Goal: Task Accomplishment & Management: Manage account settings

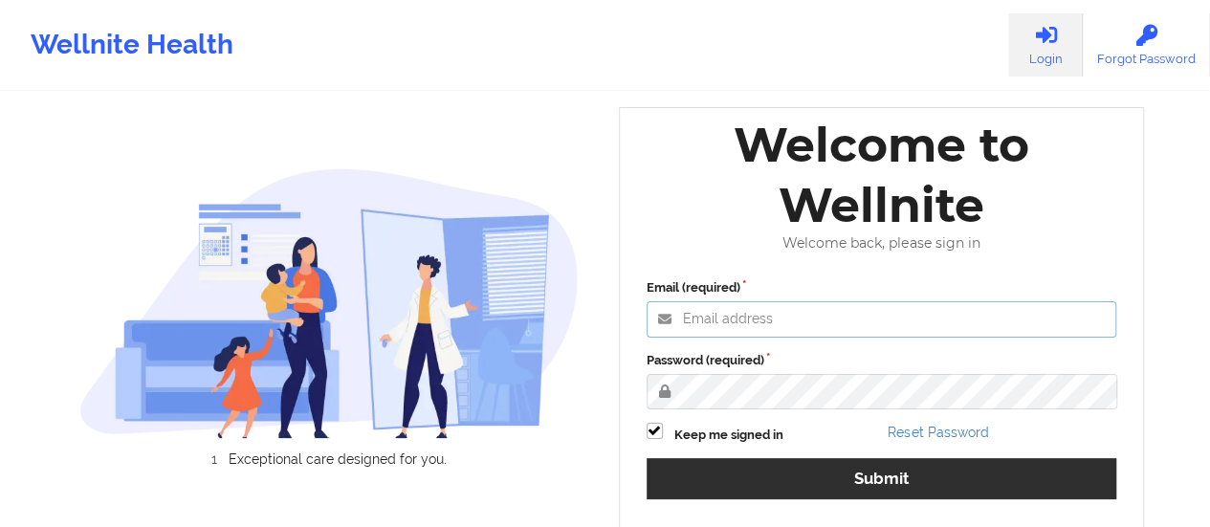
type input "[EMAIL_ADDRESS][DOMAIN_NAME]"
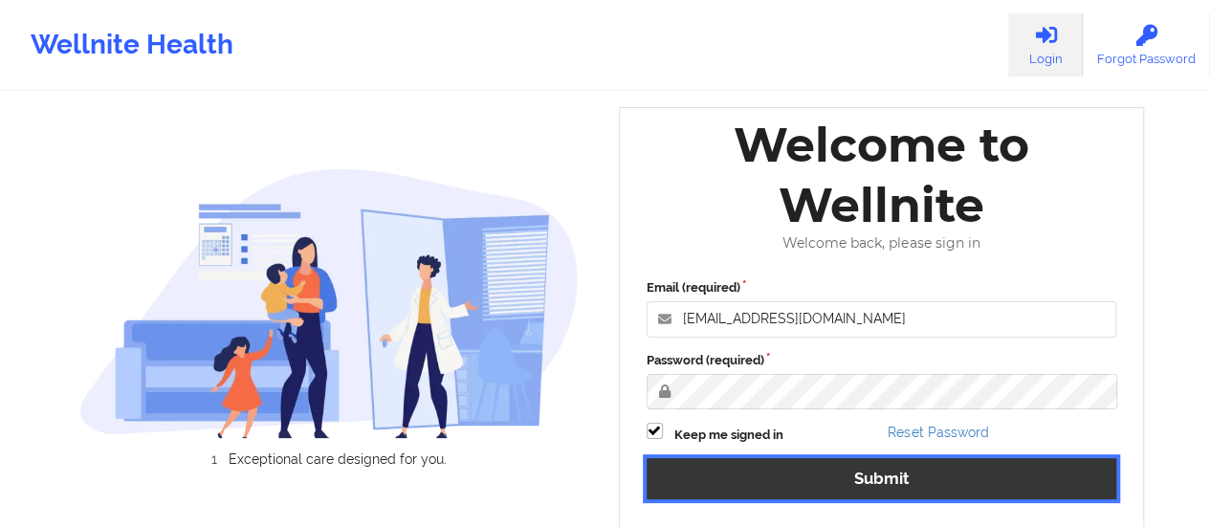
drag, startPoint x: 742, startPoint y: 485, endPoint x: 409, endPoint y: 24, distance: 569.3
click at [742, 485] on button "Submit" at bounding box center [882, 478] width 471 height 41
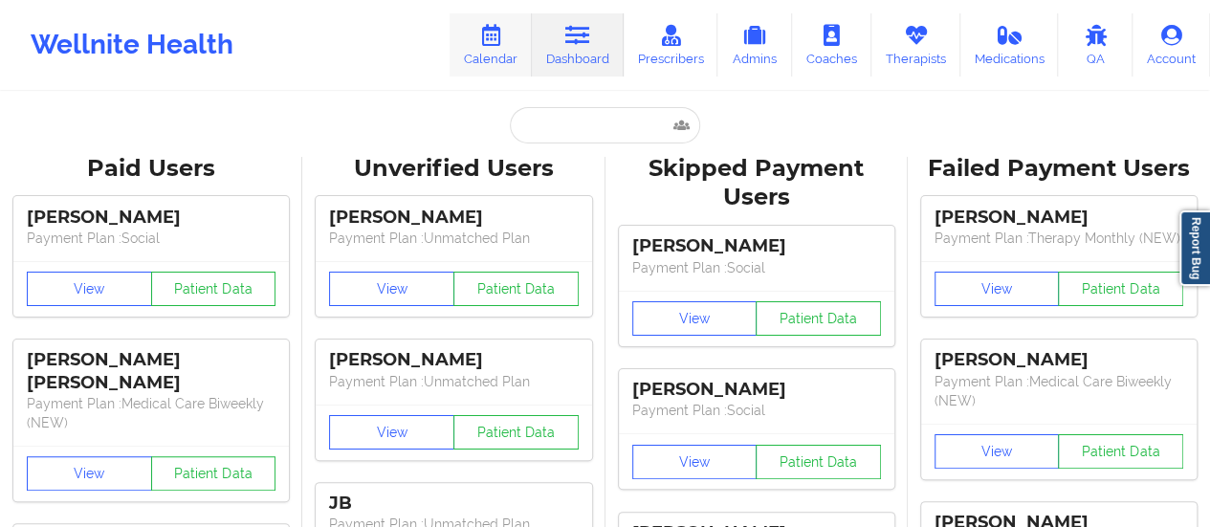
click at [458, 47] on link "Calendar" at bounding box center [491, 44] width 82 height 63
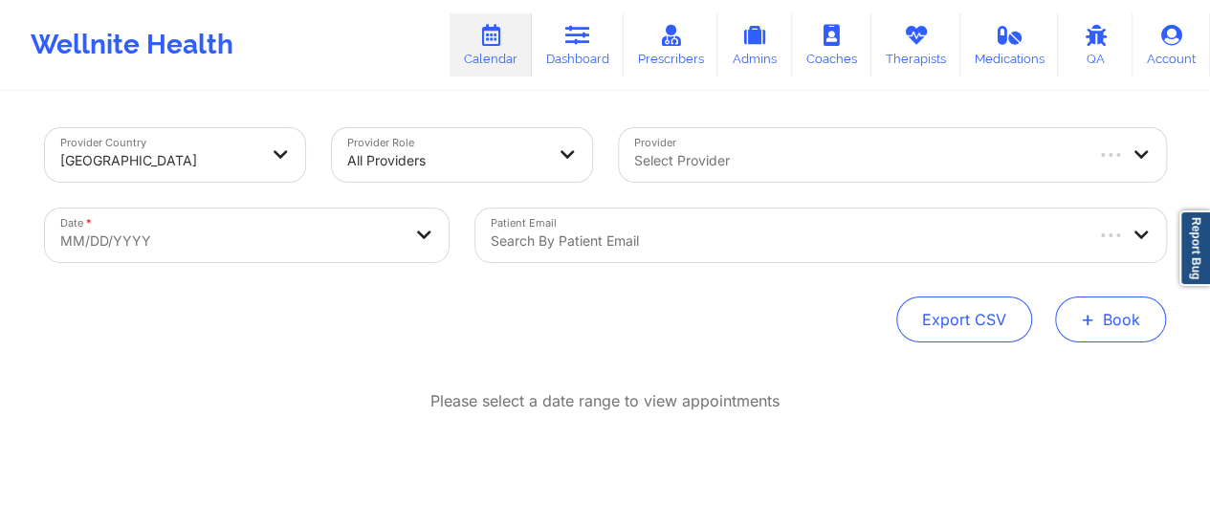
click at [1110, 305] on button "+ Book" at bounding box center [1110, 320] width 111 height 46
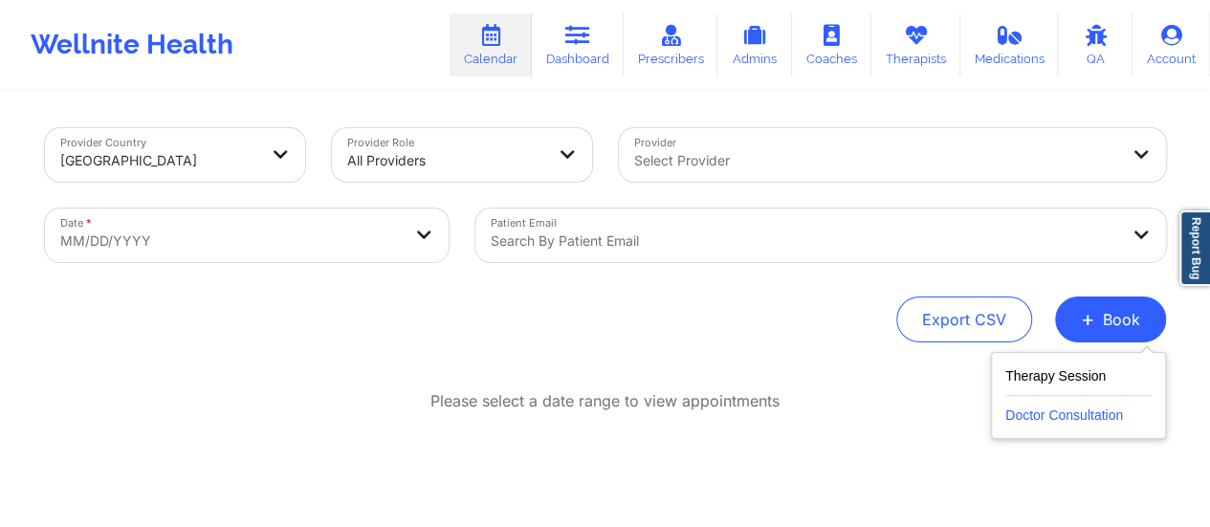
click at [1043, 416] on button "Doctor Consultation" at bounding box center [1078, 411] width 146 height 31
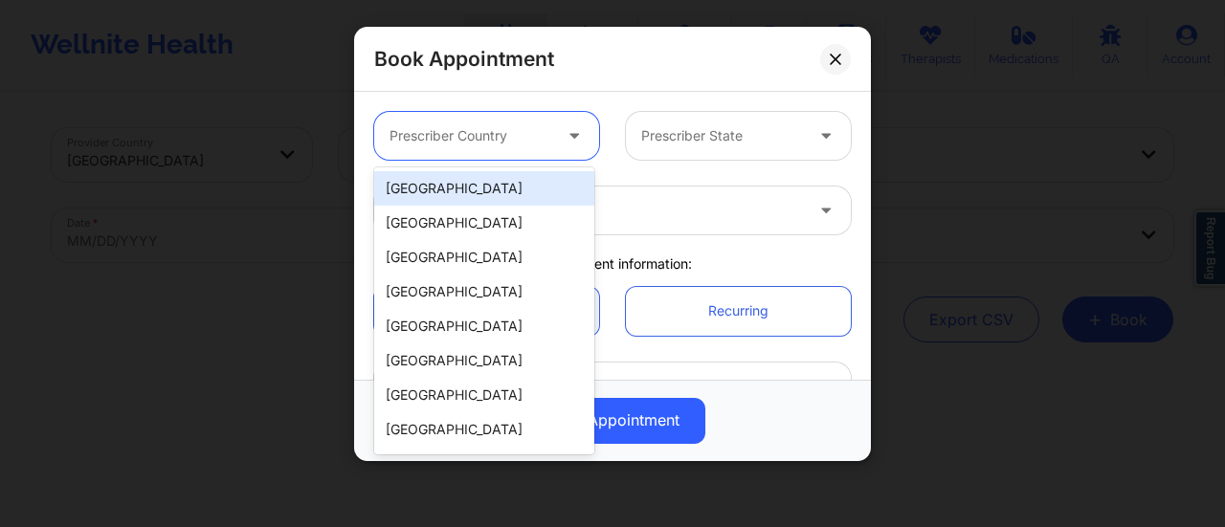
click at [527, 136] on div at bounding box center [470, 135] width 162 height 23
click at [504, 169] on div "United States Spain Mexico Canada South Africa Australia Colombia Chile New Zea…" at bounding box center [484, 310] width 220 height 287
click at [555, 188] on div "[GEOGRAPHIC_DATA]" at bounding box center [484, 188] width 220 height 34
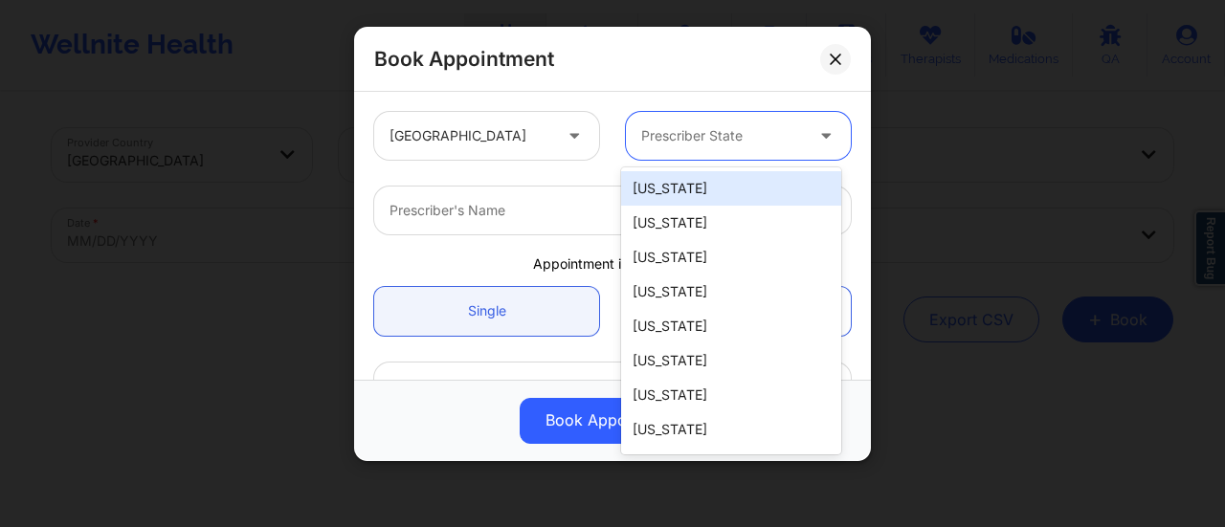
click at [710, 126] on div at bounding box center [722, 135] width 162 height 23
type input "ar"
click at [692, 191] on div "[US_STATE]" at bounding box center [731, 188] width 220 height 34
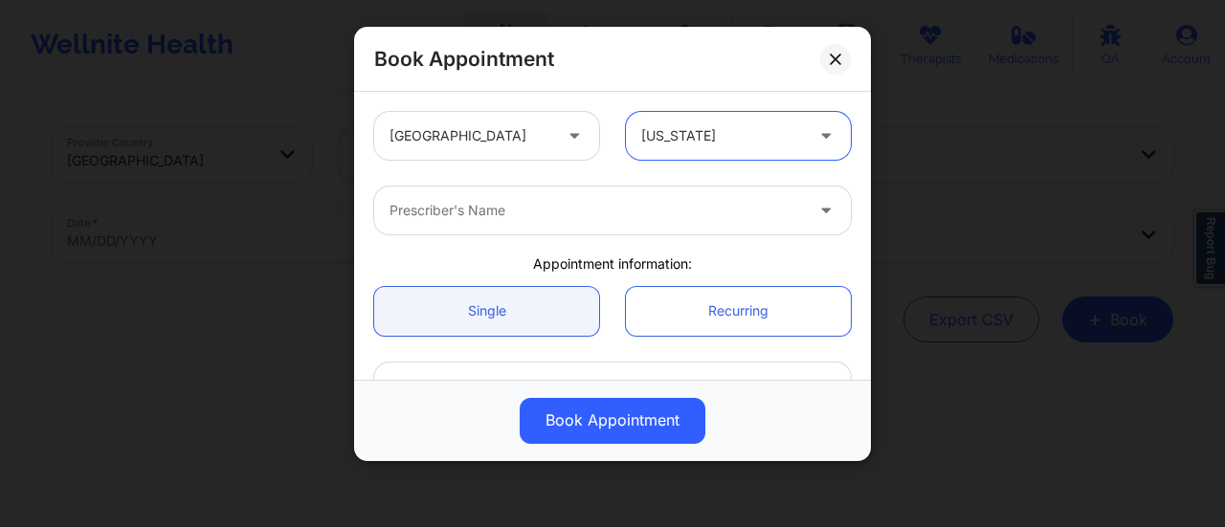
click at [572, 209] on div at bounding box center [595, 210] width 413 height 23
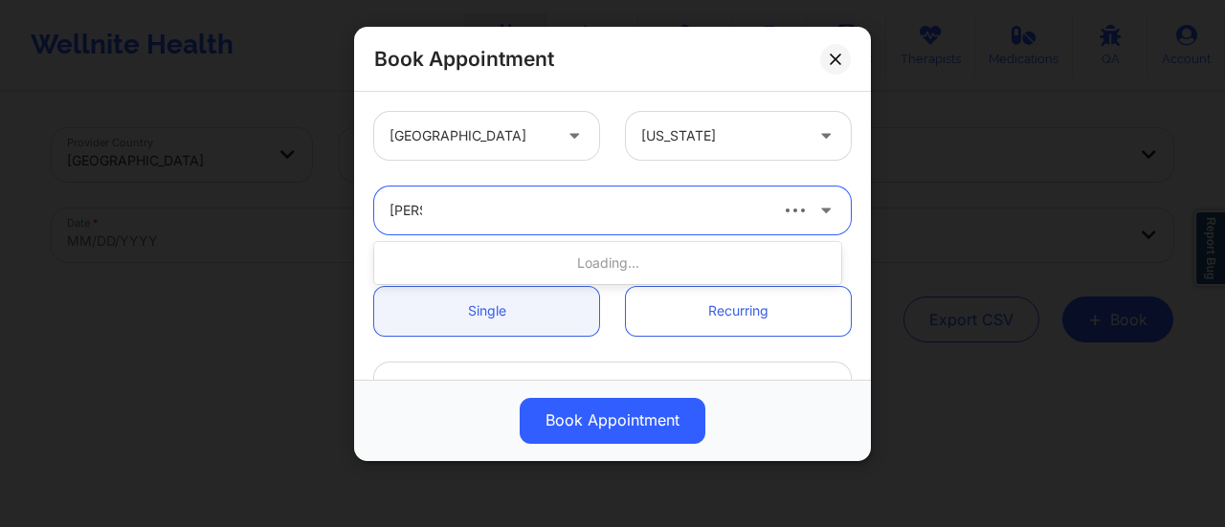
type input "Amy"
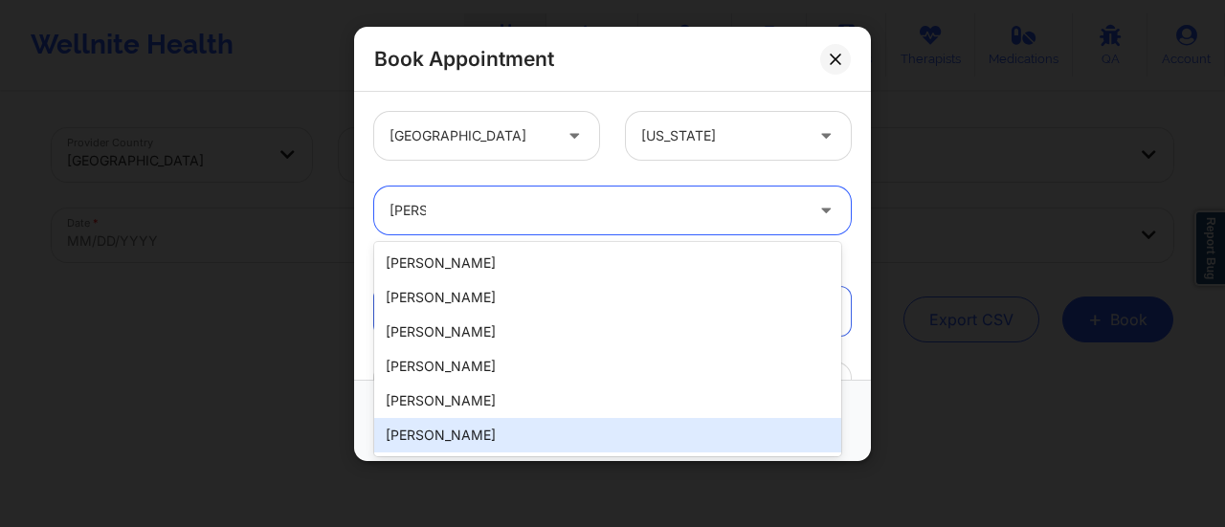
click at [473, 424] on div "Amy Halanski" at bounding box center [607, 435] width 467 height 34
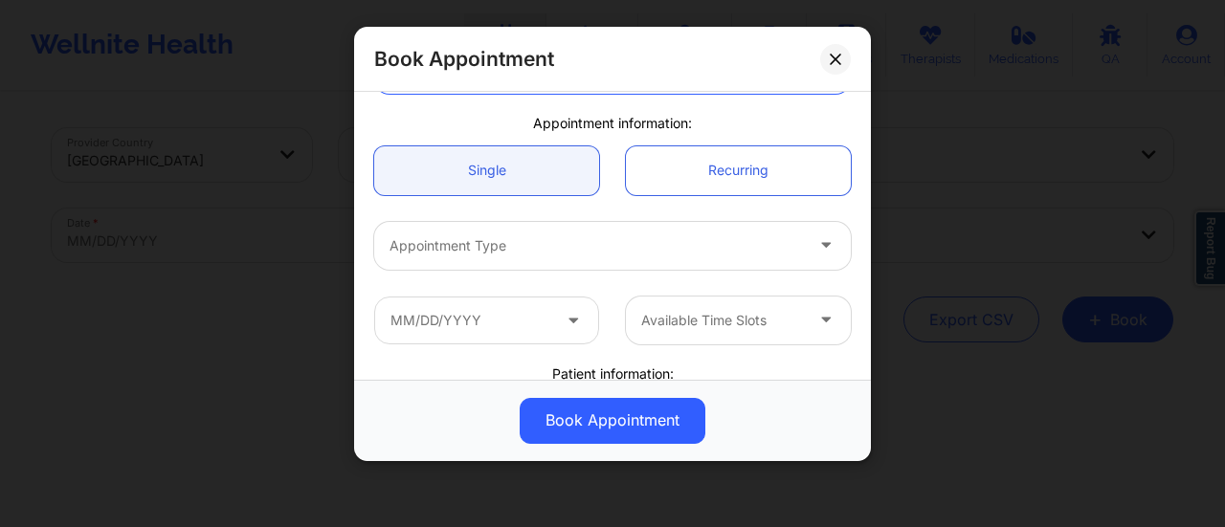
scroll to position [149, 0]
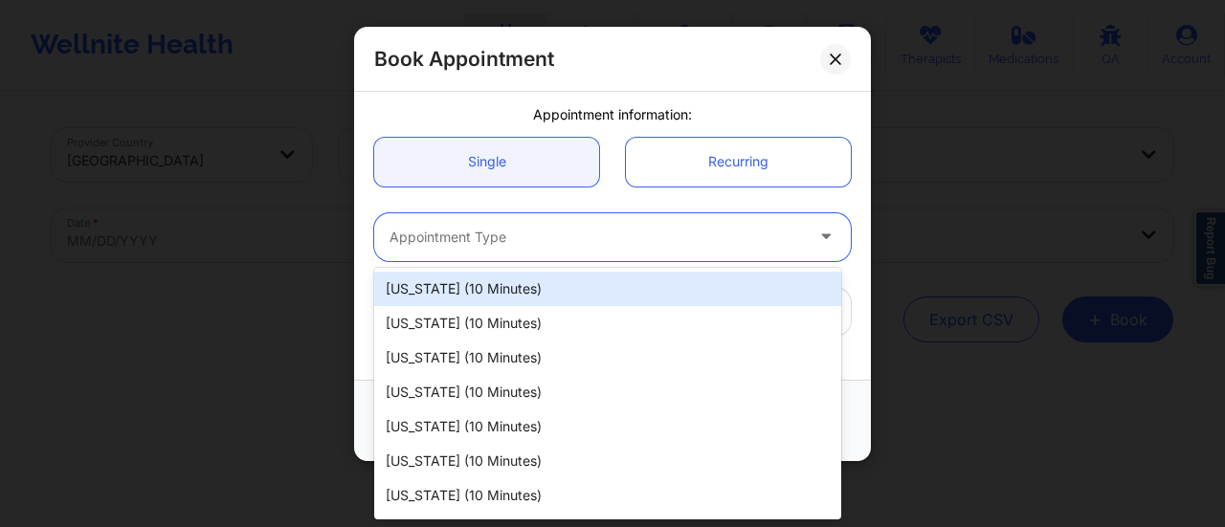
click at [553, 226] on div at bounding box center [595, 237] width 413 height 23
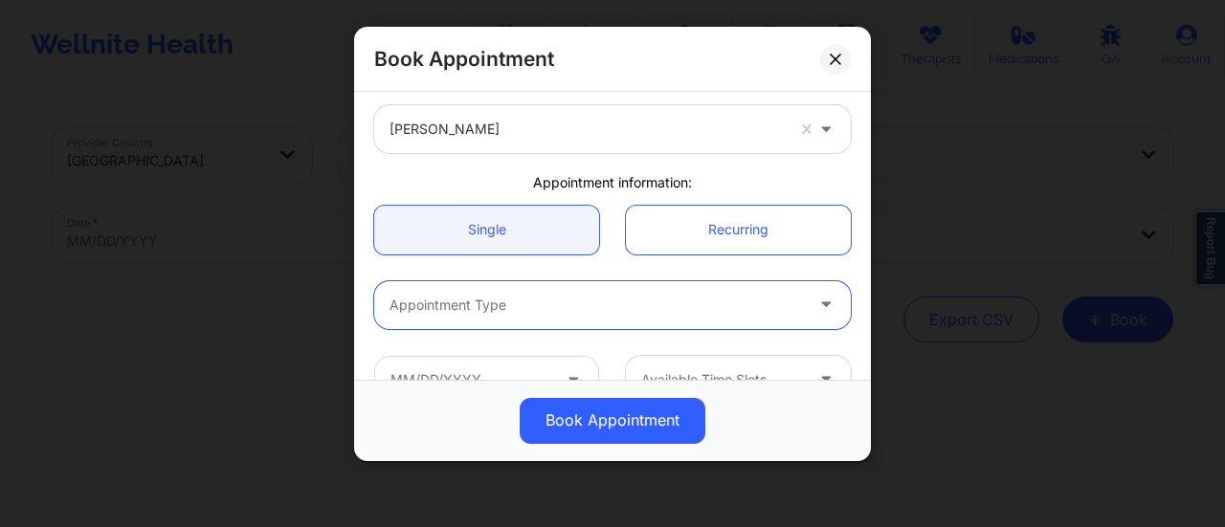
scroll to position [82, 0]
click at [593, 296] on div at bounding box center [595, 304] width 413 height 23
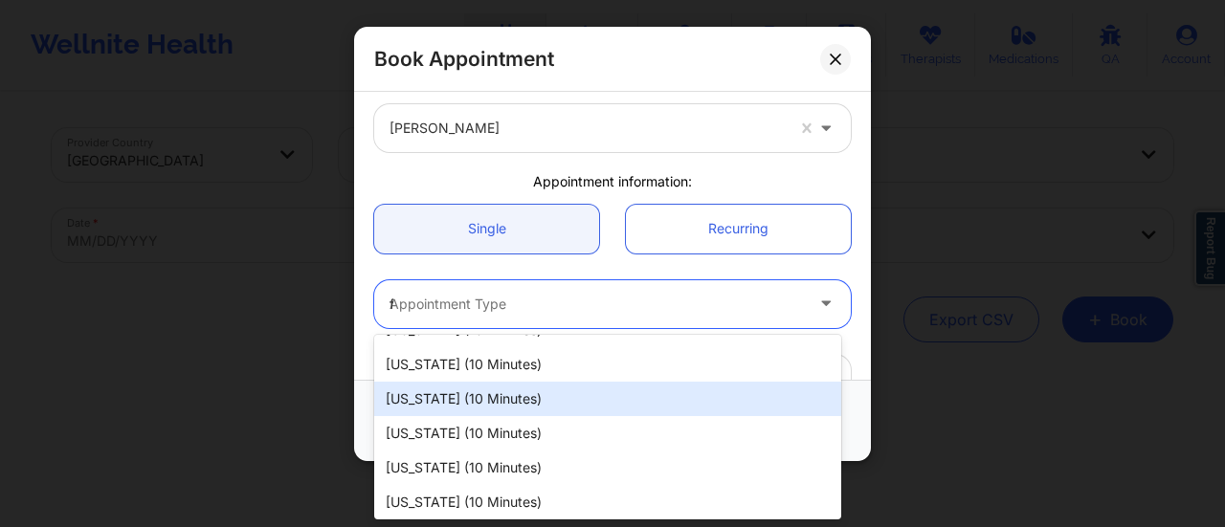
scroll to position [0, 0]
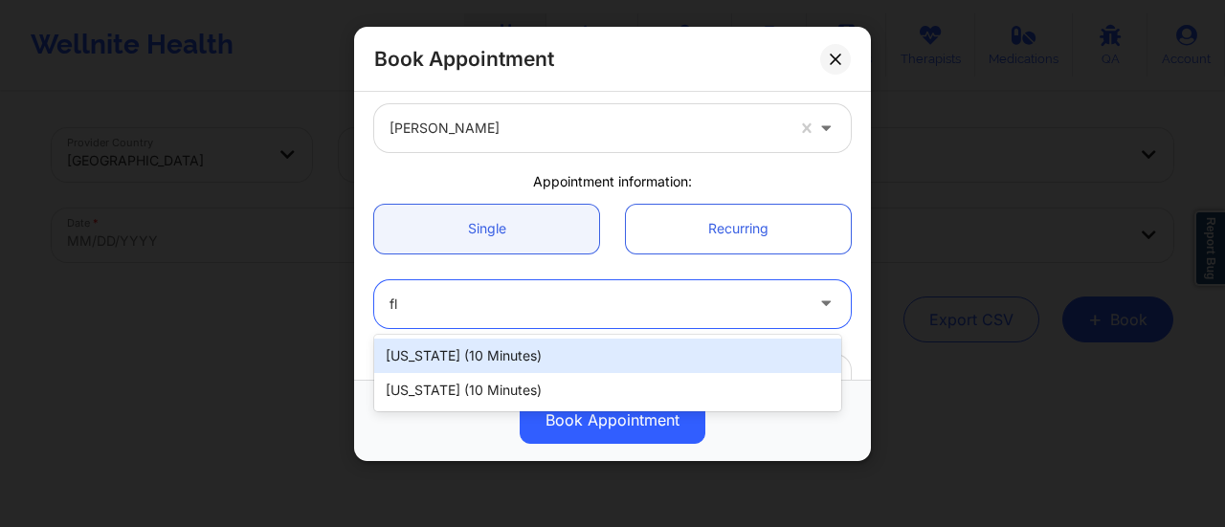
type input "flo"
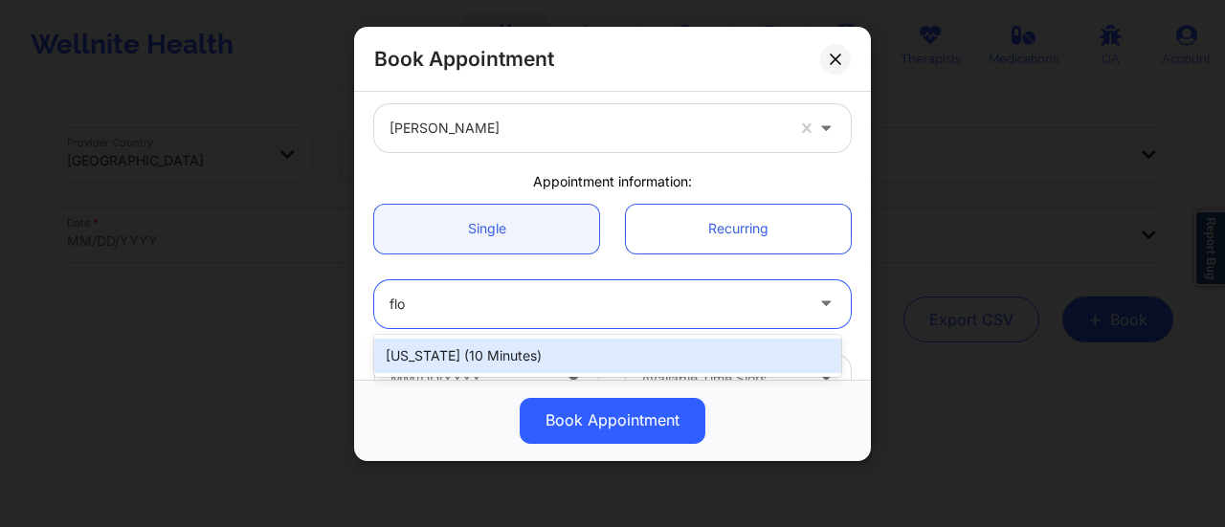
click at [509, 348] on div "[US_STATE] (10 minutes)" at bounding box center [607, 356] width 467 height 34
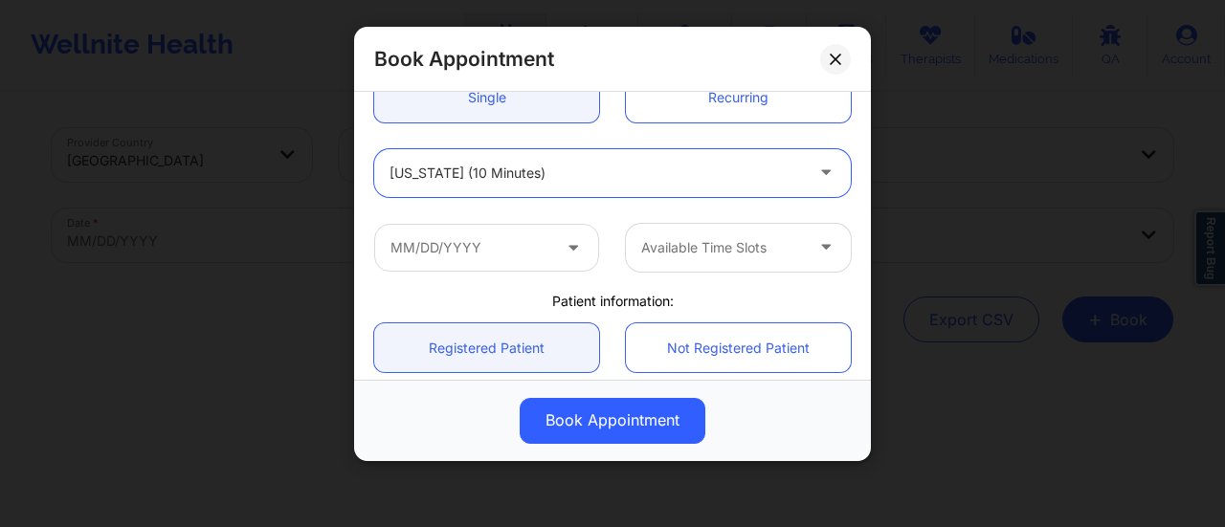
scroll to position [216, 0]
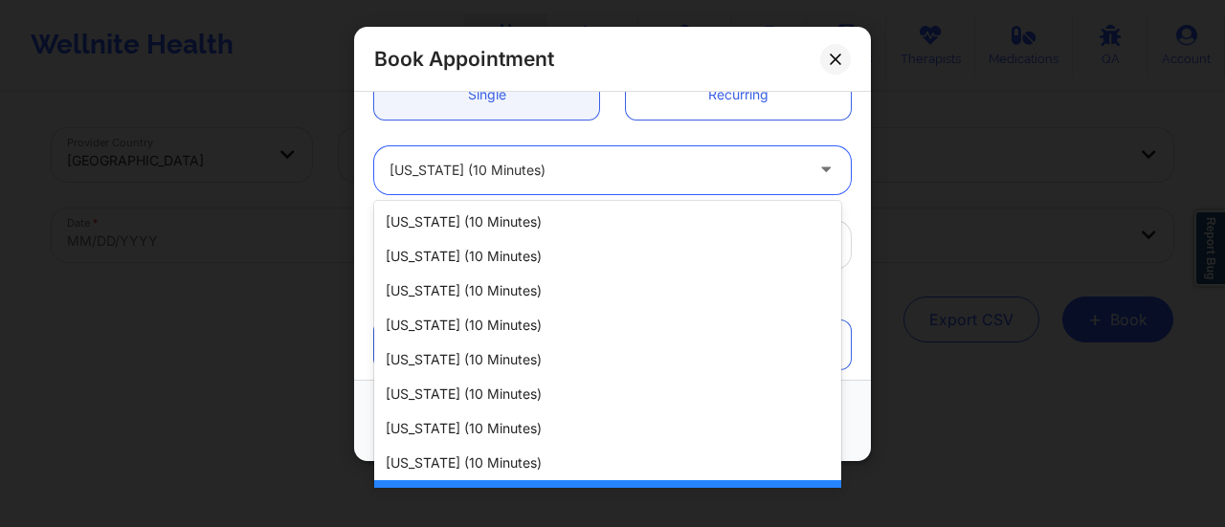
click at [503, 169] on div at bounding box center [595, 170] width 413 height 23
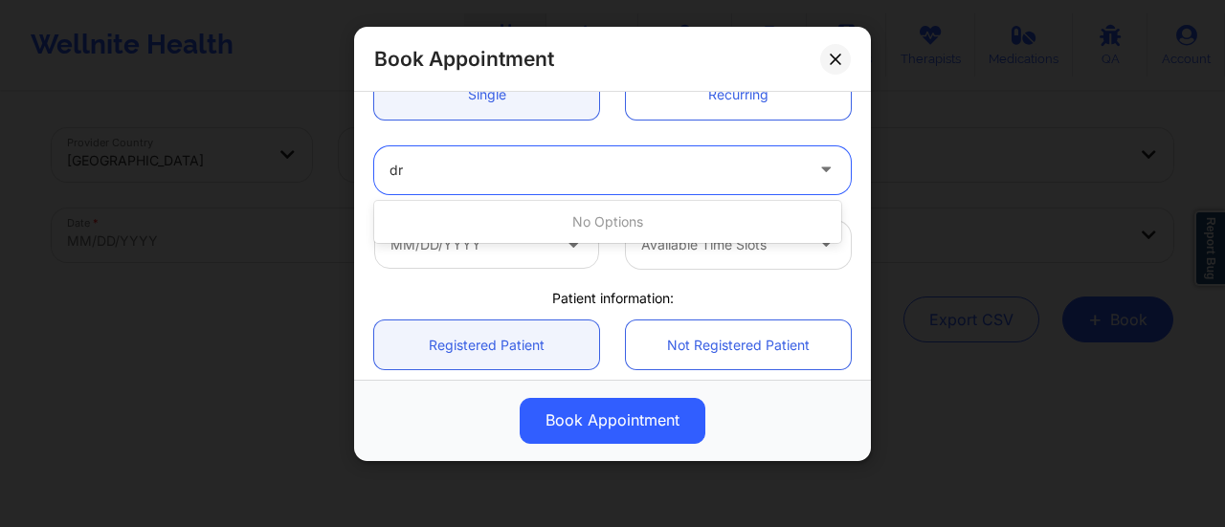
type input "d"
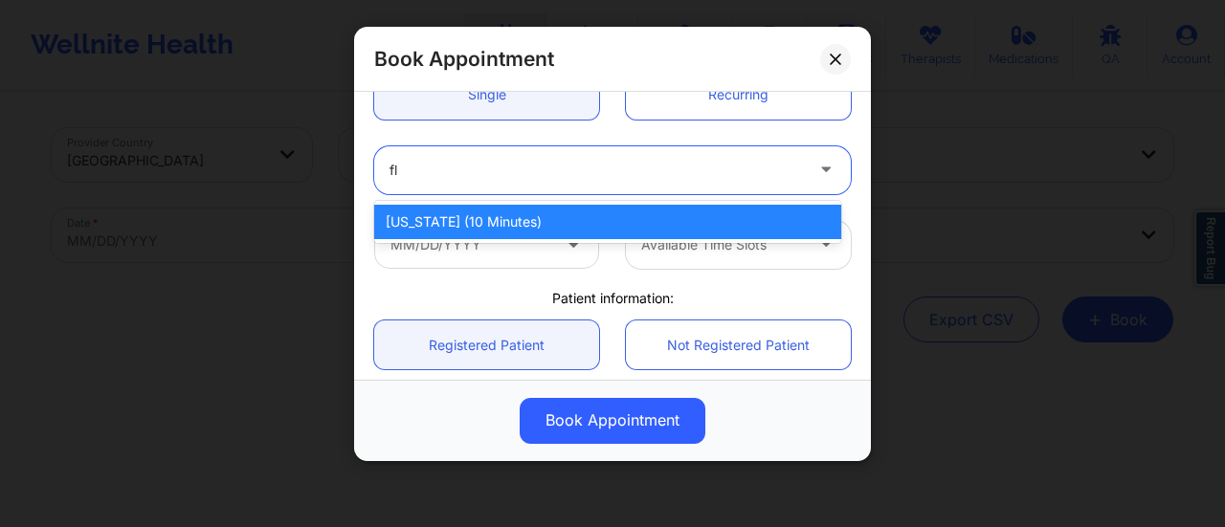
type input "flo"
click at [509, 223] on div "[US_STATE] (10 minutes)" at bounding box center [607, 222] width 467 height 34
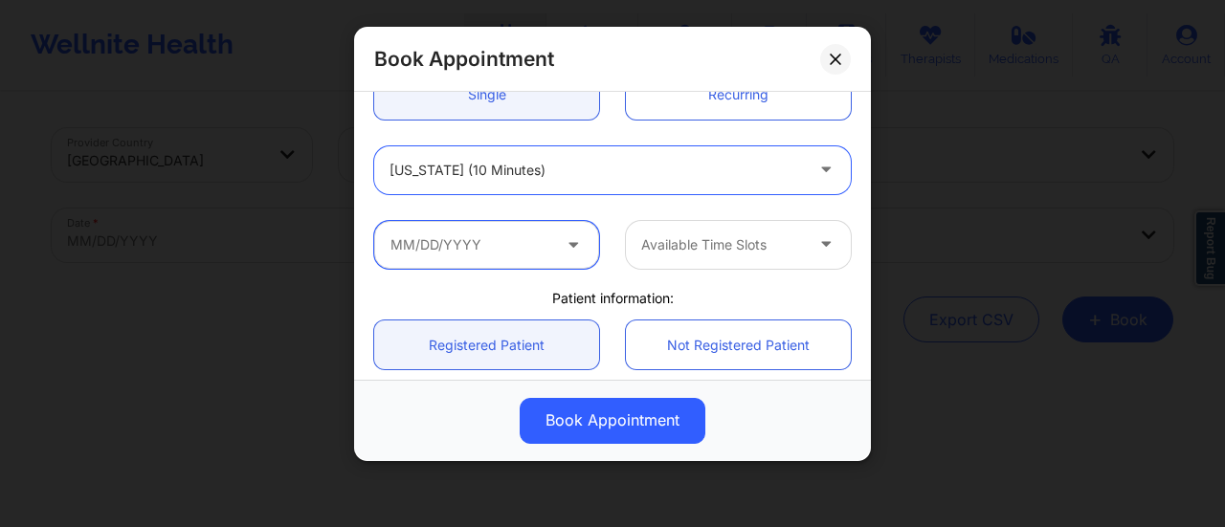
click at [498, 234] on input "text" at bounding box center [486, 245] width 225 height 48
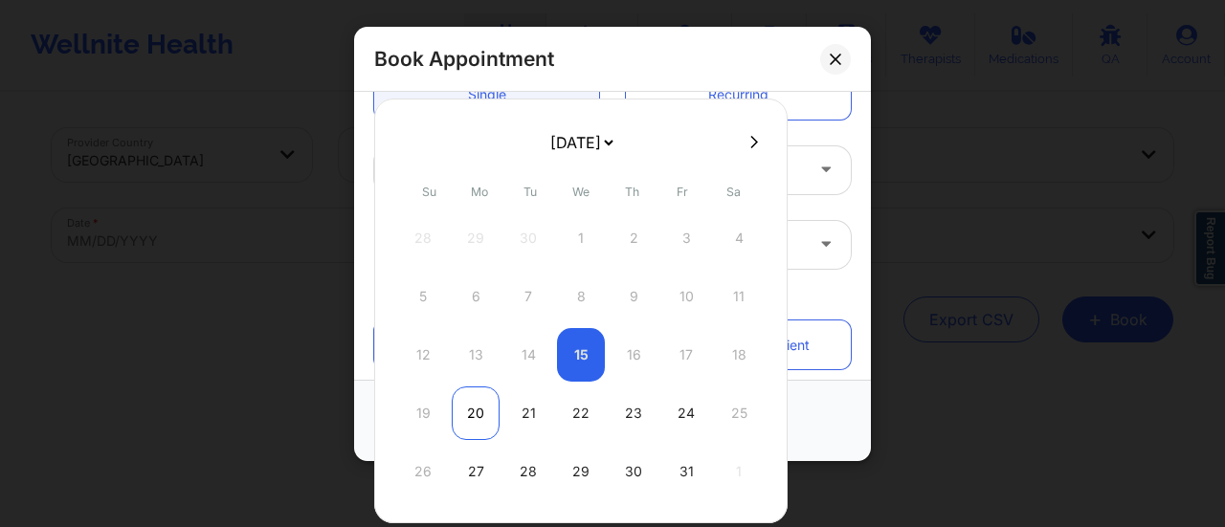
click at [470, 412] on div "20" at bounding box center [476, 413] width 48 height 54
type input "10/20/2025"
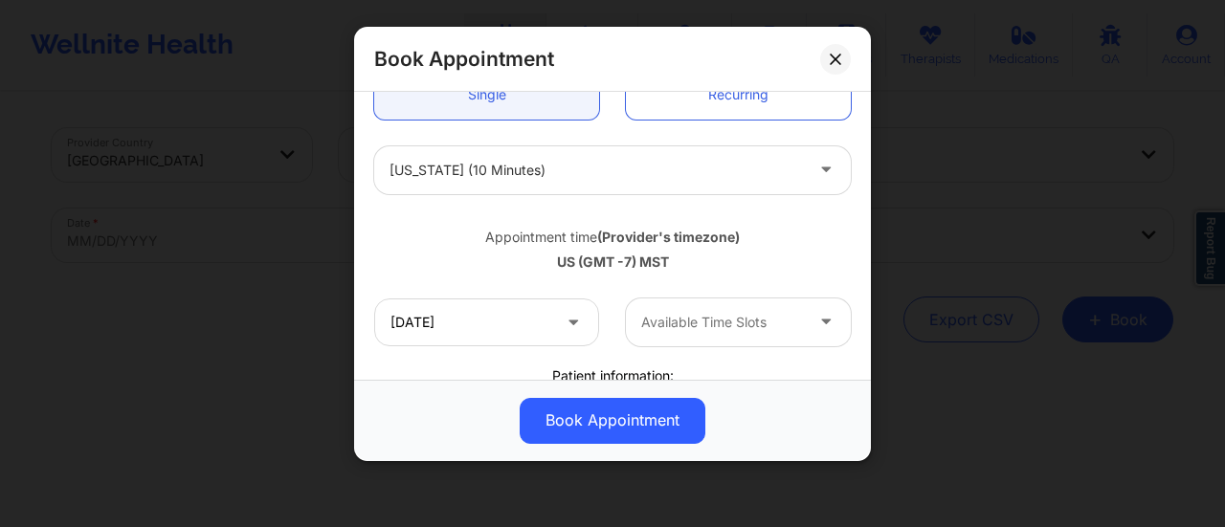
click at [682, 319] on div at bounding box center [722, 322] width 162 height 23
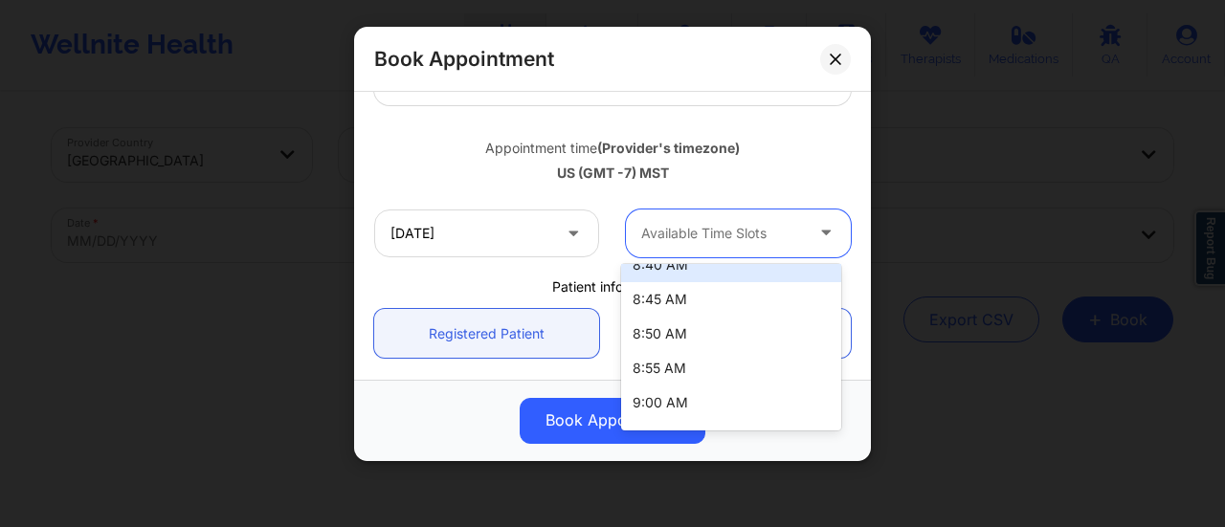
scroll to position [21, 0]
click at [699, 275] on div "8:40 AM" at bounding box center [731, 264] width 220 height 34
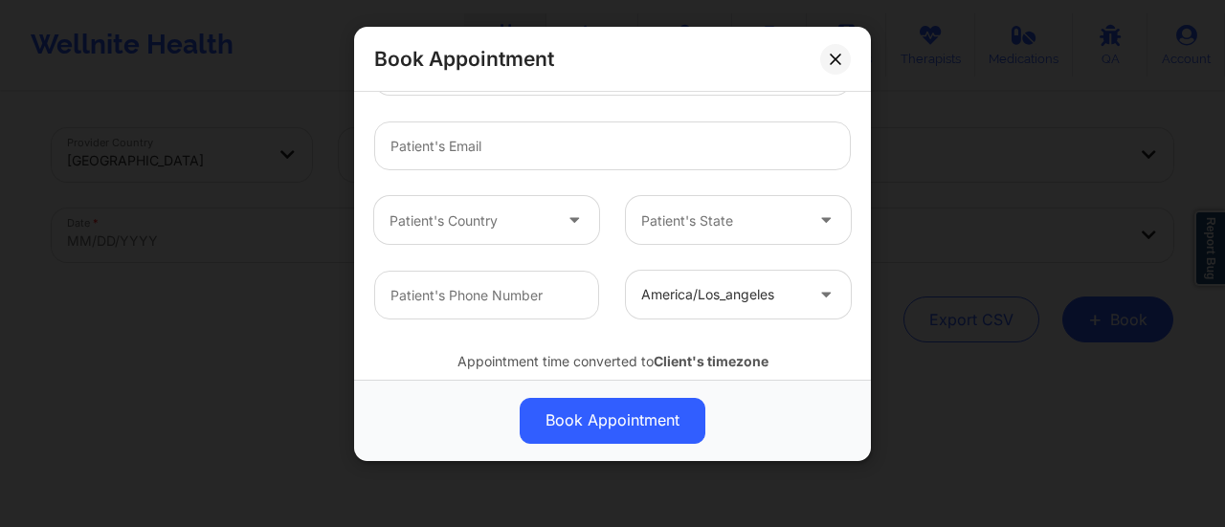
scroll to position [644, 0]
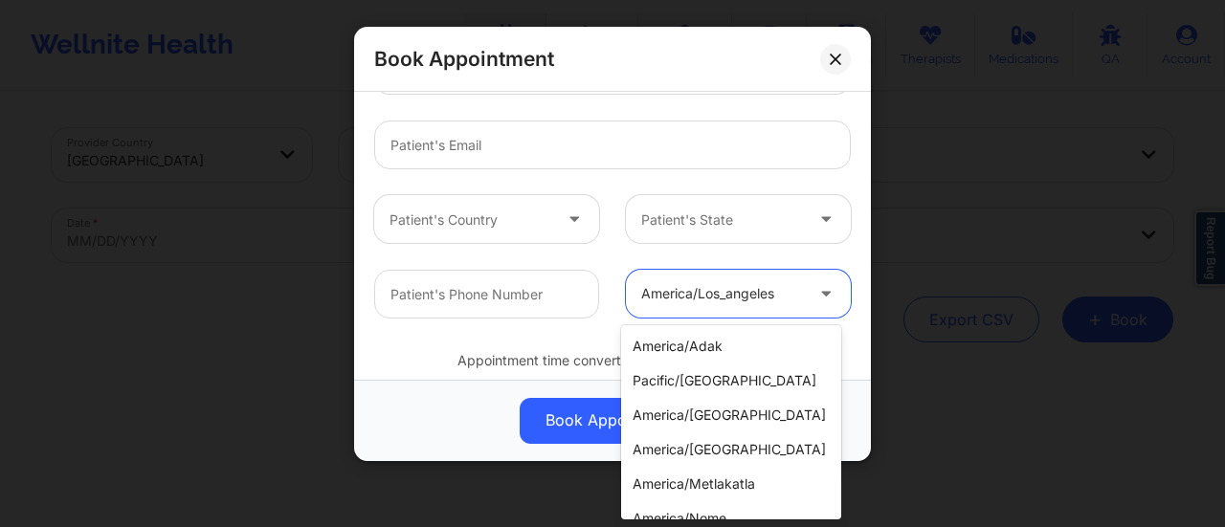
click at [713, 280] on div "america/los_angeles" at bounding box center [722, 294] width 162 height 48
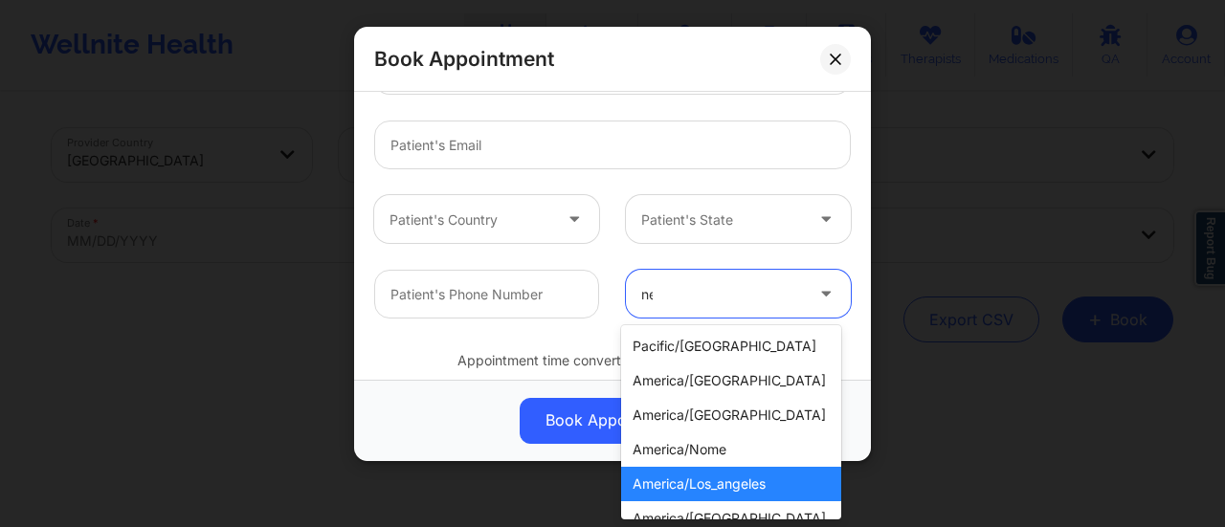
type input "new"
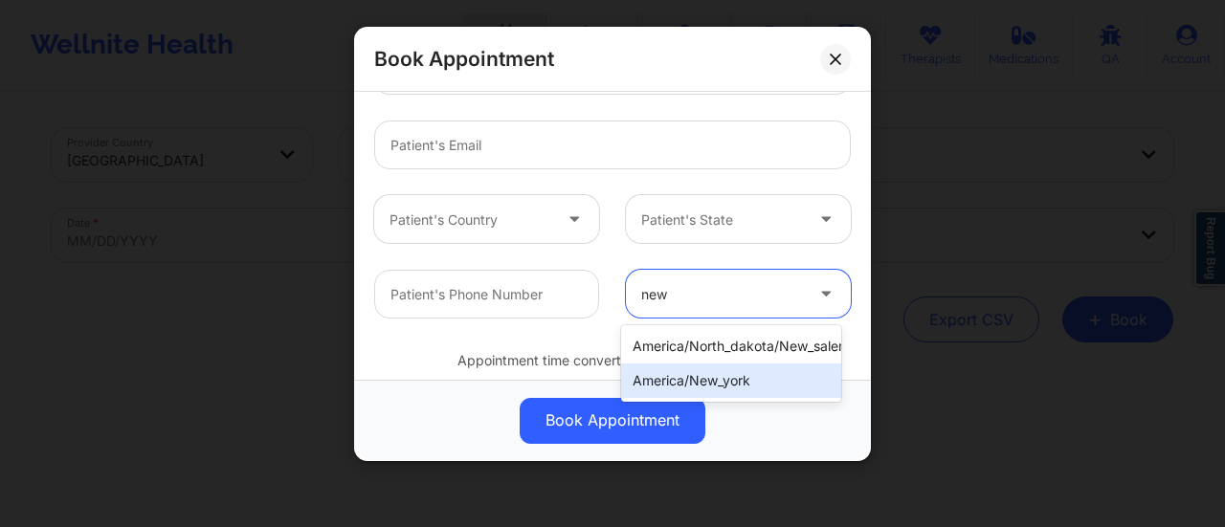
click at [736, 386] on div "america/new_york" at bounding box center [731, 381] width 220 height 34
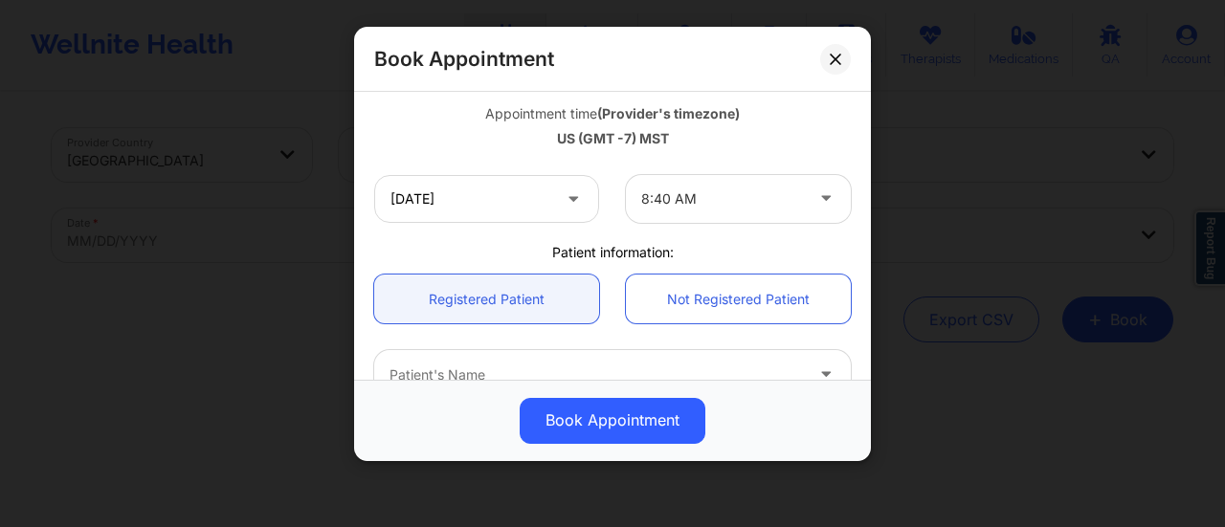
scroll to position [338, 0]
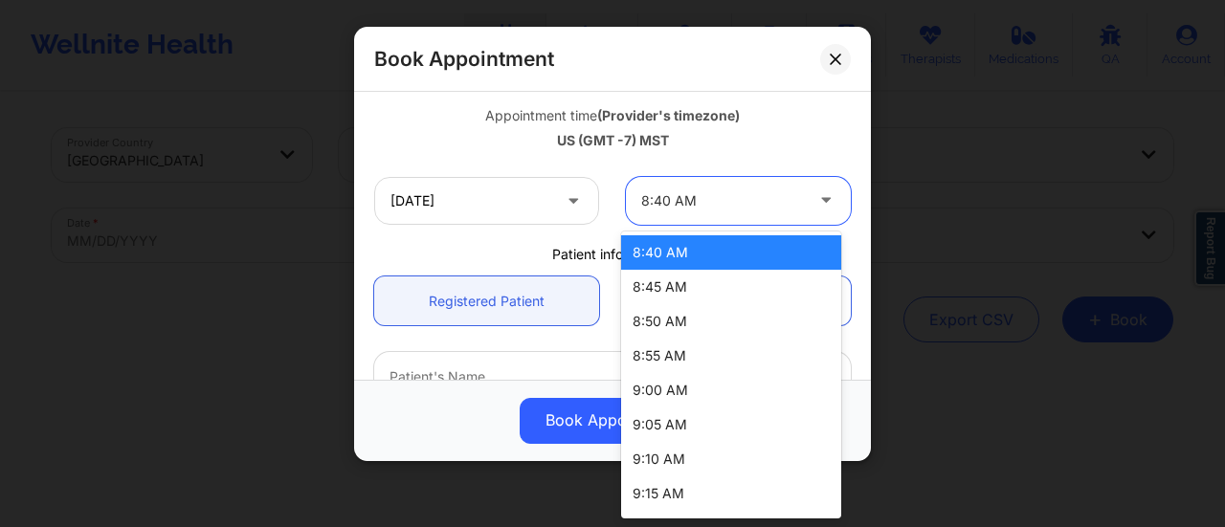
click at [693, 215] on div "8:40 AM" at bounding box center [722, 201] width 162 height 48
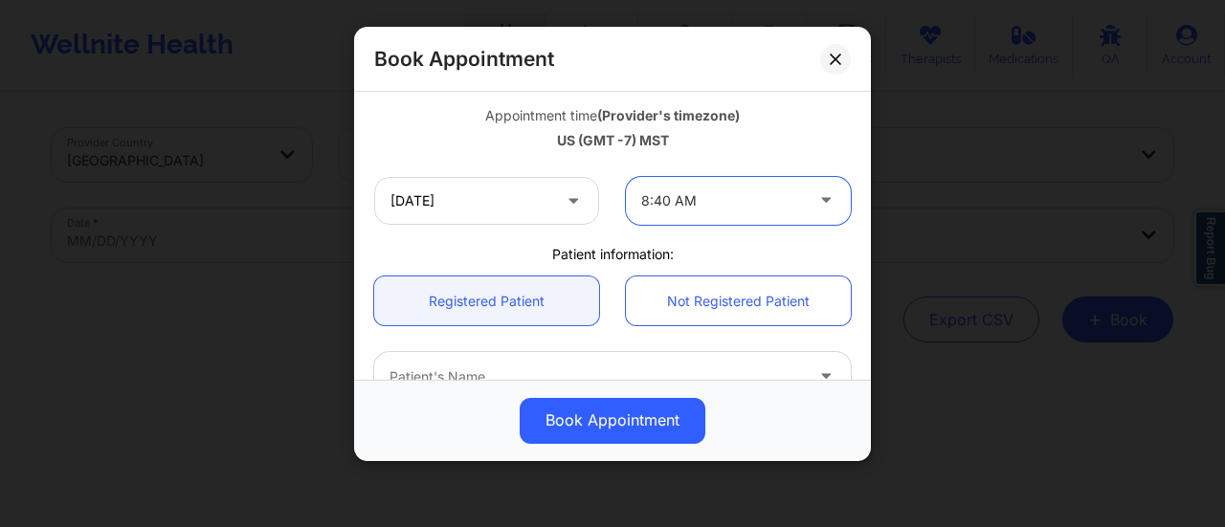
scroll to position [0, 0]
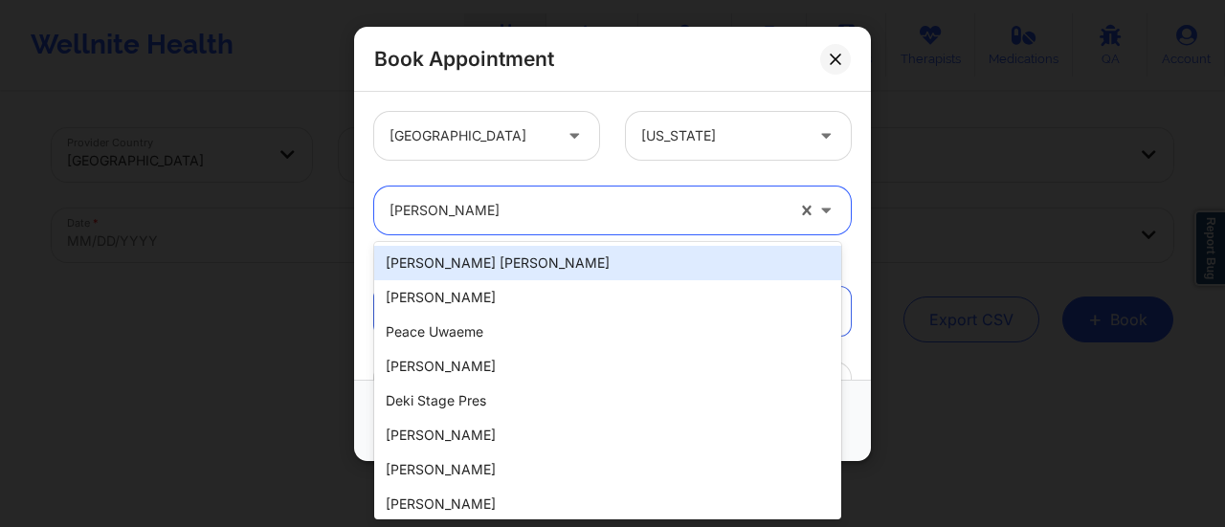
click at [533, 215] on div at bounding box center [586, 210] width 394 height 23
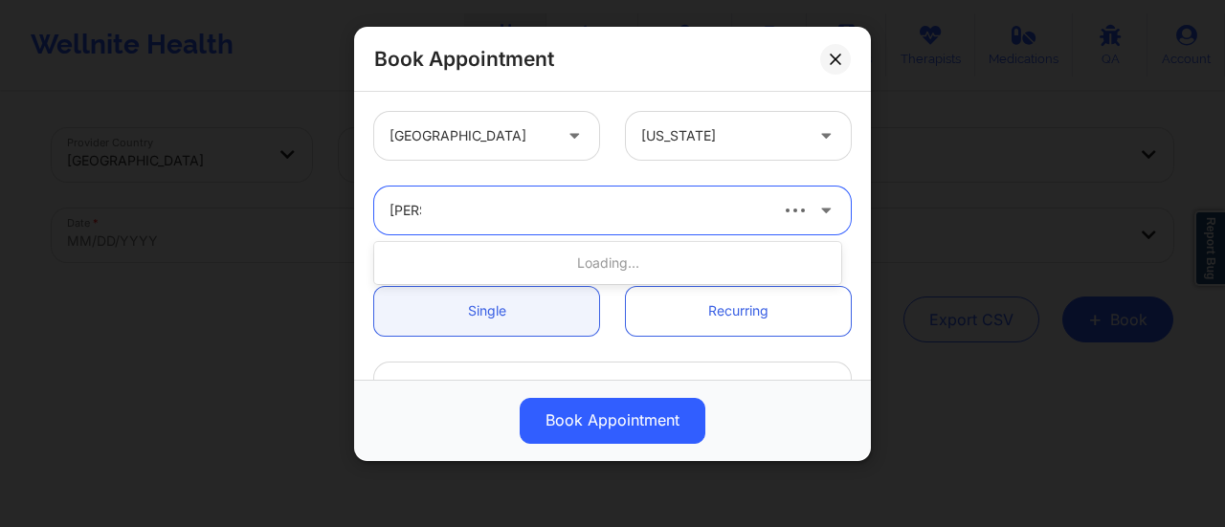
type input "[PERSON_NAME]"
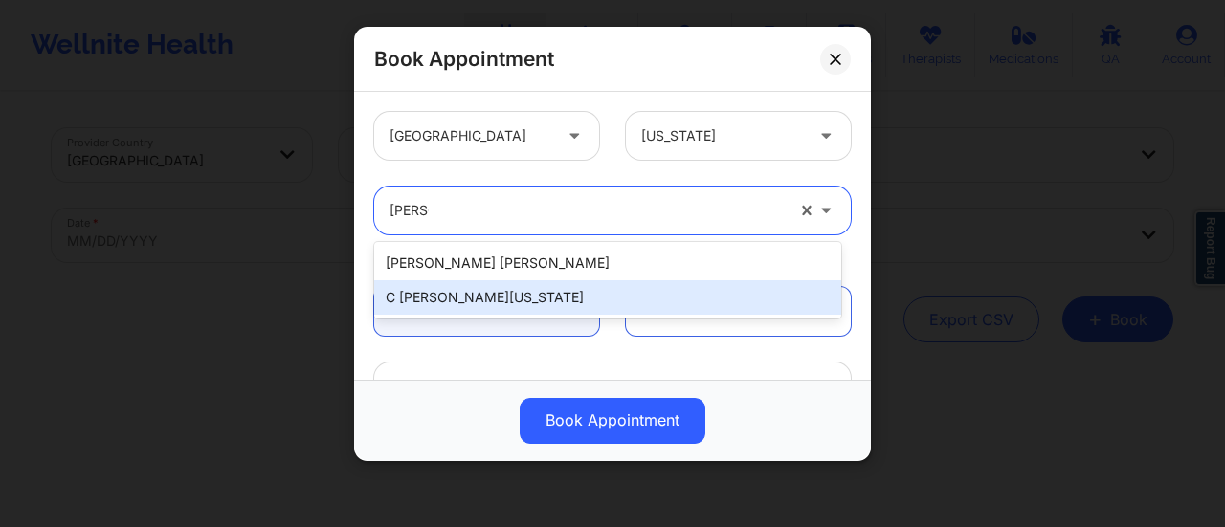
click at [565, 290] on div "C [PERSON_NAME][US_STATE]" at bounding box center [607, 297] width 467 height 34
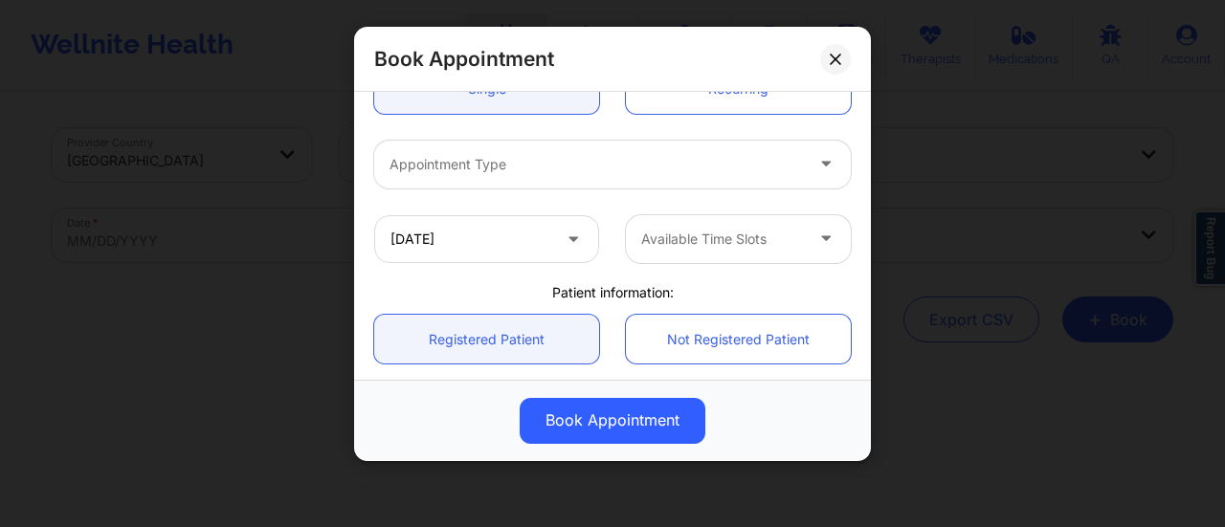
scroll to position [224, 0]
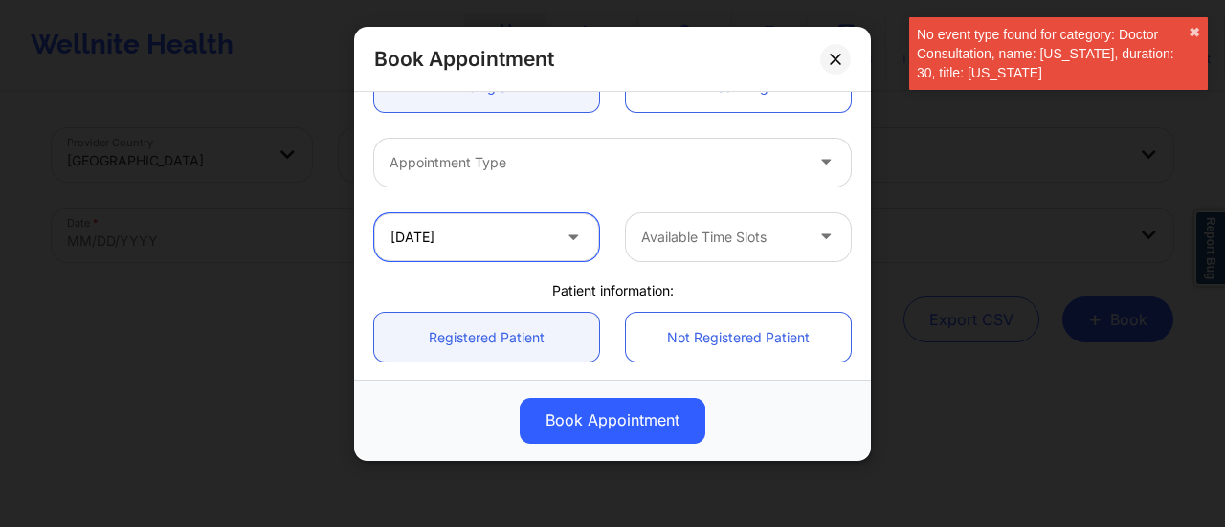
click at [493, 229] on input "10/20/2025" at bounding box center [486, 237] width 225 height 48
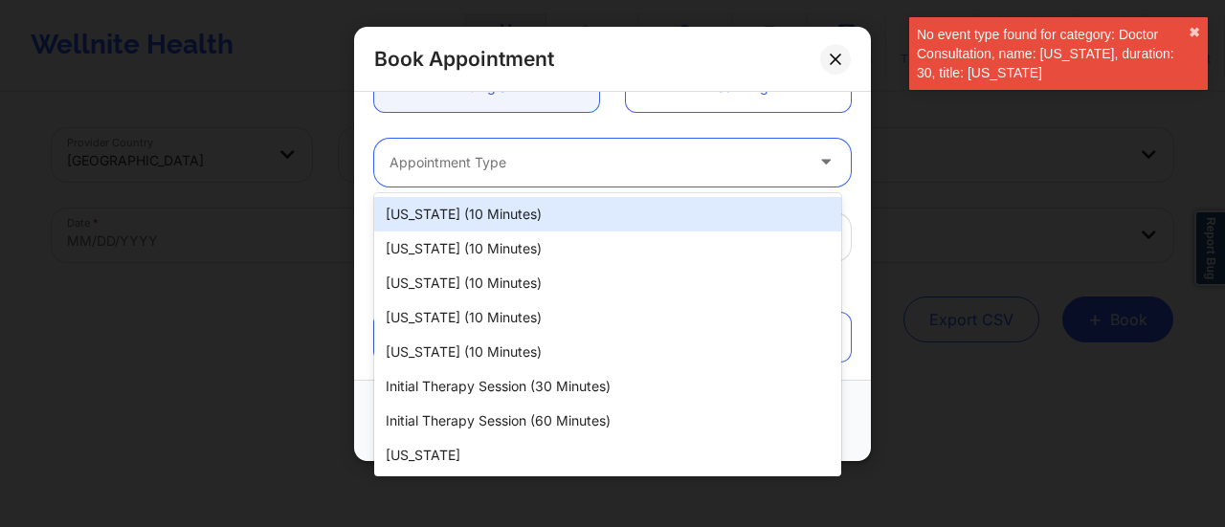
click at [839, 163] on div at bounding box center [828, 163] width 46 height 48
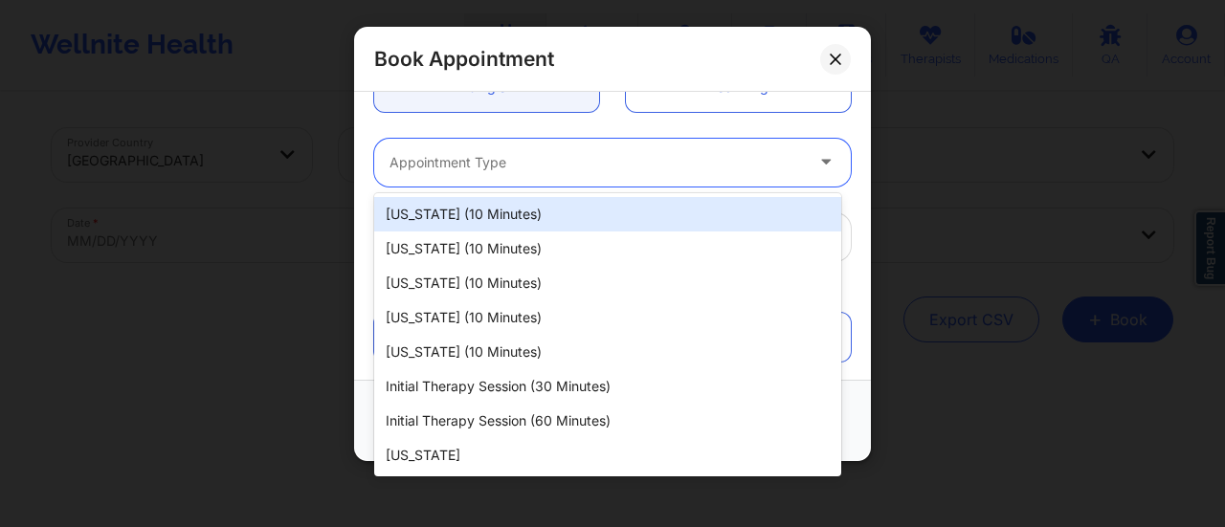
scroll to position [0, 0]
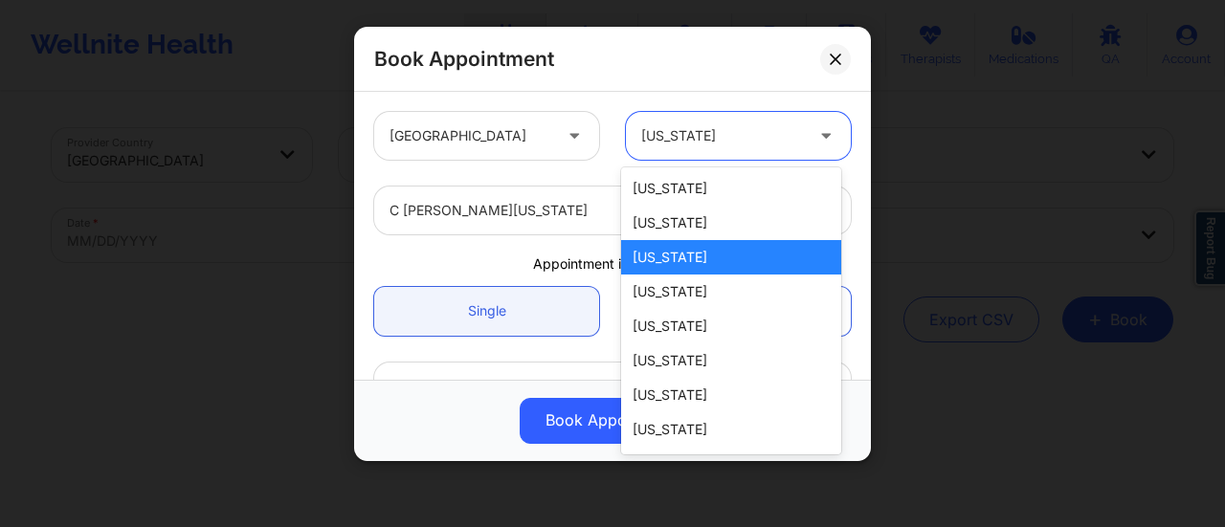
click at [704, 126] on div at bounding box center [722, 135] width 162 height 23
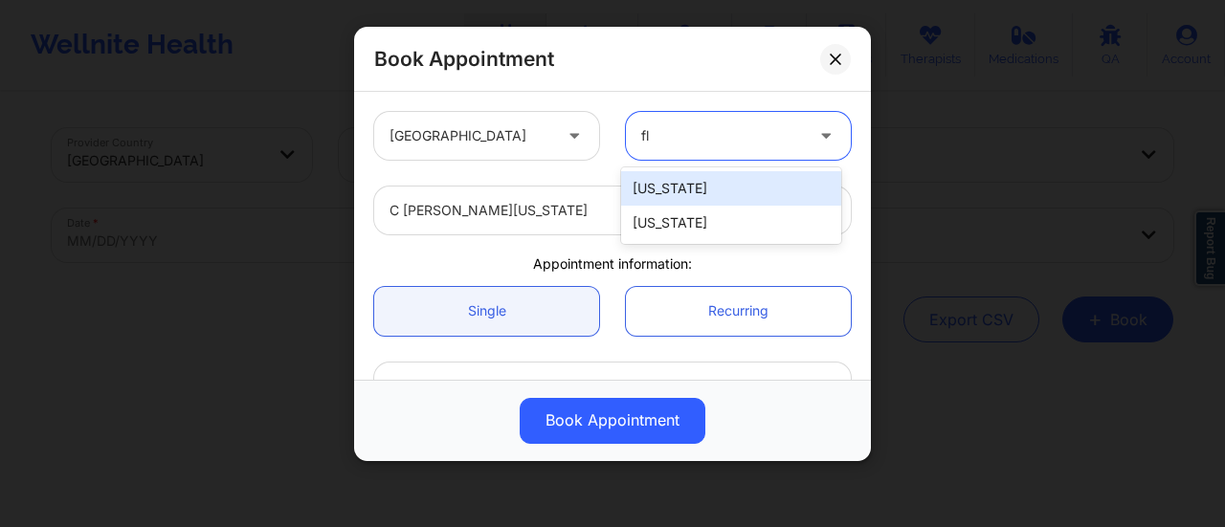
type input "flo"
click at [687, 195] on div "[US_STATE]" at bounding box center [731, 188] width 220 height 34
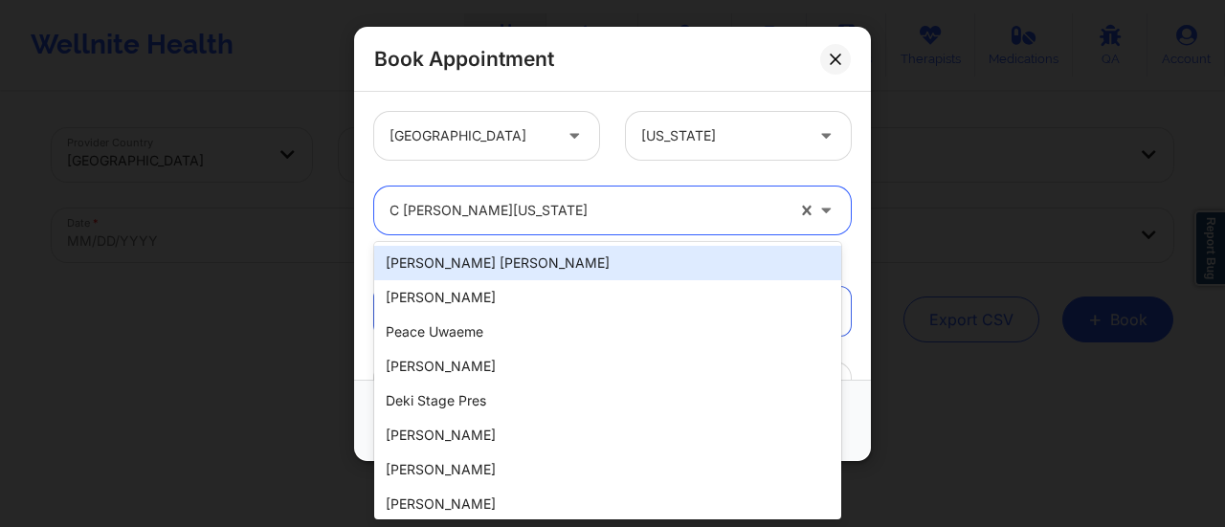
click at [627, 201] on div at bounding box center [586, 210] width 394 height 23
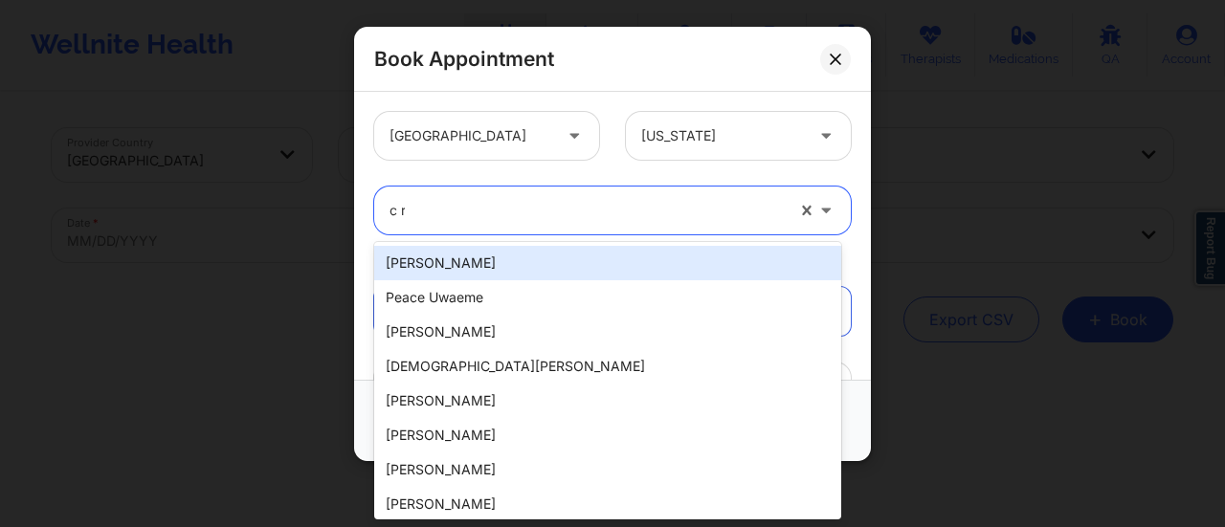
type input "c re"
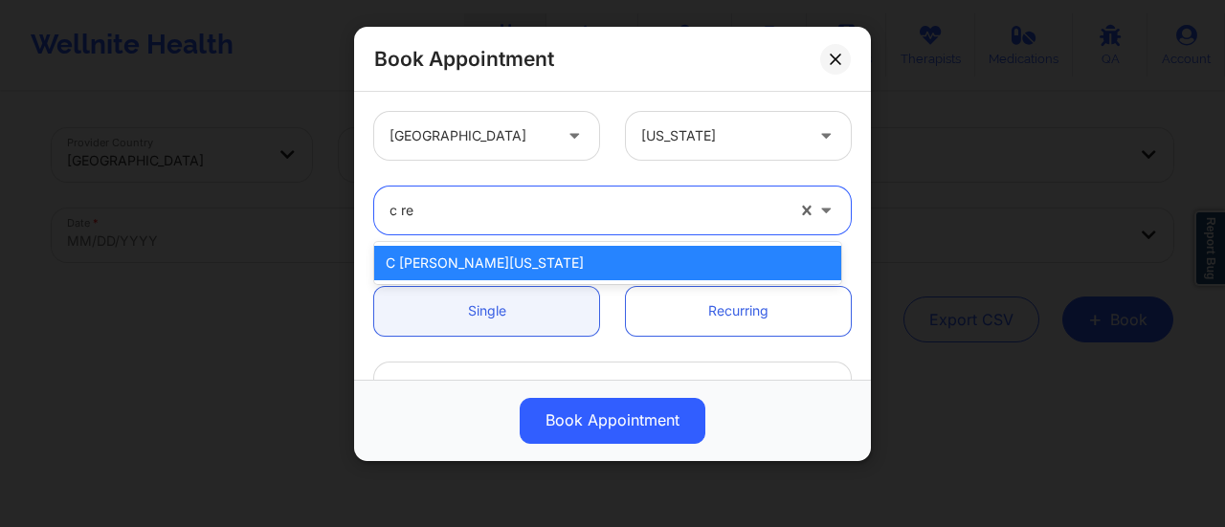
click at [553, 260] on div "C [PERSON_NAME][US_STATE]" at bounding box center [607, 263] width 467 height 34
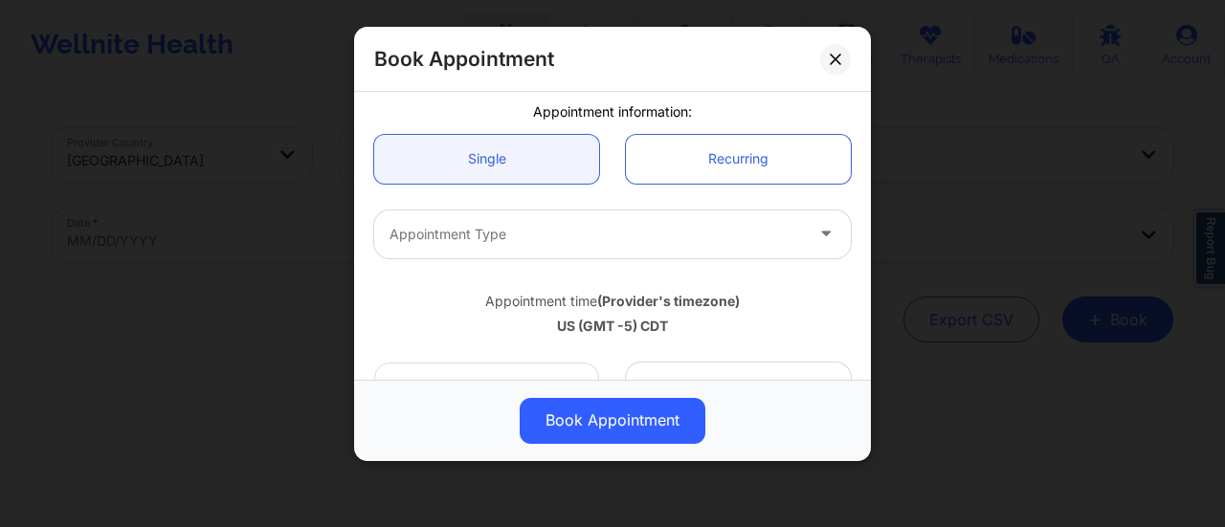
scroll to position [169, 0]
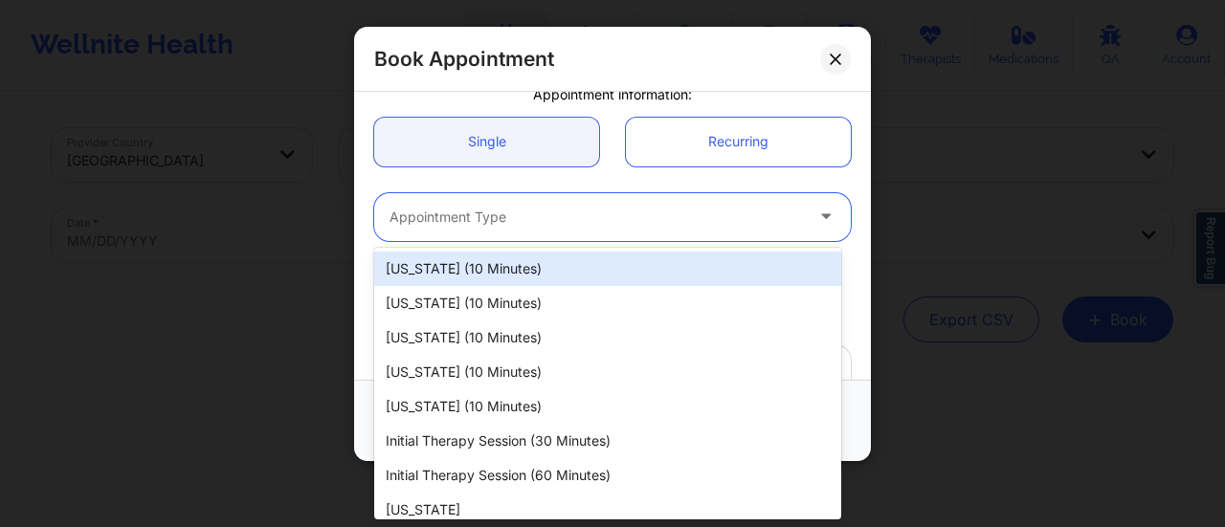
click at [515, 215] on div at bounding box center [595, 217] width 413 height 23
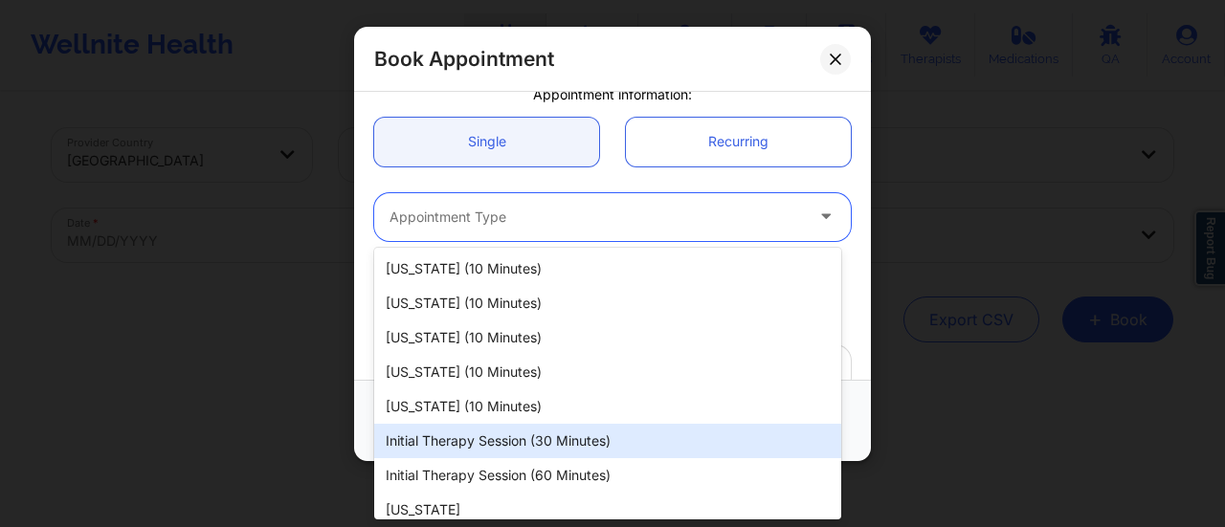
click at [480, 439] on div "Initial Therapy Session (30 minutes)" at bounding box center [607, 441] width 467 height 34
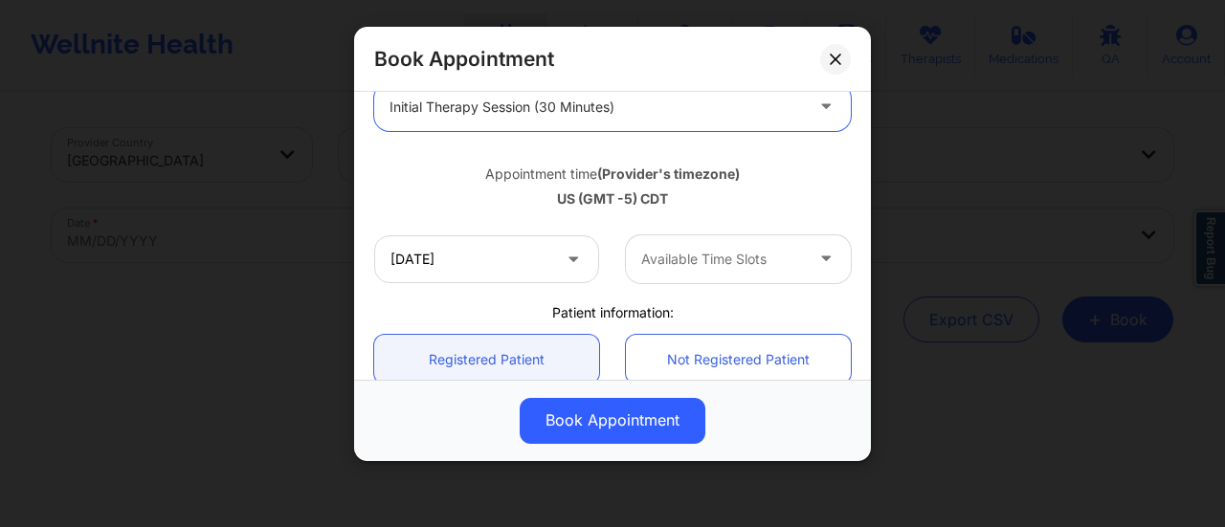
scroll to position [280, 0]
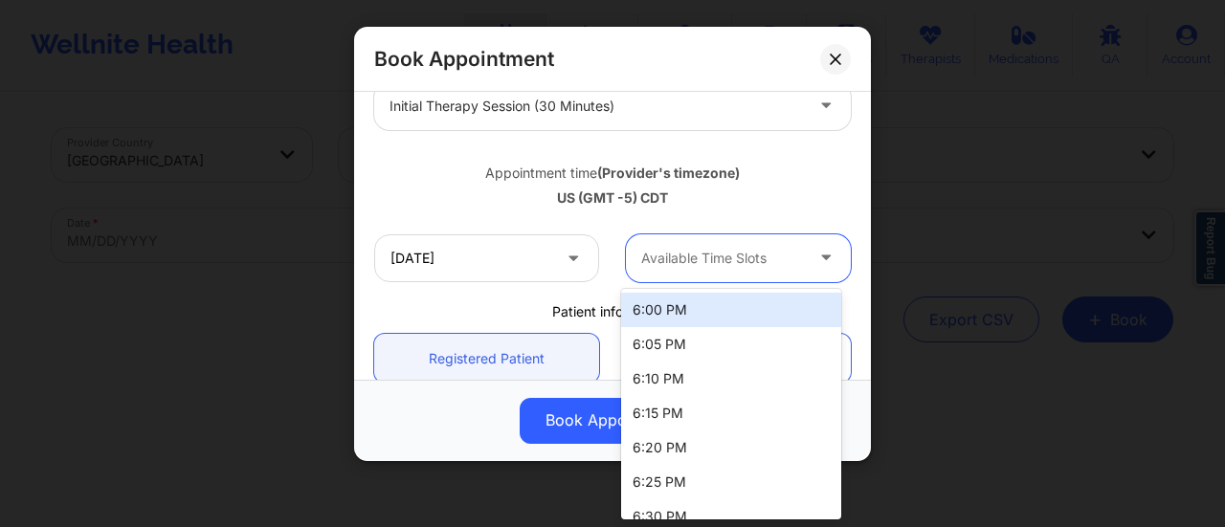
click at [726, 275] on div "Available Time Slots" at bounding box center [715, 258] width 179 height 48
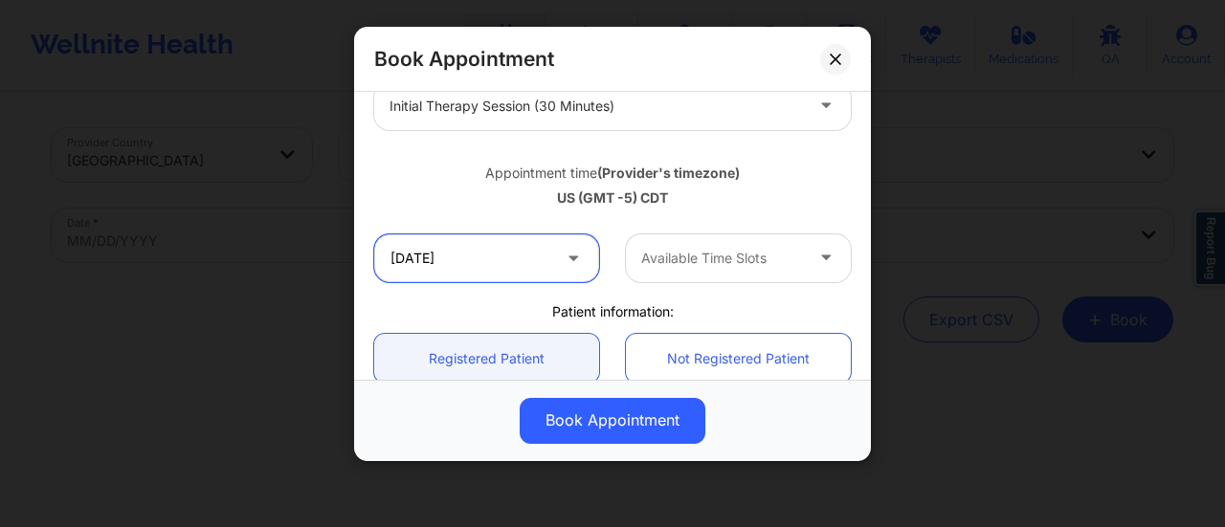
click at [515, 254] on input "10/20/2025" at bounding box center [486, 258] width 225 height 48
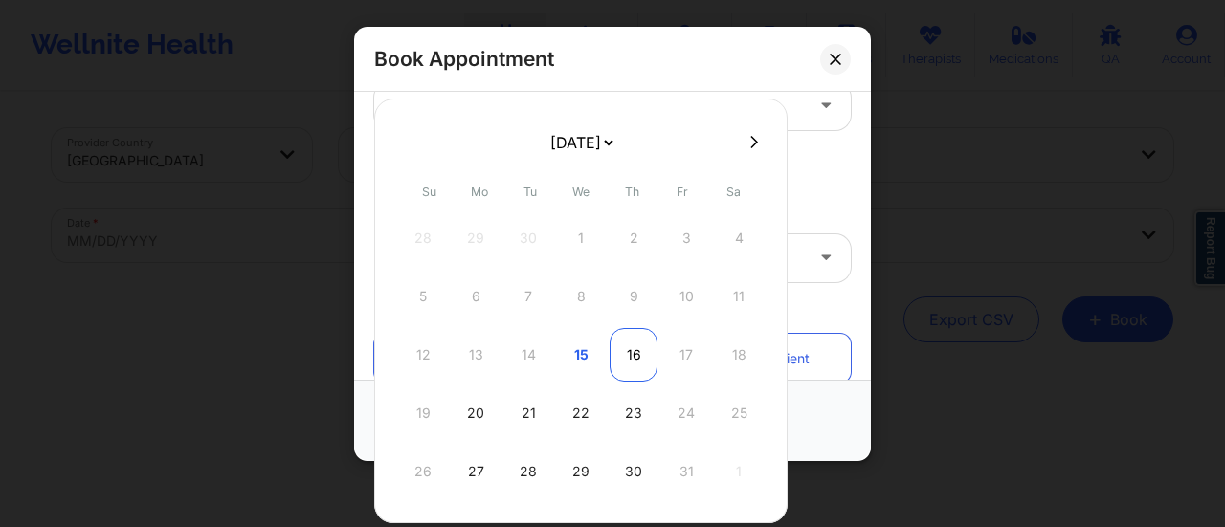
click at [626, 342] on div "16" at bounding box center [633, 355] width 48 height 54
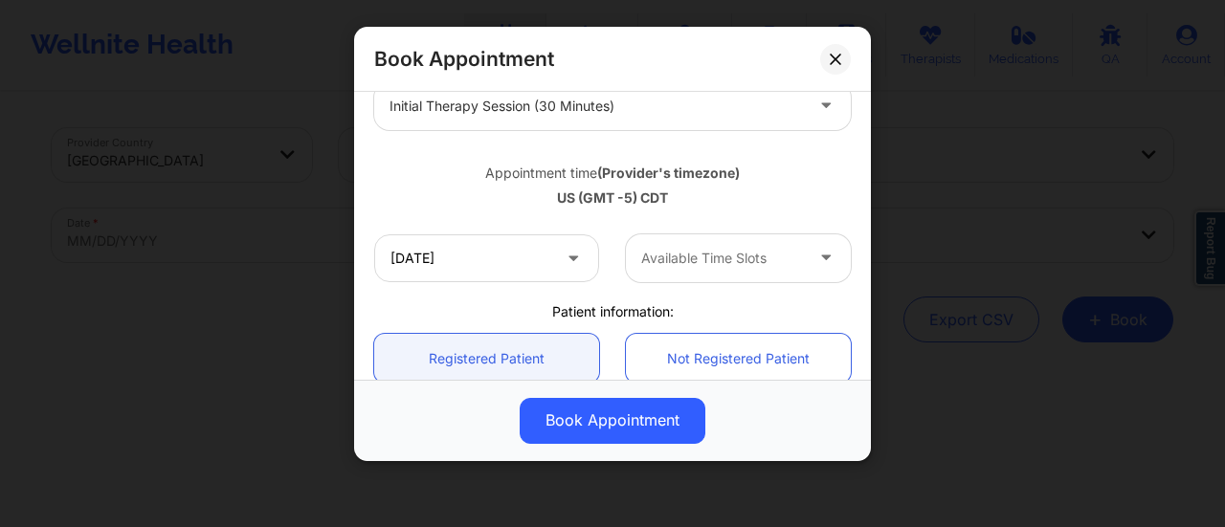
click at [716, 275] on div "Available Time Slots" at bounding box center [715, 258] width 179 height 48
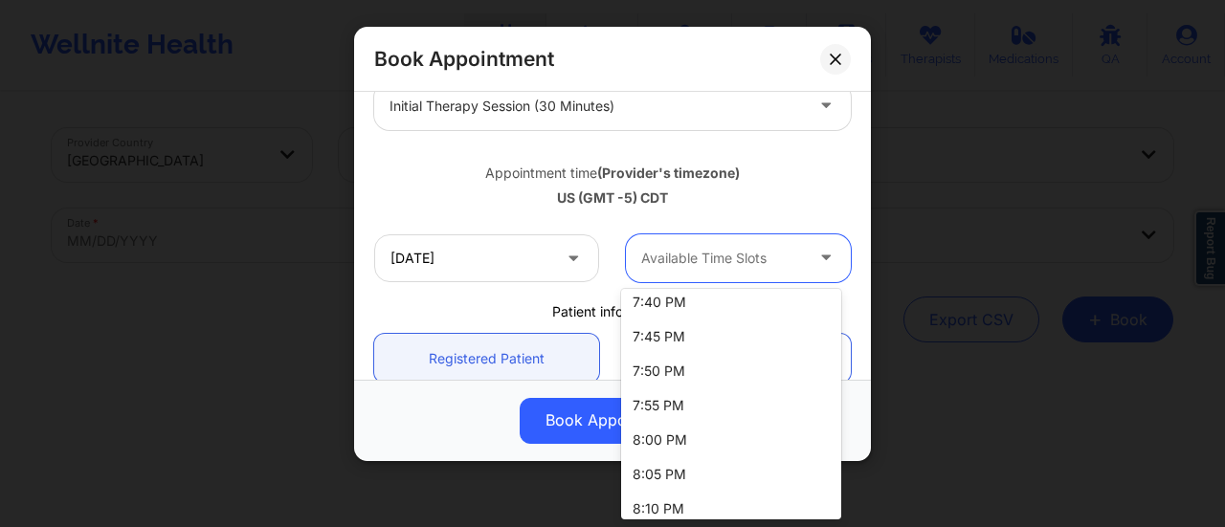
scroll to position [0, 0]
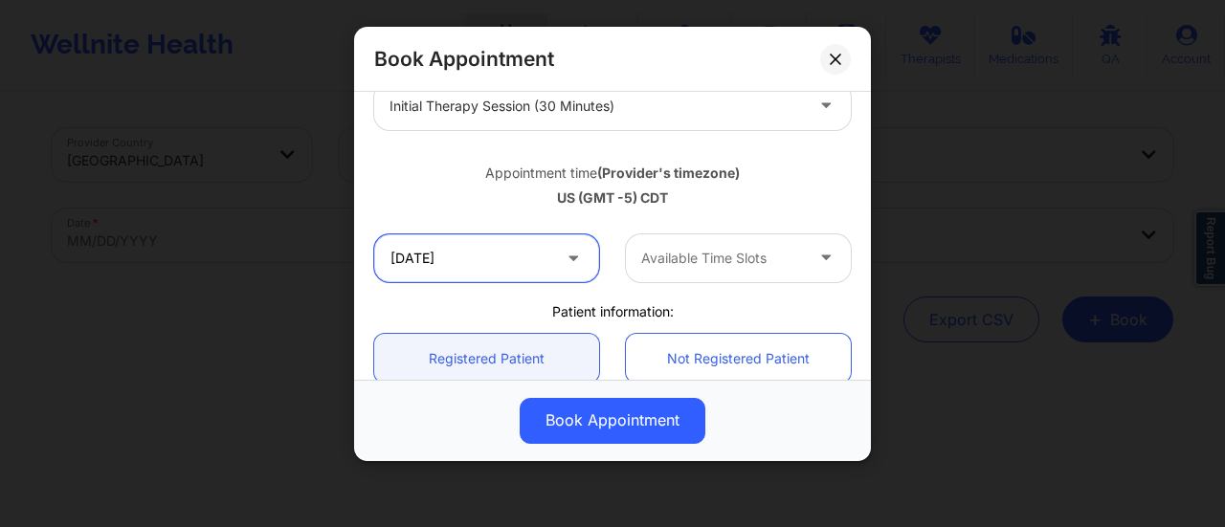
click at [496, 255] on input "[DATE]" at bounding box center [486, 258] width 225 height 48
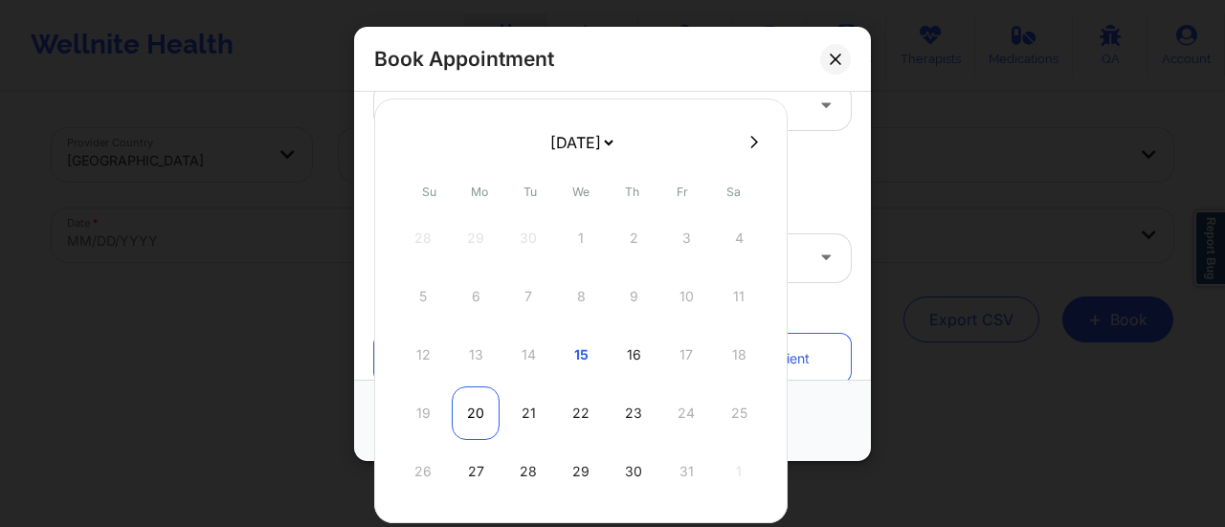
click at [467, 393] on div "20" at bounding box center [476, 413] width 48 height 54
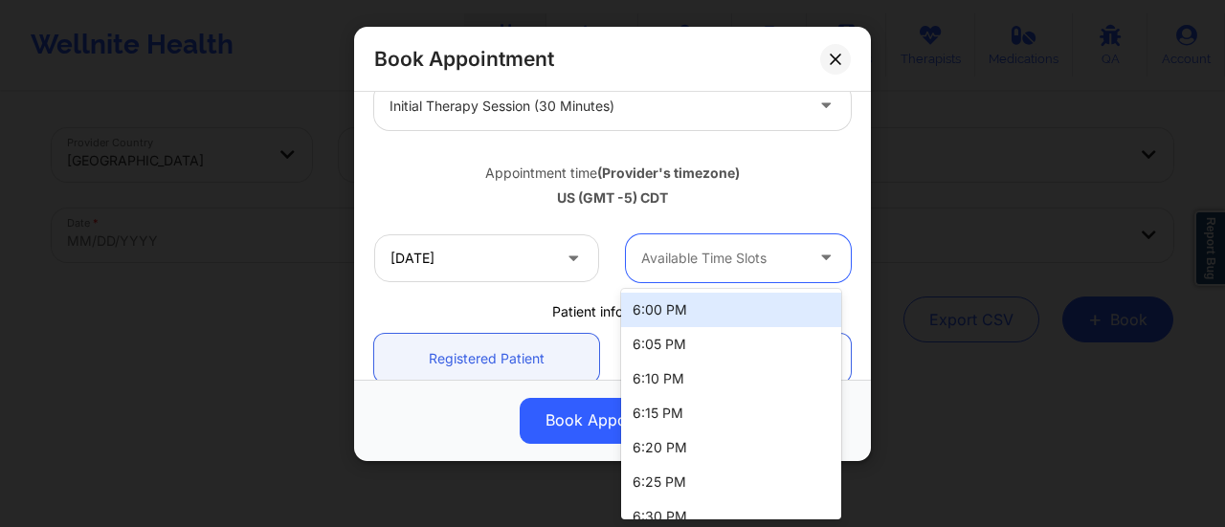
click at [752, 269] on div "Available Time Slots" at bounding box center [715, 258] width 179 height 48
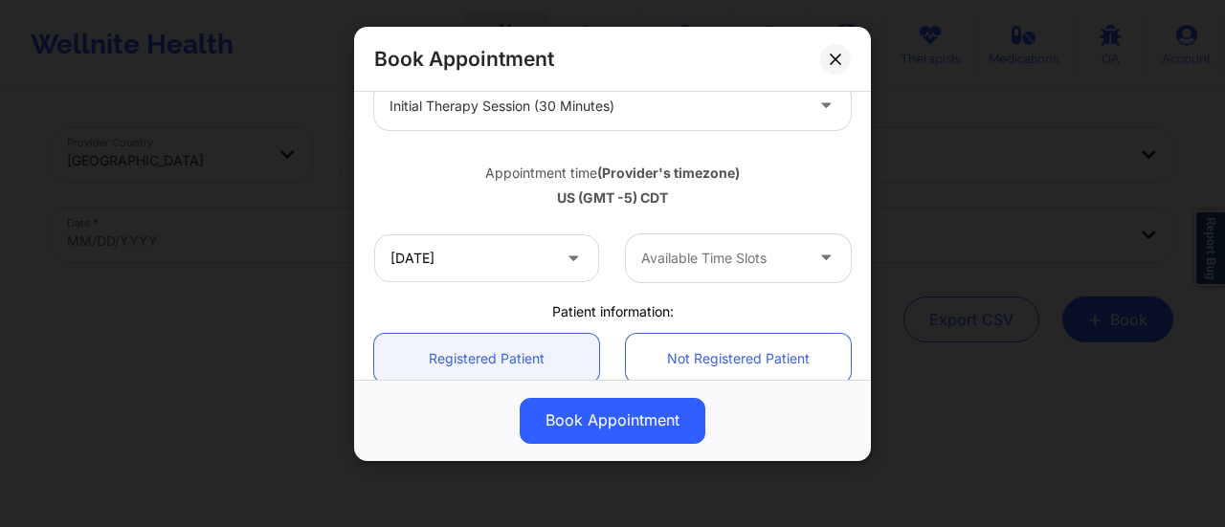
click at [563, 254] on icon at bounding box center [572, 254] width 19 height 16
click at [563, 248] on icon at bounding box center [572, 254] width 19 height 16
click at [511, 249] on input "10/20/2025" at bounding box center [486, 258] width 225 height 48
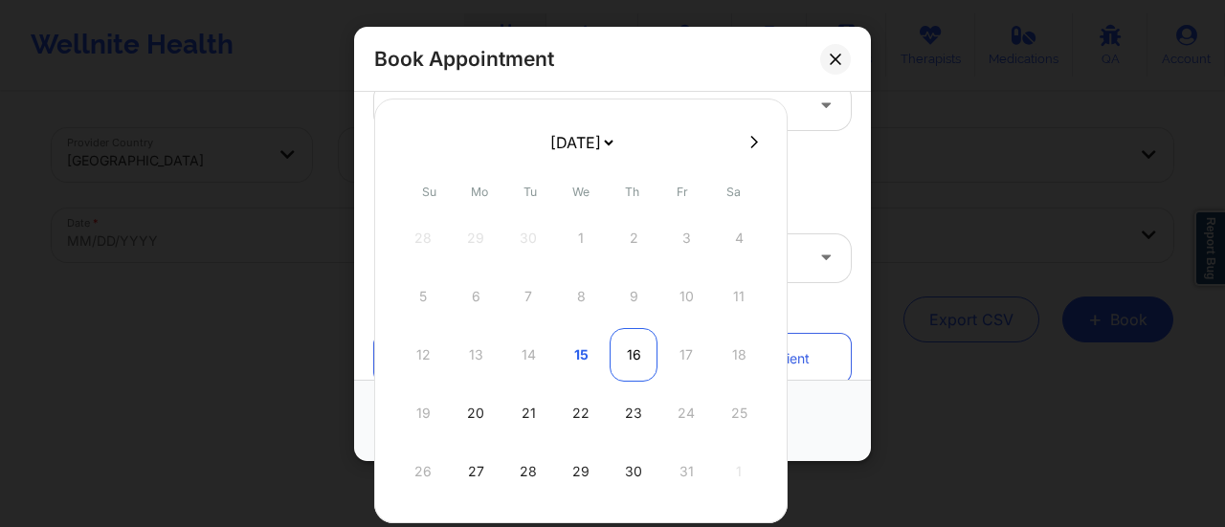
click at [624, 341] on div "16" at bounding box center [633, 355] width 48 height 54
type input "[DATE]"
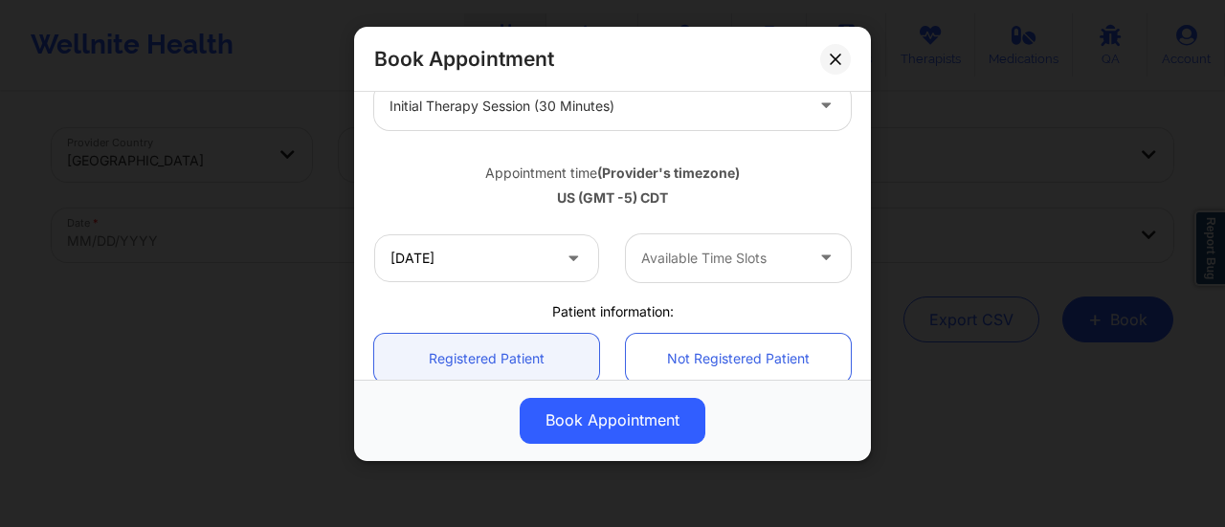
click at [728, 265] on div at bounding box center [722, 258] width 162 height 23
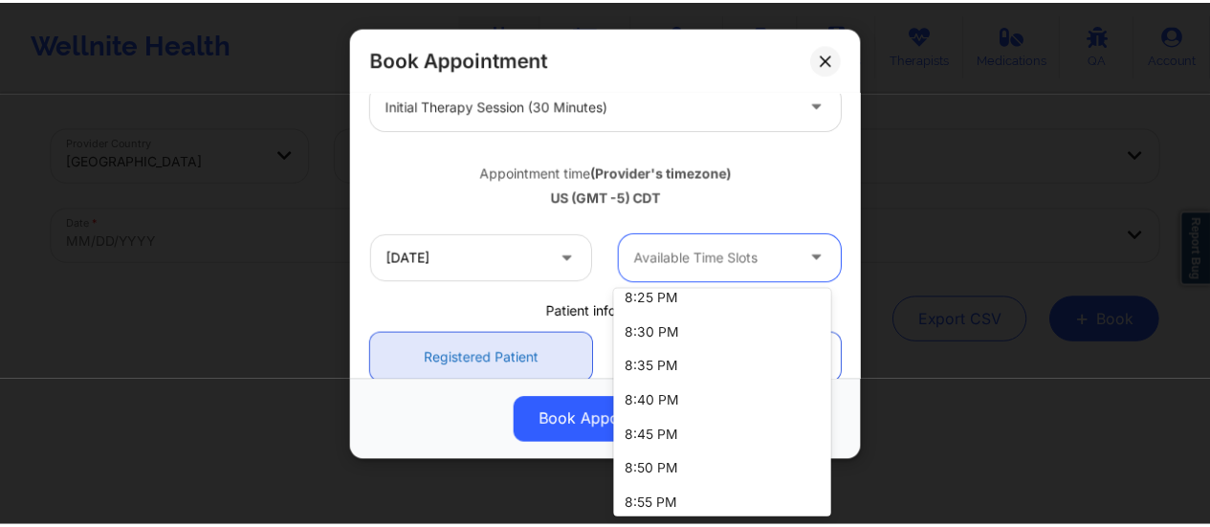
scroll to position [602, 0]
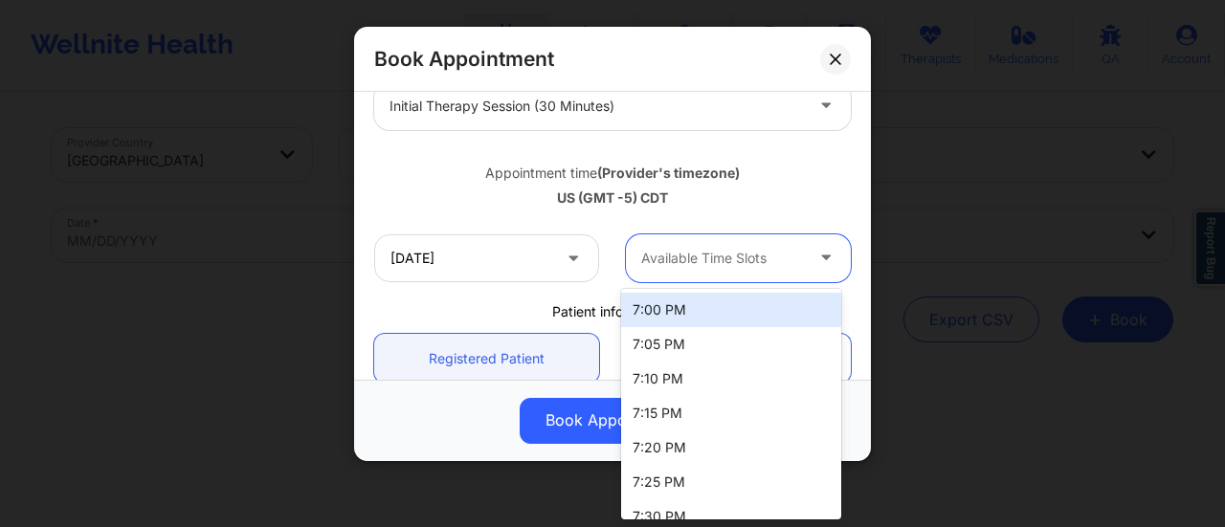
click at [651, 257] on div at bounding box center [722, 258] width 162 height 23
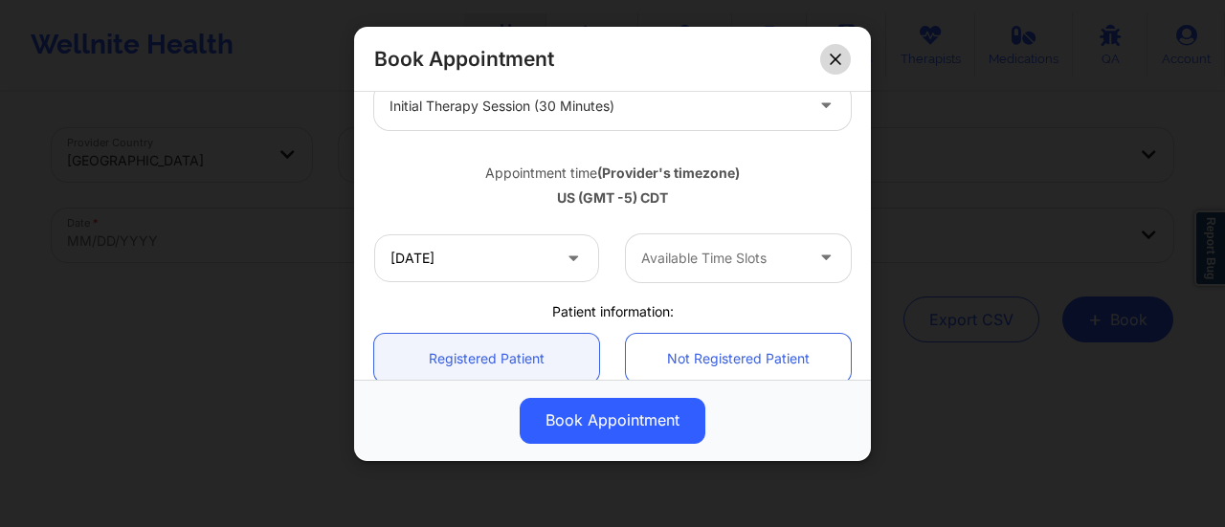
click at [835, 50] on button at bounding box center [835, 59] width 31 height 31
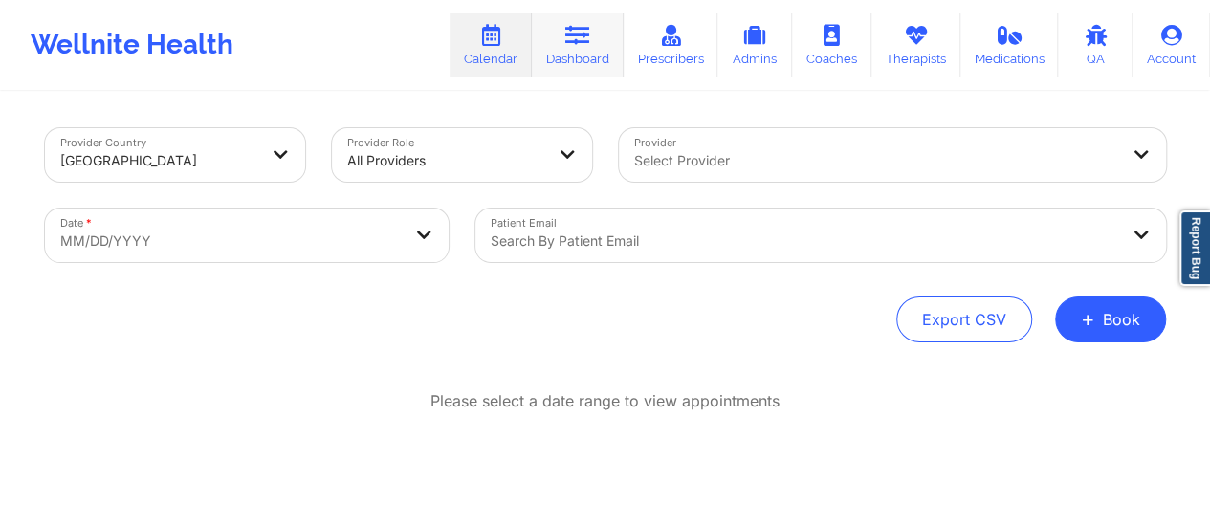
click at [578, 35] on icon at bounding box center [577, 35] width 25 height 21
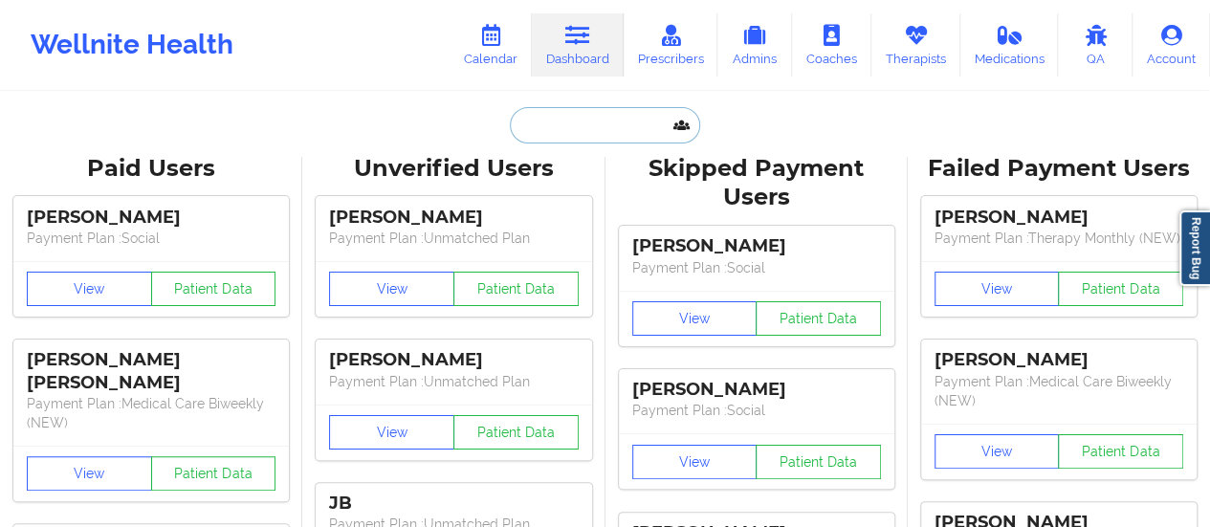
click at [559, 133] on input "text" at bounding box center [604, 125] width 189 height 36
paste input "sadewilson123@yahoo.com"
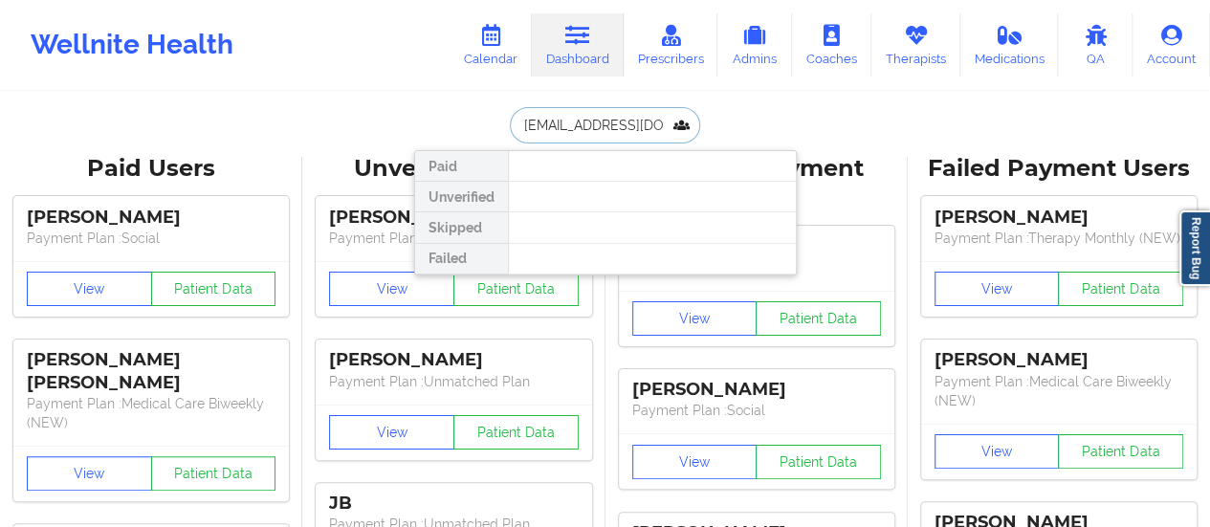
scroll to position [0, 15]
type input "sadewilson123@yahoo.com"
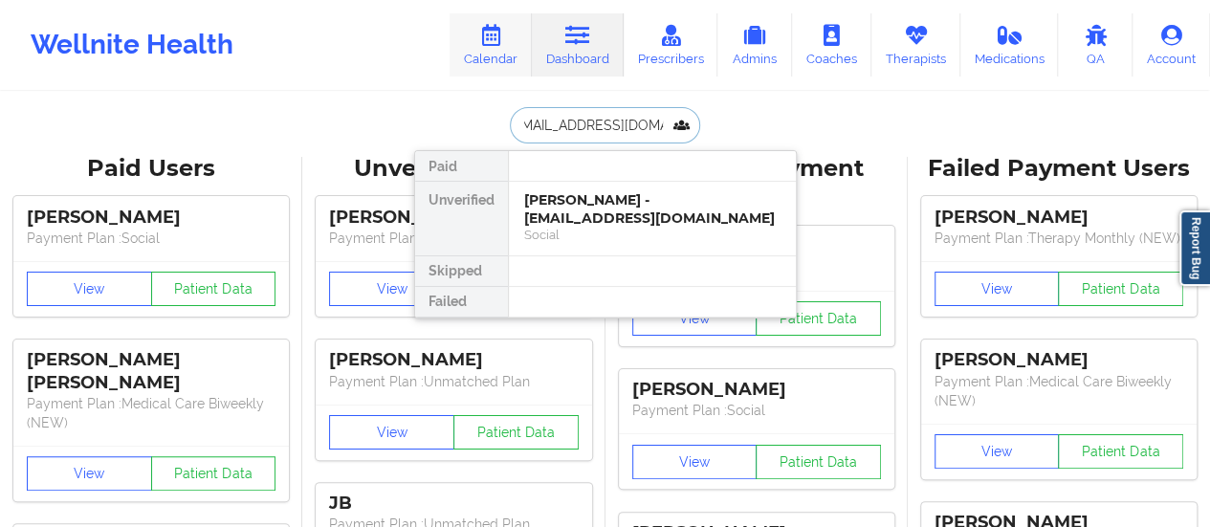
scroll to position [0, 0]
click at [621, 210] on div "Sade Wilson - sadewilson123@yahoo.com" at bounding box center [652, 208] width 256 height 35
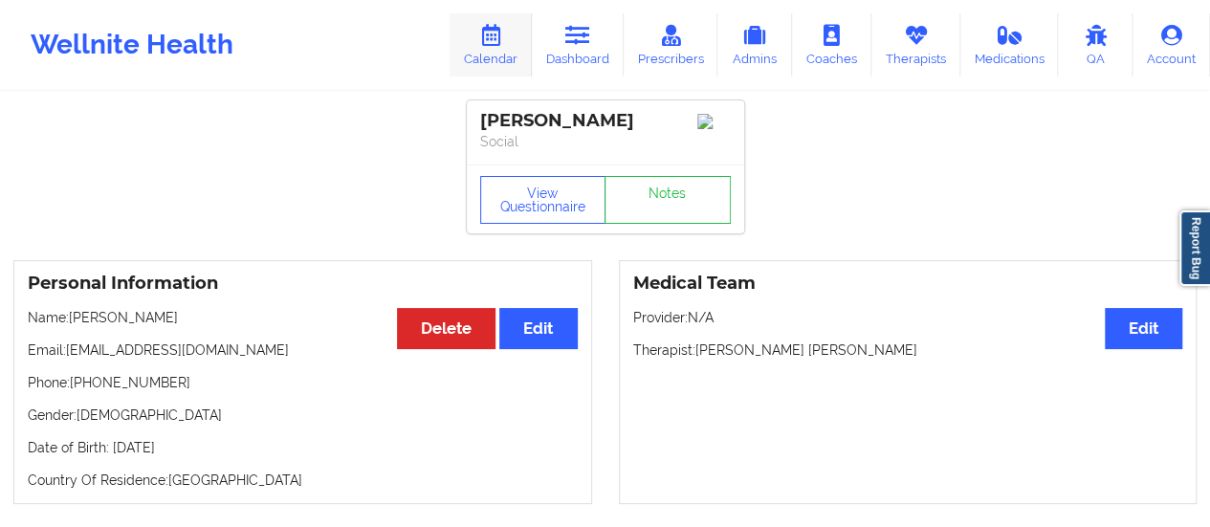
click at [497, 29] on icon at bounding box center [490, 35] width 25 height 21
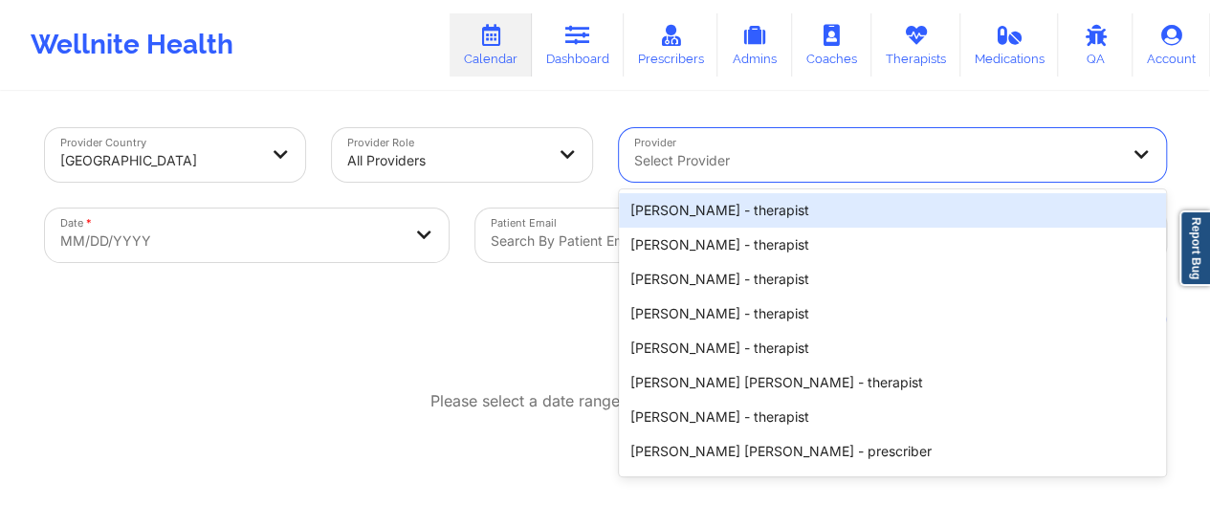
click at [739, 168] on div at bounding box center [876, 160] width 484 height 23
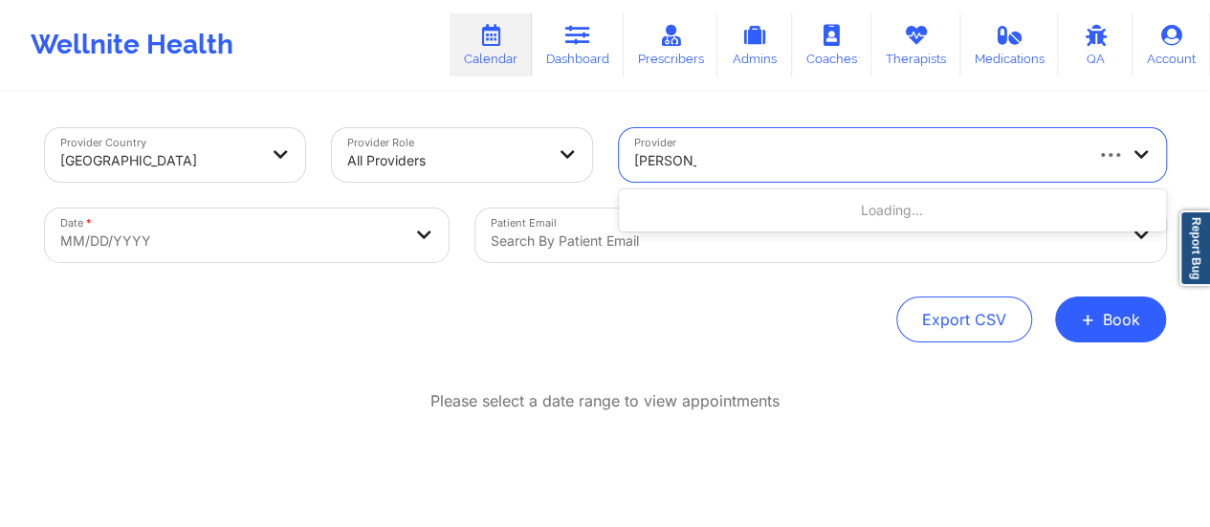
type input "Kimberly Jo"
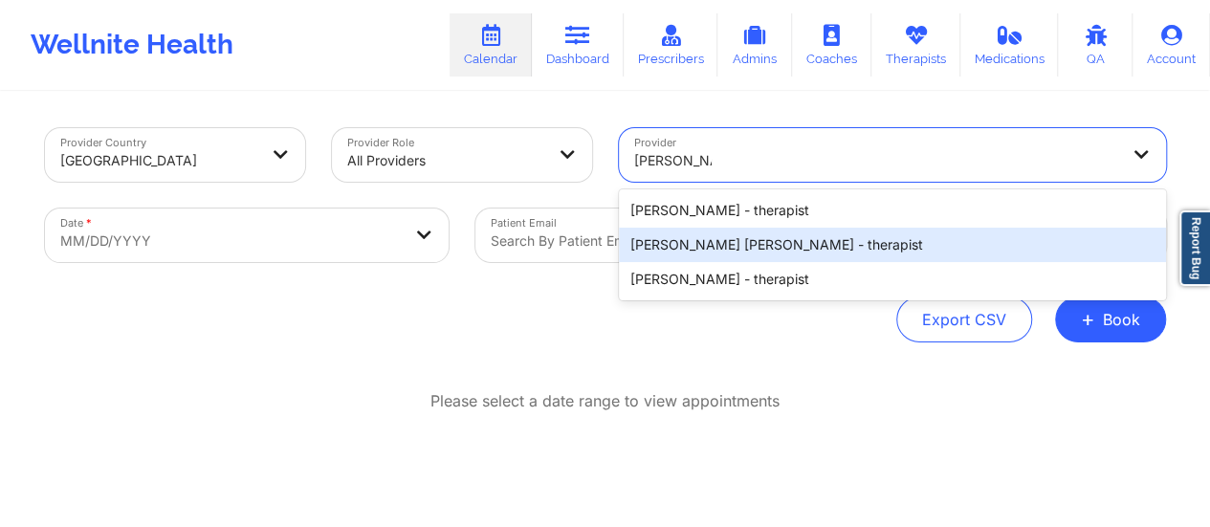
click at [788, 240] on div "Kimberly Jones Searcy - therapist" at bounding box center [892, 245] width 547 height 34
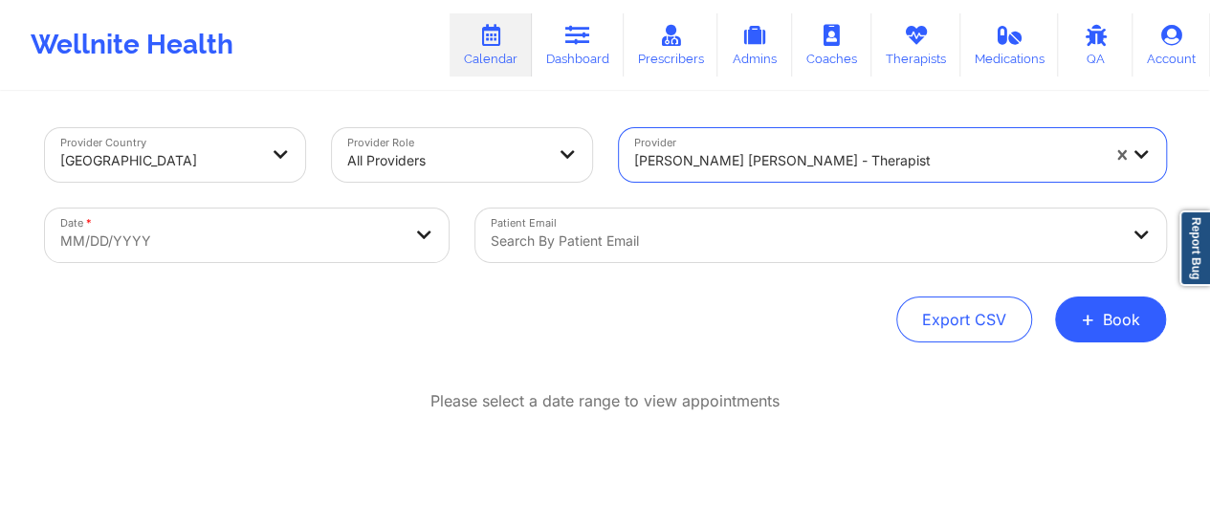
click at [277, 208] on body "Wellnite Health Calendar Dashboard Prescribers Admins Coaches Therapists Medica…" at bounding box center [605, 263] width 1210 height 527
select select "2025-8"
select select "2025-9"
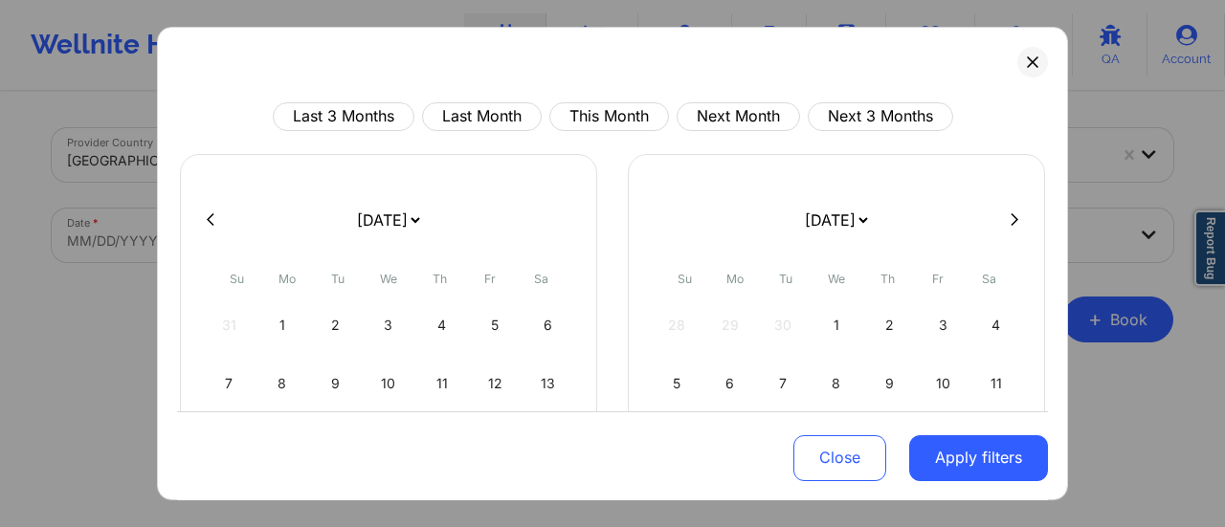
click at [364, 232] on select "[DATE] [DATE] [DATE] [DATE] [DATE] [DATE] [DATE] [DATE] [DATE] [DATE] [DATE] [D…" at bounding box center [388, 220] width 70 height 54
select select "2025-9"
select select "2025-10"
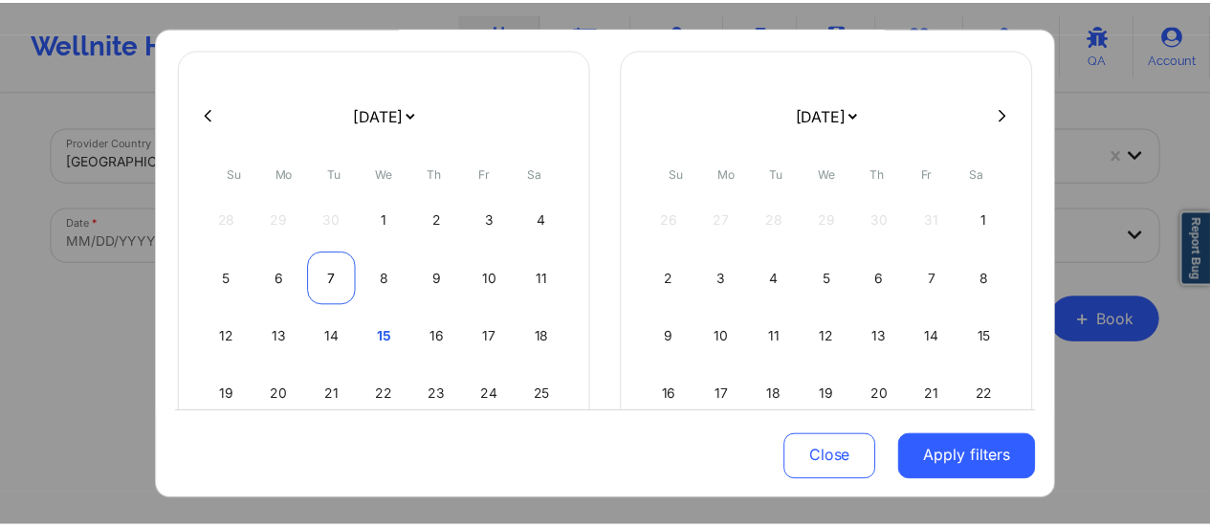
scroll to position [113, 0]
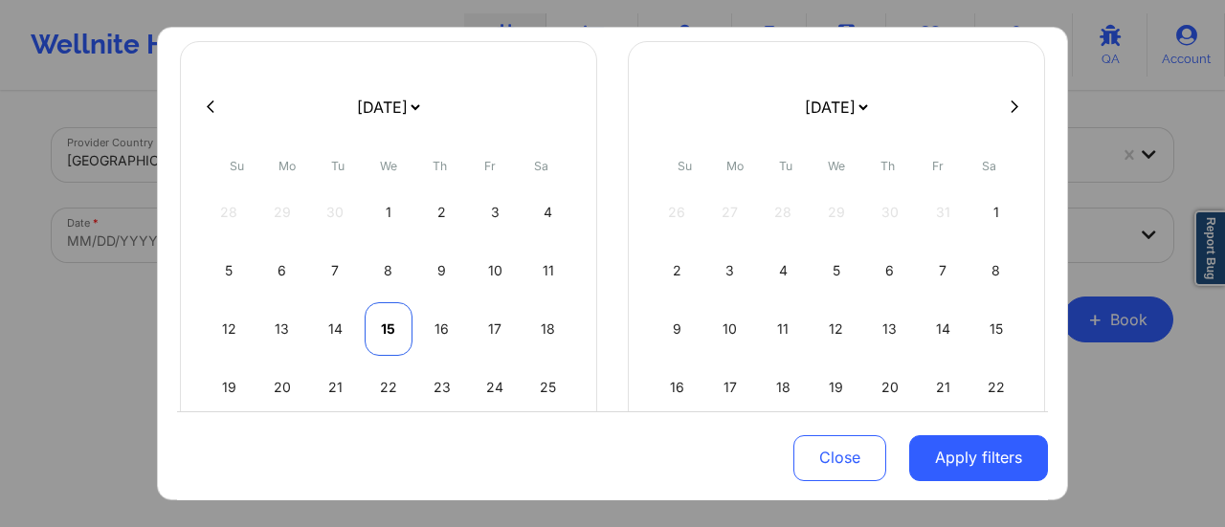
click at [398, 332] on div "15" at bounding box center [388, 329] width 49 height 54
select select "2025-9"
select select "2025-10"
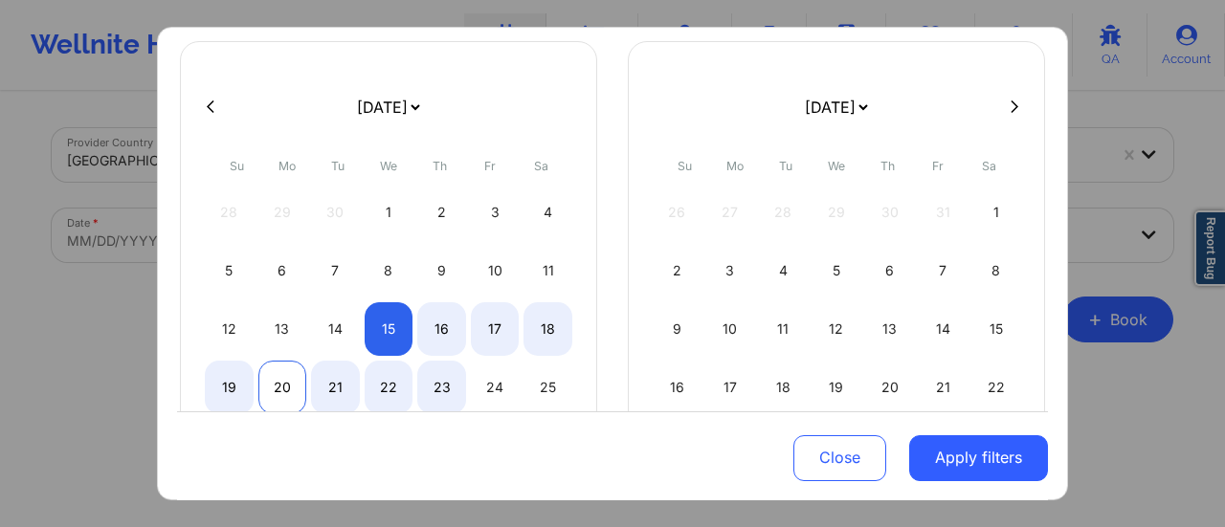
select select "2025-9"
select select "2025-10"
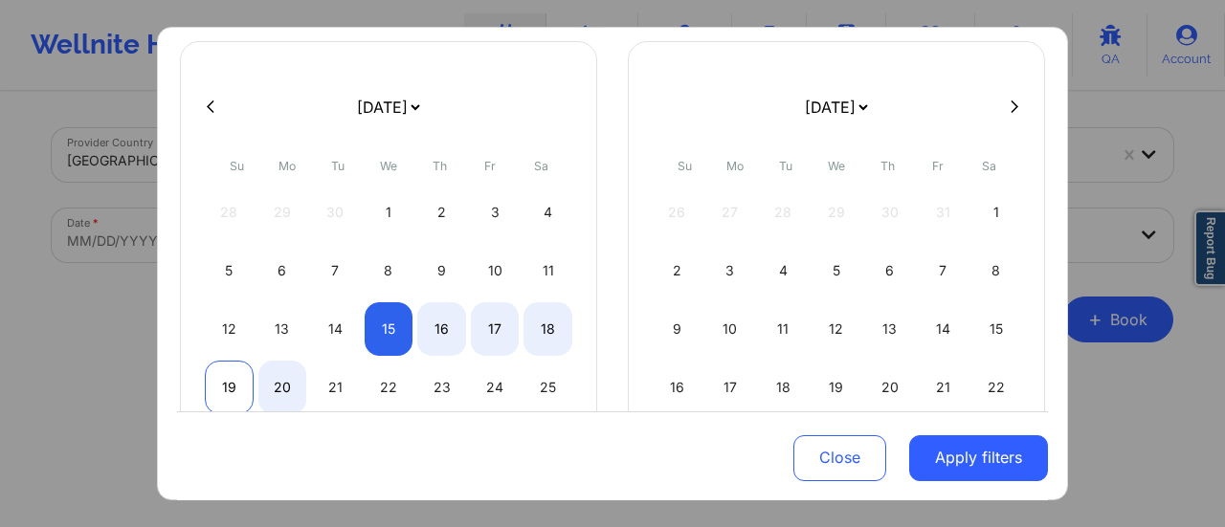
select select "2025-9"
select select "2025-10"
click at [222, 397] on div "19" at bounding box center [229, 388] width 49 height 54
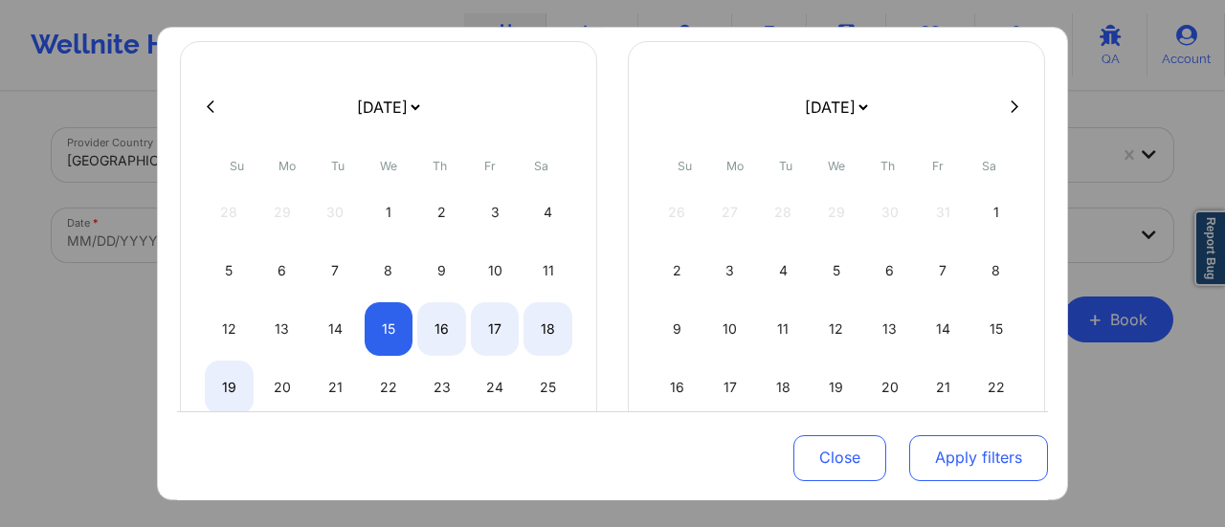
select select "2025-9"
select select "2025-10"
click at [957, 455] on button "Apply filters" at bounding box center [978, 457] width 139 height 46
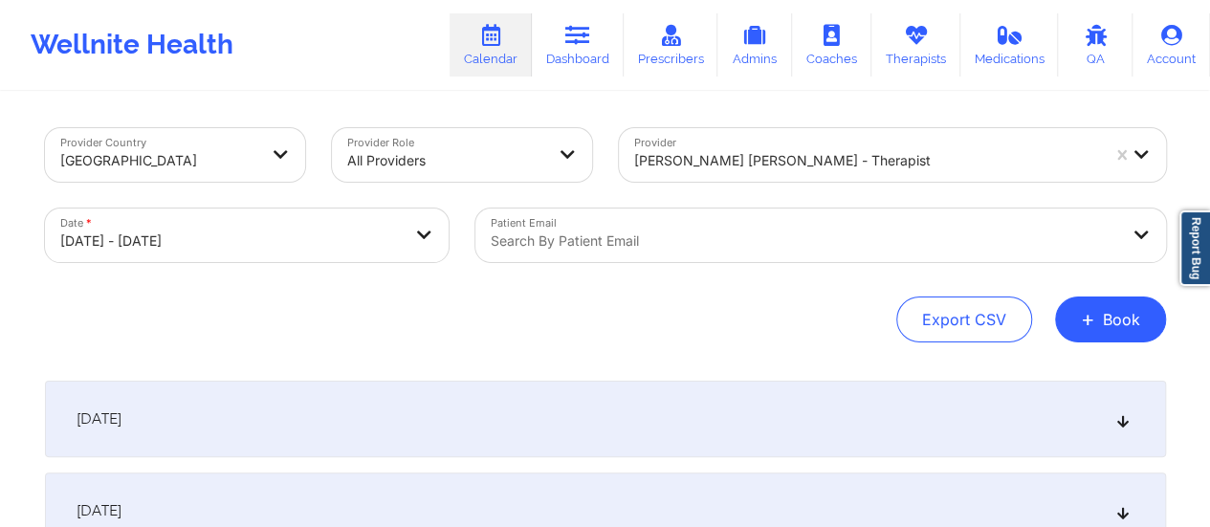
click at [419, 403] on div "[DATE]" at bounding box center [605, 419] width 1121 height 77
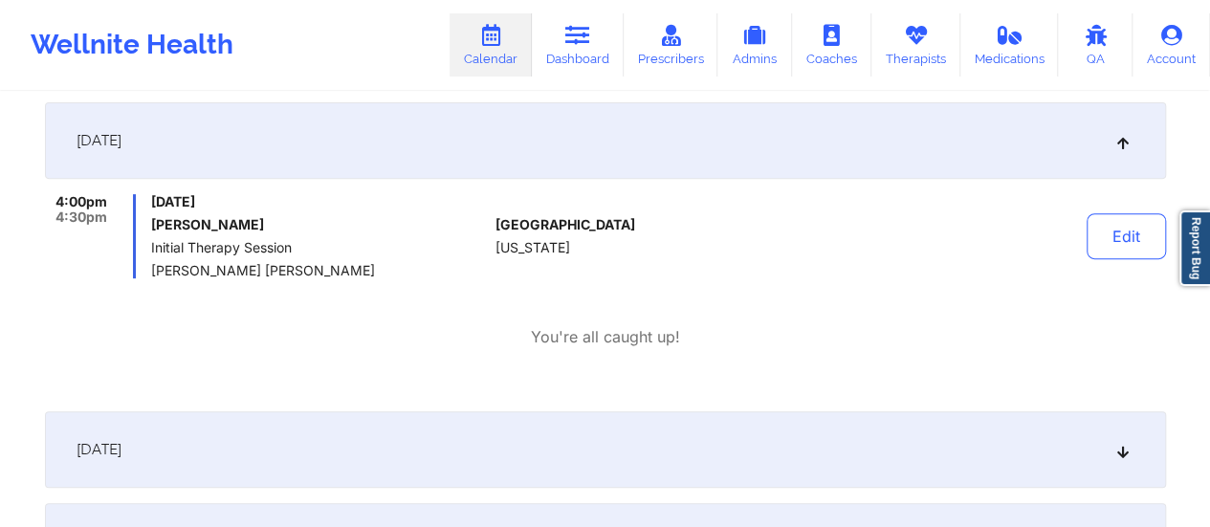
scroll to position [0, 0]
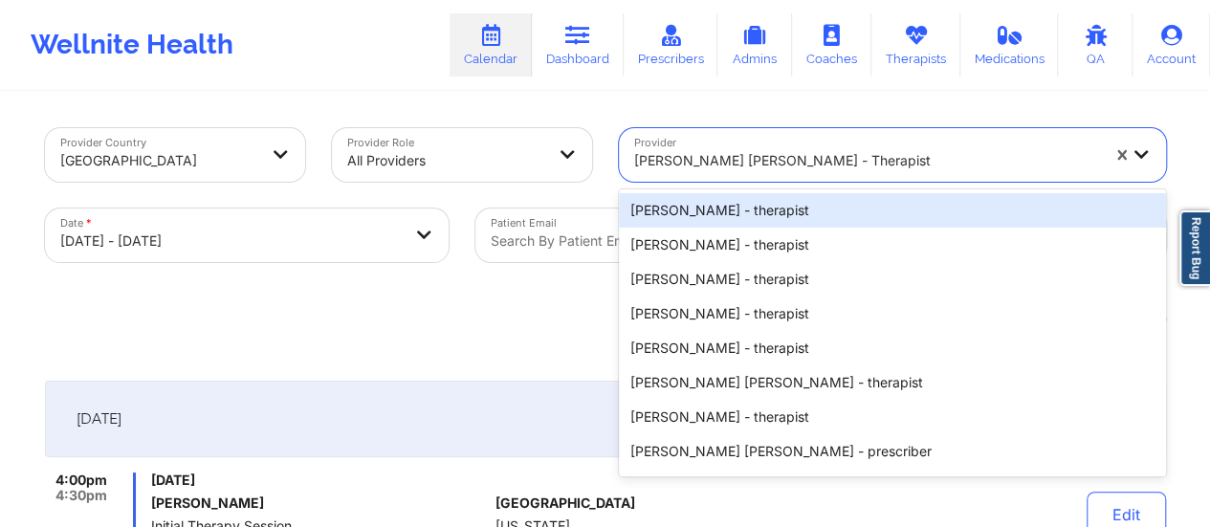
click at [712, 168] on div at bounding box center [866, 160] width 465 height 23
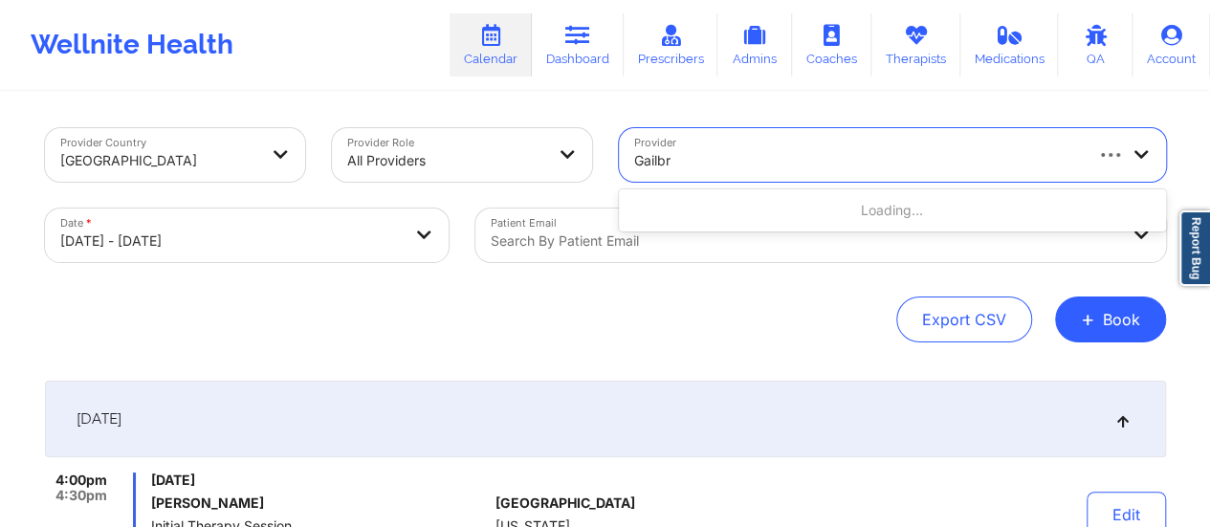
type input "Gailbri"
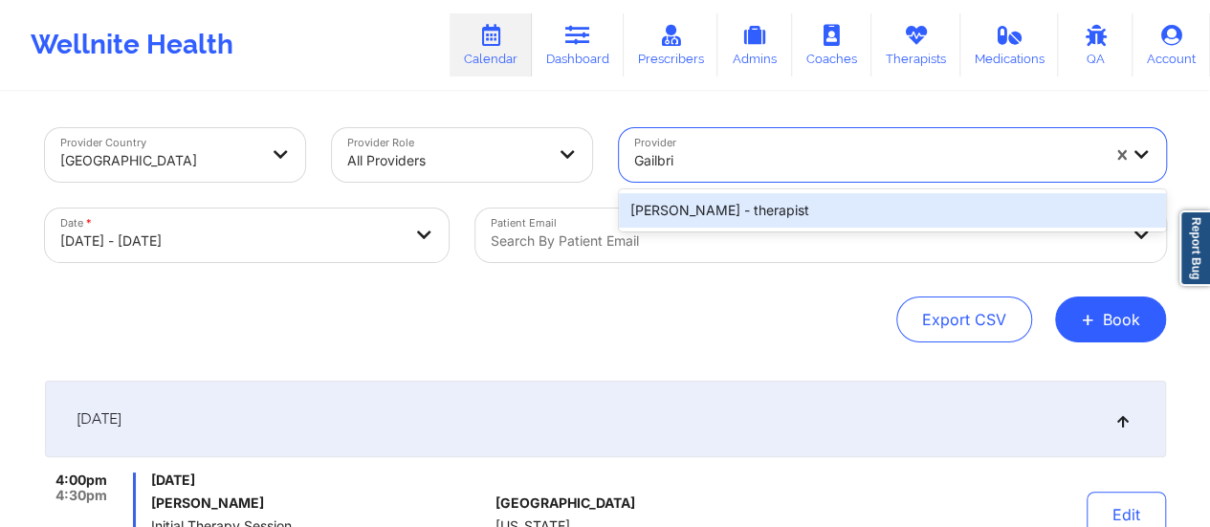
click at [743, 203] on div "Gailbriel Jenkins - therapist" at bounding box center [892, 210] width 547 height 34
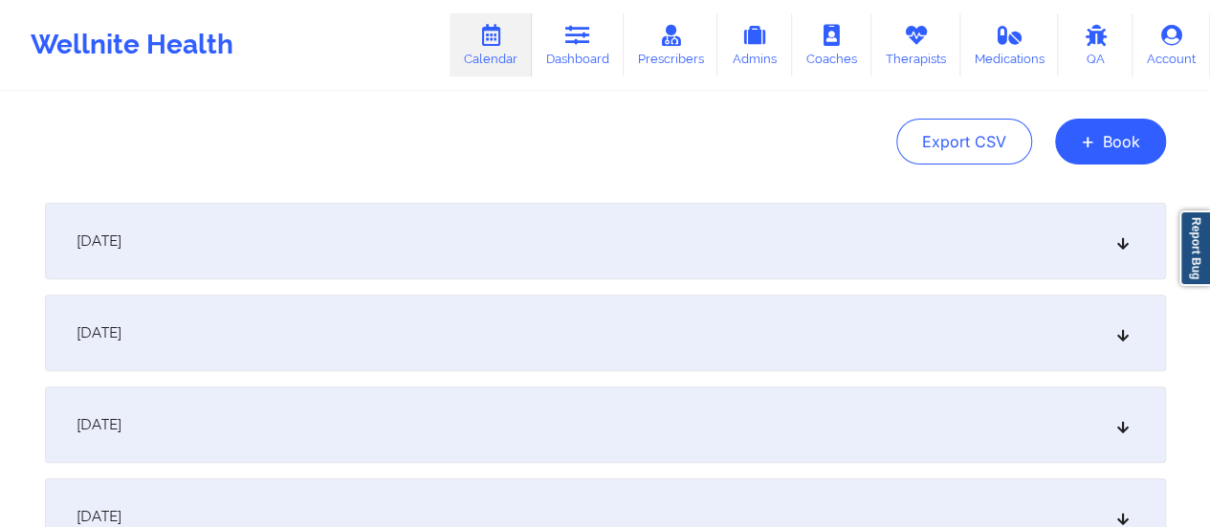
scroll to position [180, 0]
click at [432, 255] on div "[DATE]" at bounding box center [605, 239] width 1121 height 77
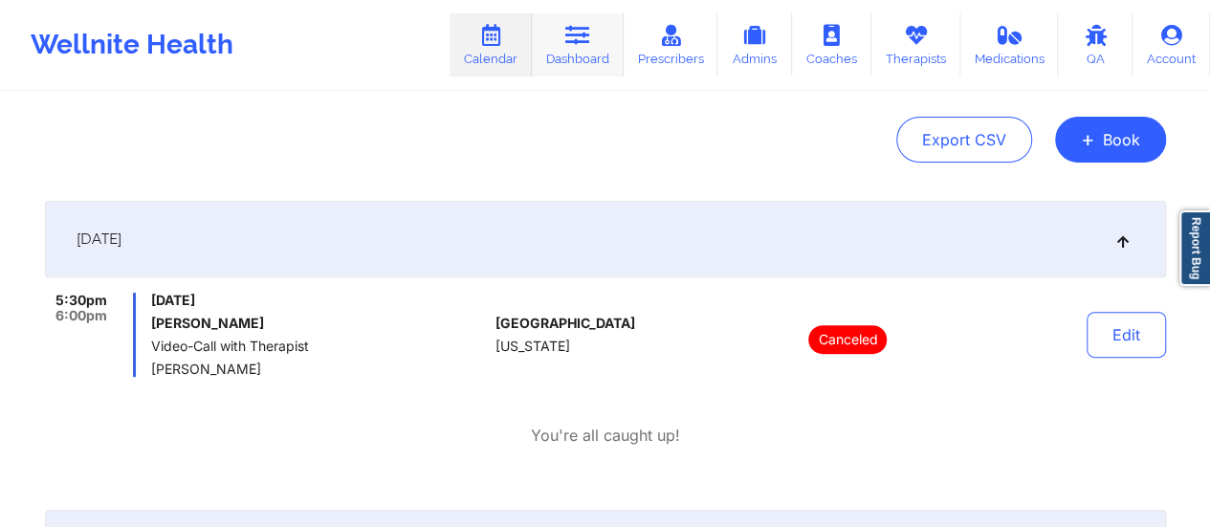
click at [599, 55] on link "Dashboard" at bounding box center [578, 44] width 92 height 63
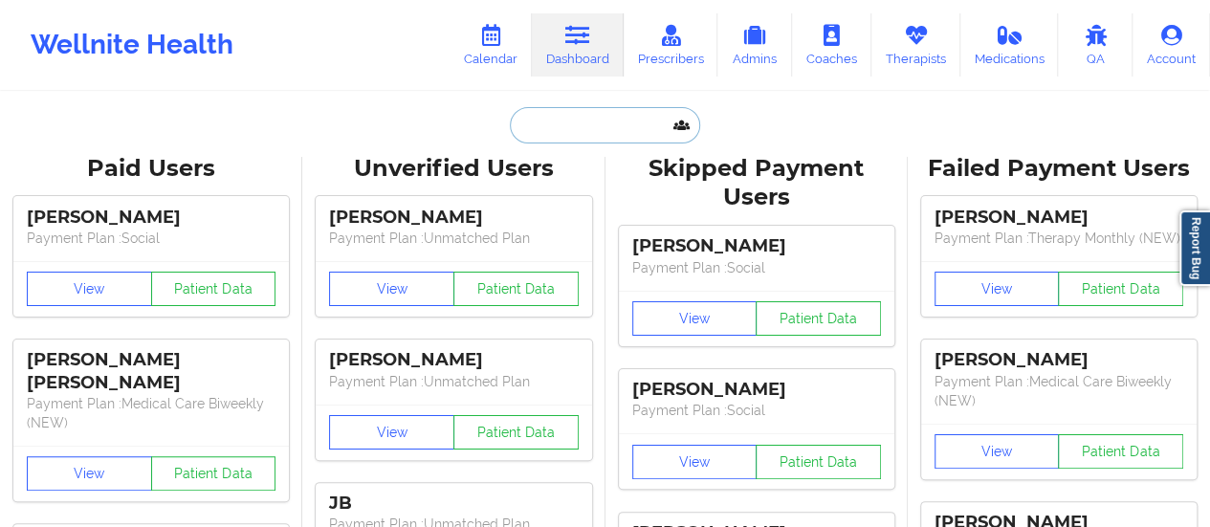
click at [565, 127] on input "text" at bounding box center [604, 125] width 189 height 36
paste input "[EMAIL_ADDRESS][DOMAIN_NAME]"
type input "[EMAIL_ADDRESS][DOMAIN_NAME]"
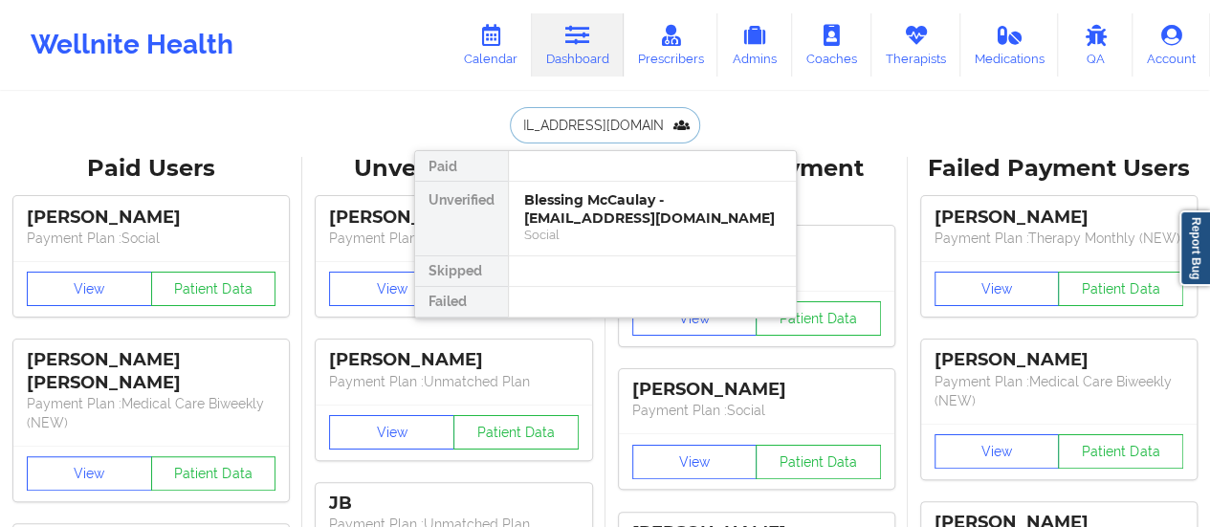
click at [578, 201] on div "Blessing McCaulay - [EMAIL_ADDRESS][DOMAIN_NAME]" at bounding box center [652, 208] width 256 height 35
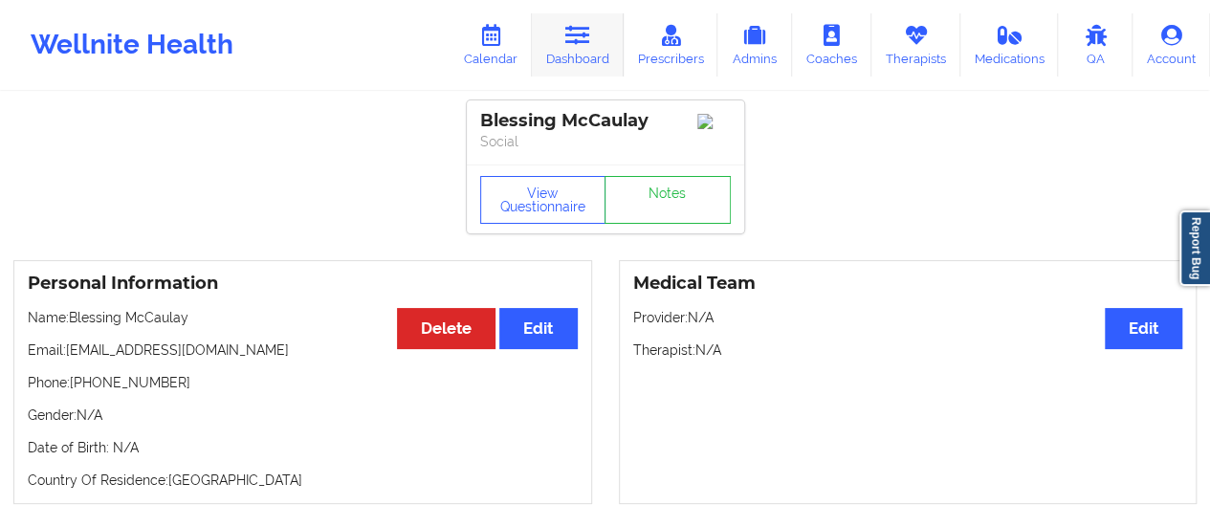
click at [580, 35] on icon at bounding box center [577, 35] width 25 height 21
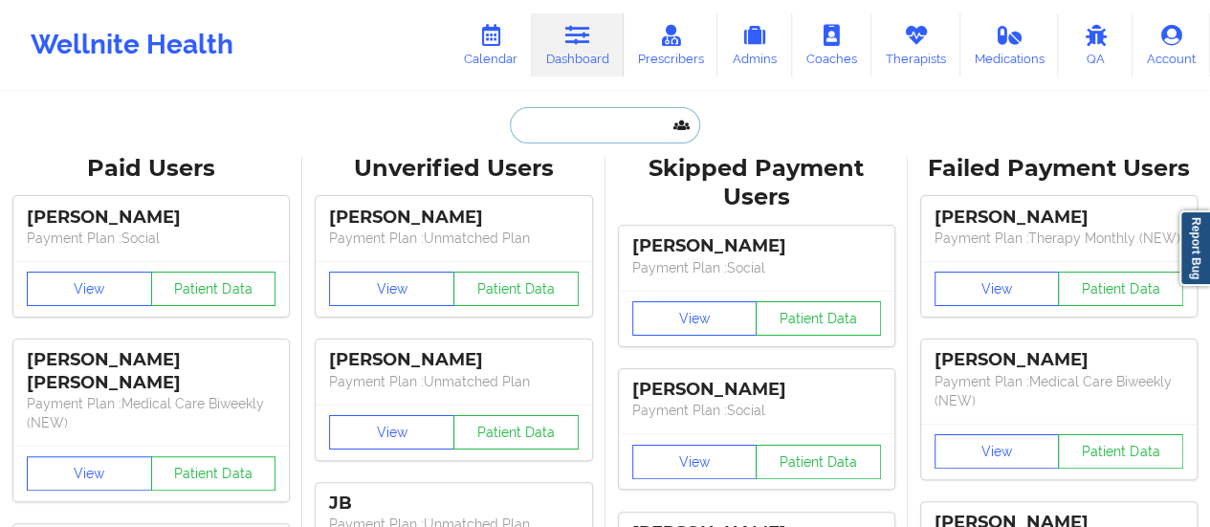
click at [620, 112] on input "text" at bounding box center [604, 125] width 189 height 36
paste input "jmyhp5@umsystem.edu"
type input "jmyhp5@umsystem.edu"
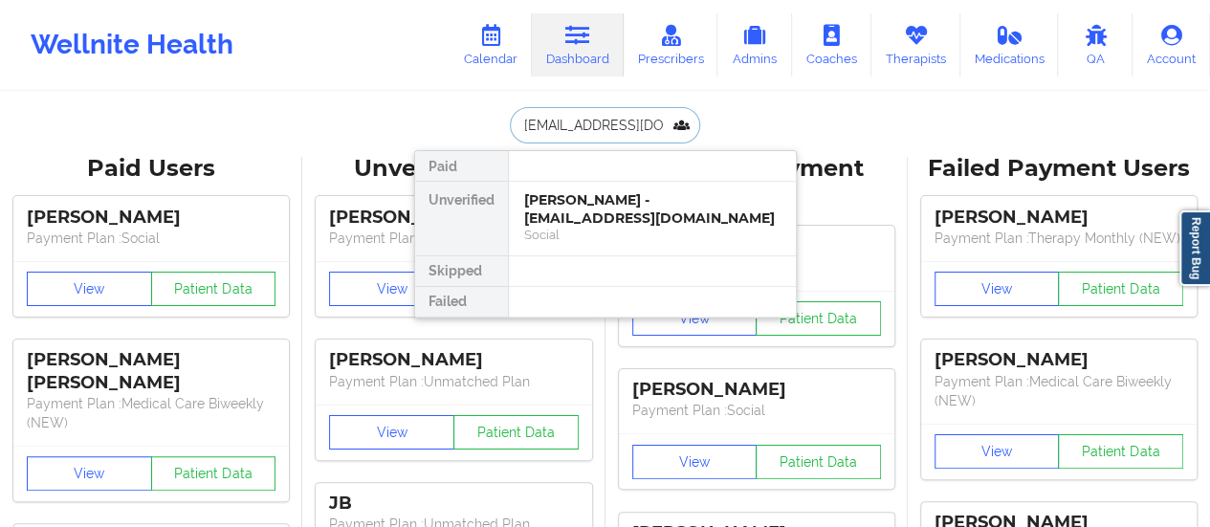
click at [602, 211] on div "Jessica Yager - jmyhp5@umsystem.edu" at bounding box center [652, 208] width 256 height 35
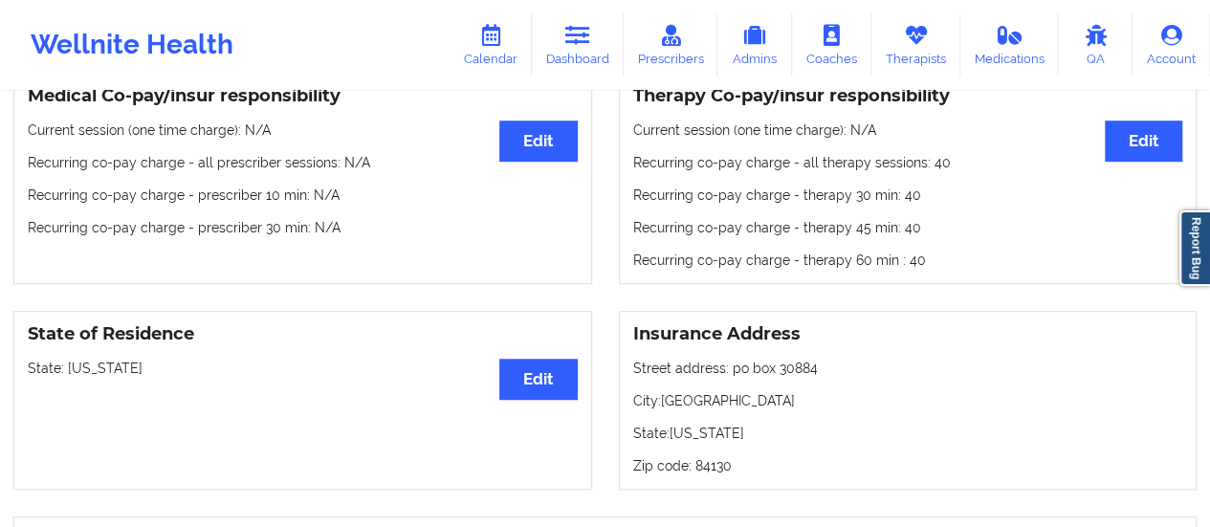
scroll to position [599, 0]
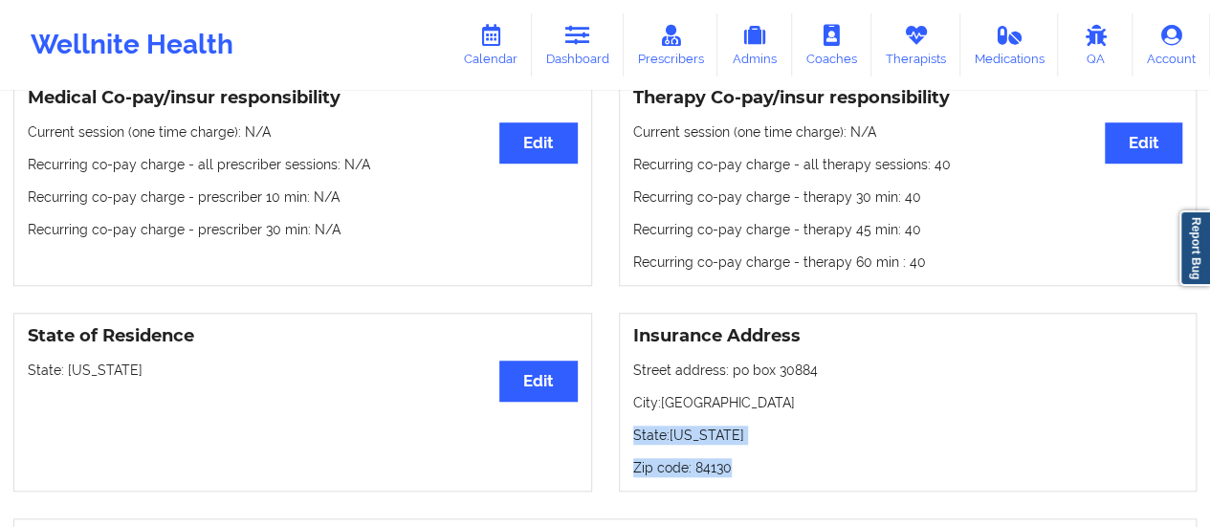
drag, startPoint x: 729, startPoint y: 455, endPoint x: 629, endPoint y: 436, distance: 101.3
click at [629, 436] on div "Insurance Address Street address: po box 30884 City: salt lake city State: Utah…" at bounding box center [908, 402] width 579 height 179
drag, startPoint x: 629, startPoint y: 436, endPoint x: 727, endPoint y: 437, distance: 97.6
click at [727, 437] on div "Insurance Address Street address: po box 30884 City: salt lake city State: Utah…" at bounding box center [908, 402] width 579 height 179
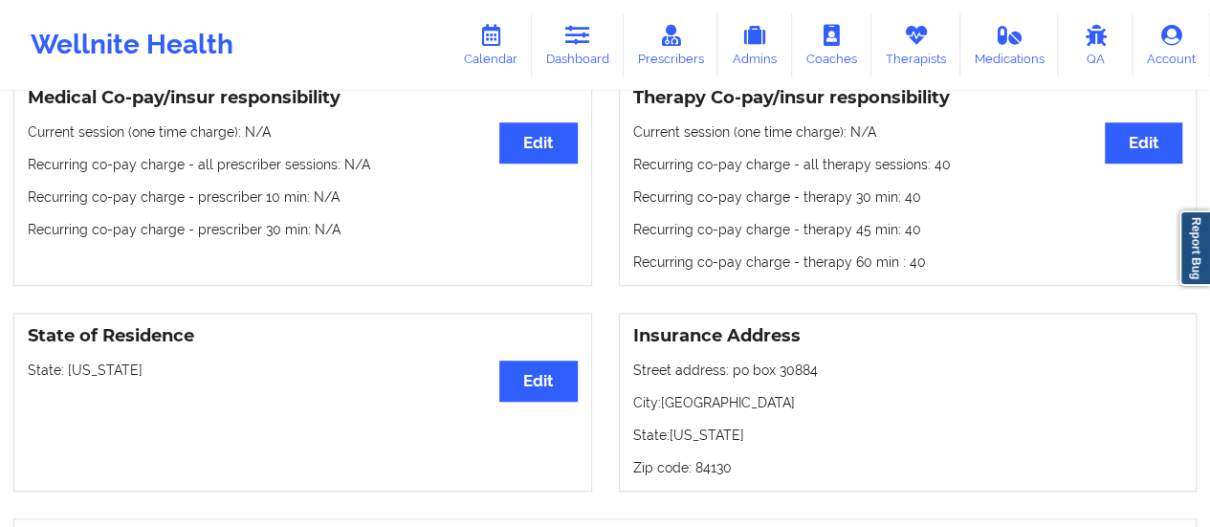
drag, startPoint x: 159, startPoint y: 255, endPoint x: 48, endPoint y: 186, distance: 131.1
click at [48, 186] on div "Medical Co-pay/insur responsibility Edit Current session (one time charge): N/A…" at bounding box center [302, 181] width 579 height 211
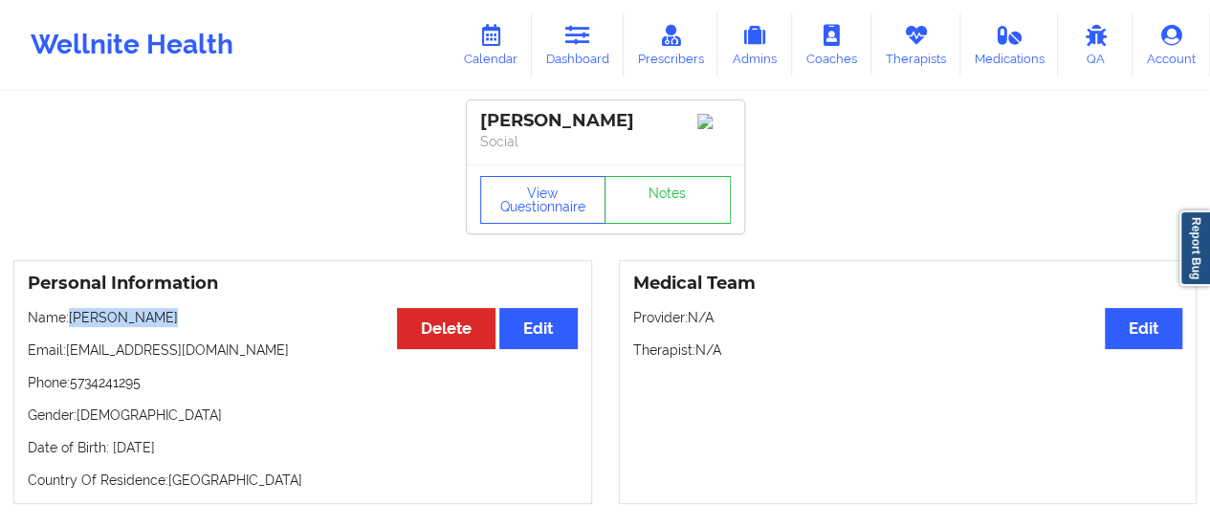
drag, startPoint x: 168, startPoint y: 323, endPoint x: 69, endPoint y: 321, distance: 99.5
click at [69, 321] on p "Name: Jessica Yager" at bounding box center [303, 317] width 550 height 19
copy p "Jessica Yager"
click at [571, 22] on link "Dashboard" at bounding box center [578, 44] width 92 height 63
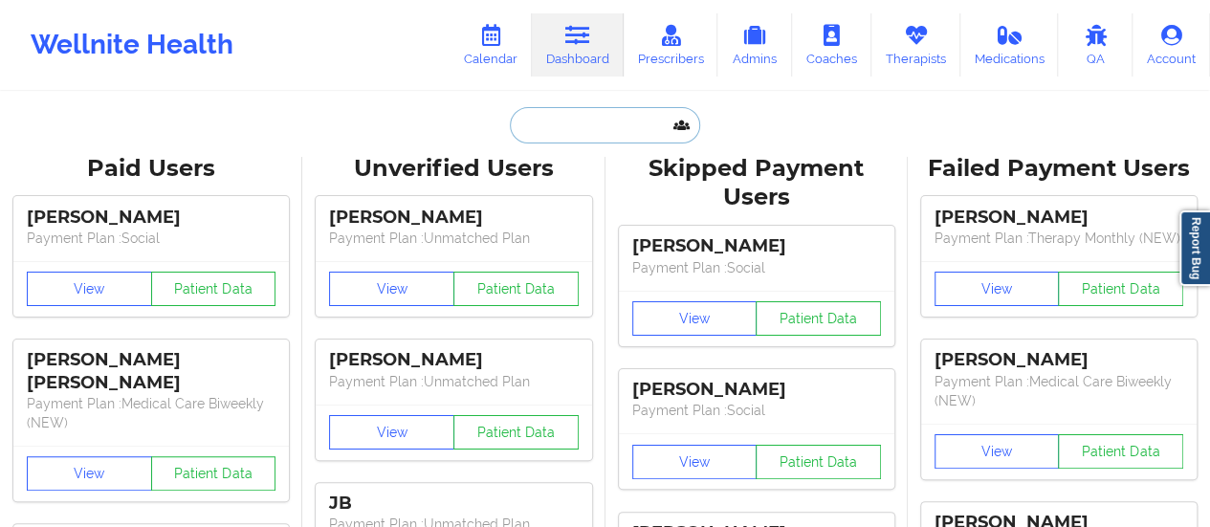
click at [544, 133] on input "text" at bounding box center [604, 125] width 189 height 36
paste input "acacianicole22@gmail.com"
type input "acacianicole22@gmail.com"
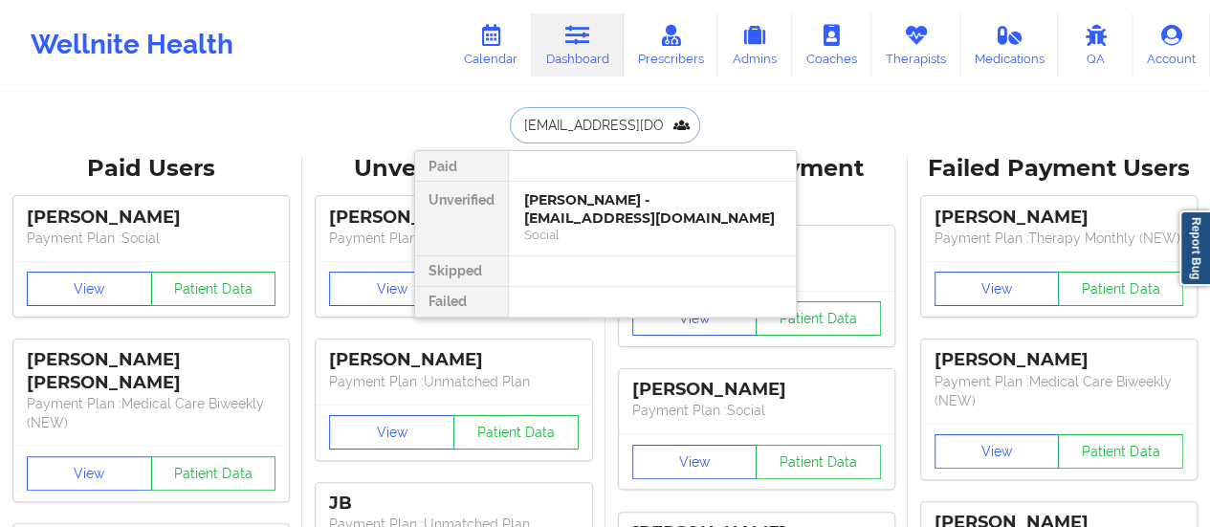
scroll to position [0, 12]
click at [597, 216] on div "Acacia Price - acacianicole22@gmail.com" at bounding box center [652, 208] width 256 height 35
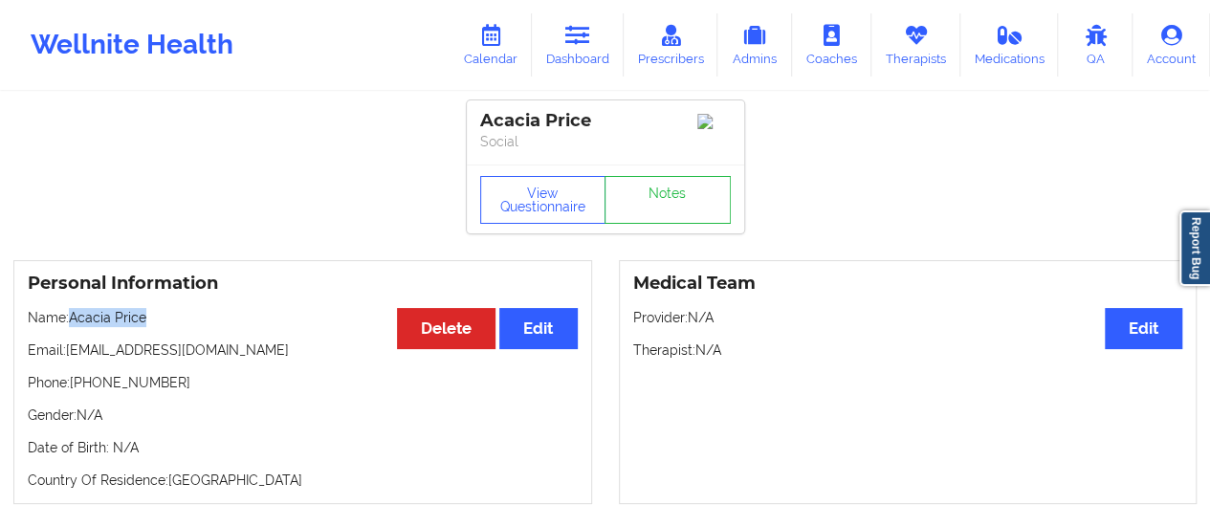
drag, startPoint x: 69, startPoint y: 326, endPoint x: 155, endPoint y: 319, distance: 86.4
click at [155, 319] on p "Name: Acacia Price" at bounding box center [303, 317] width 550 height 19
drag, startPoint x: 155, startPoint y: 319, endPoint x: 85, endPoint y: 320, distance: 69.9
click at [85, 320] on p "Name: Acacia Price" at bounding box center [303, 317] width 550 height 19
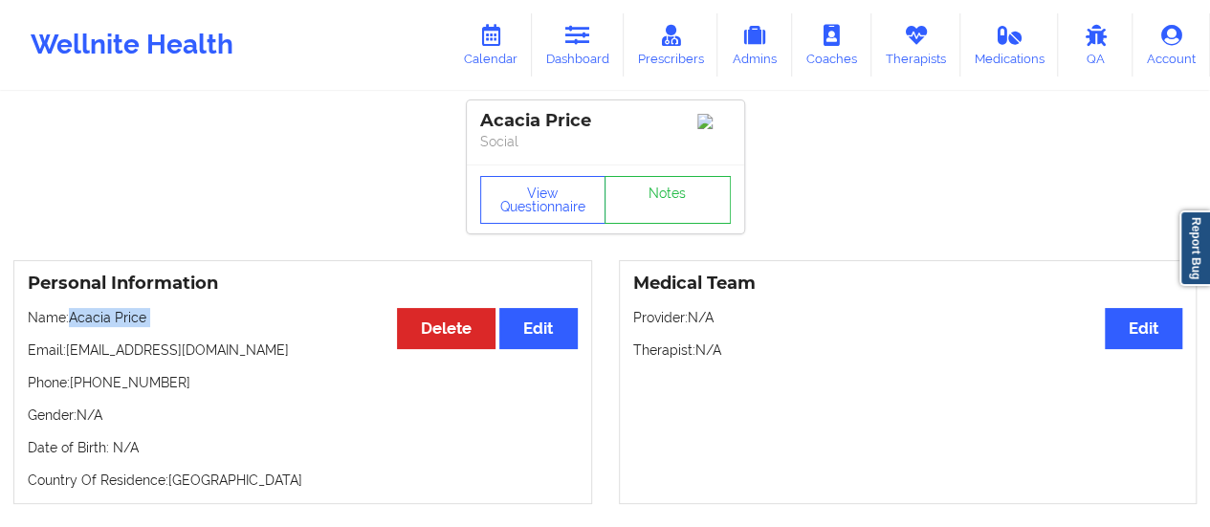
copy p "Acacia Price"
drag, startPoint x: 171, startPoint y: 383, endPoint x: 75, endPoint y: 389, distance: 96.9
click at [75, 389] on p "Phone: +12108273859" at bounding box center [303, 382] width 550 height 19
copy p "+12108273859"
drag, startPoint x: 70, startPoint y: 324, endPoint x: 151, endPoint y: 318, distance: 81.6
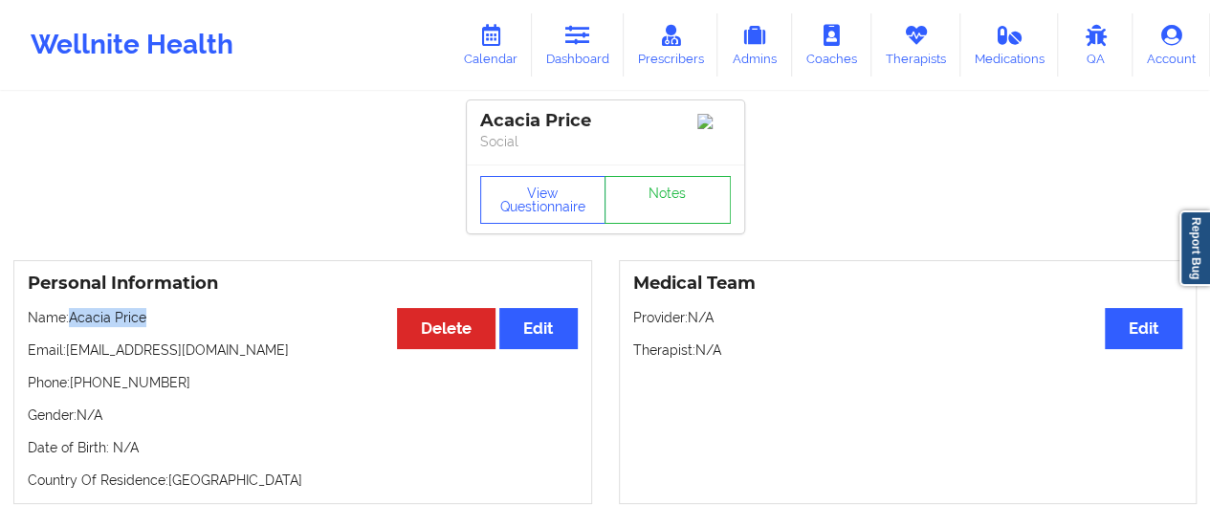
click at [151, 318] on p "Name: Acacia Price" at bounding box center [303, 317] width 550 height 19
copy p "Acacia Price"
drag, startPoint x: 254, startPoint y: 351, endPoint x: 69, endPoint y: 356, distance: 184.7
click at [69, 356] on p "Email: acacianicole22@gmail.com" at bounding box center [303, 350] width 550 height 19
copy p "acacianicole22@gmail.com"
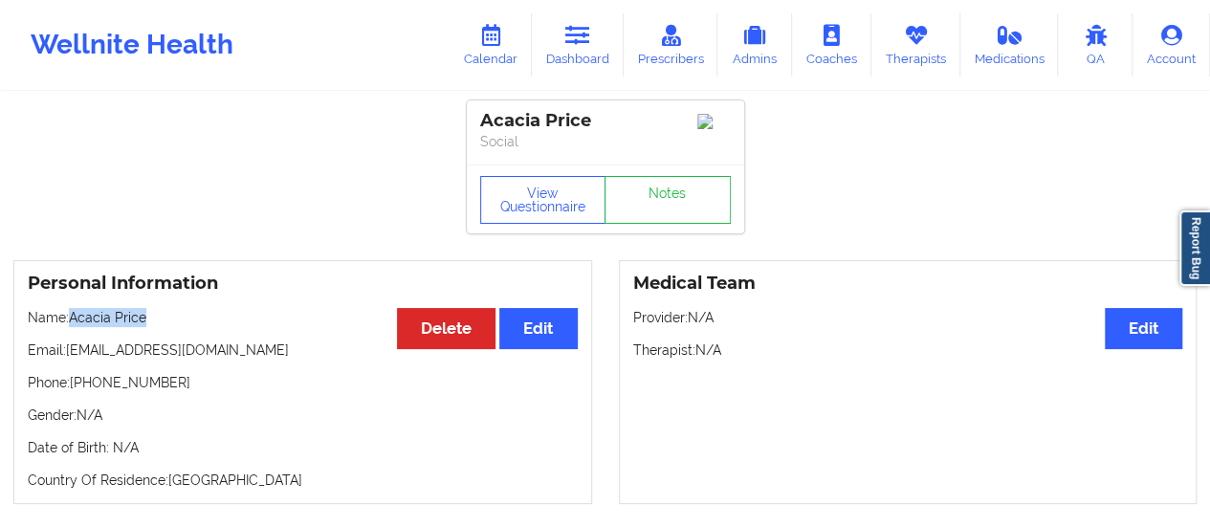
drag, startPoint x: 155, startPoint y: 324, endPoint x: 75, endPoint y: 322, distance: 80.4
click at [75, 322] on p "Name: Acacia Price" at bounding box center [303, 317] width 550 height 19
copy p "Acacia Price"
click at [513, 55] on link "Calendar" at bounding box center [491, 44] width 82 height 63
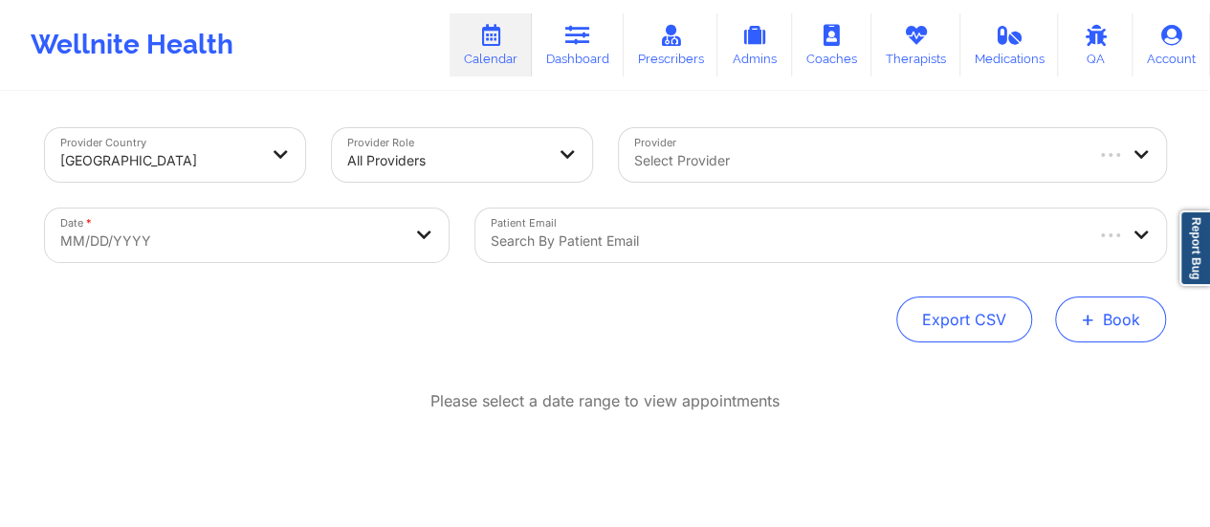
click at [1089, 301] on button "+ Book" at bounding box center [1110, 320] width 111 height 46
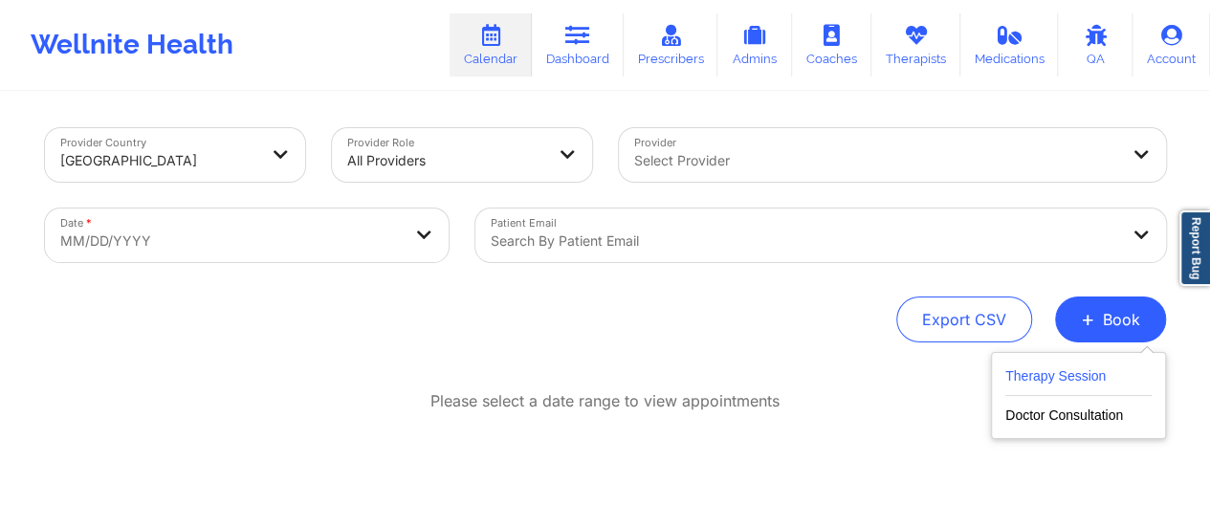
click at [1005, 367] on button "Therapy Session" at bounding box center [1078, 380] width 146 height 32
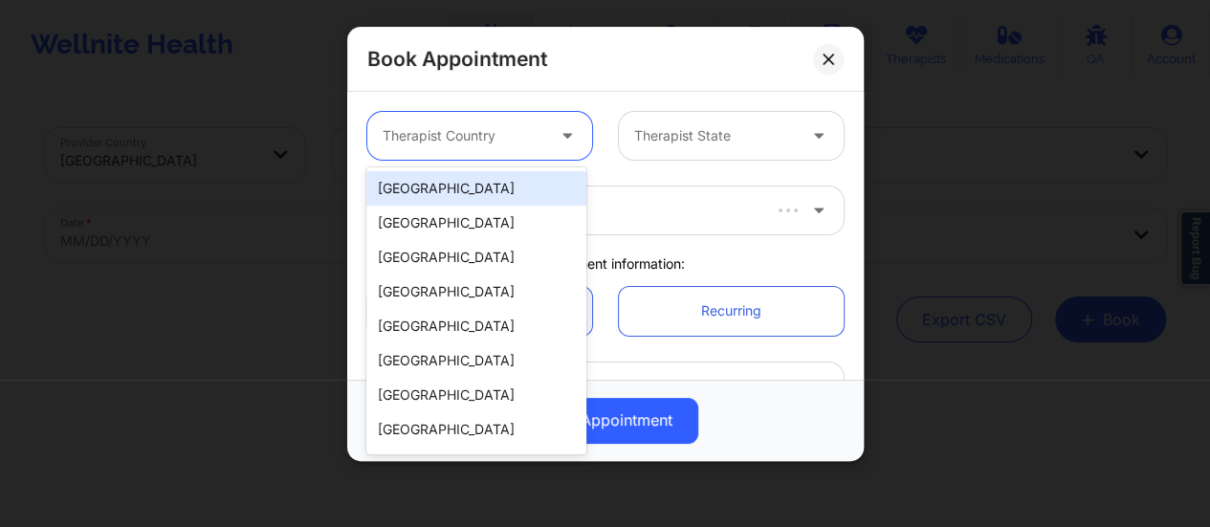
click at [579, 127] on div at bounding box center [569, 136] width 46 height 48
click at [528, 183] on div "[GEOGRAPHIC_DATA]" at bounding box center [476, 188] width 220 height 34
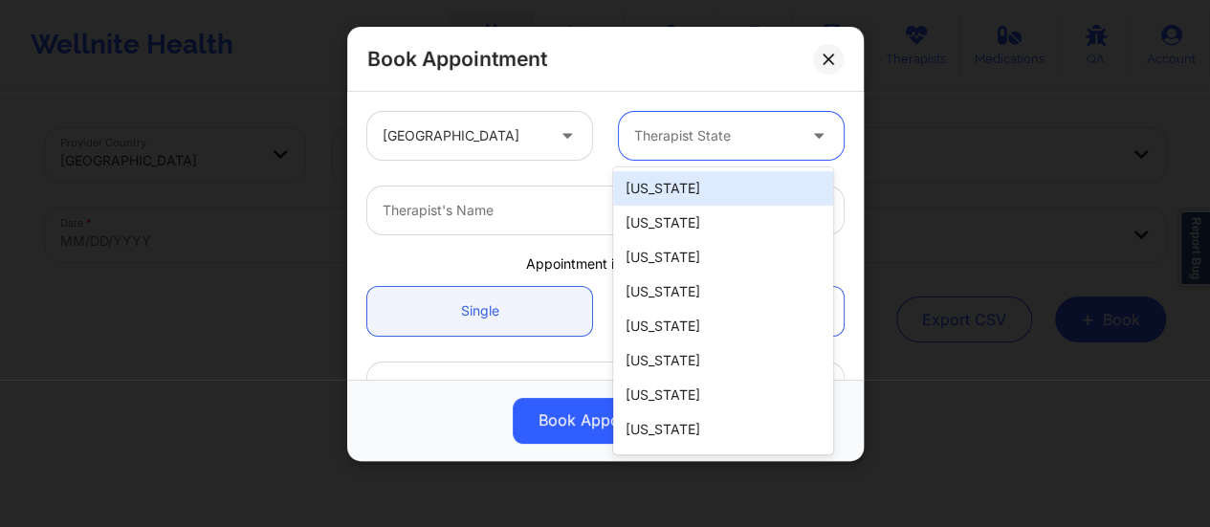
click at [697, 144] on div at bounding box center [715, 135] width 162 height 23
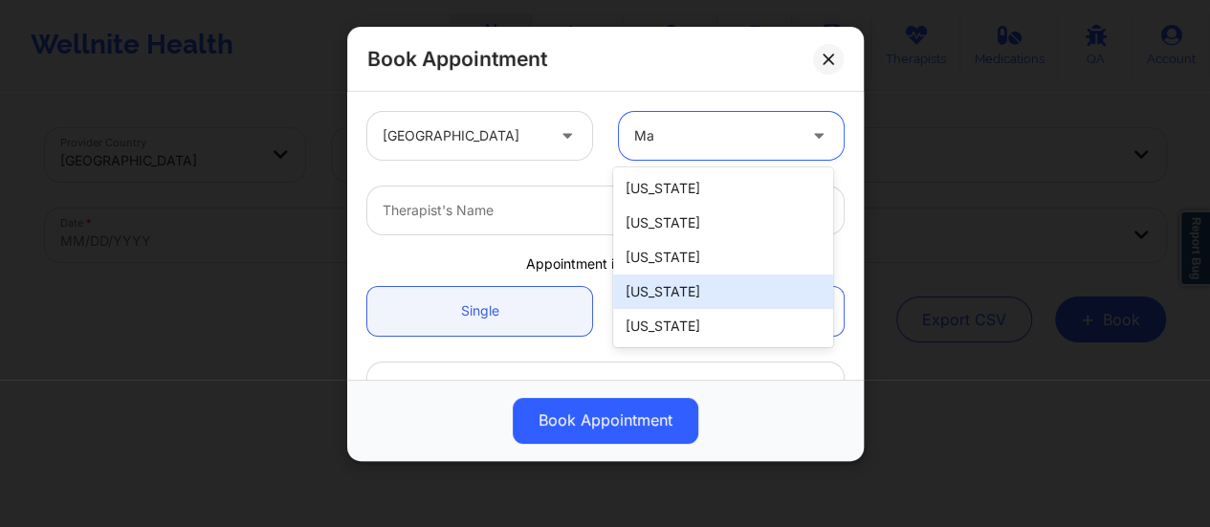
type input "M"
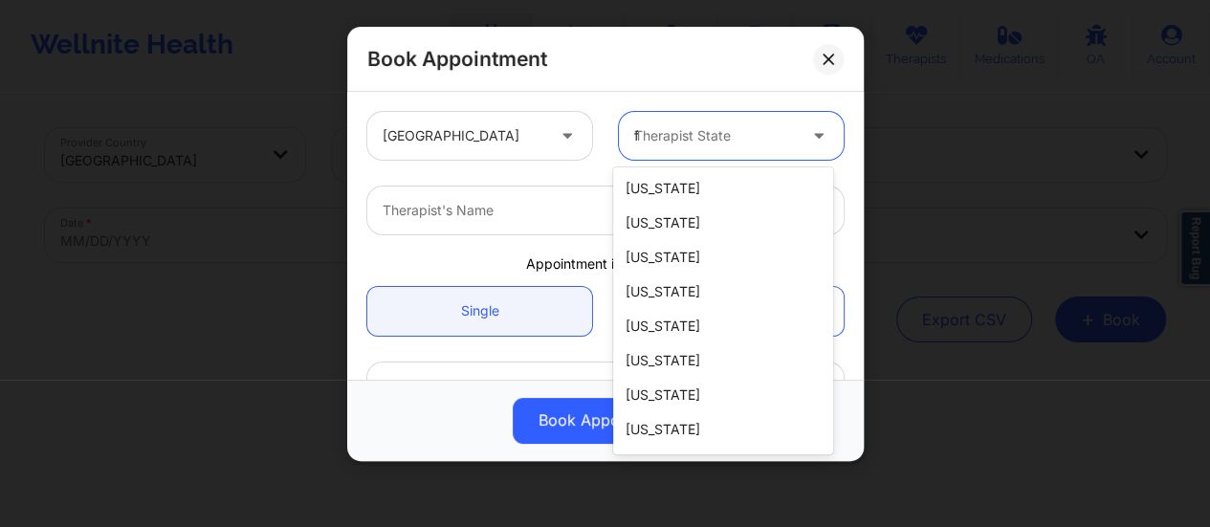
type input "flo"
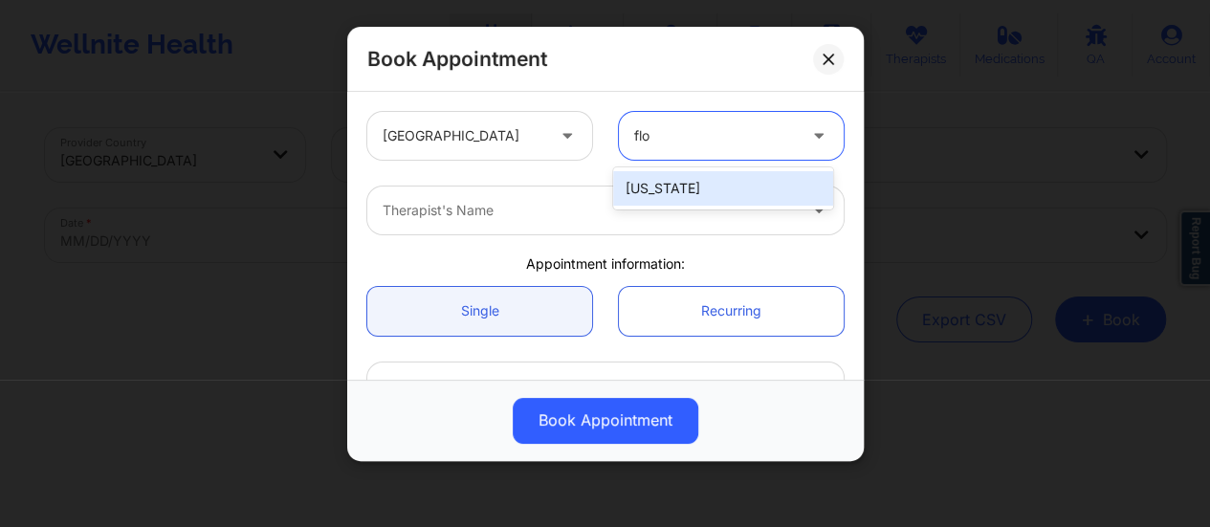
click at [683, 180] on div "[US_STATE]" at bounding box center [723, 188] width 220 height 34
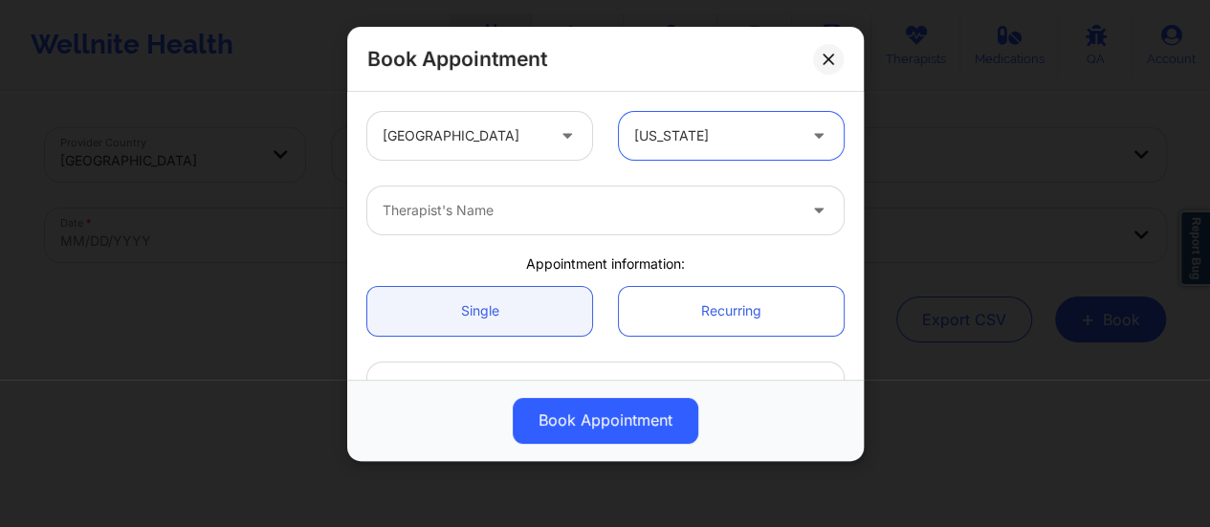
click at [587, 201] on div at bounding box center [589, 210] width 413 height 23
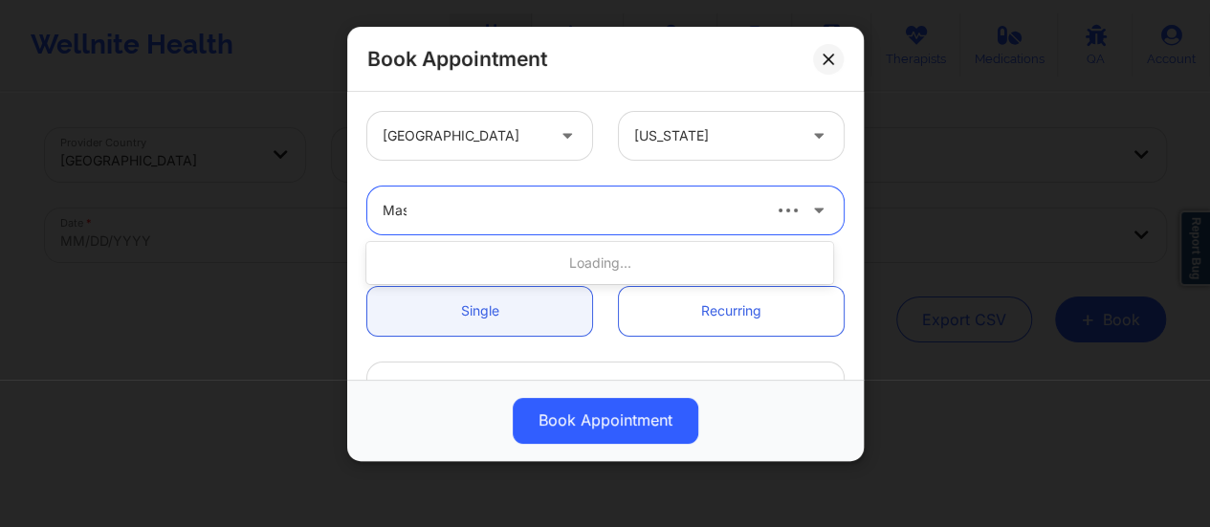
type input "Mash"
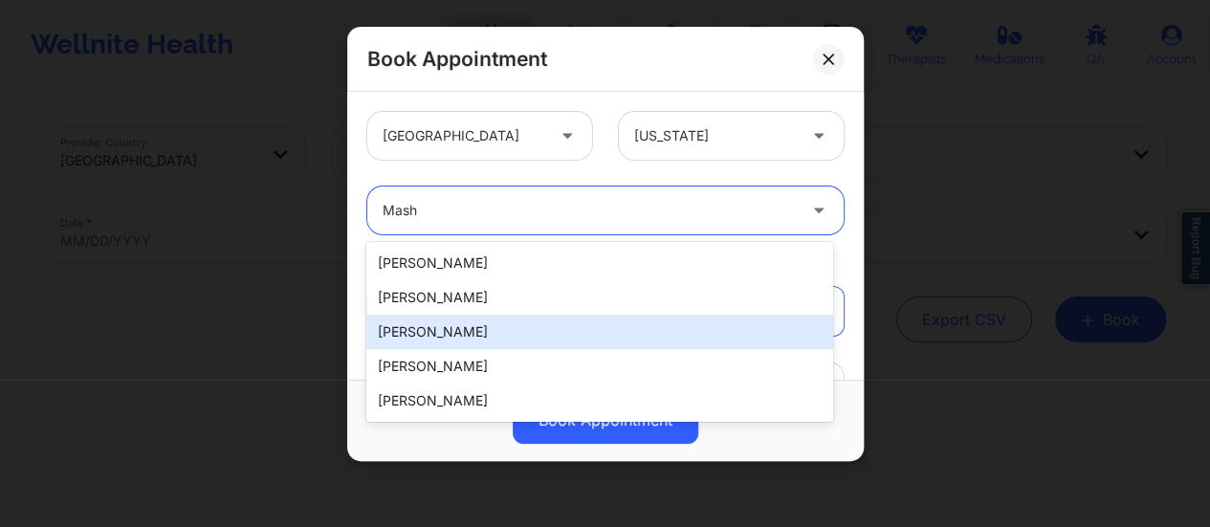
click at [492, 328] on div "Mashonda Waddell" at bounding box center [599, 332] width 467 height 34
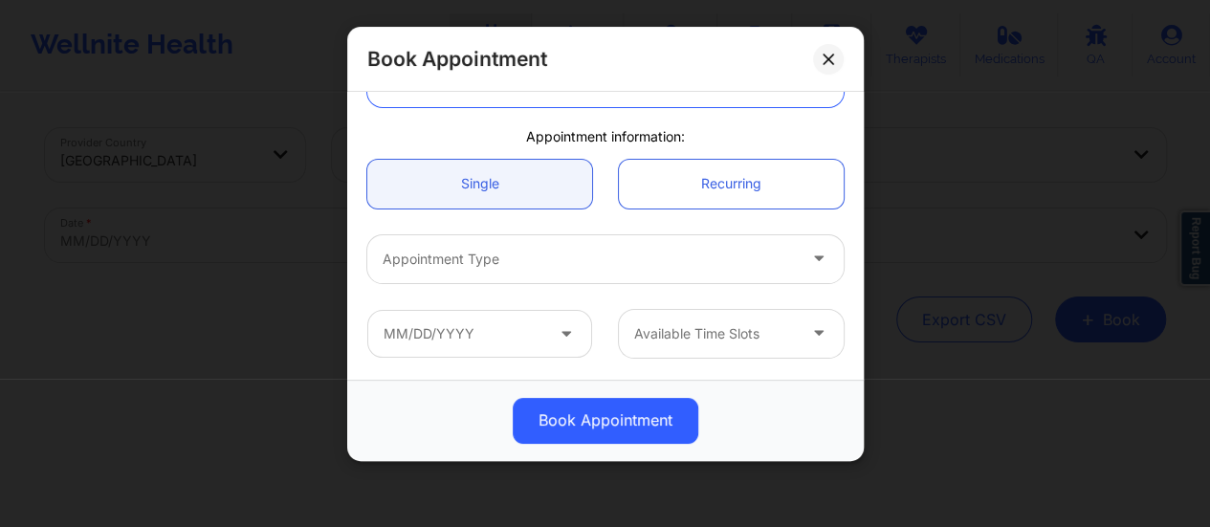
scroll to position [157, 0]
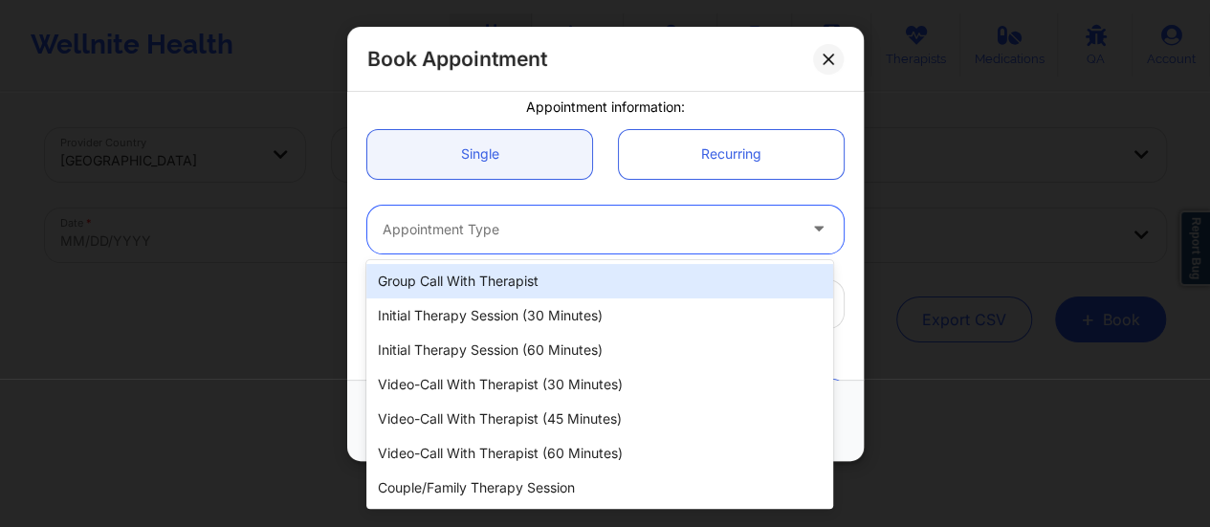
click at [518, 228] on div at bounding box center [589, 229] width 413 height 23
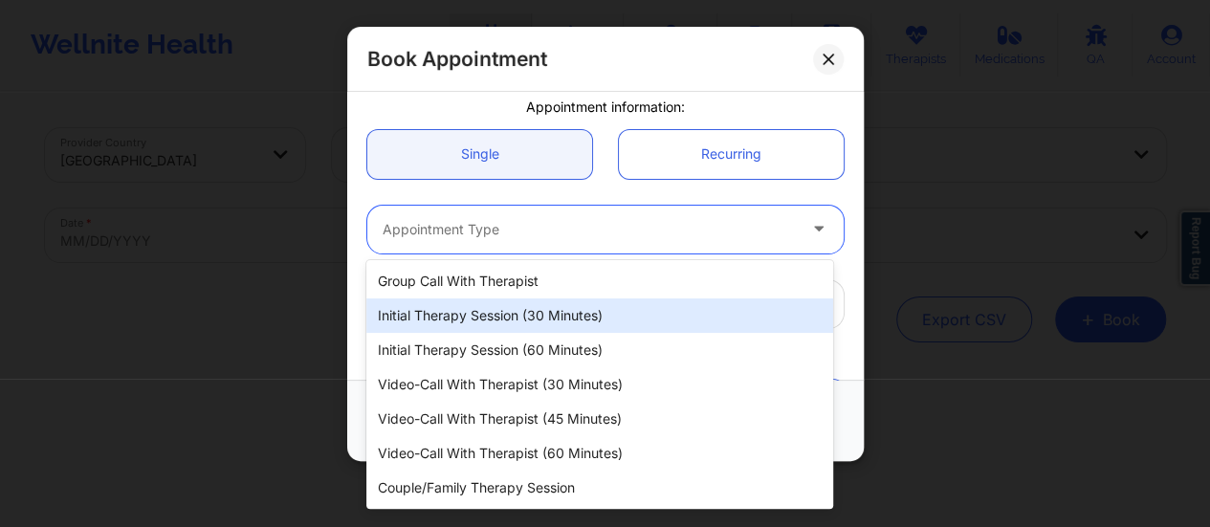
click at [522, 305] on div "Initial Therapy Session (30 minutes)" at bounding box center [599, 315] width 467 height 34
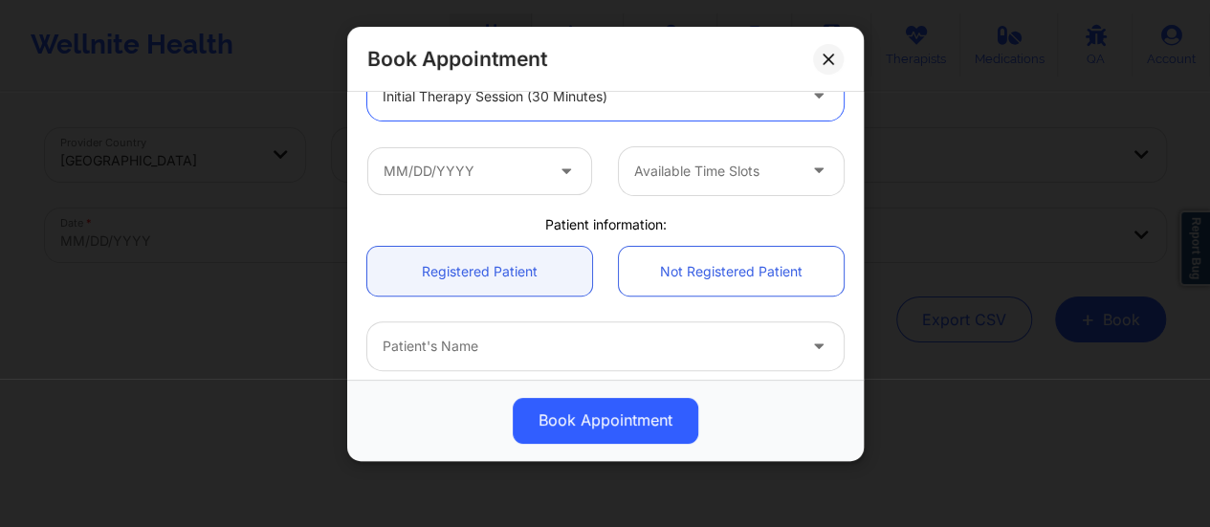
scroll to position [291, 0]
click at [503, 166] on input "text" at bounding box center [479, 170] width 225 height 48
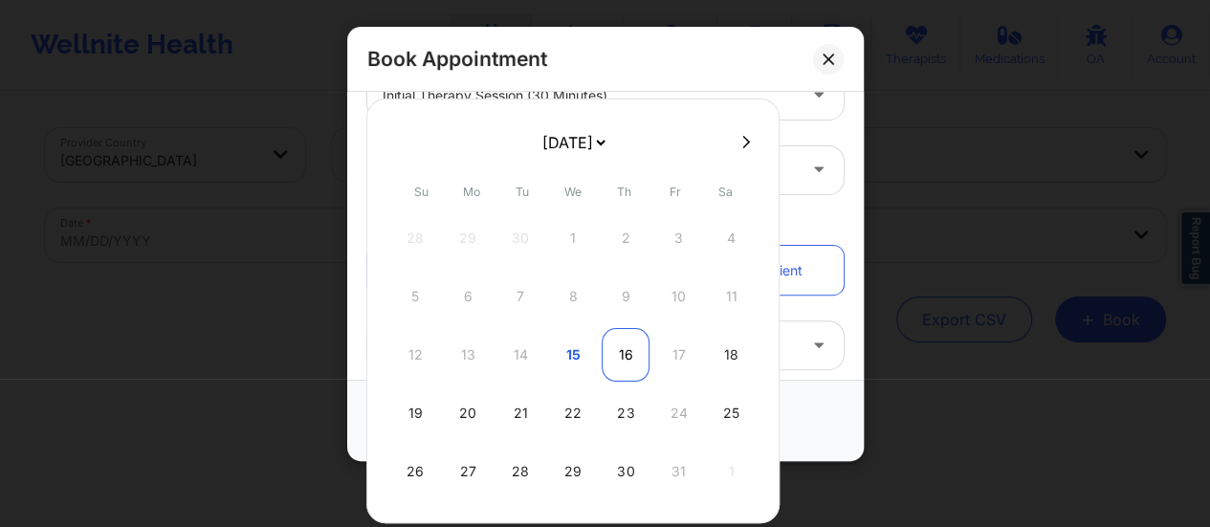
click at [616, 347] on div "16" at bounding box center [626, 355] width 48 height 54
type input "[DATE]"
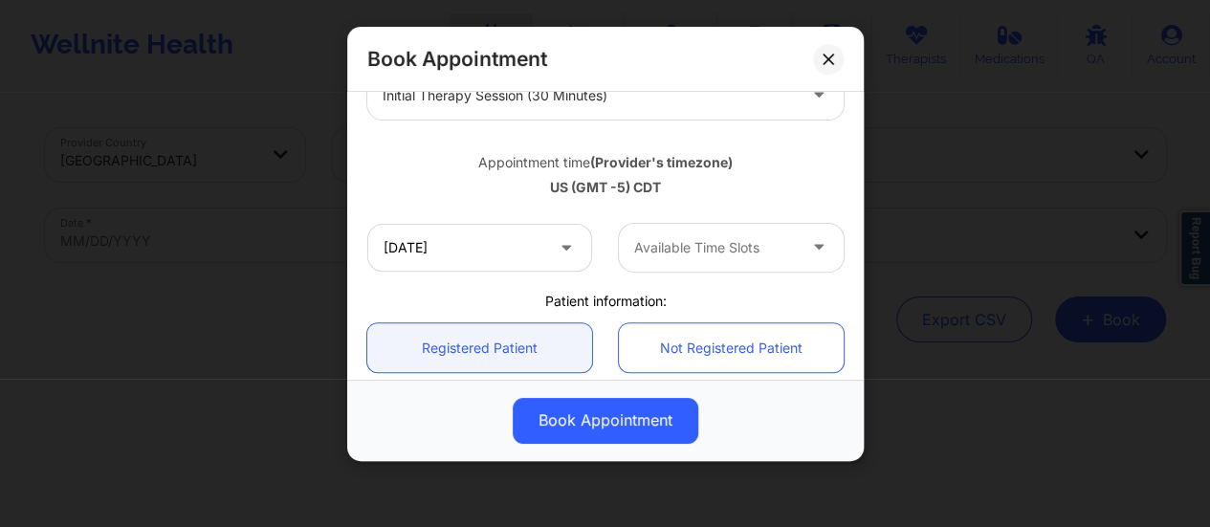
click at [723, 240] on div at bounding box center [715, 247] width 162 height 23
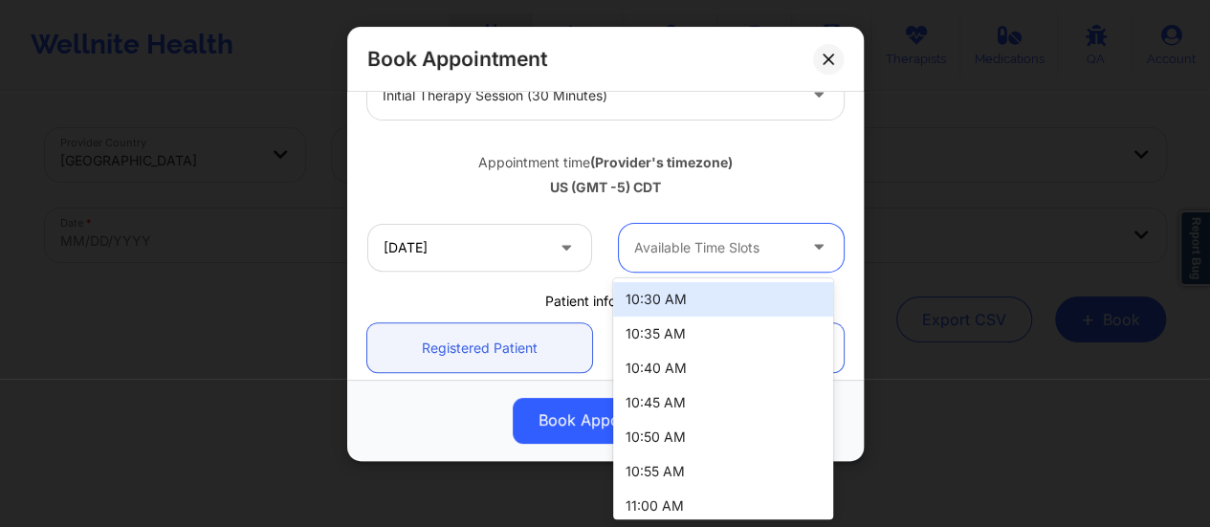
click at [737, 257] on div at bounding box center [715, 247] width 162 height 23
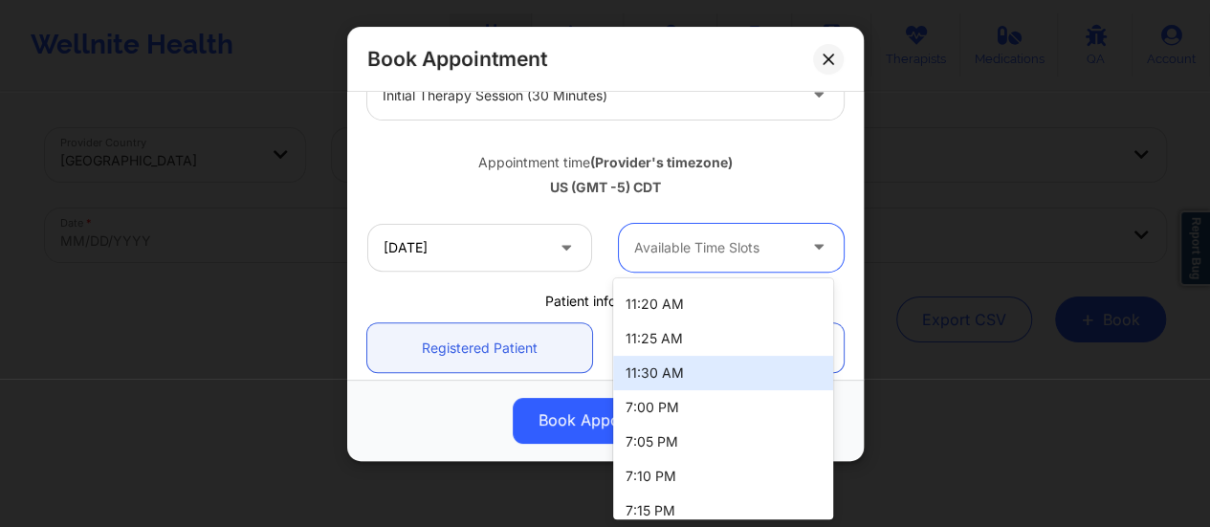
scroll to position [341, 0]
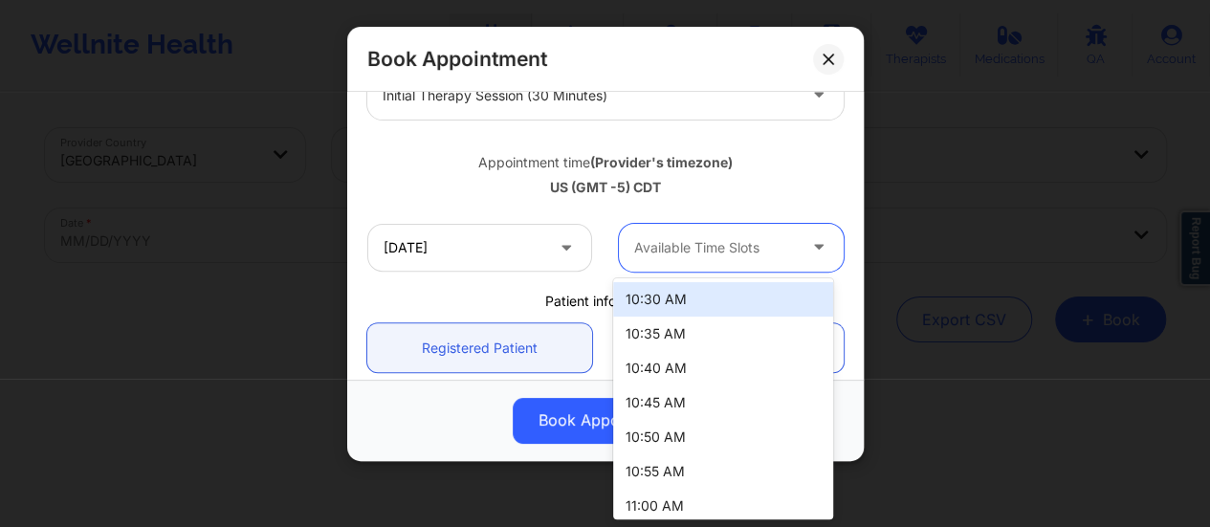
click at [700, 240] on div at bounding box center [715, 247] width 162 height 23
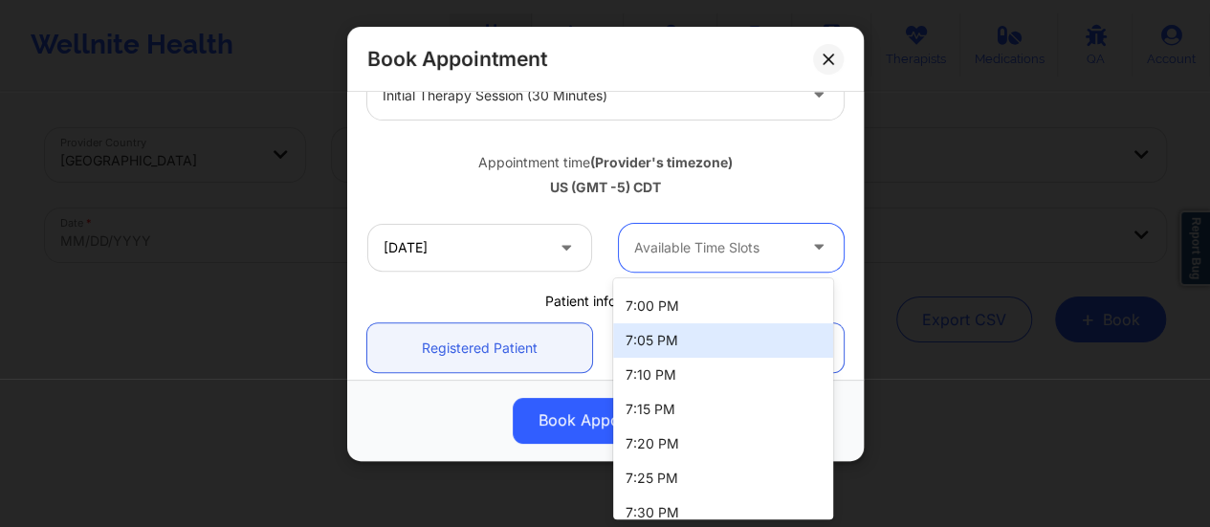
scroll to position [455, 0]
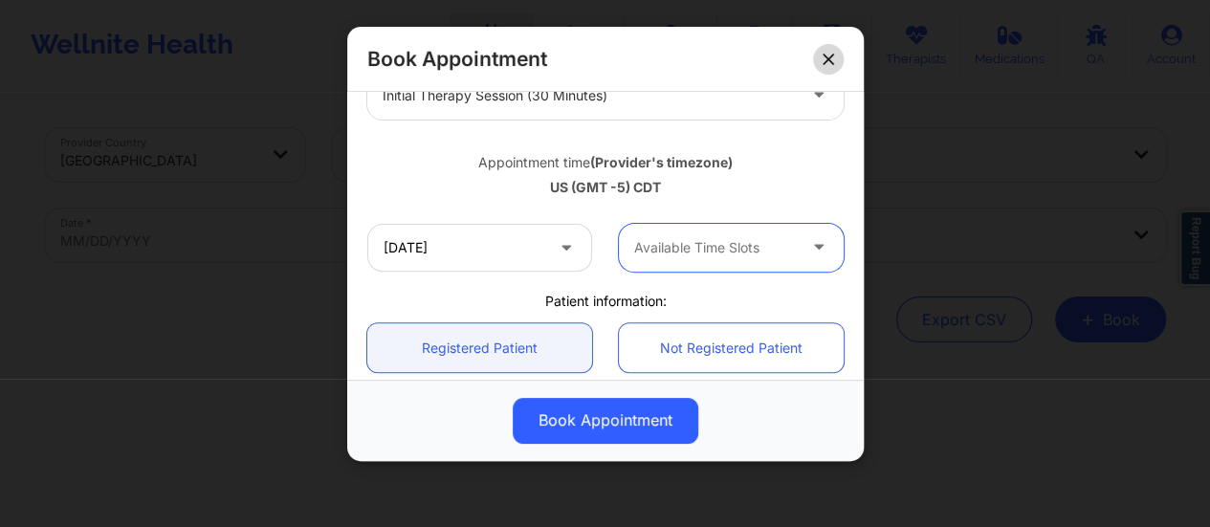
click at [826, 47] on button at bounding box center [828, 59] width 31 height 31
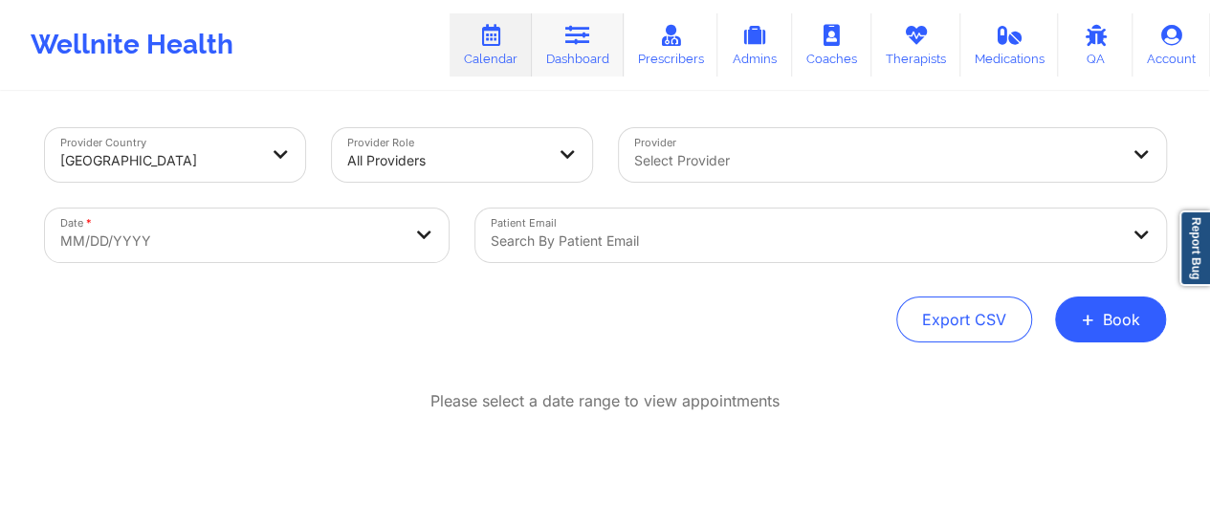
click at [608, 60] on link "Dashboard" at bounding box center [578, 44] width 92 height 63
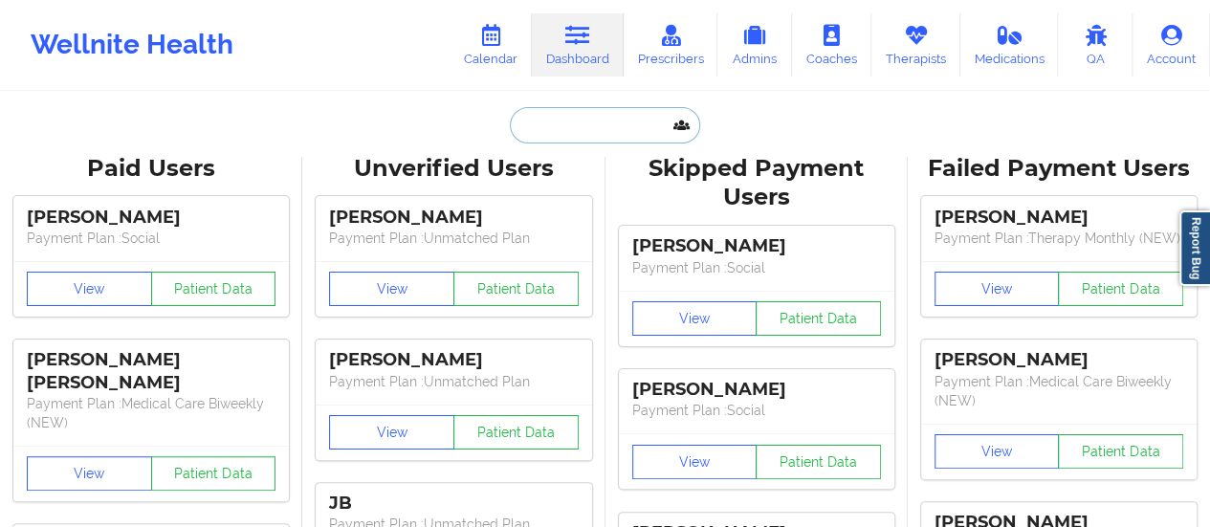
click at [584, 124] on input "text" at bounding box center [604, 125] width 189 height 36
paste input "[EMAIL_ADDRESS][DOMAIN_NAME]"
type input "[EMAIL_ADDRESS][DOMAIN_NAME]"
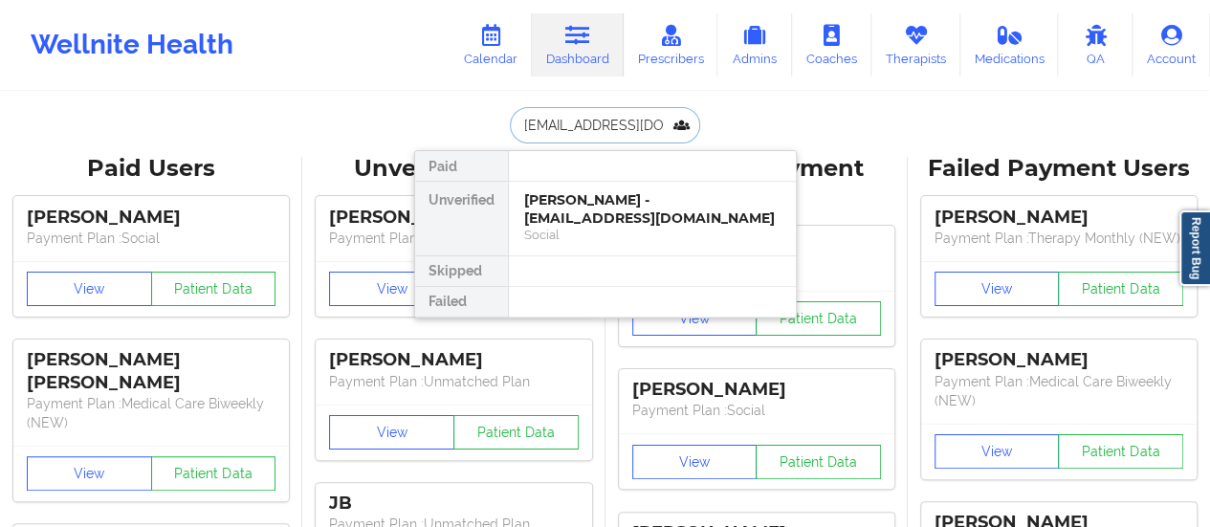
click at [574, 208] on div "[PERSON_NAME] - [EMAIL_ADDRESS][DOMAIN_NAME]" at bounding box center [652, 208] width 256 height 35
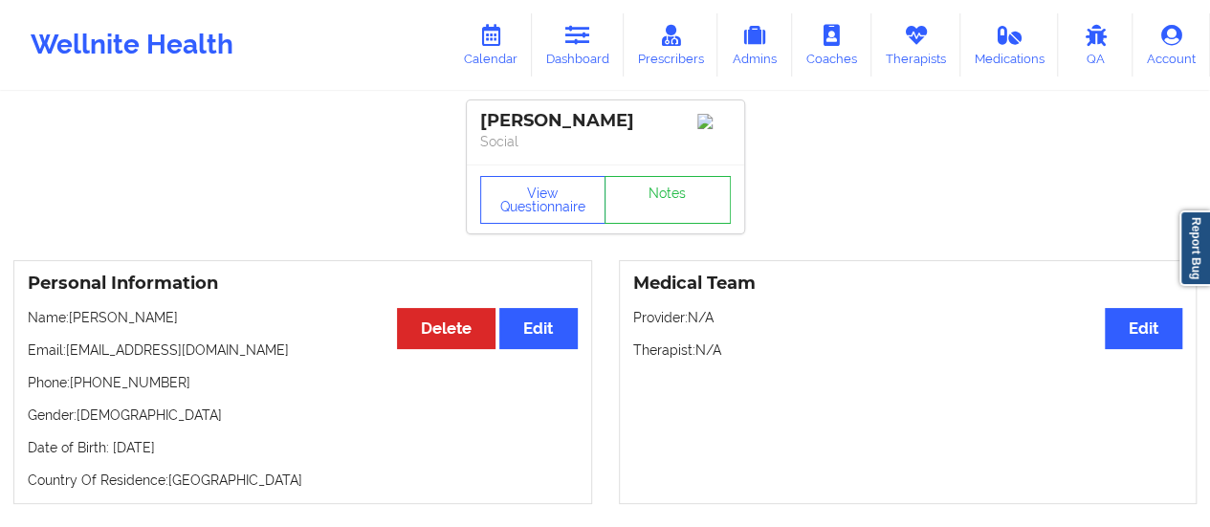
drag, startPoint x: 75, startPoint y: 321, endPoint x: 249, endPoint y: 315, distance: 174.2
click at [249, 315] on p "Name: Meredith Palomo" at bounding box center [303, 317] width 550 height 19
copy p "[PERSON_NAME]"
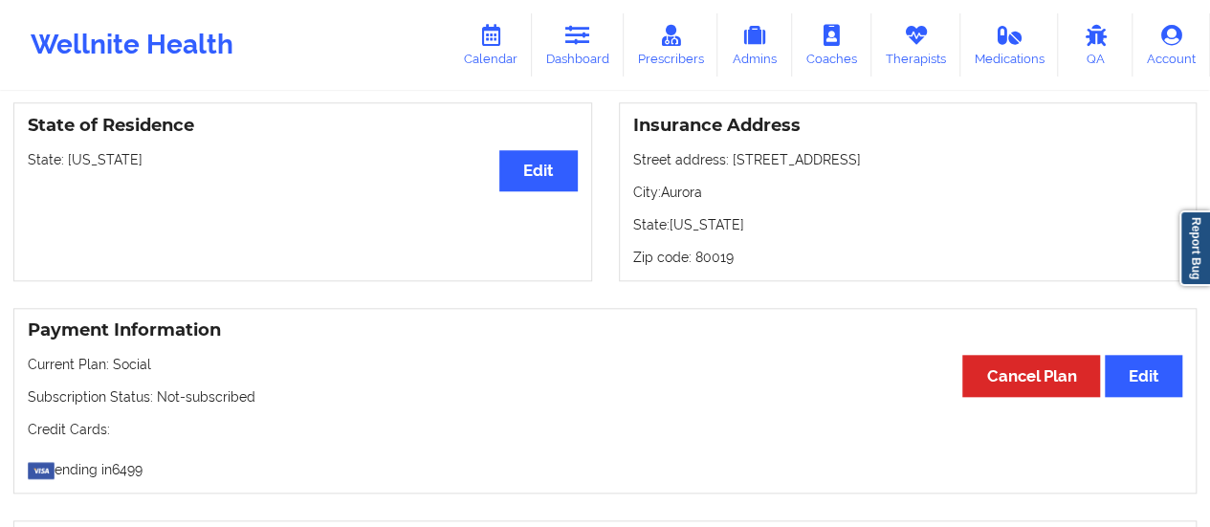
scroll to position [810, 0]
click at [927, 76] on link "Therapists" at bounding box center [916, 44] width 89 height 63
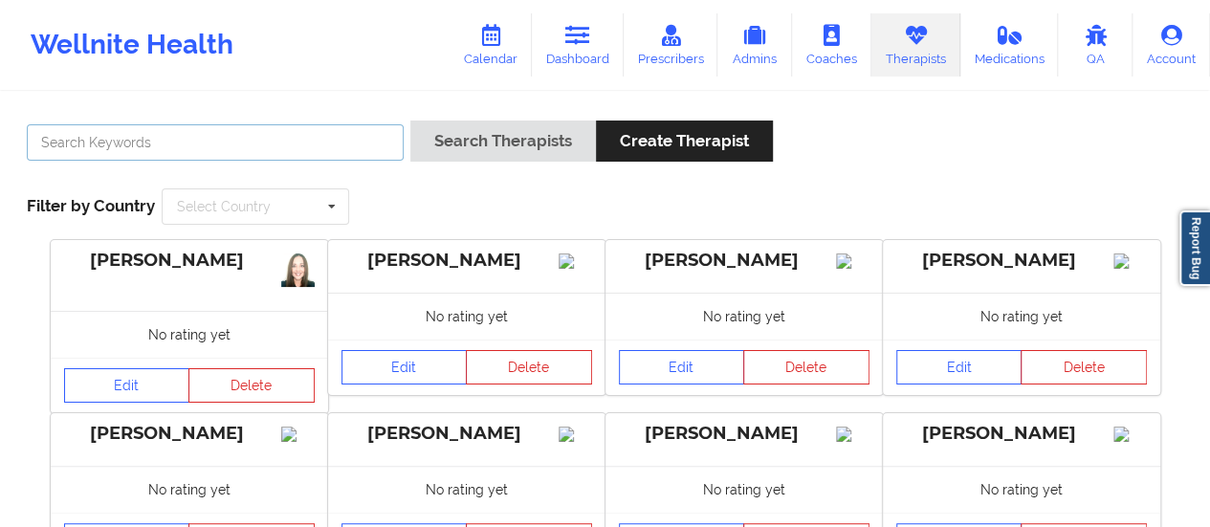
click at [380, 129] on input "text" at bounding box center [215, 142] width 377 height 36
paste input "Sarra Thompson"
type input "Sarra Thompson"
click at [410, 121] on button "Search Therapists" at bounding box center [503, 141] width 186 height 41
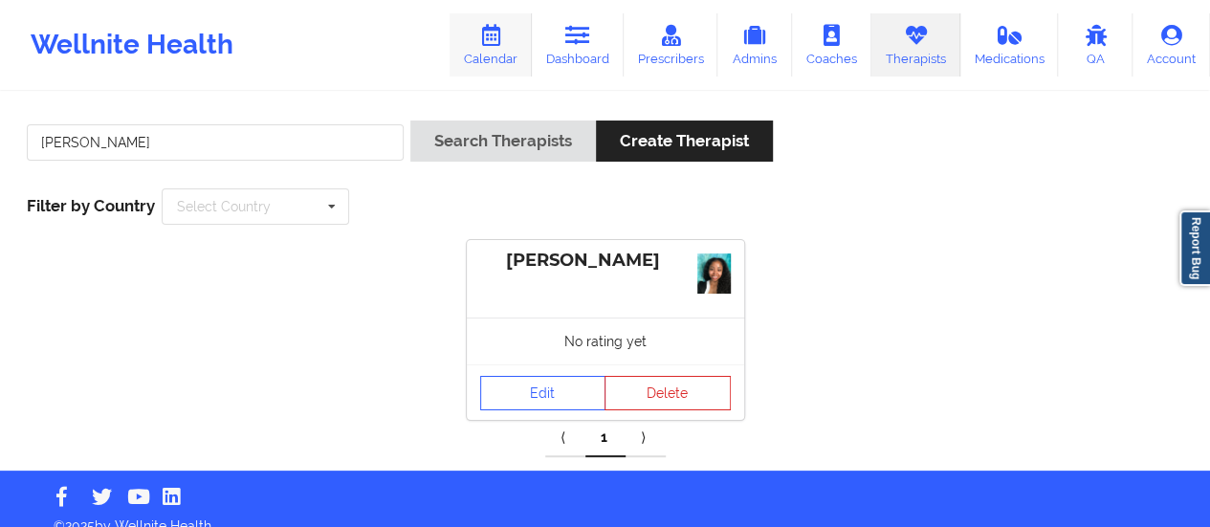
click at [511, 42] on link "Calendar" at bounding box center [491, 44] width 82 height 63
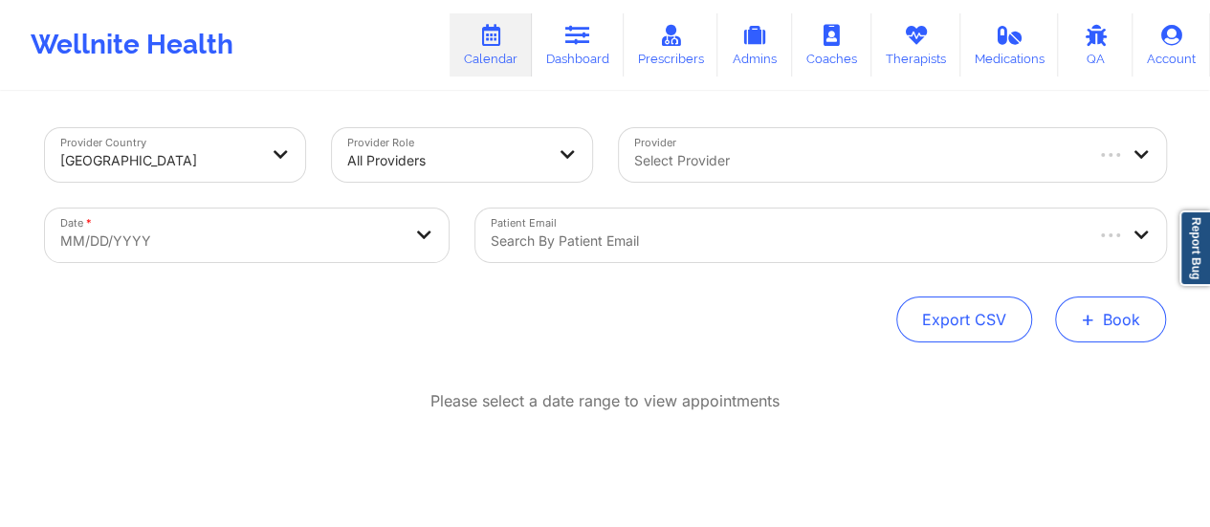
click at [1064, 317] on button "+ Book" at bounding box center [1110, 320] width 111 height 46
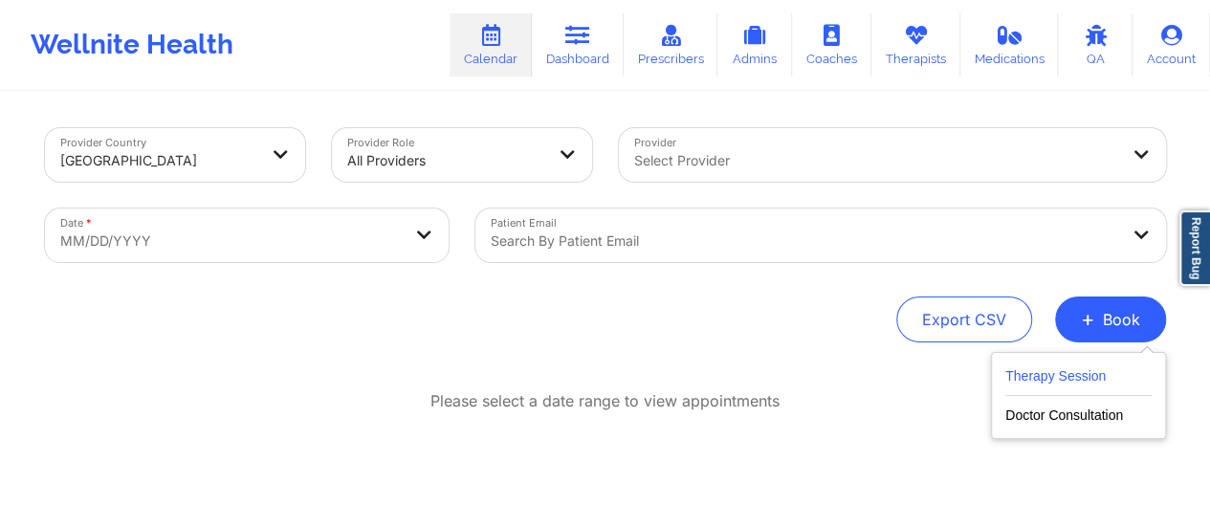
click at [1033, 366] on button "Therapy Session" at bounding box center [1078, 380] width 146 height 32
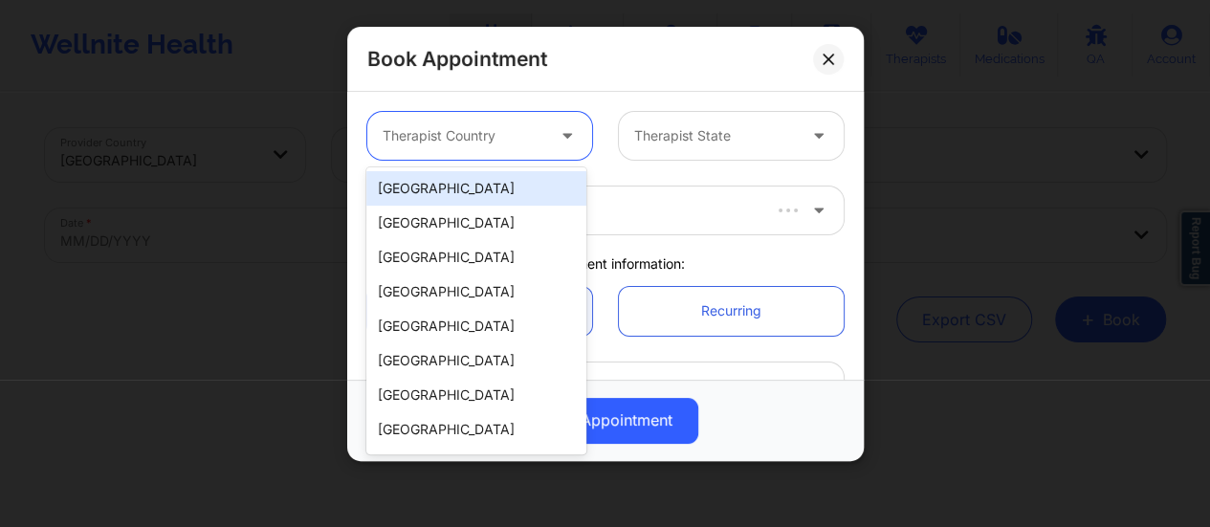
click at [571, 151] on div at bounding box center [569, 136] width 46 height 48
click at [497, 188] on div "[GEOGRAPHIC_DATA]" at bounding box center [476, 188] width 220 height 34
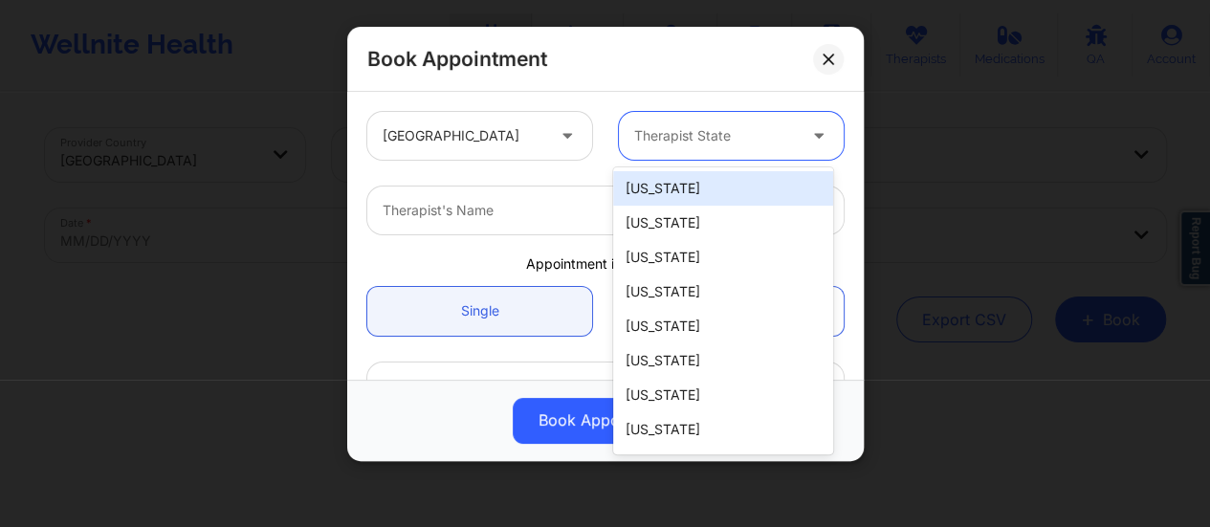
click at [693, 148] on div "Therapist State" at bounding box center [708, 136] width 179 height 48
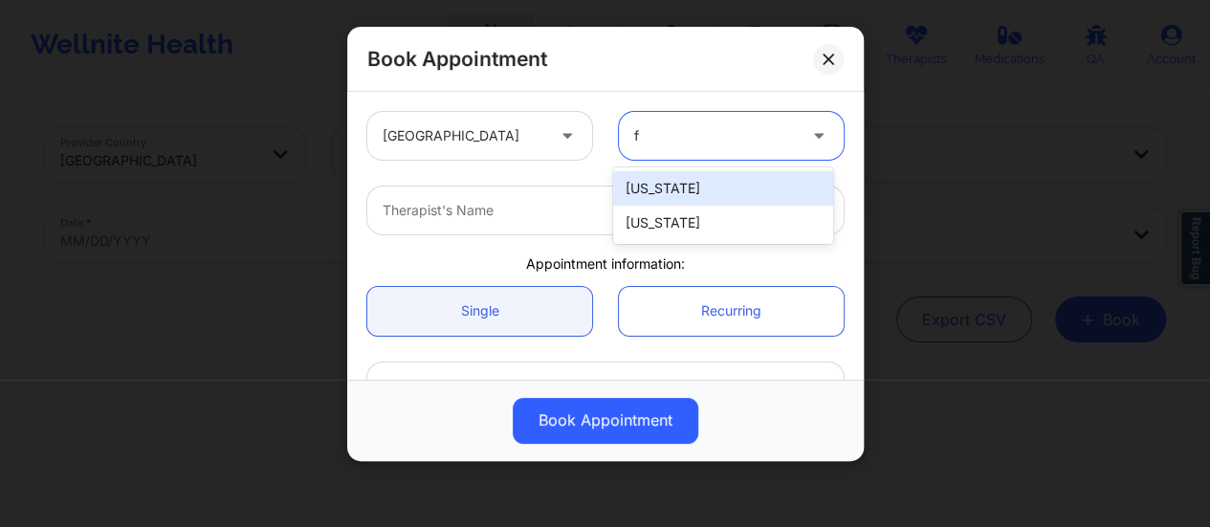
type input "fl"
click at [731, 183] on div "[US_STATE]" at bounding box center [723, 188] width 220 height 34
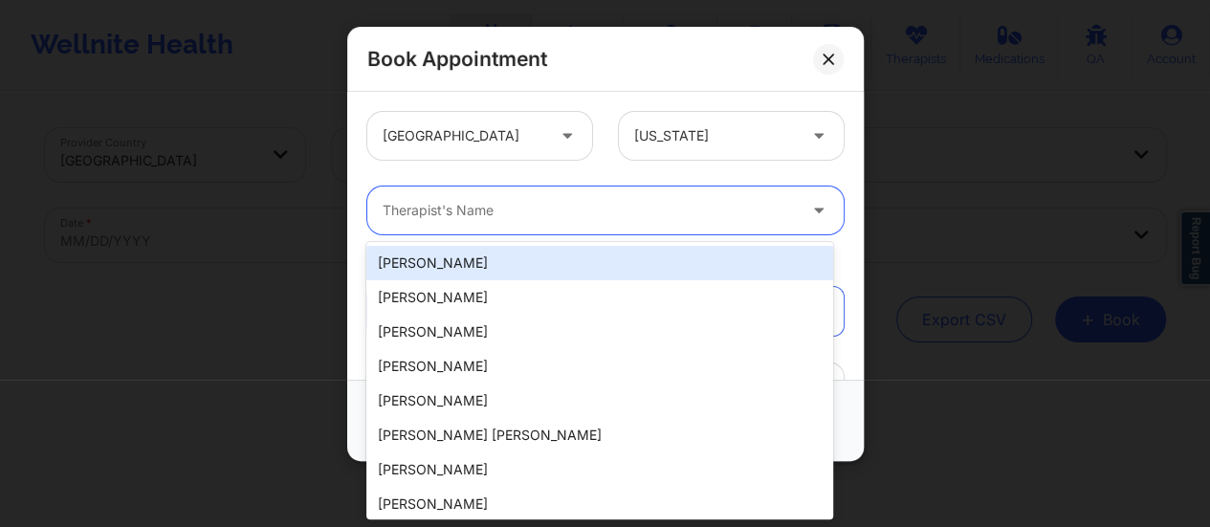
click at [639, 216] on div at bounding box center [589, 210] width 413 height 23
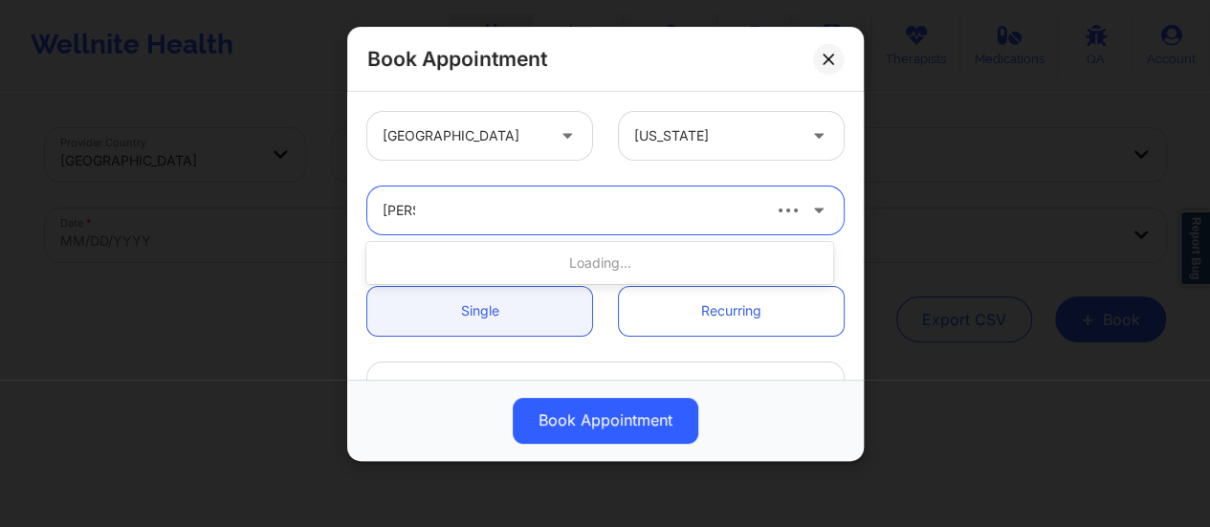
type input "kellyn"
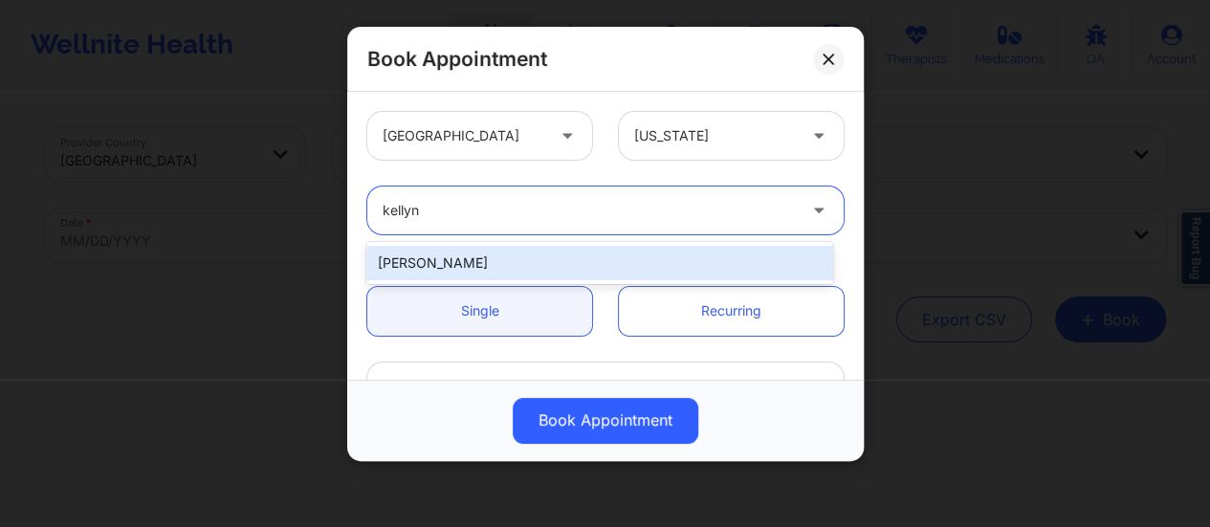
click at [592, 252] on div "[PERSON_NAME]" at bounding box center [599, 263] width 467 height 34
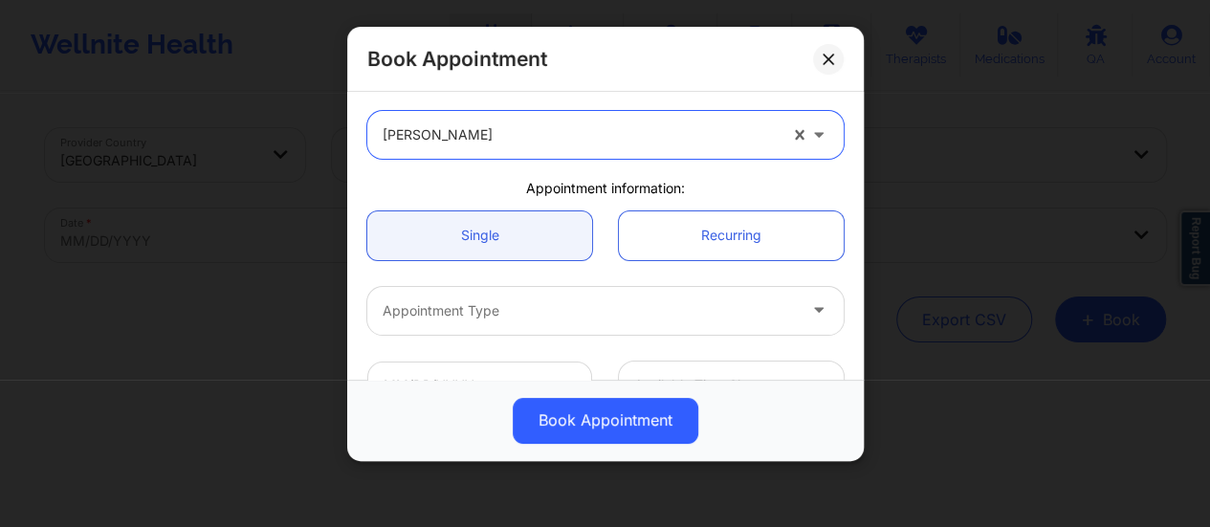
scroll to position [88, 0]
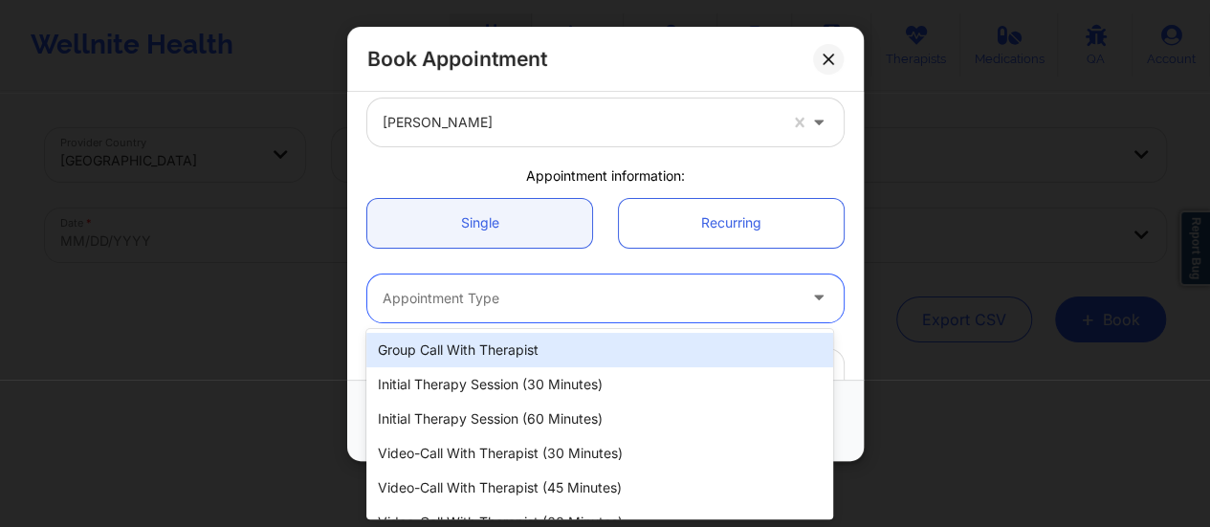
click at [525, 304] on div at bounding box center [589, 298] width 413 height 23
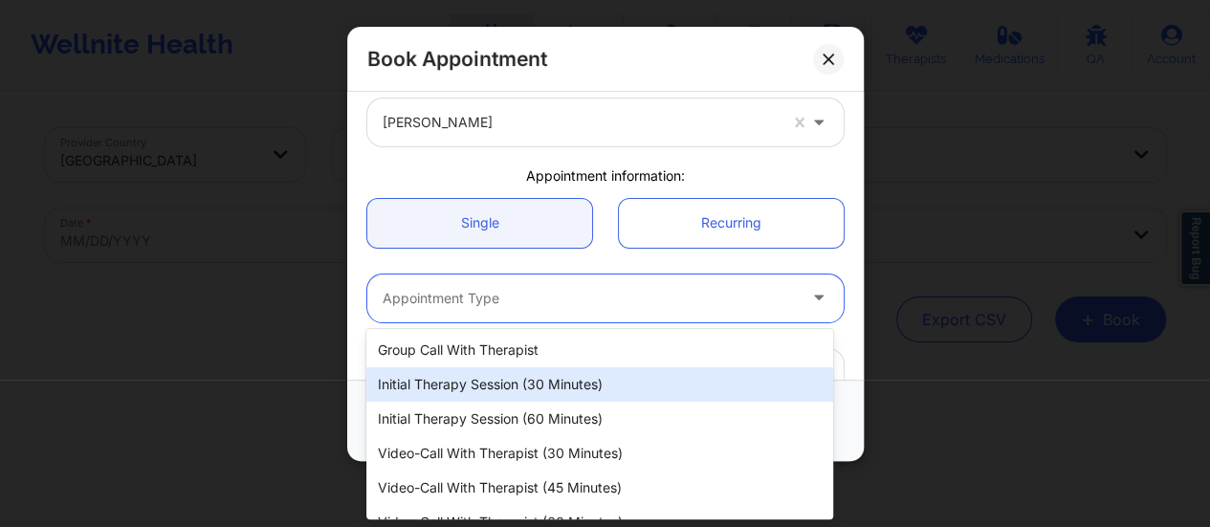
click at [534, 395] on div "Initial Therapy Session (30 minutes)" at bounding box center [599, 384] width 467 height 34
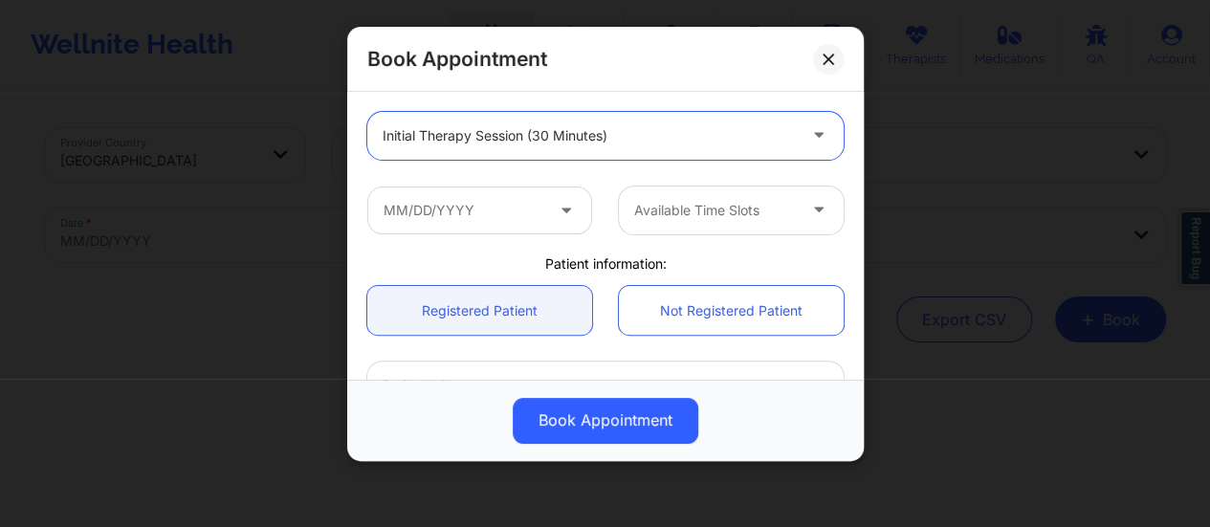
scroll to position [296, 0]
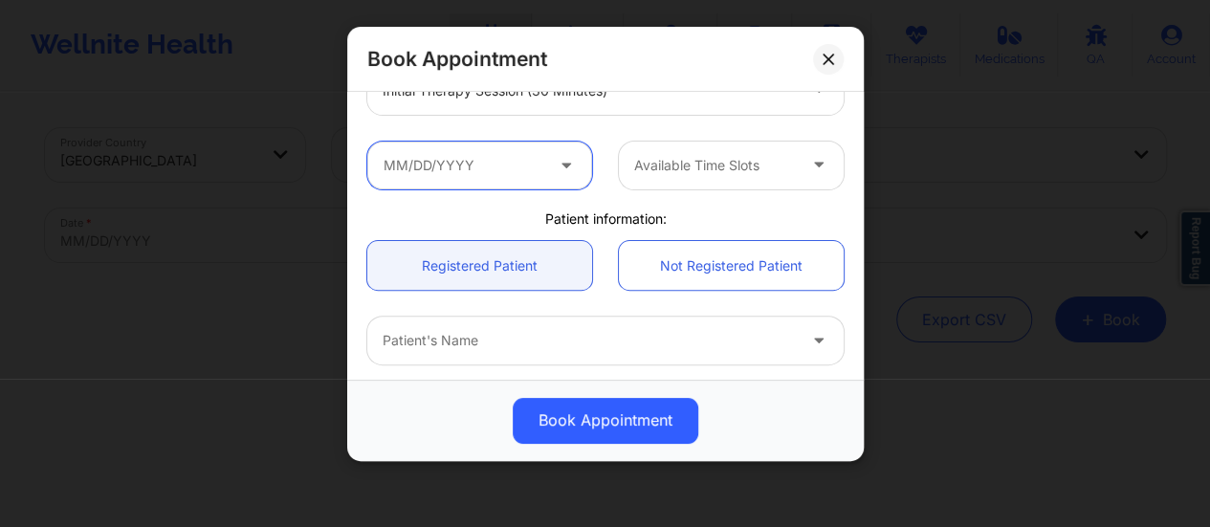
click at [530, 179] on input "text" at bounding box center [479, 166] width 225 height 48
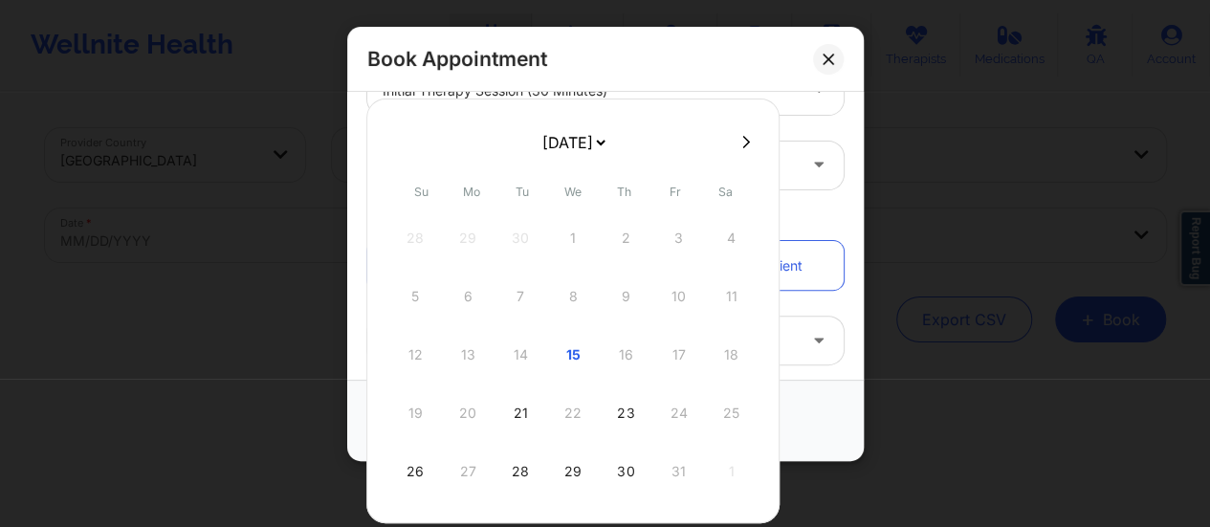
click at [737, 149] on button at bounding box center [746, 142] width 19 height 16
select select "2025-10"
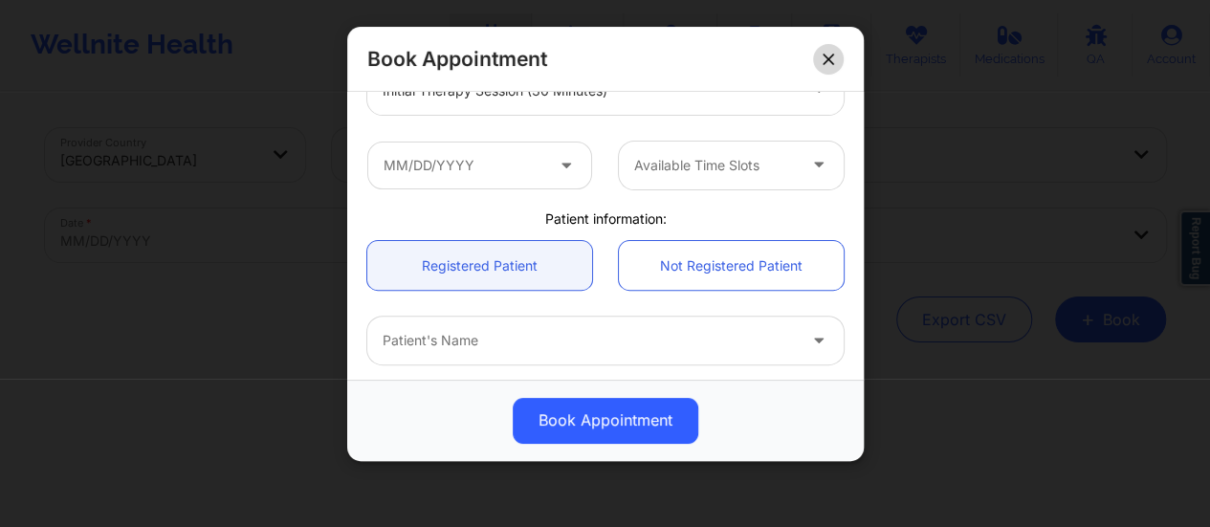
click at [821, 53] on button at bounding box center [828, 59] width 31 height 31
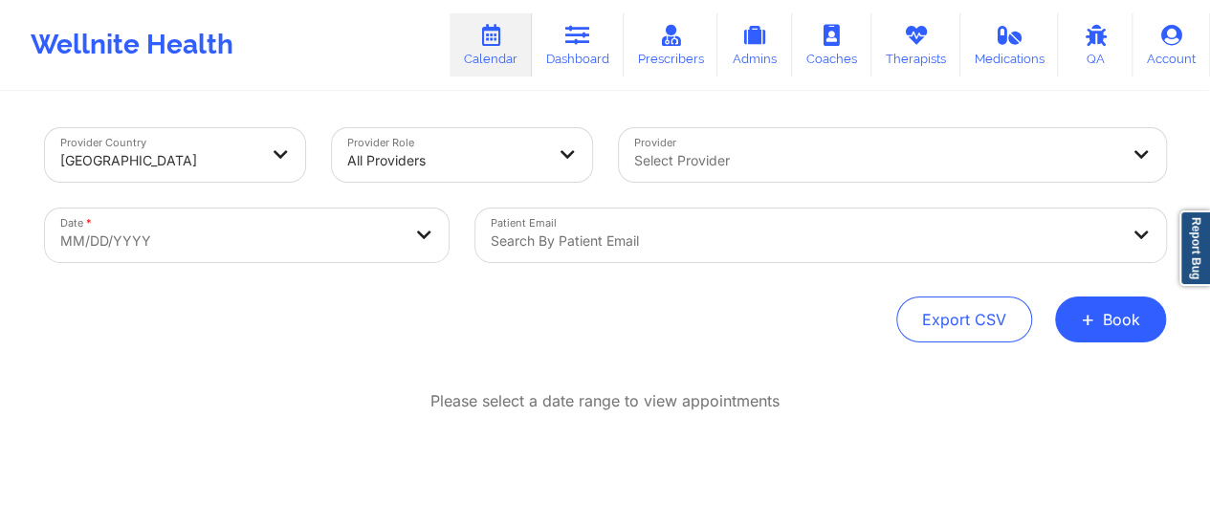
click at [1110, 343] on div "Provider Country United States Provider Role All Providers Provider Select Prov…" at bounding box center [606, 315] width 1148 height 443
click at [1081, 328] on button "+ Book" at bounding box center [1110, 320] width 111 height 46
click at [1058, 382] on button "Therapy Session" at bounding box center [1078, 380] width 146 height 32
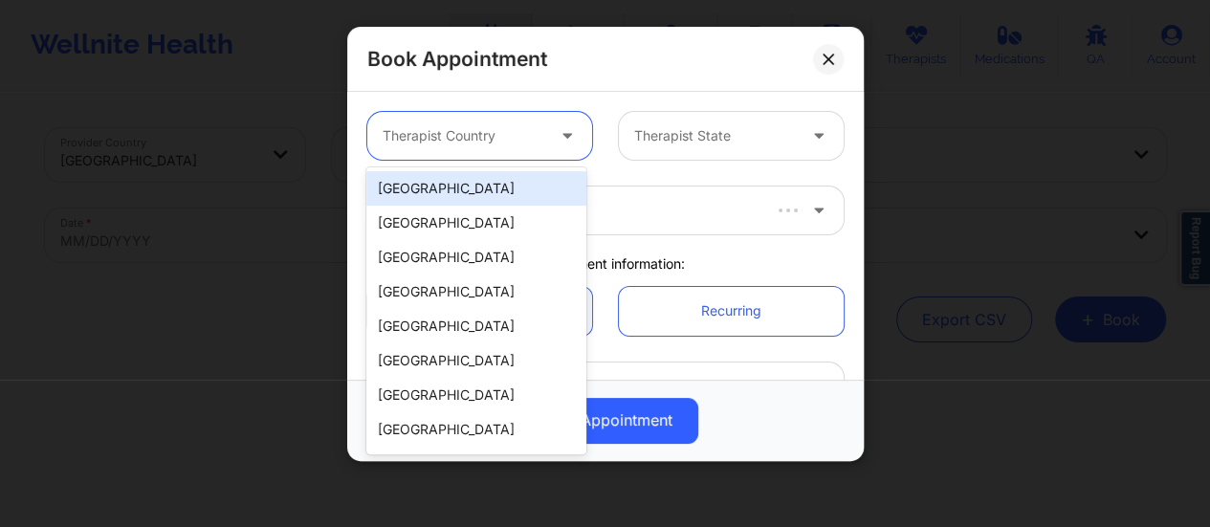
click at [530, 122] on div "Therapist Country" at bounding box center [456, 136] width 179 height 48
click at [486, 182] on div "[GEOGRAPHIC_DATA]" at bounding box center [476, 188] width 220 height 34
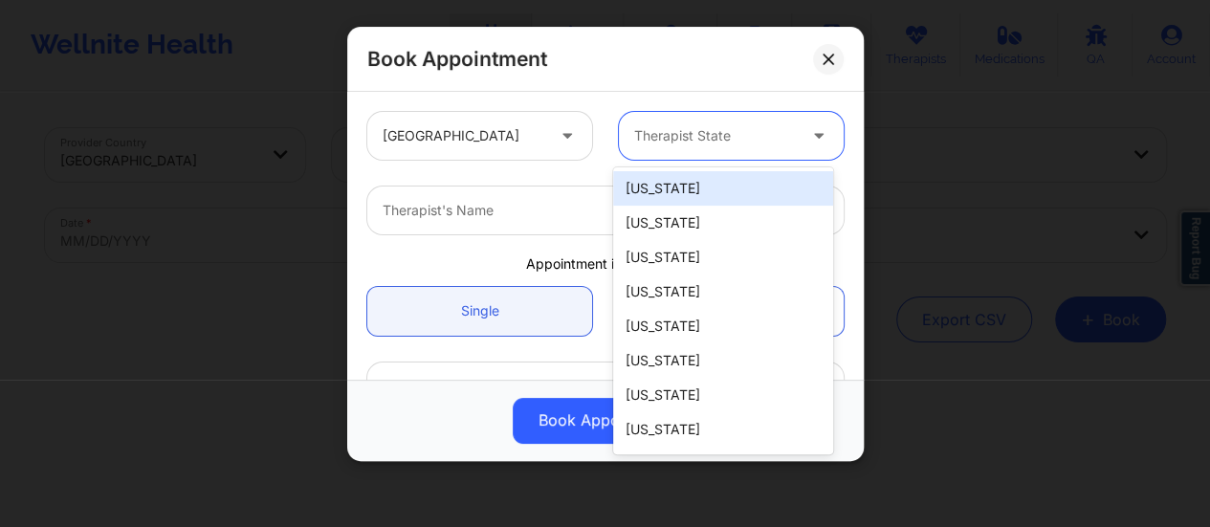
click at [648, 145] on div at bounding box center [715, 135] width 162 height 23
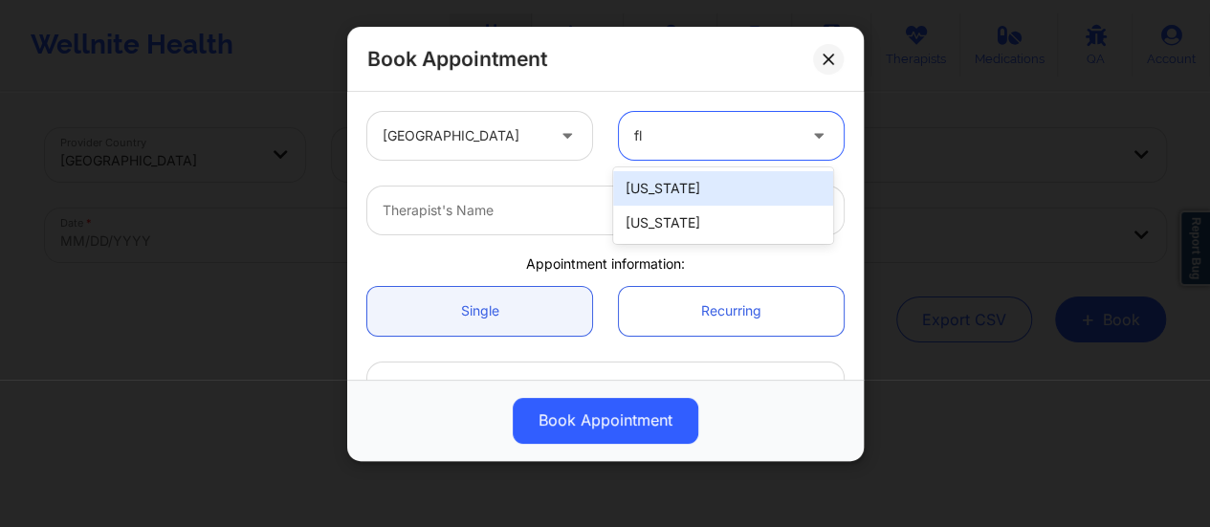
type input "flo"
click at [716, 183] on div "[US_STATE]" at bounding box center [723, 188] width 220 height 34
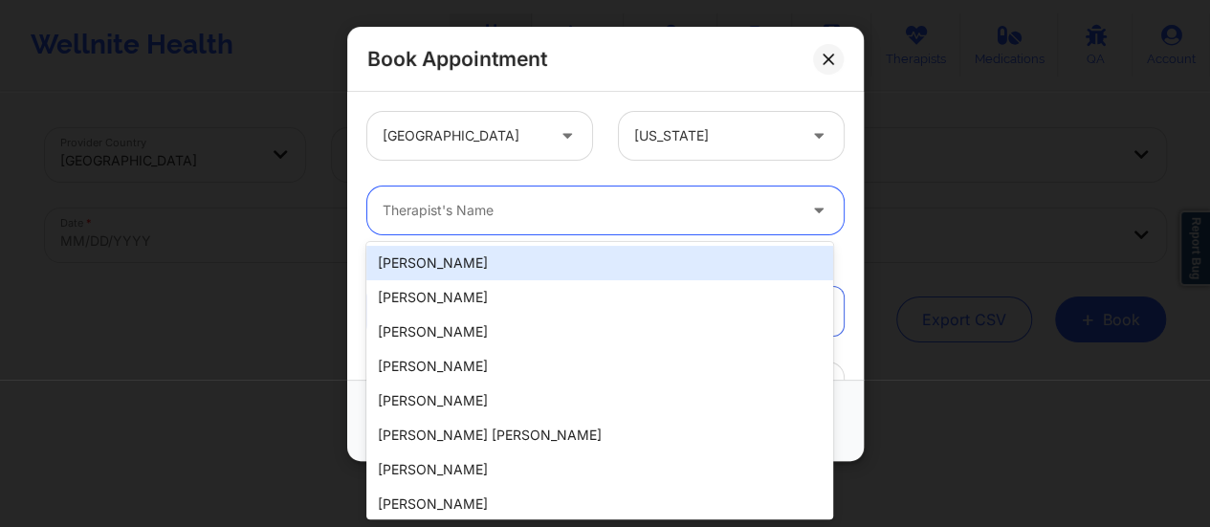
click at [595, 205] on div at bounding box center [589, 210] width 413 height 23
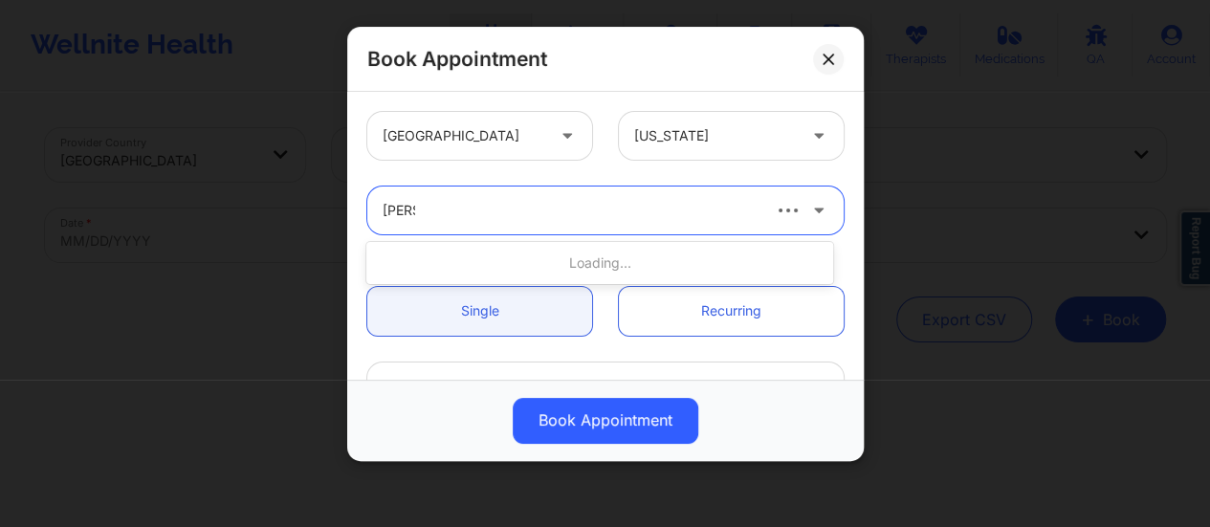
type input "kellyn"
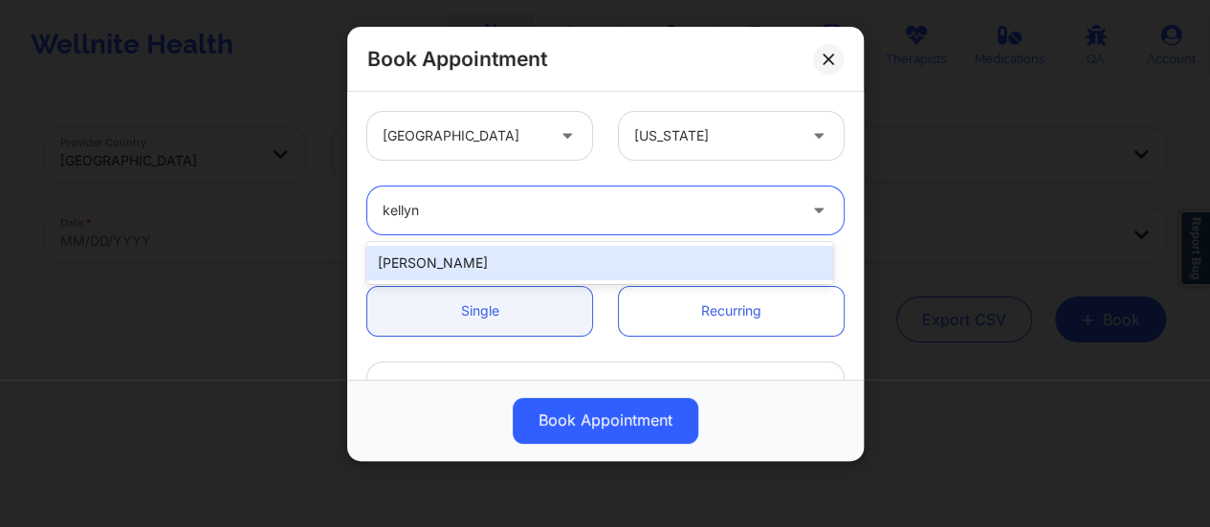
click at [593, 257] on div "[PERSON_NAME]" at bounding box center [599, 263] width 467 height 34
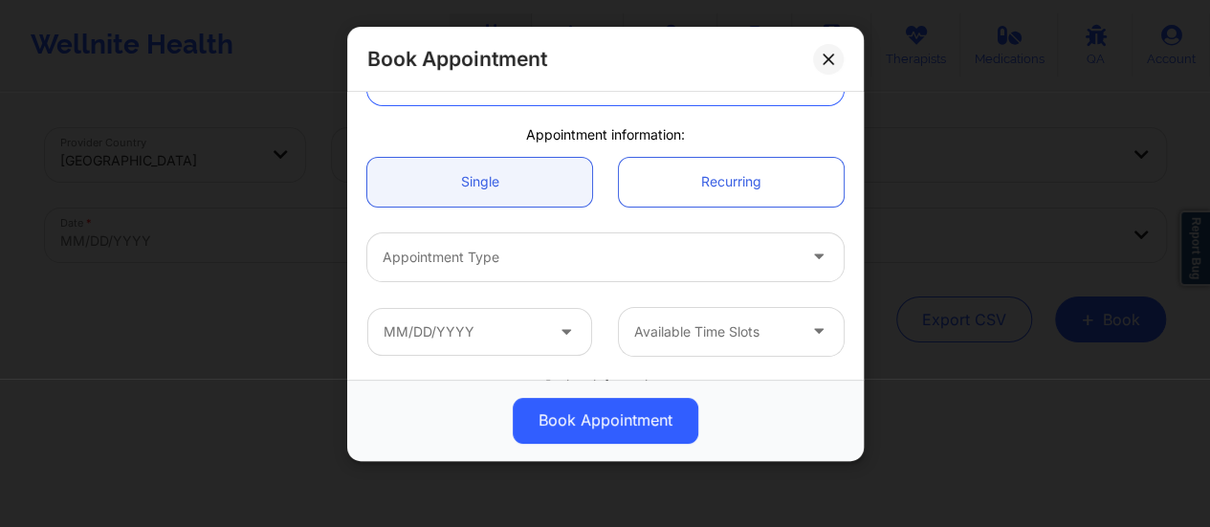
scroll to position [131, 0]
click at [555, 242] on div "Appointment Type" at bounding box center [582, 256] width 431 height 48
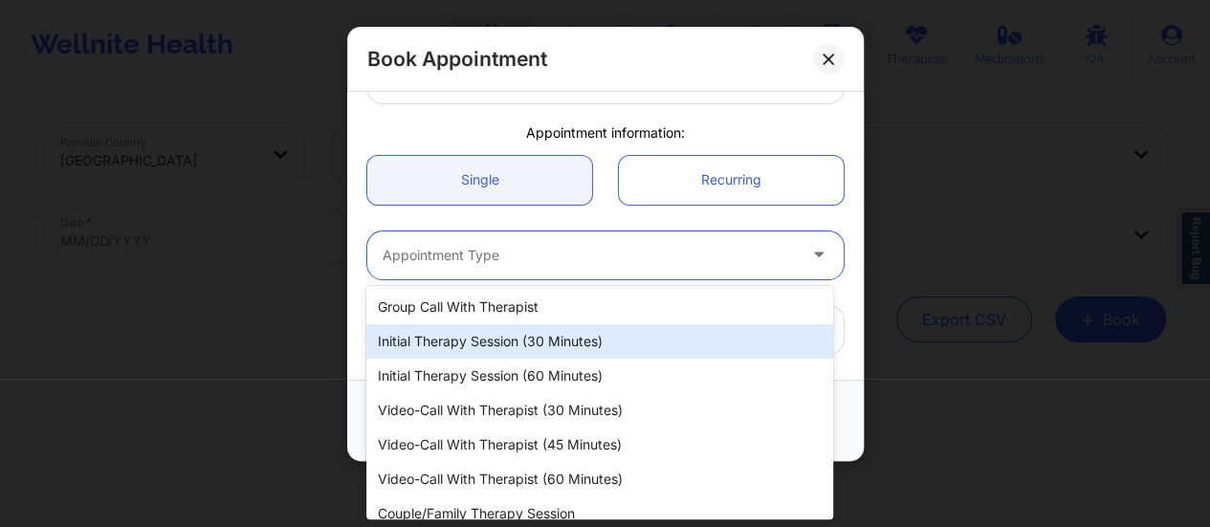
click at [547, 337] on div "Initial Therapy Session (30 minutes)" at bounding box center [599, 341] width 467 height 34
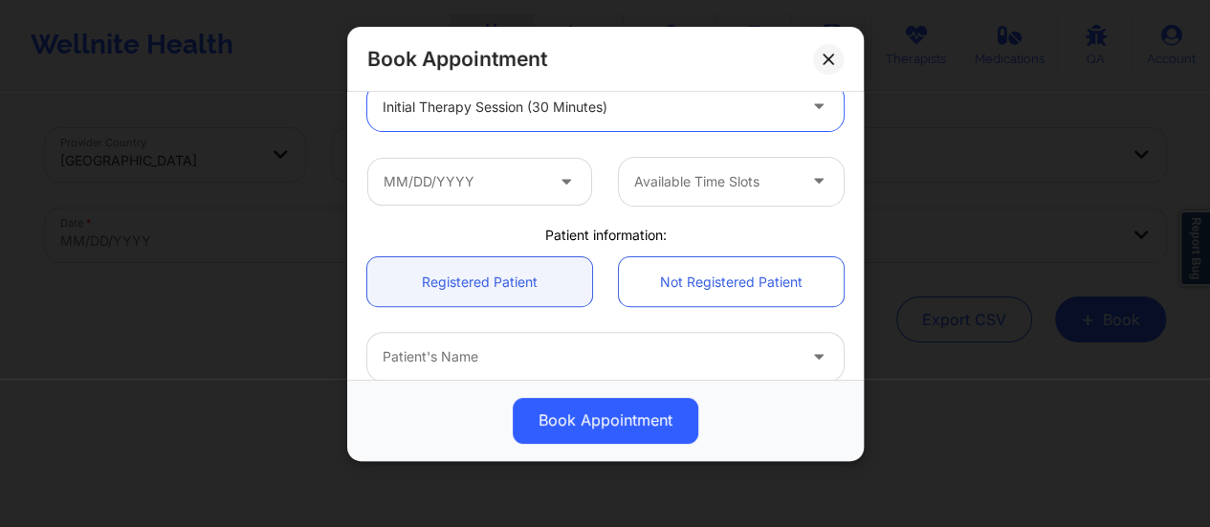
scroll to position [281, 0]
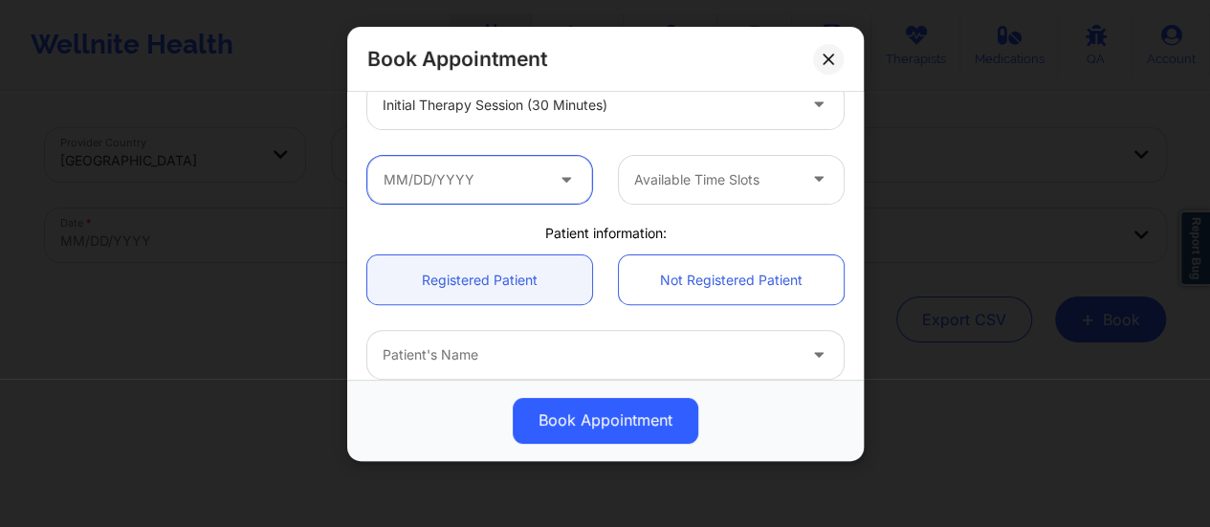
click at [515, 169] on input "text" at bounding box center [479, 180] width 225 height 48
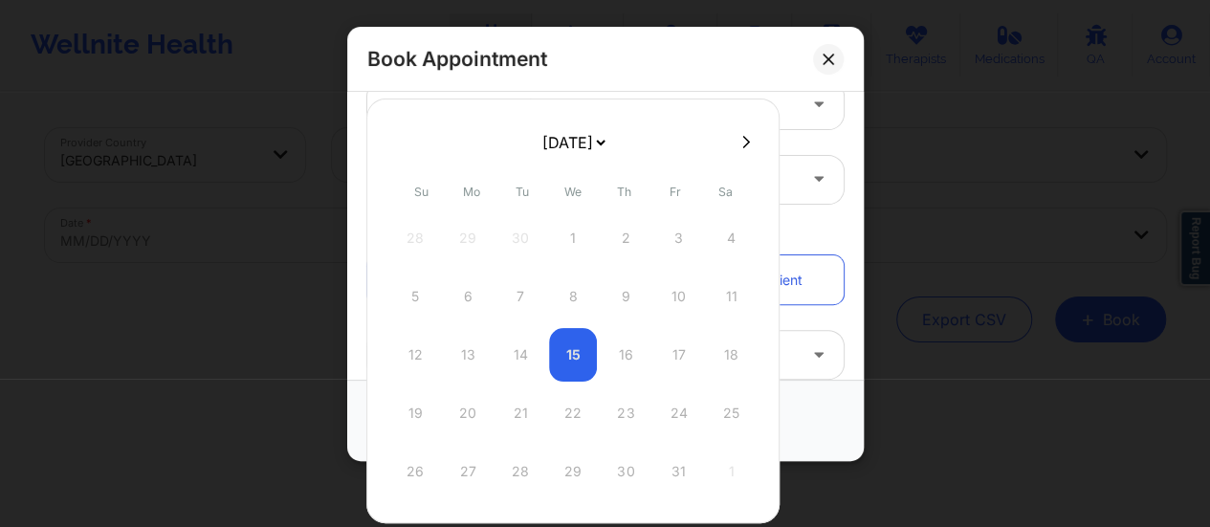
click at [621, 345] on div "12 13 14 15 16 17 18" at bounding box center [573, 355] width 364 height 54
click at [725, 136] on div at bounding box center [572, 141] width 413 height 29
click at [737, 145] on button at bounding box center [746, 142] width 19 height 16
select select "2025-10"
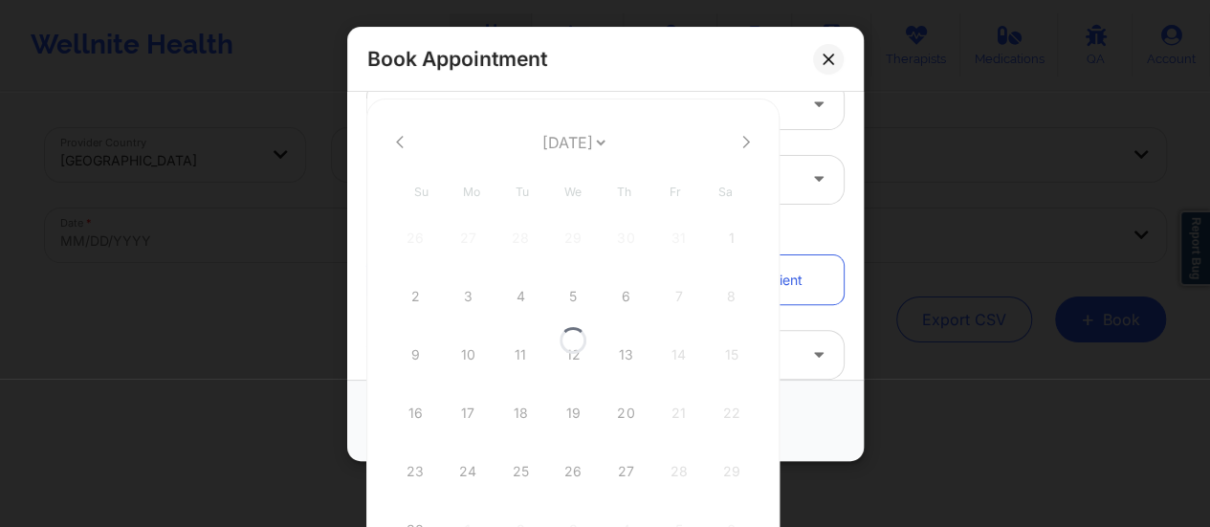
select select "2025-10"
click at [401, 138] on icon at bounding box center [400, 141] width 8 height 12
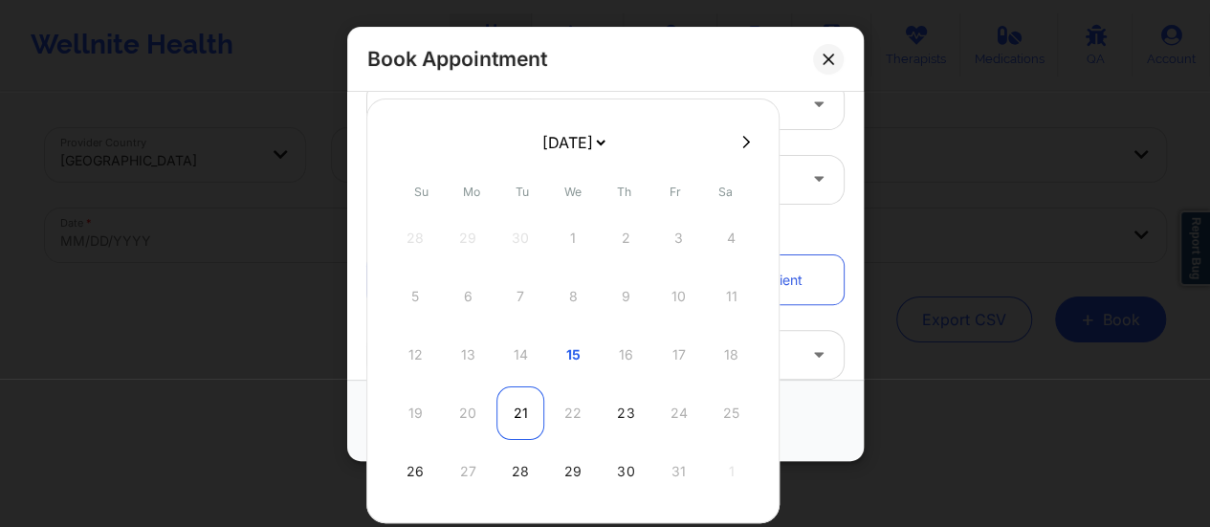
click at [522, 413] on div "21" at bounding box center [521, 413] width 48 height 54
type input "[DATE]"
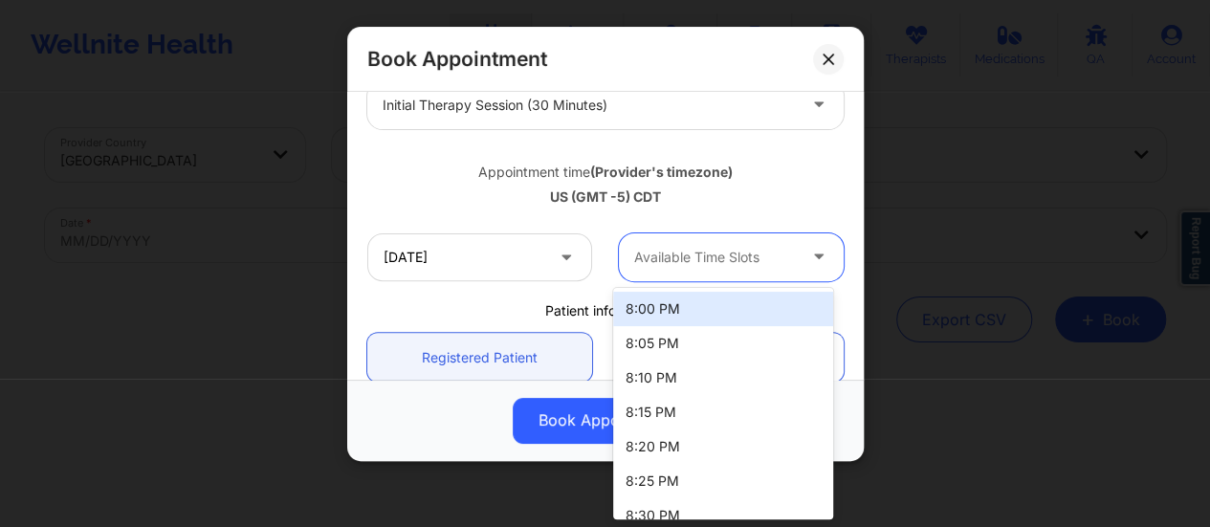
click at [769, 256] on div at bounding box center [715, 257] width 162 height 23
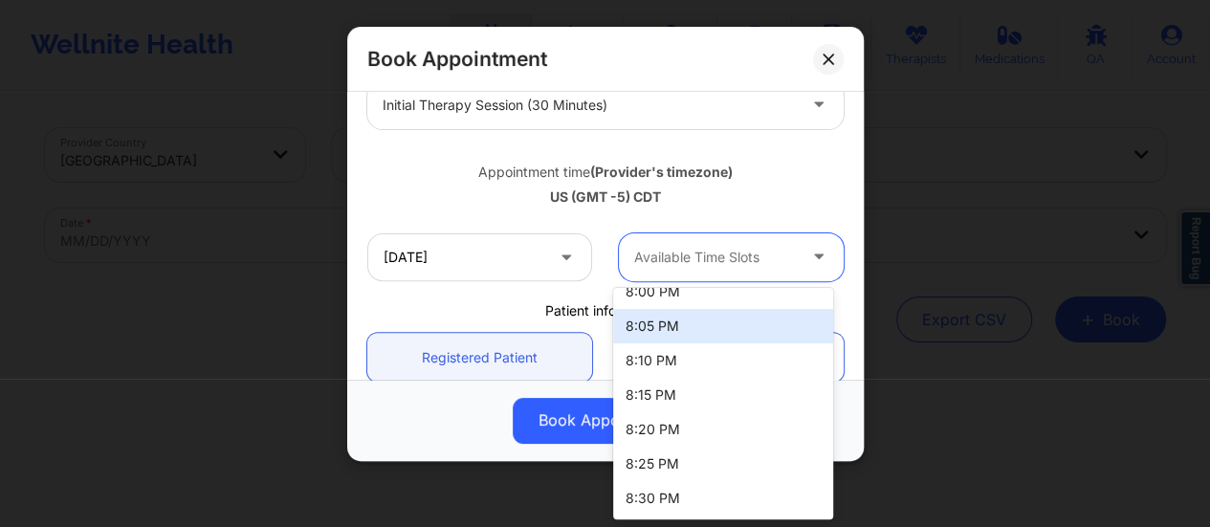
scroll to position [0, 0]
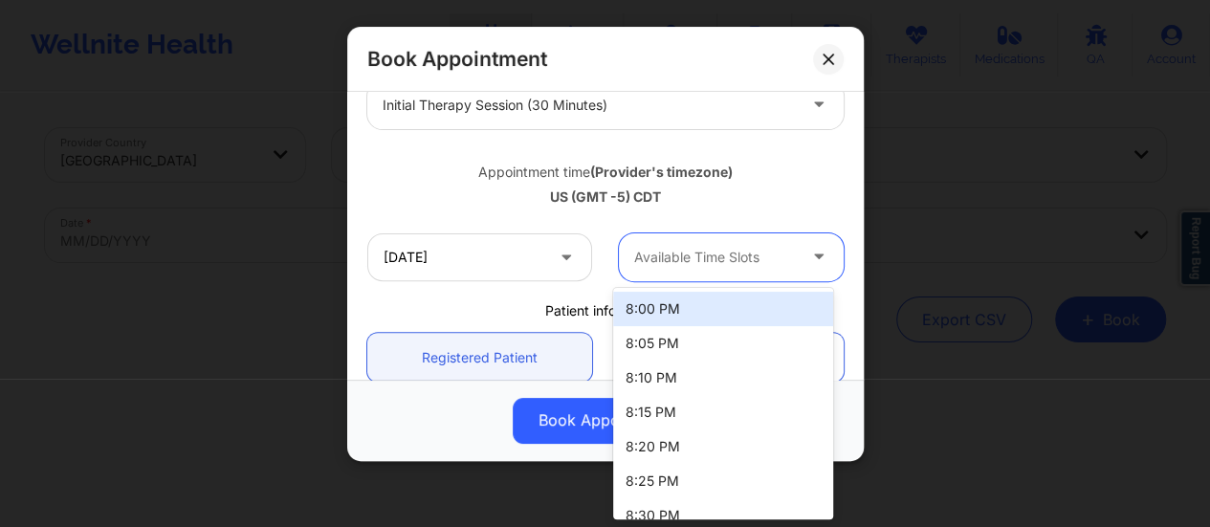
click at [672, 311] on div "8:00 PM" at bounding box center [723, 309] width 220 height 34
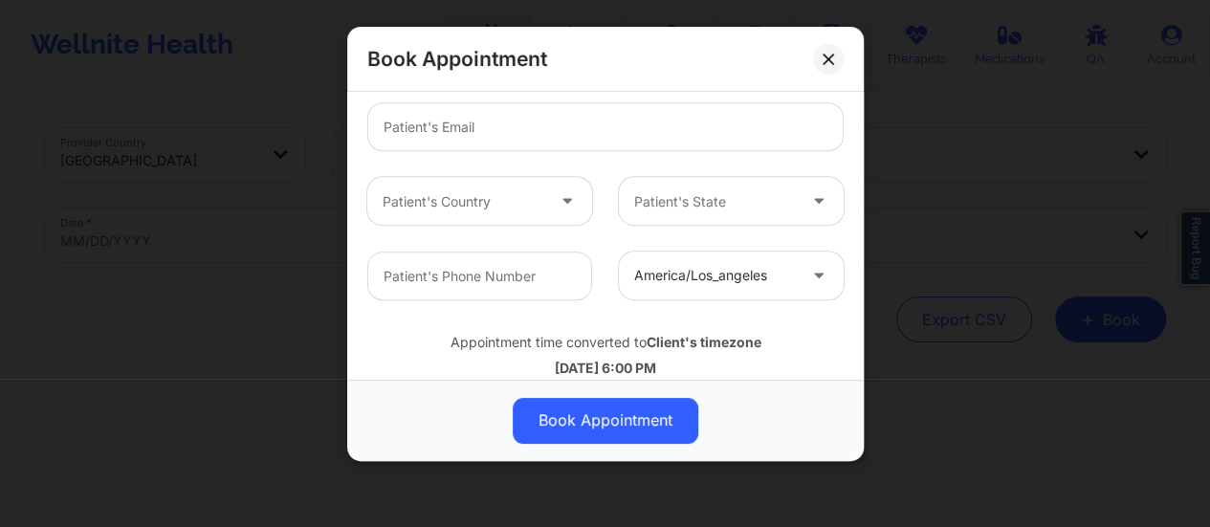
scroll to position [663, 0]
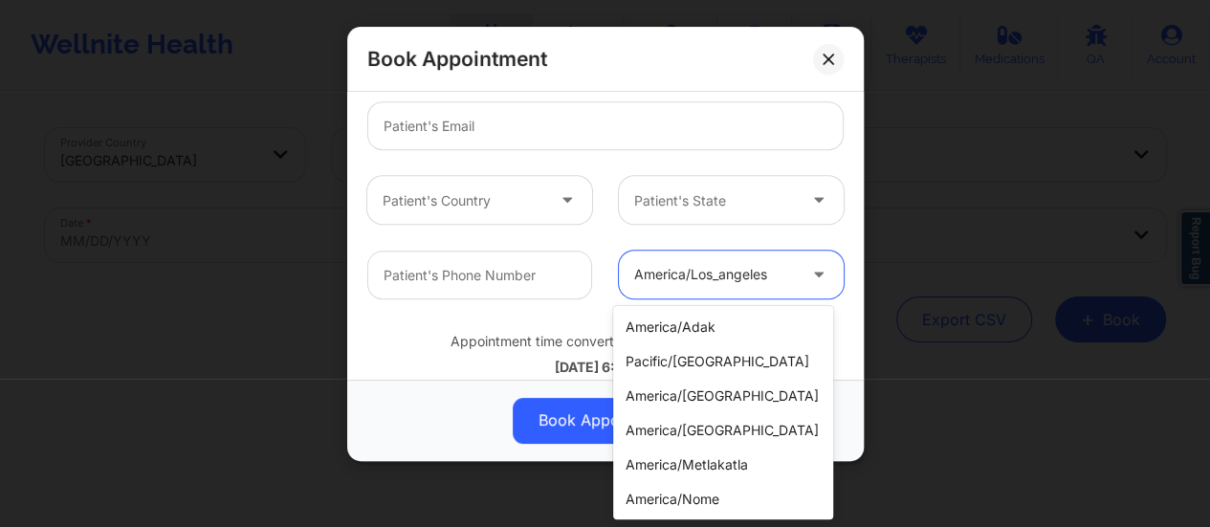
click at [689, 294] on div "america/los_angeles" at bounding box center [715, 275] width 162 height 48
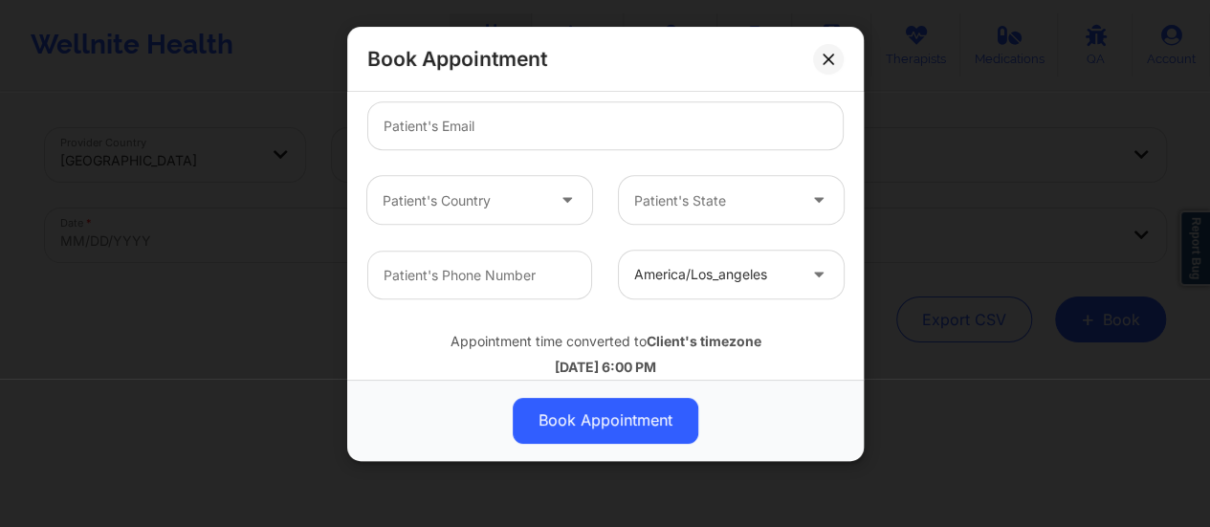
click at [566, 355] on div "Appointment time converted to Client's timezone 10/21/2025 6:00 PM (GMT -7) PDT" at bounding box center [605, 363] width 503 height 77
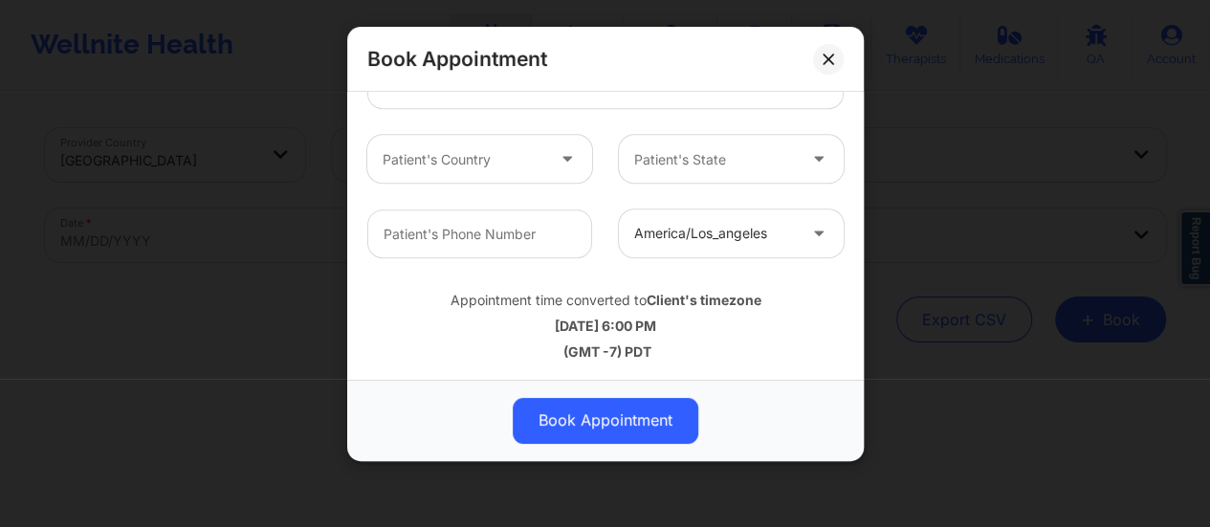
scroll to position [692, 0]
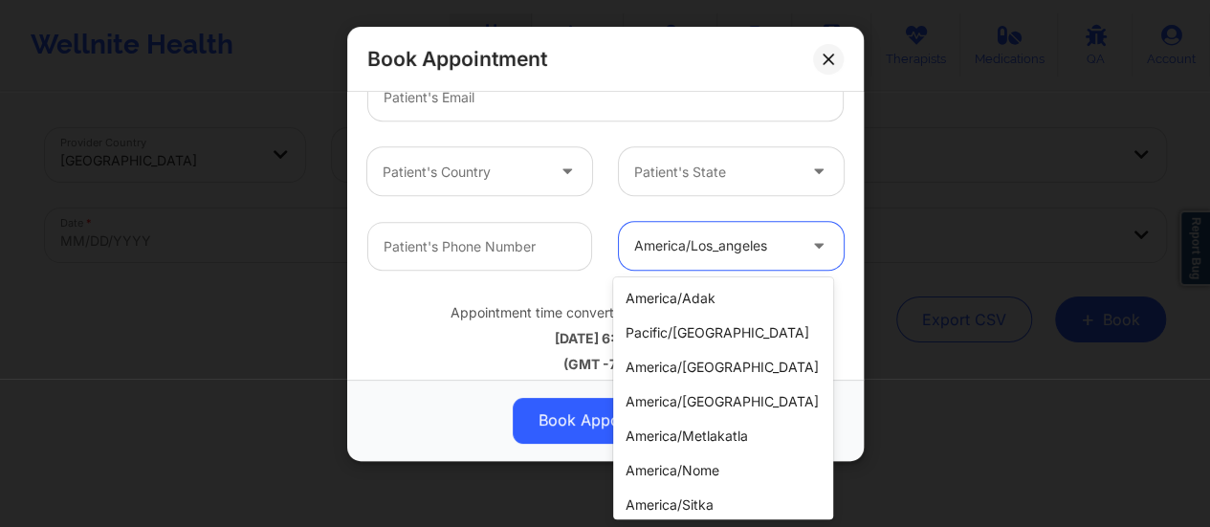
click at [679, 246] on div at bounding box center [715, 246] width 162 height 23
click at [702, 231] on div "america/los_angeles" at bounding box center [715, 246] width 162 height 48
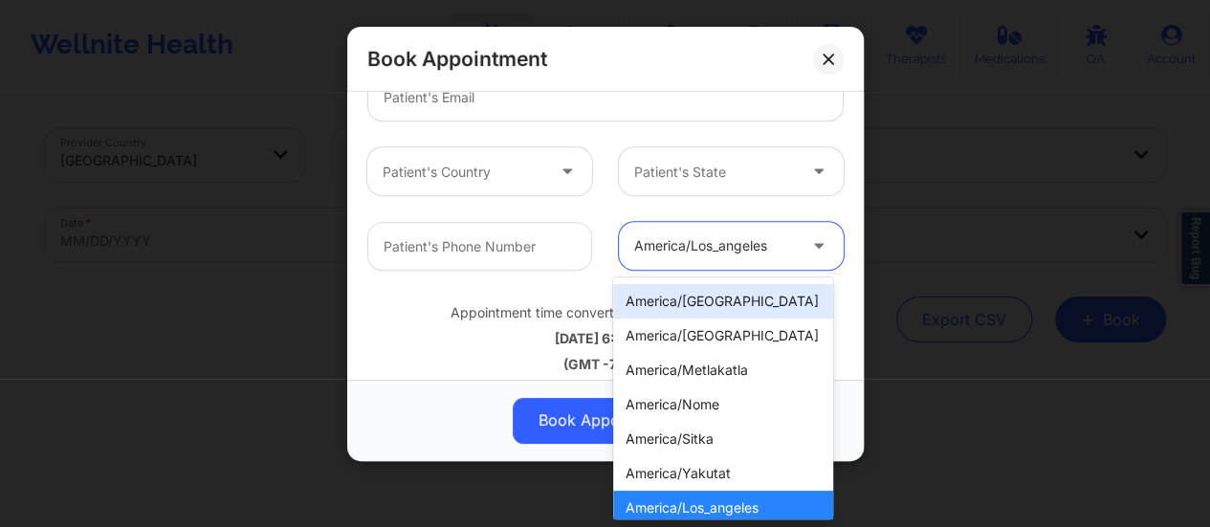
scroll to position [0, 0]
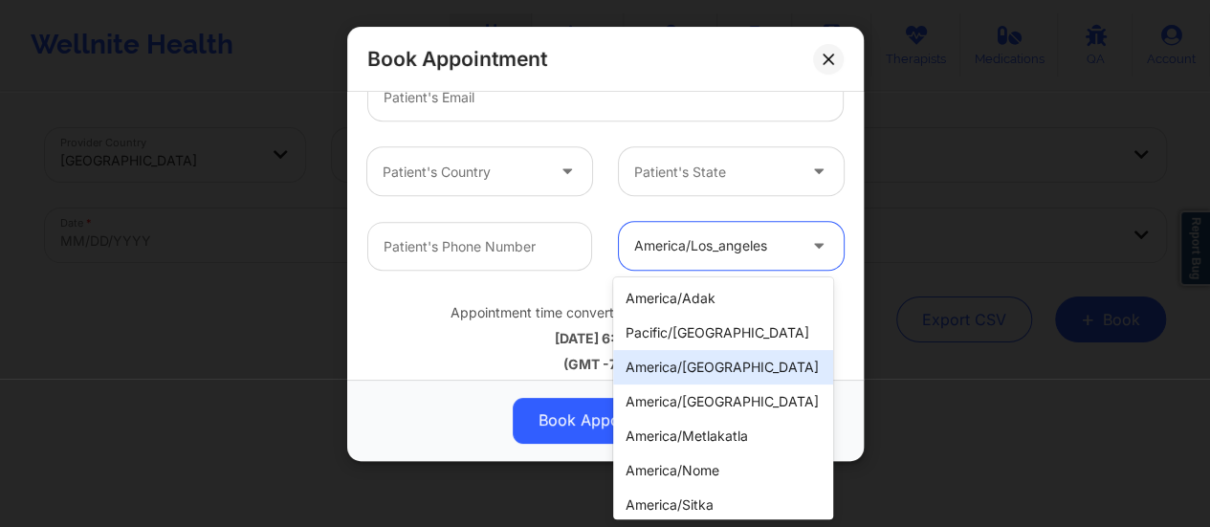
type input ","
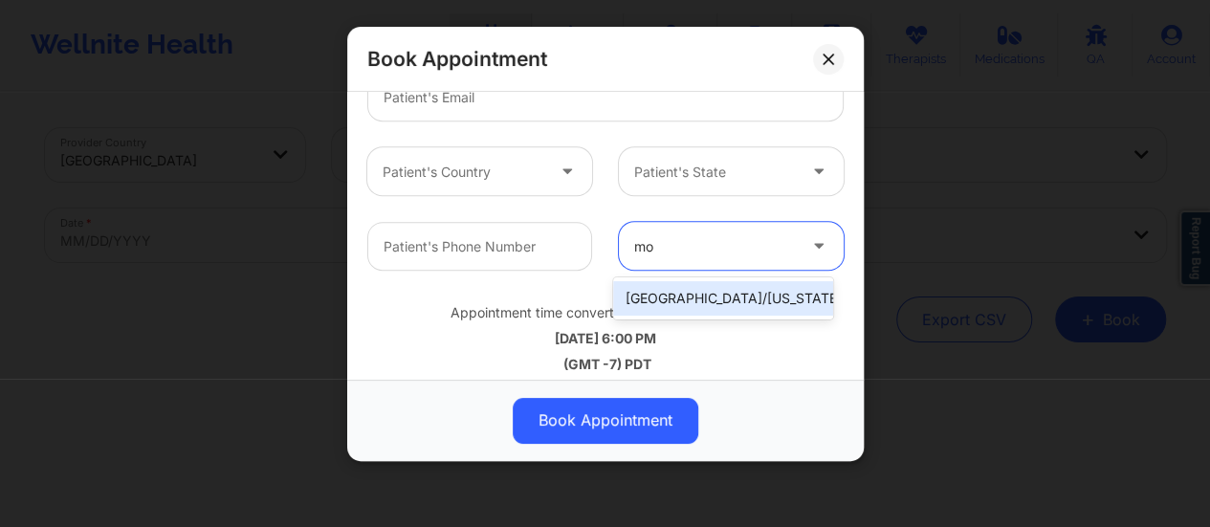
type input "m"
type input "c"
type input "a"
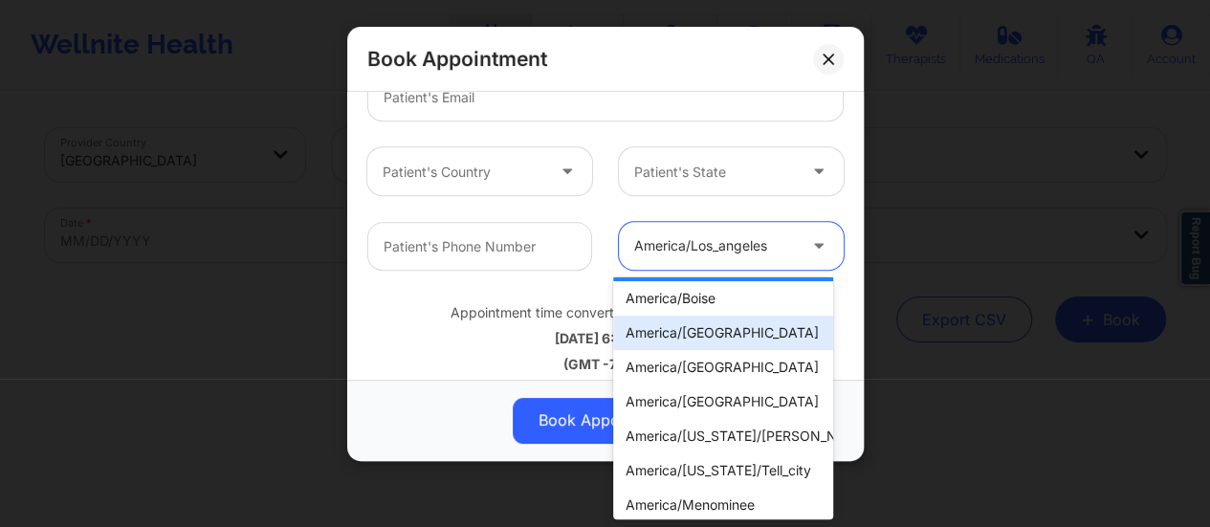
scroll to position [311, 0]
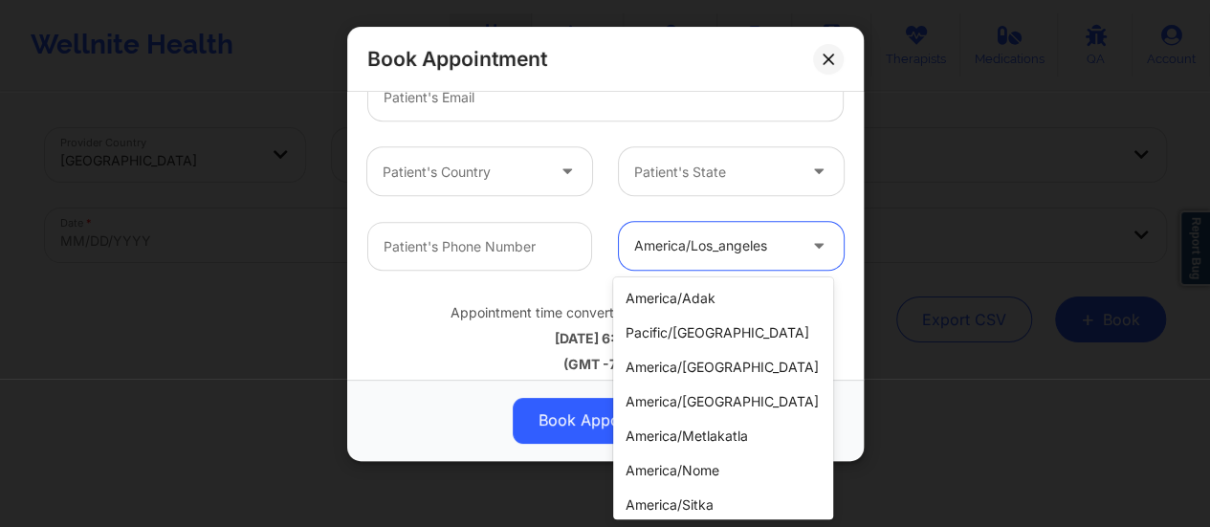
click at [708, 244] on div at bounding box center [715, 246] width 162 height 23
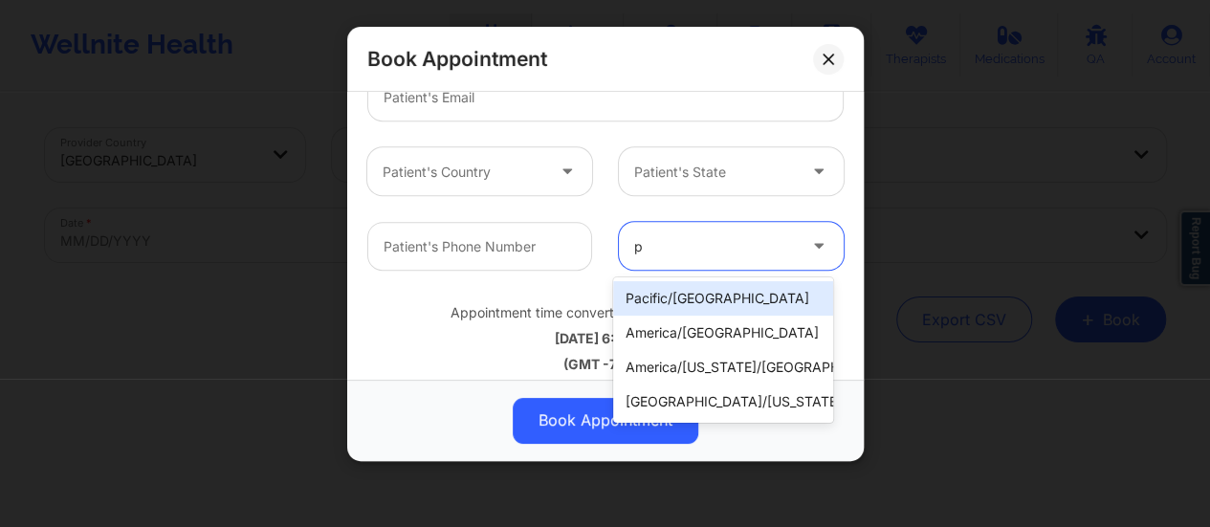
type input "ph"
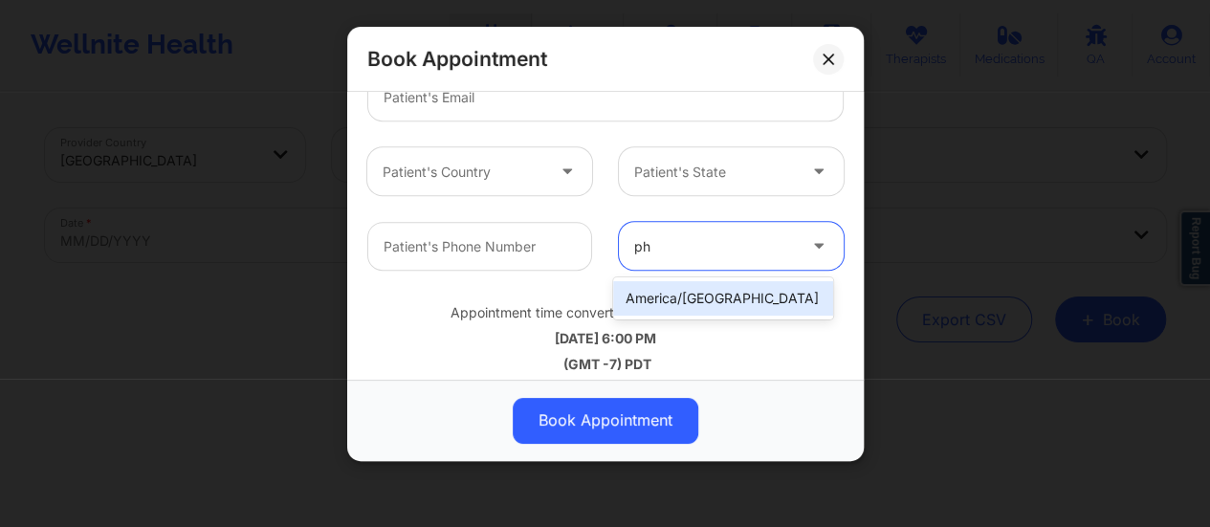
click at [706, 292] on div "america/phoenix" at bounding box center [723, 298] width 220 height 34
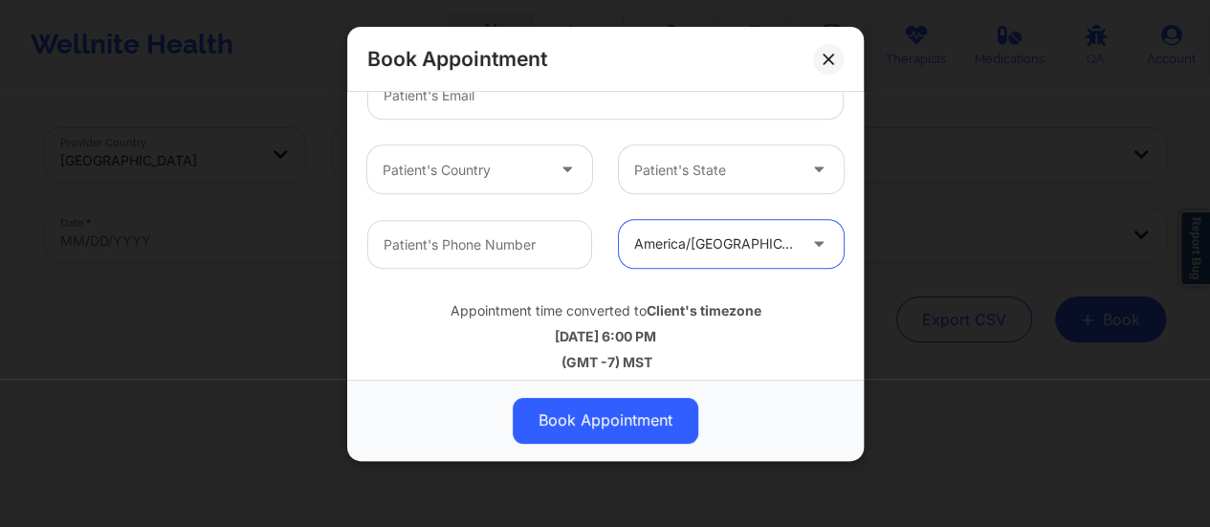
scroll to position [704, 0]
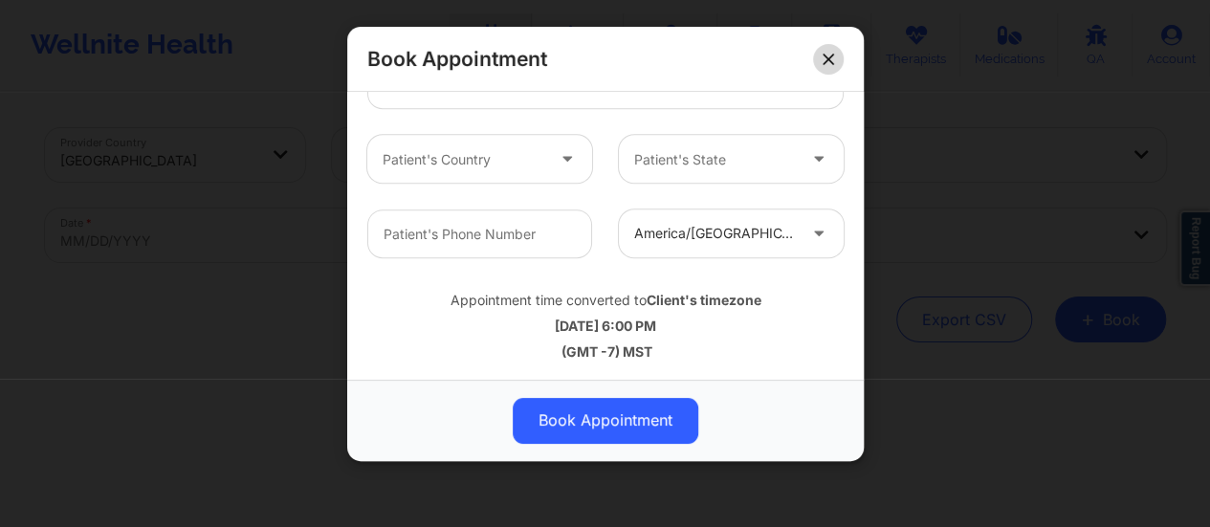
drag, startPoint x: 846, startPoint y: 64, endPoint x: 835, endPoint y: 64, distance: 10.5
click at [835, 64] on div "Book Appointment" at bounding box center [605, 59] width 517 height 65
click at [835, 64] on button at bounding box center [828, 59] width 31 height 31
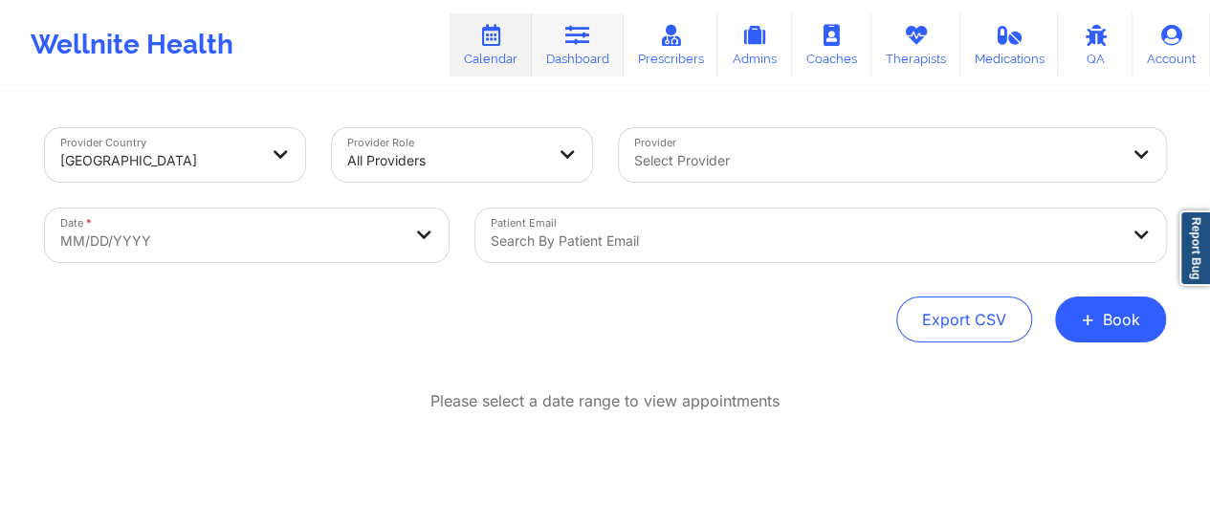
click at [604, 45] on link "Dashboard" at bounding box center [578, 44] width 92 height 63
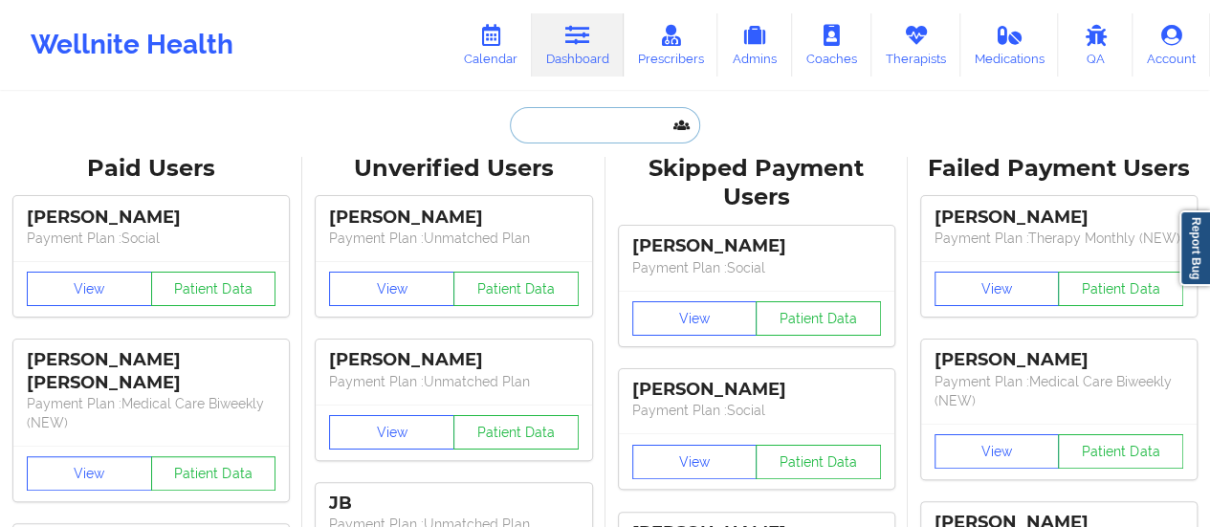
click at [541, 129] on input "text" at bounding box center [604, 125] width 189 height 36
paste input "[EMAIL_ADDRESS][DOMAIN_NAME]"
type input "[EMAIL_ADDRESS][DOMAIN_NAME]"
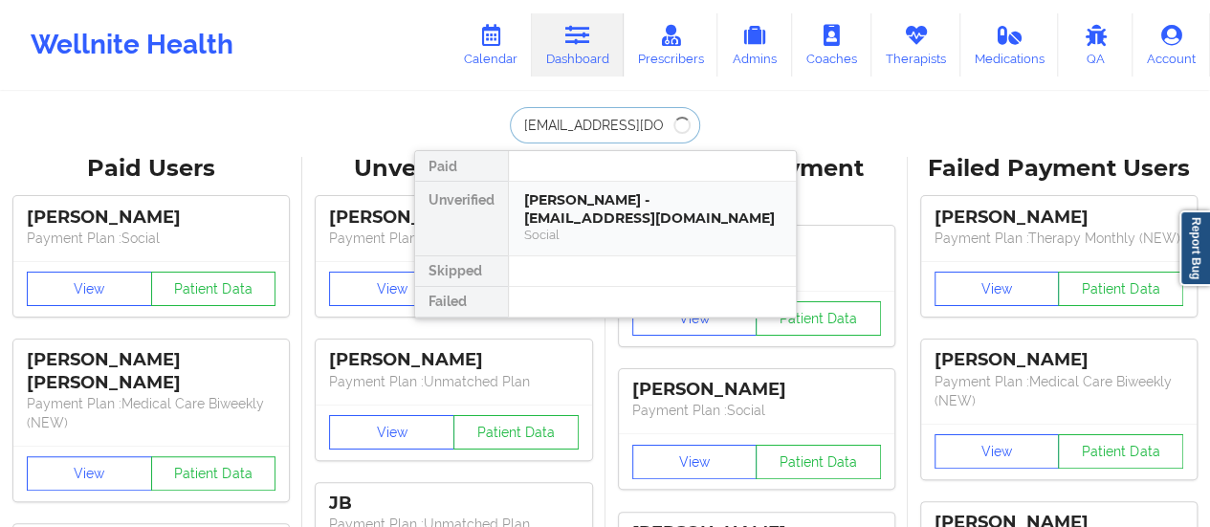
click at [561, 218] on div "[PERSON_NAME] - [EMAIL_ADDRESS][DOMAIN_NAME]" at bounding box center [652, 208] width 256 height 35
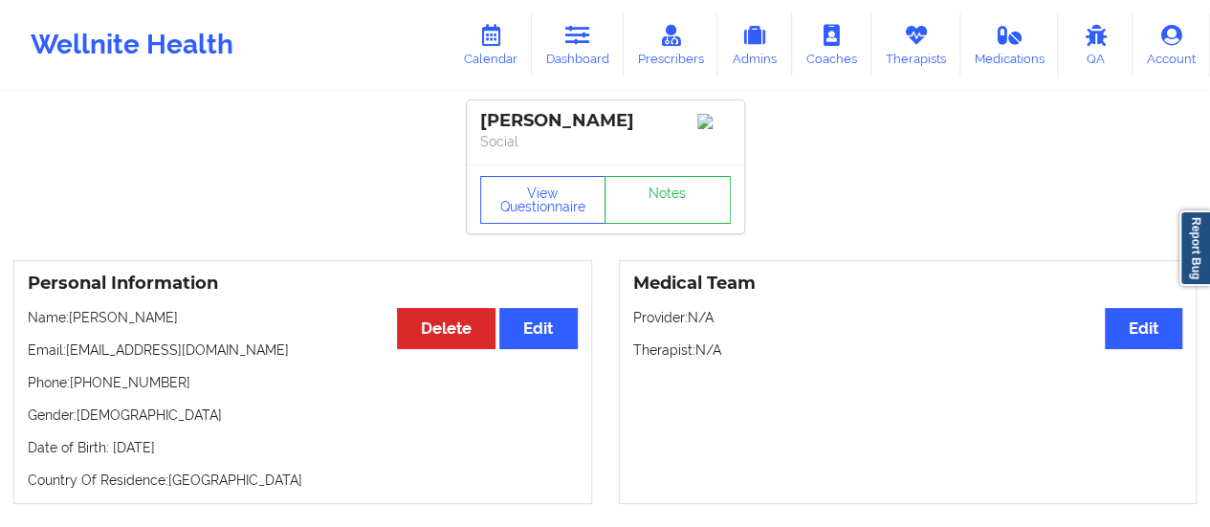
drag, startPoint x: 70, startPoint y: 321, endPoint x: 210, endPoint y: 314, distance: 140.8
click at [210, 314] on p "Name: Meredith Palomo" at bounding box center [303, 317] width 550 height 19
copy p "[PERSON_NAME]"
click at [607, 49] on link "Dashboard" at bounding box center [578, 44] width 92 height 63
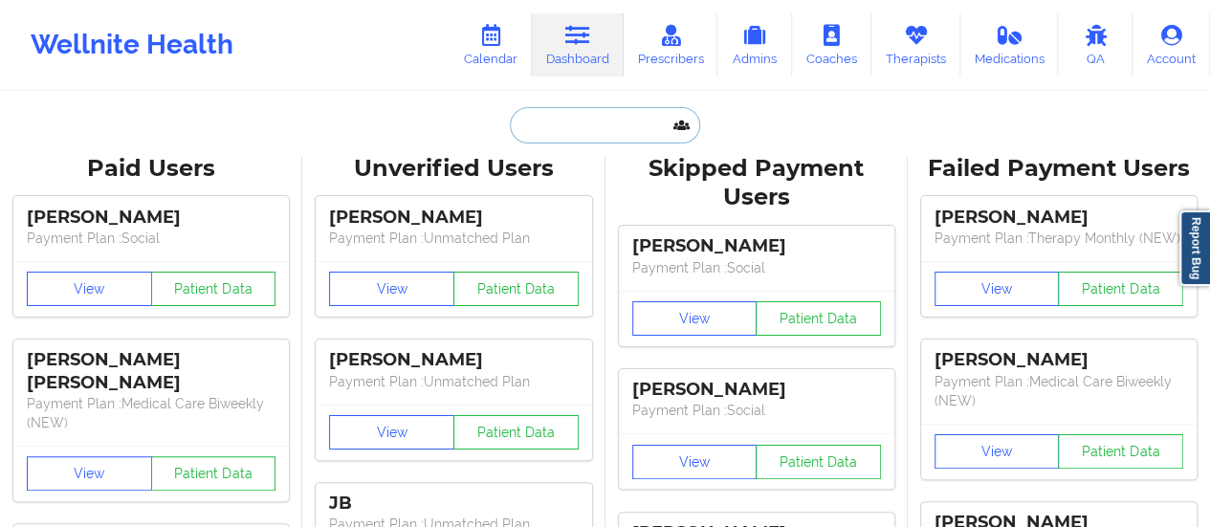
click at [546, 119] on input "text" at bounding box center [604, 125] width 189 height 36
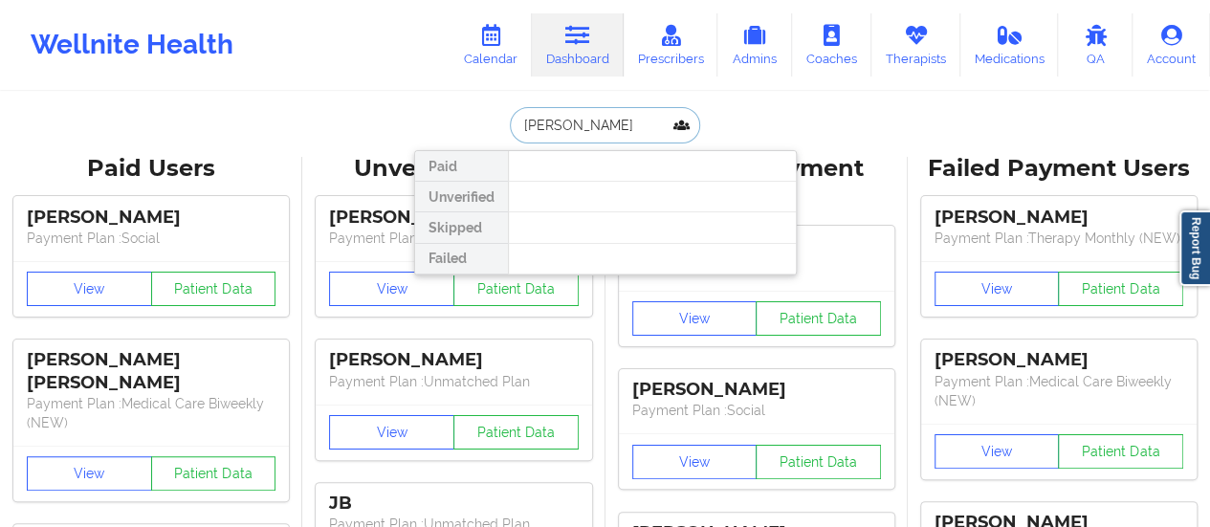
click at [517, 129] on input "Nikki Add" at bounding box center [604, 125] width 189 height 36
click at [547, 128] on input "Nikki Add" at bounding box center [604, 125] width 189 height 36
drag, startPoint x: 547, startPoint y: 128, endPoint x: 637, endPoint y: 152, distance: 93.1
click at [637, 144] on div "Nikki Add Paid Unverified Skipped Failed" at bounding box center [605, 125] width 383 height 36
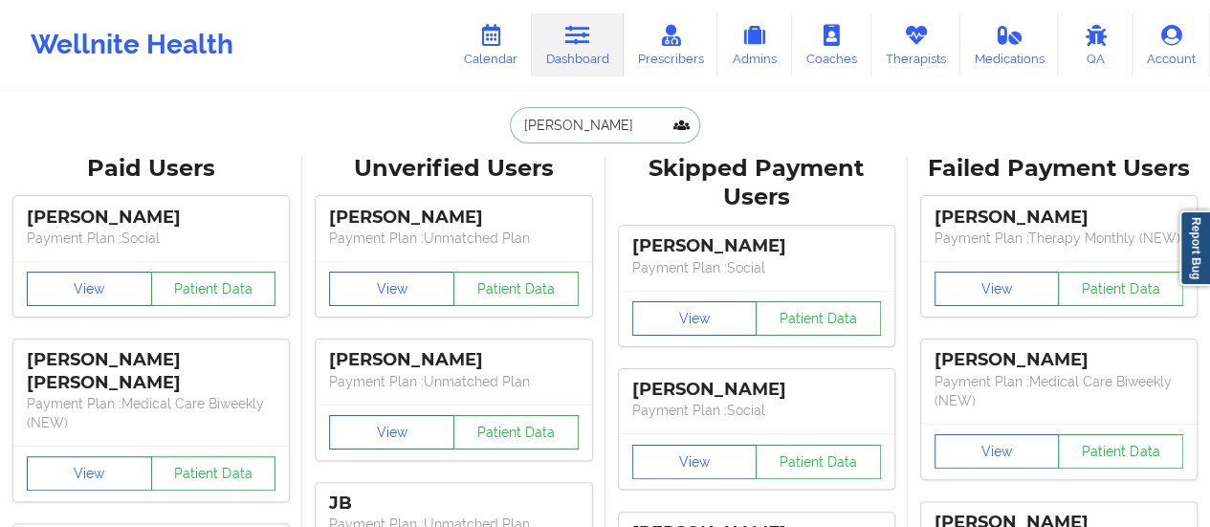
type input "Nikki"
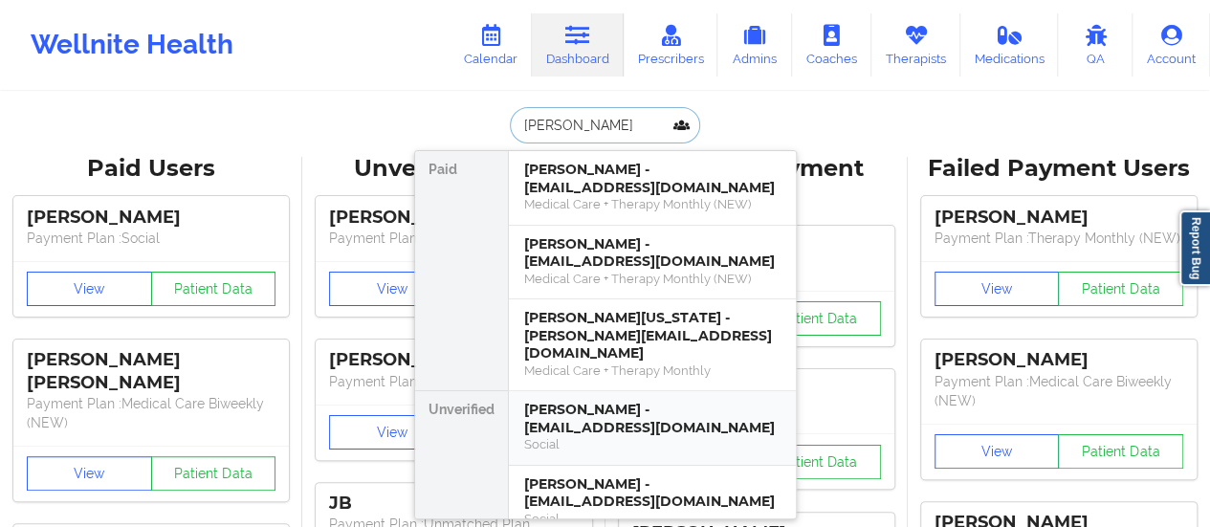
click at [589, 404] on div "Nikki Adams - nkharris74@gmail.com" at bounding box center [652, 418] width 256 height 35
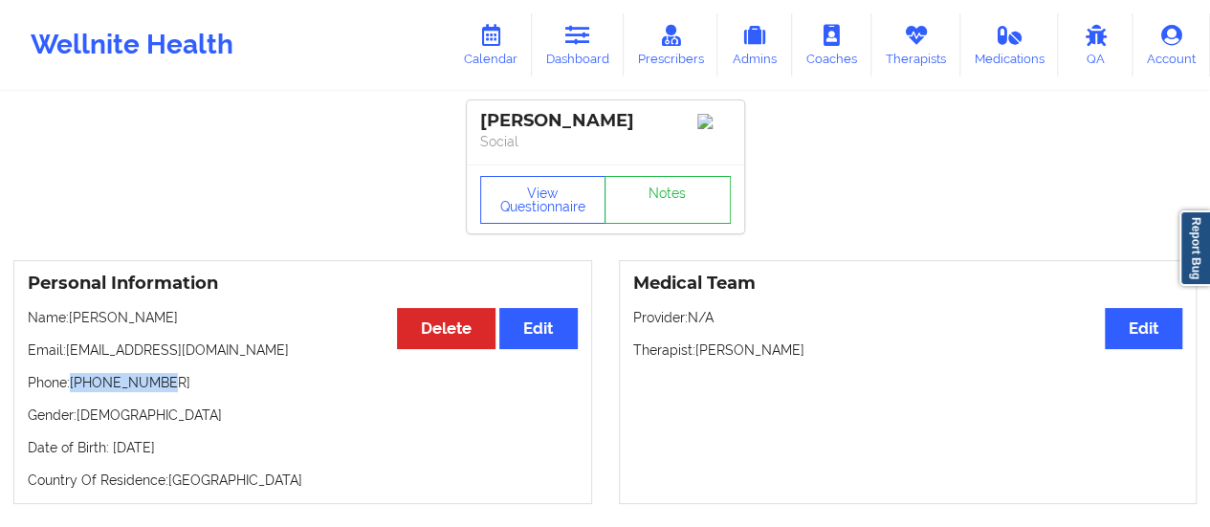
drag, startPoint x: 159, startPoint y: 389, endPoint x: 75, endPoint y: 390, distance: 84.2
click at [75, 390] on p "Phone: +19193457685" at bounding box center [303, 382] width 550 height 19
copy p "+19193457685"
drag, startPoint x: 71, startPoint y: 328, endPoint x: 178, endPoint y: 315, distance: 108.0
click at [178, 315] on p "Name: Nikki Adams" at bounding box center [303, 317] width 550 height 19
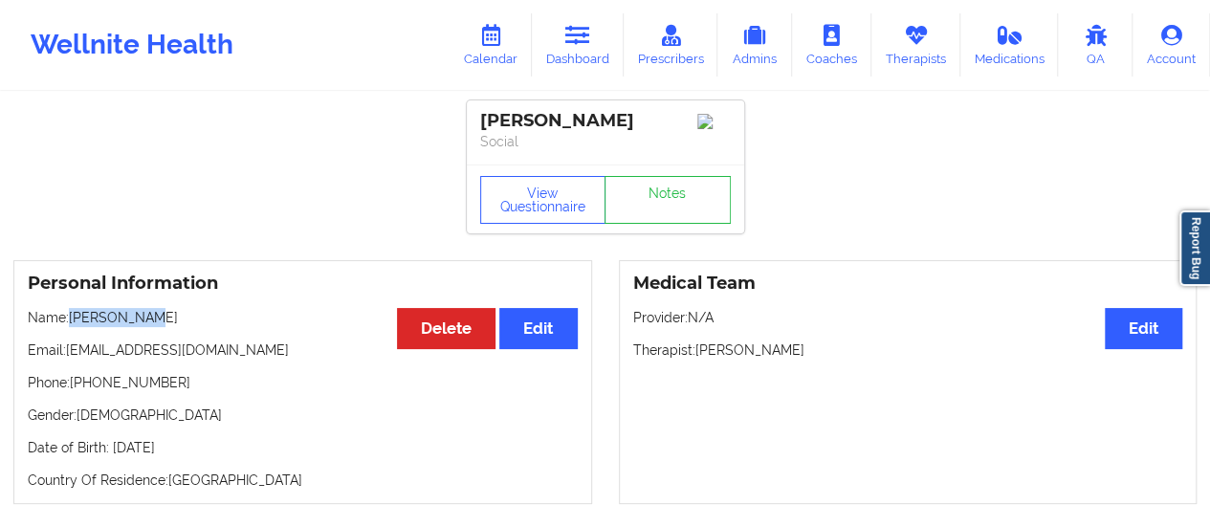
copy p "Nikki Adams"
click at [515, 24] on link "Calendar" at bounding box center [491, 44] width 82 height 63
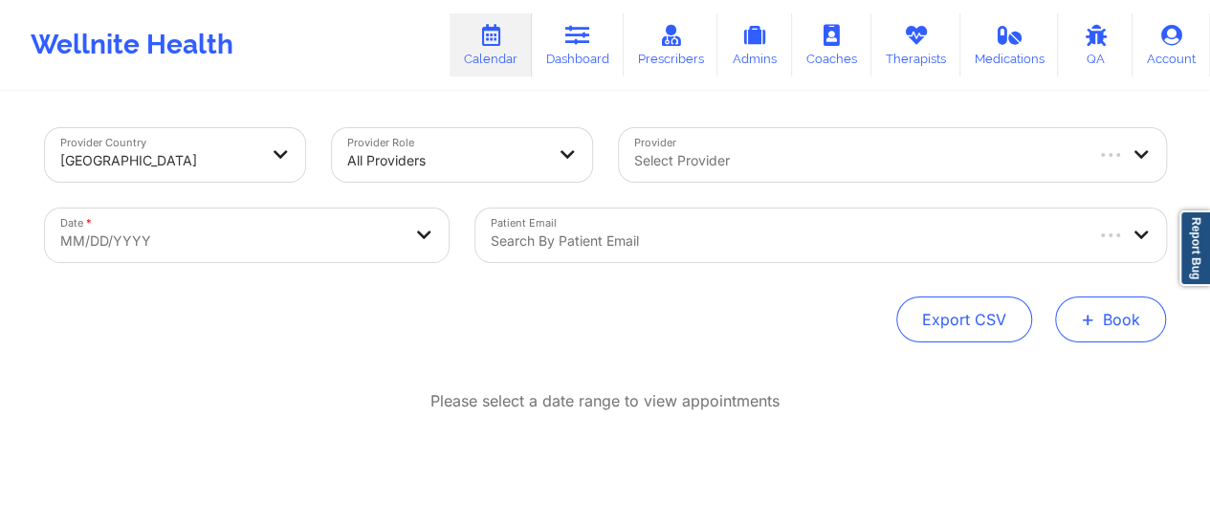
click at [1115, 307] on button "+ Book" at bounding box center [1110, 320] width 111 height 46
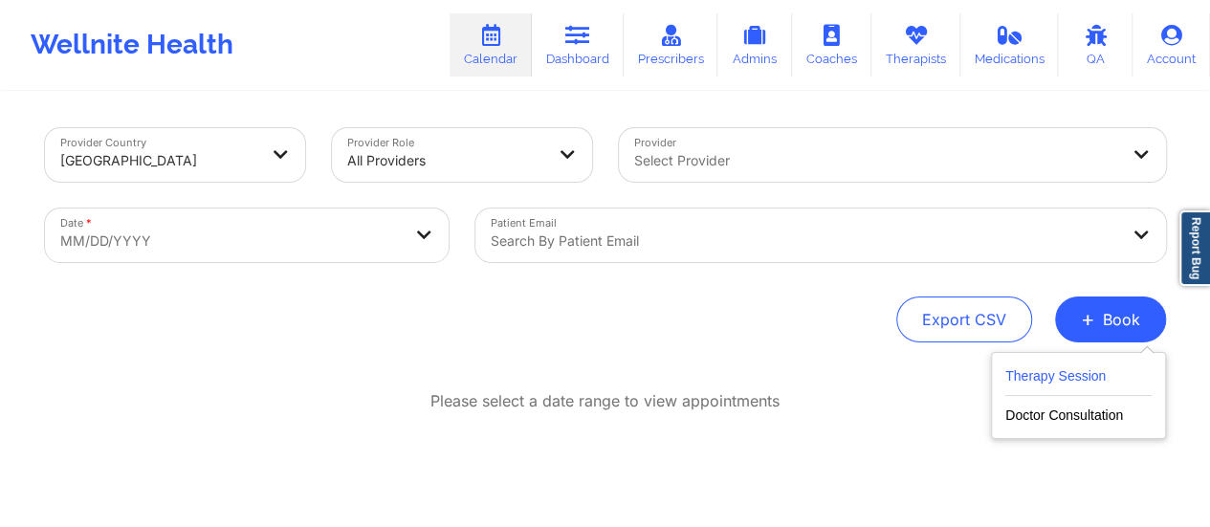
click at [1022, 386] on button "Therapy Session" at bounding box center [1078, 380] width 146 height 32
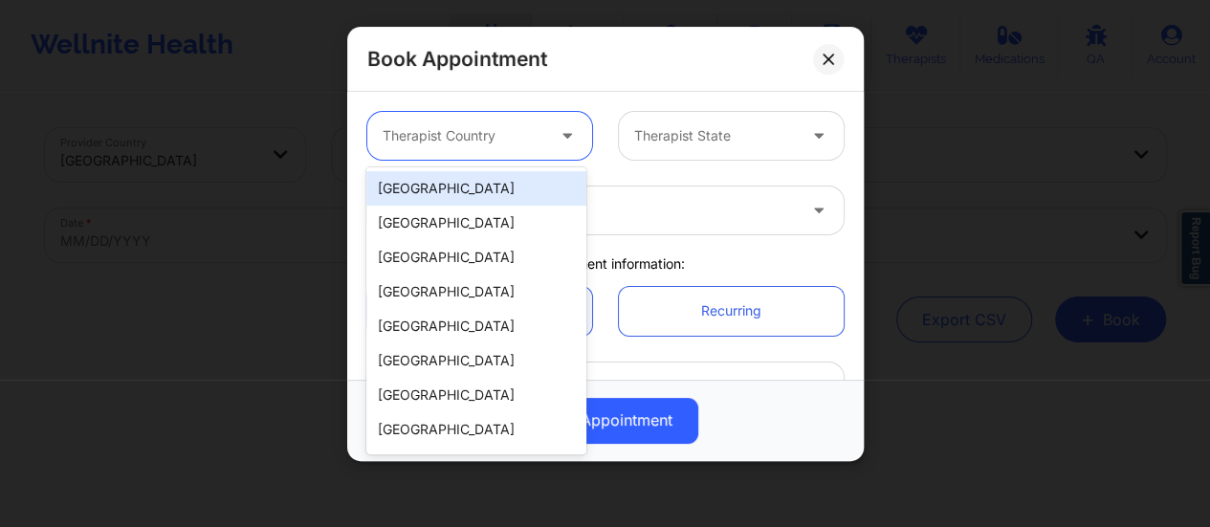
click at [546, 133] on div at bounding box center [569, 136] width 46 height 48
click at [477, 189] on div "[GEOGRAPHIC_DATA]" at bounding box center [476, 188] width 220 height 34
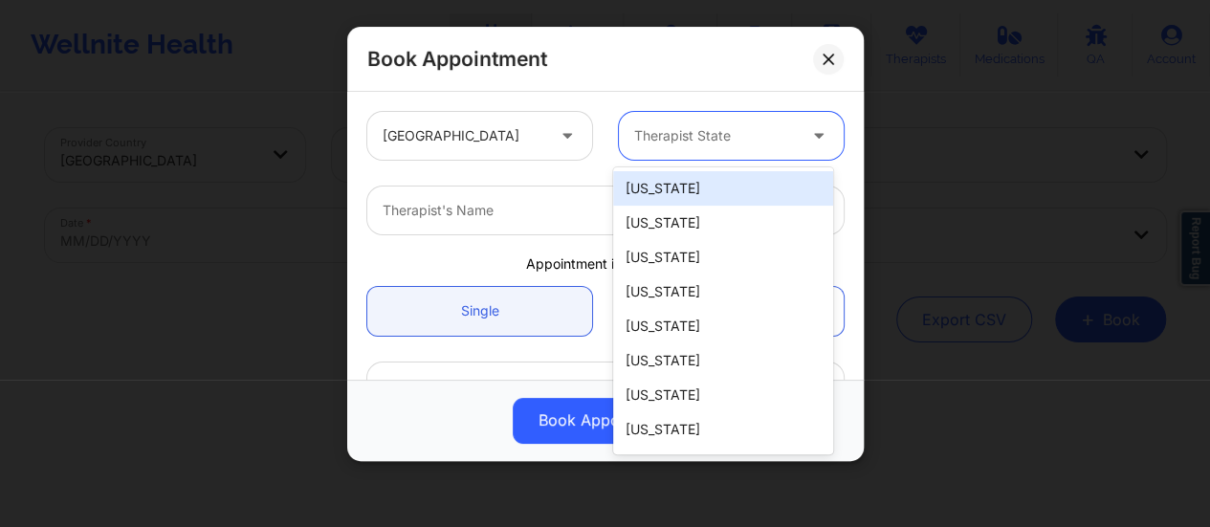
click at [782, 154] on div "Therapist State" at bounding box center [708, 136] width 179 height 48
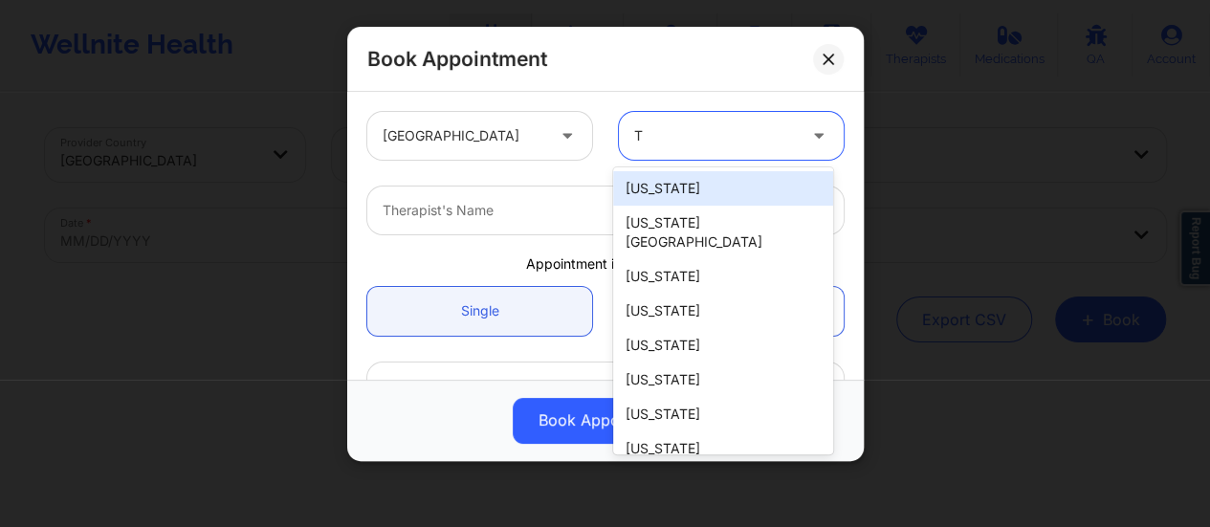
type input "Te"
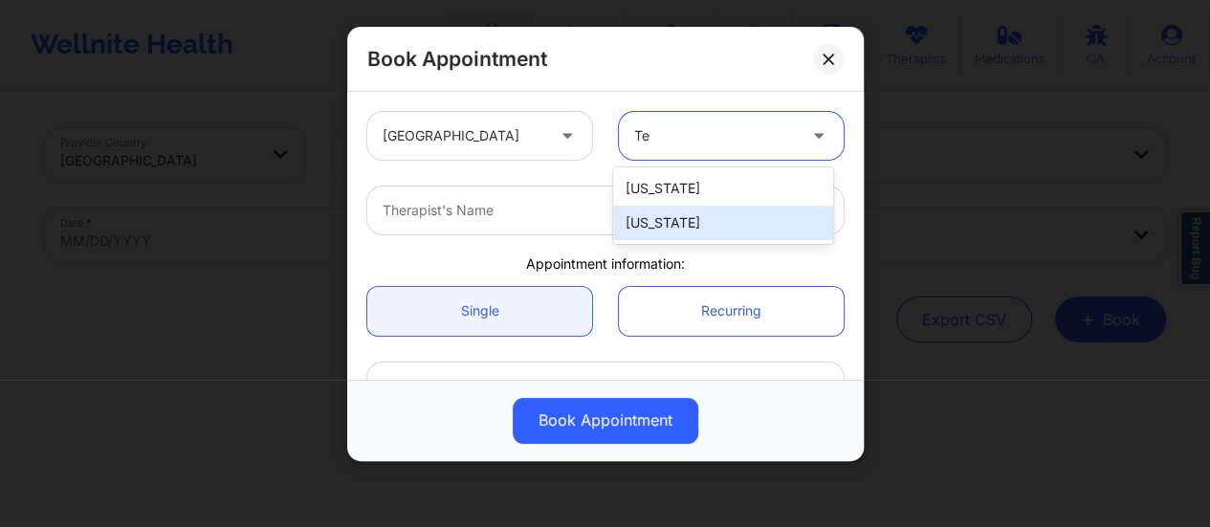
click at [715, 232] on div "[US_STATE]" at bounding box center [723, 223] width 220 height 34
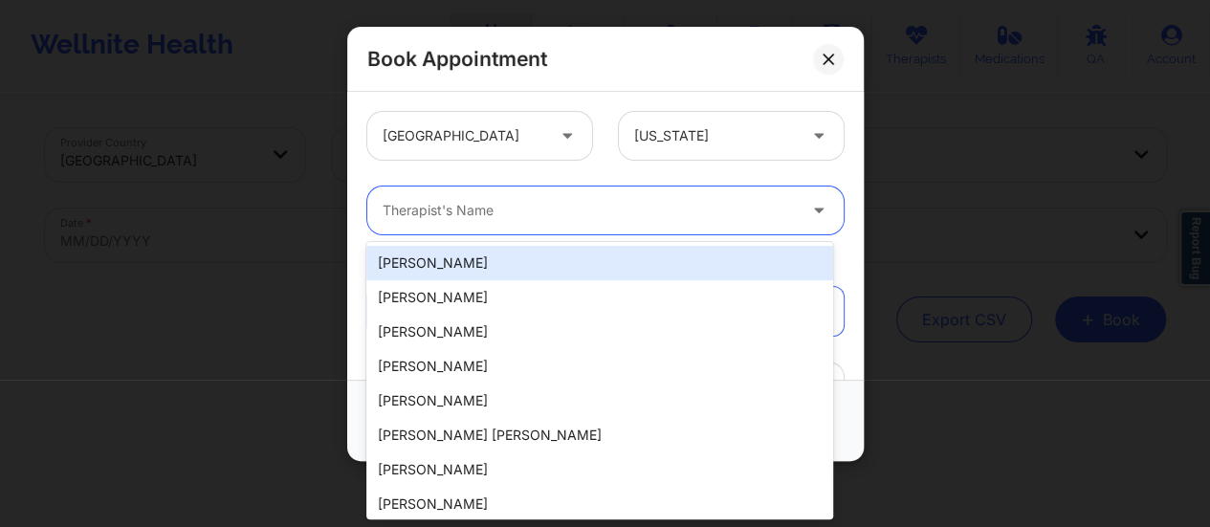
click at [541, 202] on div at bounding box center [589, 210] width 413 height 23
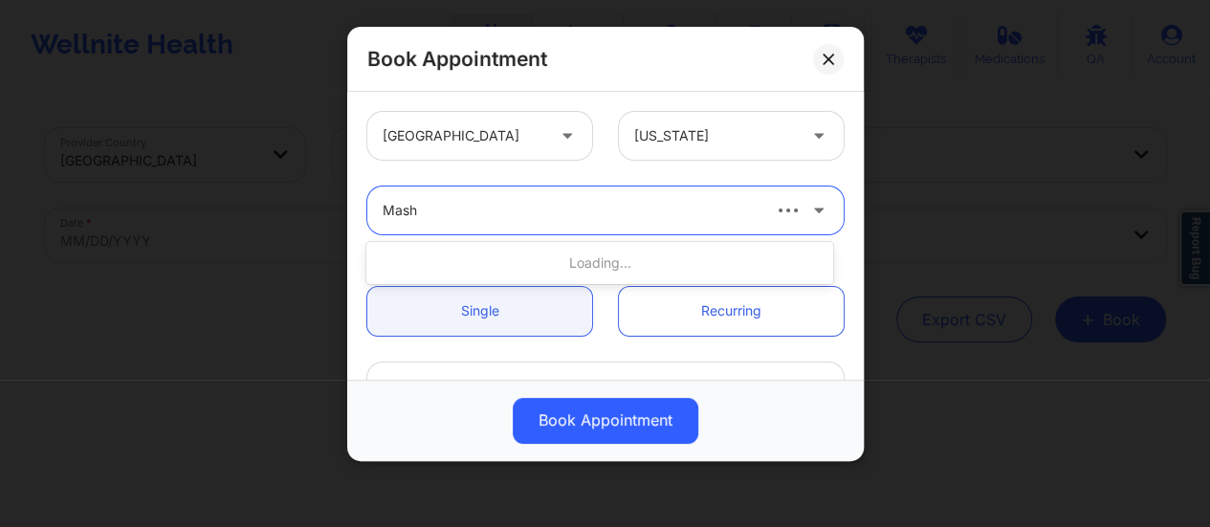
type input "Mash"
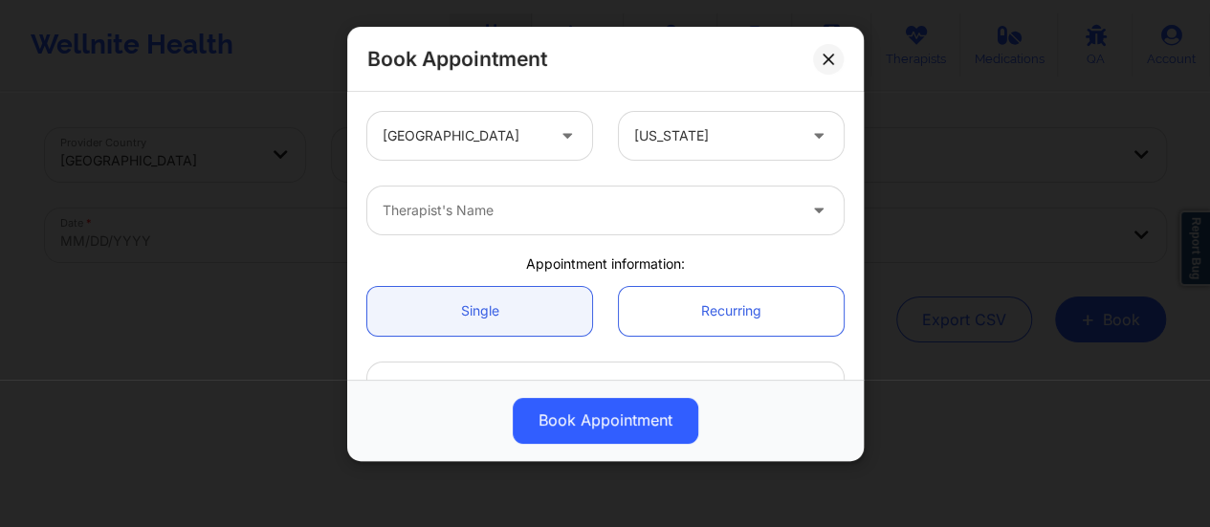
click at [649, 81] on div "Book Appointment" at bounding box center [605, 59] width 517 height 65
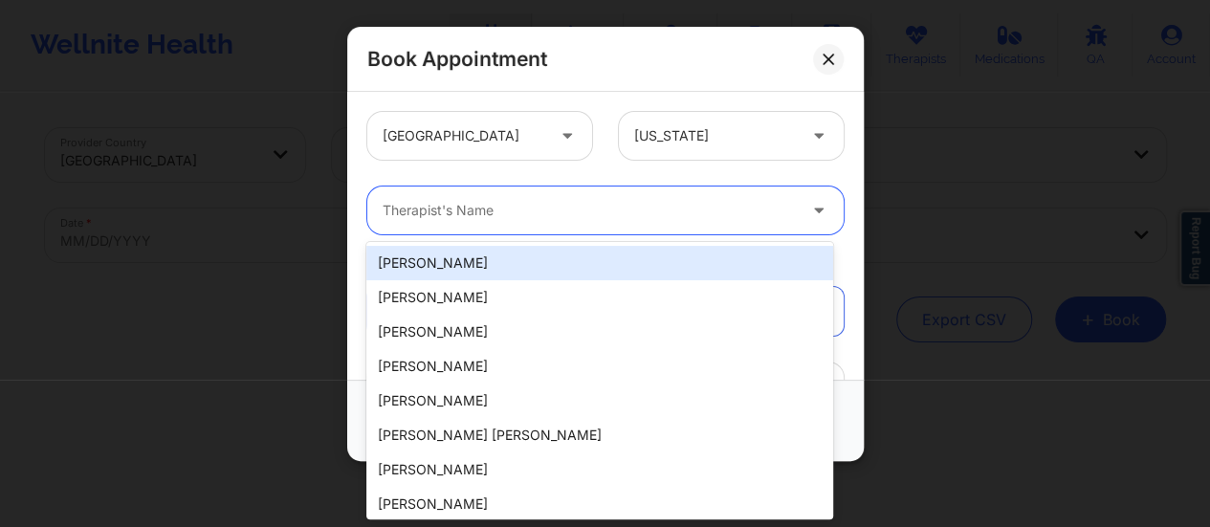
click at [511, 214] on div at bounding box center [589, 210] width 413 height 23
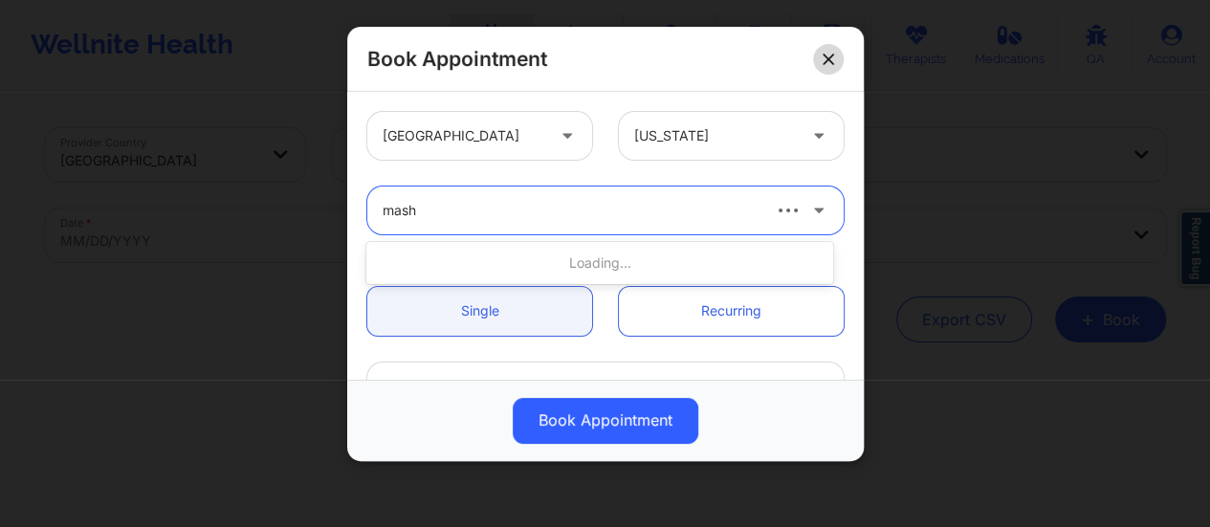
type input "mash"
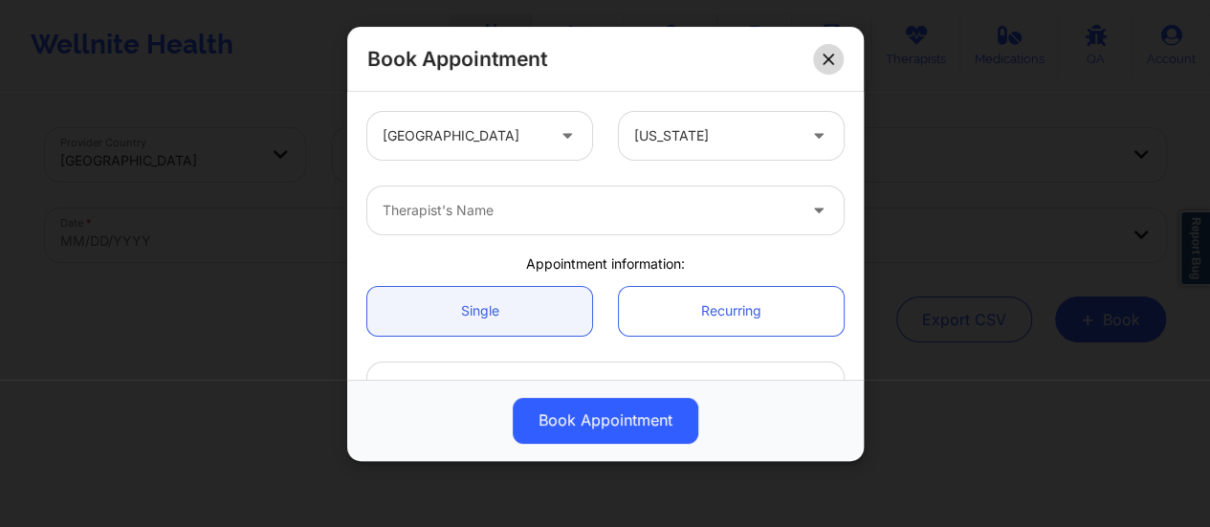
click at [824, 68] on button at bounding box center [828, 59] width 31 height 31
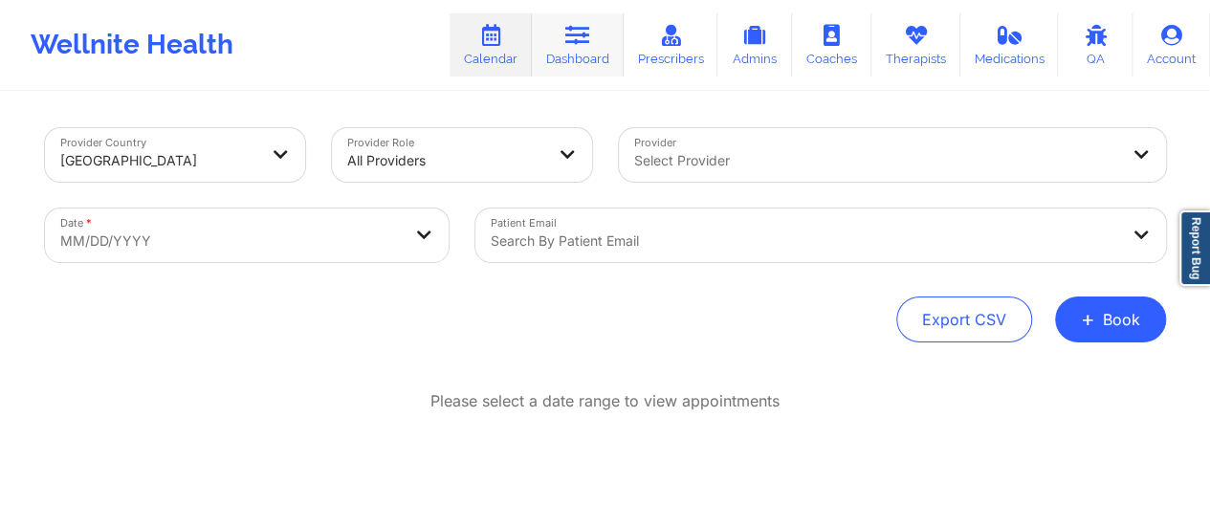
click at [566, 39] on link "Dashboard" at bounding box center [578, 44] width 92 height 63
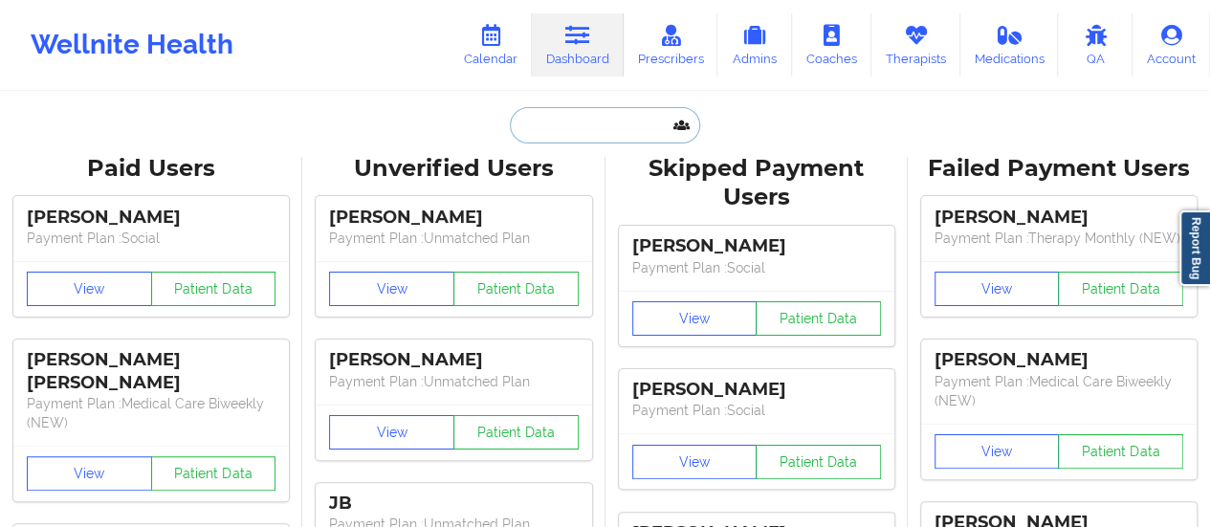
drag, startPoint x: 541, startPoint y: 89, endPoint x: 557, endPoint y: 112, distance: 27.6
click at [557, 112] on input "text" at bounding box center [604, 125] width 189 height 36
paste input "Nikki Adams"
type input "Nikki Adams"
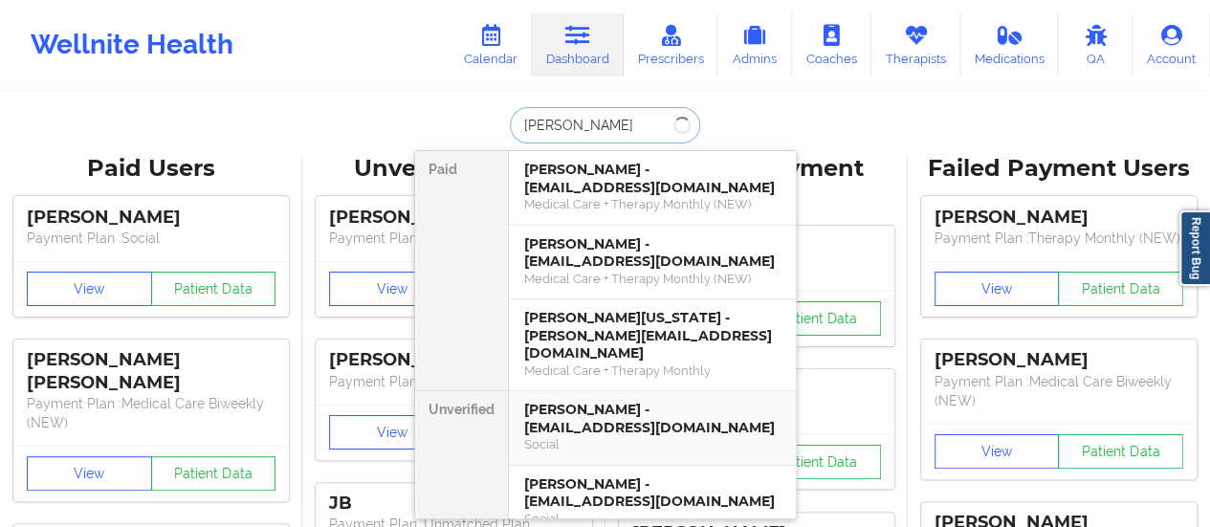
click at [618, 401] on div "Nikki Adams - nkharris74@gmail.com" at bounding box center [652, 418] width 256 height 35
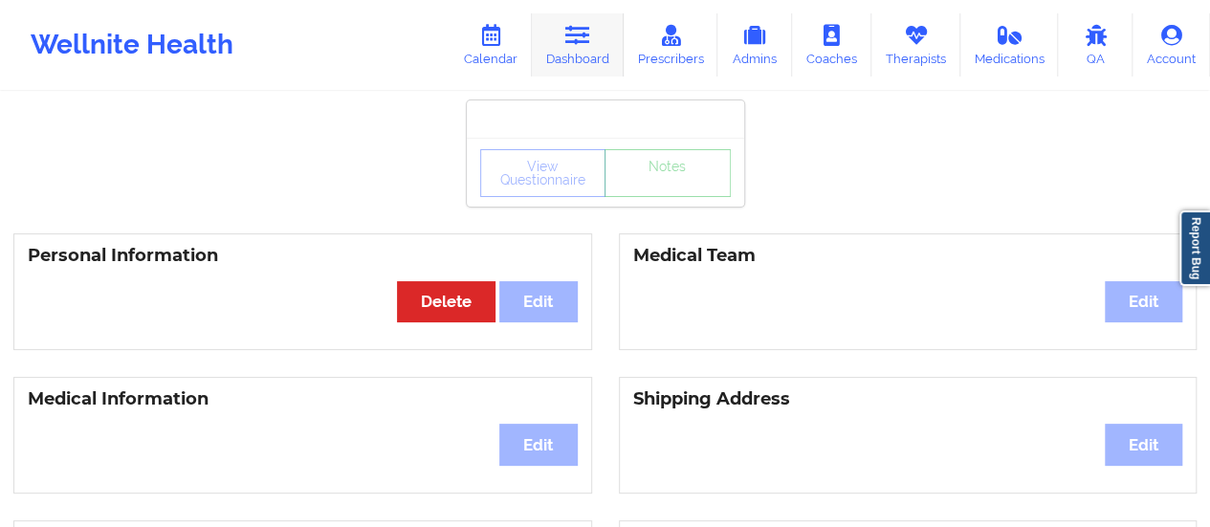
click at [557, 33] on link "Dashboard" at bounding box center [578, 44] width 92 height 63
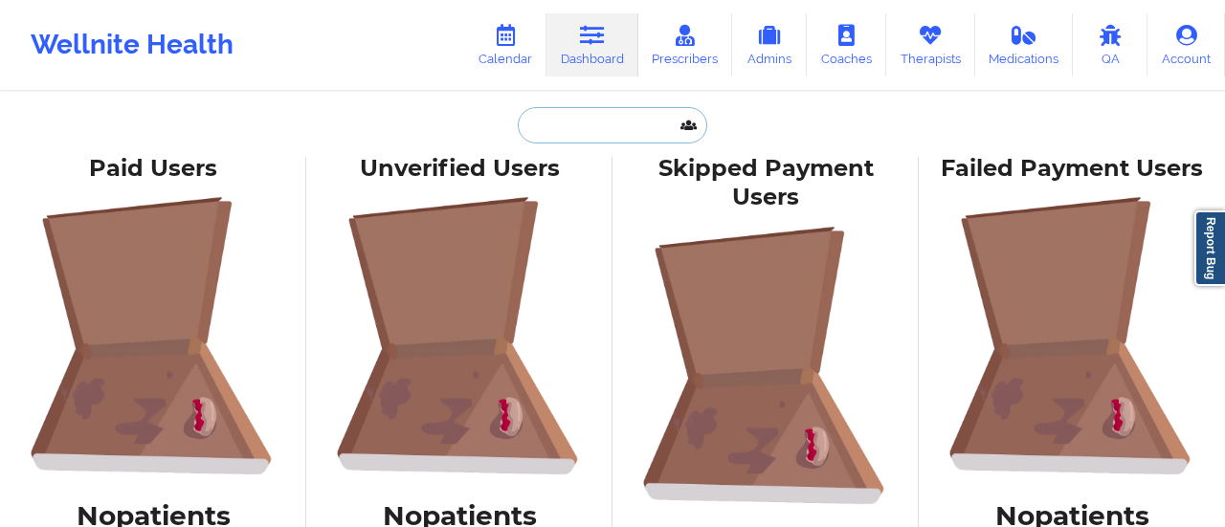
click at [571, 123] on input "text" at bounding box center [612, 125] width 189 height 36
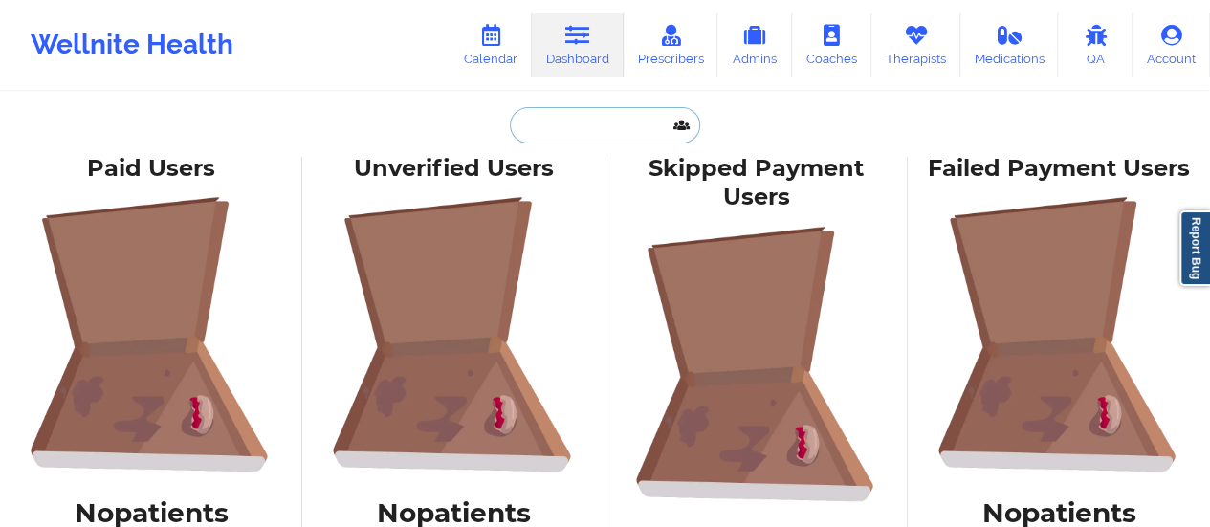
paste input "nkharris74@gmail.com"
type input "nkharris74@gmail.com"
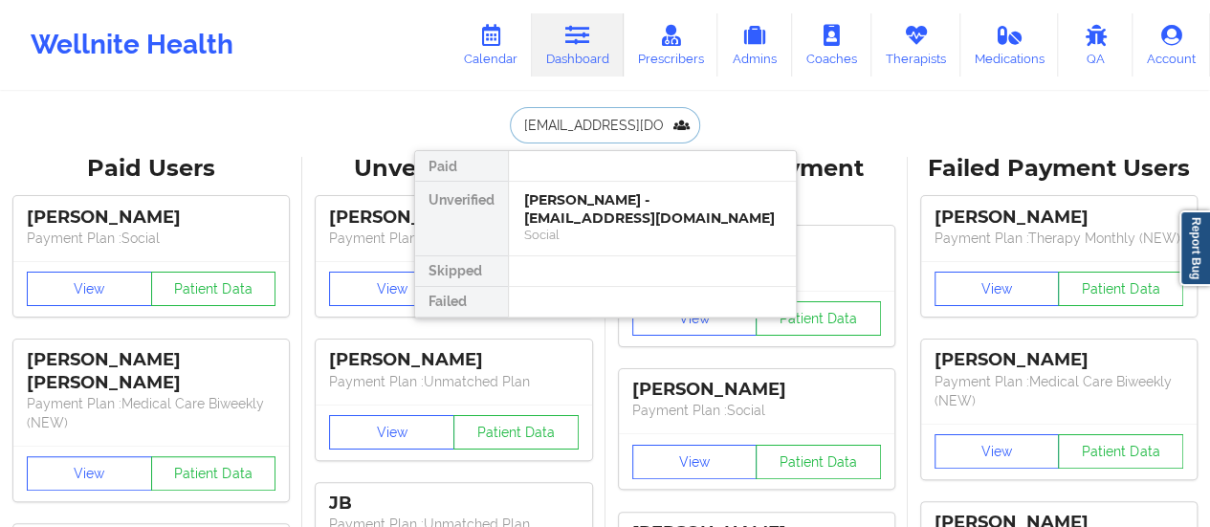
click at [625, 209] on div "Nikki Adams - nkharris74@gmail.com" at bounding box center [652, 208] width 256 height 35
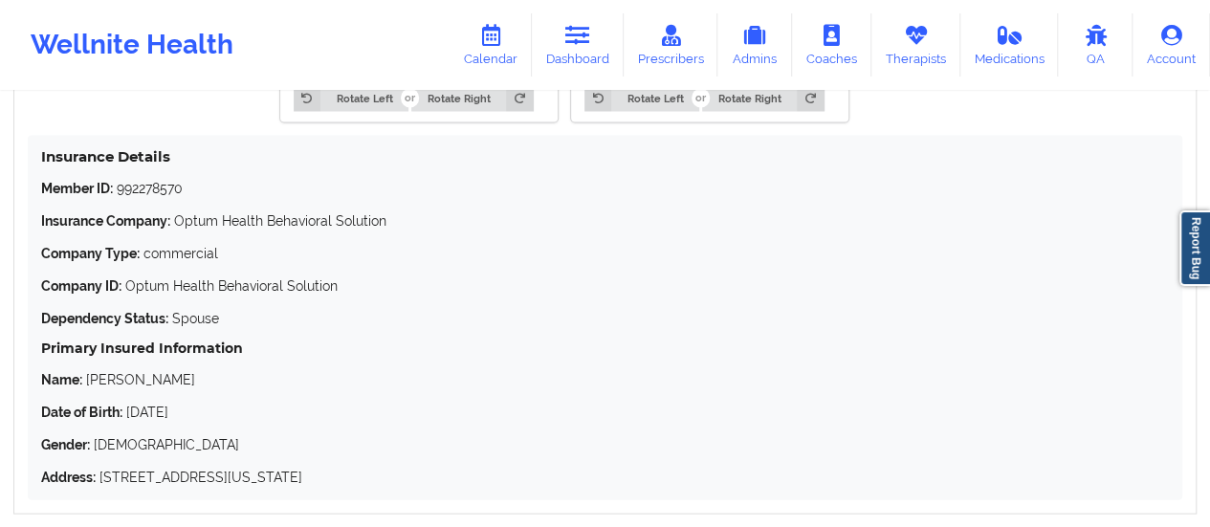
scroll to position [1768, 0]
click at [494, 68] on link "Calendar" at bounding box center [491, 44] width 82 height 63
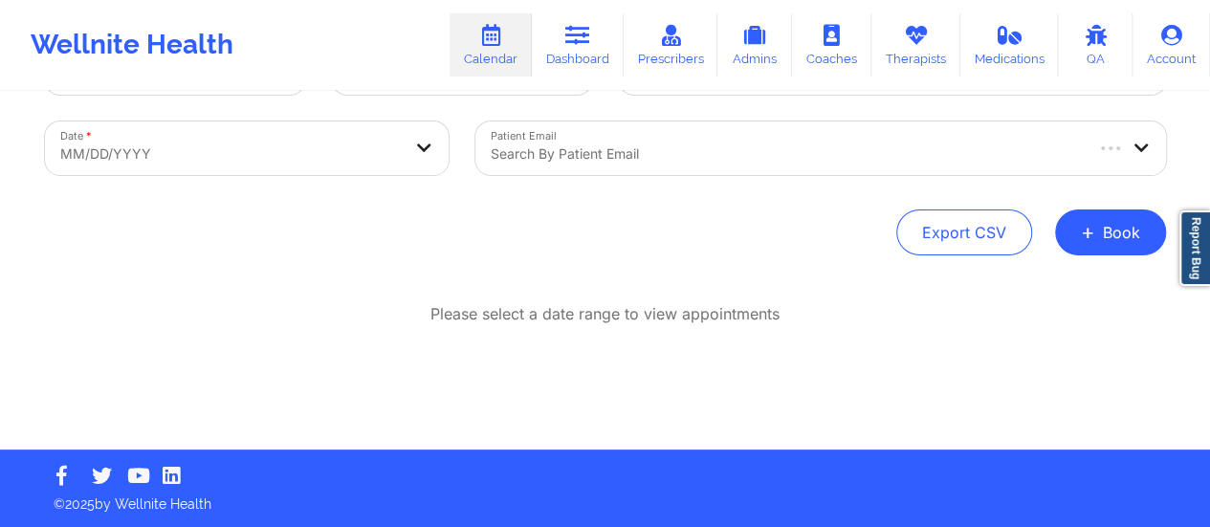
scroll to position [87, 0]
click at [1137, 248] on button "+ Book" at bounding box center [1110, 233] width 111 height 46
click at [1035, 288] on button "Therapy Session" at bounding box center [1078, 293] width 146 height 32
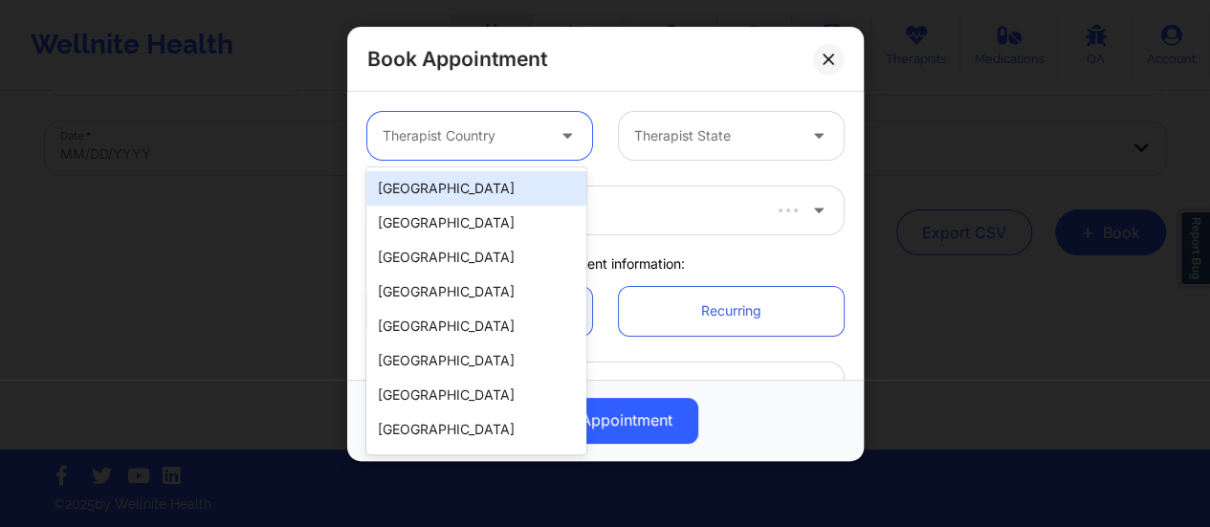
drag, startPoint x: 562, startPoint y: 130, endPoint x: 498, endPoint y: 213, distance: 104.5
click at [498, 213] on body "Wellnite Health Calendar Dashboard Prescribers Admins Coaches Therapists Medica…" at bounding box center [605, 176] width 1210 height 527
click at [475, 177] on div "[GEOGRAPHIC_DATA]" at bounding box center [476, 188] width 220 height 34
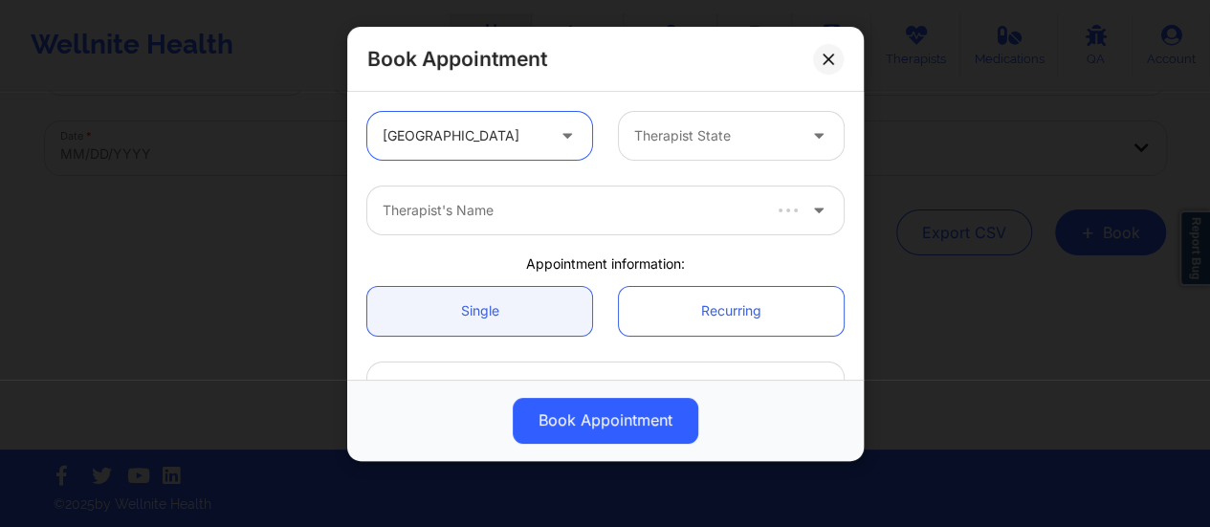
click at [652, 146] on div "Therapist State" at bounding box center [708, 136] width 179 height 48
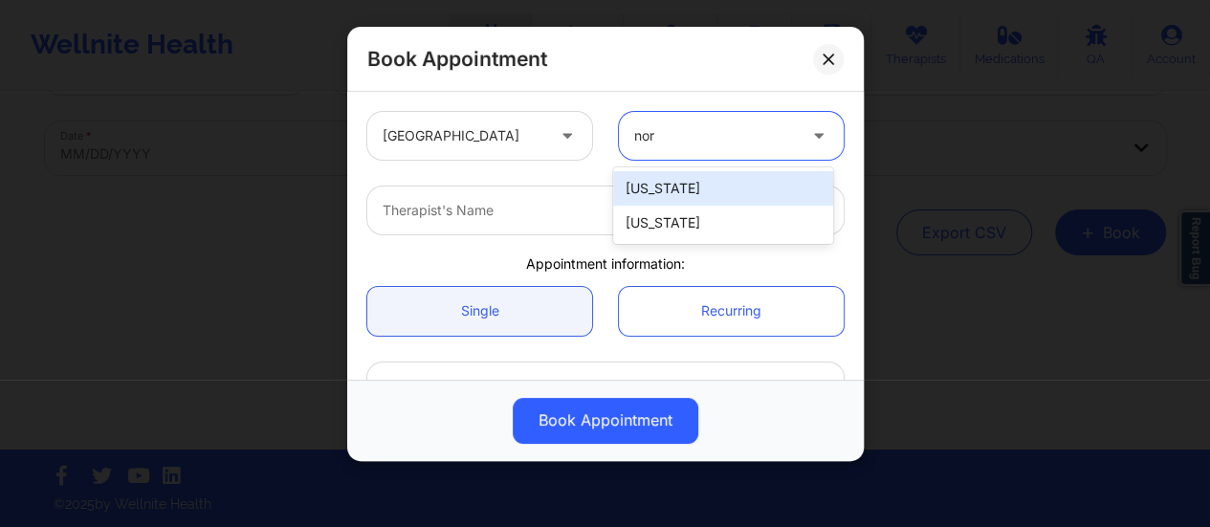
type input "nort"
click at [662, 177] on div "[US_STATE]" at bounding box center [723, 188] width 220 height 34
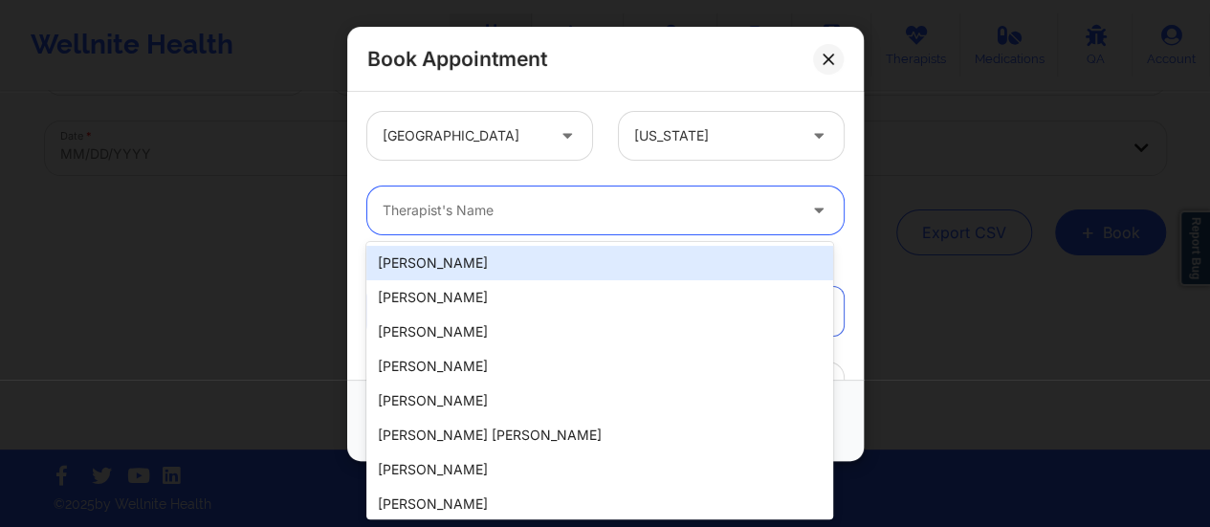
click at [589, 204] on div at bounding box center [589, 210] width 413 height 23
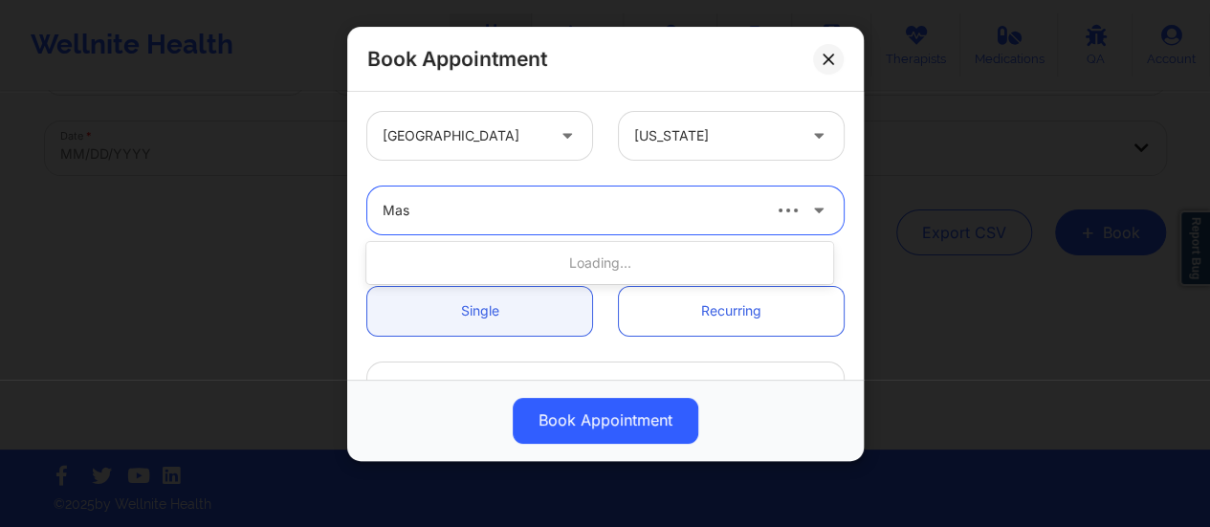
type input "Mash"
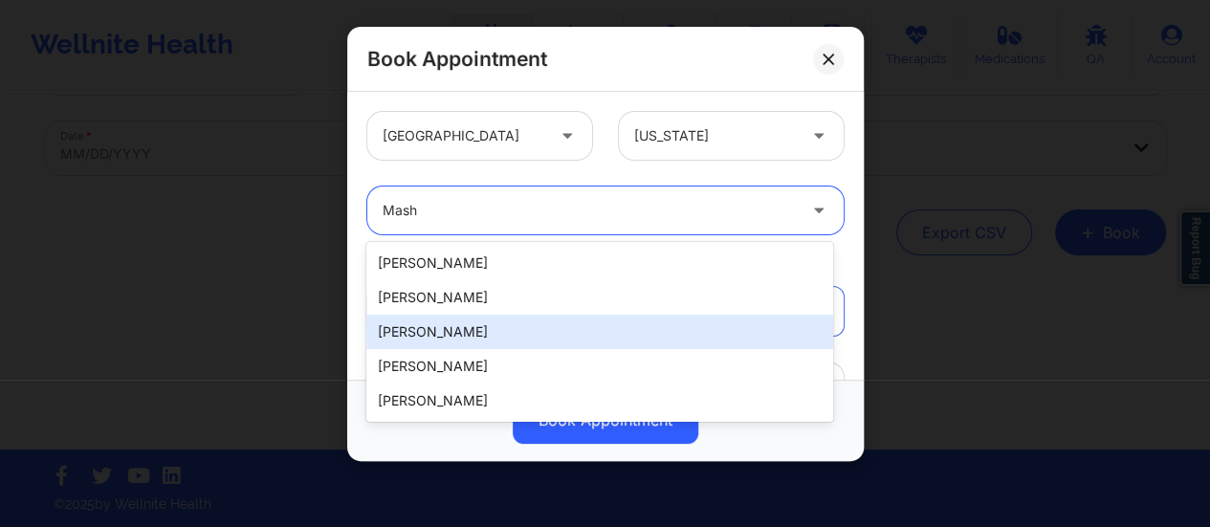
click at [482, 325] on div "Mashonda Waddell" at bounding box center [599, 332] width 467 height 34
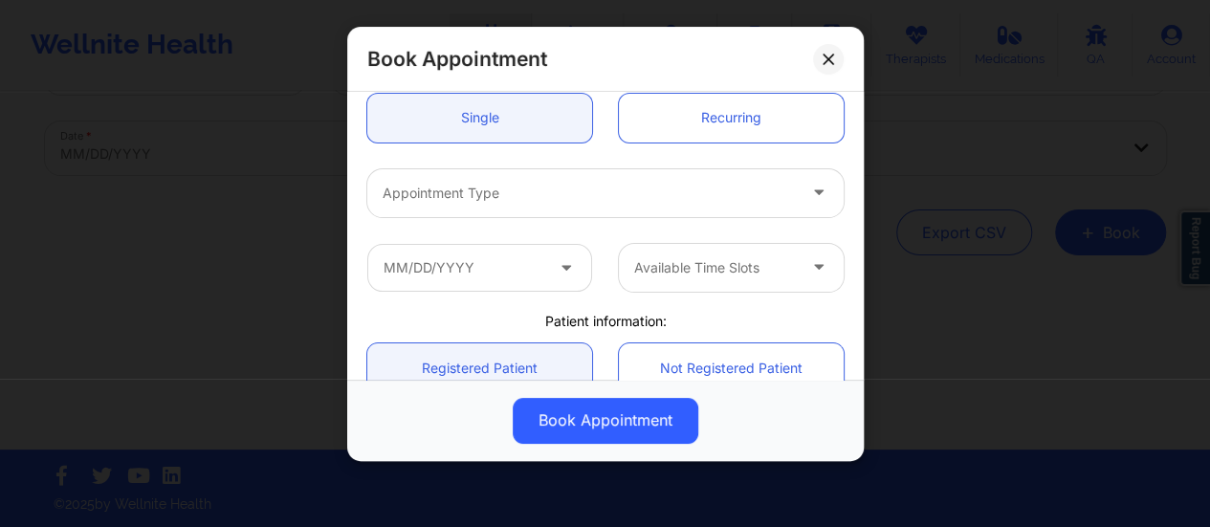
scroll to position [198, 0]
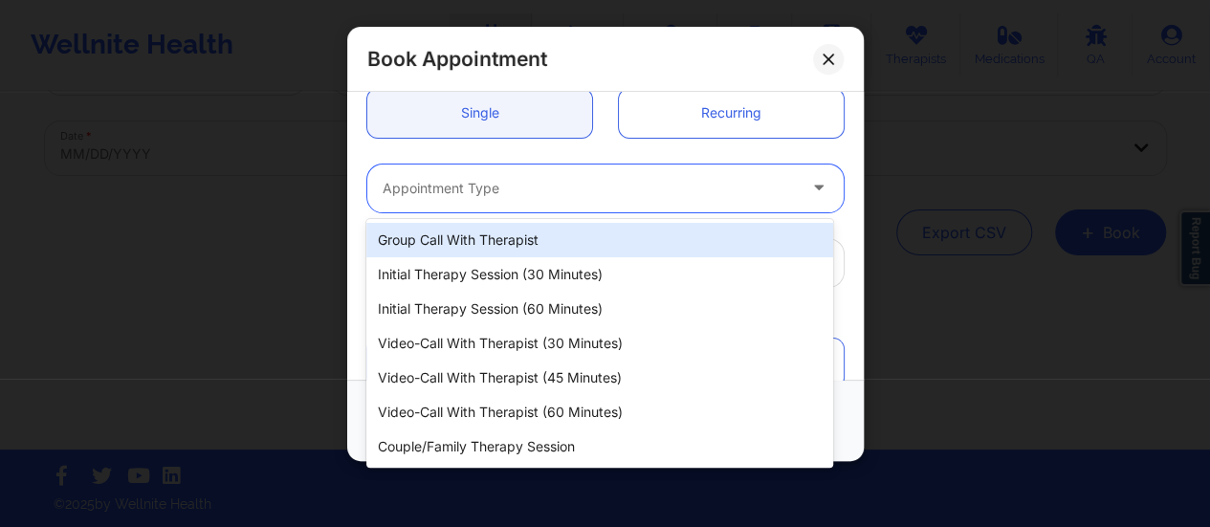
click at [557, 184] on div at bounding box center [589, 188] width 413 height 23
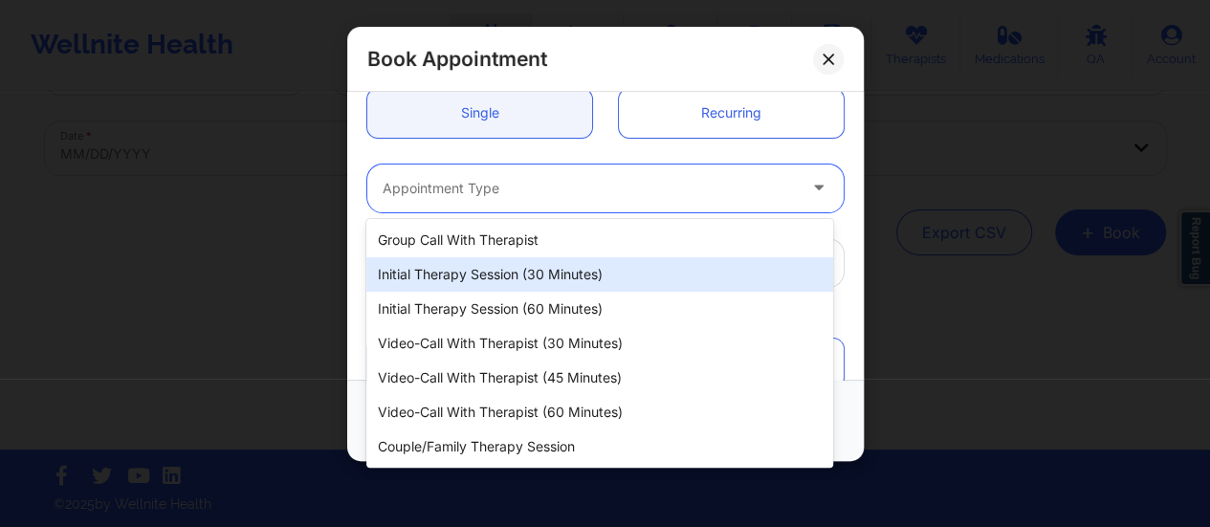
click at [557, 268] on div "Initial Therapy Session (30 minutes)" at bounding box center [599, 274] width 467 height 34
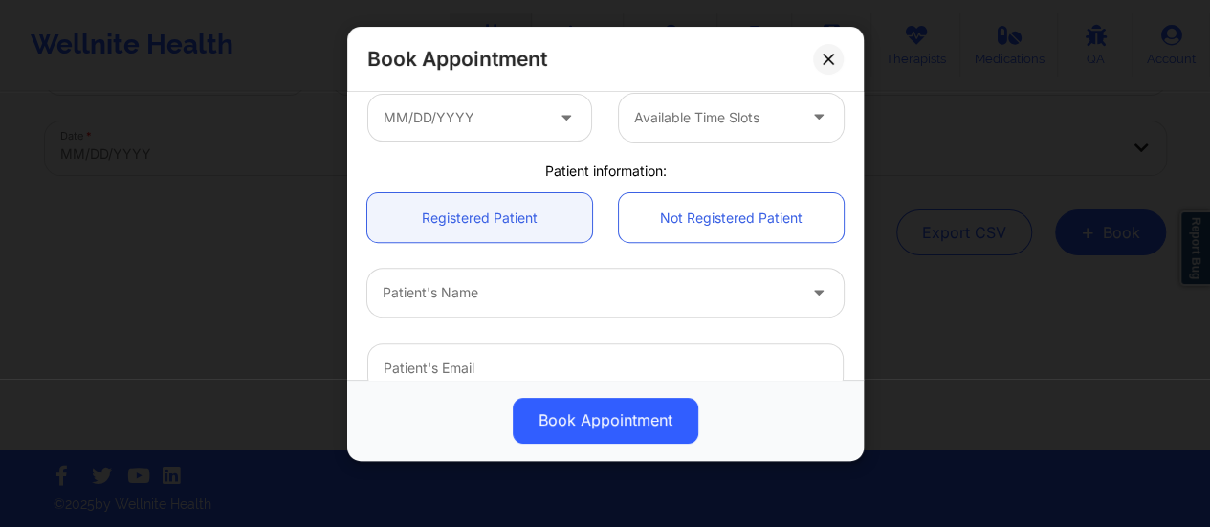
scroll to position [358, 0]
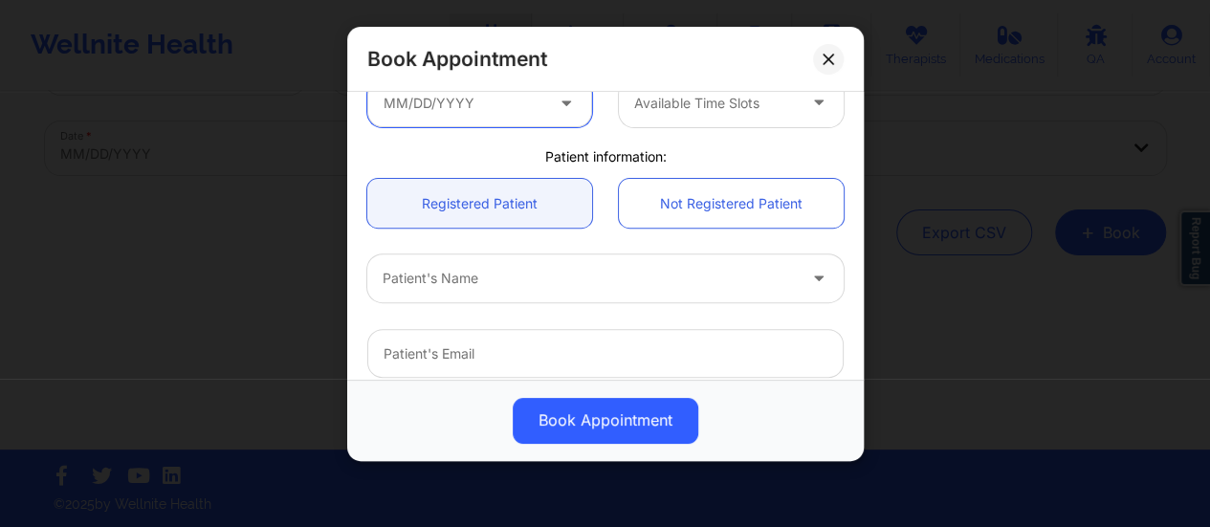
click at [525, 104] on input "text" at bounding box center [479, 103] width 225 height 48
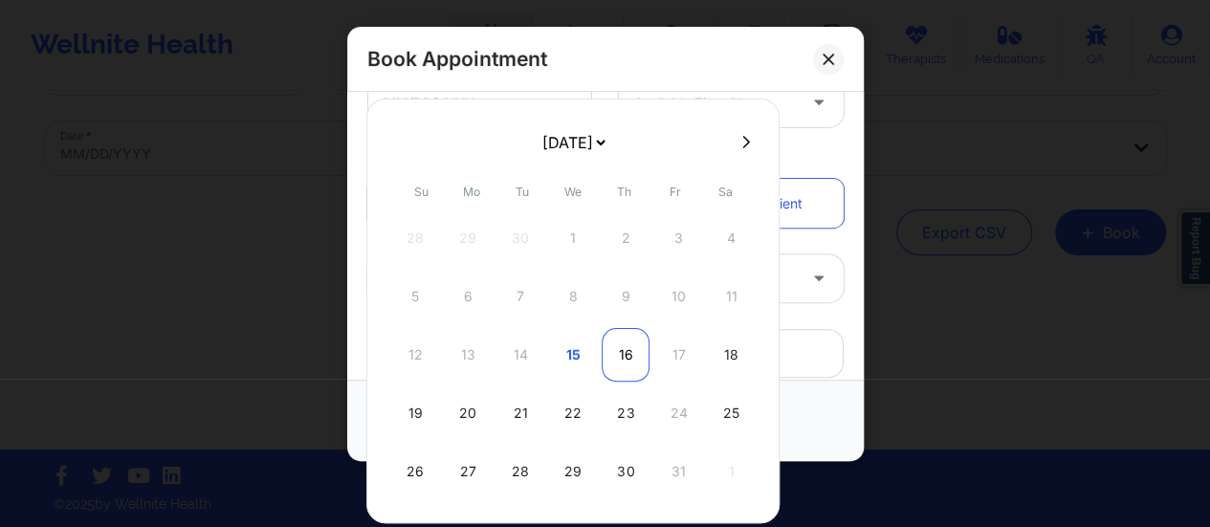
click at [622, 359] on div "16" at bounding box center [626, 355] width 48 height 54
type input "[DATE]"
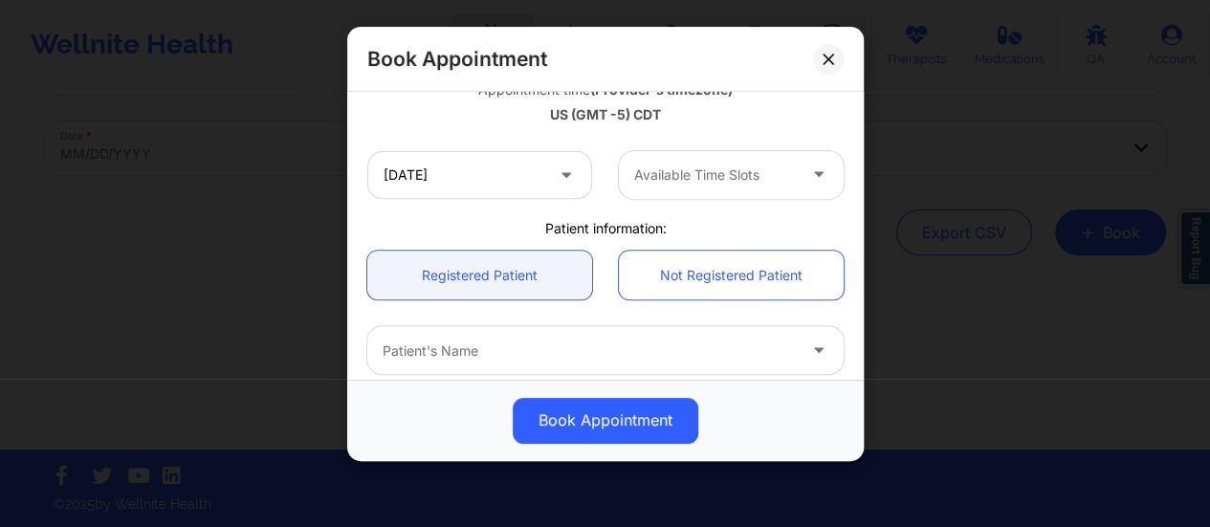
scroll to position [363, 0]
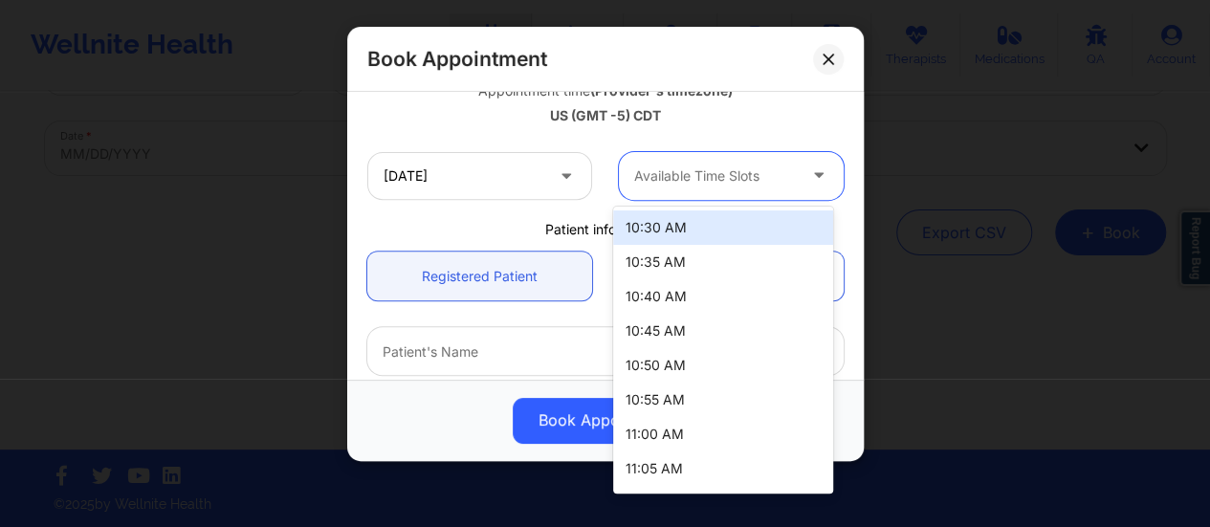
click at [696, 180] on div at bounding box center [715, 176] width 162 height 23
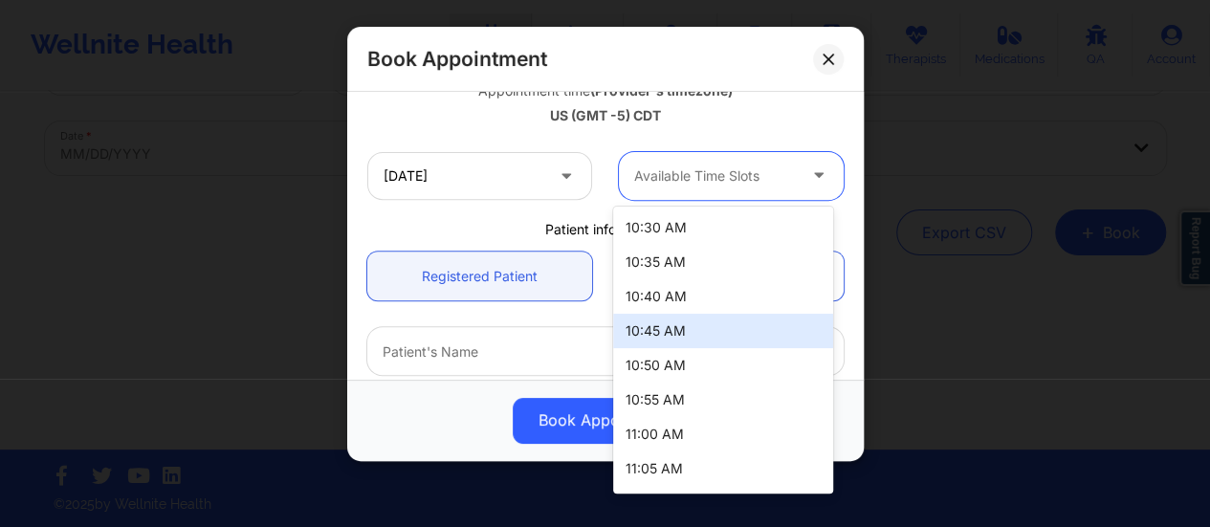
scroll to position [409, 0]
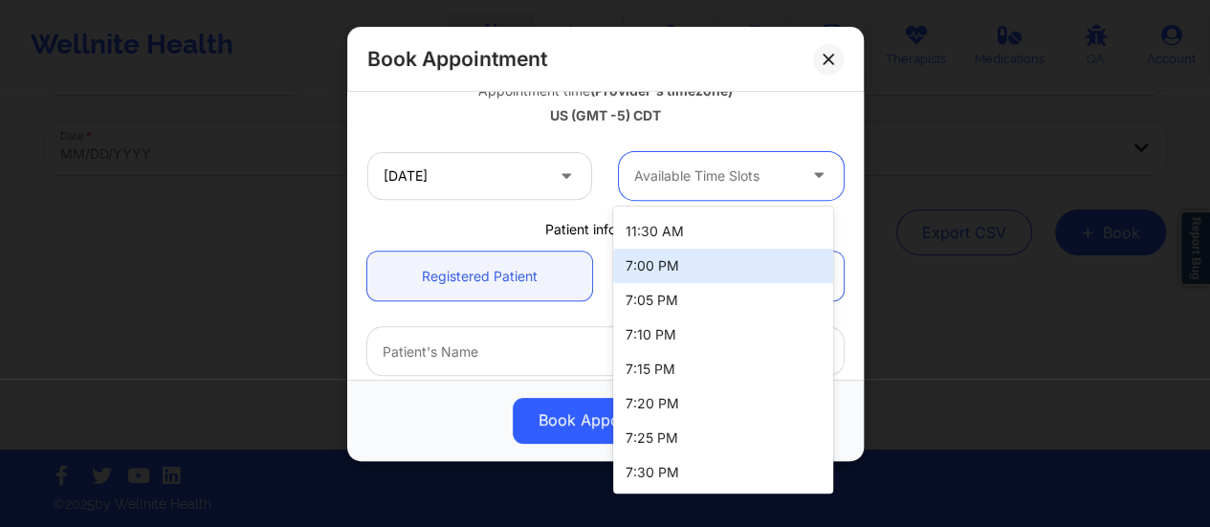
click at [648, 274] on div "7:00 PM" at bounding box center [723, 266] width 220 height 34
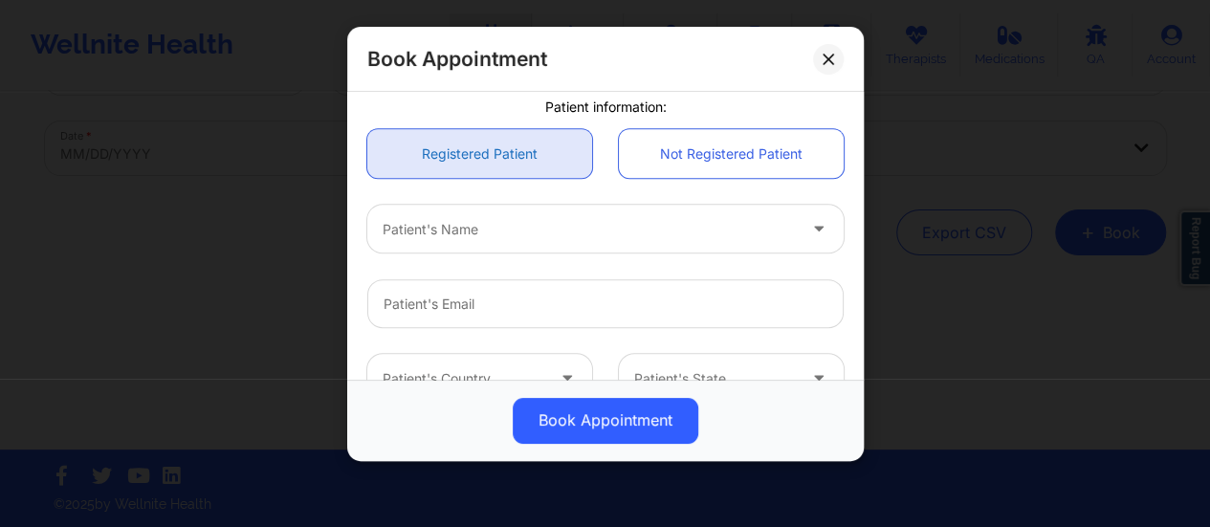
scroll to position [487, 0]
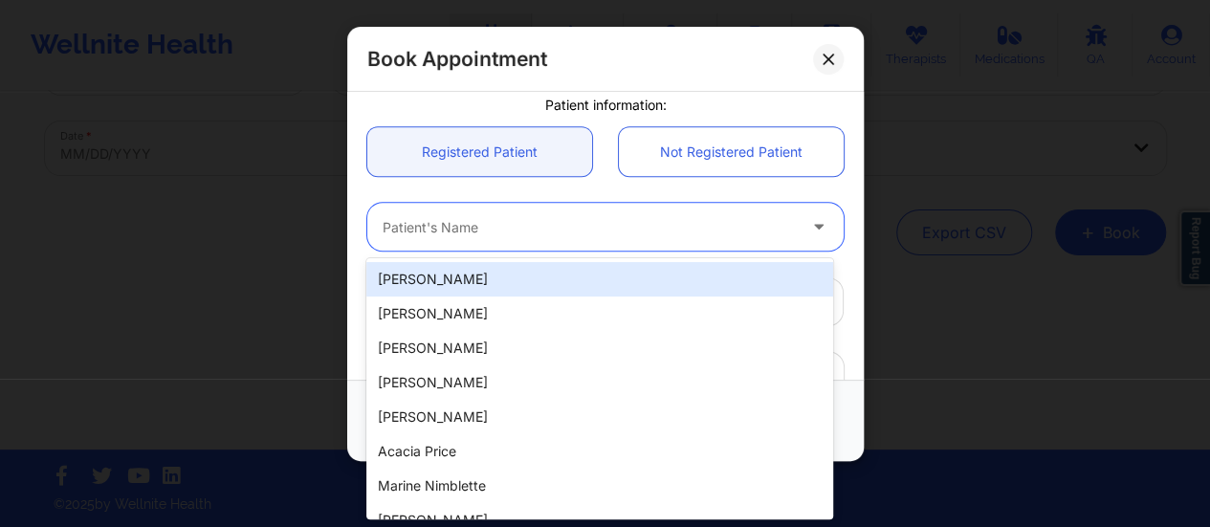
click at [547, 244] on div "Patient's Name" at bounding box center [582, 227] width 431 height 48
paste input "nkharris74@gmail.com"
type input "nkharris74@gmail.com"
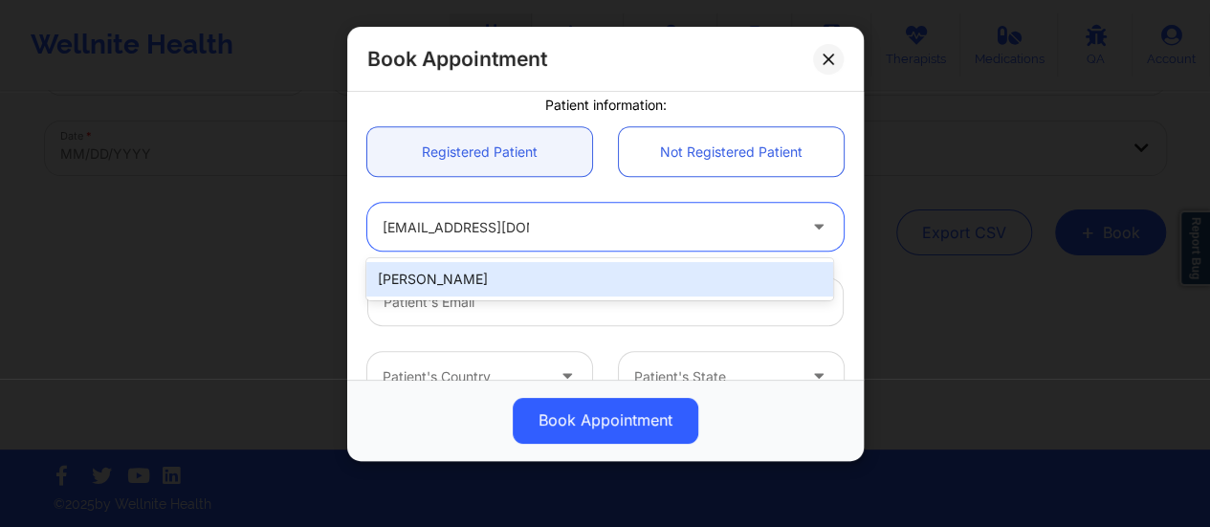
click at [508, 273] on div "Nikki Adams" at bounding box center [599, 279] width 467 height 34
type input "nkharris74@gmail.com"
type input "+19193457685"
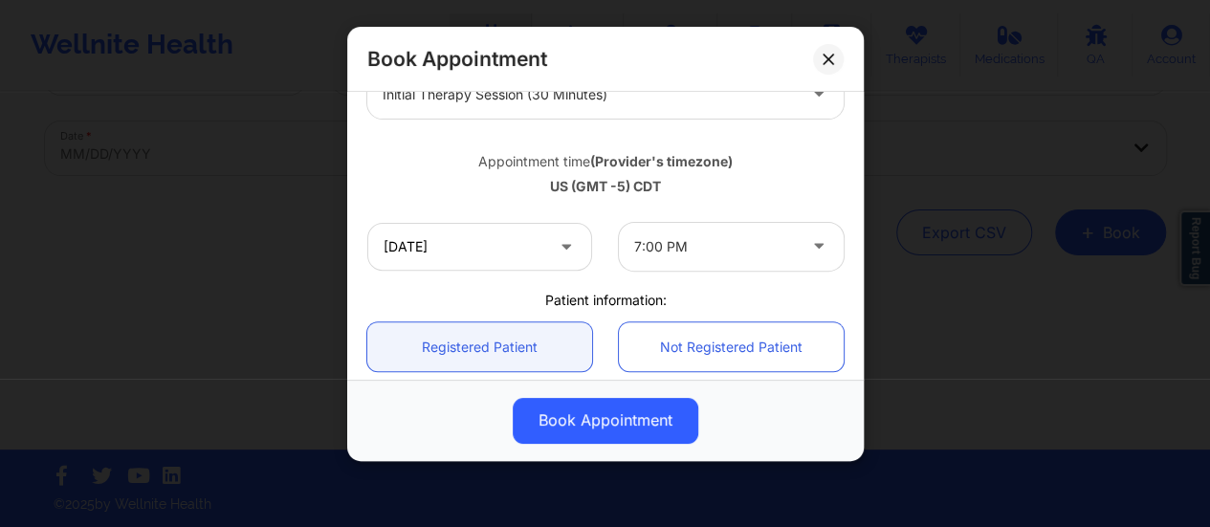
scroll to position [293, 0]
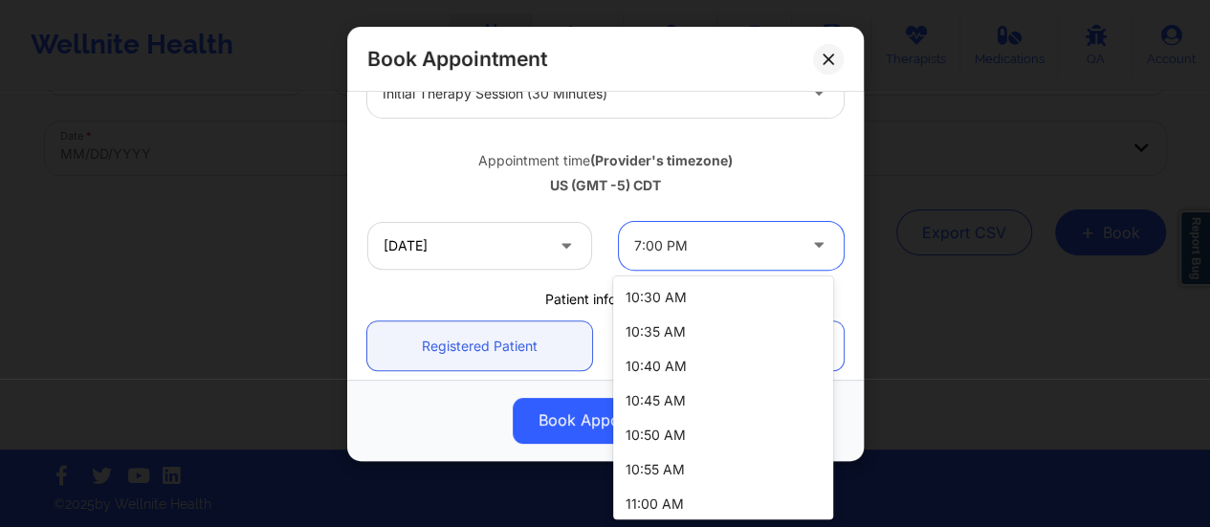
click at [665, 243] on div at bounding box center [715, 245] width 162 height 23
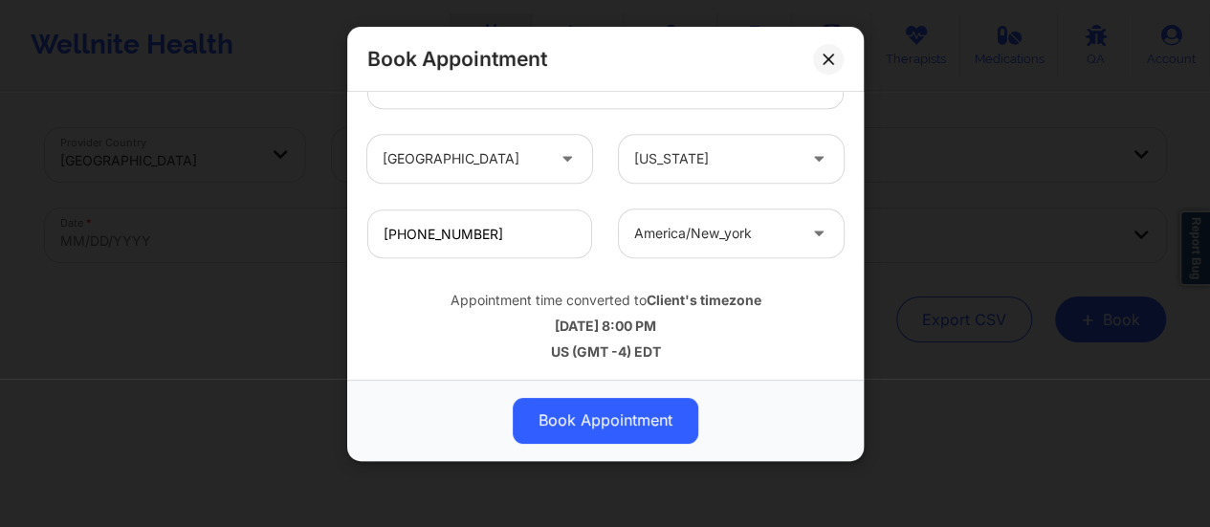
scroll to position [704, 0]
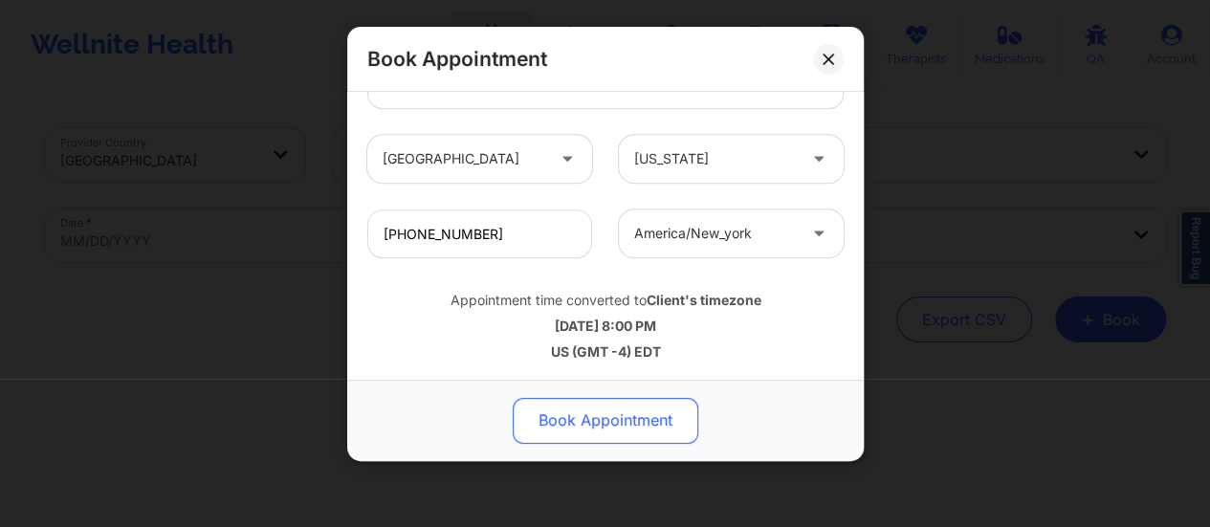
click at [622, 435] on button "Book Appointment" at bounding box center [606, 421] width 186 height 46
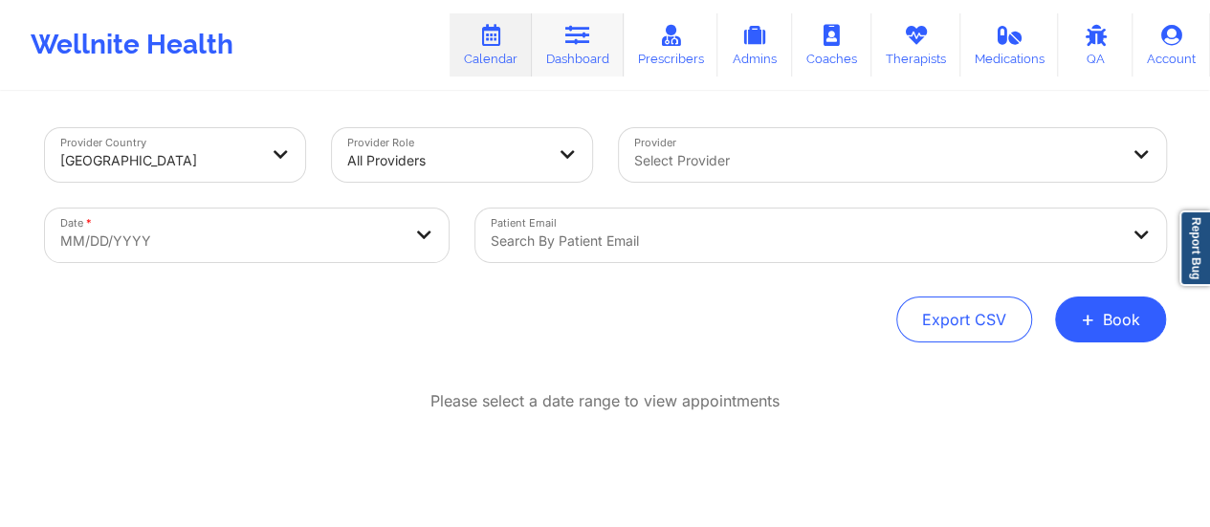
click at [607, 28] on link "Dashboard" at bounding box center [578, 44] width 92 height 63
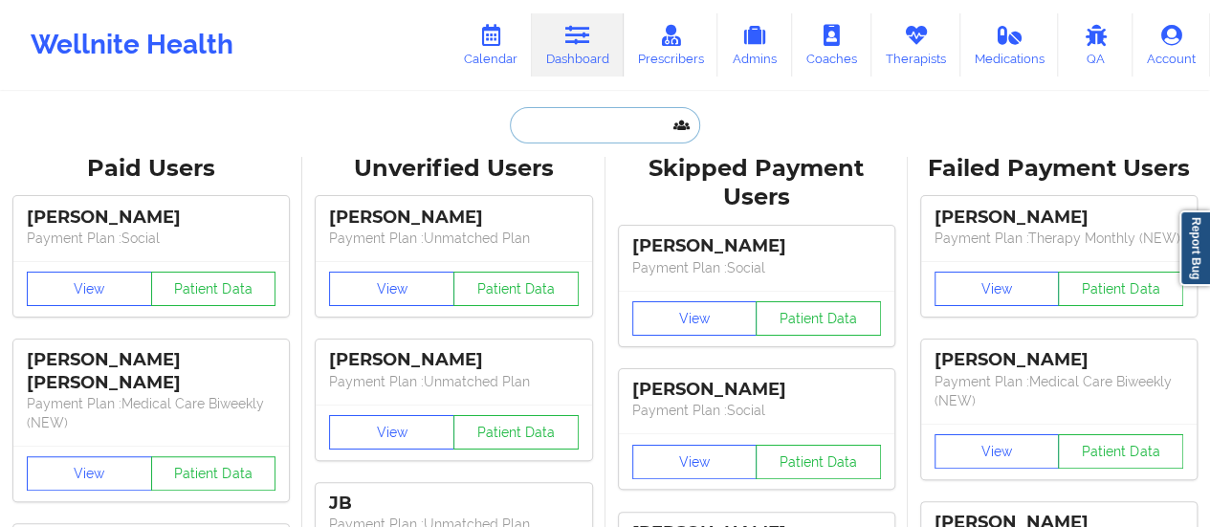
click at [527, 121] on input "text" at bounding box center [604, 125] width 189 height 36
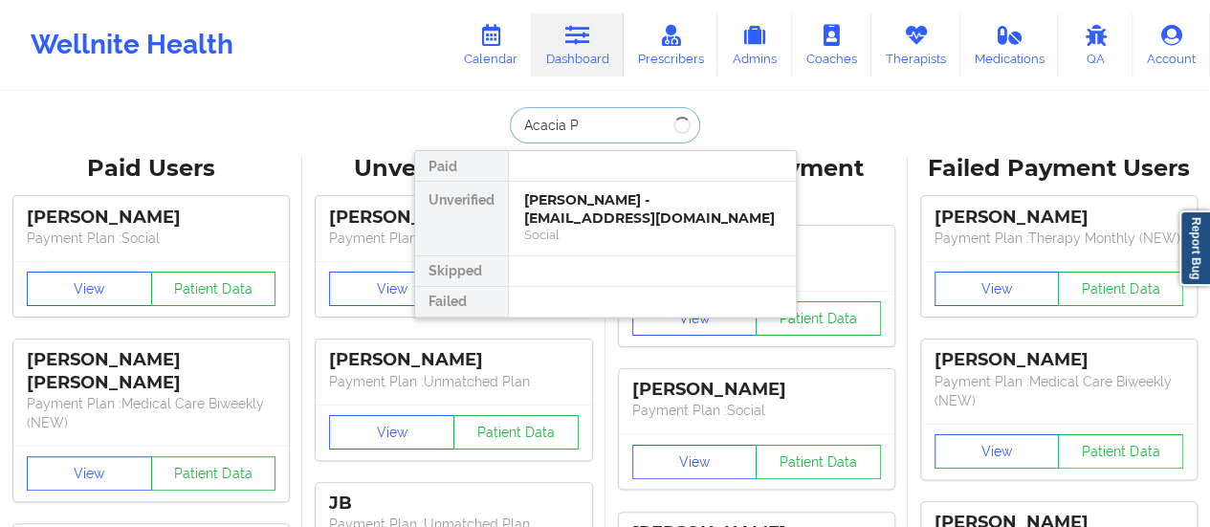
type input "Acacia Pr"
click at [580, 213] on div "Acacia Price - acacianicole22@gmail.com" at bounding box center [652, 208] width 256 height 35
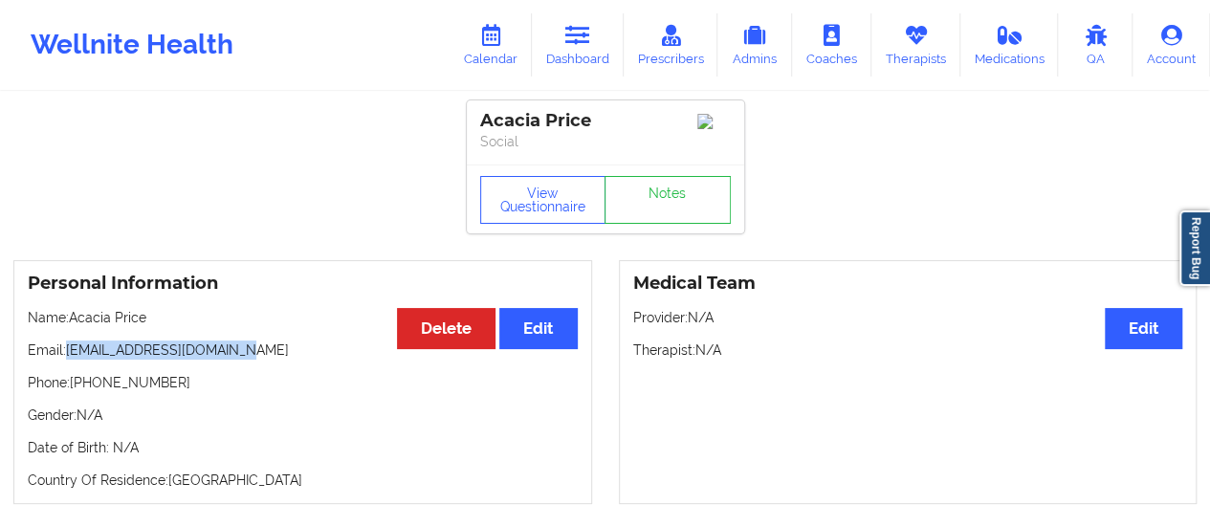
drag, startPoint x: 70, startPoint y: 352, endPoint x: 286, endPoint y: 349, distance: 216.2
click at [286, 349] on p "Email: acacianicole22@gmail.com" at bounding box center [303, 350] width 550 height 19
click at [892, 48] on link "Therapists" at bounding box center [916, 44] width 89 height 63
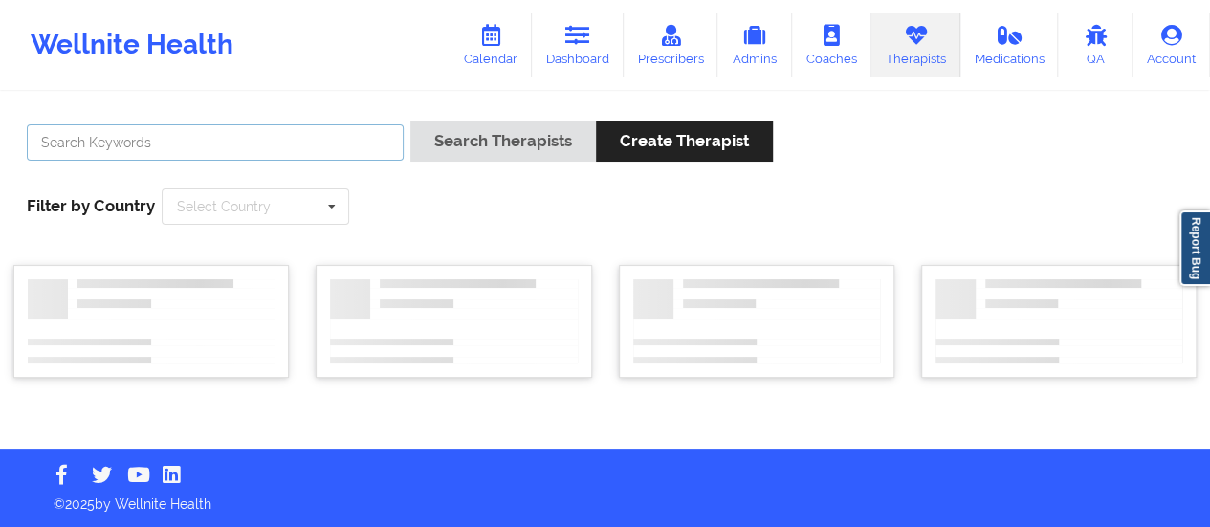
click at [351, 158] on input "text" at bounding box center [215, 142] width 377 height 36
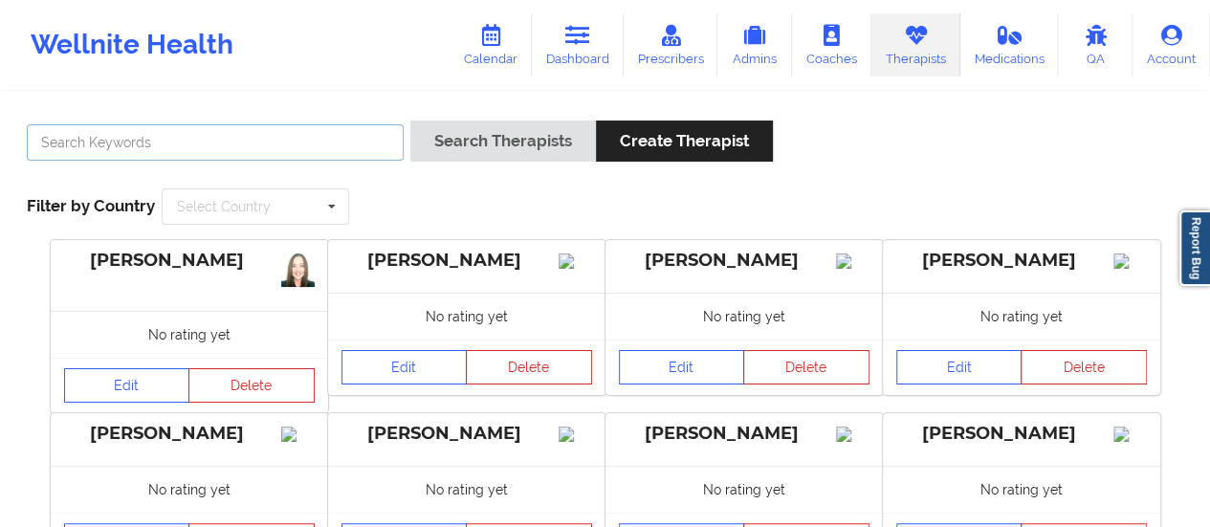
type input "V"
type input "Beverly Solomon"
click at [410, 121] on button "Search Therapists" at bounding box center [503, 141] width 186 height 41
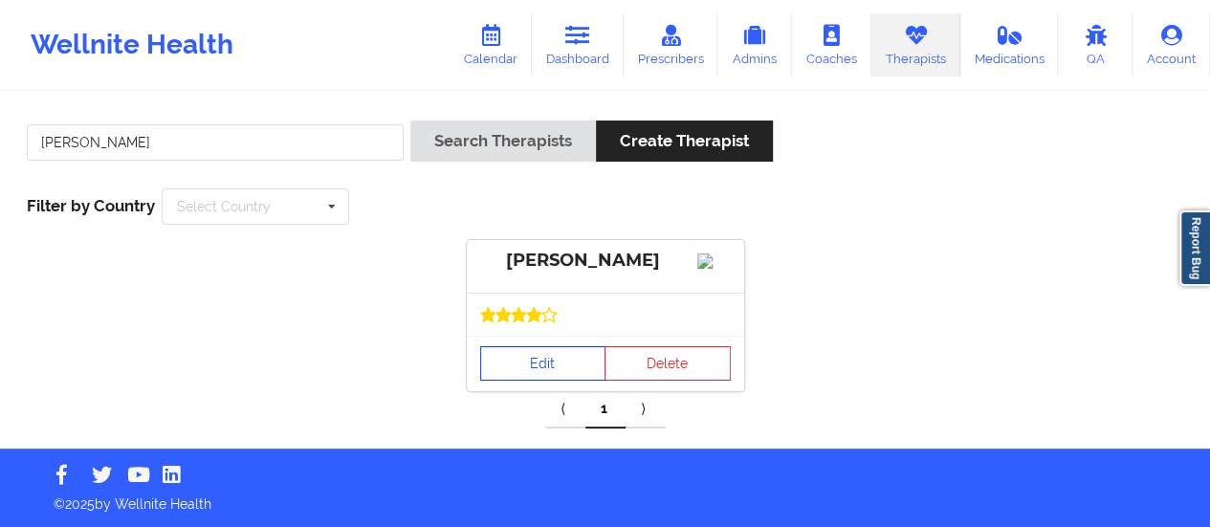
click at [549, 381] on link "Edit" at bounding box center [543, 363] width 126 height 34
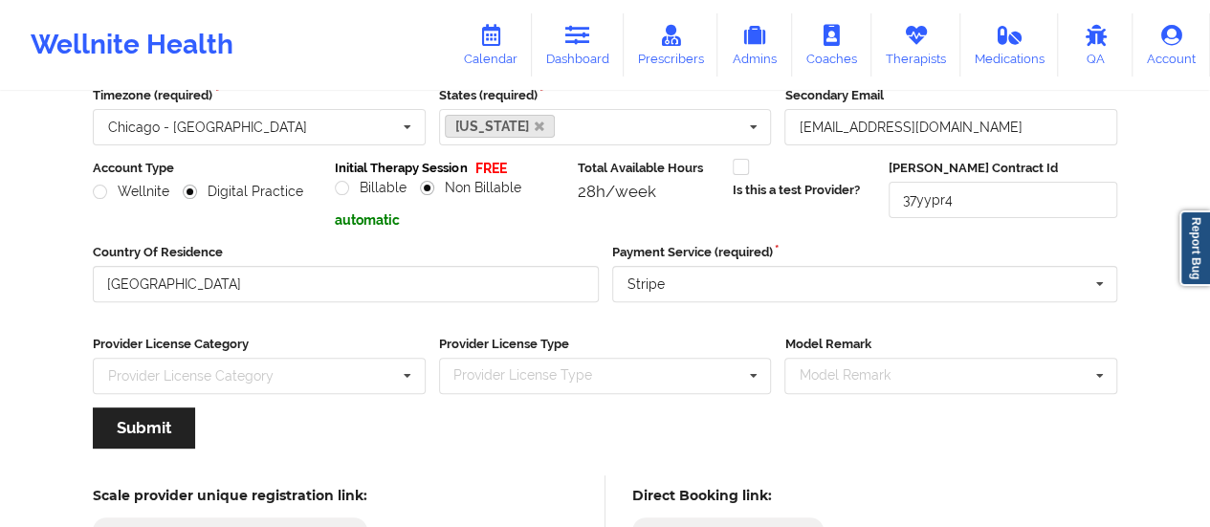
scroll to position [344, 0]
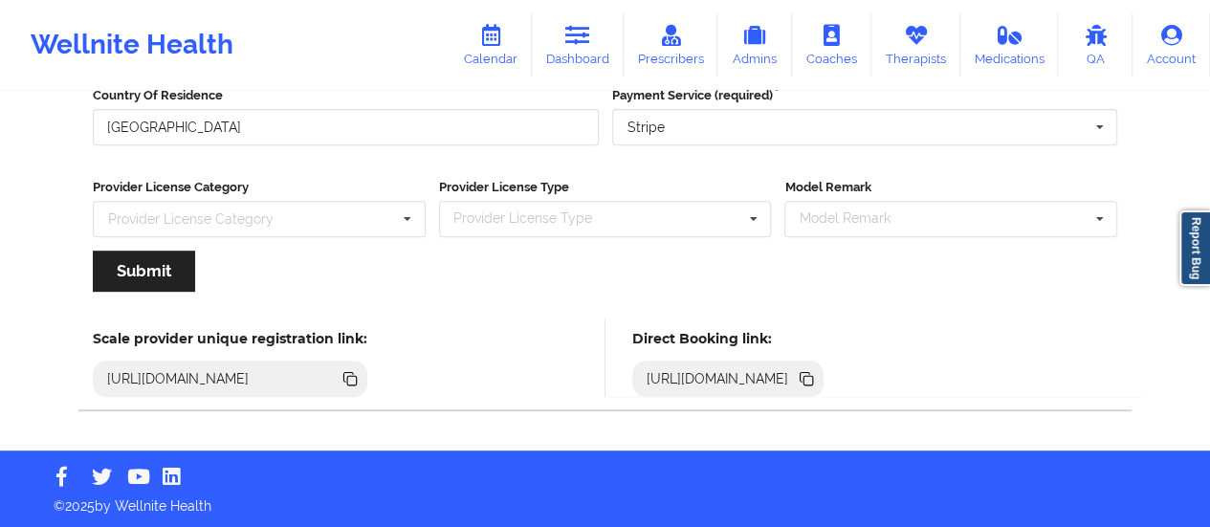
click at [810, 374] on icon at bounding box center [806, 377] width 10 height 10
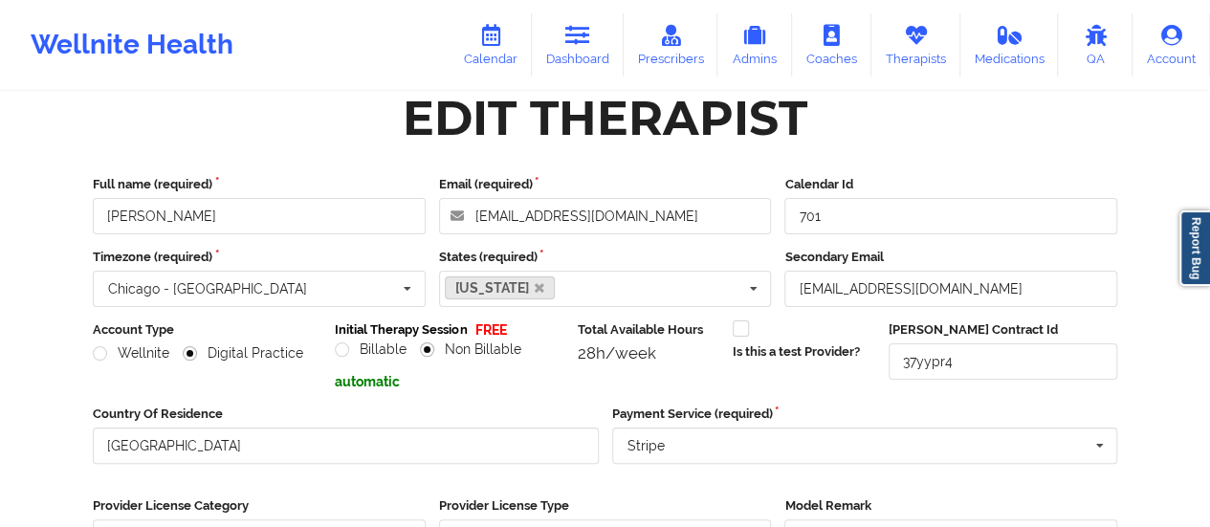
scroll to position [0, 0]
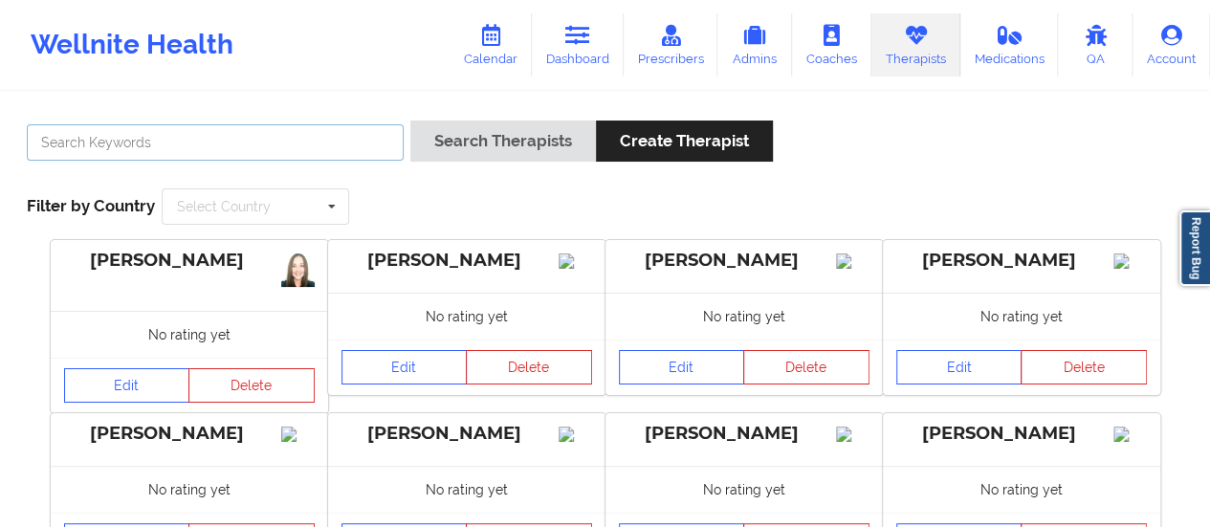
click at [204, 129] on input "text" at bounding box center [215, 142] width 377 height 36
type input "aquarius cox"
click at [410, 121] on button "Search Therapists" at bounding box center [503, 141] width 186 height 41
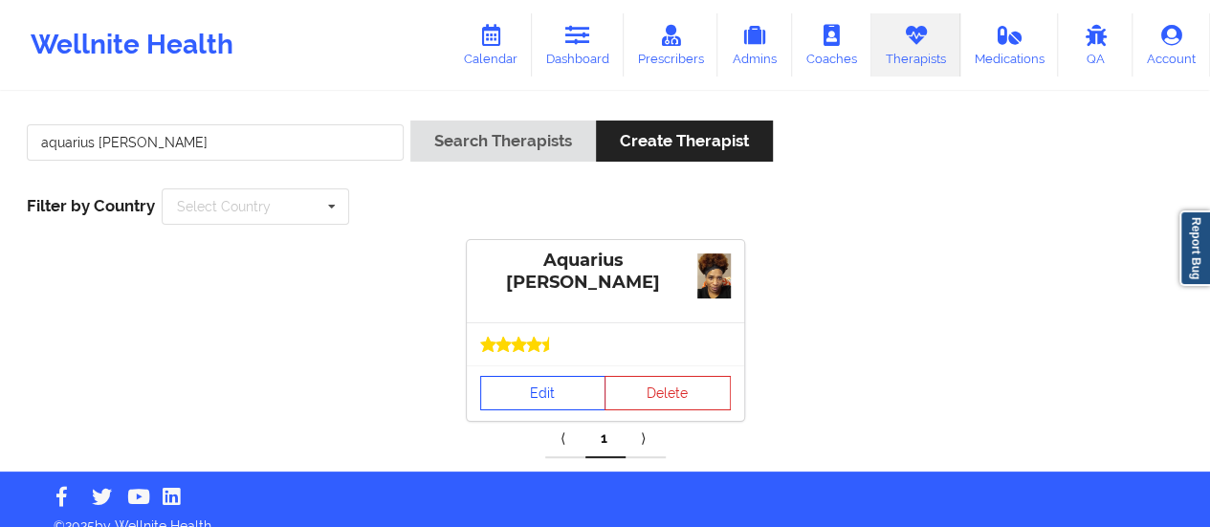
drag, startPoint x: 574, startPoint y: 366, endPoint x: 557, endPoint y: 392, distance: 31.0
click at [557, 392] on div "Edit Delete" at bounding box center [605, 392] width 277 height 55
click at [557, 392] on link "Edit" at bounding box center [543, 393] width 126 height 34
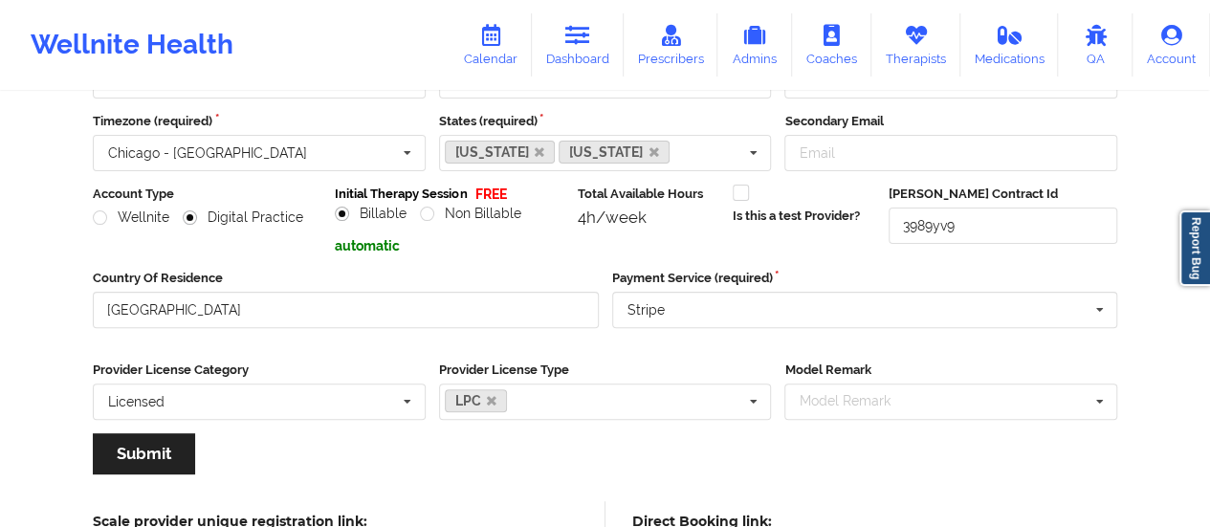
scroll to position [436, 0]
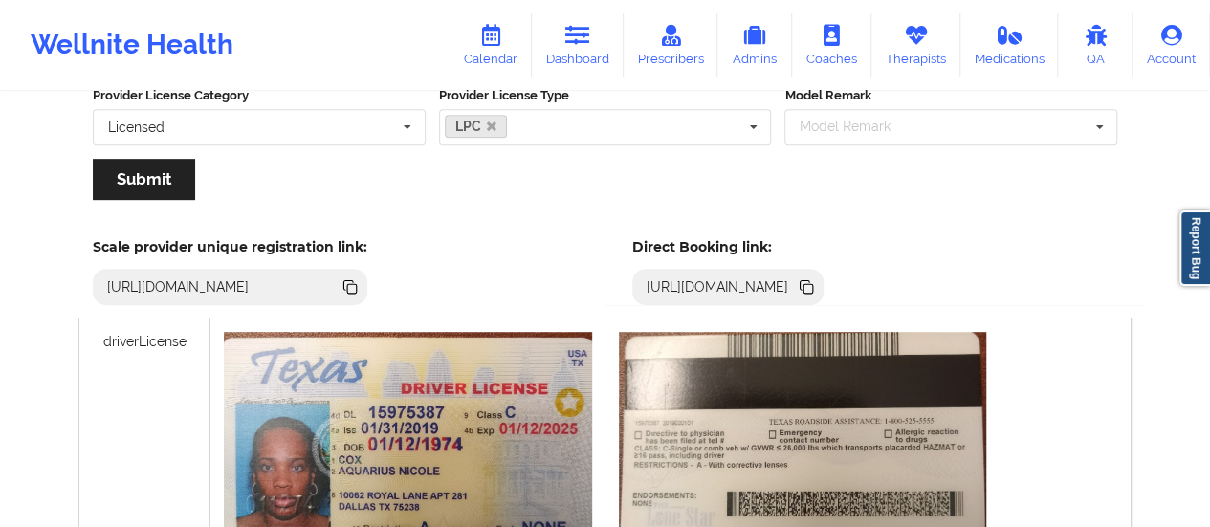
click at [813, 291] on icon at bounding box center [809, 289] width 10 height 10
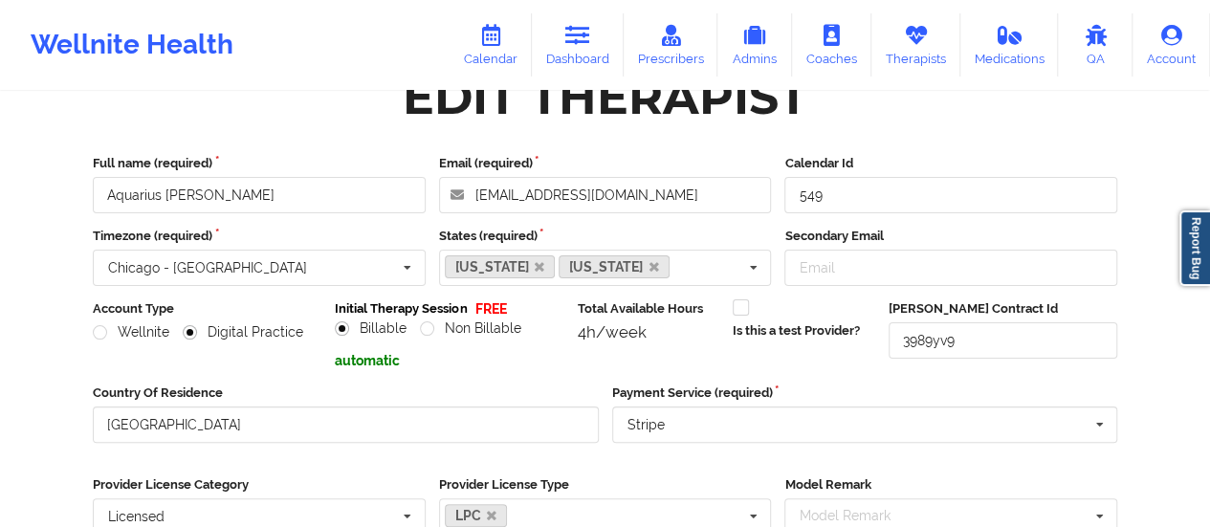
scroll to position [46, 0]
click at [593, 42] on link "Dashboard" at bounding box center [578, 44] width 92 height 63
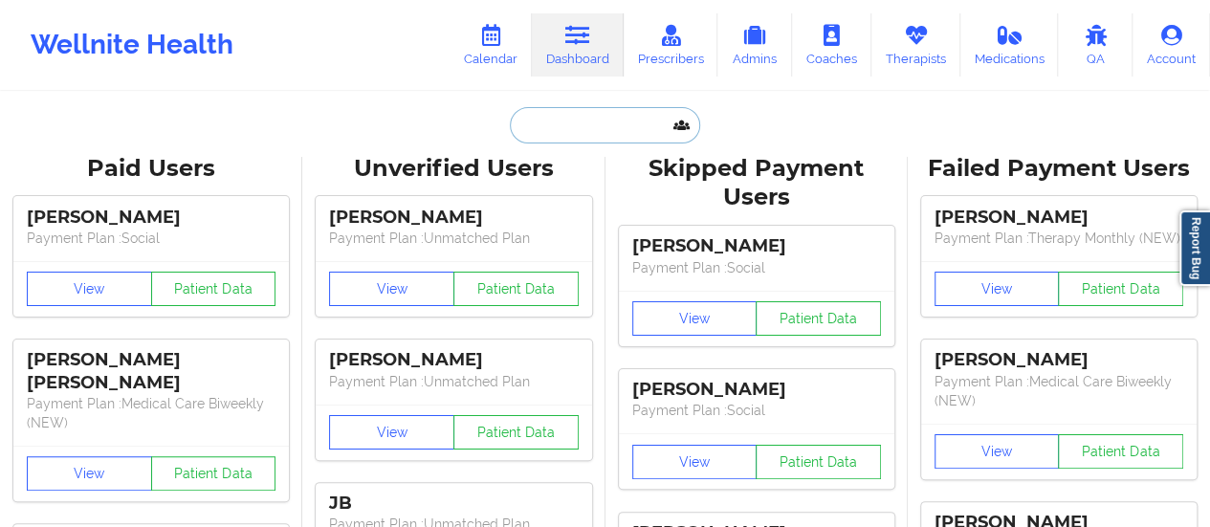
click at [569, 131] on input "text" at bounding box center [604, 125] width 189 height 36
paste input "[EMAIL_ADDRESS][DOMAIN_NAME]"
type input "[EMAIL_ADDRESS][DOMAIN_NAME]"
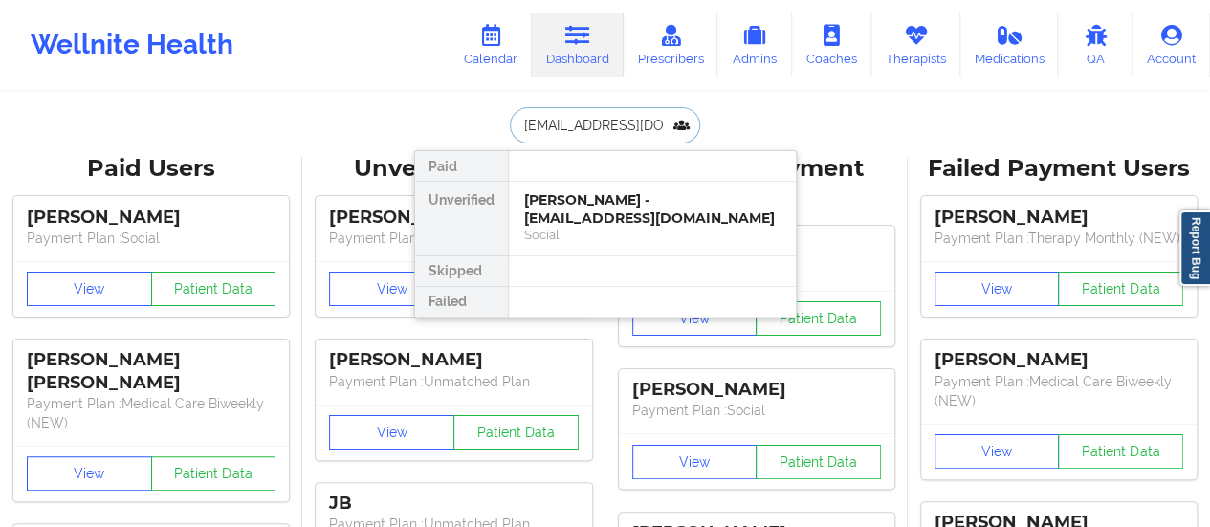
click at [567, 188] on div "Meredith Palomo - merpalomo1@gmail.com Social" at bounding box center [652, 219] width 287 height 74
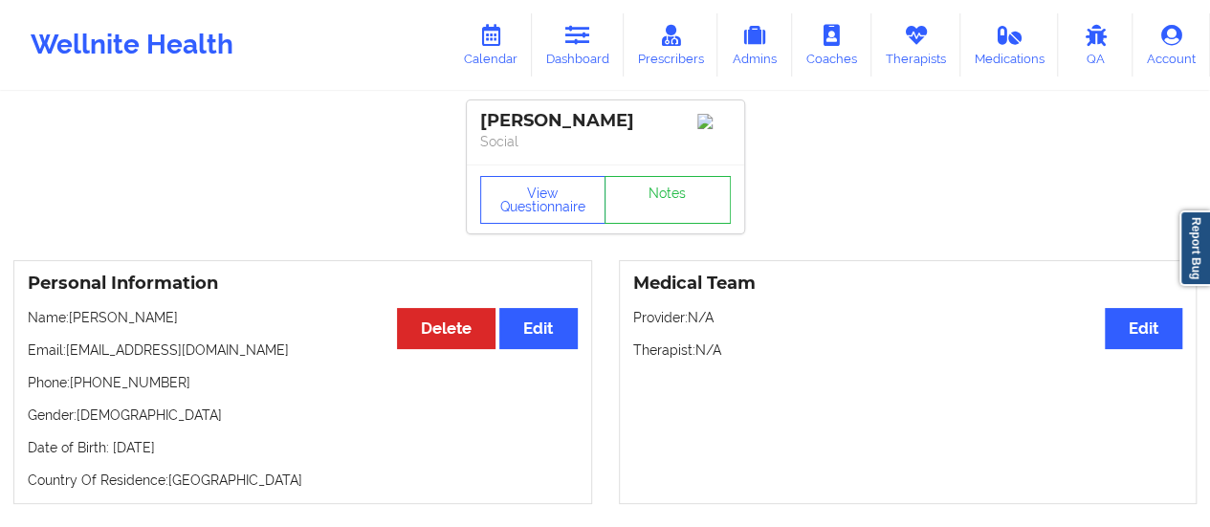
drag, startPoint x: 74, startPoint y: 326, endPoint x: 217, endPoint y: 313, distance: 144.1
click at [217, 313] on div "Personal Information Edit Delete Name: Meredith Palomo Email: merpalomo1@gmail.…" at bounding box center [302, 382] width 579 height 244
click at [493, 74] on link "Calendar" at bounding box center [491, 44] width 82 height 63
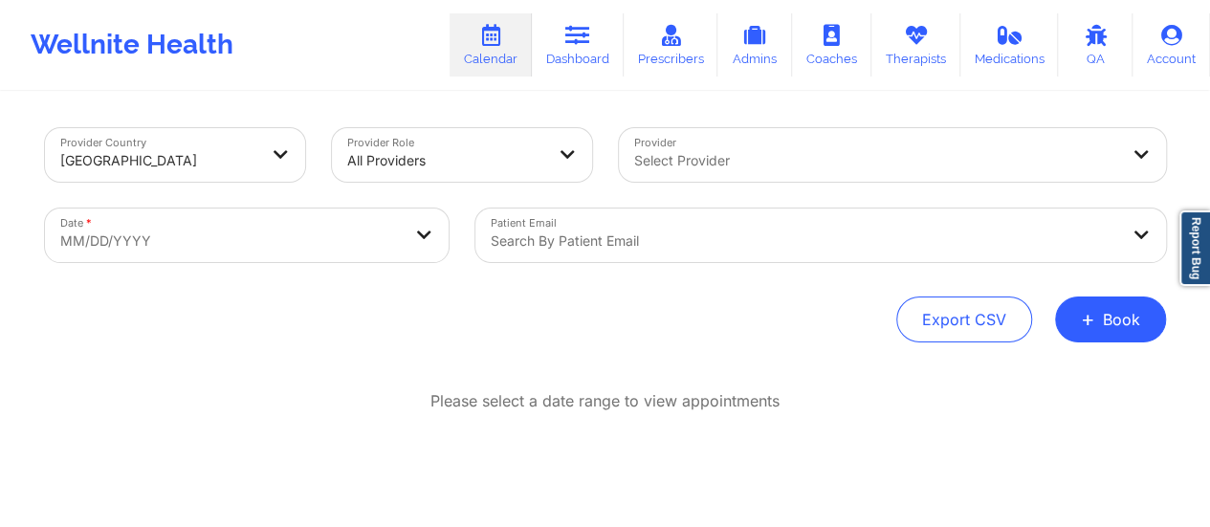
click at [1099, 343] on div "Provider Country United States Provider Role All Providers Provider Select Prov…" at bounding box center [606, 315] width 1148 height 443
click at [1107, 317] on button "+ Book" at bounding box center [1110, 320] width 111 height 46
click at [1057, 376] on button "Therapy Session" at bounding box center [1078, 380] width 146 height 32
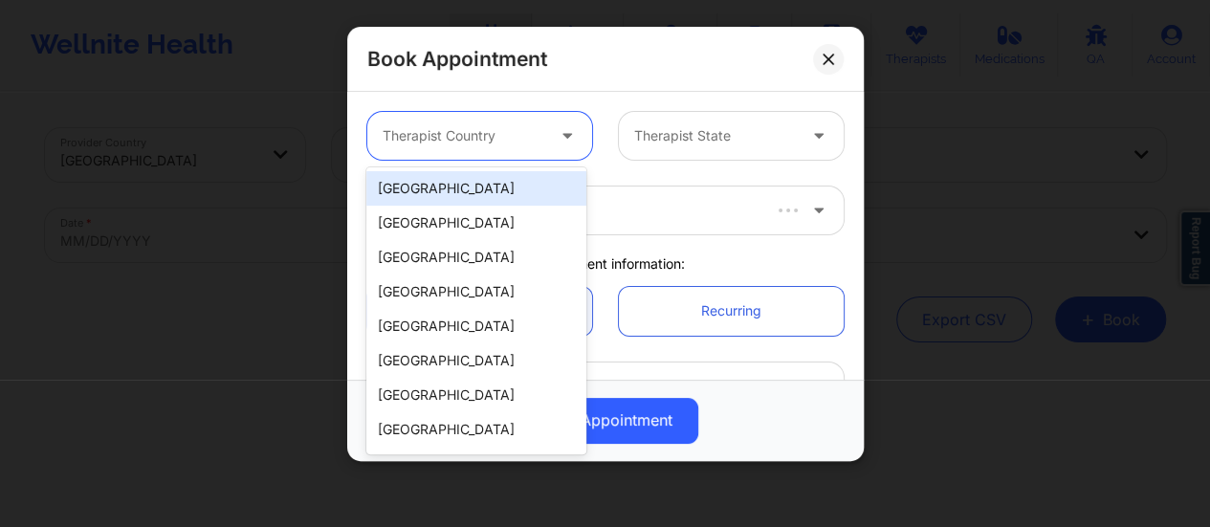
click at [577, 148] on div at bounding box center [569, 136] width 46 height 48
click at [555, 175] on div "[GEOGRAPHIC_DATA]" at bounding box center [476, 188] width 220 height 34
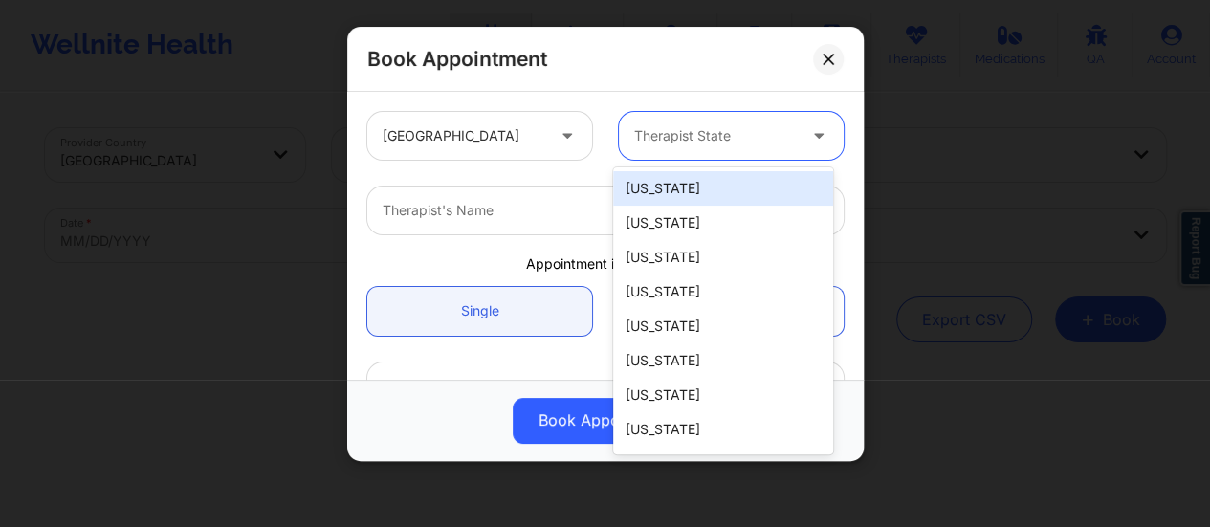
click at [700, 151] on div "Therapist State" at bounding box center [708, 136] width 179 height 48
type input "flo"
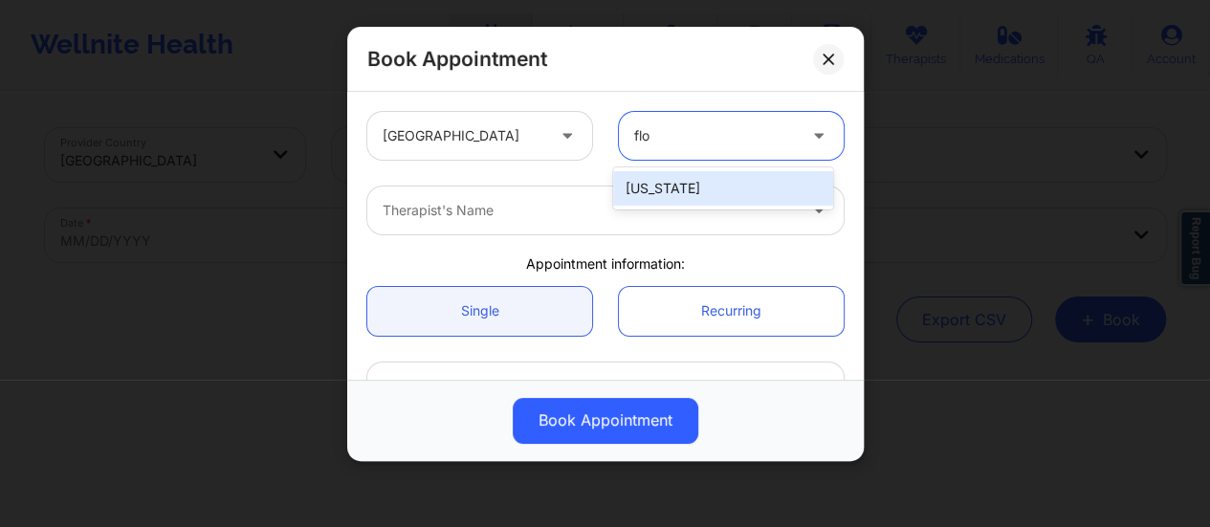
click at [697, 198] on div "[US_STATE]" at bounding box center [723, 188] width 220 height 34
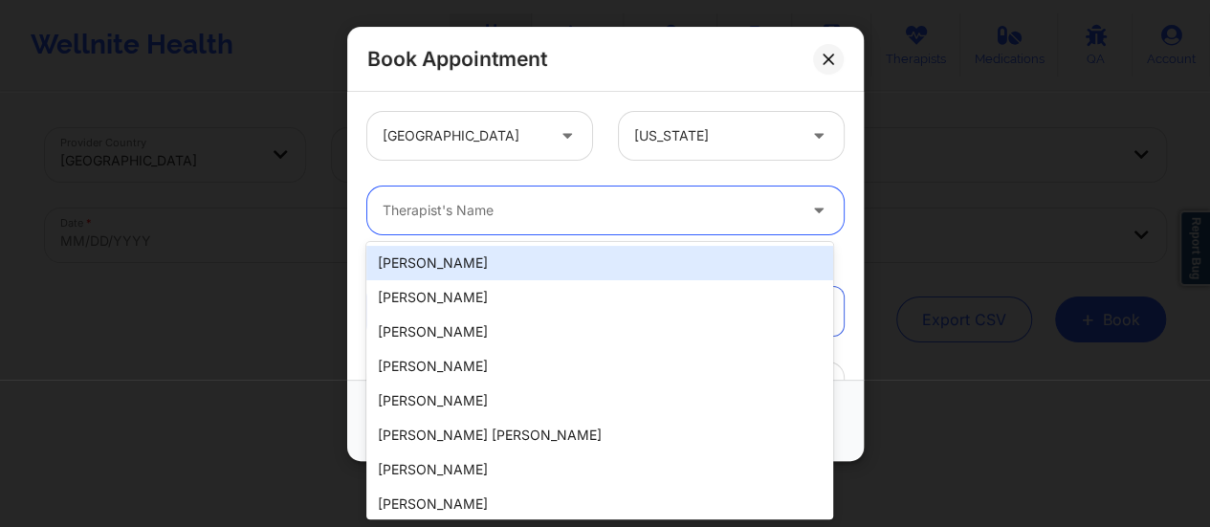
click at [654, 215] on div at bounding box center [589, 210] width 413 height 23
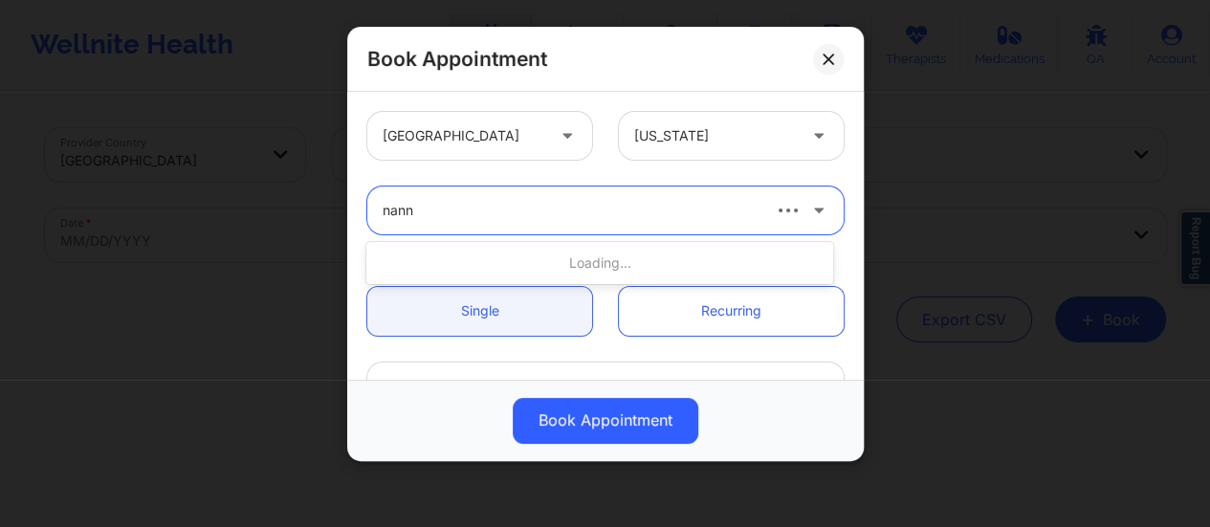
type input "nanne"
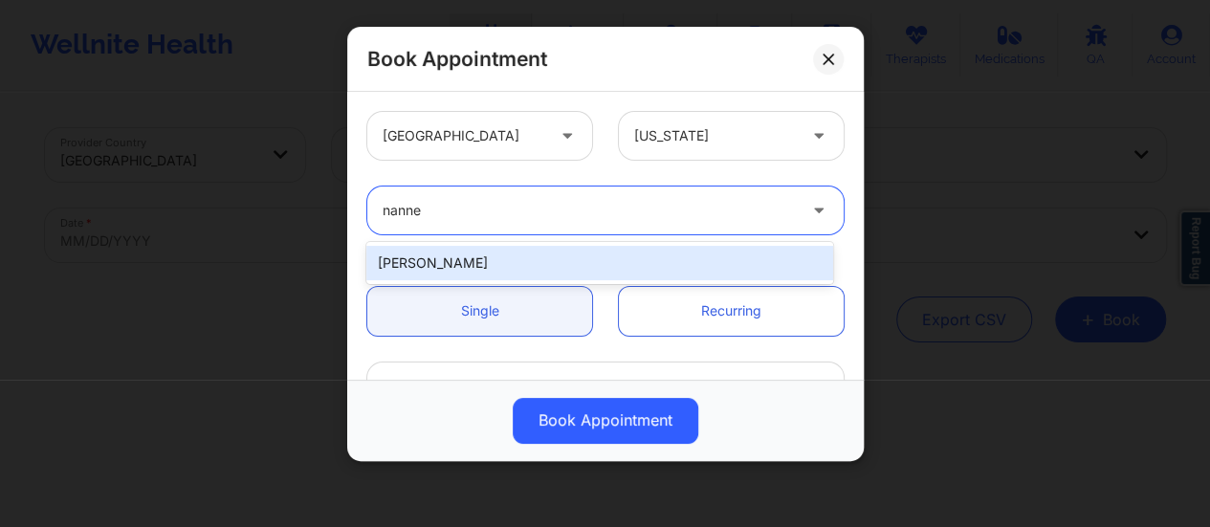
click at [551, 259] on div "Nannette Ryan" at bounding box center [599, 263] width 467 height 34
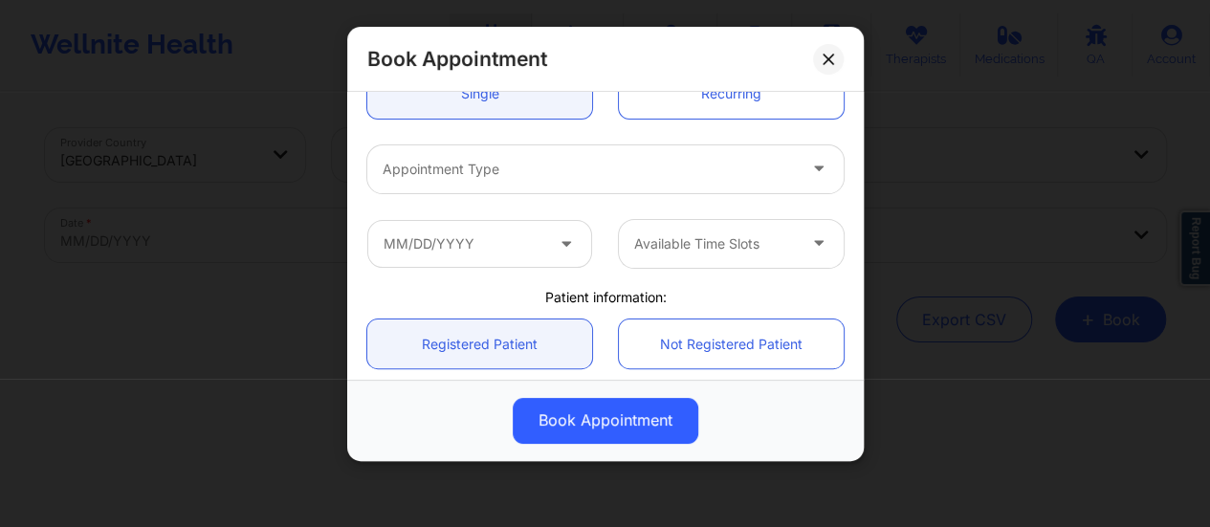
scroll to position [218, 0]
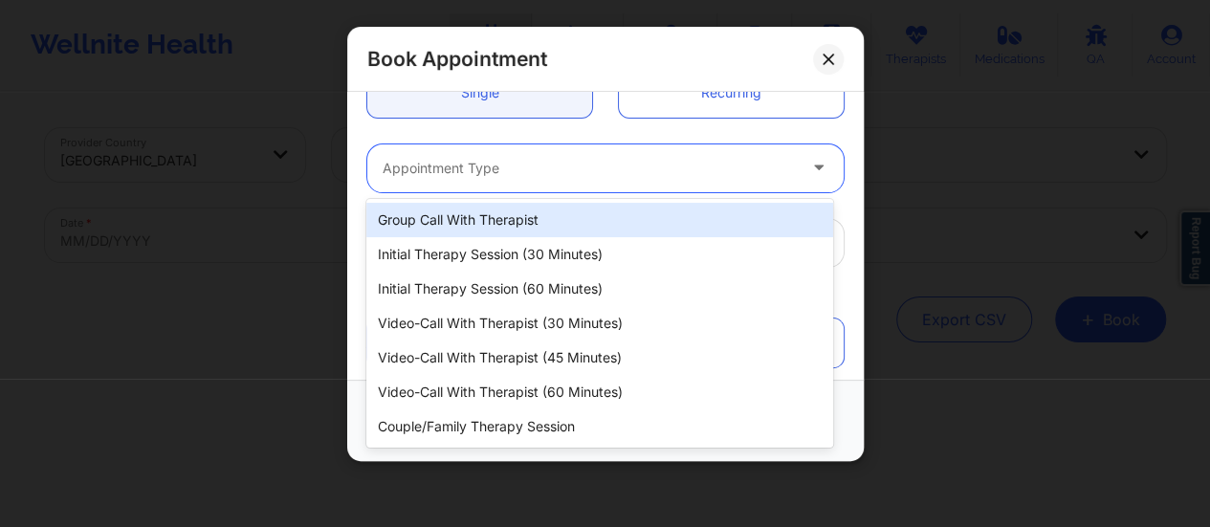
click at [572, 184] on div "Appointment Type" at bounding box center [582, 168] width 431 height 48
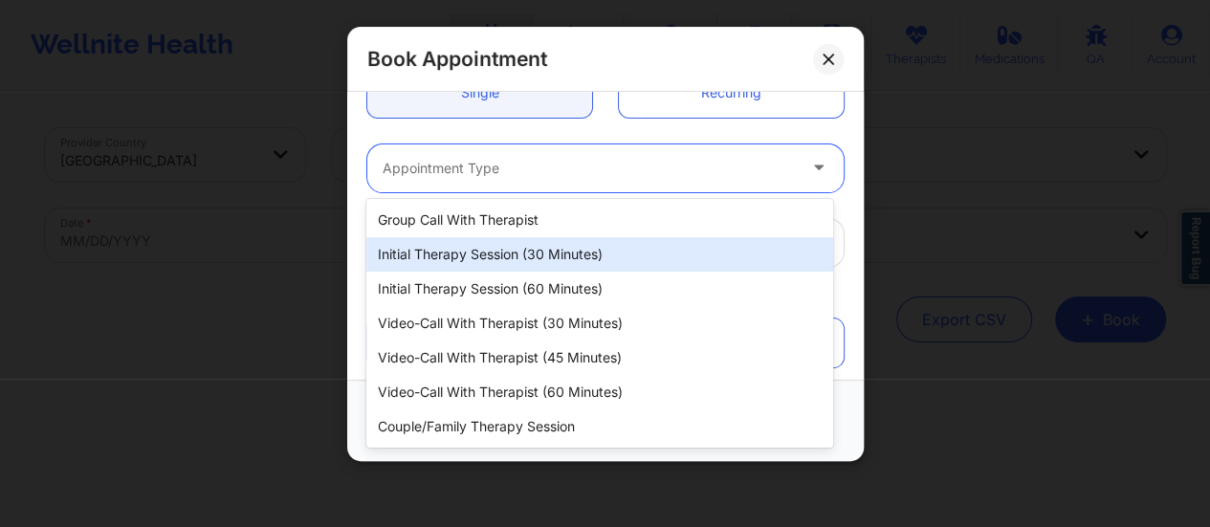
click at [547, 266] on div "Initial Therapy Session (30 minutes)" at bounding box center [599, 254] width 467 height 34
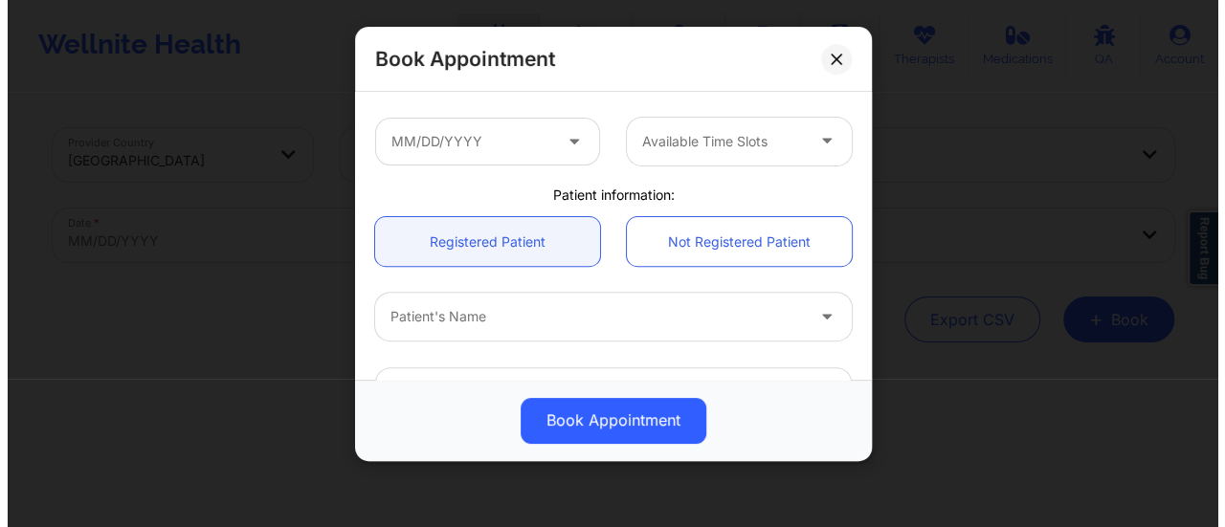
scroll to position [319, 0]
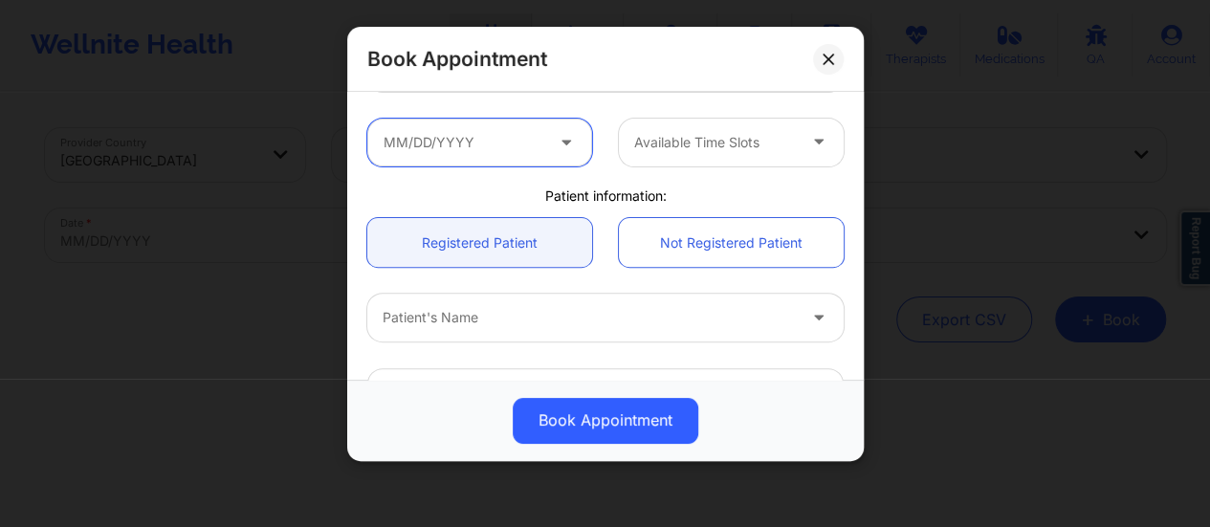
click at [507, 140] on input "text" at bounding box center [479, 143] width 225 height 48
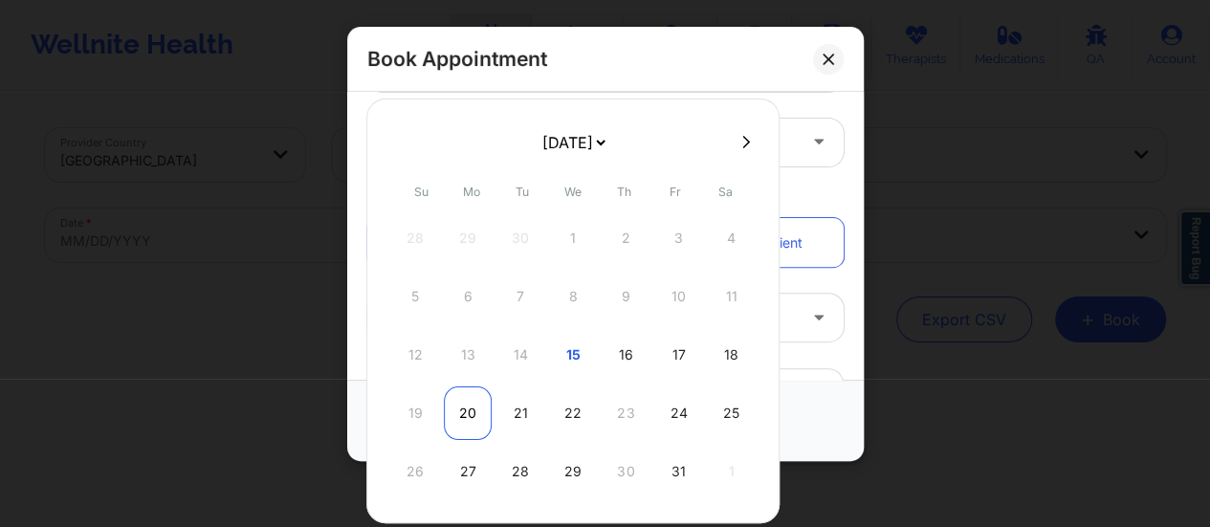
click at [477, 419] on div "20" at bounding box center [468, 413] width 48 height 54
type input "10/20/2025"
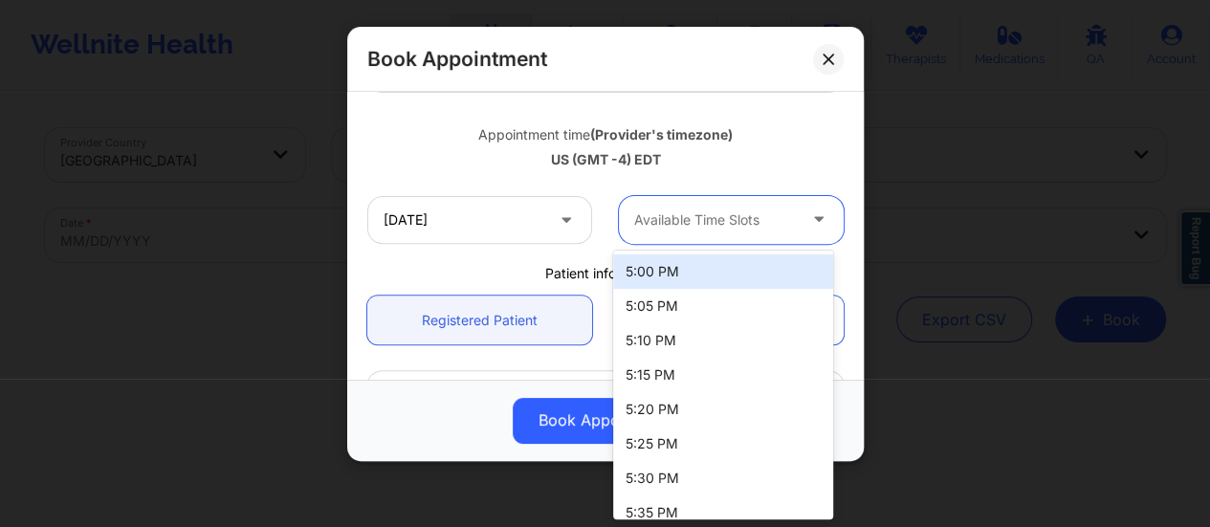
click at [772, 209] on div at bounding box center [715, 220] width 162 height 23
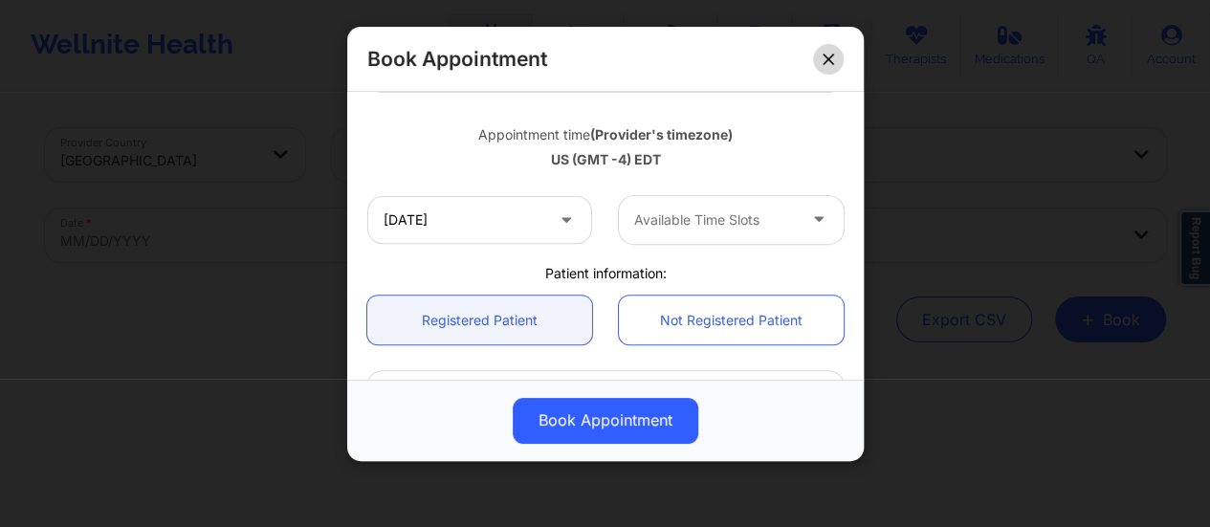
click at [825, 60] on icon at bounding box center [828, 59] width 11 height 11
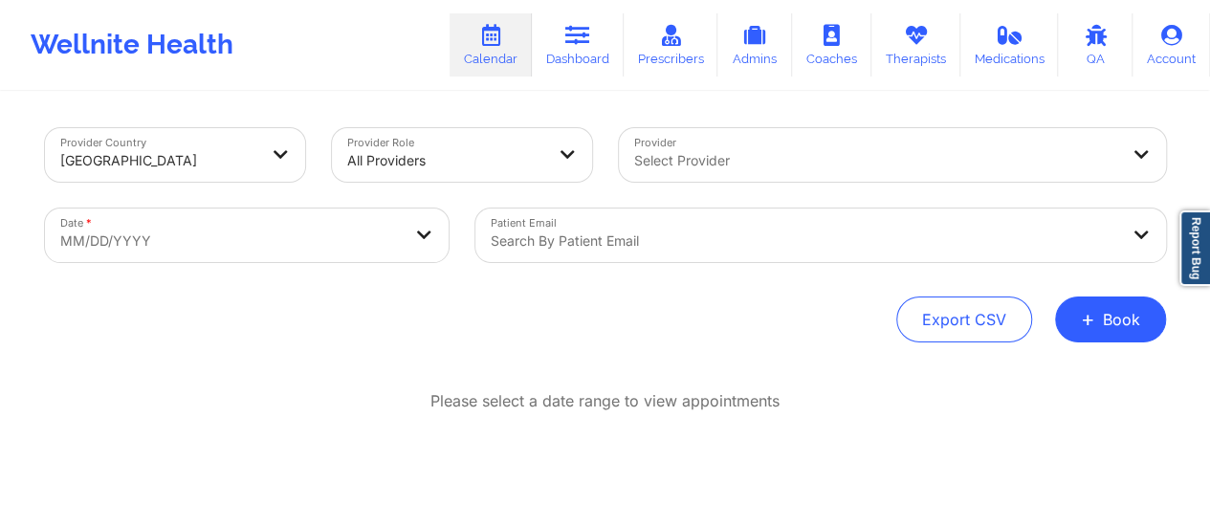
click at [751, 151] on div at bounding box center [876, 160] width 484 height 23
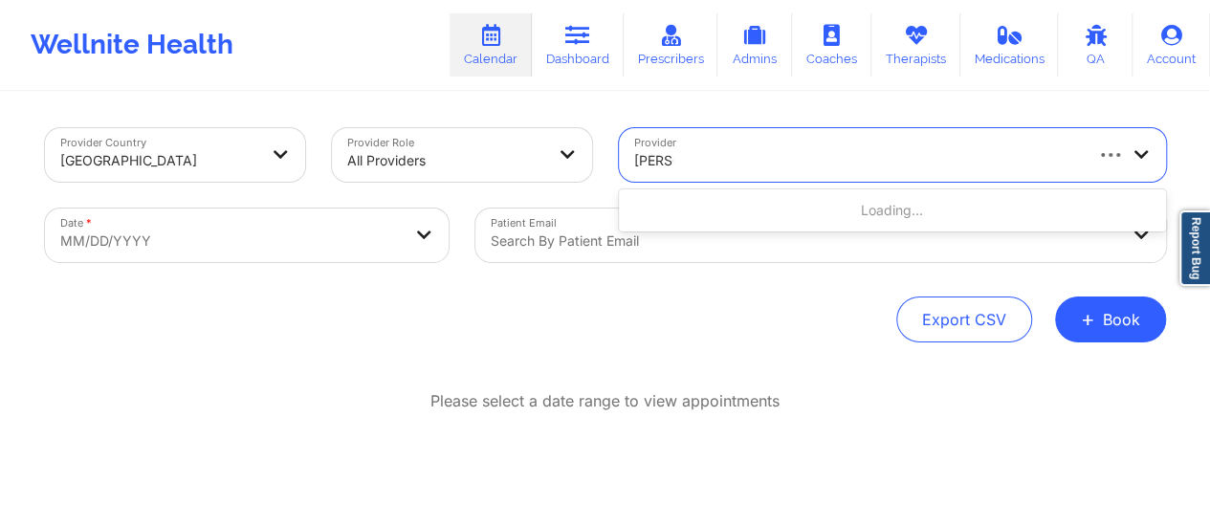
type input "scott ha"
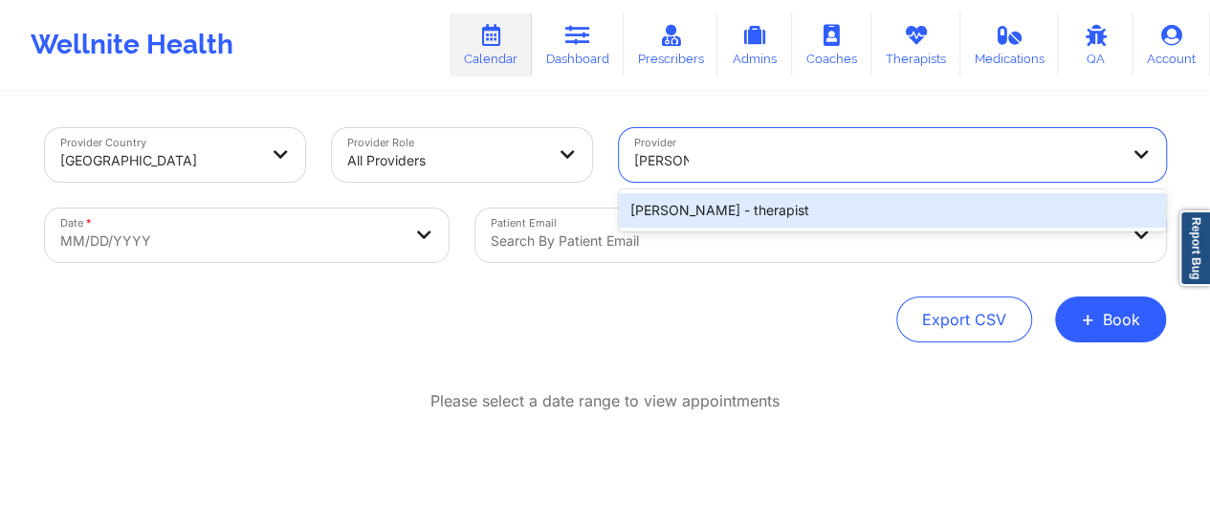
click at [734, 209] on div "Scott harriger - therapist" at bounding box center [892, 210] width 547 height 34
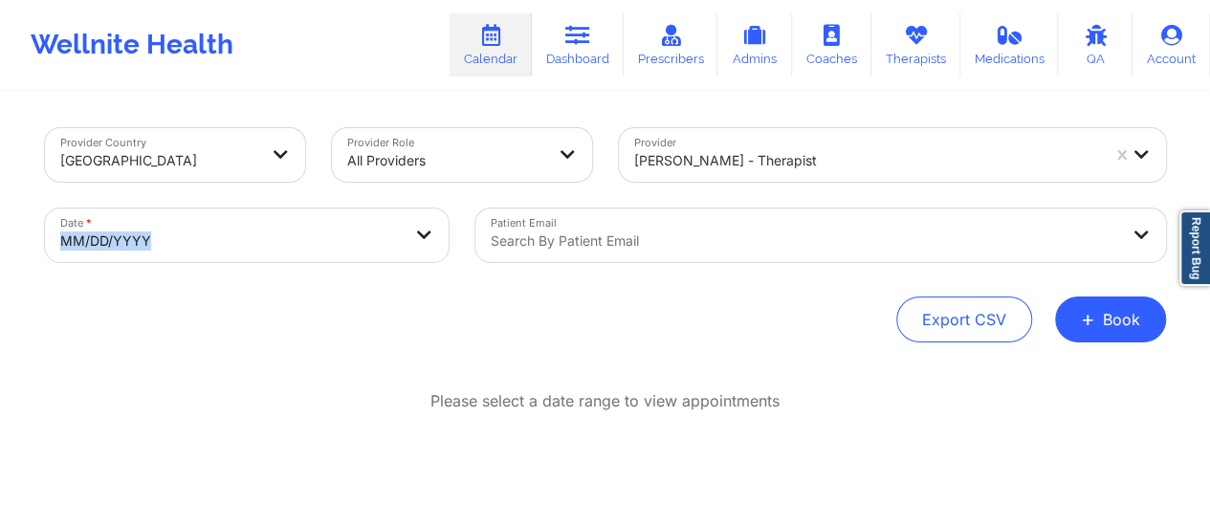
drag, startPoint x: 358, startPoint y: 201, endPoint x: 356, endPoint y: 232, distance: 31.6
click at [356, 232] on div "Date * MM/DD/YYYY" at bounding box center [247, 235] width 431 height 80
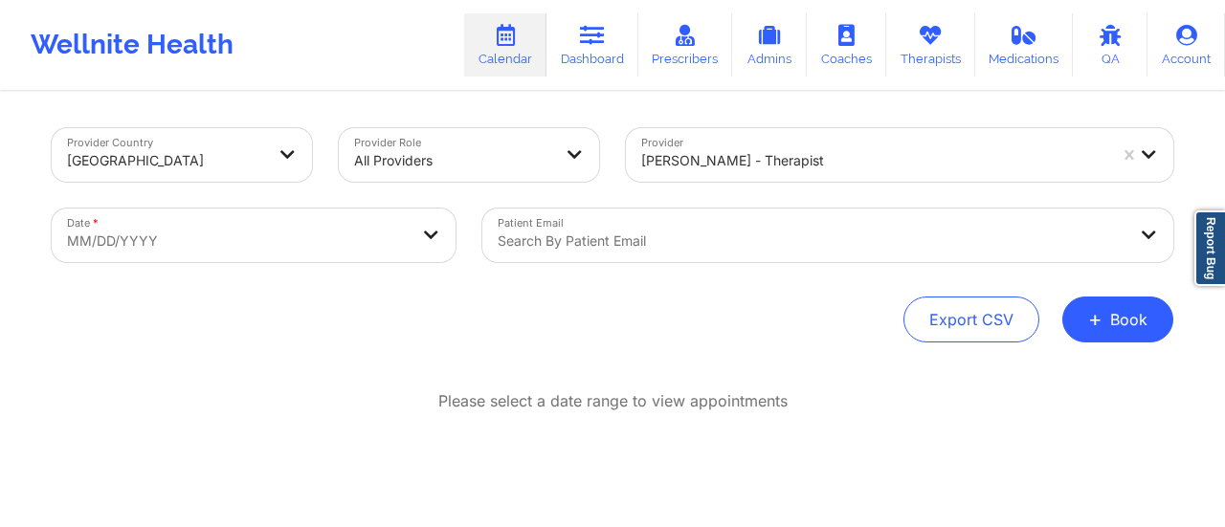
click at [356, 232] on body "Wellnite Health Calendar Dashboard Prescribers Admins Coaches Therapists Medica…" at bounding box center [612, 263] width 1225 height 527
select select "2025-8"
select select "2025-9"
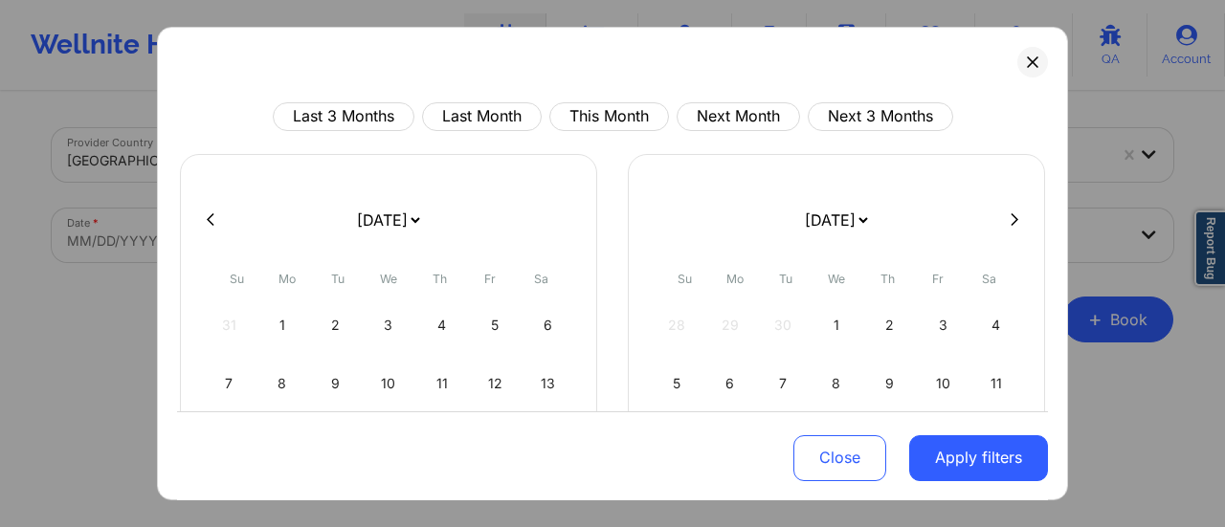
click at [371, 218] on select "[DATE] [DATE] [DATE] [DATE] [DATE] [DATE] [DATE] [DATE] [DATE] [DATE] [DATE] [D…" at bounding box center [388, 220] width 70 height 54
select select "2025-9"
select select "2025-10"
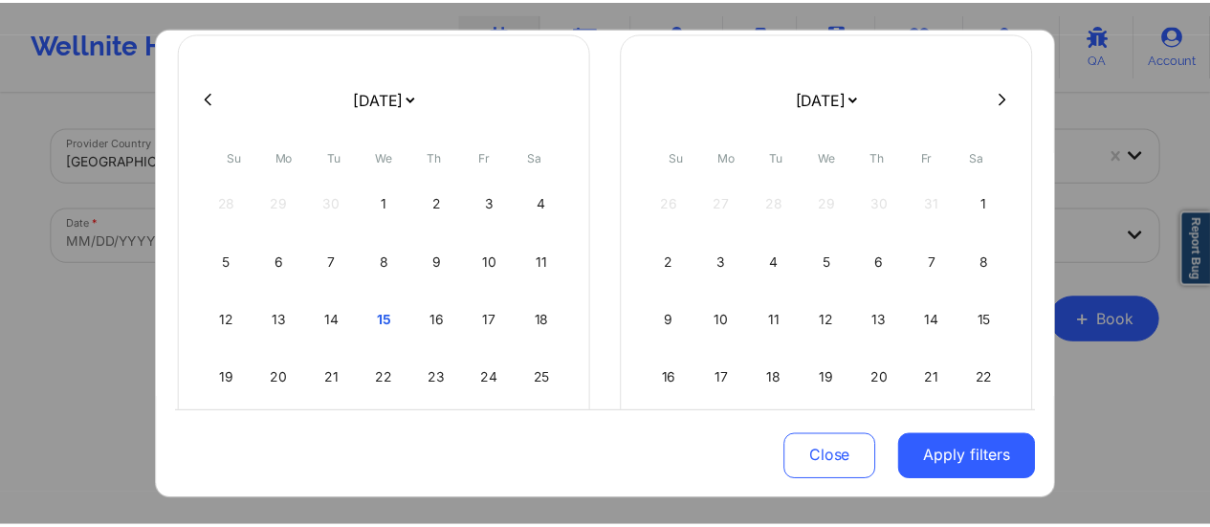
scroll to position [130, 0]
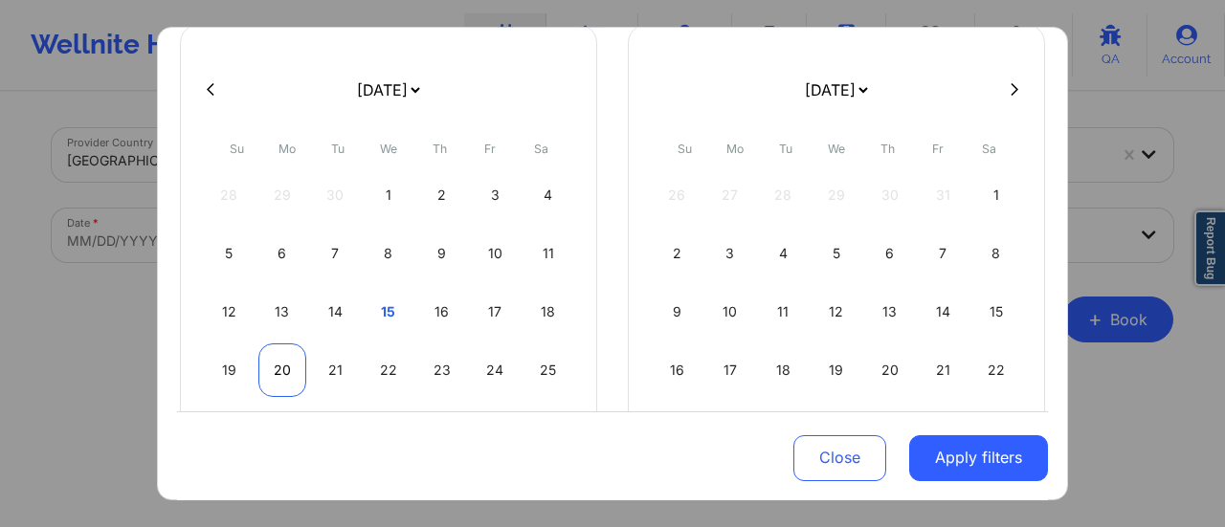
click at [288, 366] on div "20" at bounding box center [282, 370] width 49 height 54
select select "2025-9"
select select "2025-10"
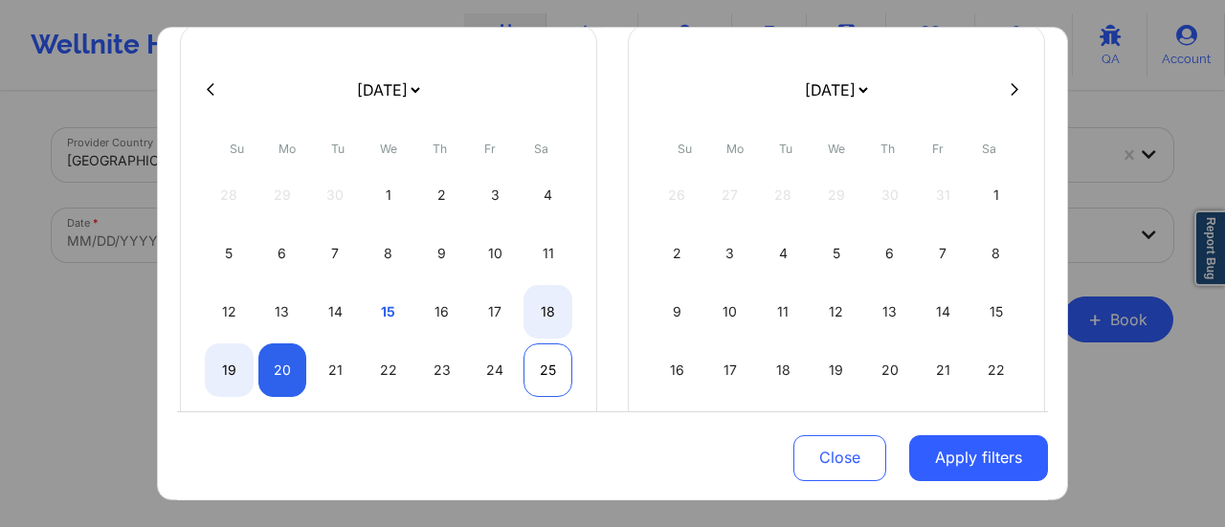
select select "2025-9"
select select "2025-10"
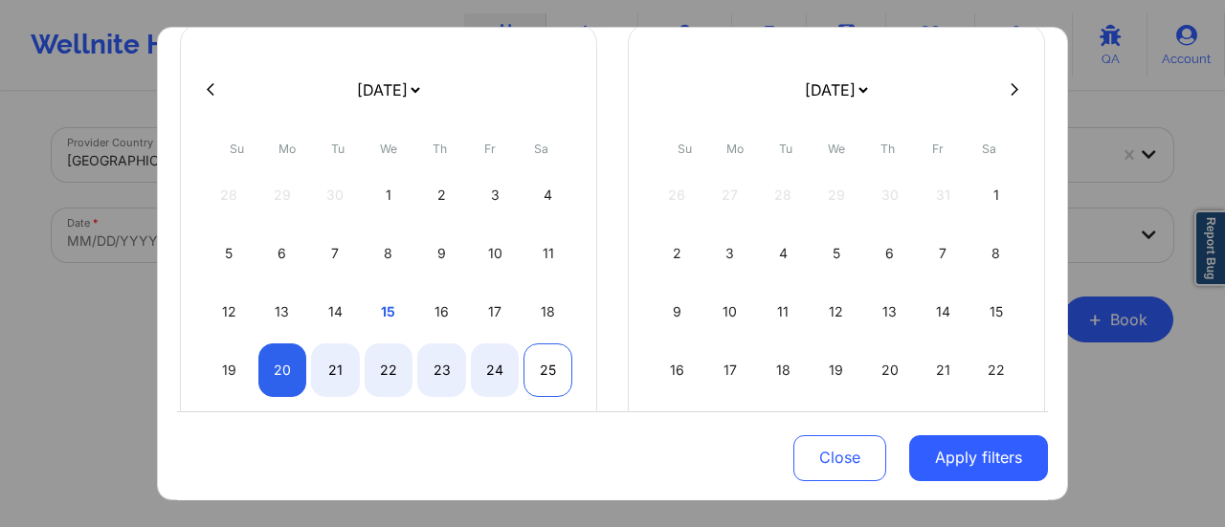
click at [539, 350] on div "25" at bounding box center [547, 370] width 49 height 54
select select "2025-9"
select select "2025-10"
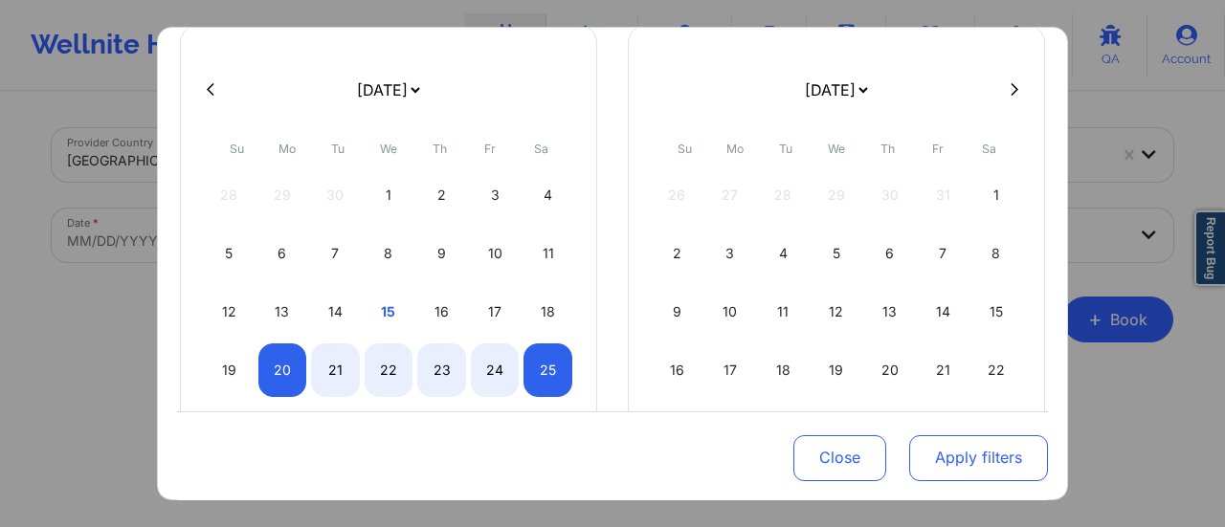
click at [1033, 464] on button "Apply filters" at bounding box center [978, 457] width 139 height 46
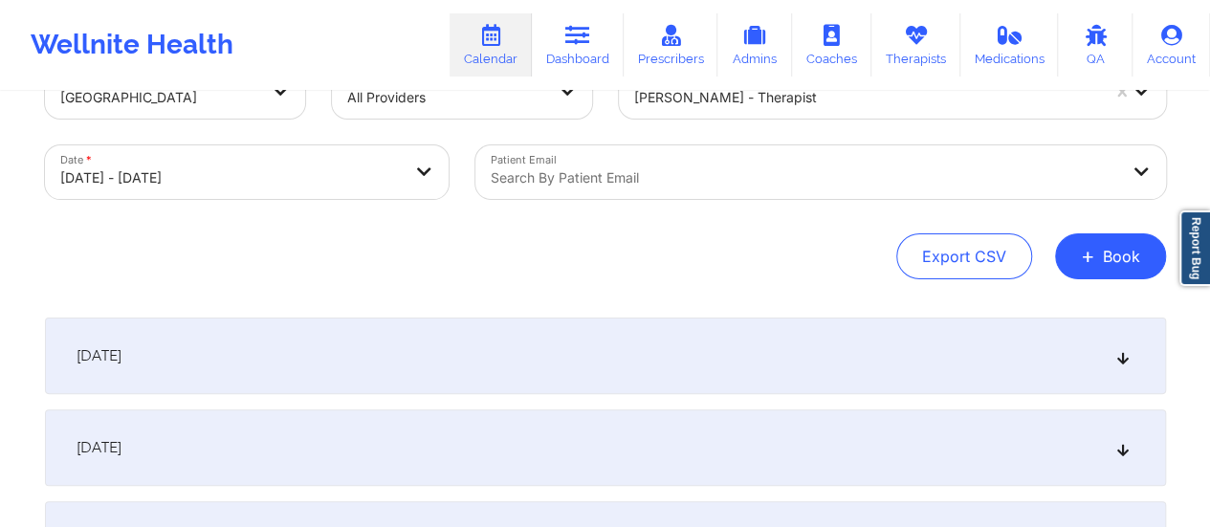
scroll to position [65, 0]
click at [568, 329] on div "[DATE]" at bounding box center [605, 354] width 1121 height 77
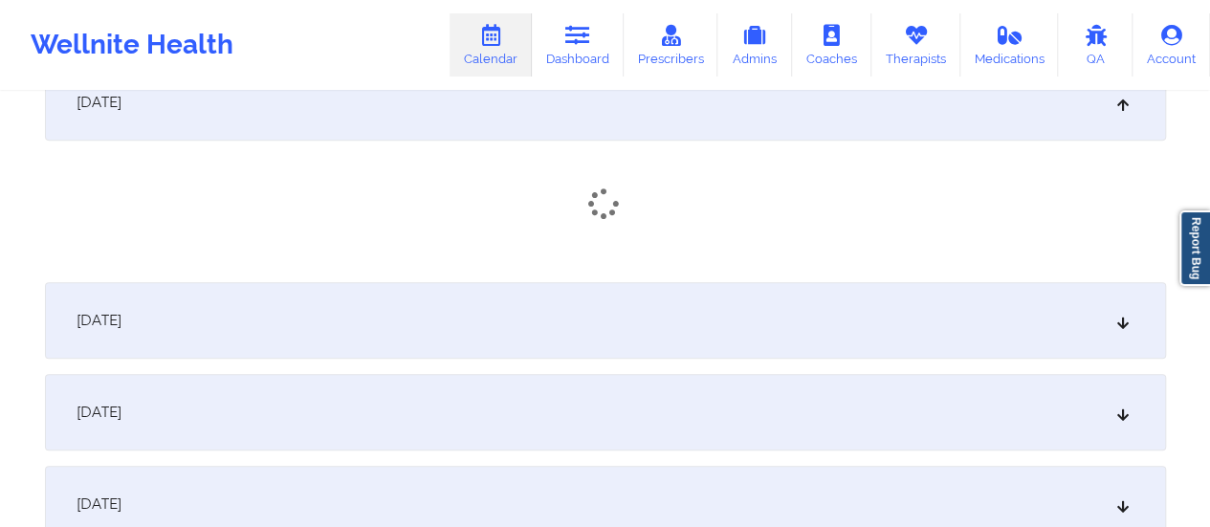
scroll to position [327, 0]
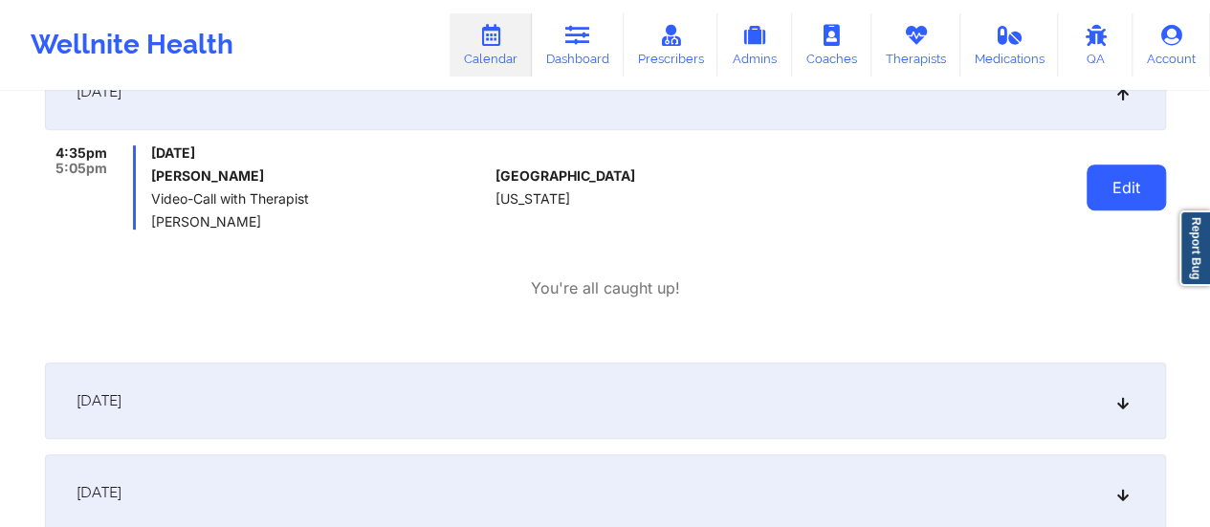
click at [1127, 193] on button "Edit" at bounding box center [1126, 188] width 79 height 46
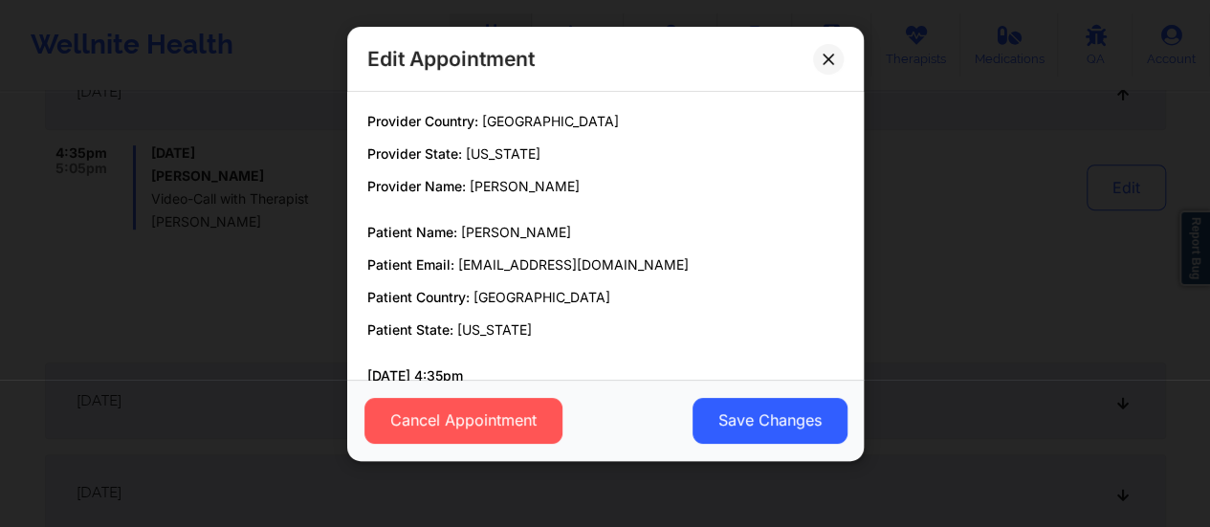
click at [480, 386] on div "Cancel Appointment Save Changes" at bounding box center [605, 420] width 517 height 81
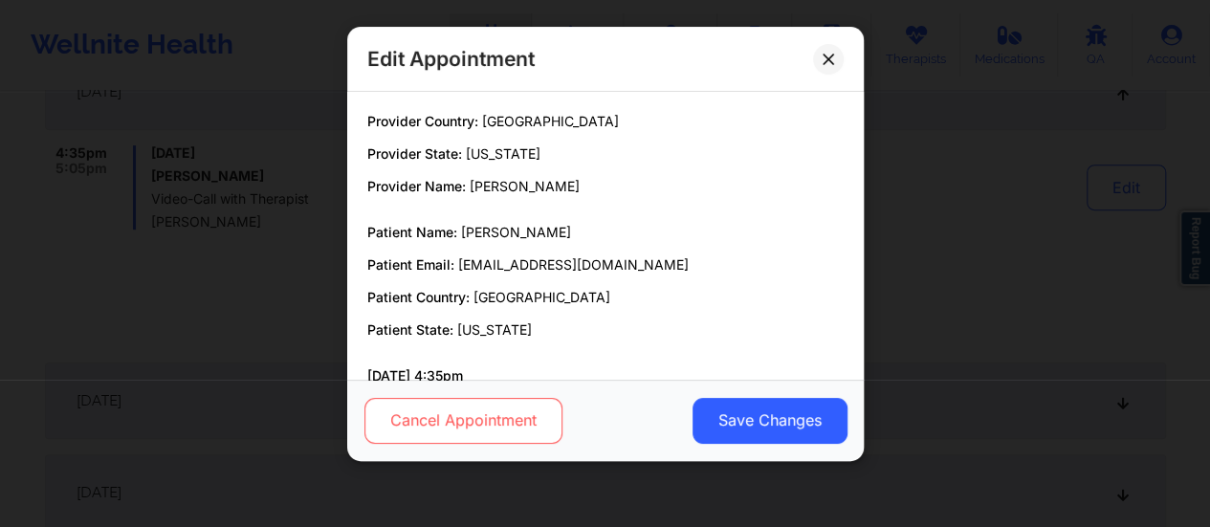
click at [542, 409] on button "Cancel Appointment" at bounding box center [463, 421] width 198 height 46
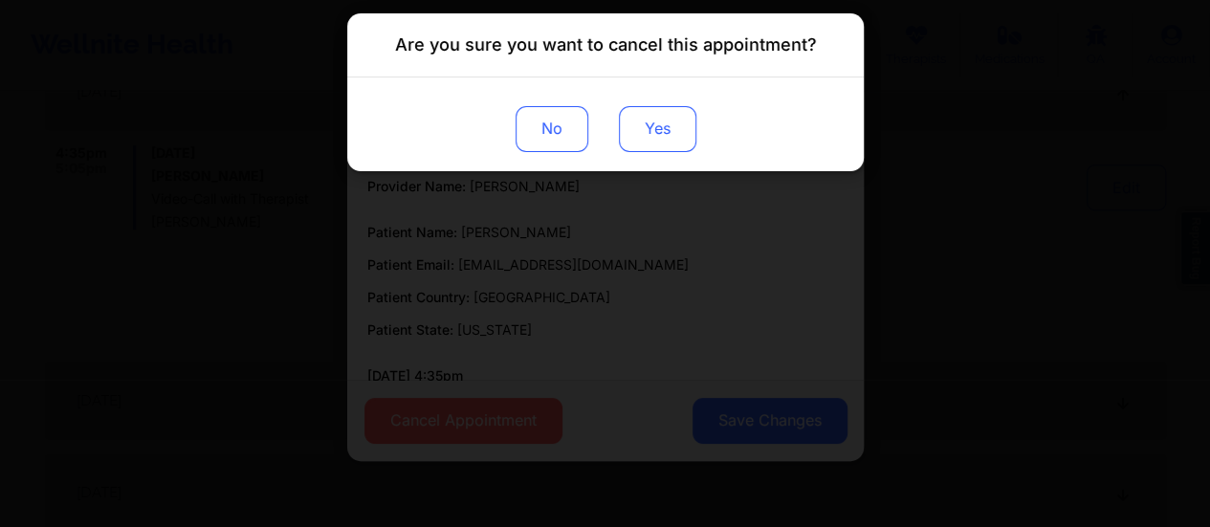
click at [647, 128] on button "Yes" at bounding box center [656, 129] width 77 height 46
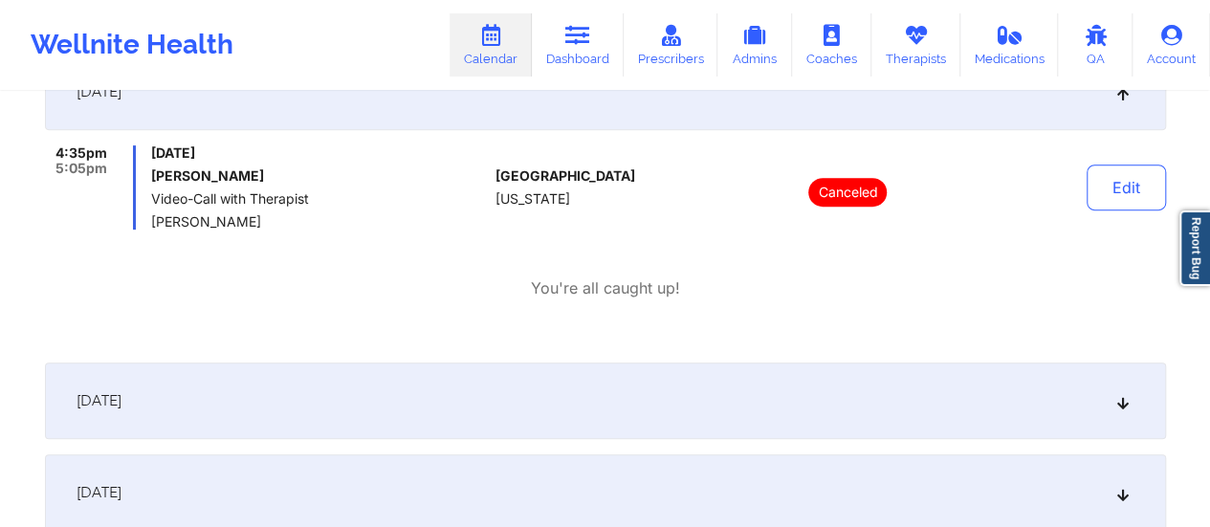
scroll to position [0, 0]
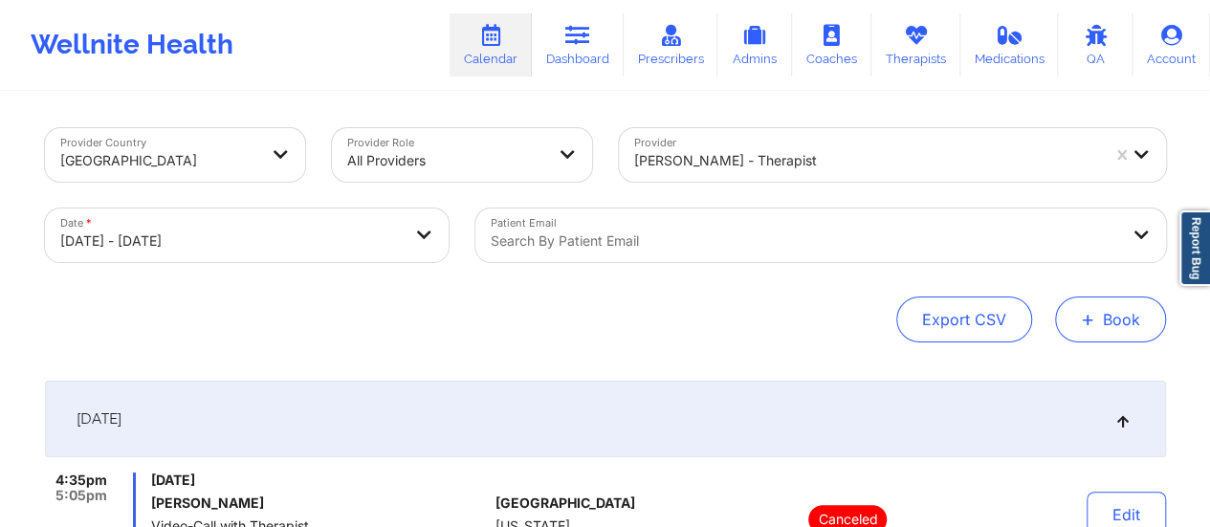
click at [1150, 335] on button "+ Book" at bounding box center [1110, 320] width 111 height 46
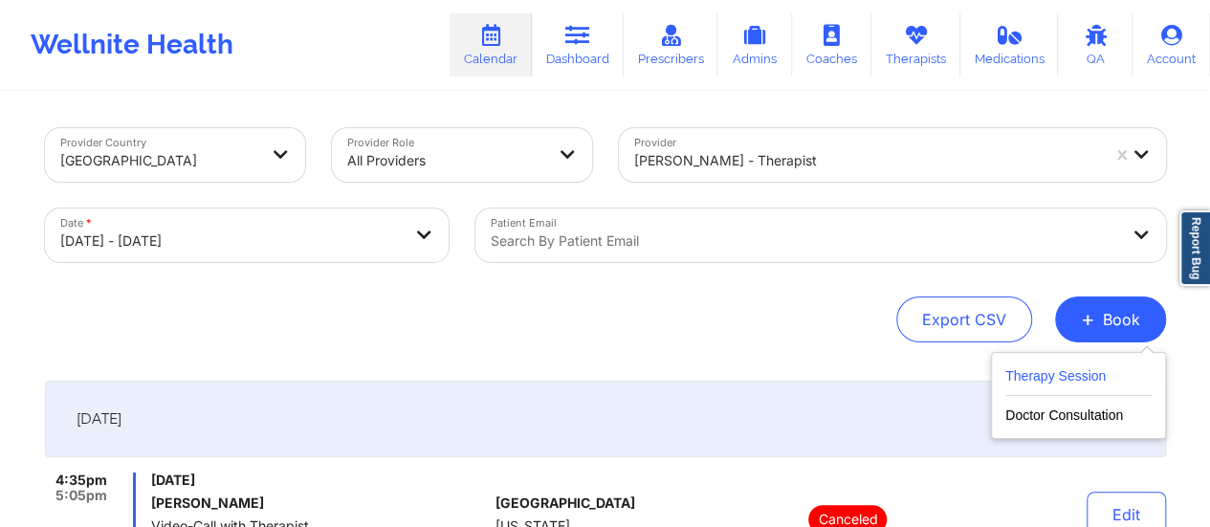
click at [1047, 386] on button "Therapy Session" at bounding box center [1078, 380] width 146 height 32
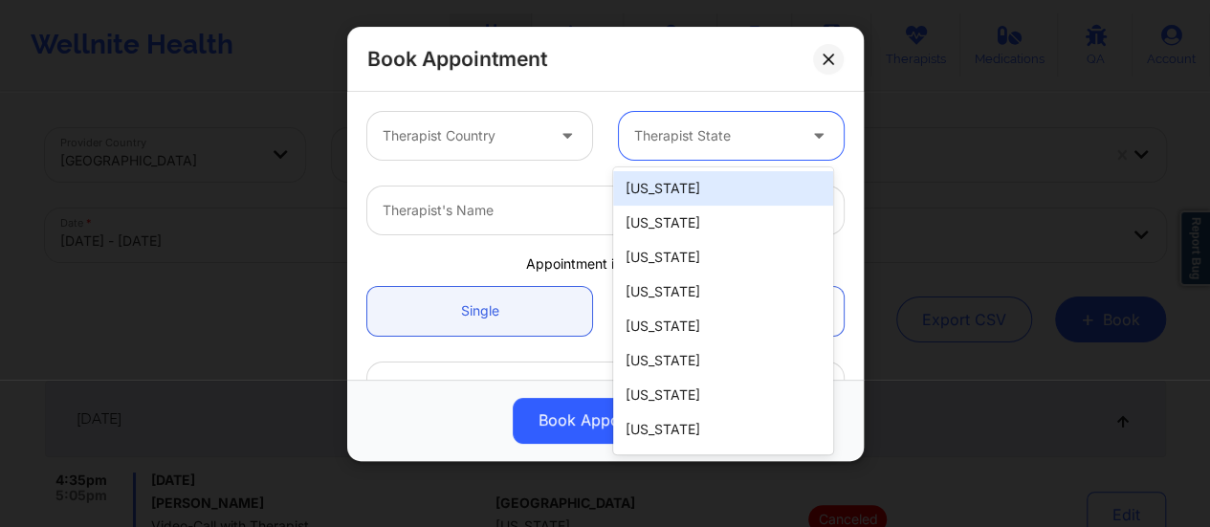
click at [698, 134] on div at bounding box center [715, 135] width 162 height 23
type input "l"
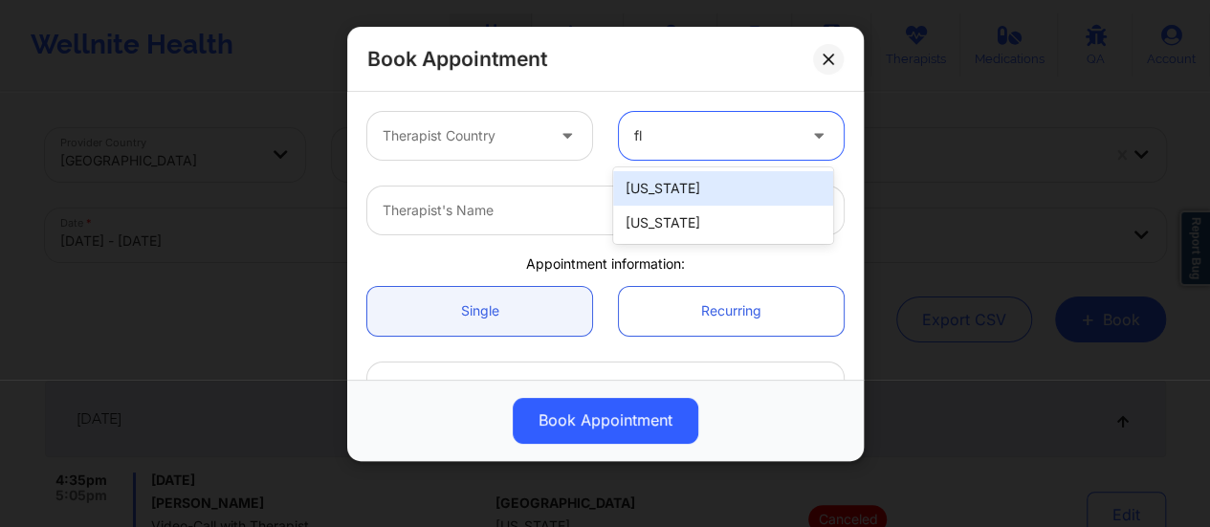
type input "flo"
click at [654, 204] on div "[US_STATE]" at bounding box center [723, 188] width 220 height 34
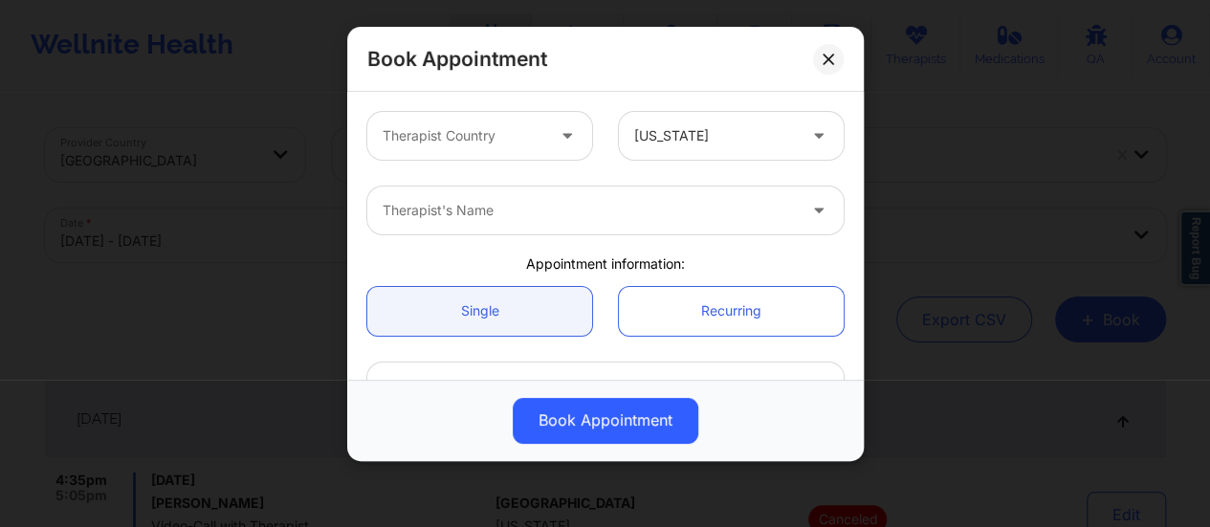
click at [539, 161] on div "Therapist Country Florida" at bounding box center [605, 136] width 503 height 75
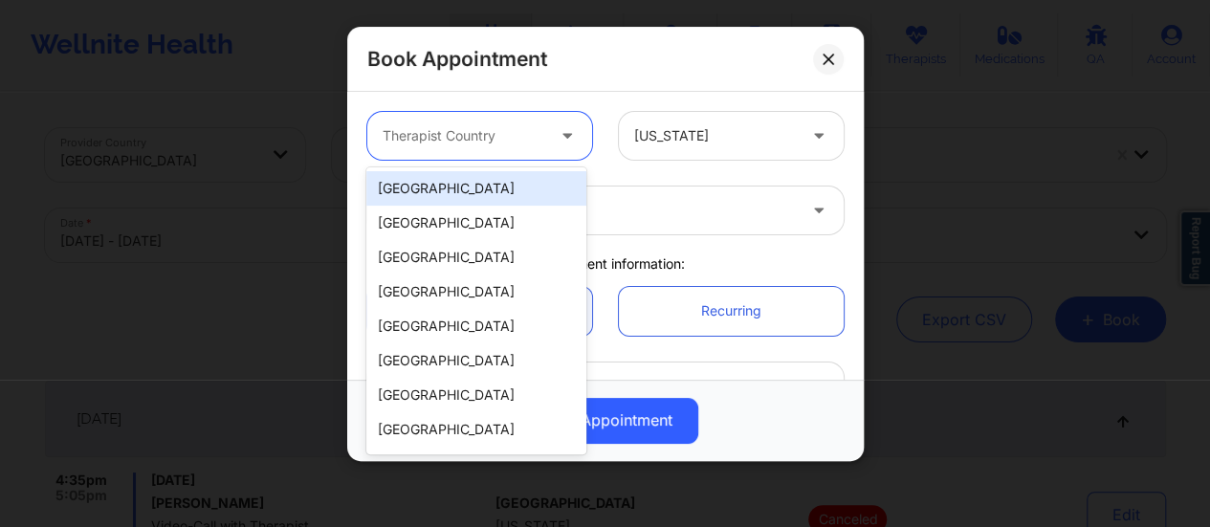
click at [532, 154] on div "Therapist Country" at bounding box center [456, 136] width 179 height 48
click at [493, 198] on div "[GEOGRAPHIC_DATA]" at bounding box center [476, 188] width 220 height 34
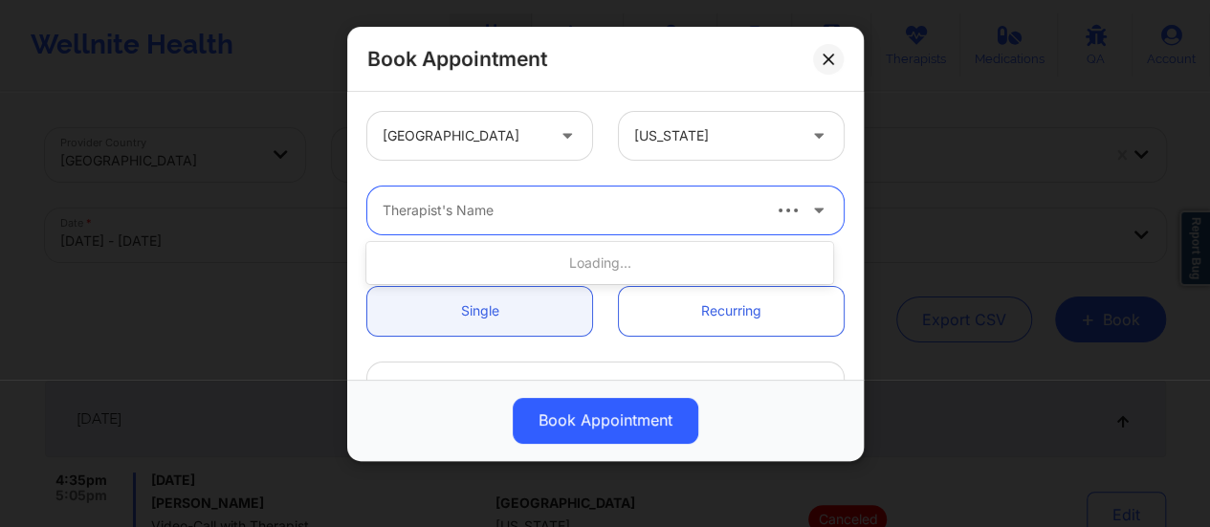
click at [629, 206] on div at bounding box center [570, 210] width 375 height 23
type input "nann"
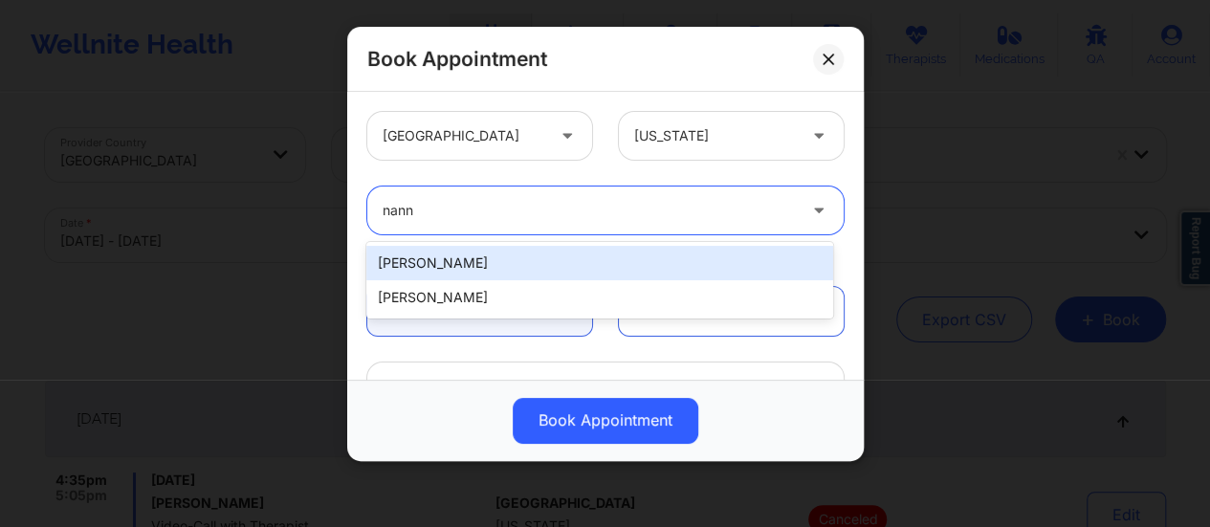
click at [645, 262] on div "Nanna Gustin" at bounding box center [599, 263] width 467 height 34
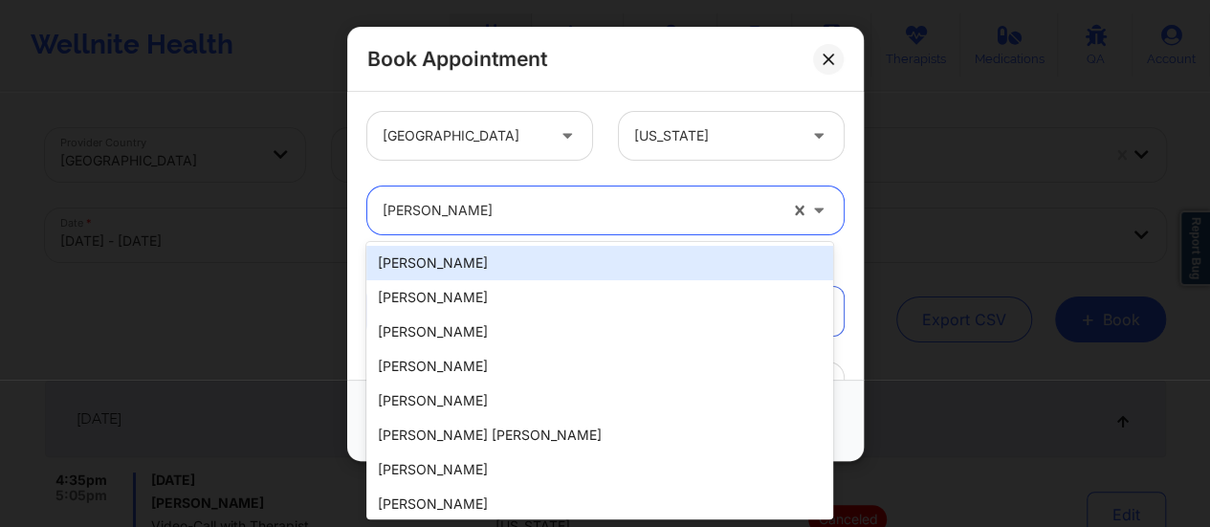
click at [540, 210] on div at bounding box center [580, 210] width 394 height 23
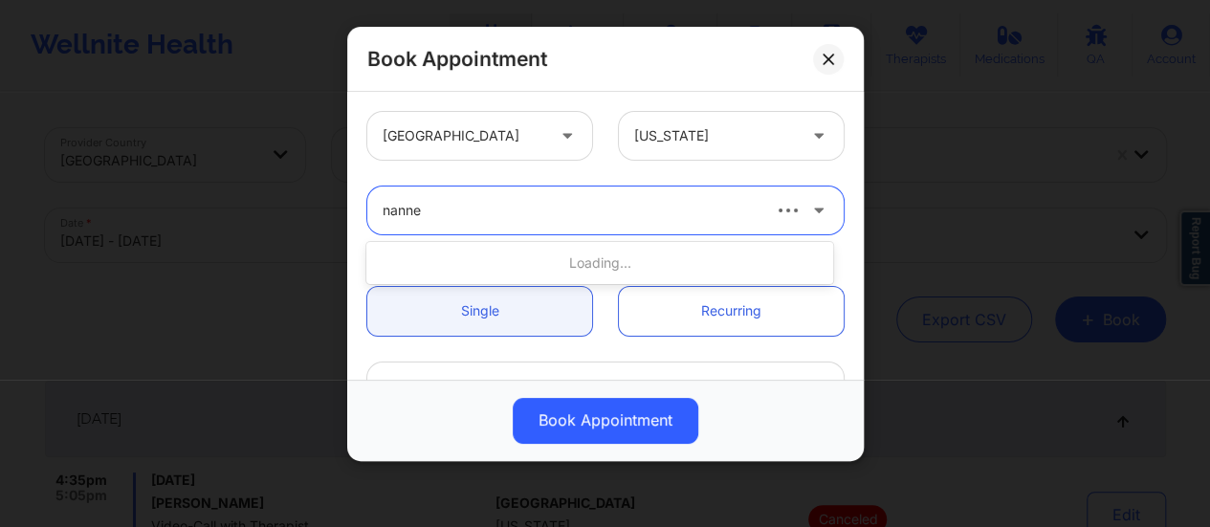
type input "nannet"
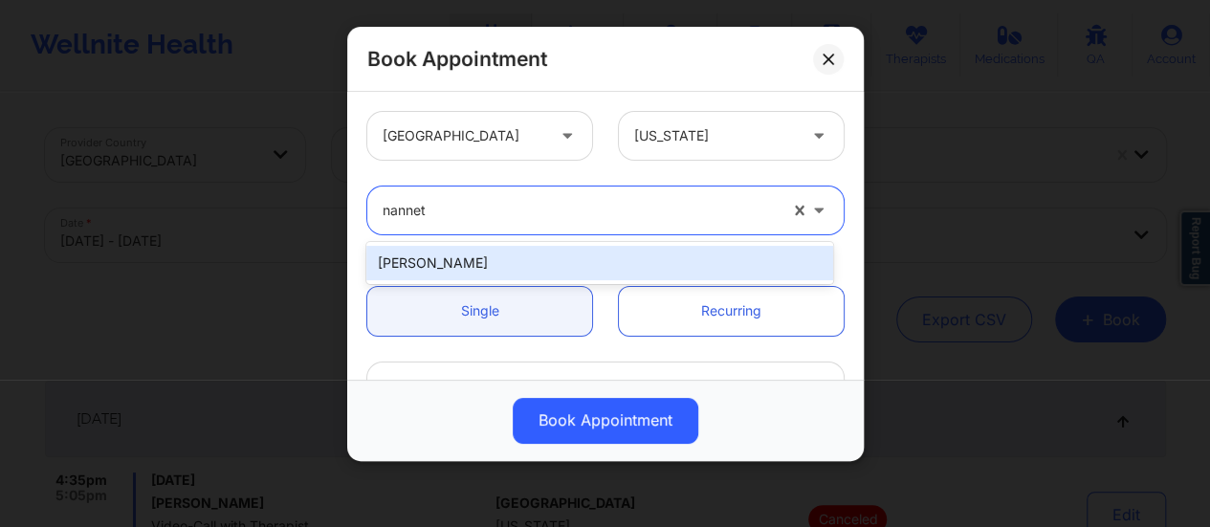
click at [513, 256] on div "Nannette Ryan" at bounding box center [599, 263] width 467 height 34
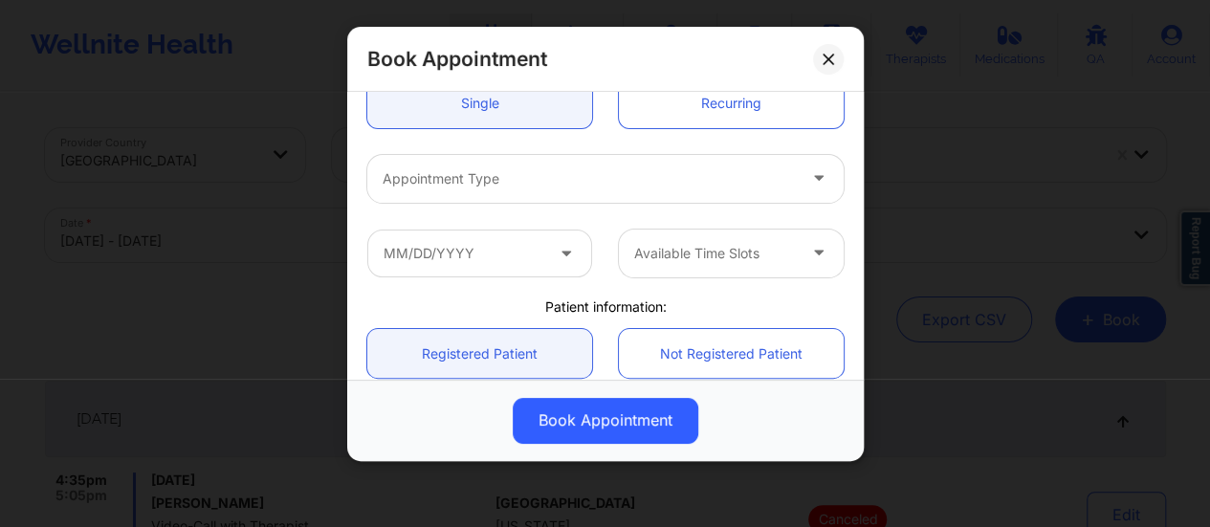
scroll to position [230, 0]
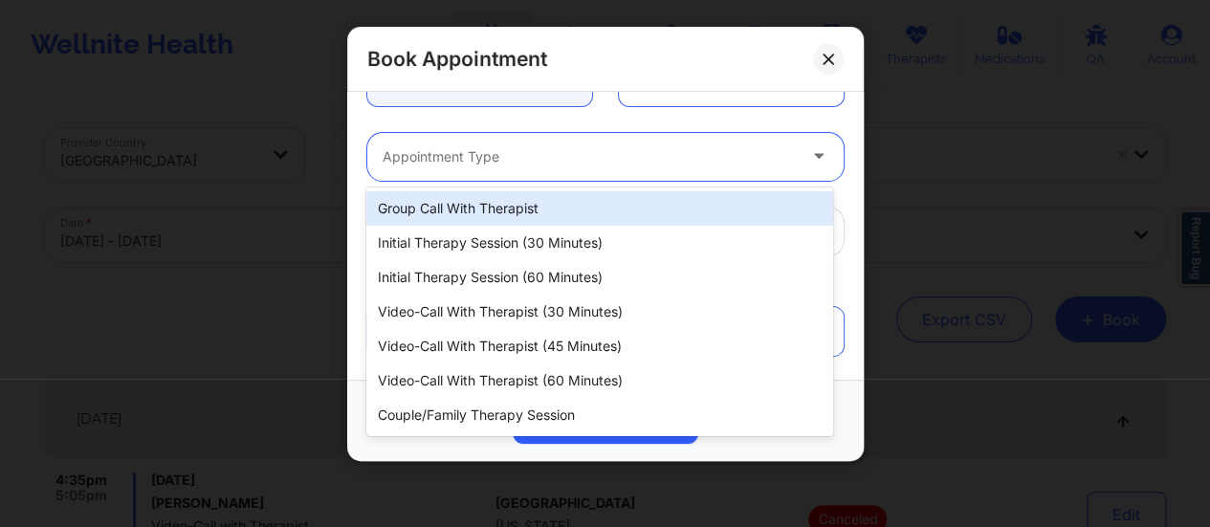
click at [523, 151] on div at bounding box center [589, 156] width 413 height 23
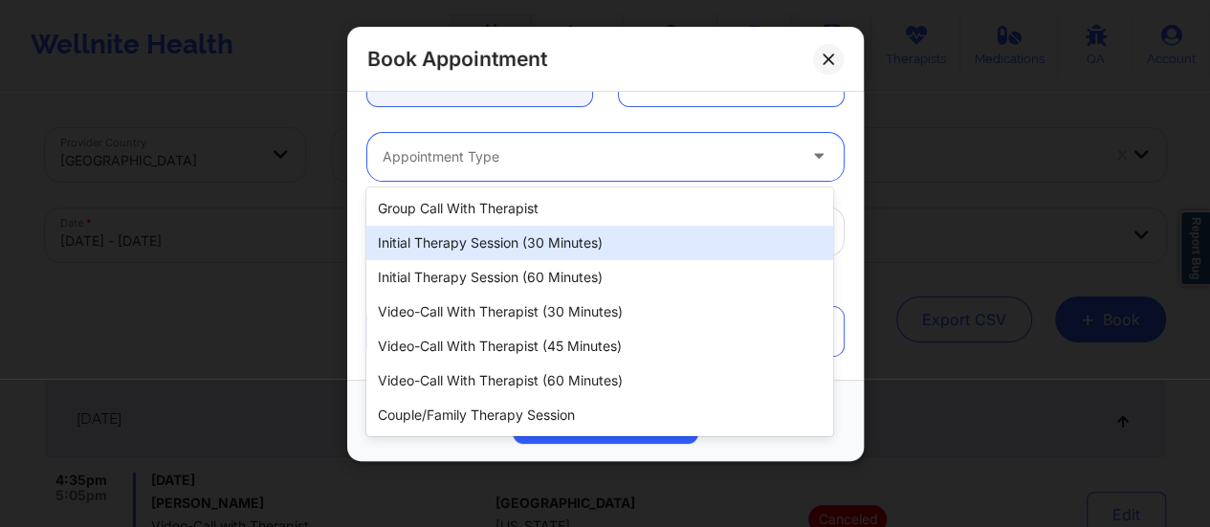
click at [508, 255] on div "Initial Therapy Session (30 minutes)" at bounding box center [599, 243] width 467 height 34
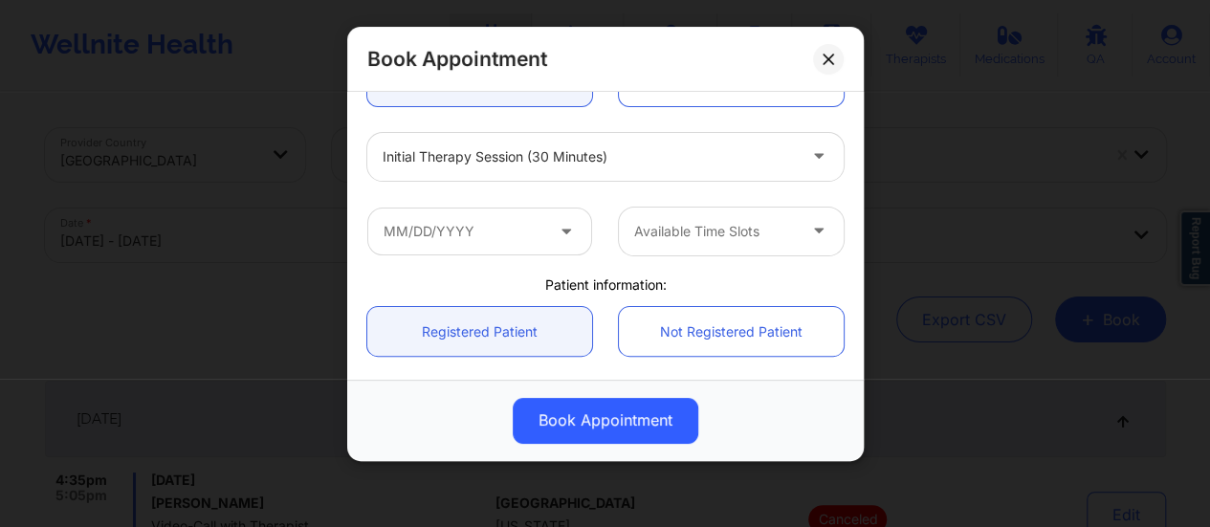
click at [474, 255] on div "Available Time Slots" at bounding box center [605, 231] width 503 height 75
click at [466, 247] on input "text" at bounding box center [479, 232] width 225 height 48
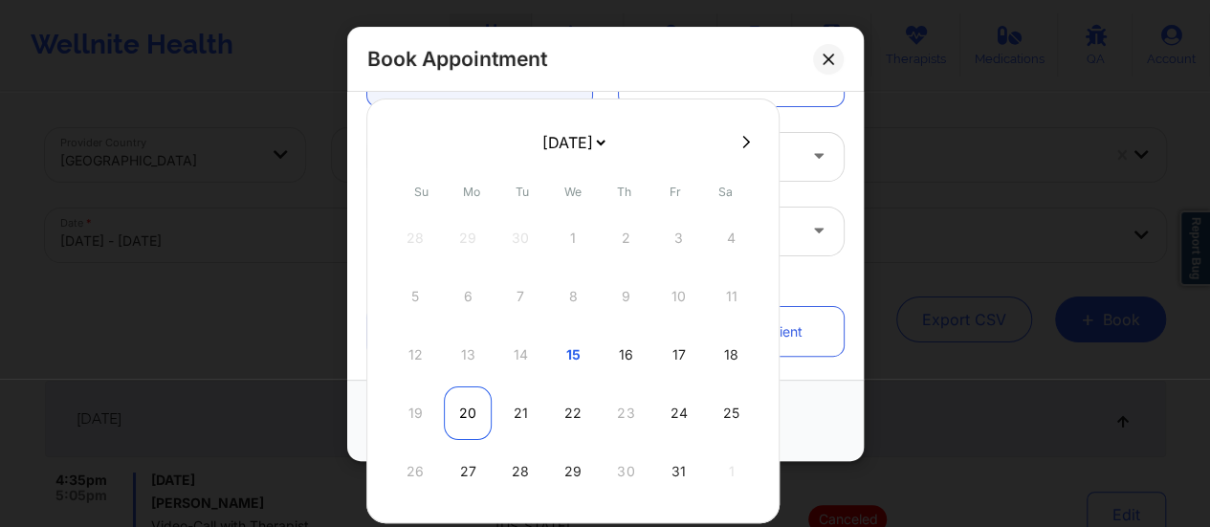
click at [473, 409] on div "20" at bounding box center [468, 413] width 48 height 54
type input "10/20/2025"
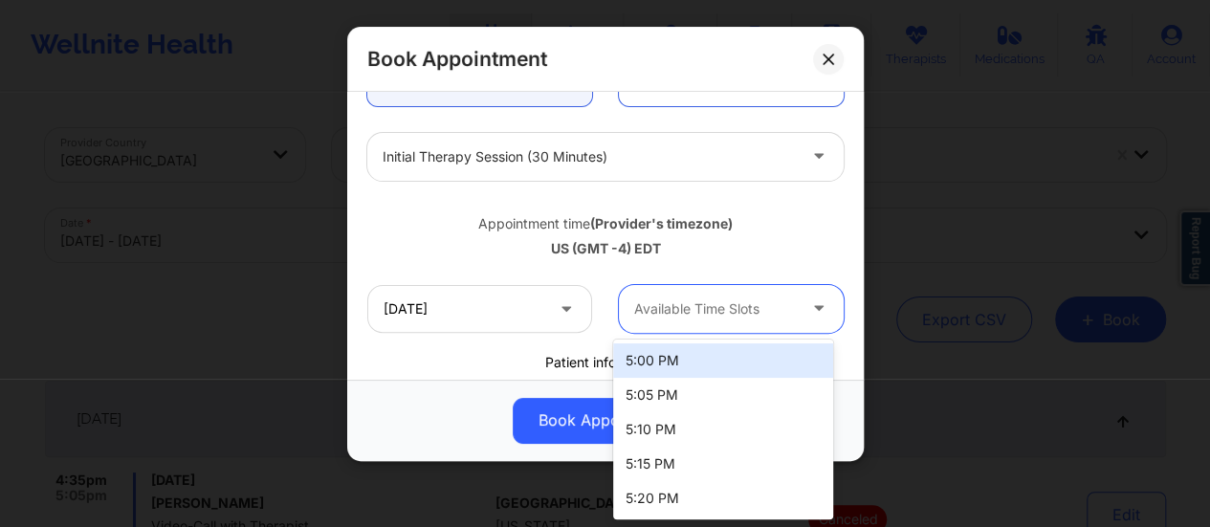
click at [706, 311] on div at bounding box center [715, 309] width 162 height 23
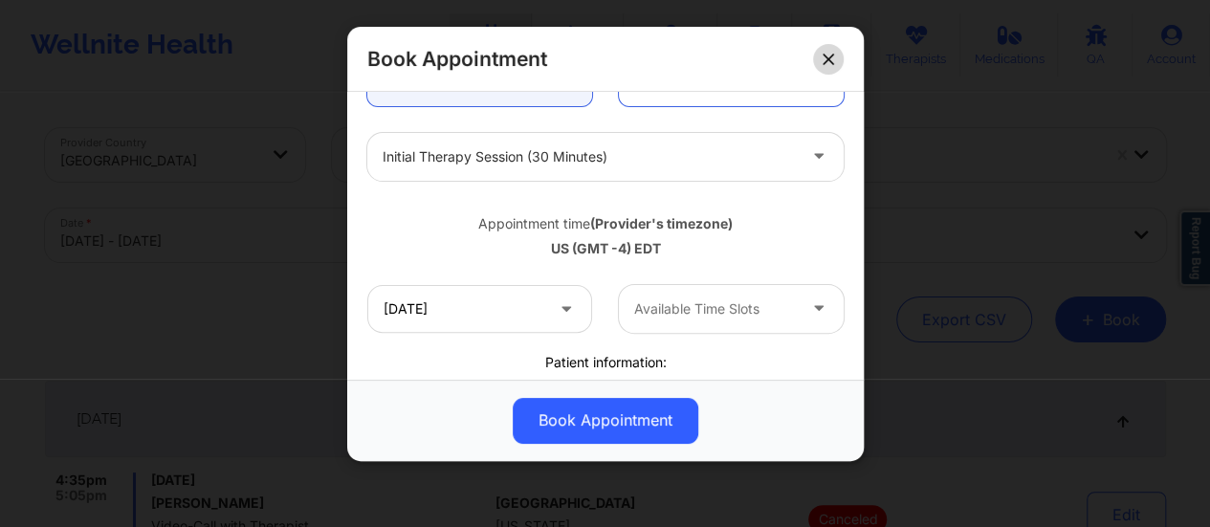
click at [830, 61] on icon at bounding box center [828, 59] width 11 height 11
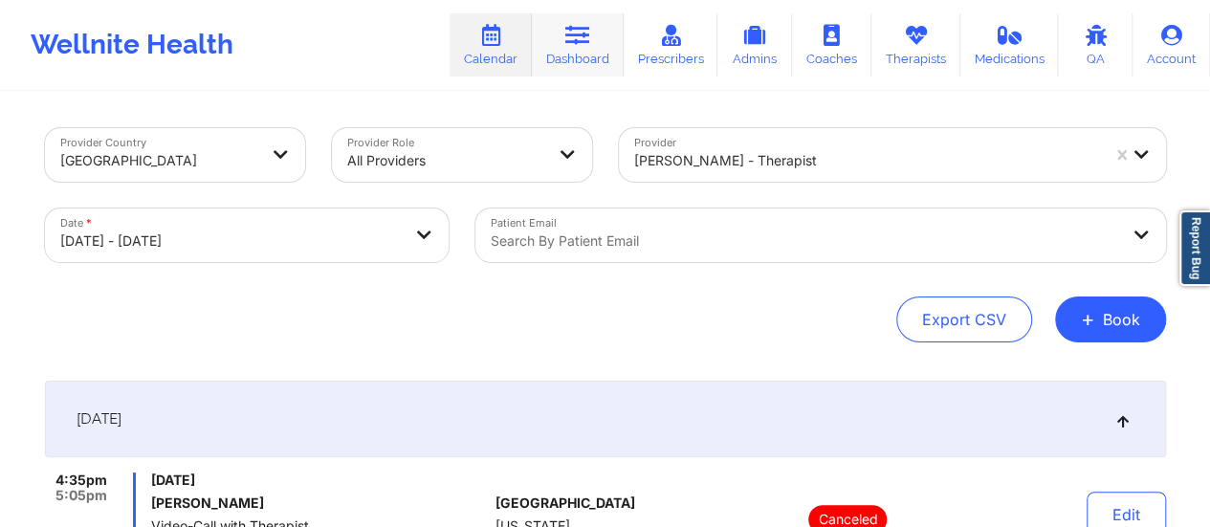
click at [578, 49] on link "Dashboard" at bounding box center [578, 44] width 92 height 63
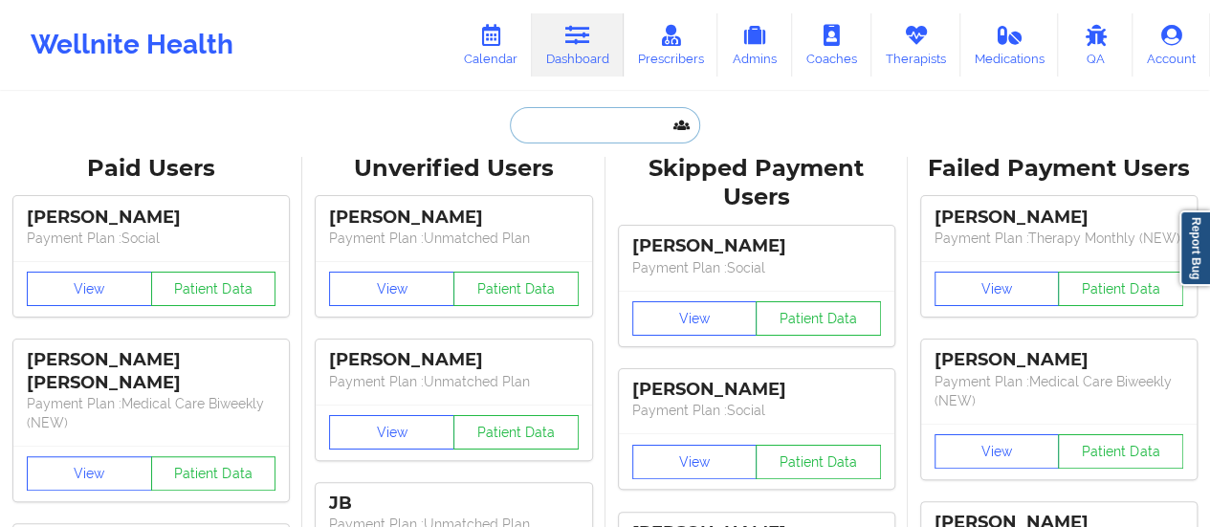
drag, startPoint x: 637, startPoint y: 143, endPoint x: 615, endPoint y: 123, distance: 29.2
click at [615, 123] on input "text" at bounding box center [604, 125] width 189 height 36
paste input "sadewilson123@yahoo.com"
type input "sadewilson123@yahoo.com"
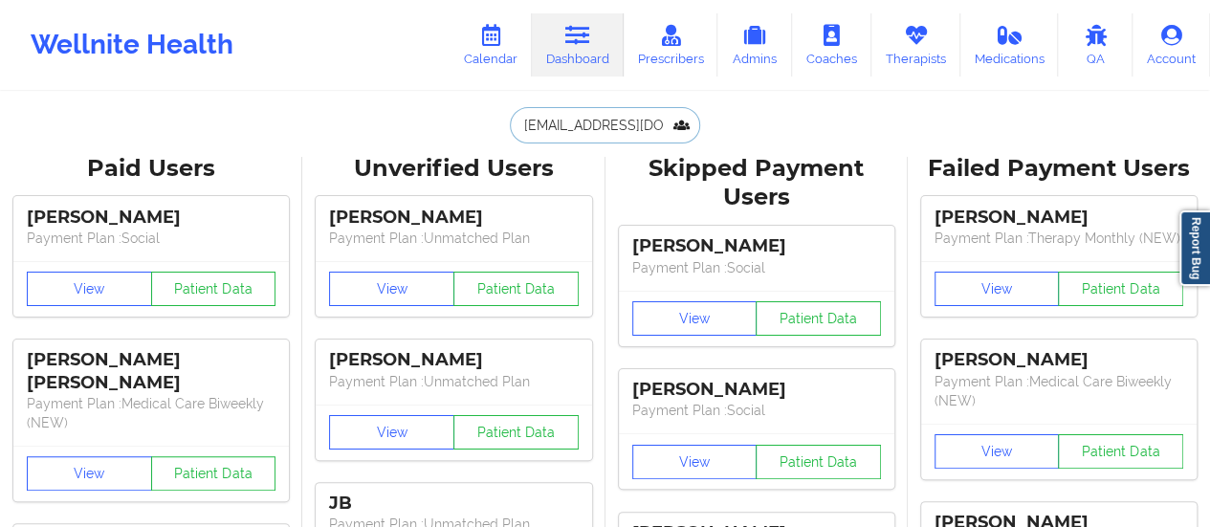
scroll to position [0, 15]
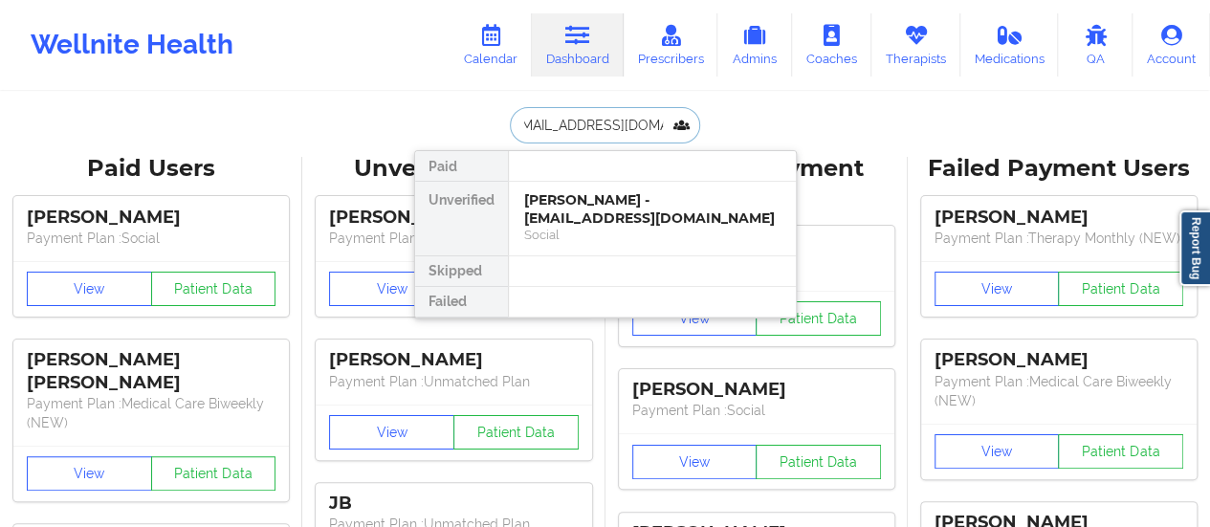
click at [605, 222] on div "Sade Wilson - sadewilson123@yahoo.com" at bounding box center [652, 208] width 256 height 35
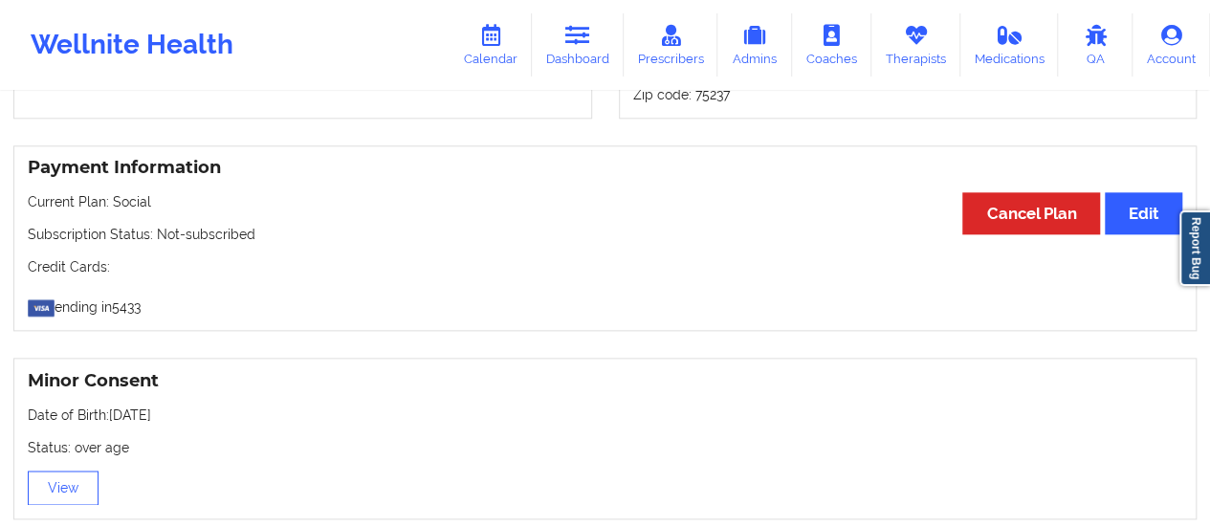
scroll to position [968, 0]
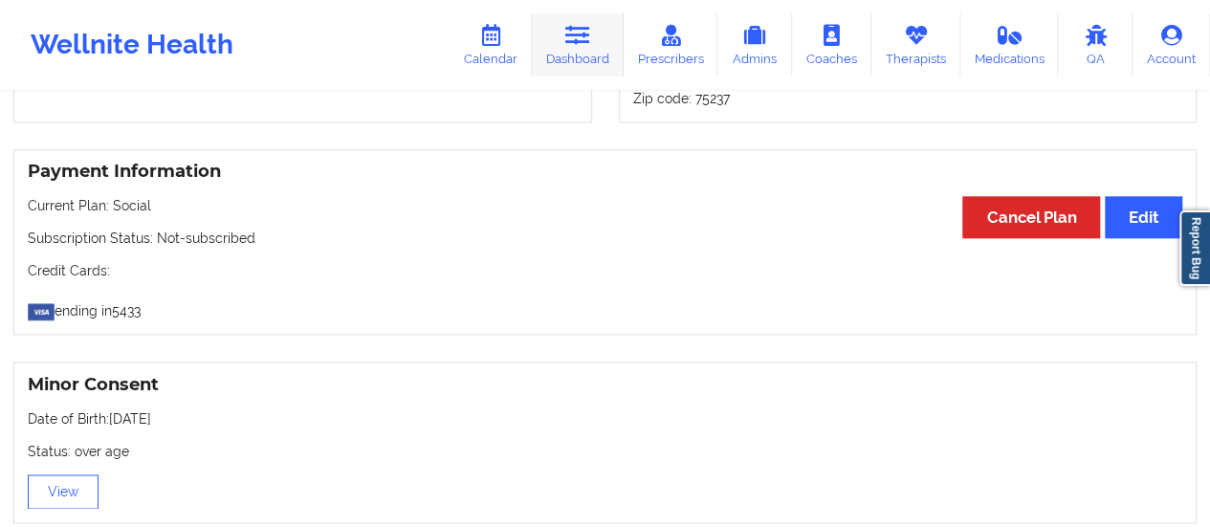
click at [587, 60] on link "Dashboard" at bounding box center [578, 44] width 92 height 63
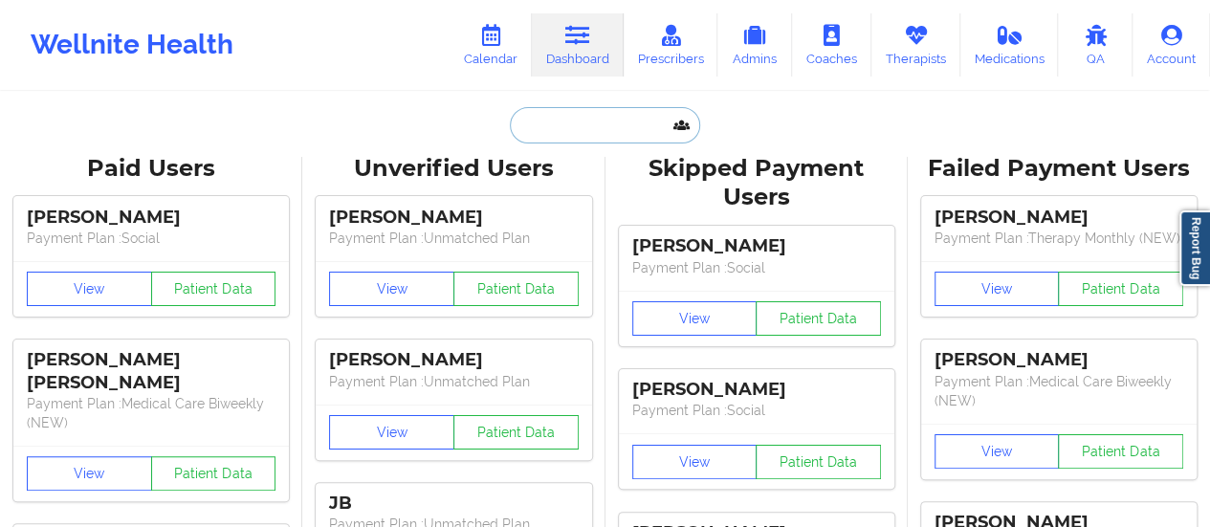
click at [563, 119] on input "text" at bounding box center [604, 125] width 189 height 36
paste input "Amanda M Duenne"
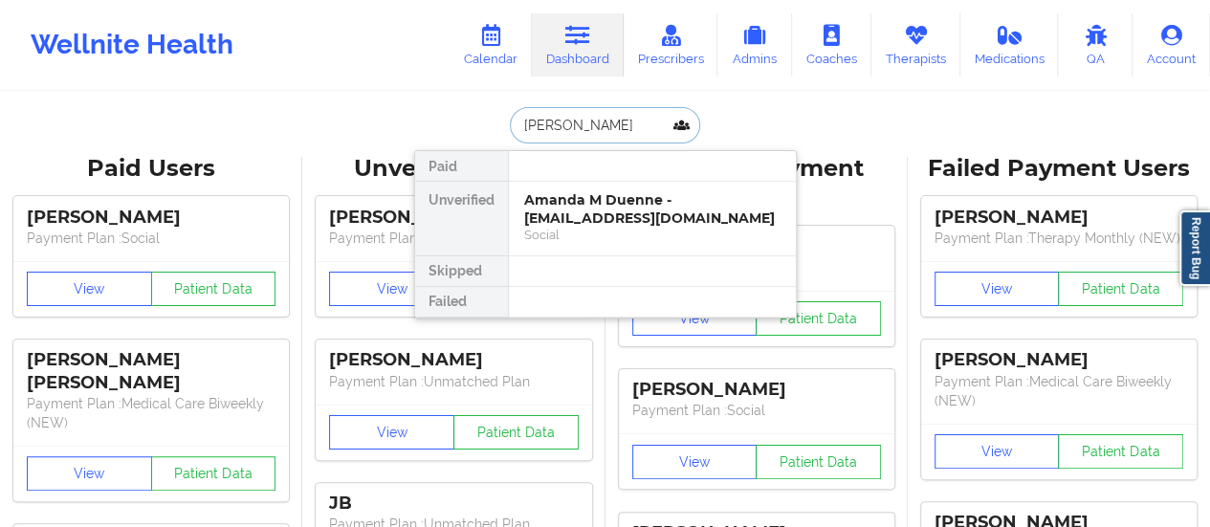
type input "Amanda M Duenne"
drag, startPoint x: 577, startPoint y: 254, endPoint x: 566, endPoint y: 226, distance: 30.6
click at [566, 226] on div "Paid Unverified Amanda M Duenne - barnett.amanda828@gmail.com Social Skipped Fa…" at bounding box center [605, 234] width 383 height 168
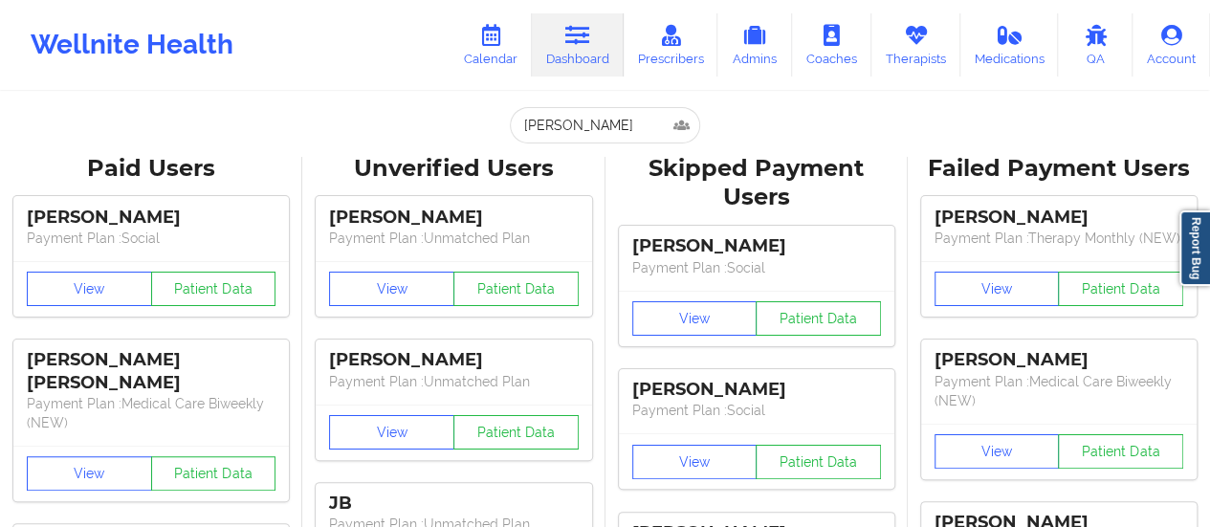
click at [566, 226] on div "[PERSON_NAME]" at bounding box center [453, 218] width 249 height 22
click at [584, 129] on input "Amanda M Duenne" at bounding box center [604, 125] width 189 height 36
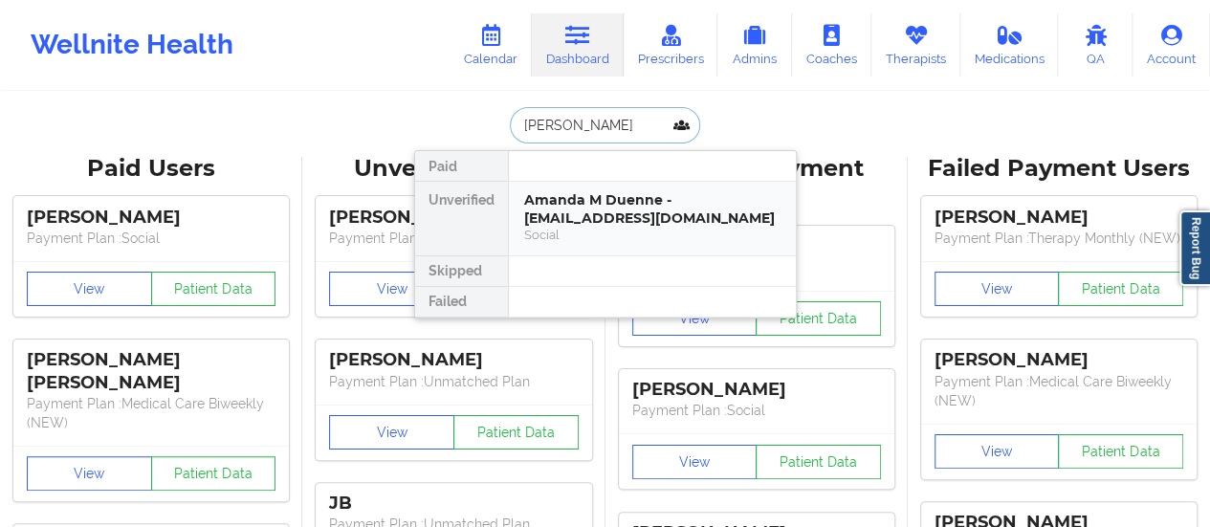
click at [583, 185] on div "Amanda M Duenne - barnett.amanda828@gmail.com Social" at bounding box center [652, 219] width 287 height 74
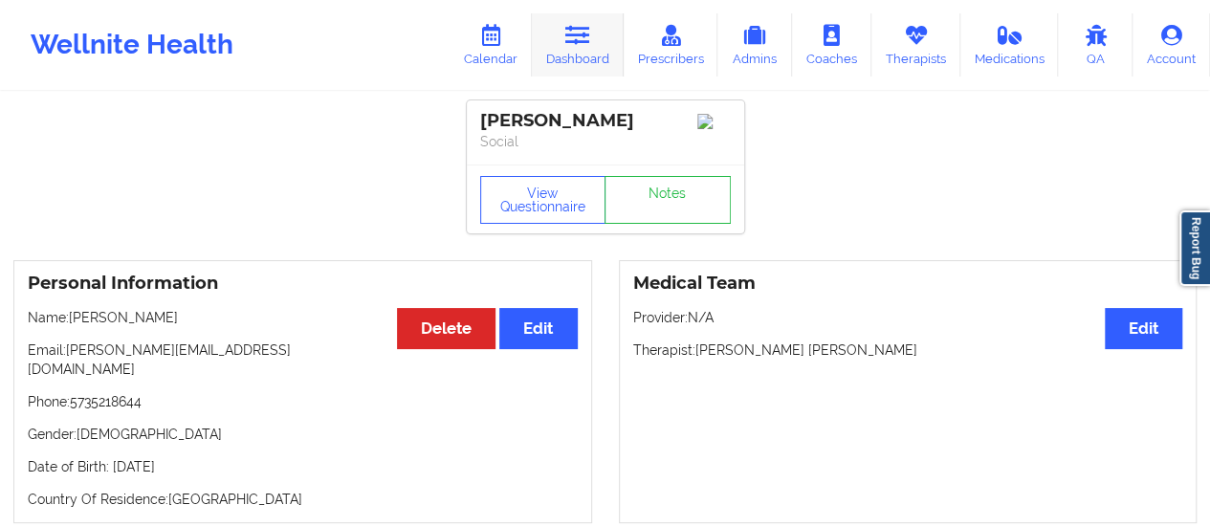
click at [584, 57] on link "Dashboard" at bounding box center [578, 44] width 92 height 63
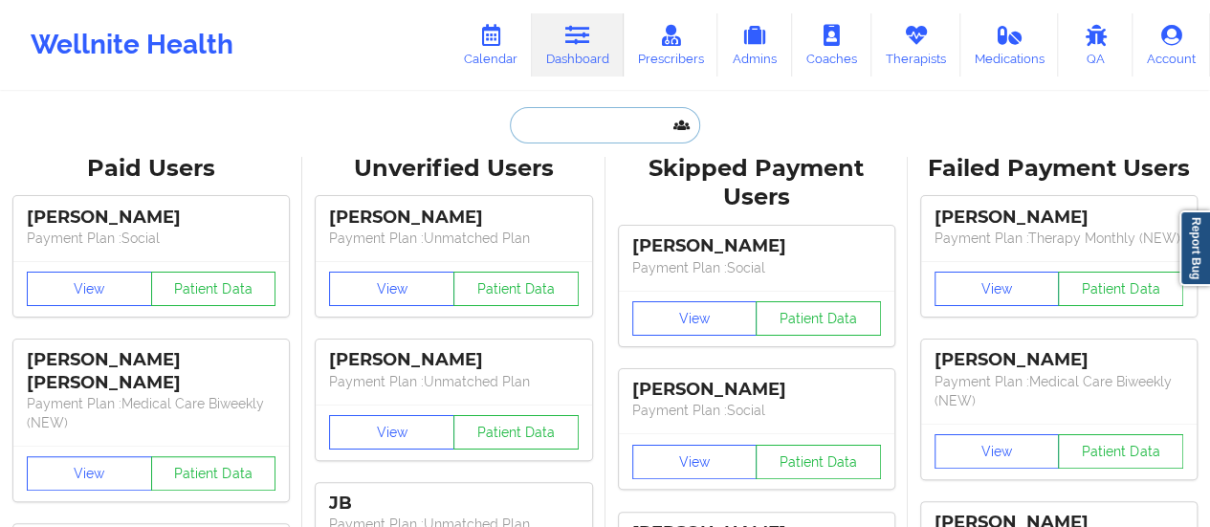
click at [631, 121] on input "text" at bounding box center [604, 125] width 189 height 36
paste input "barnett.amanda828@gmail.com"
type input "barnett.amanda828@gmail.com"
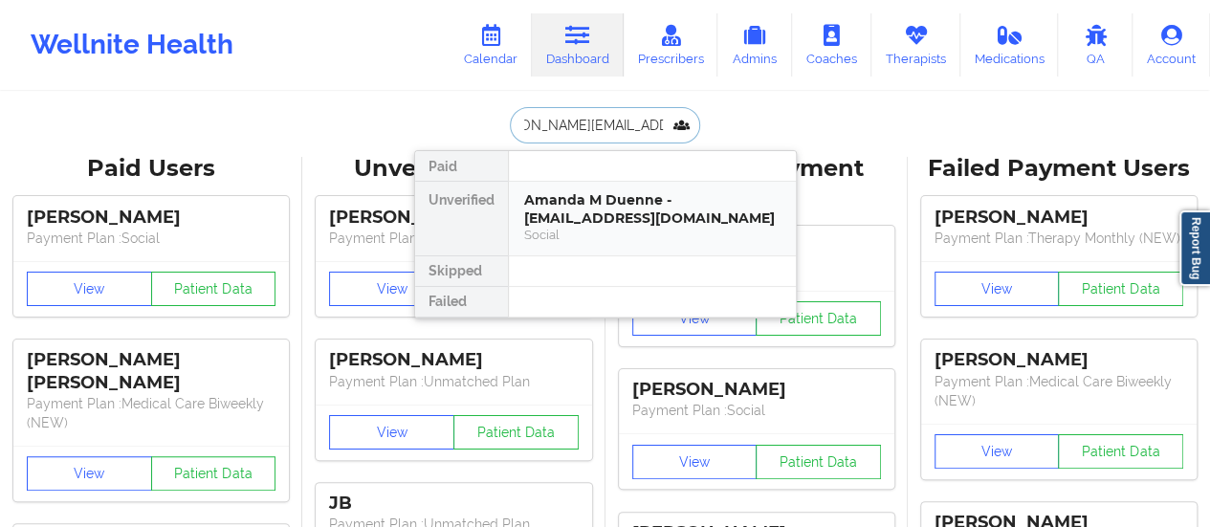
click at [574, 231] on div "Social" at bounding box center [652, 235] width 256 height 16
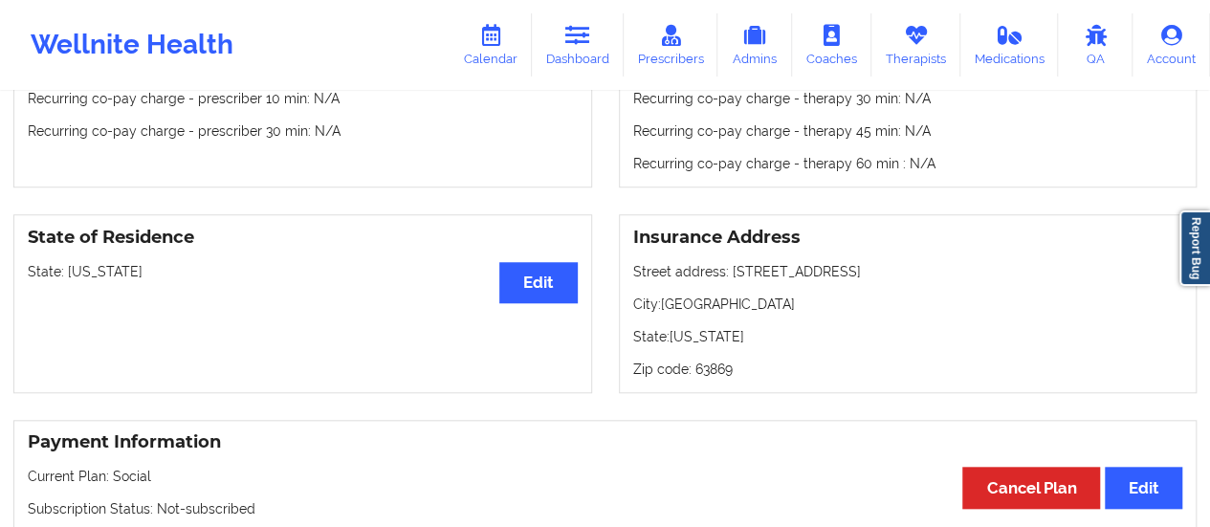
scroll to position [716, 0]
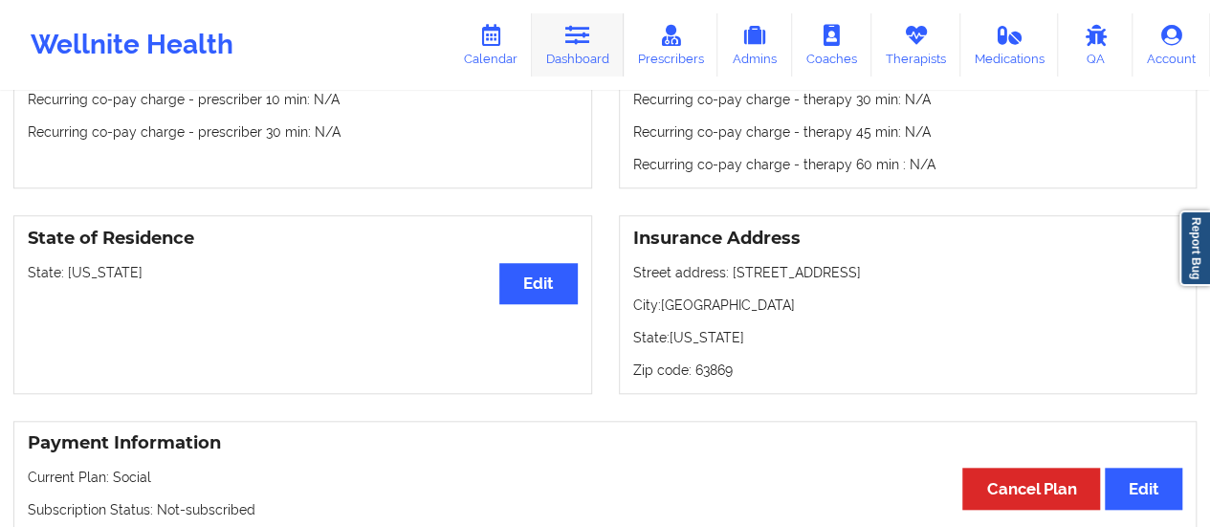
click at [583, 30] on icon at bounding box center [577, 35] width 25 height 21
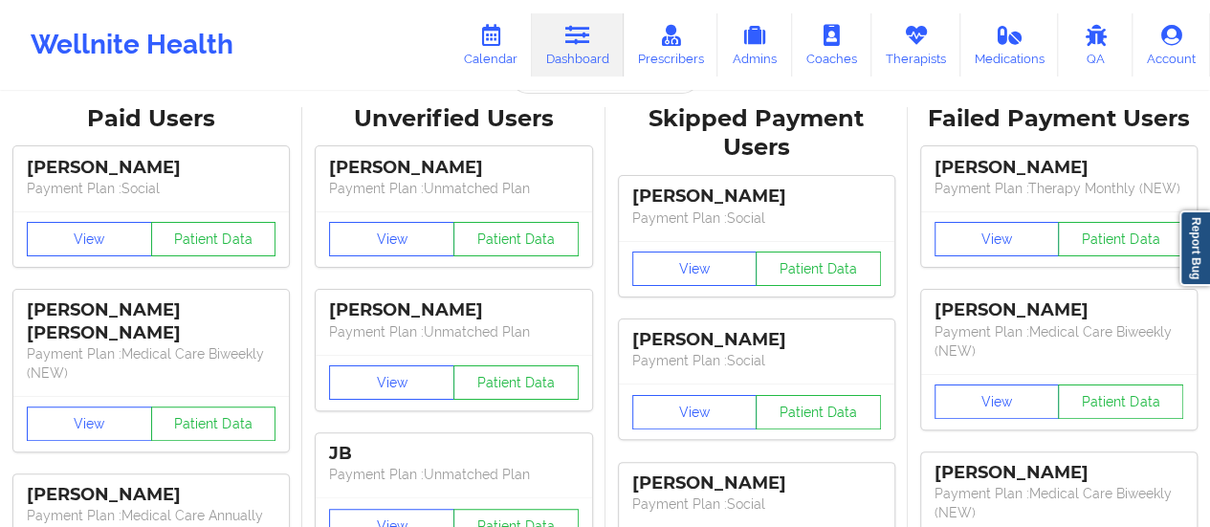
scroll to position [7, 0]
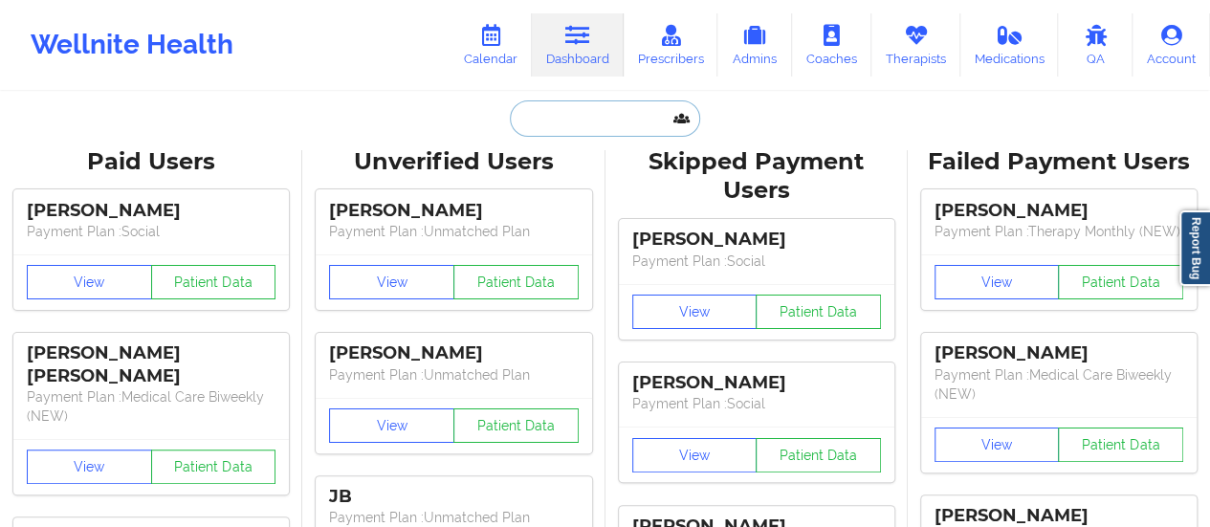
click at [574, 120] on input "text" at bounding box center [604, 118] width 189 height 36
paste input "Jessica Yager"
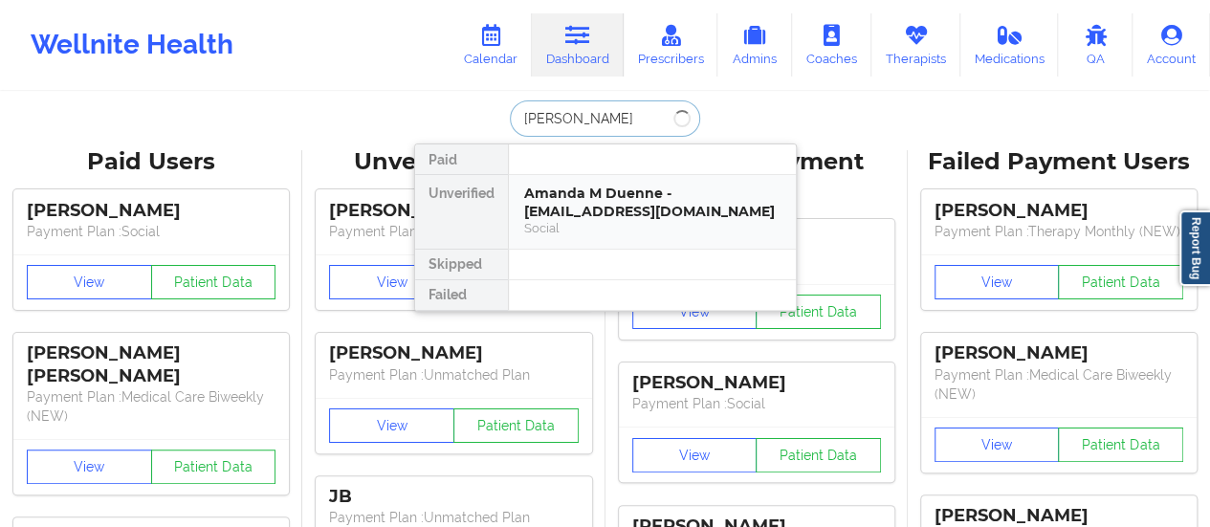
type input "Jessica Yager"
click at [587, 193] on div "Jessica Yager - jmyhp5@umsystem.edu" at bounding box center [652, 202] width 256 height 35
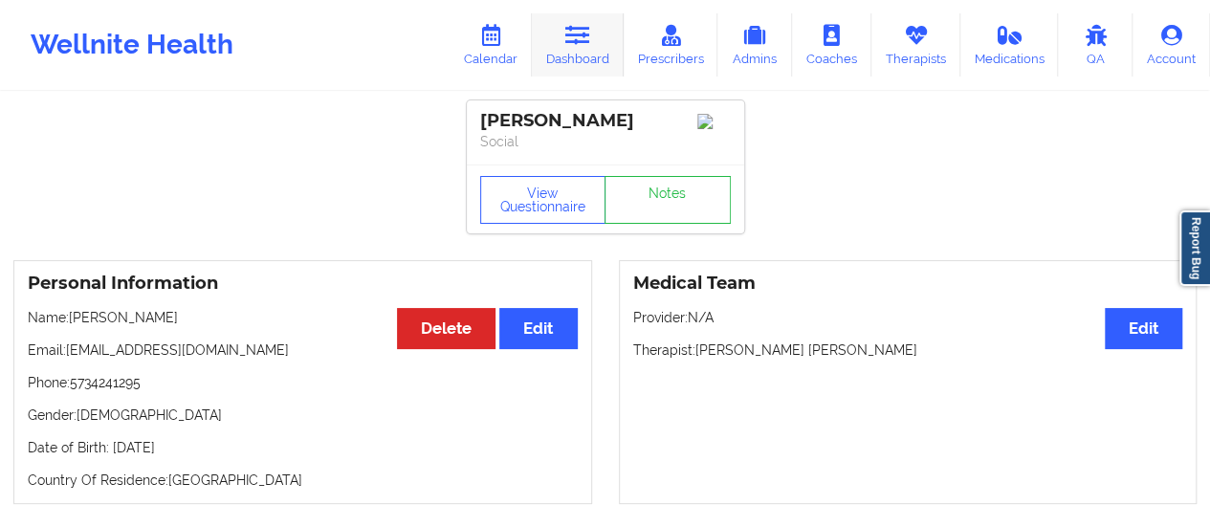
click at [561, 40] on link "Dashboard" at bounding box center [578, 44] width 92 height 63
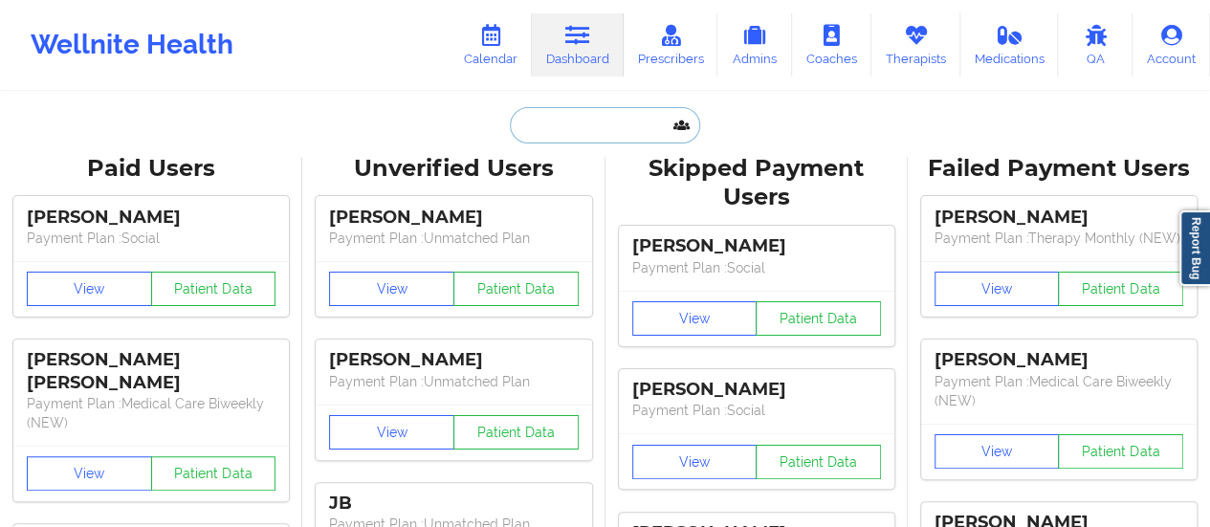
click at [584, 129] on input "text" at bounding box center [604, 125] width 189 height 36
paste input "yiannarusso@gmail.com"
type input "yiannarusso@gmail.com"
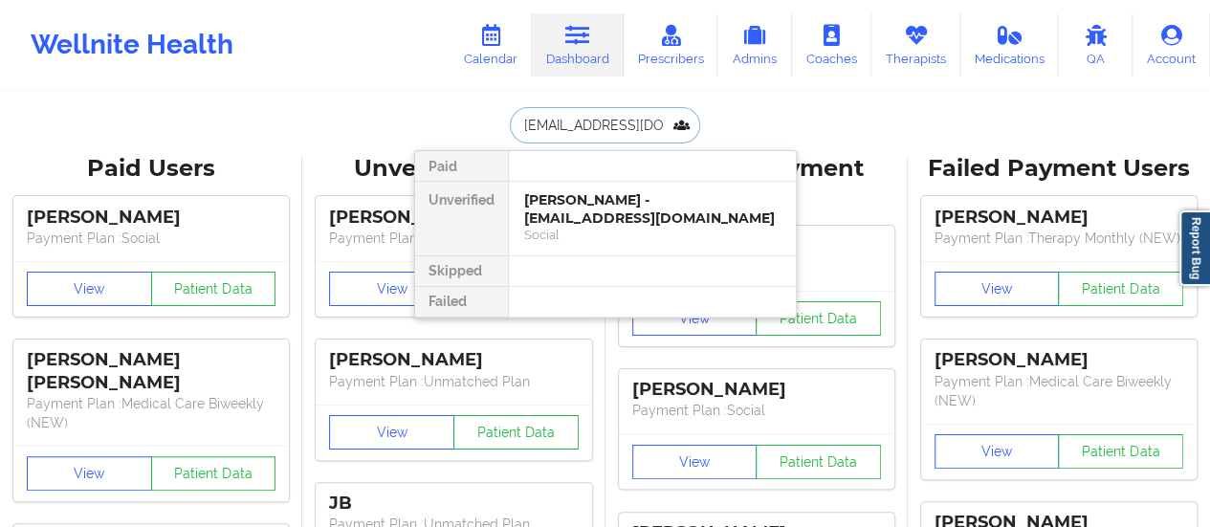
click at [551, 220] on div "Evelyn Russo - yiannarusso@gmail.com" at bounding box center [652, 208] width 256 height 35
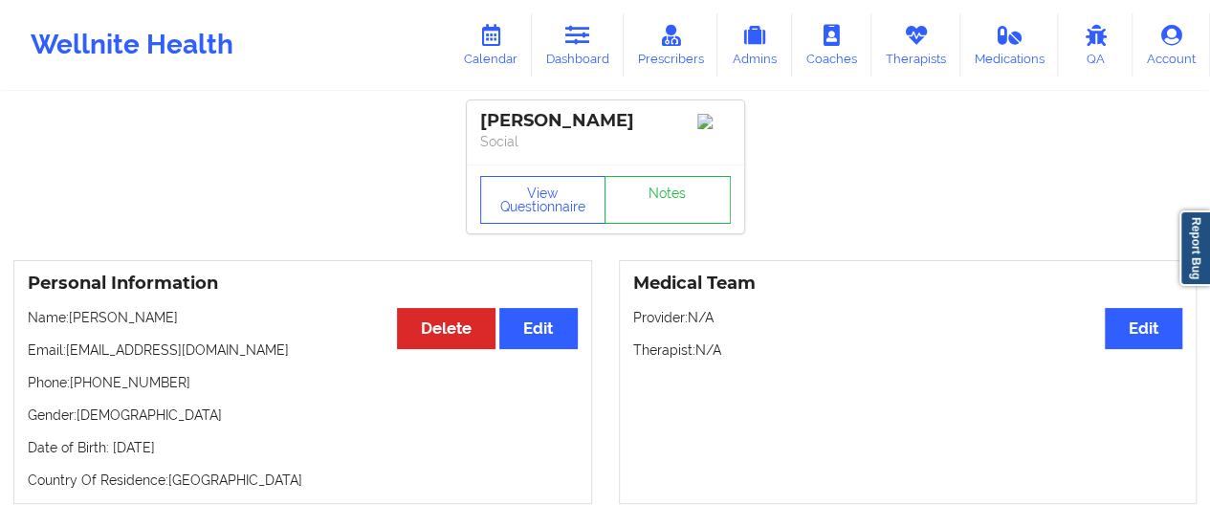
click at [71, 320] on p "Name: Evelyn Russo" at bounding box center [303, 317] width 550 height 19
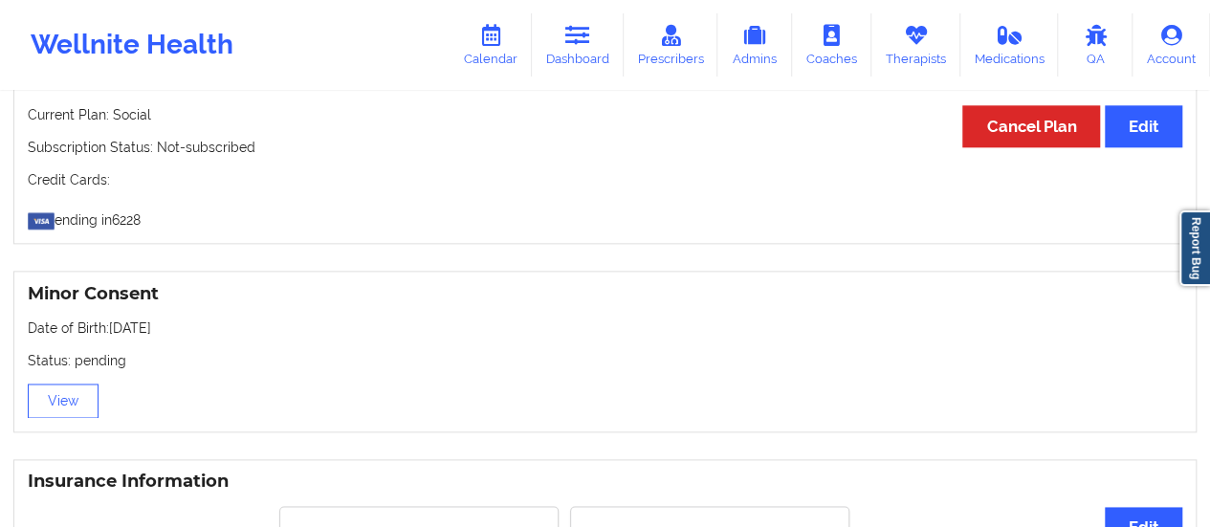
scroll to position [1061, 0]
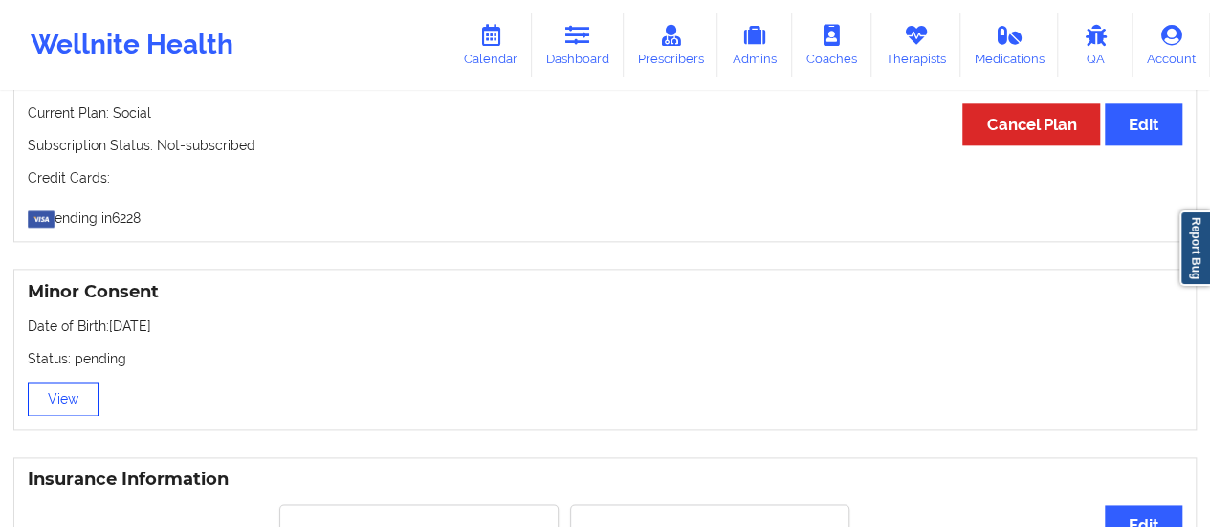
click at [66, 392] on button "View" at bounding box center [63, 399] width 71 height 34
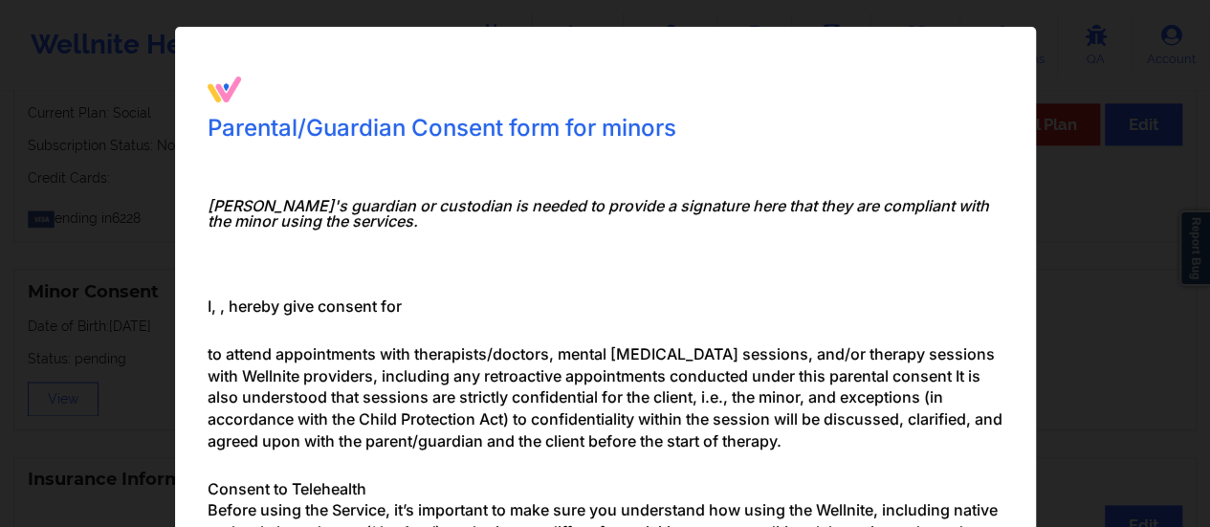
click at [1115, 283] on div "Parental/Guardian Consent form for minors Minor's guardian or custodian is need…" at bounding box center [605, 263] width 1210 height 527
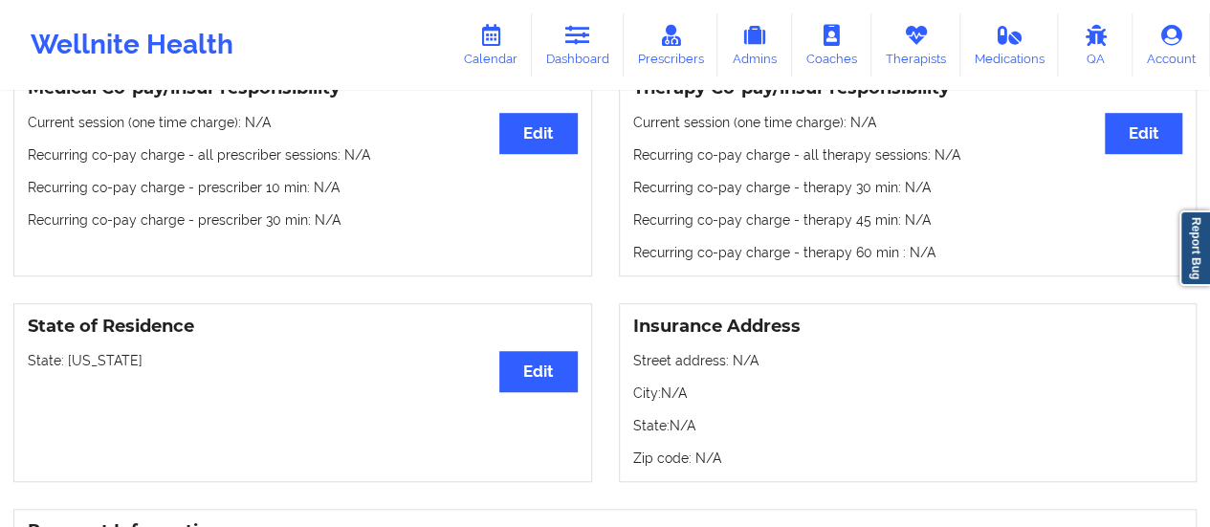
scroll to position [605, 0]
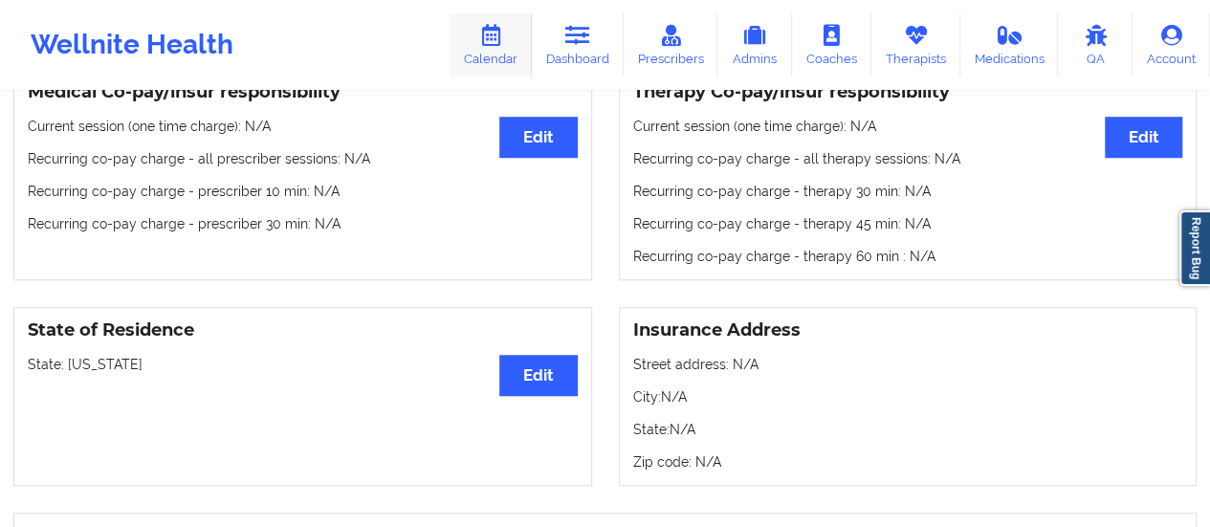
click at [474, 27] on link "Calendar" at bounding box center [491, 44] width 82 height 63
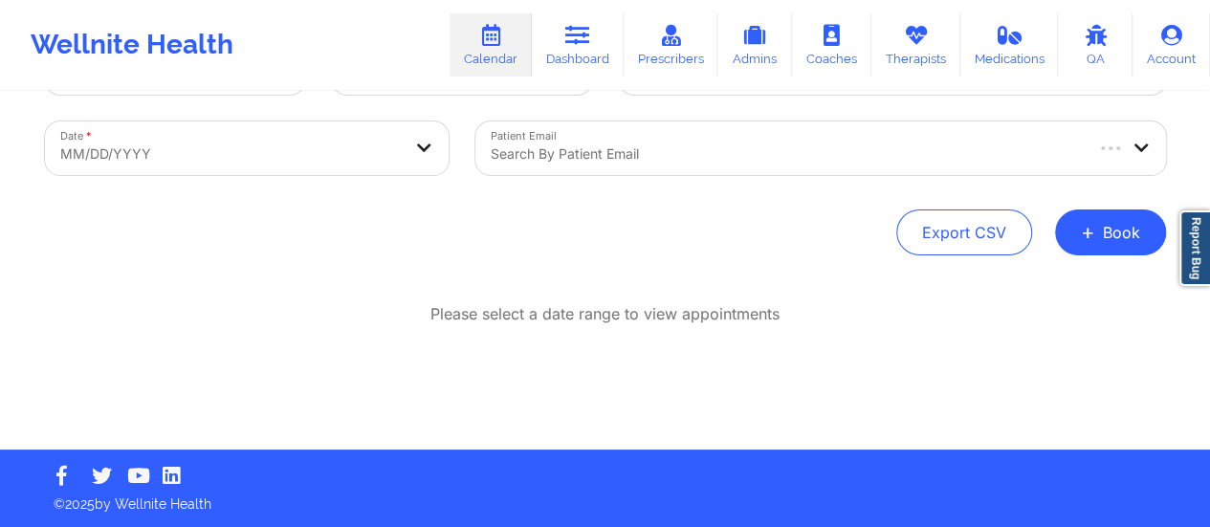
scroll to position [87, 0]
click at [1112, 240] on button "+ Book" at bounding box center [1110, 233] width 111 height 46
click at [1035, 280] on button "Therapy Session" at bounding box center [1078, 293] width 146 height 32
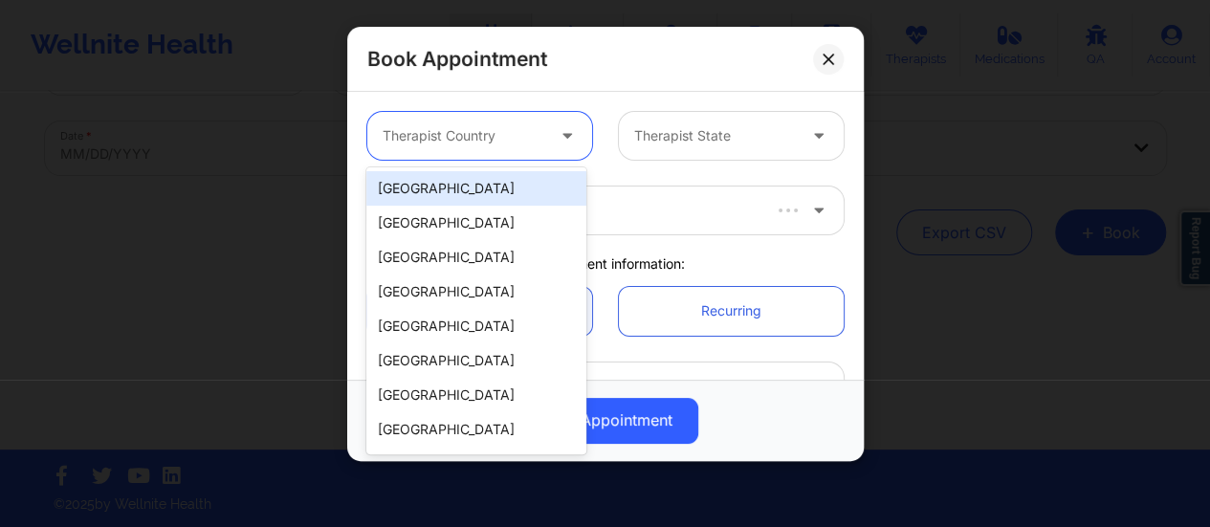
click at [478, 133] on div at bounding box center [464, 135] width 162 height 23
click at [469, 179] on div "[GEOGRAPHIC_DATA]" at bounding box center [476, 188] width 220 height 34
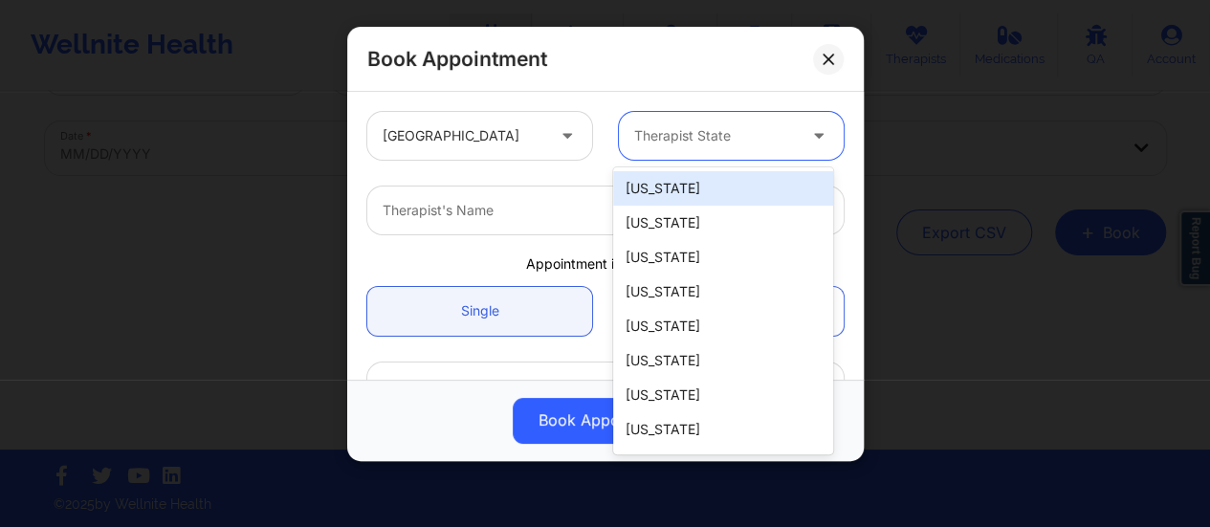
click at [658, 131] on div at bounding box center [715, 135] width 162 height 23
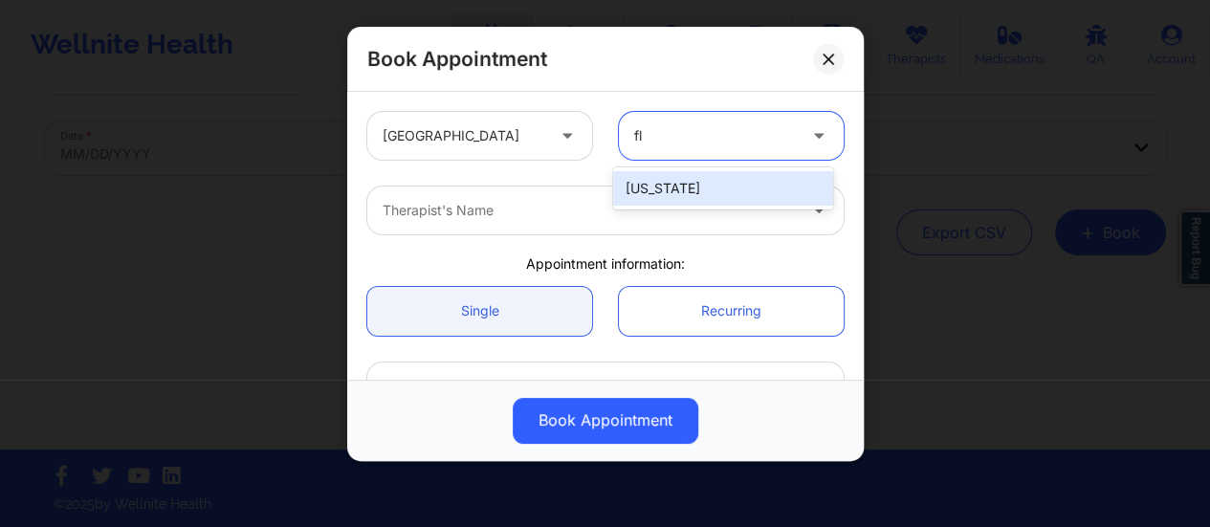
type input "flo"
click at [658, 175] on div "[US_STATE]" at bounding box center [723, 188] width 220 height 34
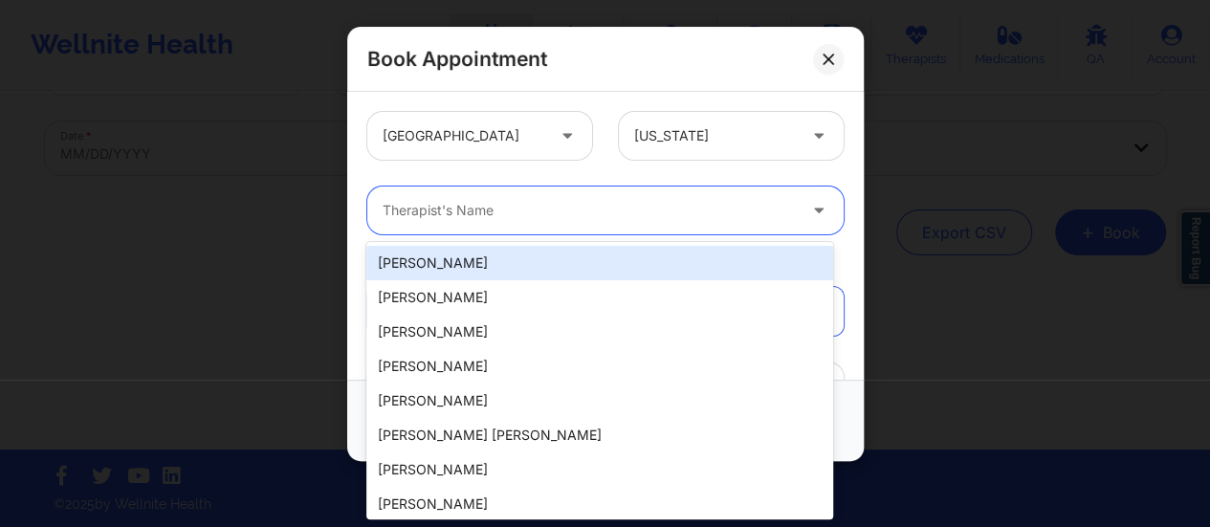
click at [601, 206] on div at bounding box center [589, 210] width 413 height 23
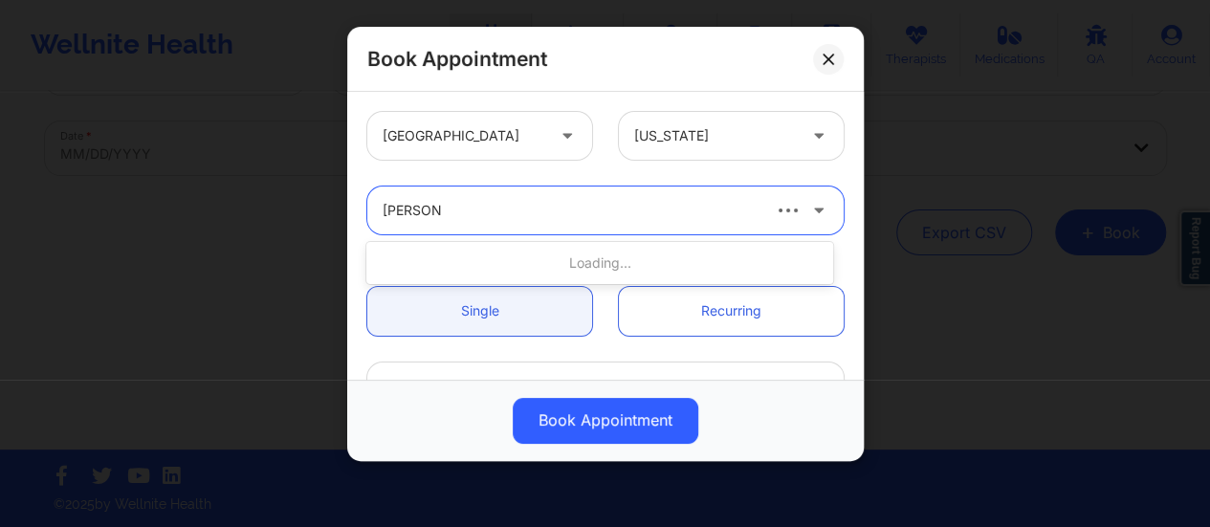
type input "nannette"
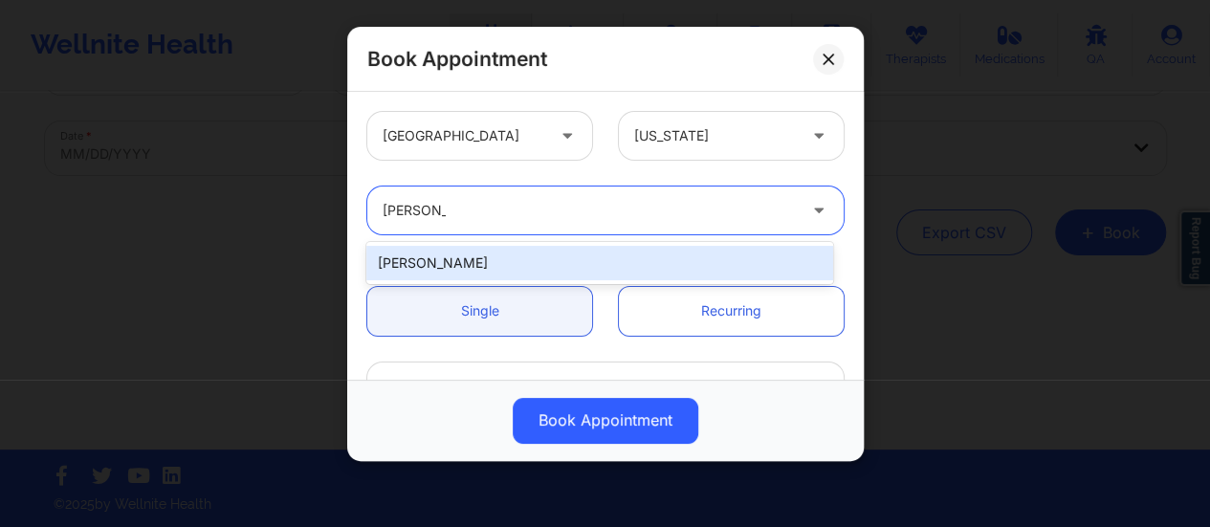
click at [529, 271] on div "Nannette Ryan" at bounding box center [599, 263] width 467 height 34
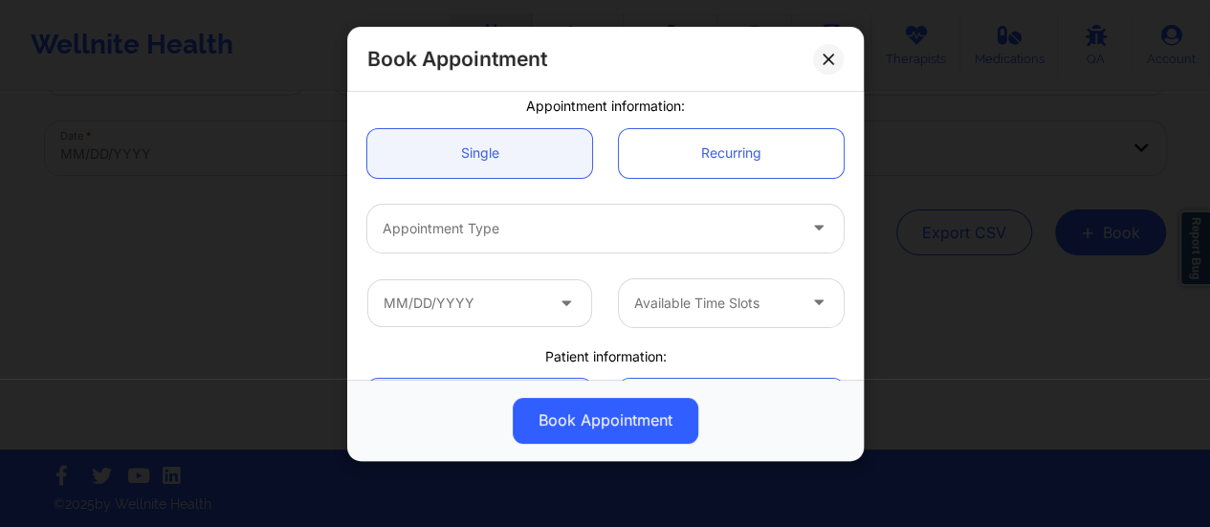
scroll to position [170, 0]
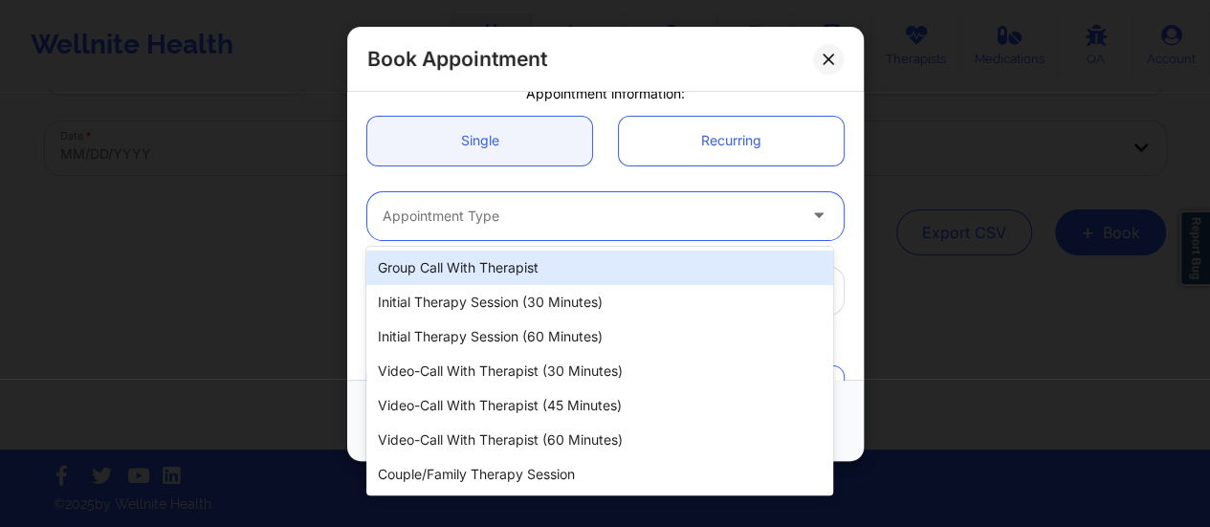
click at [505, 223] on div at bounding box center [589, 216] width 413 height 23
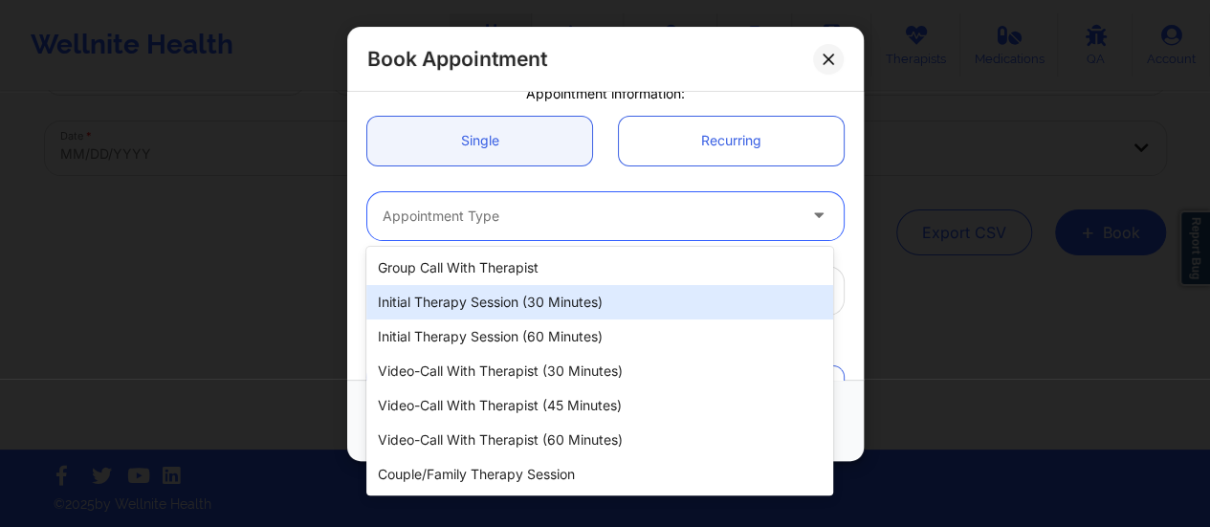
click at [544, 299] on div "Initial Therapy Session (30 minutes)" at bounding box center [599, 302] width 467 height 34
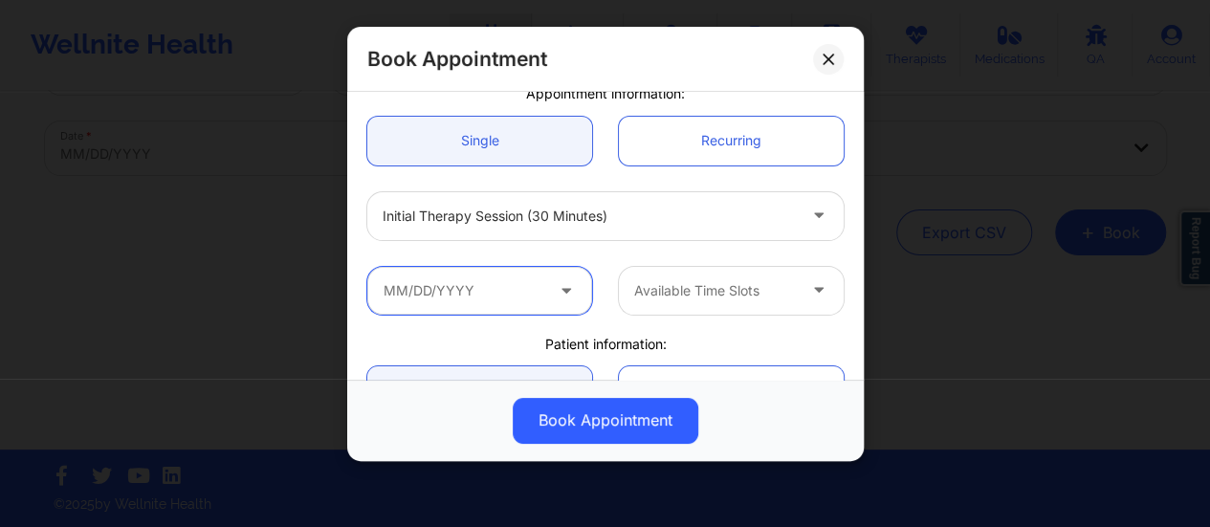
click at [509, 276] on input "text" at bounding box center [479, 291] width 225 height 48
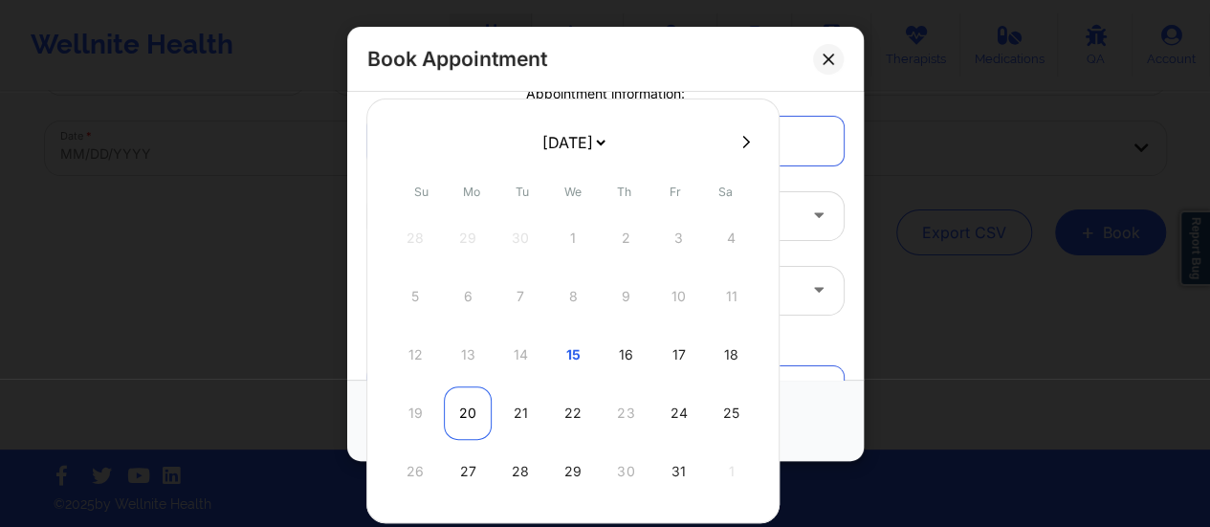
click at [485, 409] on div "20" at bounding box center [468, 413] width 48 height 54
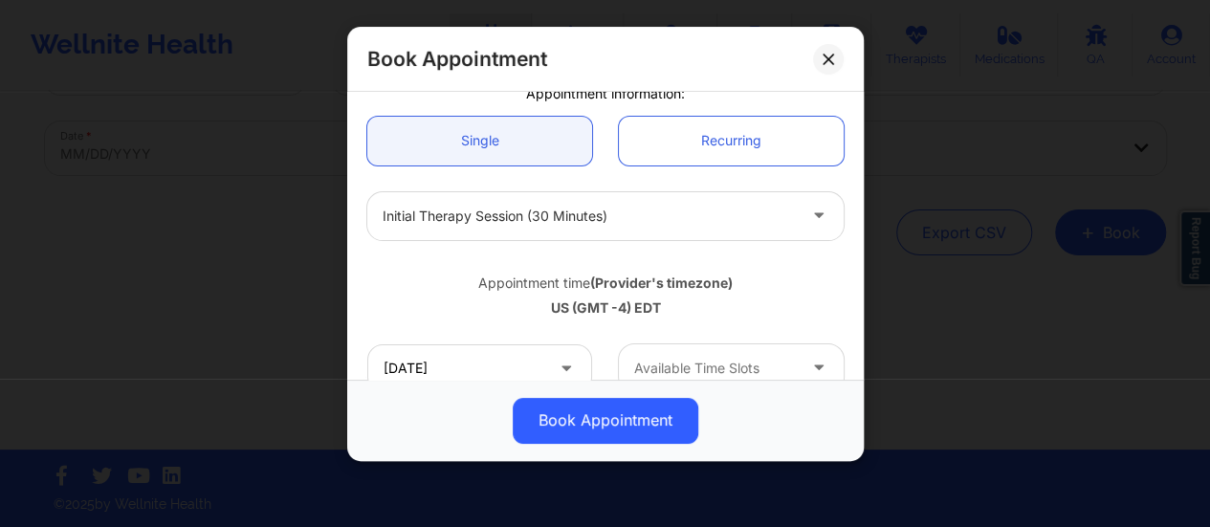
type input "10/20/2025"
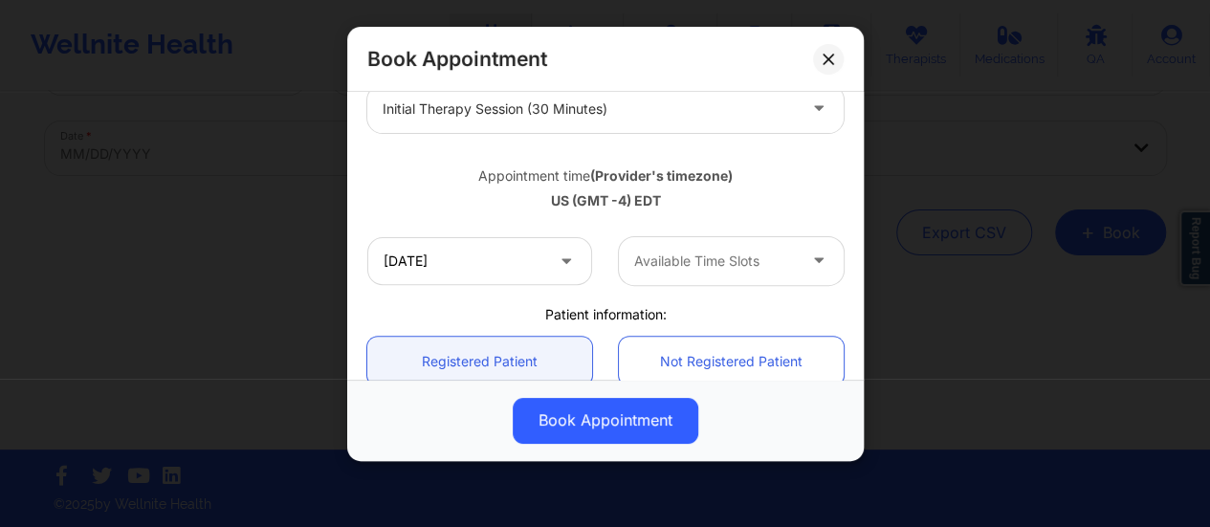
scroll to position [279, 0]
click at [694, 271] on div "Available Time Slots" at bounding box center [708, 259] width 179 height 48
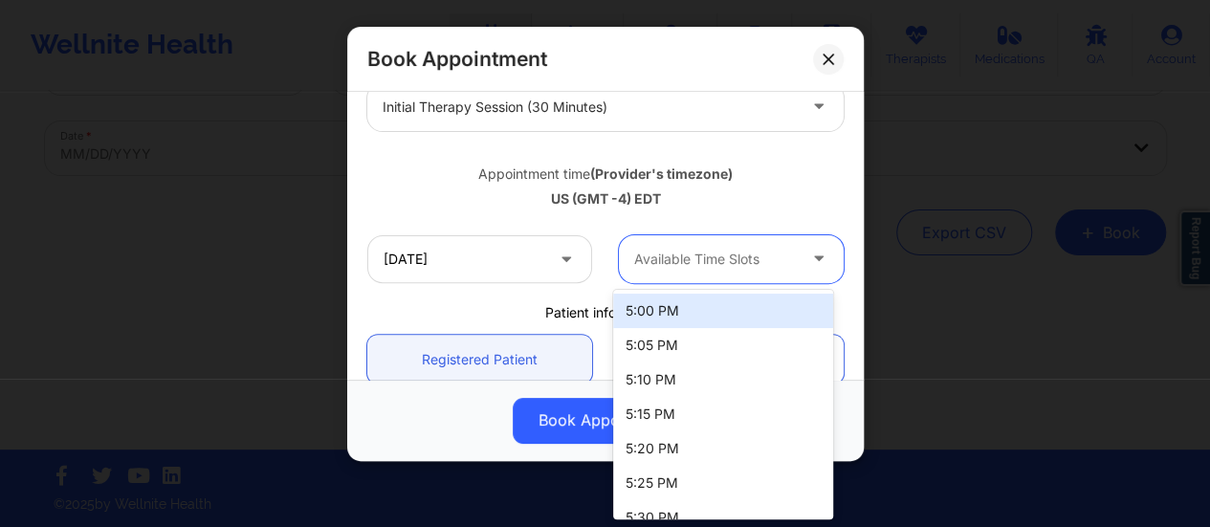
click at [677, 304] on div "5:00 PM" at bounding box center [723, 311] width 220 height 34
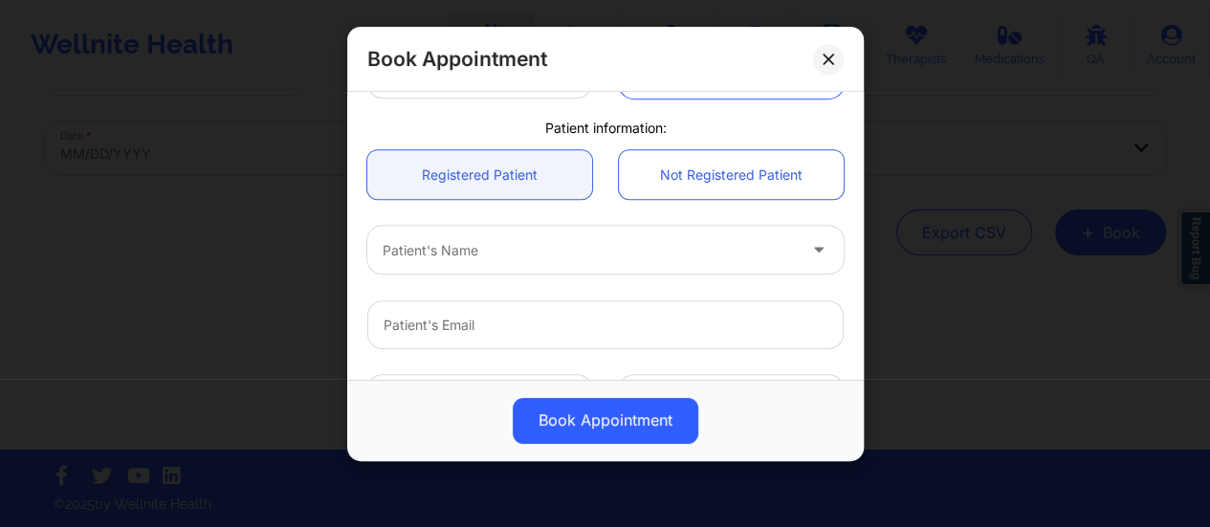
scroll to position [476, 0]
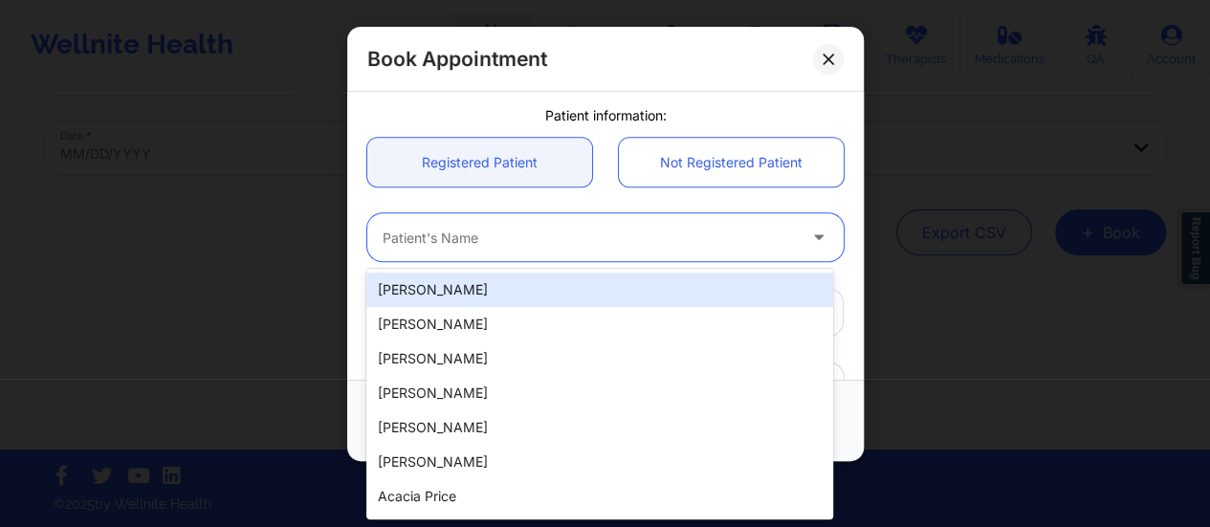
click at [555, 237] on div at bounding box center [589, 238] width 413 height 23
paste input "yiannarusso@gmail.com"
type input "yiannarusso@gmail.com"
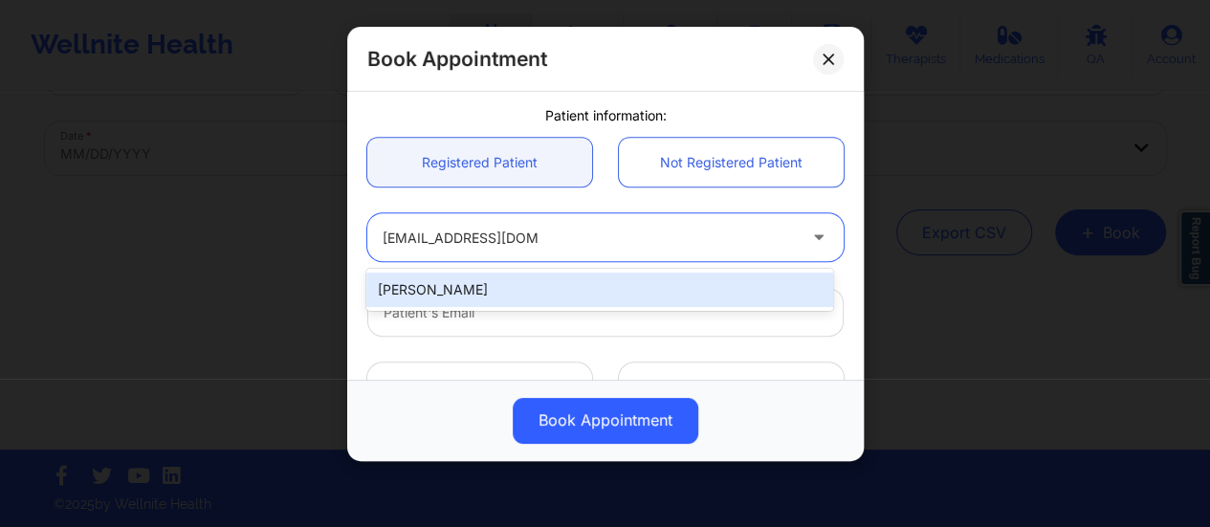
click at [548, 297] on div "Evelyn Russo" at bounding box center [599, 290] width 467 height 34
type input "yiannarusso@gmail.com"
type input "+17162019763"
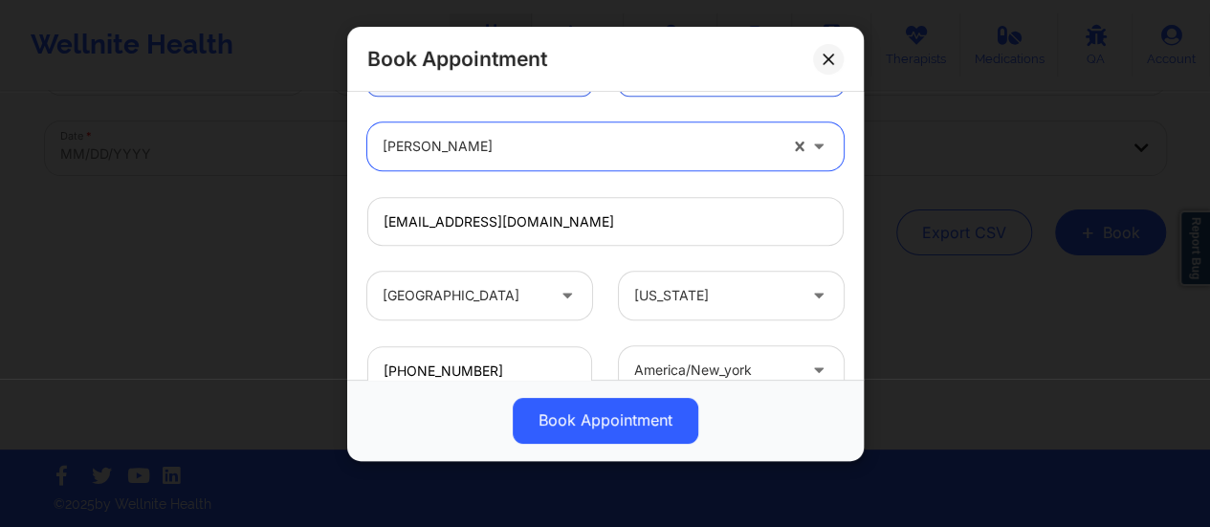
scroll to position [704, 0]
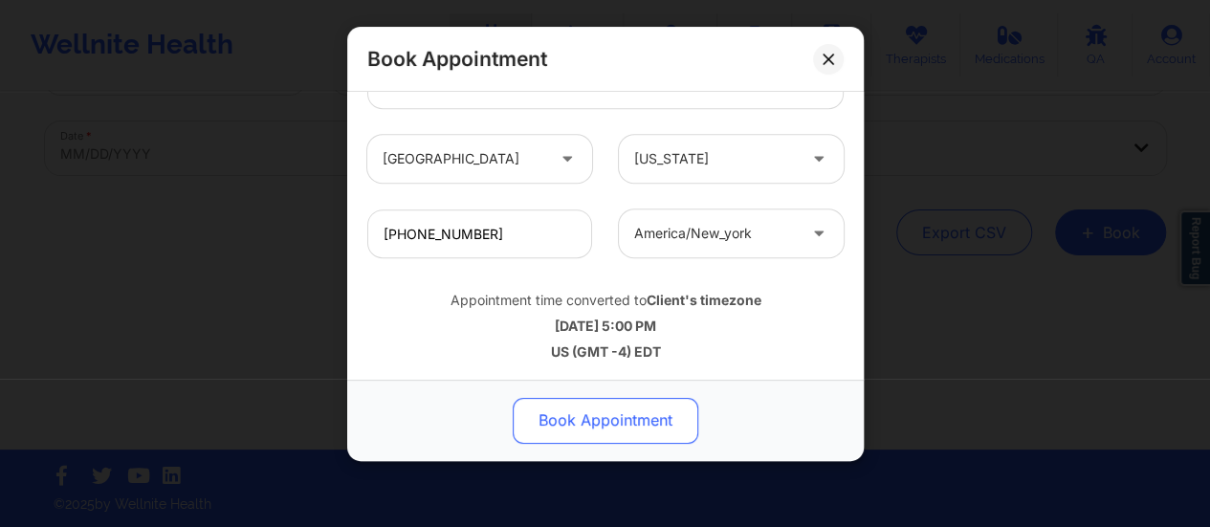
click at [591, 409] on button "Book Appointment" at bounding box center [606, 421] width 186 height 46
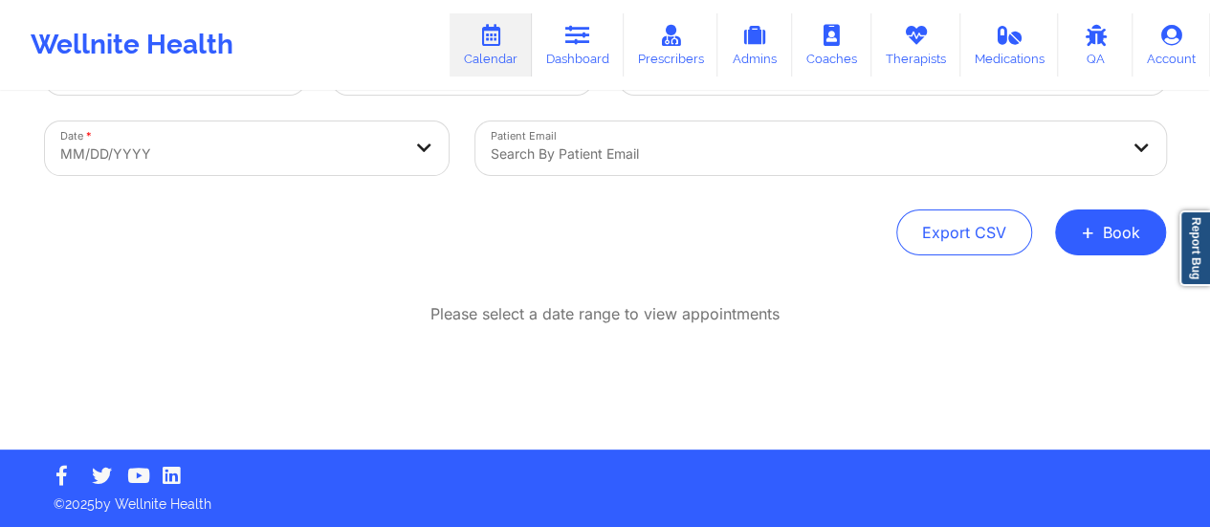
scroll to position [0, 0]
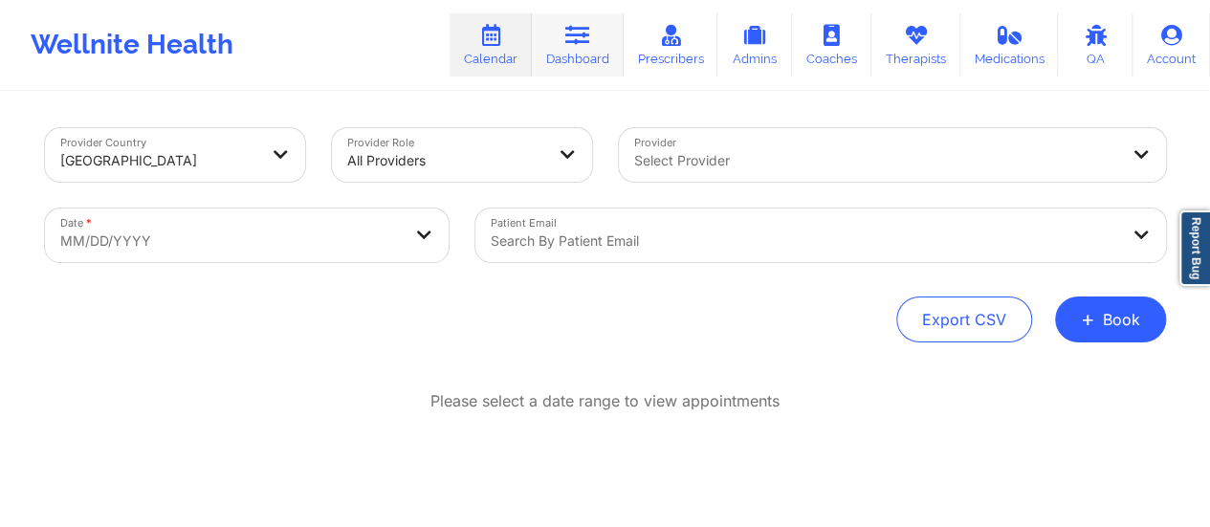
click at [572, 25] on icon at bounding box center [577, 35] width 25 height 21
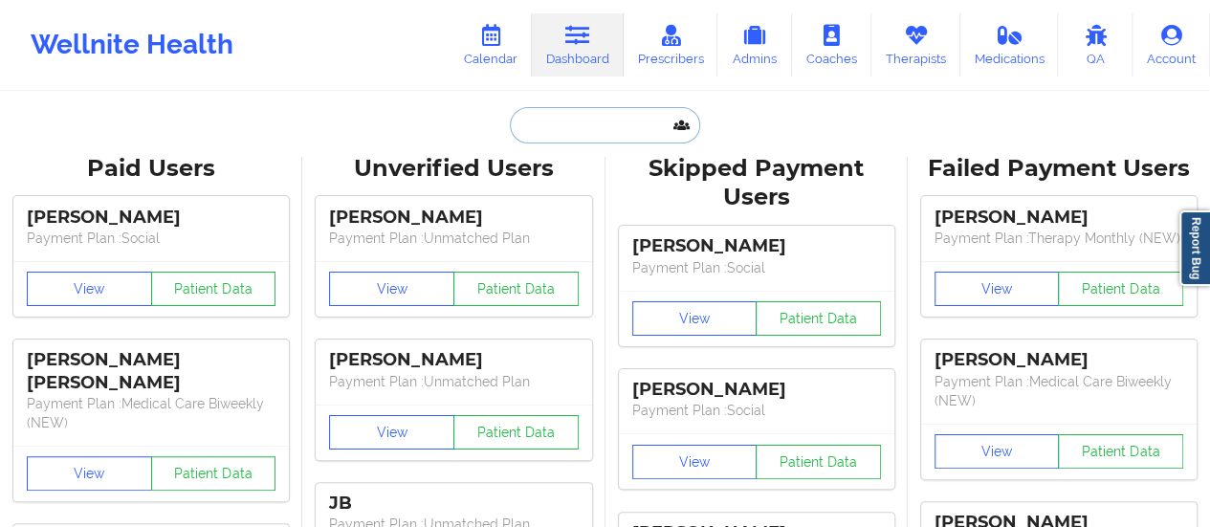
click at [631, 135] on input "text" at bounding box center [604, 125] width 189 height 36
paste input "barnett.amanda828@gmail.com"
type input "barnett.amanda828@gmail.com"
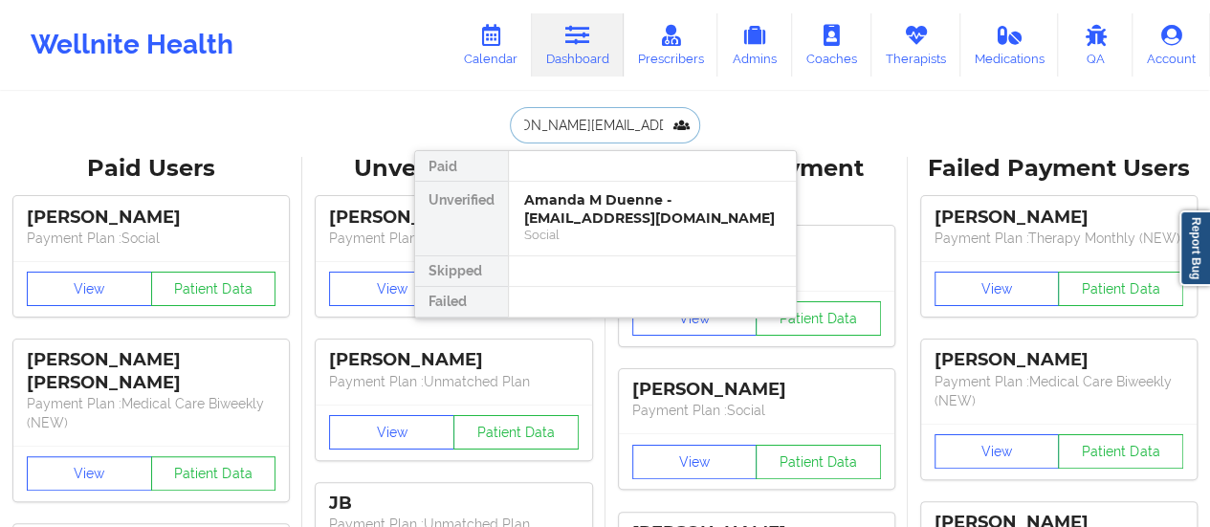
click at [553, 211] on div "Amanda M Duenne - barnett.amanda828@gmail.com" at bounding box center [652, 208] width 256 height 35
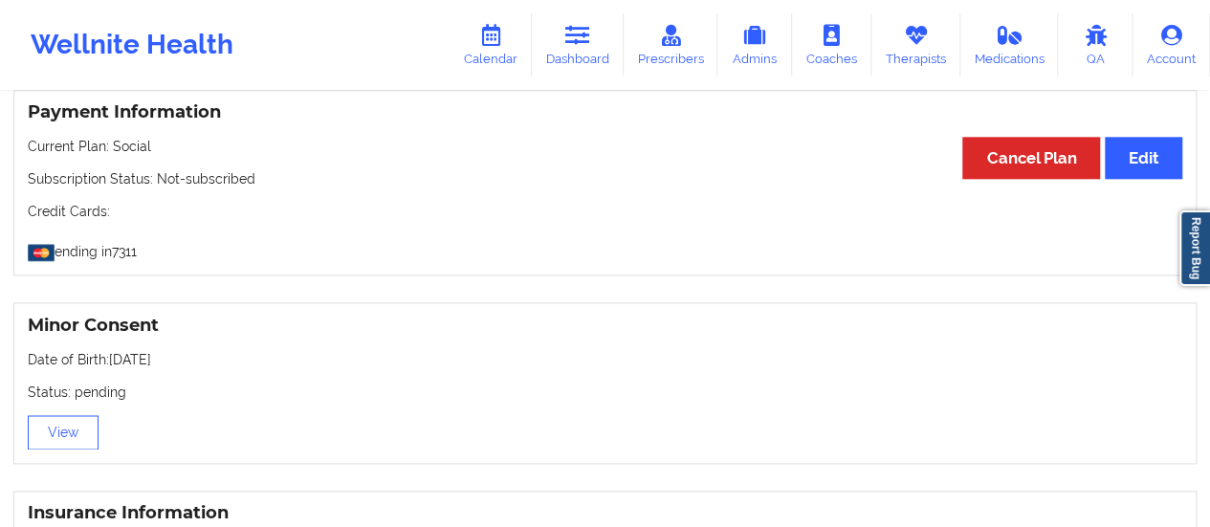
scroll to position [1045, 0]
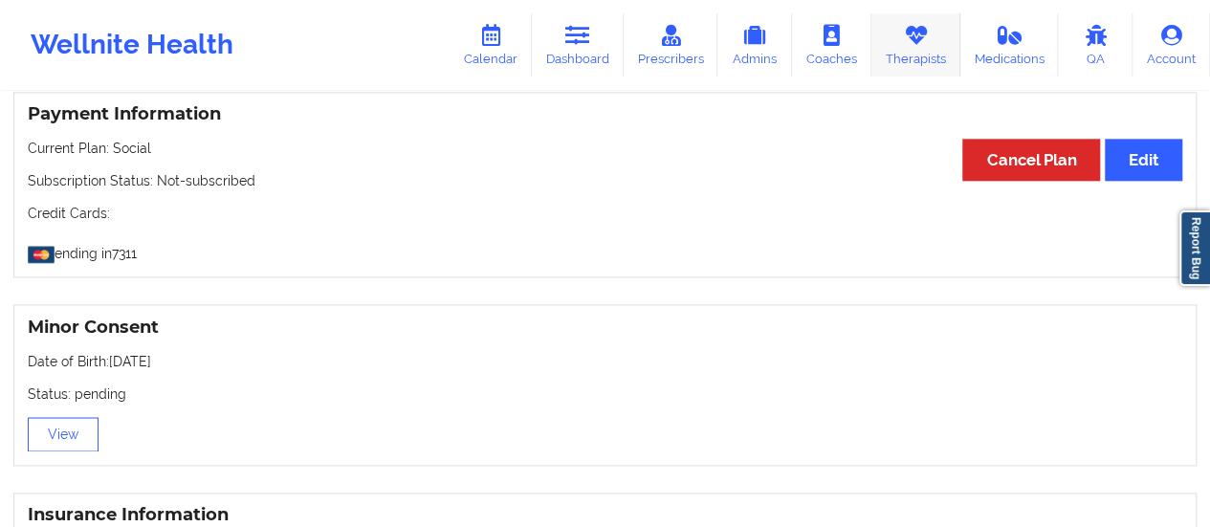
click at [932, 53] on link "Therapists" at bounding box center [916, 44] width 89 height 63
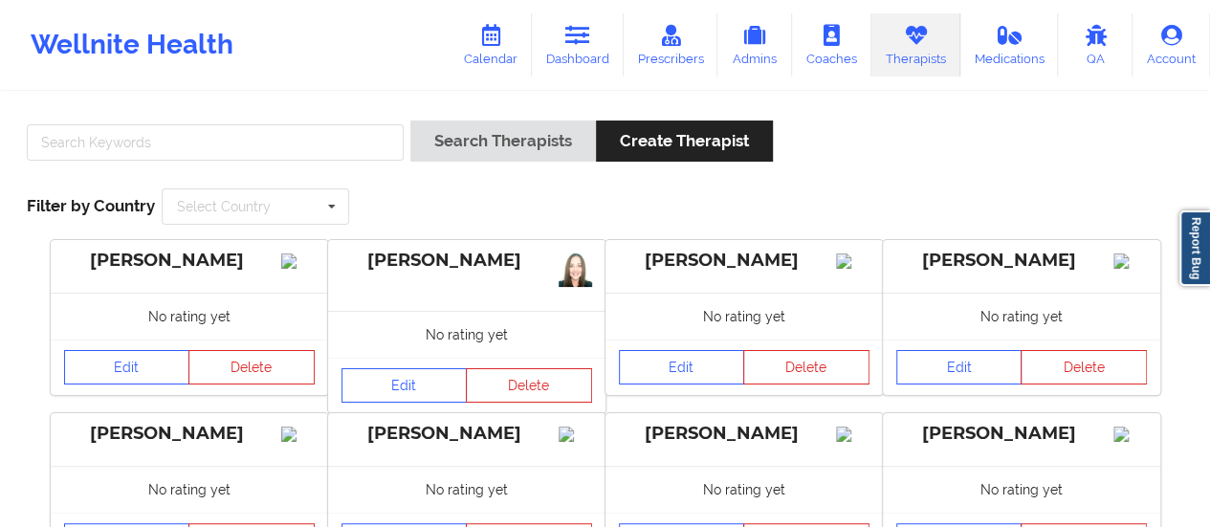
drag, startPoint x: 323, startPoint y: 120, endPoint x: 321, endPoint y: 136, distance: 16.4
click at [321, 136] on div "Search Therapists Create Therapist Filter by Country Select Country Australia C…" at bounding box center [604, 172] width 1183 height 131
click at [321, 136] on input "text" at bounding box center [215, 142] width 377 height 36
click at [410, 121] on button "Search Therapists" at bounding box center [503, 141] width 186 height 41
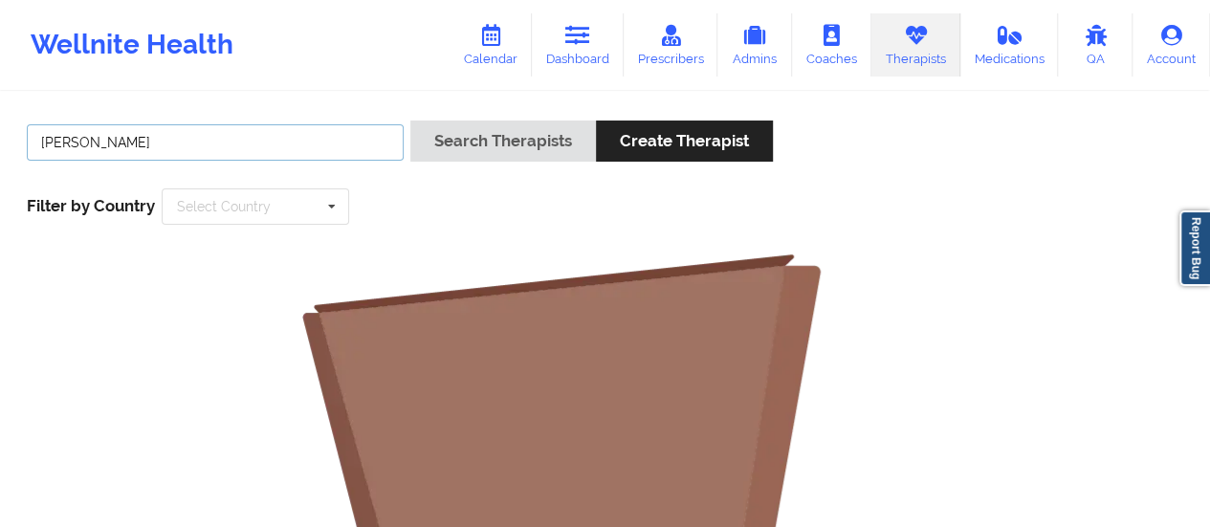
drag, startPoint x: 92, startPoint y: 144, endPoint x: 213, endPoint y: 146, distance: 121.5
click at [213, 146] on input "Marchita Hill" at bounding box center [215, 142] width 377 height 36
type input "Marchita"
click at [410, 121] on button "Search Therapists" at bounding box center [503, 141] width 186 height 41
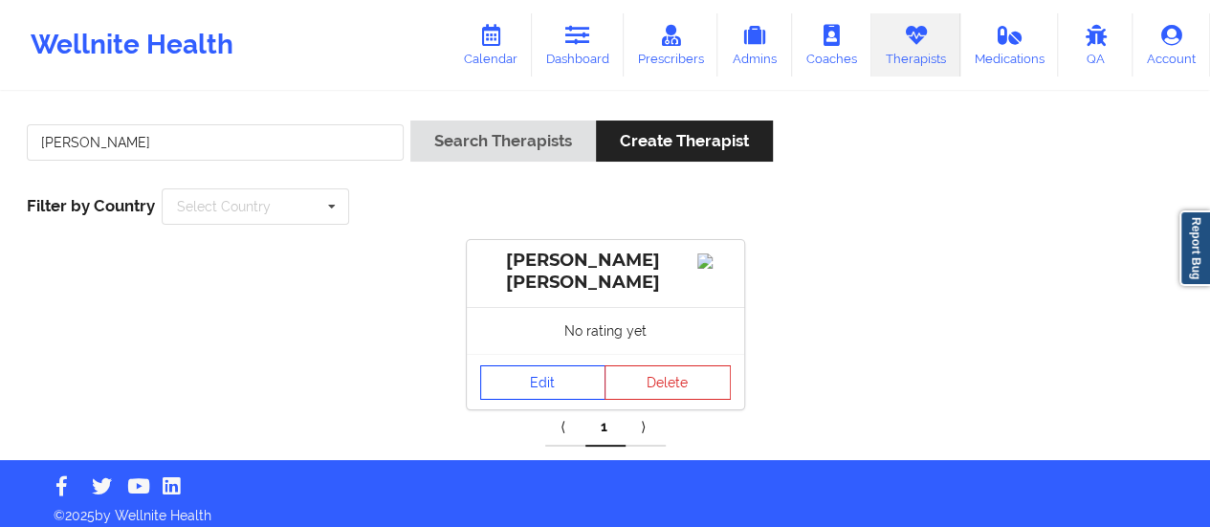
click at [519, 395] on link "Edit" at bounding box center [543, 382] width 126 height 34
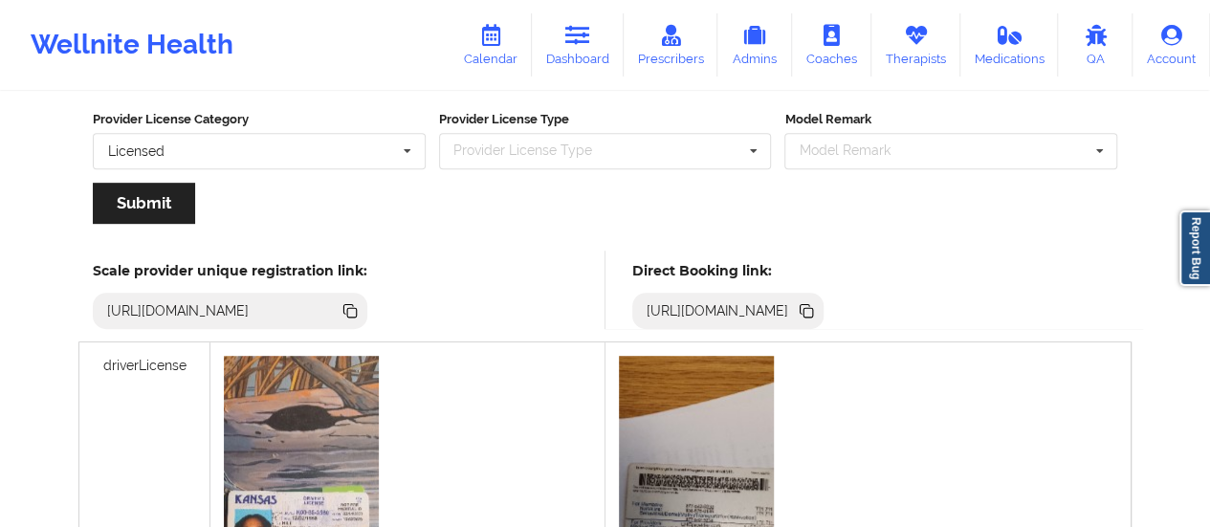
scroll to position [403, 0]
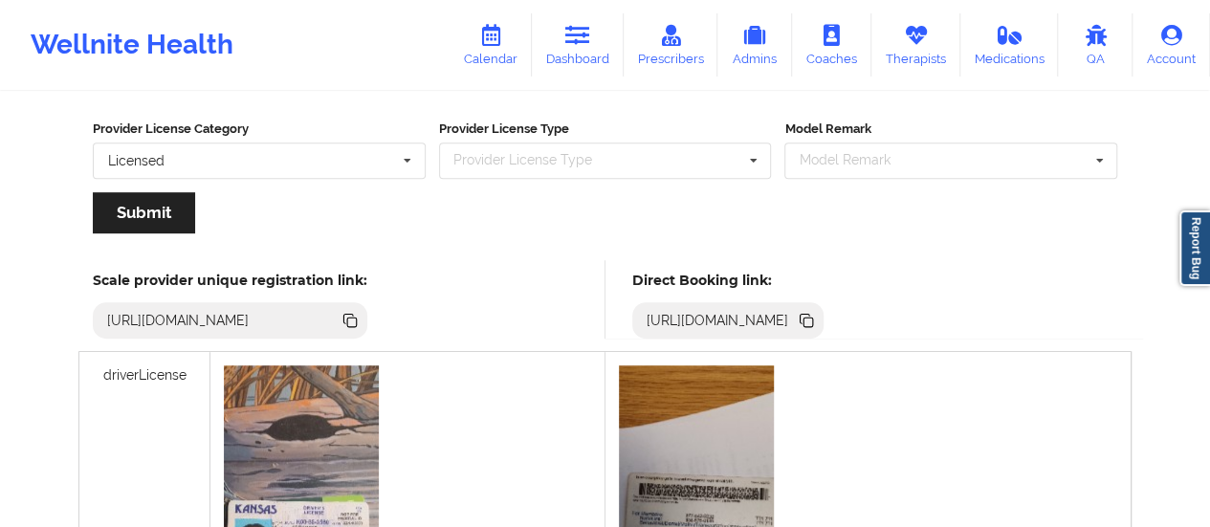
click at [817, 313] on icon at bounding box center [806, 320] width 21 height 21
click at [471, 33] on link "Calendar" at bounding box center [491, 44] width 82 height 63
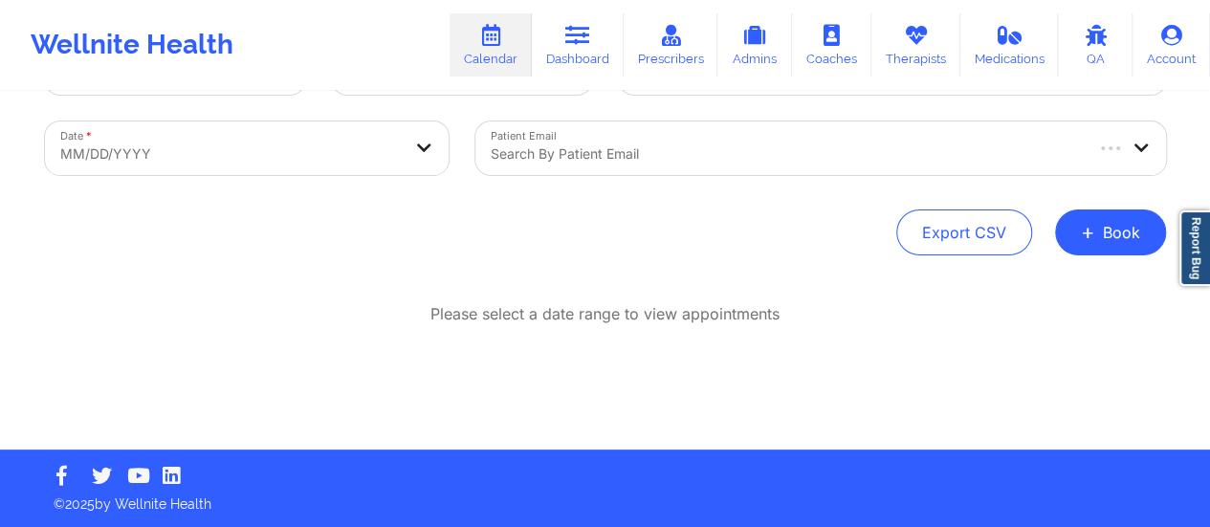
scroll to position [87, 0]
click at [1108, 232] on button "+ Book" at bounding box center [1110, 233] width 111 height 46
click at [1034, 293] on button "Therapy Session" at bounding box center [1078, 293] width 146 height 32
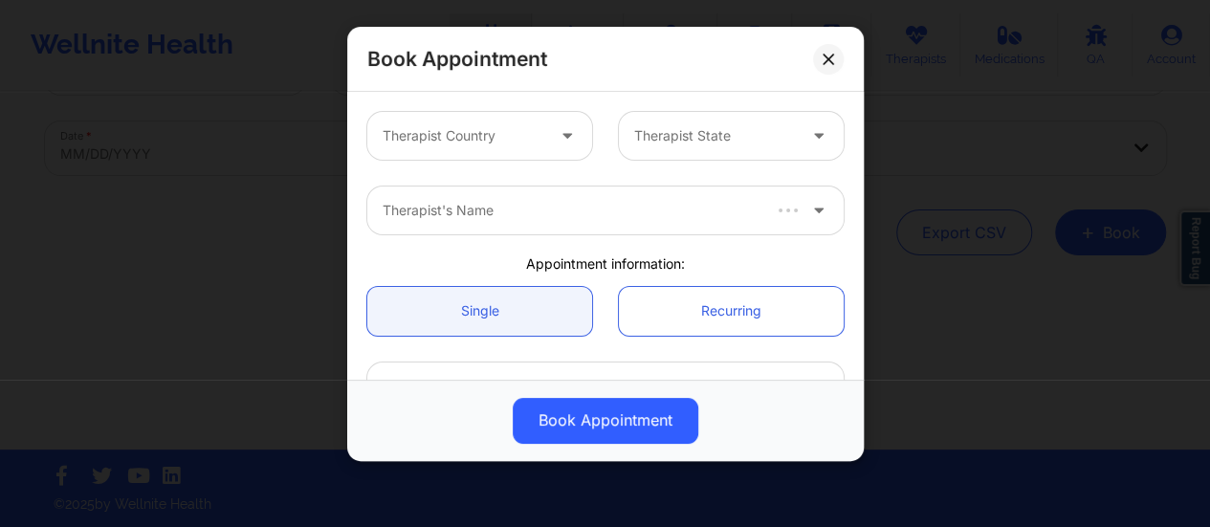
click at [532, 127] on div "Book Appointment Therapist Country Therapist State Therapist's Name Appointment…" at bounding box center [605, 263] width 1210 height 527
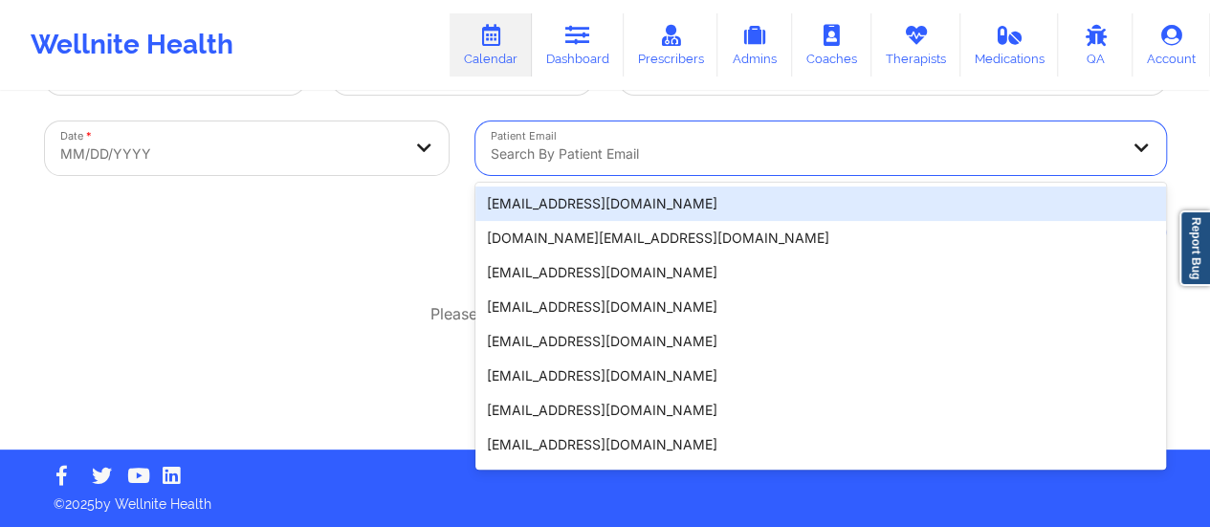
click at [532, 127] on div "Search by patient email" at bounding box center [797, 148] width 645 height 54
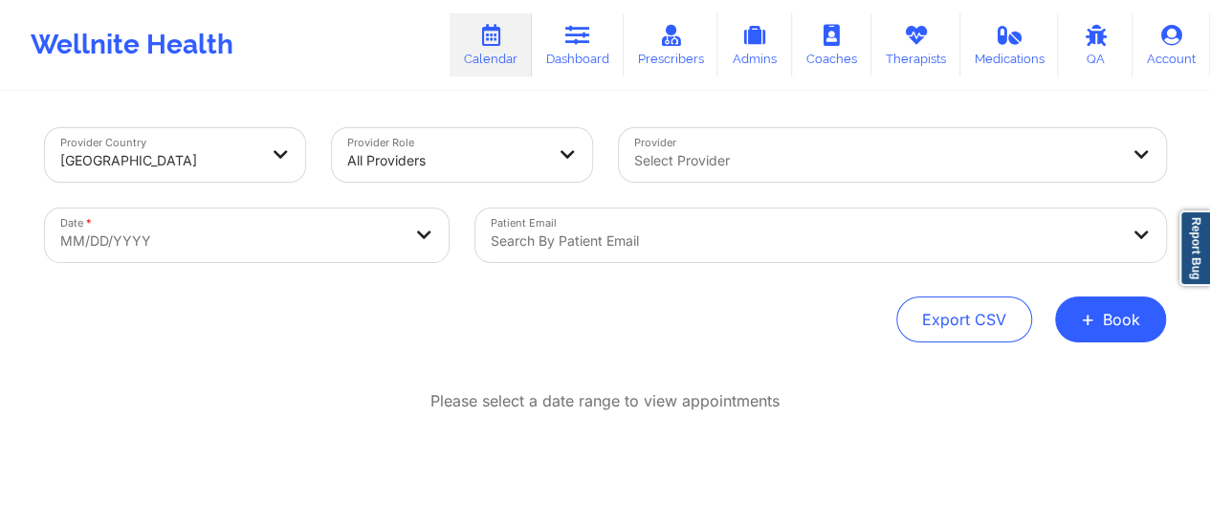
click at [345, 404] on div "Please select a date range to view appointments" at bounding box center [605, 401] width 1121 height 22
click at [1110, 336] on button "+ Book" at bounding box center [1110, 320] width 111 height 46
click at [1083, 368] on button "Therapy Session" at bounding box center [1078, 380] width 146 height 32
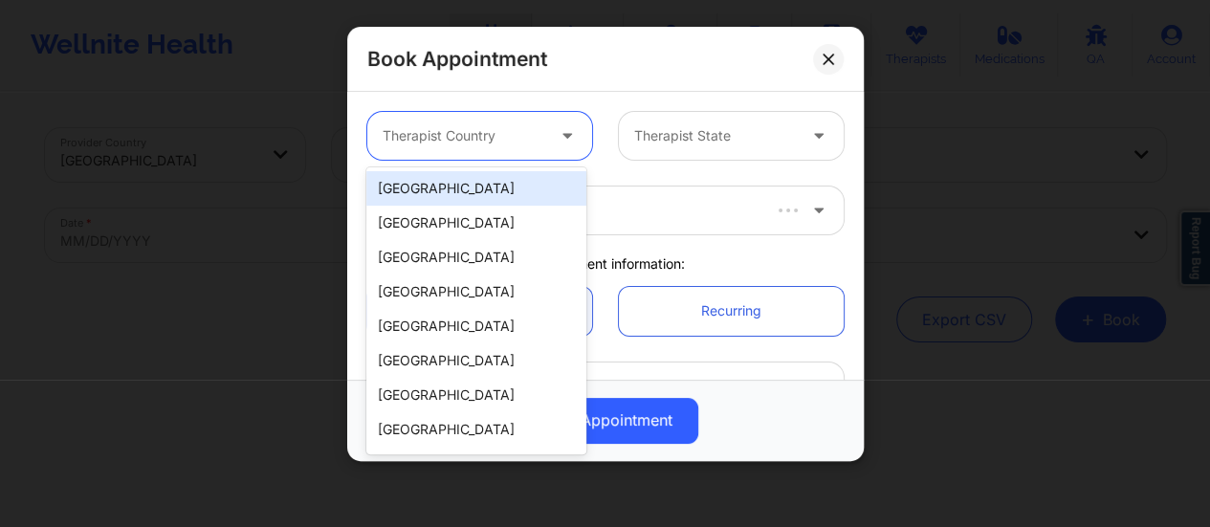
click at [549, 131] on div at bounding box center [569, 136] width 46 height 48
click at [493, 190] on div "[GEOGRAPHIC_DATA]" at bounding box center [476, 188] width 220 height 34
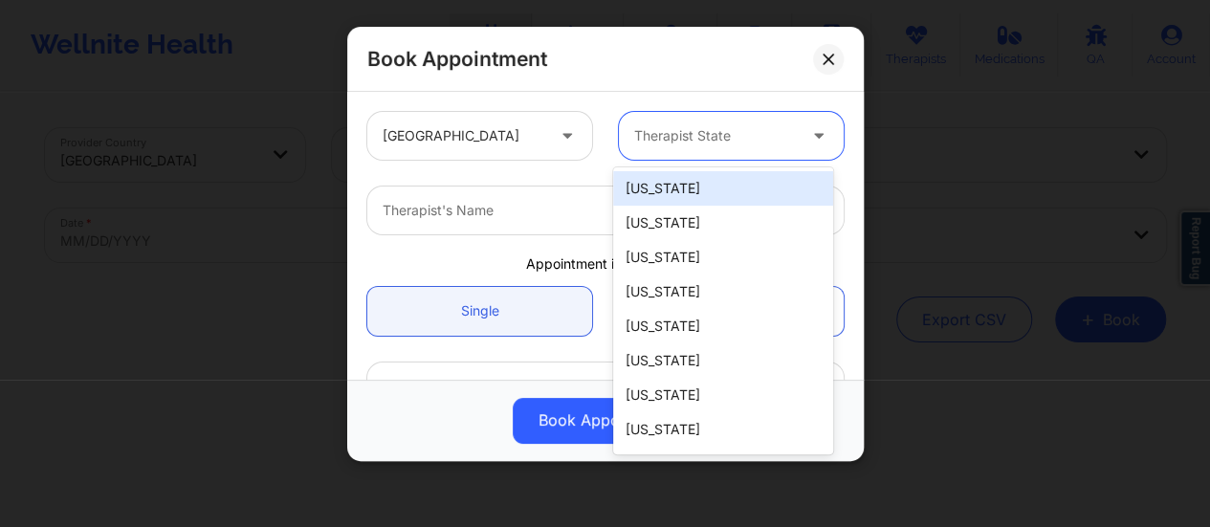
click at [683, 139] on div at bounding box center [715, 135] width 162 height 23
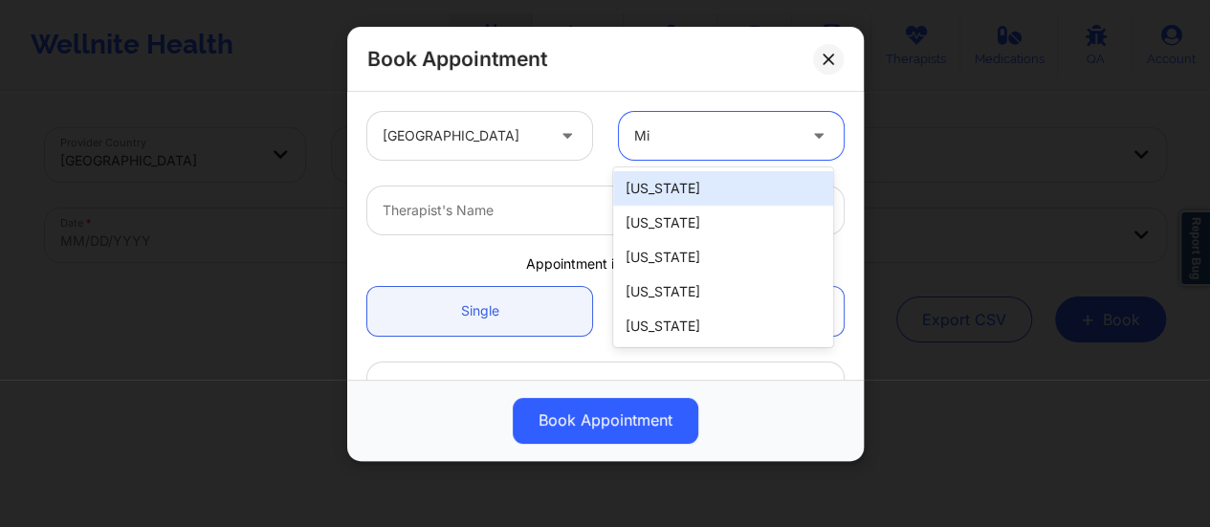
type input "Mis"
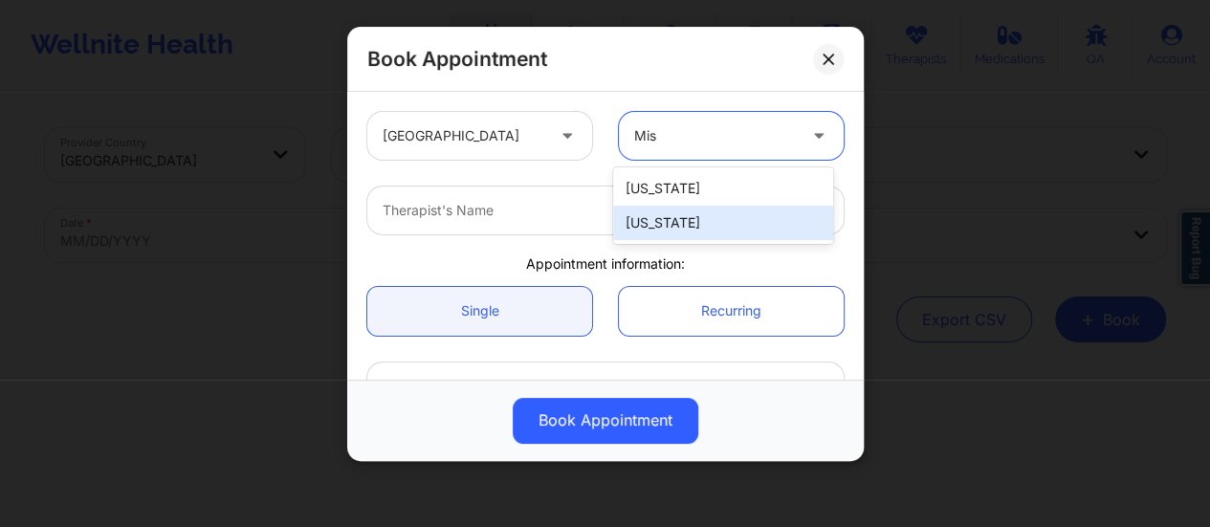
click at [666, 217] on div "[US_STATE]" at bounding box center [723, 223] width 220 height 34
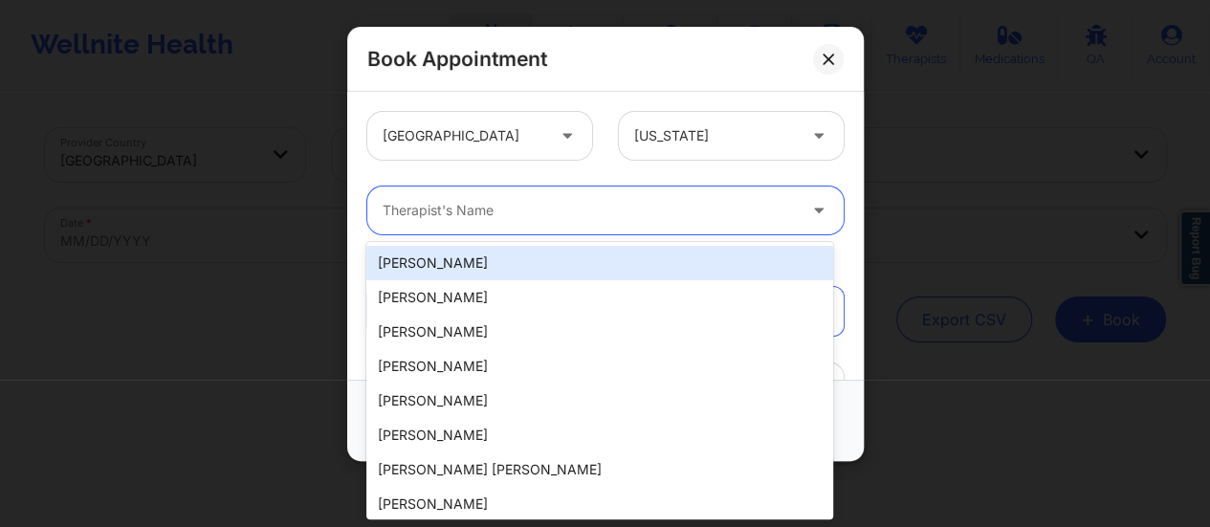
click at [593, 210] on div at bounding box center [589, 210] width 413 height 23
type input "march"
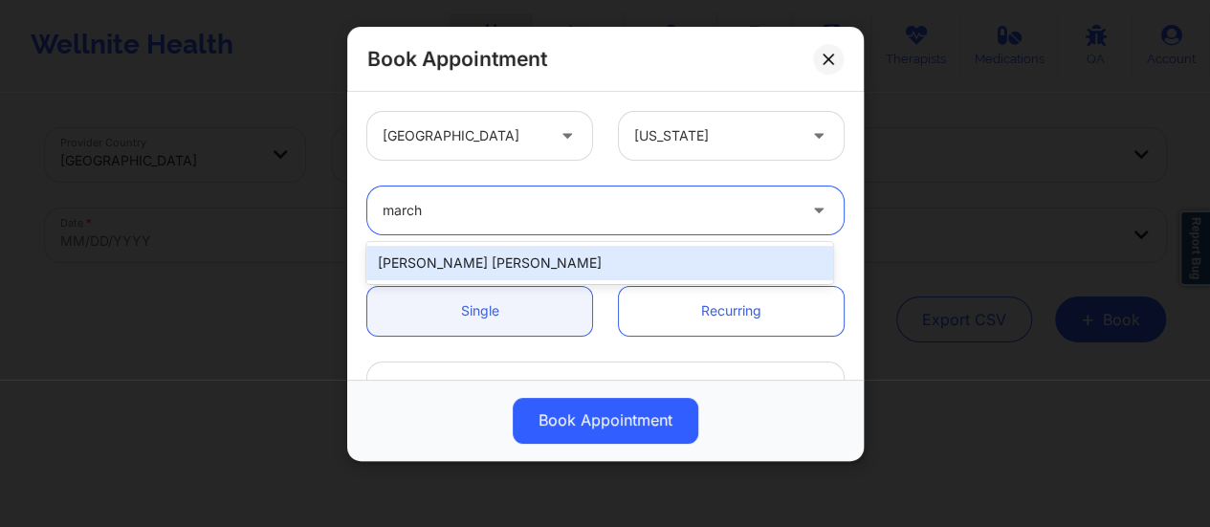
click at [543, 267] on div "Marchita Denise Hill" at bounding box center [599, 263] width 467 height 34
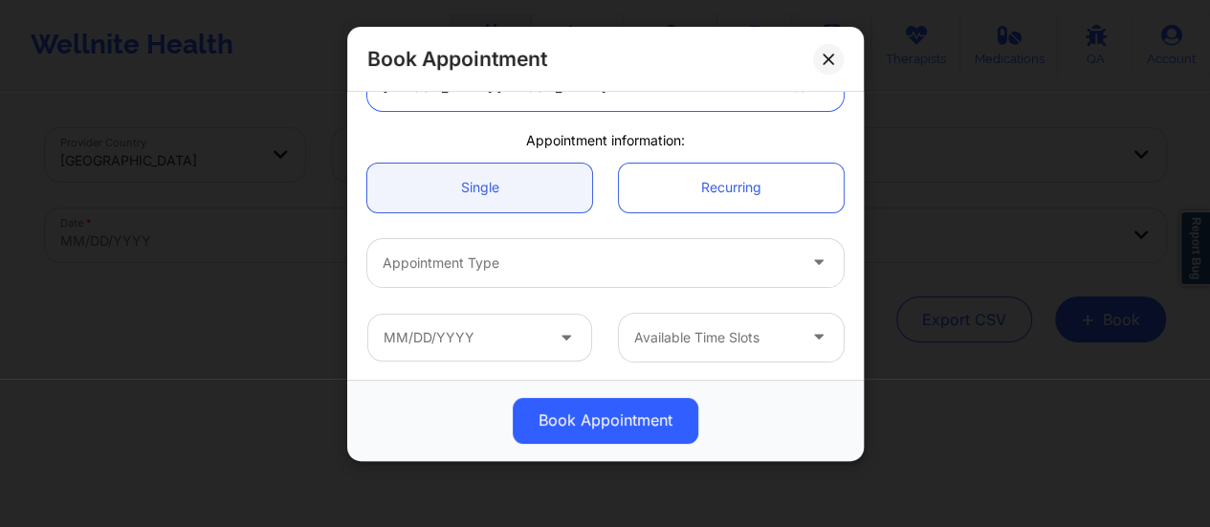
scroll to position [145, 0]
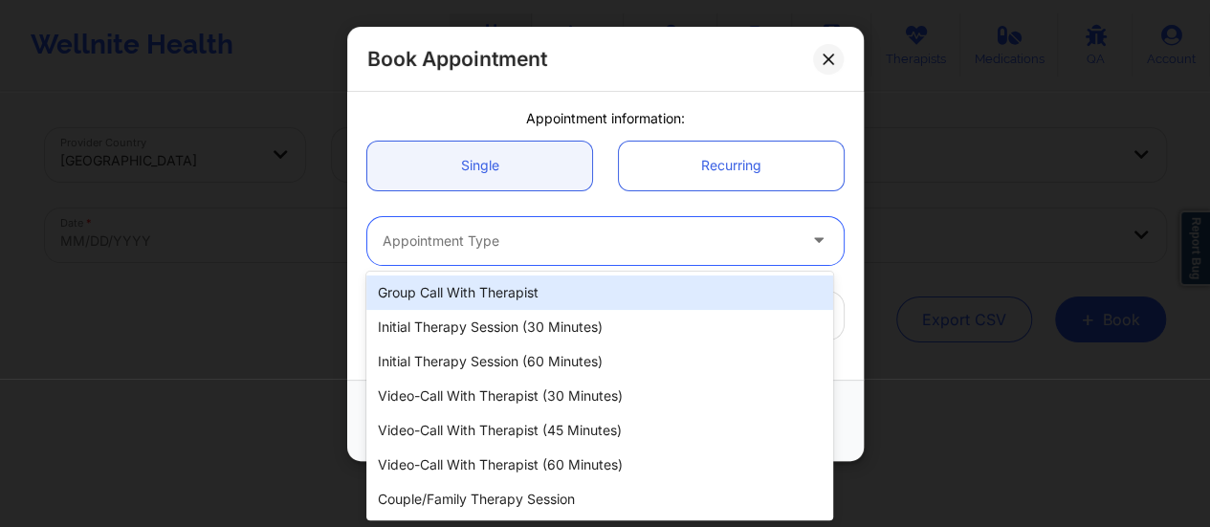
click at [539, 246] on div at bounding box center [589, 241] width 413 height 23
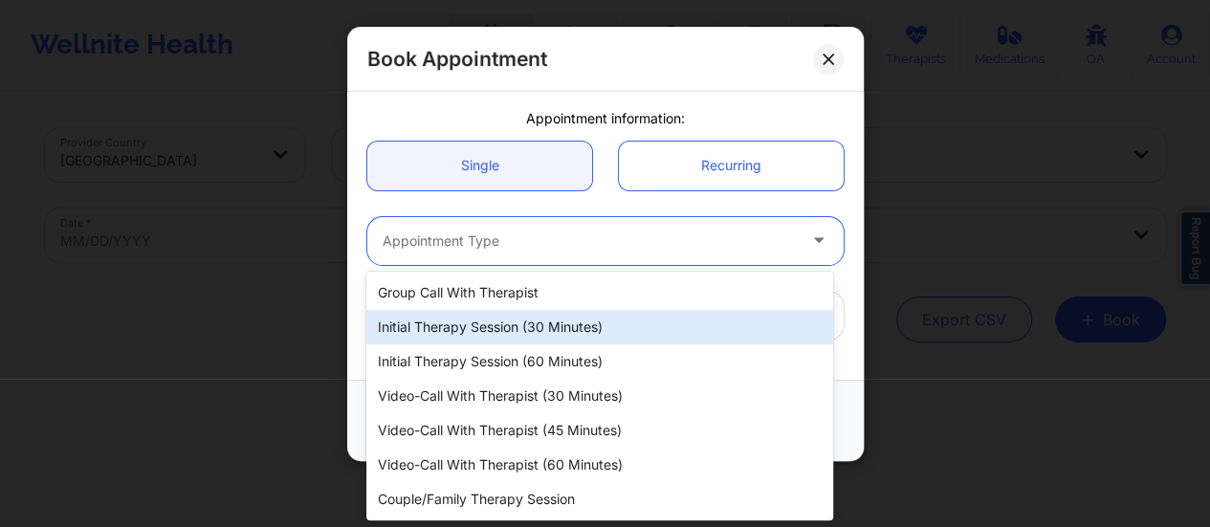
click at [544, 328] on div "Initial Therapy Session (30 minutes)" at bounding box center [599, 327] width 467 height 34
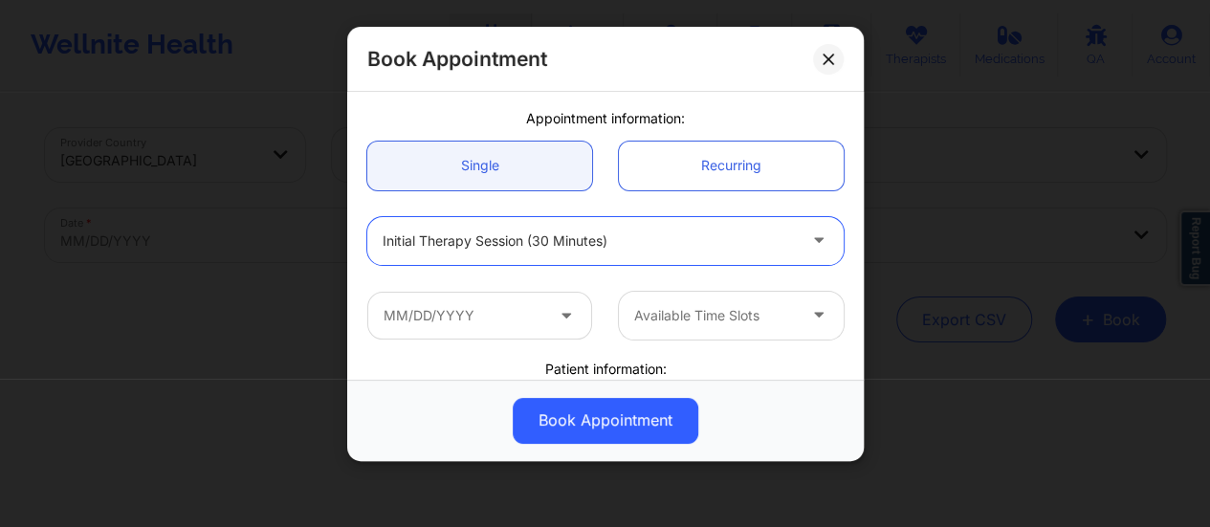
scroll to position [201, 0]
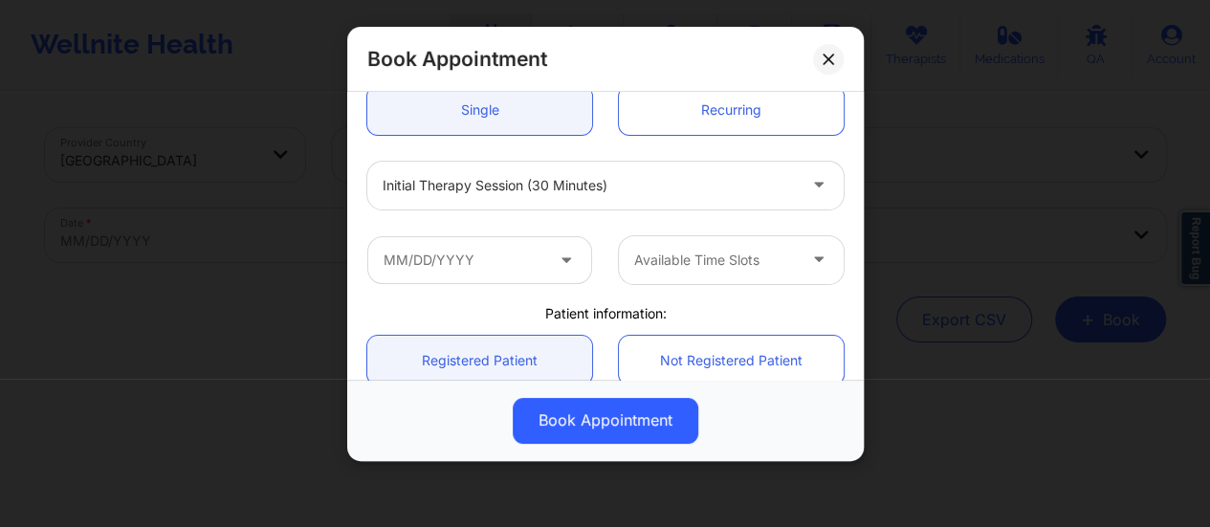
click at [537, 294] on div "Available Time Slots" at bounding box center [605, 260] width 503 height 75
click at [526, 272] on input "text" at bounding box center [479, 260] width 225 height 48
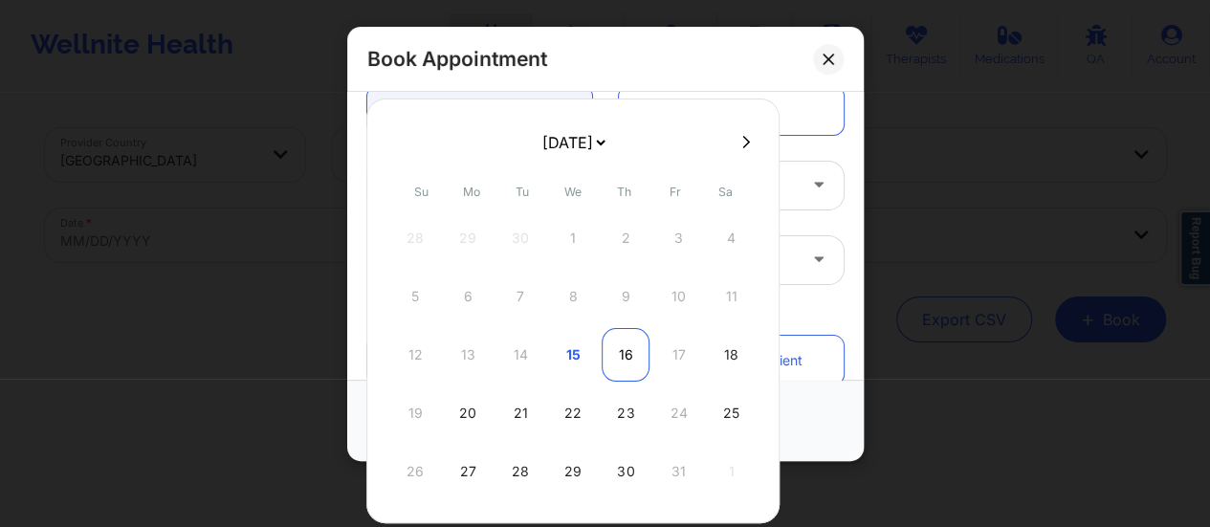
click at [628, 342] on div "16" at bounding box center [626, 355] width 48 height 54
type input "[DATE]"
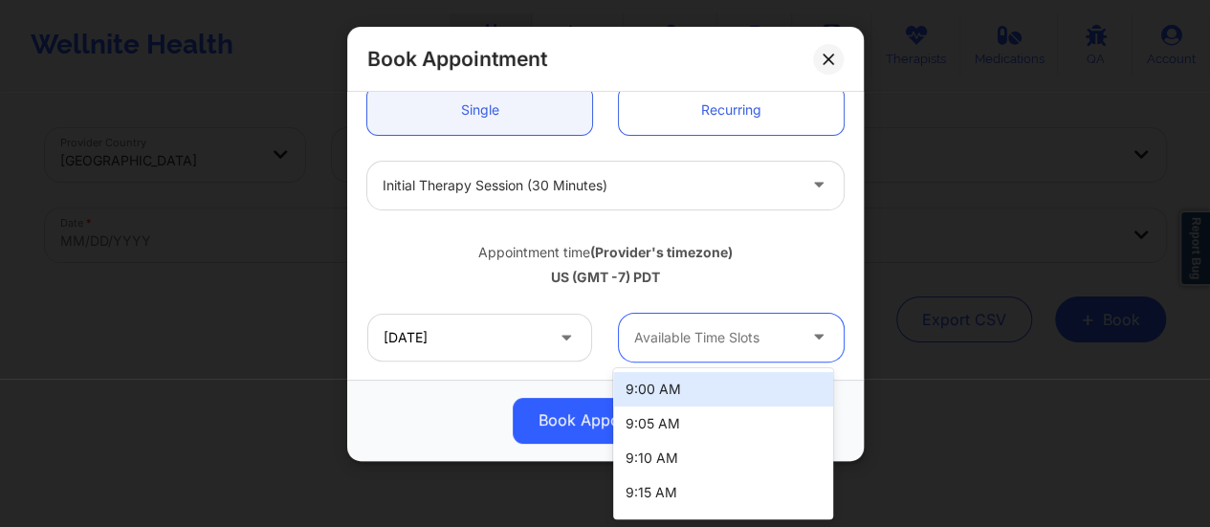
click at [740, 327] on div at bounding box center [715, 337] width 162 height 23
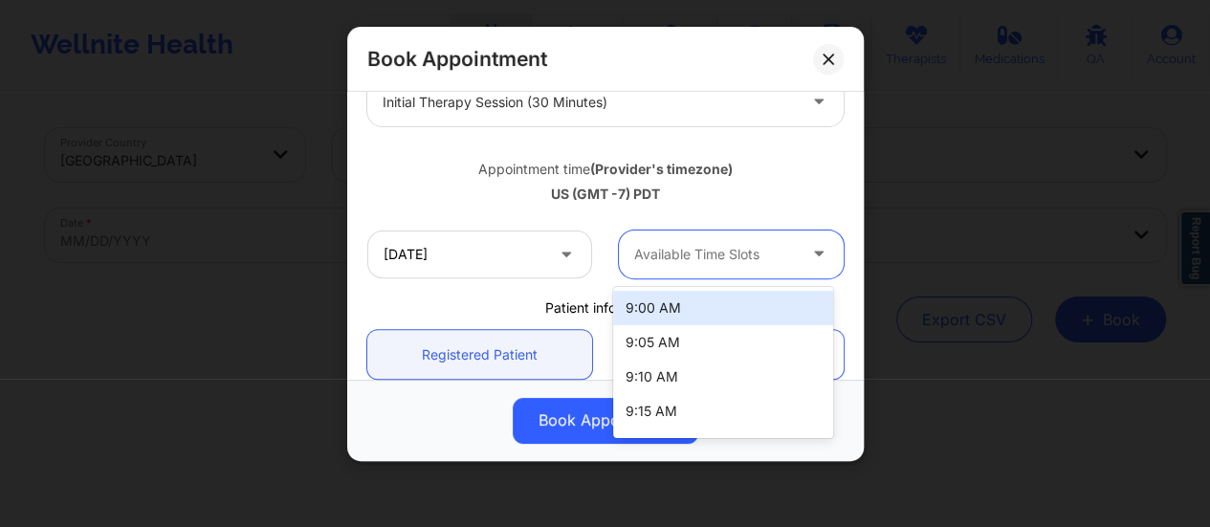
scroll to position [281, 0]
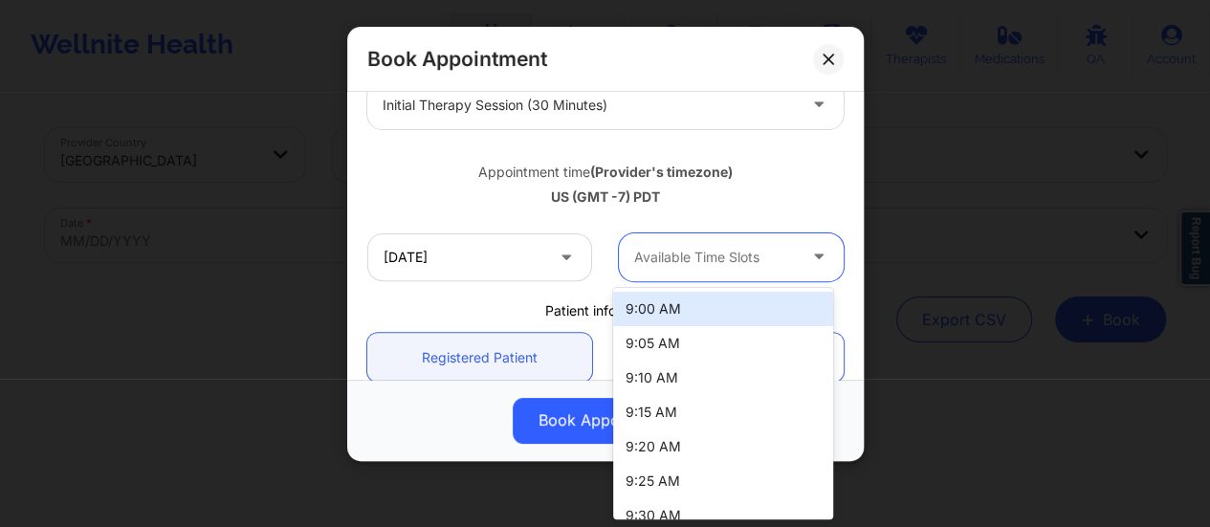
click at [696, 258] on div at bounding box center [715, 257] width 162 height 23
click at [655, 299] on div "9:00 AM" at bounding box center [723, 309] width 220 height 34
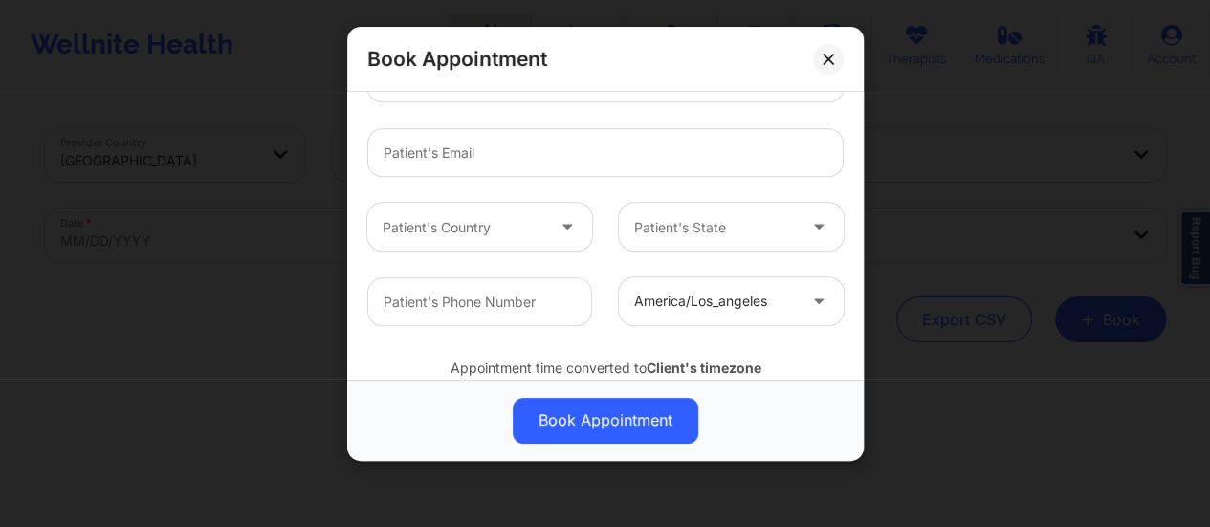
scroll to position [653, 0]
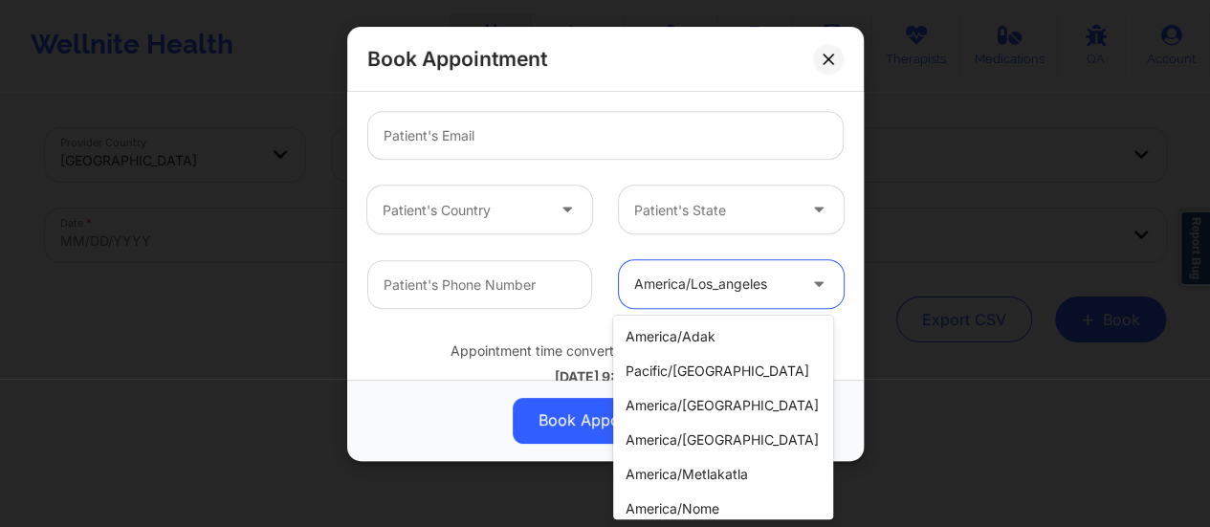
click at [701, 268] on div "america/los_angeles" at bounding box center [715, 284] width 162 height 48
type input "ch"
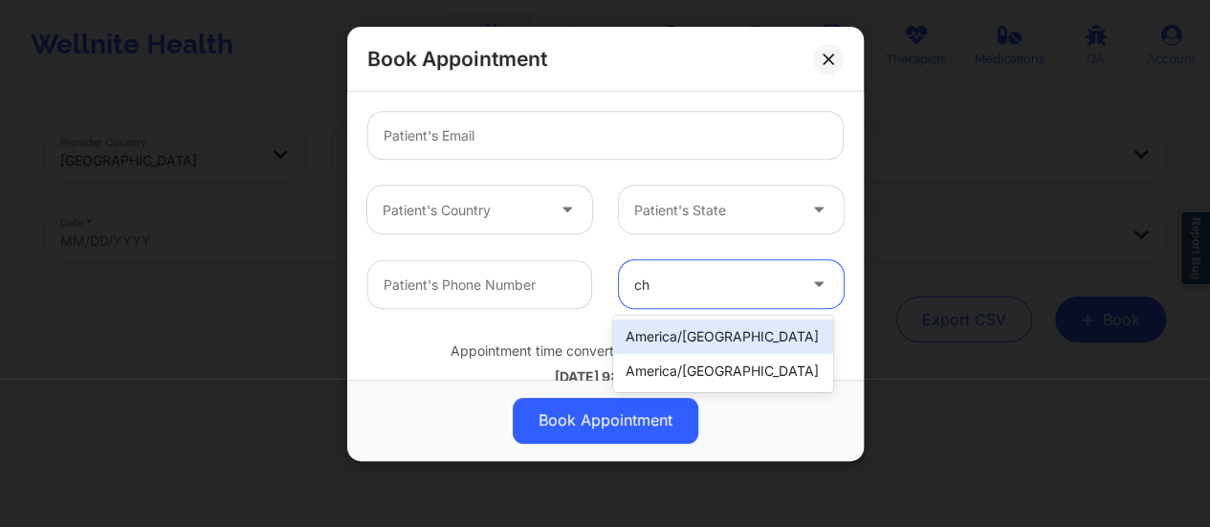
scroll to position [0, 0]
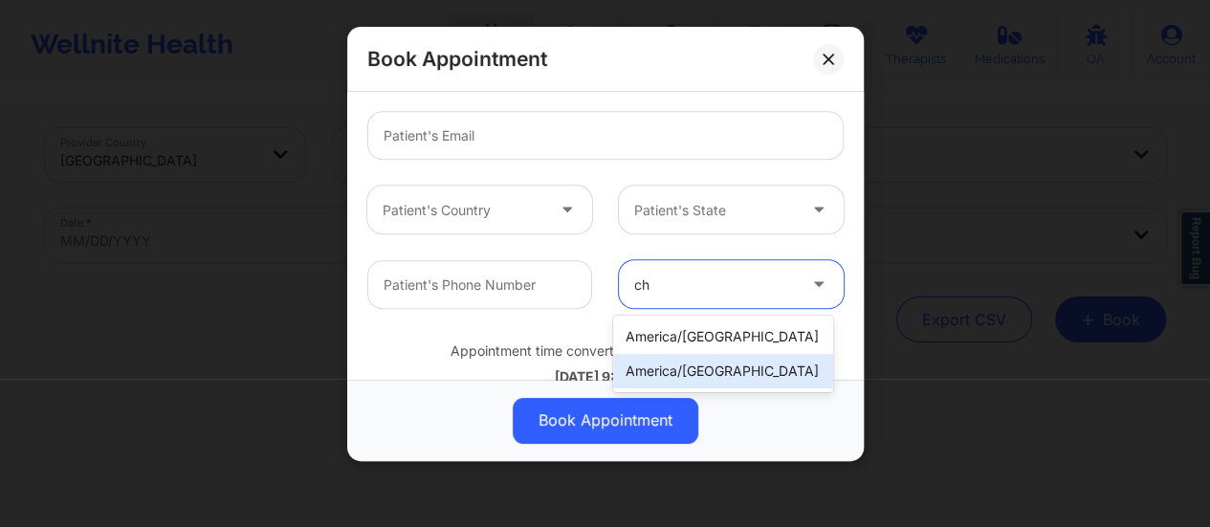
click at [704, 361] on div "america/[GEOGRAPHIC_DATA]" at bounding box center [723, 371] width 220 height 34
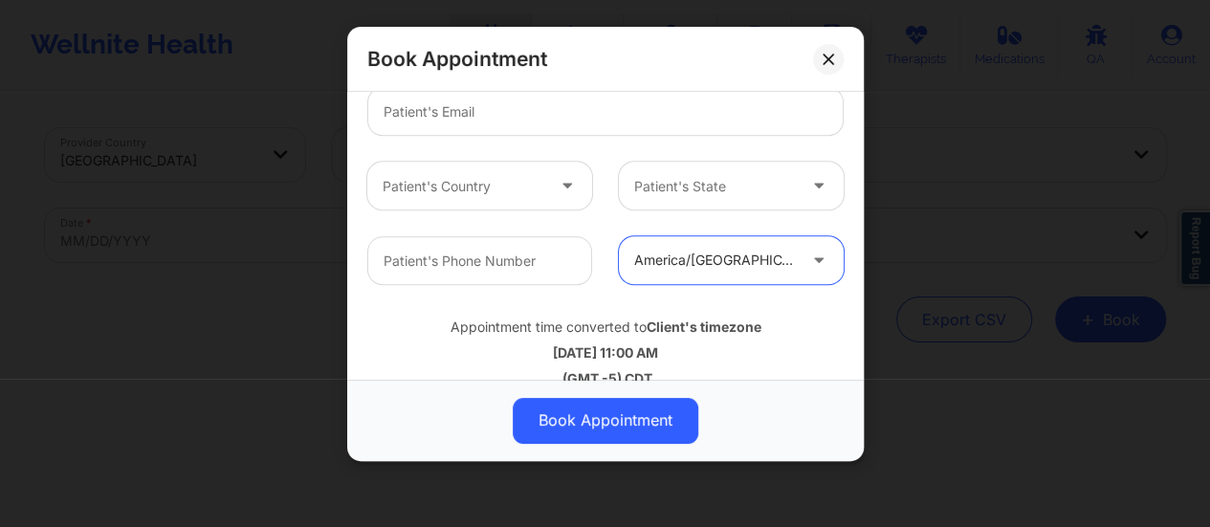
scroll to position [678, 0]
click at [828, 70] on button at bounding box center [828, 59] width 31 height 31
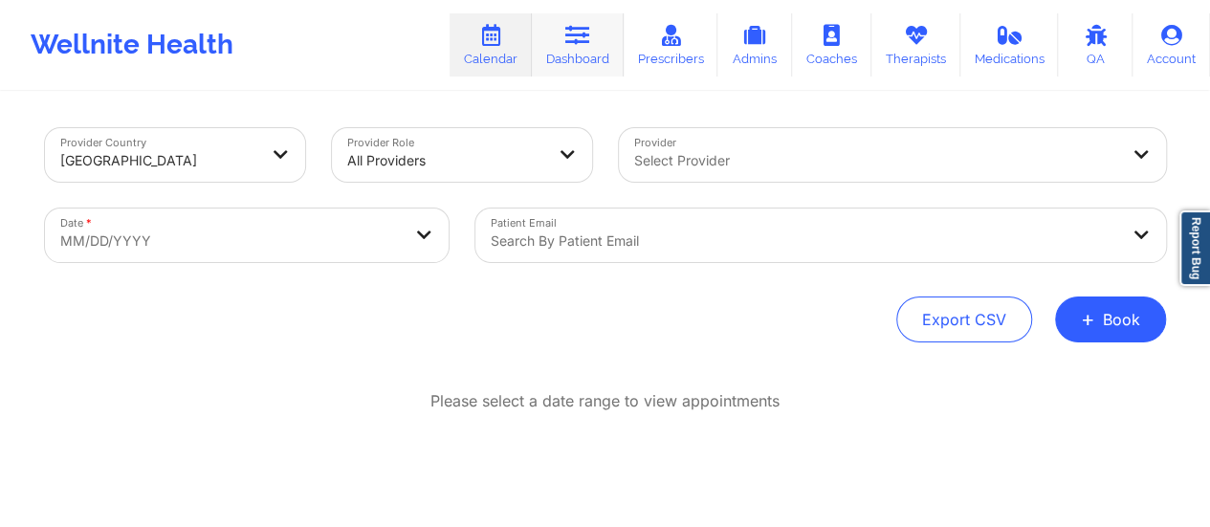
click at [597, 57] on link "Dashboard" at bounding box center [578, 44] width 92 height 63
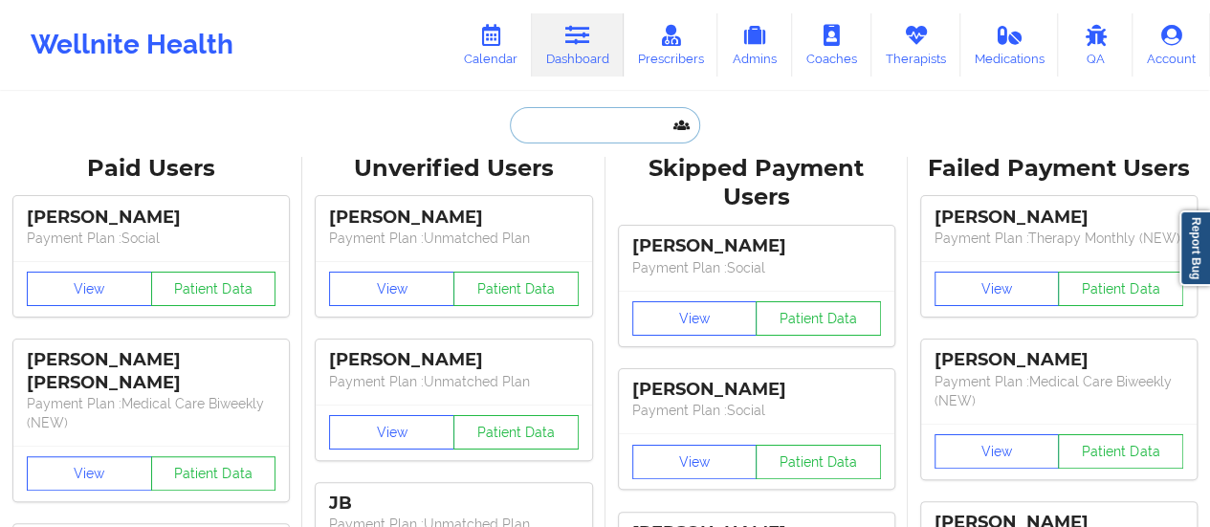
click at [566, 113] on input "text" at bounding box center [604, 125] width 189 height 36
paste input "jmyhp5@umsystem.edu"
type input "jmyhp5@umsystem.edu"
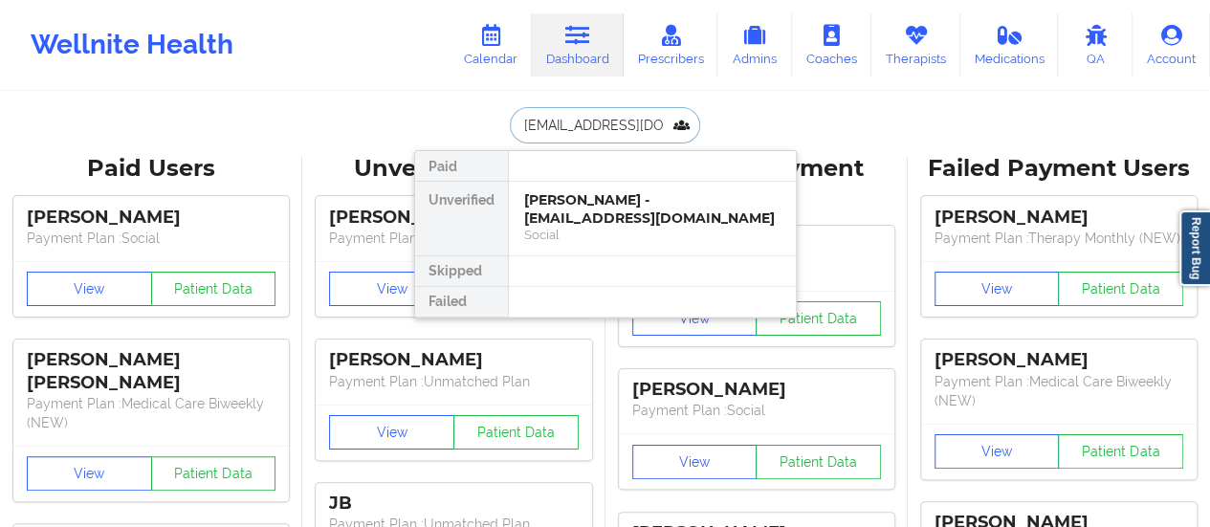
click at [584, 215] on div "Jessica Yager - jmyhp5@umsystem.edu" at bounding box center [652, 208] width 256 height 35
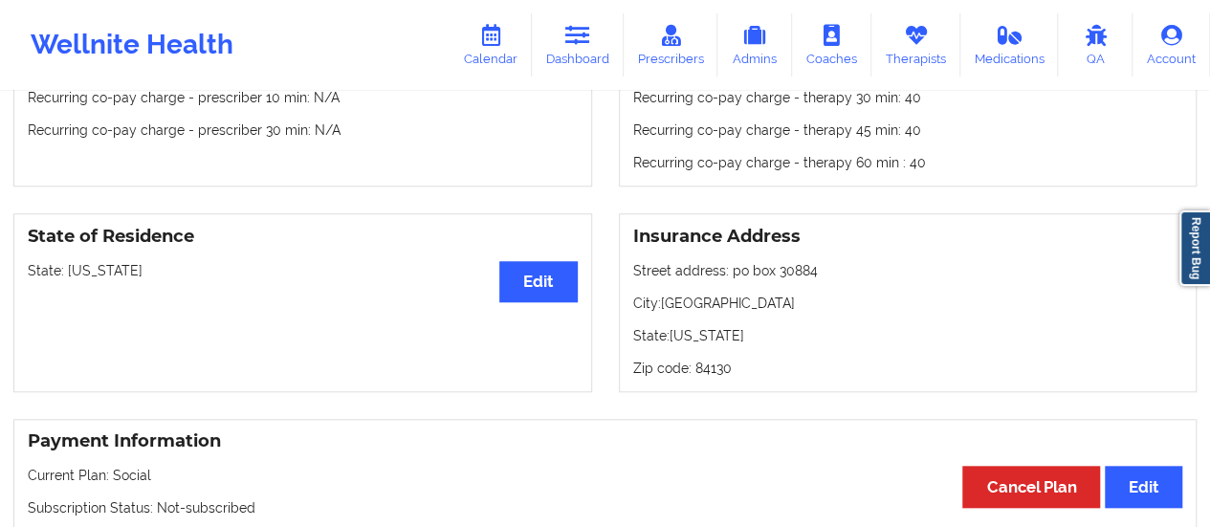
scroll to position [695, 0]
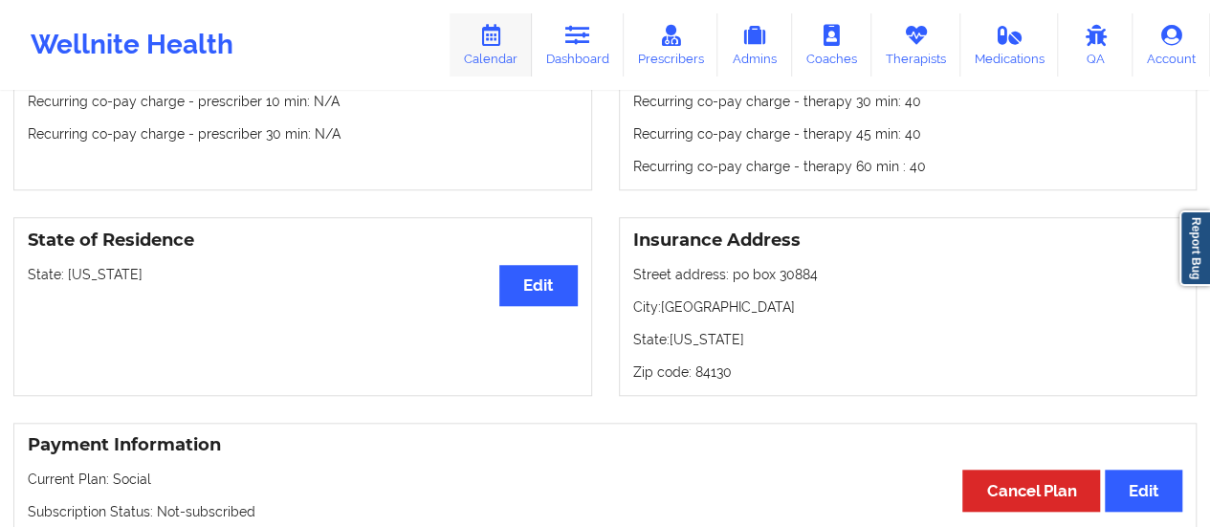
click at [497, 68] on link "Calendar" at bounding box center [491, 44] width 82 height 63
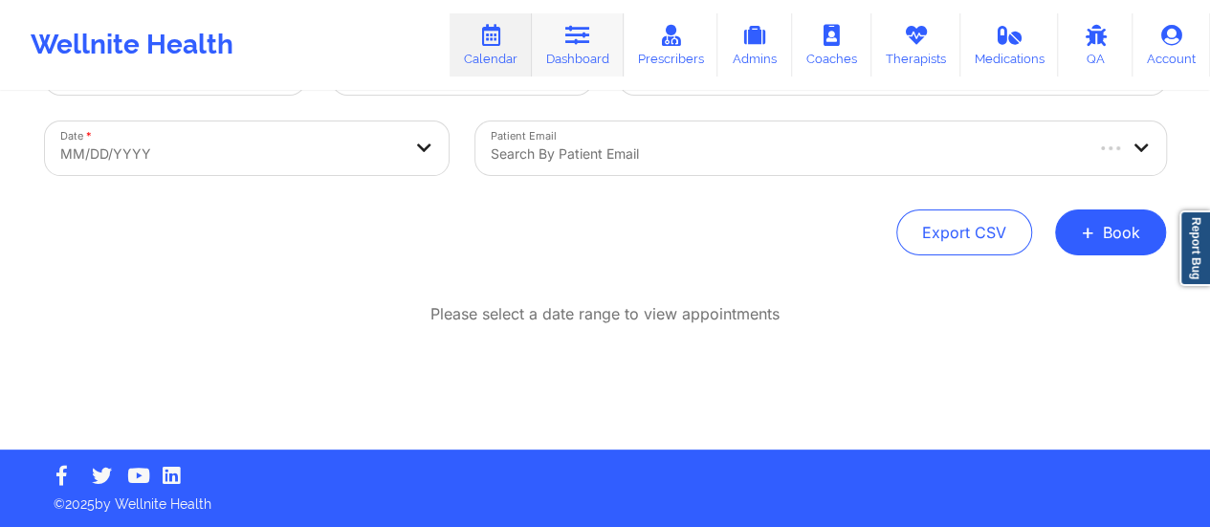
scroll to position [87, 0]
click at [1147, 233] on button "+ Book" at bounding box center [1110, 233] width 111 height 46
click at [1020, 284] on button "Therapy Session" at bounding box center [1078, 293] width 146 height 32
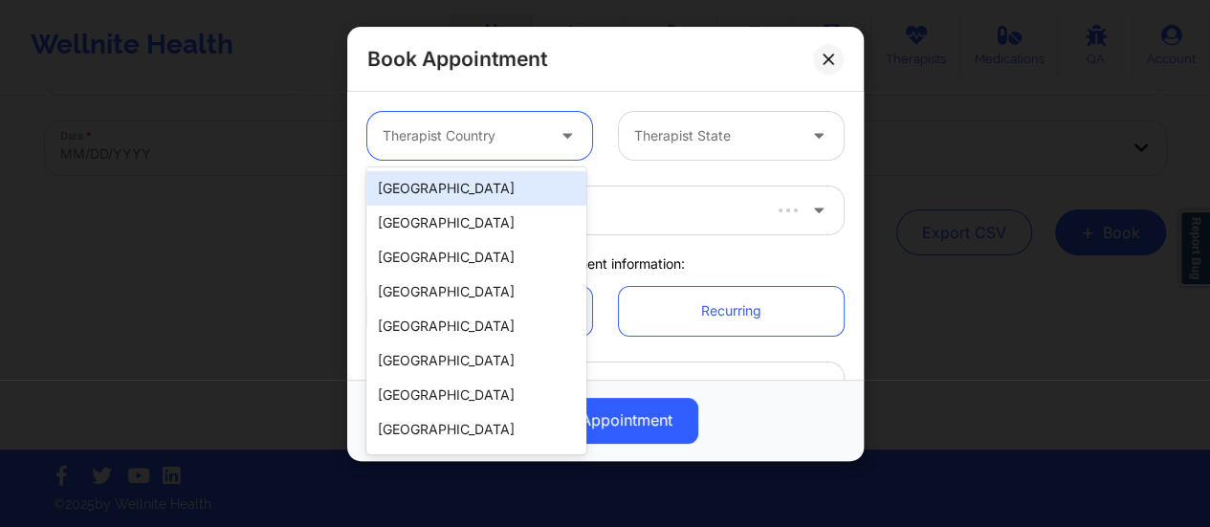
click at [480, 156] on div "Therapist Country" at bounding box center [456, 136] width 179 height 48
click at [465, 191] on div "[GEOGRAPHIC_DATA]" at bounding box center [476, 188] width 220 height 34
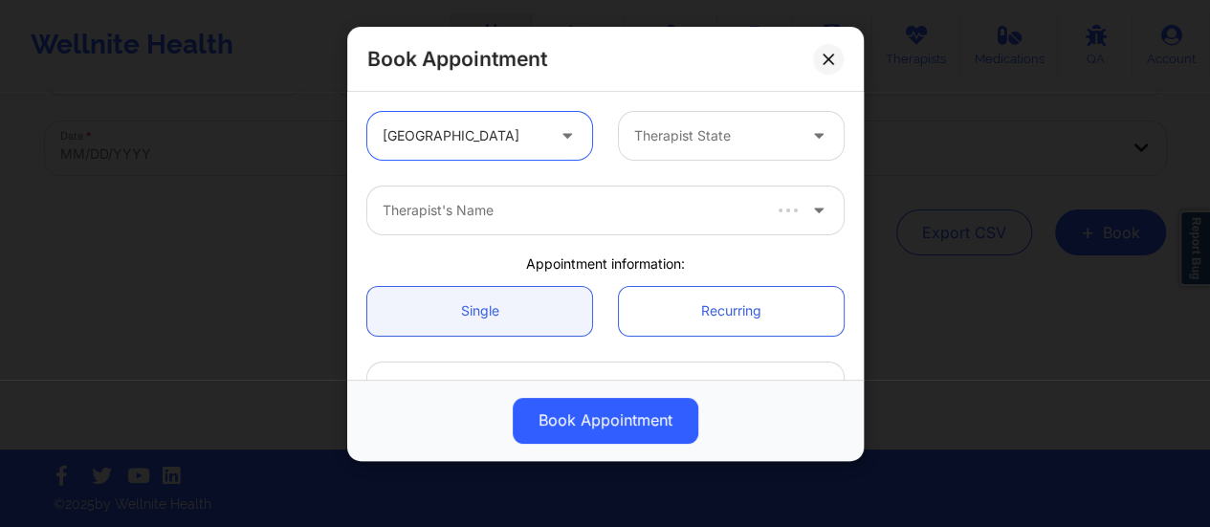
click at [701, 143] on div at bounding box center [715, 135] width 162 height 23
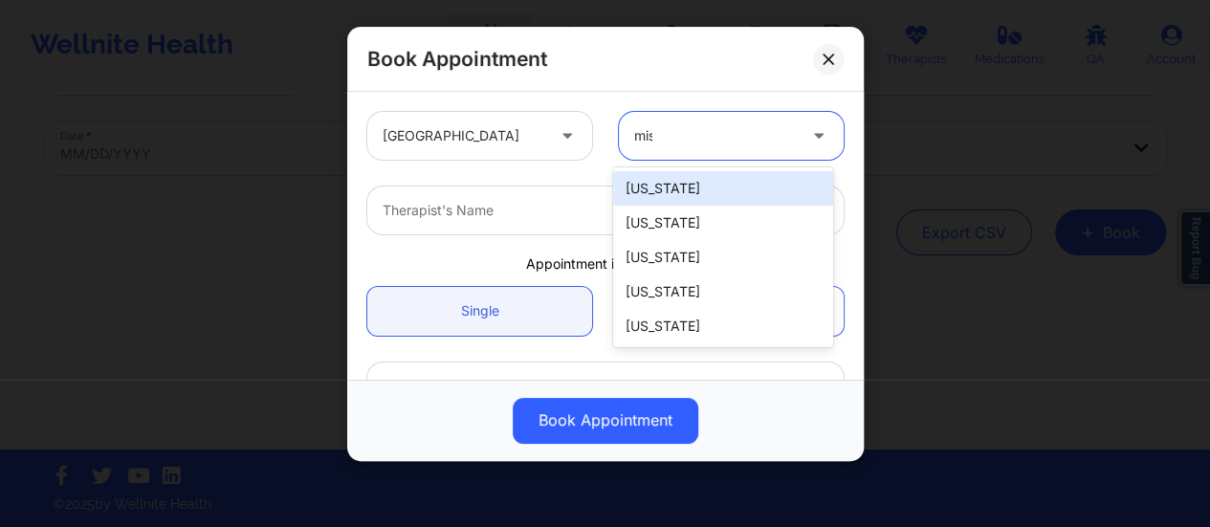
type input "miss"
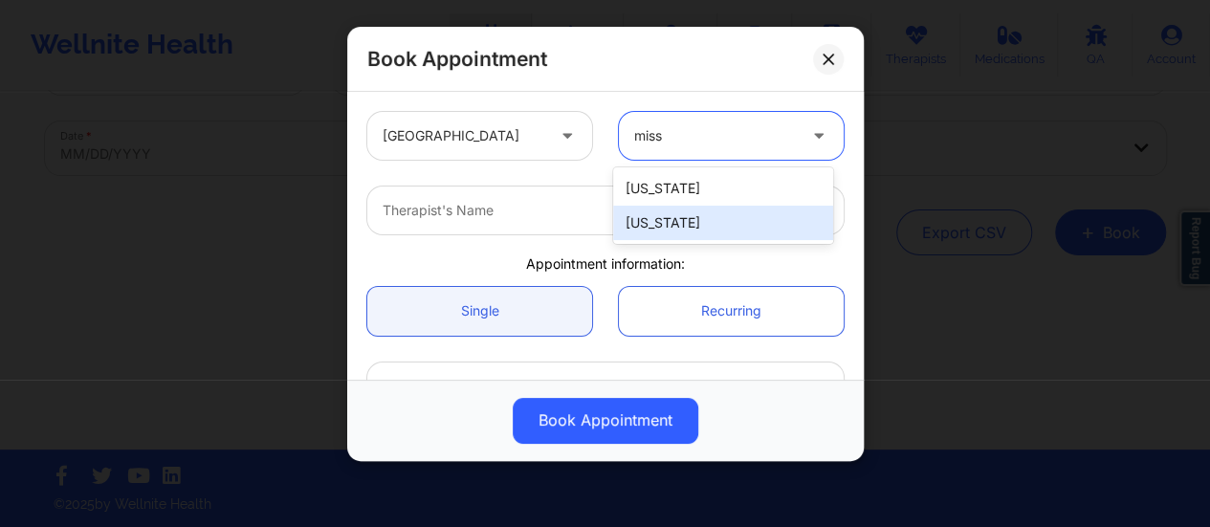
drag, startPoint x: 693, startPoint y: 236, endPoint x: 663, endPoint y: 221, distance: 33.4
click at [663, 221] on div "[US_STATE]" at bounding box center [723, 223] width 220 height 34
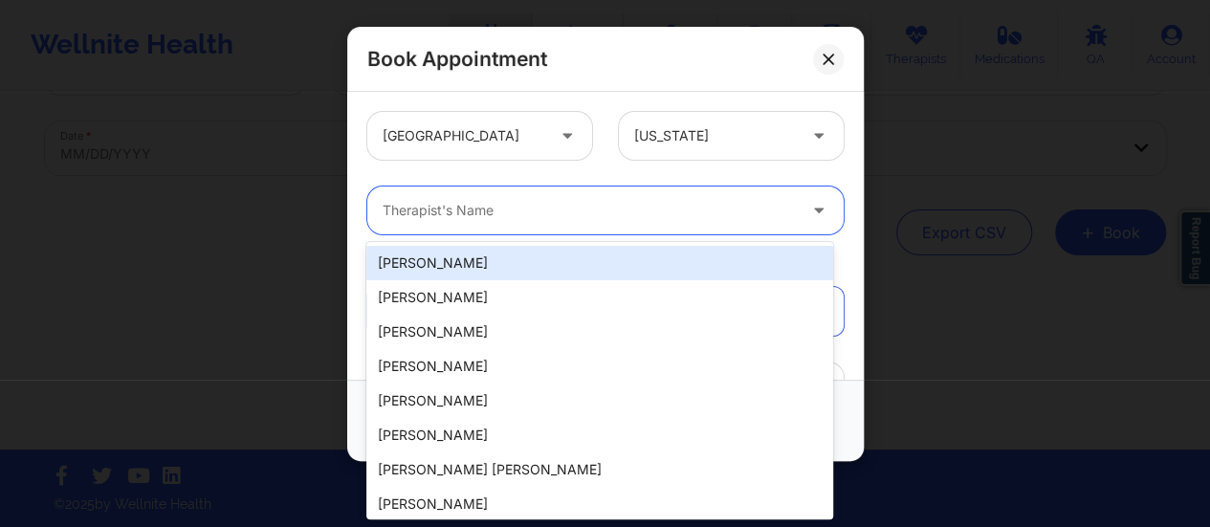
click at [663, 221] on div at bounding box center [589, 210] width 413 height 23
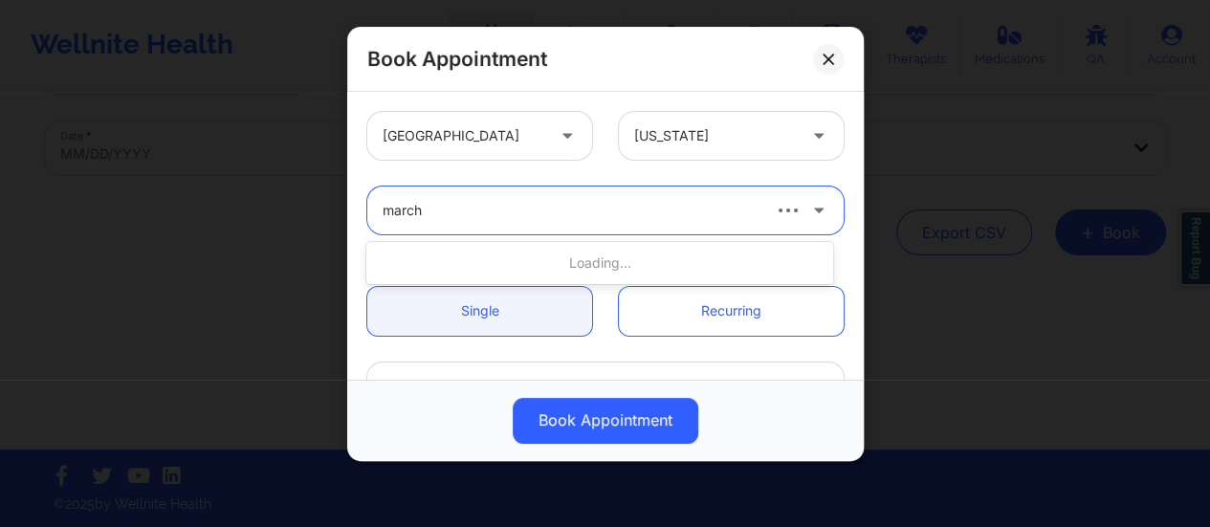
type input "marchi"
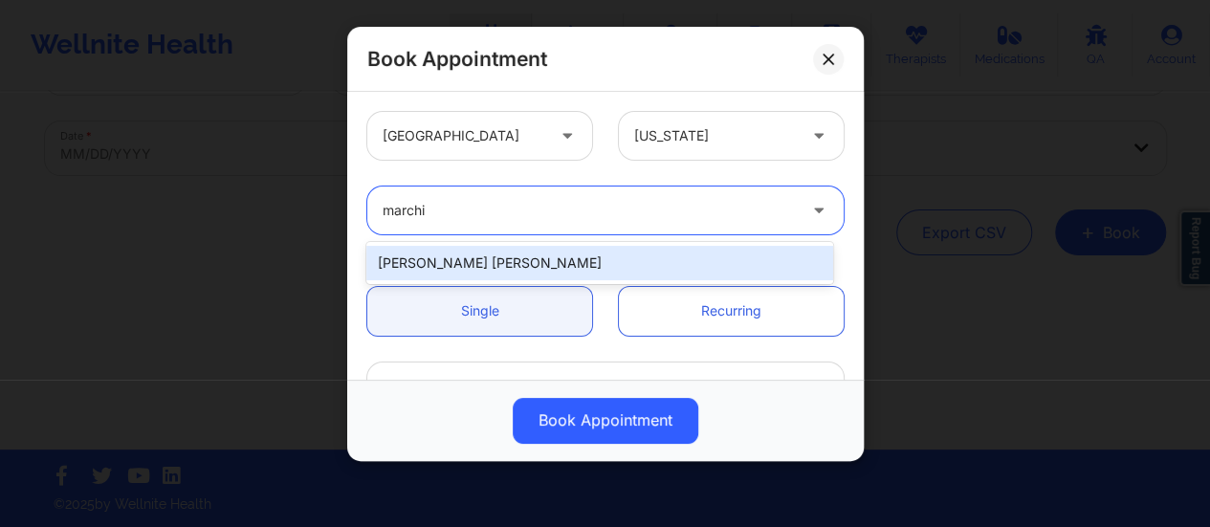
click at [563, 269] on div "Marchita Denise Hill" at bounding box center [599, 263] width 467 height 34
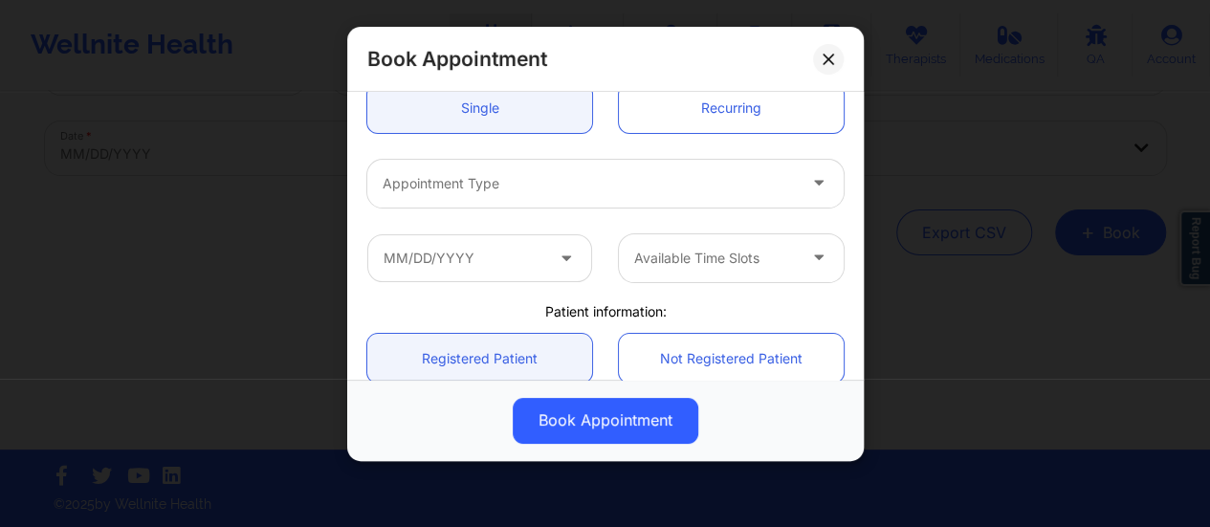
scroll to position [218, 0]
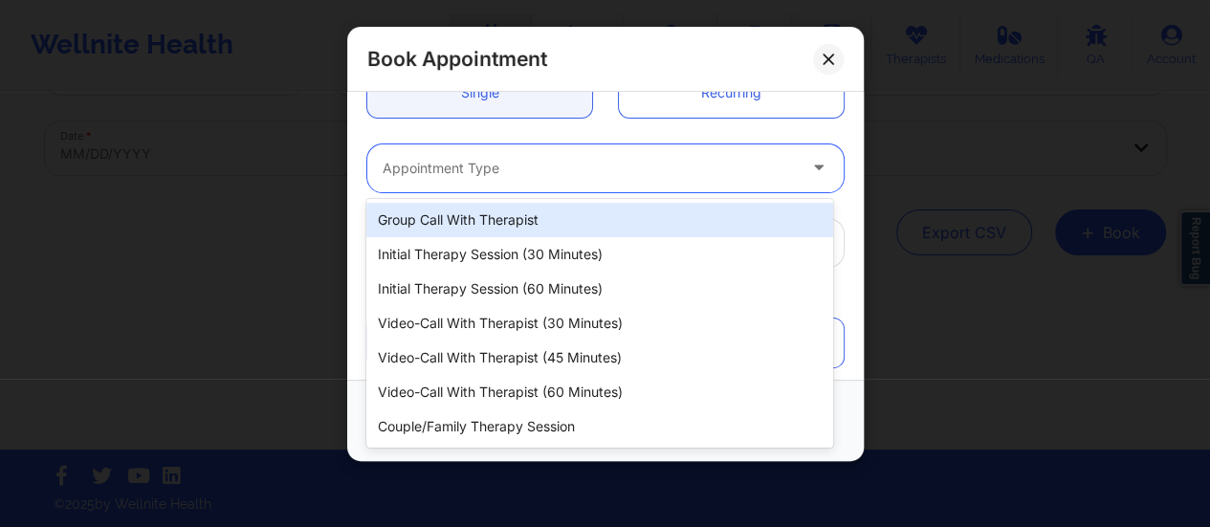
click at [547, 182] on div "Appointment Type" at bounding box center [582, 168] width 431 height 48
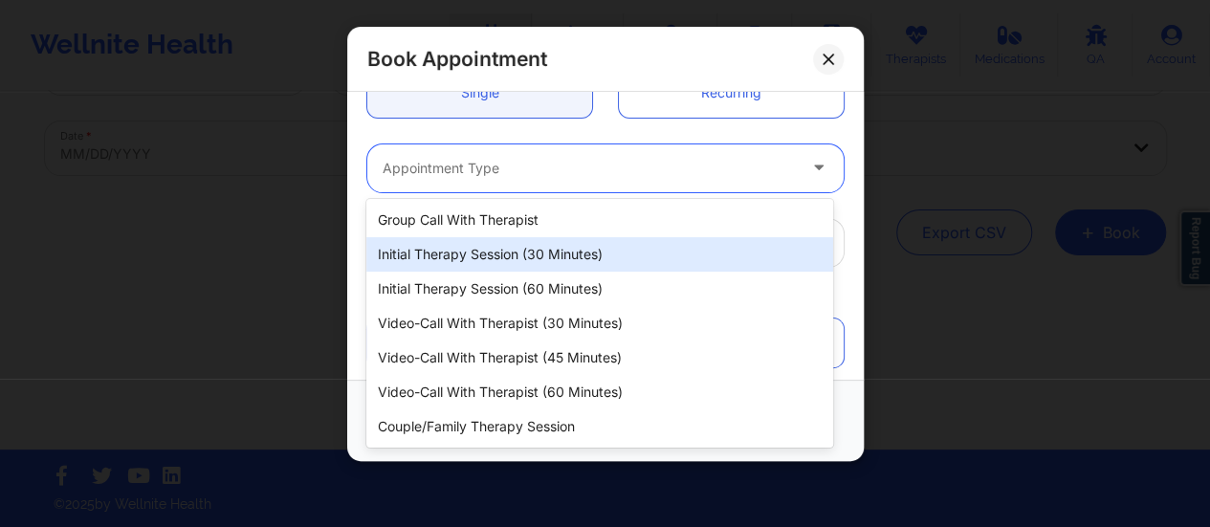
click at [566, 237] on div "Initial Therapy Session (30 minutes)" at bounding box center [599, 254] width 467 height 34
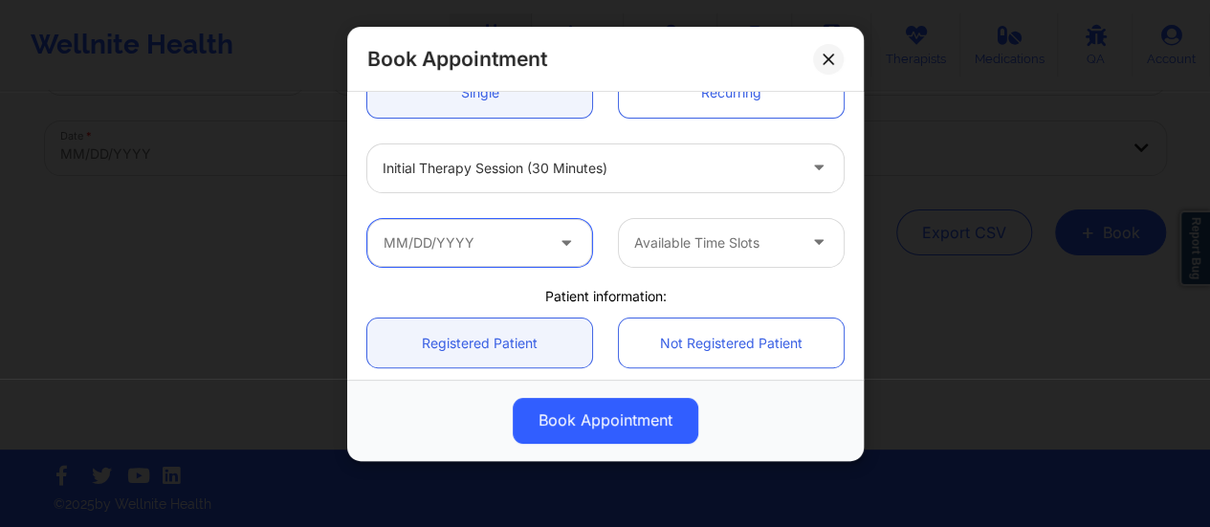
click at [531, 240] on input "text" at bounding box center [479, 243] width 225 height 48
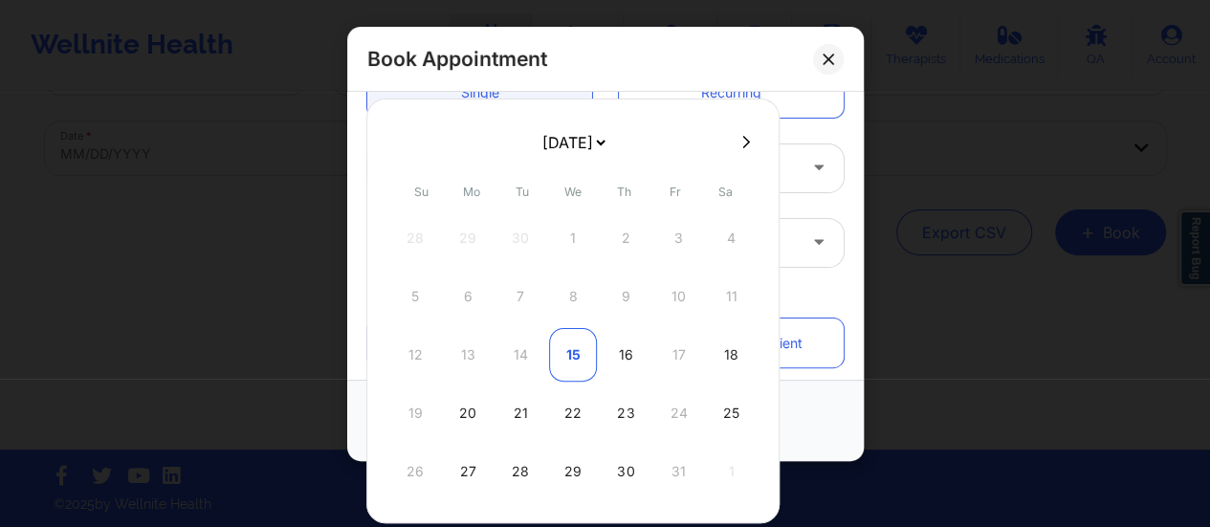
click at [566, 359] on div "15" at bounding box center [573, 355] width 48 height 54
type input "10/15/2025"
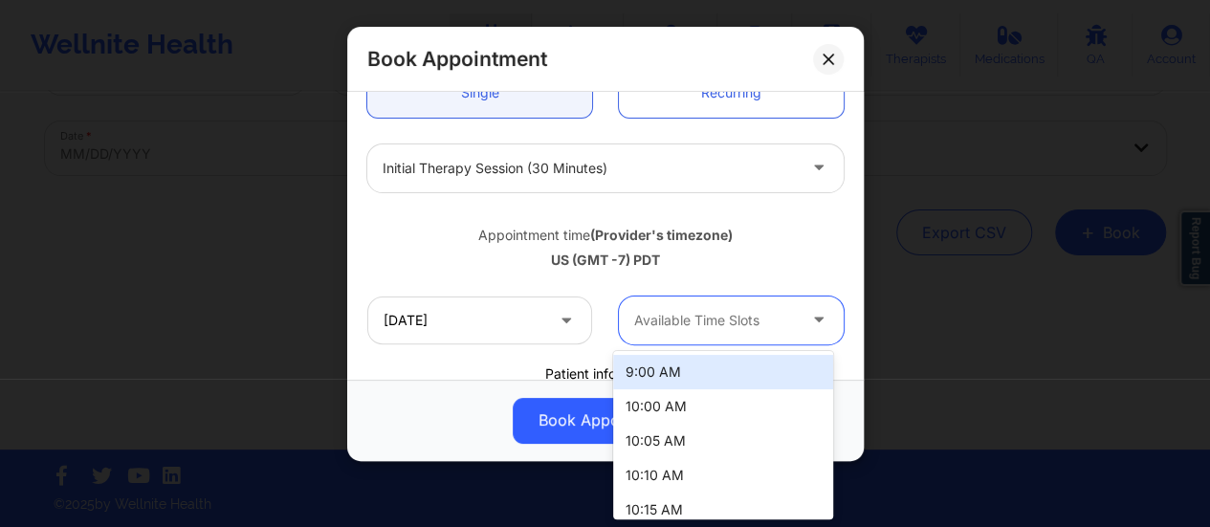
click at [710, 334] on div "Available Time Slots" at bounding box center [708, 321] width 179 height 48
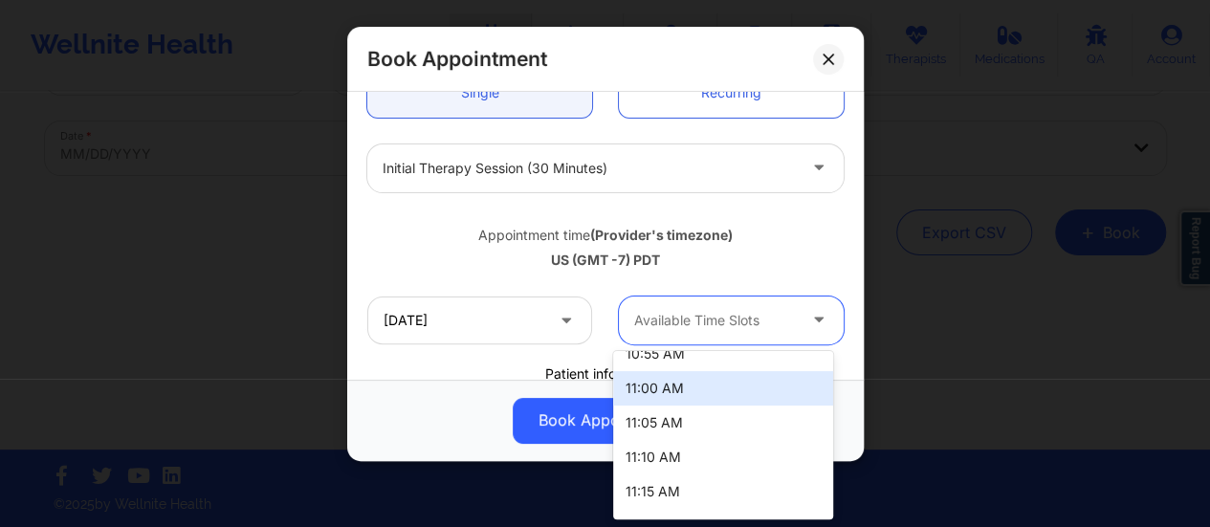
scroll to position [426, 0]
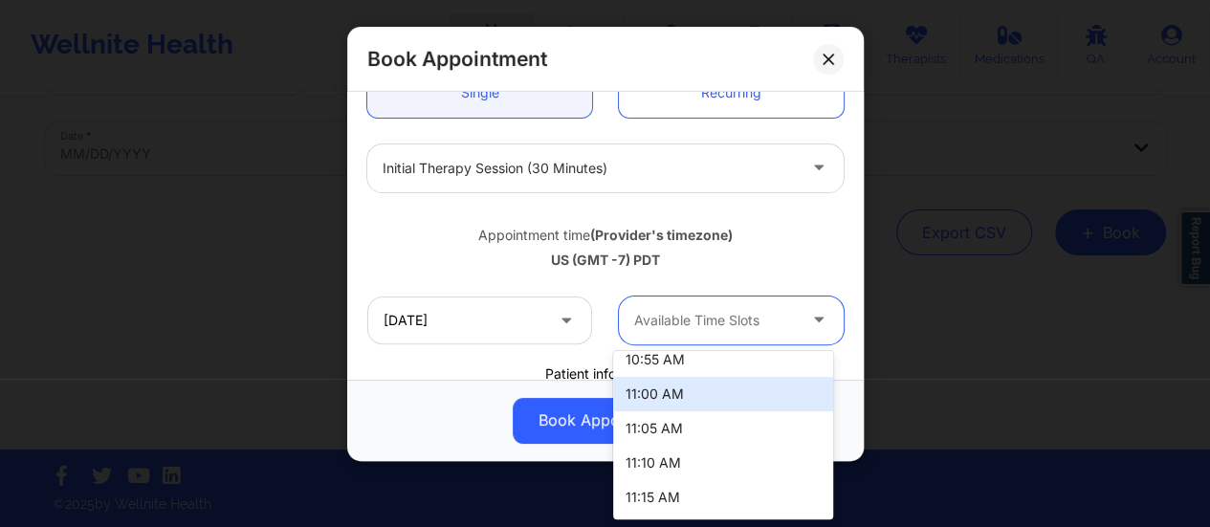
click at [687, 389] on div "11:00 AM" at bounding box center [723, 394] width 220 height 34
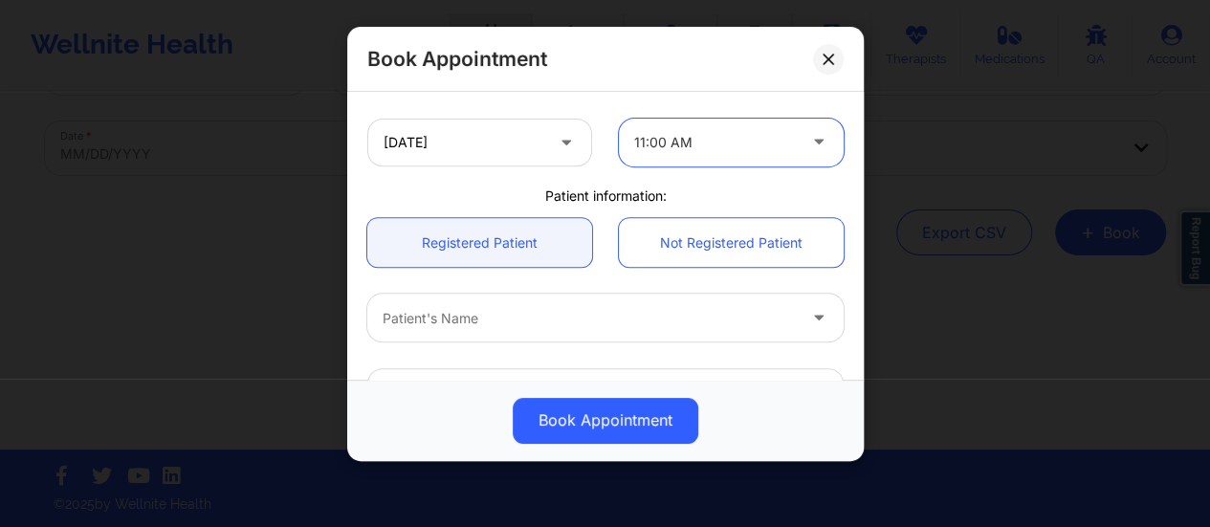
scroll to position [414, 0]
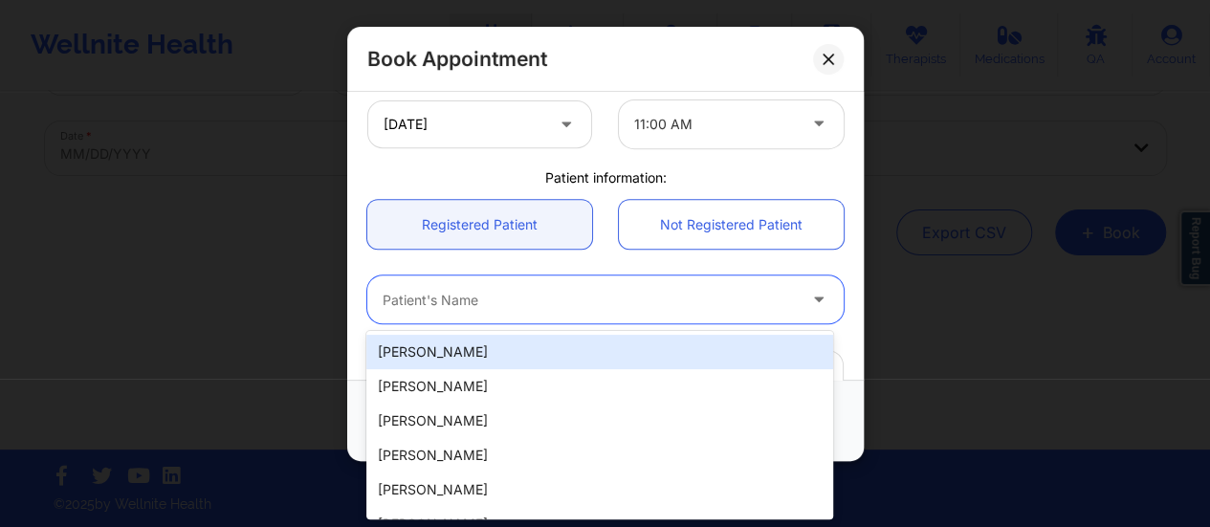
click at [652, 294] on div at bounding box center [589, 300] width 413 height 23
paste input "jmyhp5@umsystem.edu"
type input "jmyhp5@umsystem.edu"
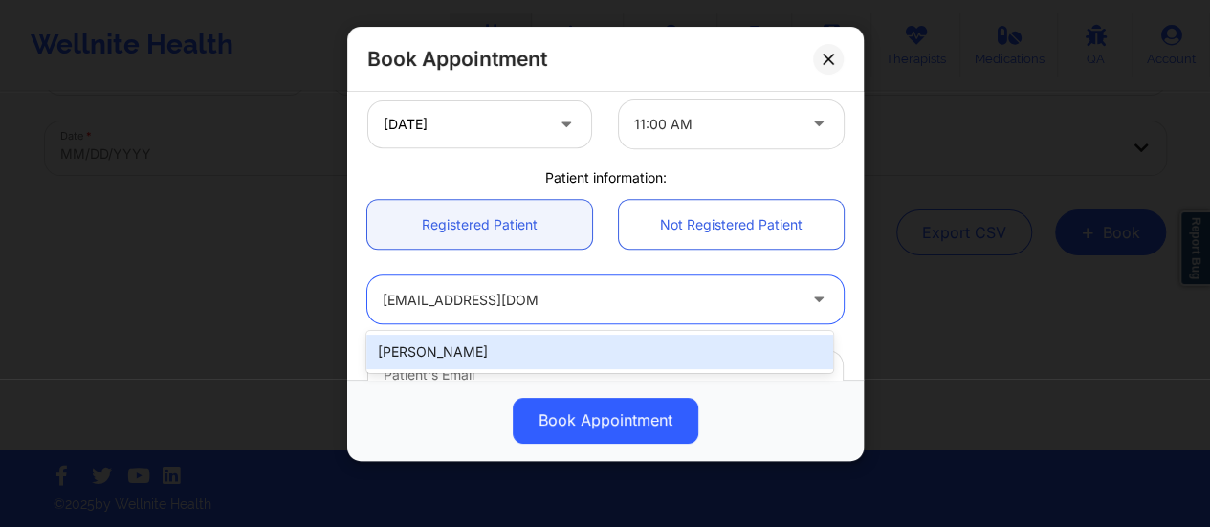
click at [573, 347] on div "Jessica Yager" at bounding box center [599, 352] width 467 height 34
type input "jmyhp5@umsystem.edu"
type input "5734241295"
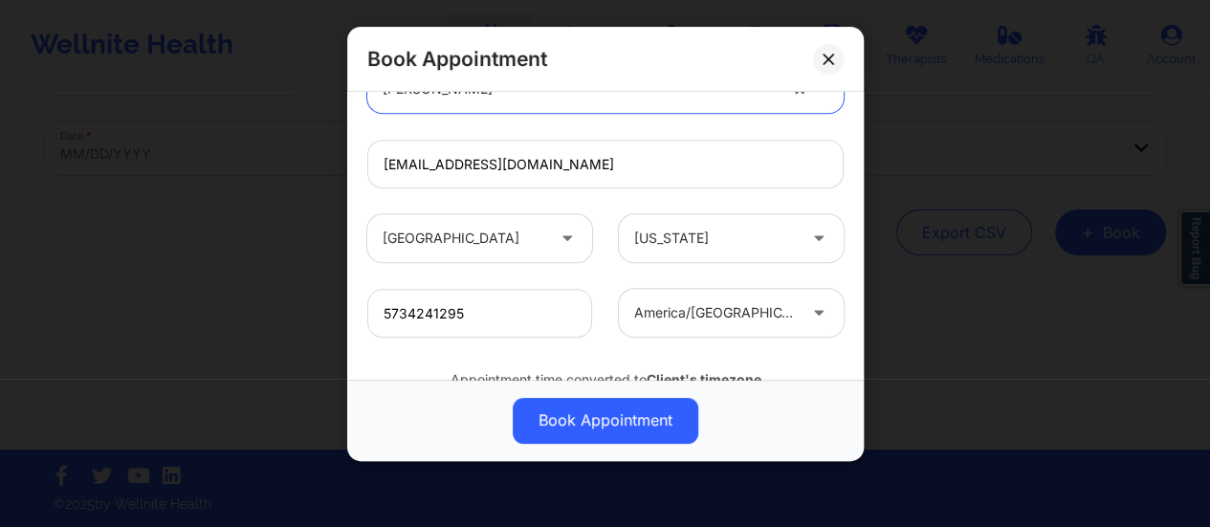
scroll to position [704, 0]
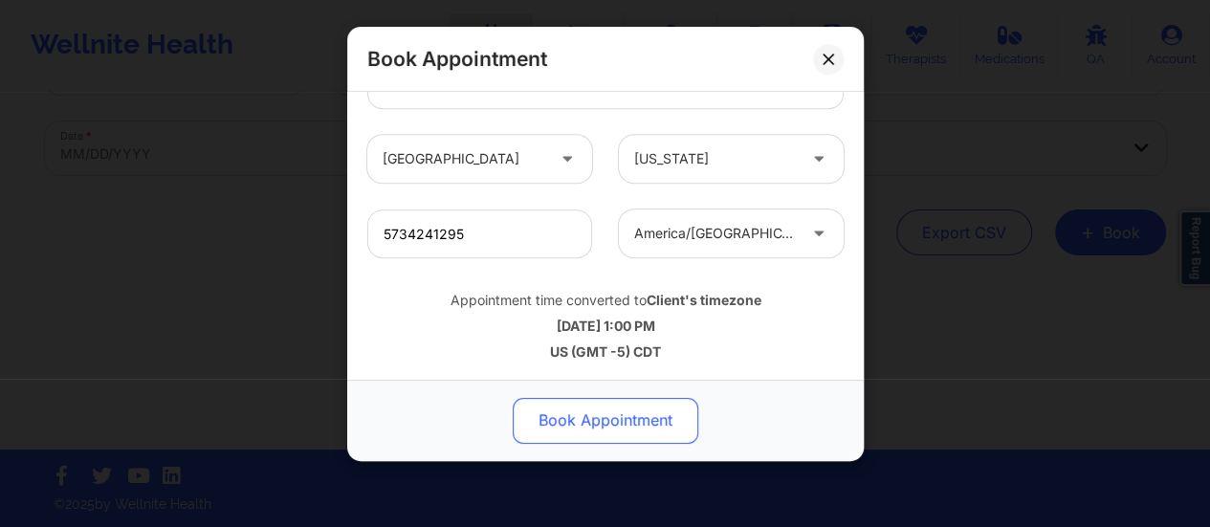
click at [607, 422] on button "Book Appointment" at bounding box center [606, 421] width 186 height 46
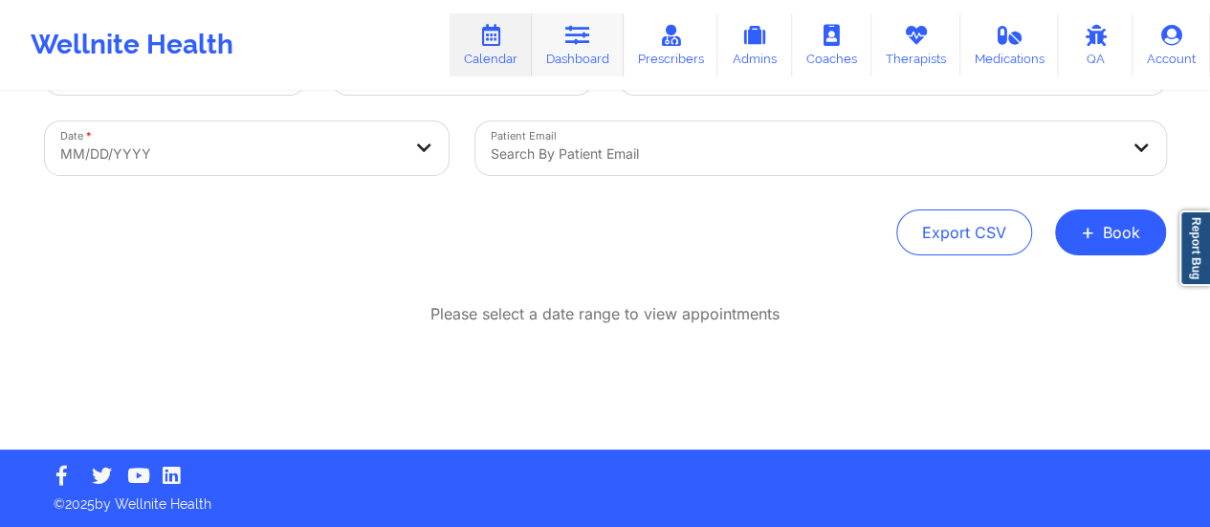
click at [608, 55] on link "Dashboard" at bounding box center [578, 44] width 92 height 63
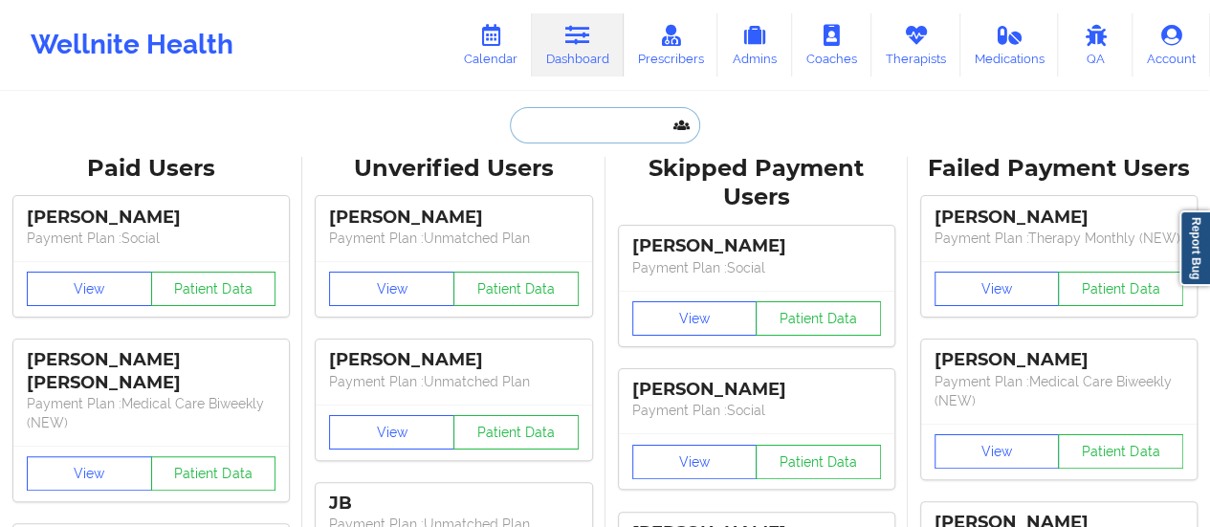
click at [572, 135] on input "text" at bounding box center [604, 125] width 189 height 36
paste input "yiannarusso@gmail.com"
type input "yiannarusso@gmail.com"
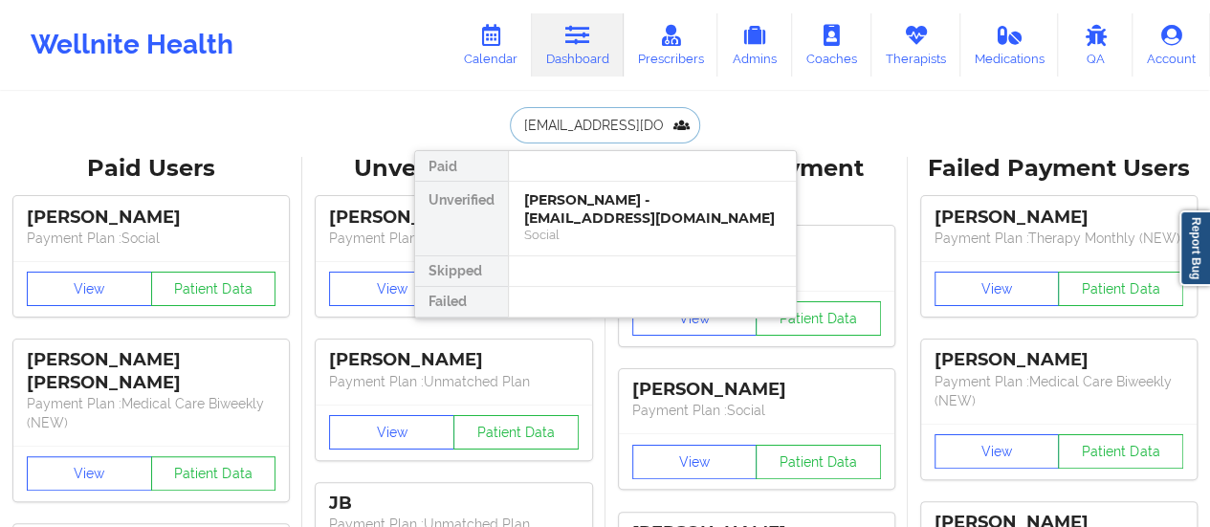
click at [572, 218] on div "Evelyn Russo - yiannarusso@gmail.com" at bounding box center [652, 208] width 256 height 35
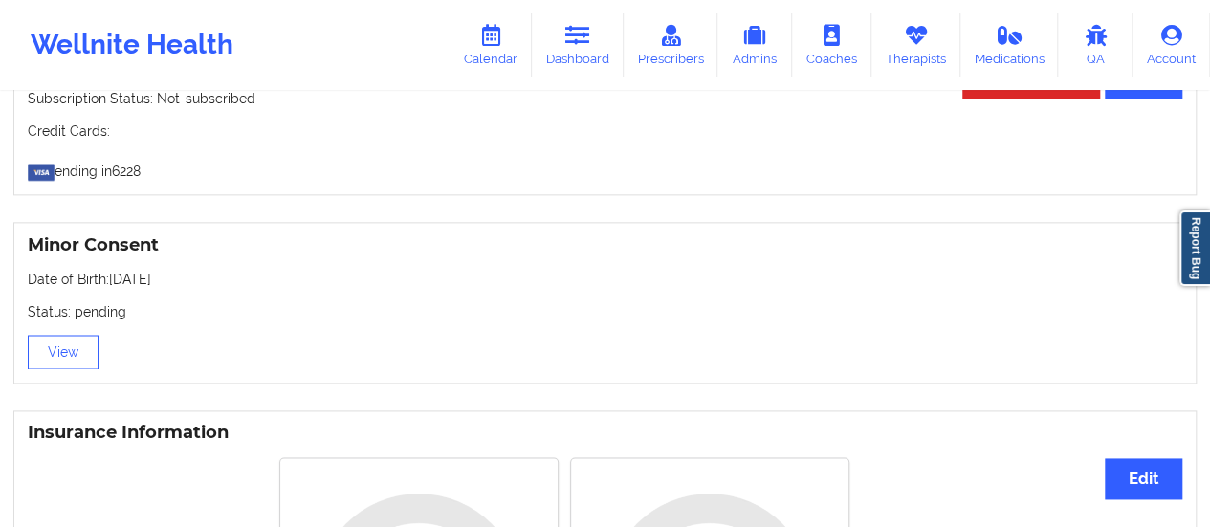
scroll to position [1102, 0]
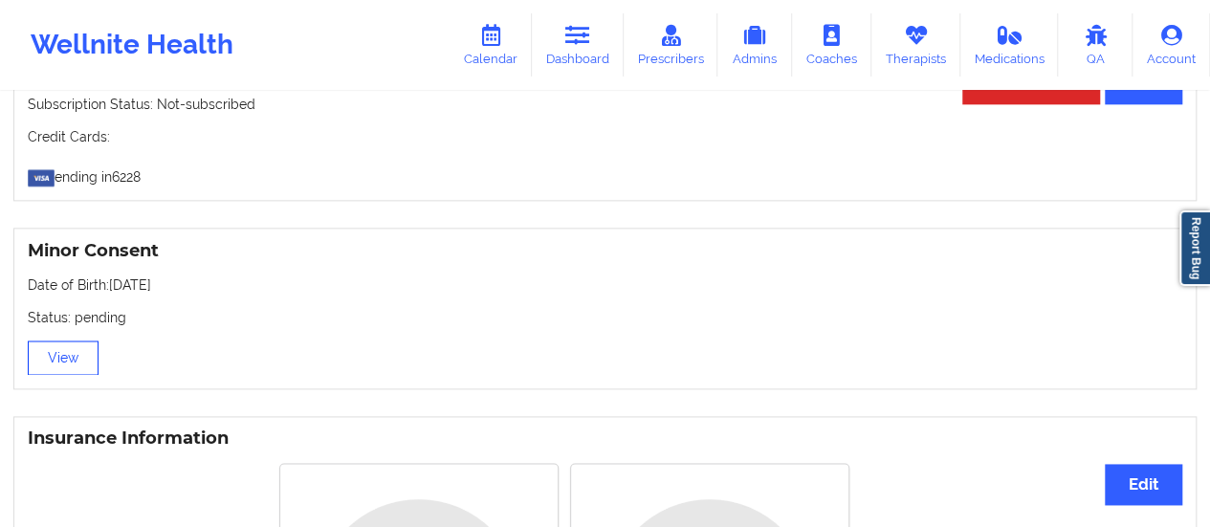
click at [55, 361] on button "View" at bounding box center [63, 358] width 71 height 34
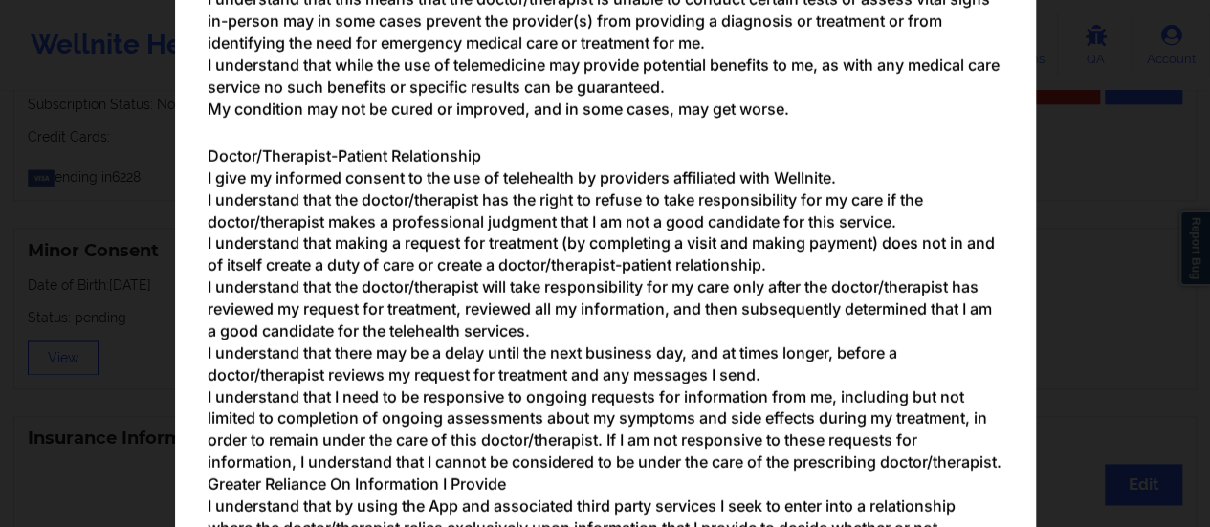
scroll to position [889, 0]
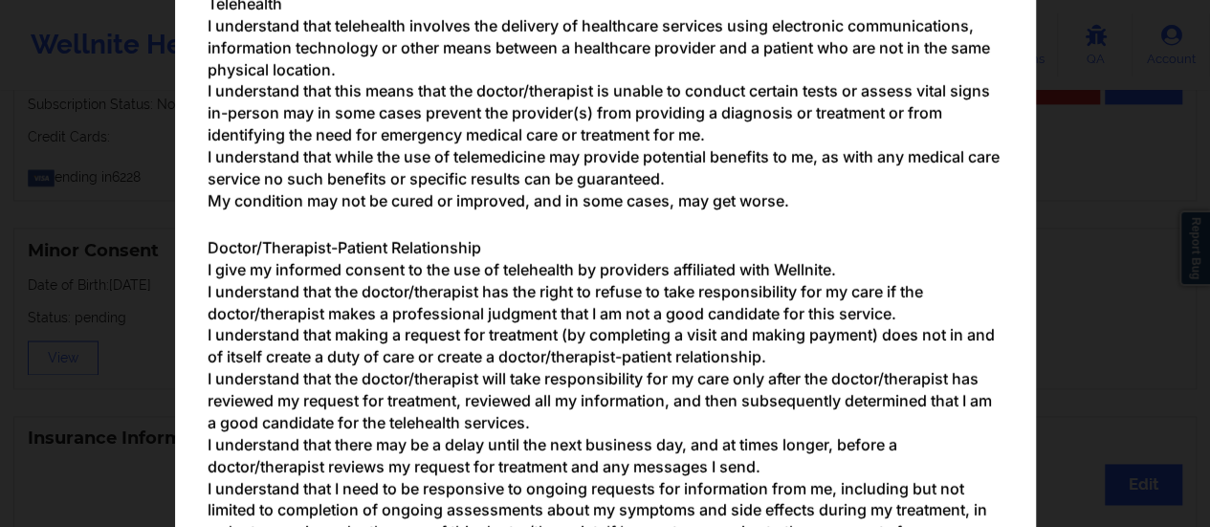
click at [1054, 207] on div "Parental/Guardian Consent form for minors Minor's guardian or custodian is need…" at bounding box center [605, 263] width 1210 height 527
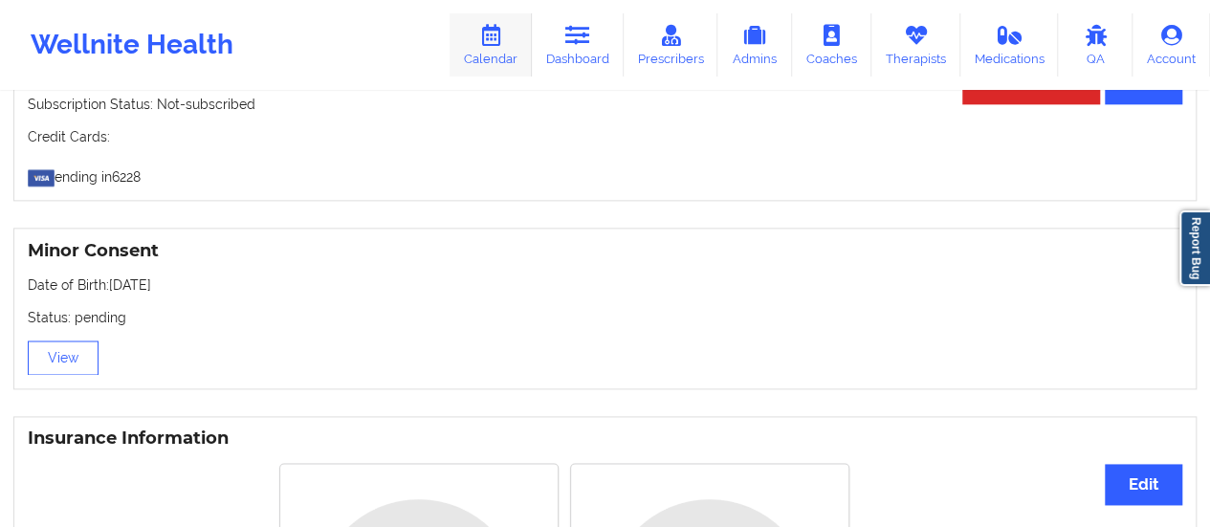
click at [495, 22] on link "Calendar" at bounding box center [491, 44] width 82 height 63
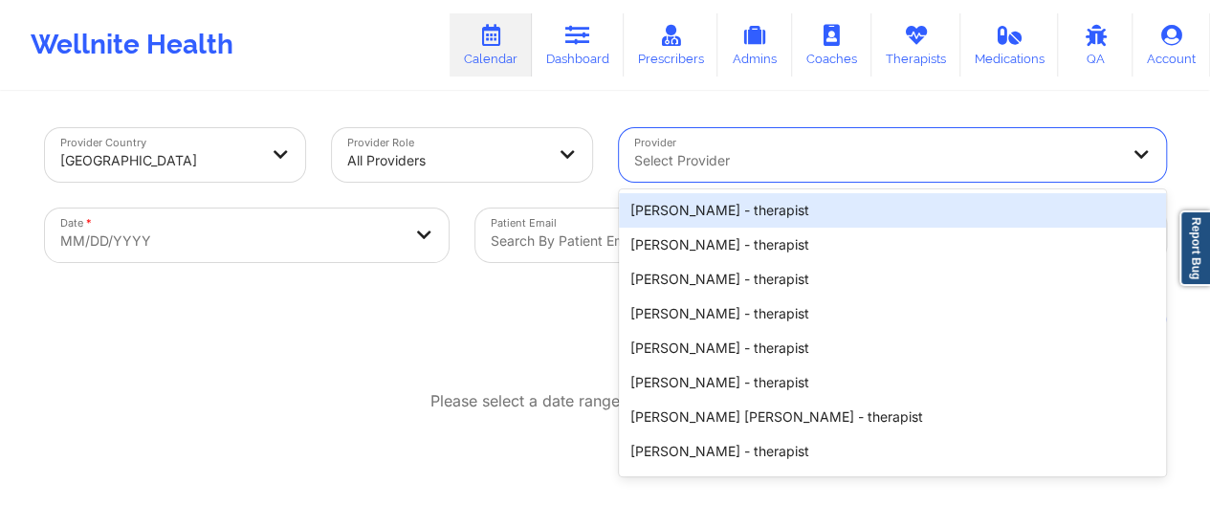
click at [743, 171] on div at bounding box center [876, 160] width 484 height 23
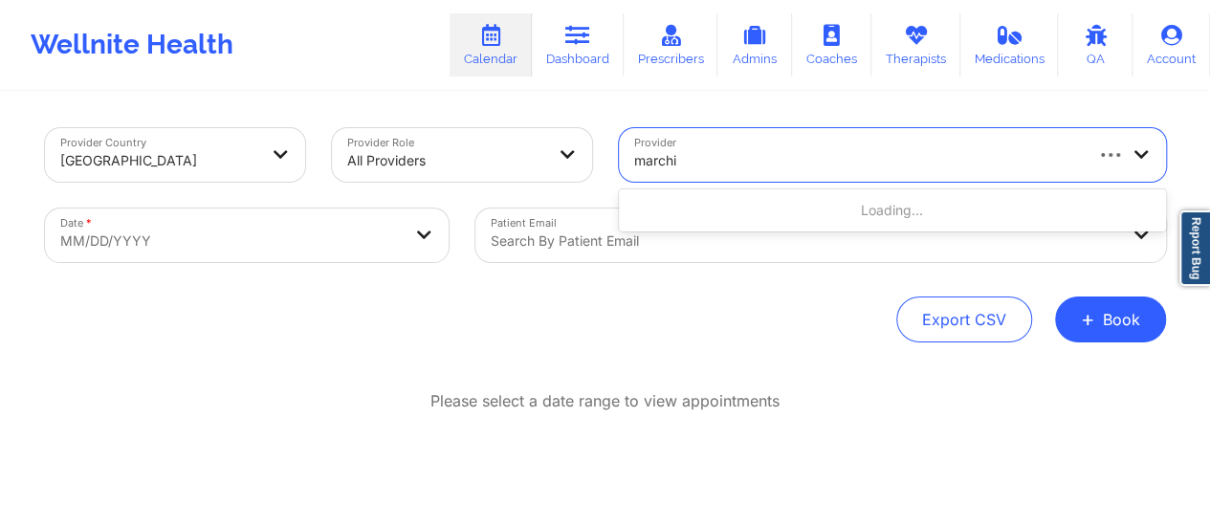
type input "marchit"
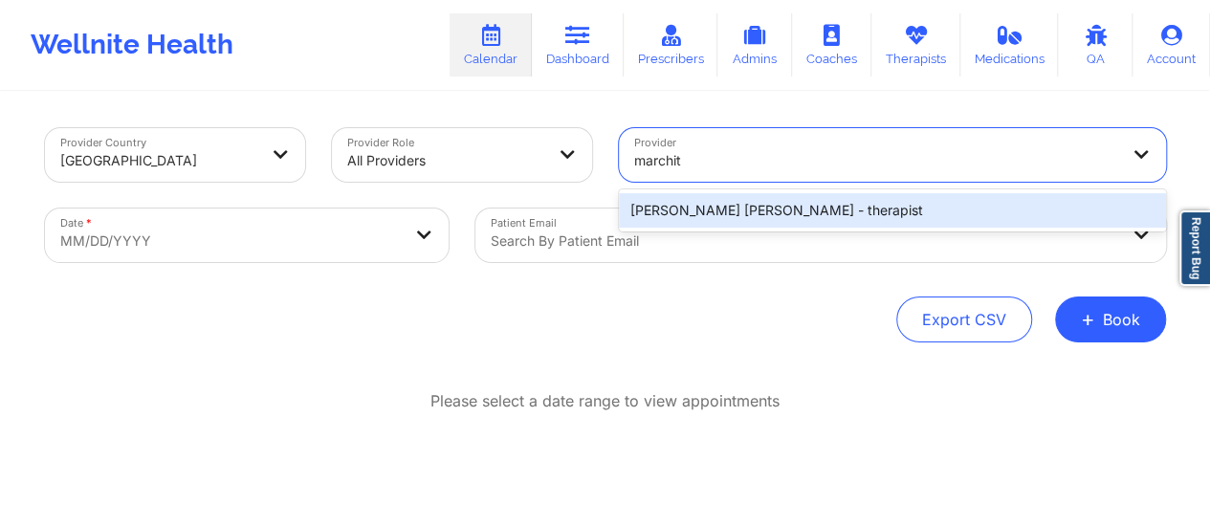
click at [740, 208] on div "Marchita Denise Hill - therapist" at bounding box center [892, 210] width 547 height 34
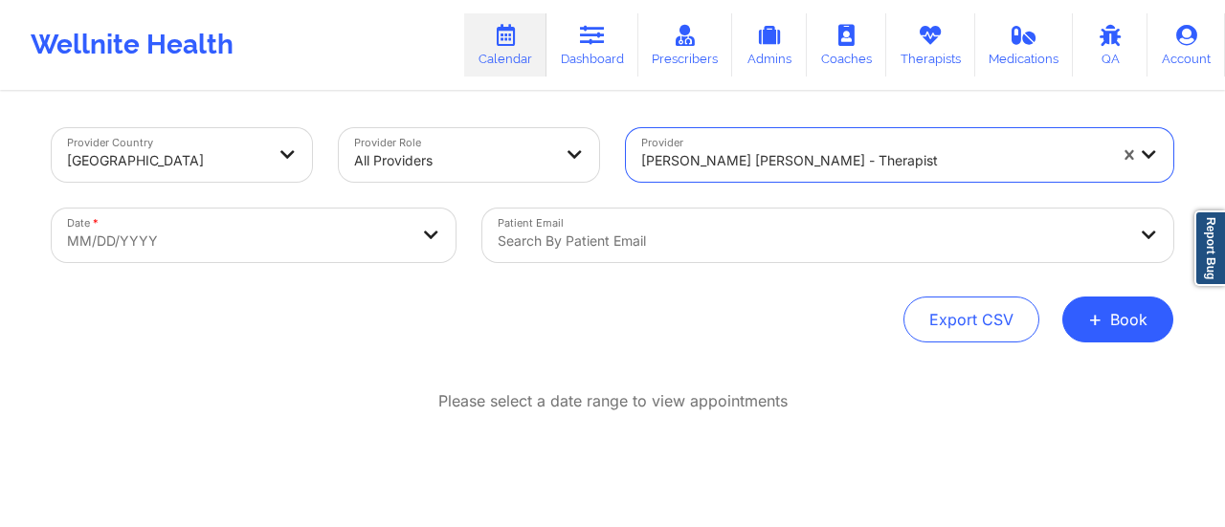
select select "2025-8"
select select "2025-9"
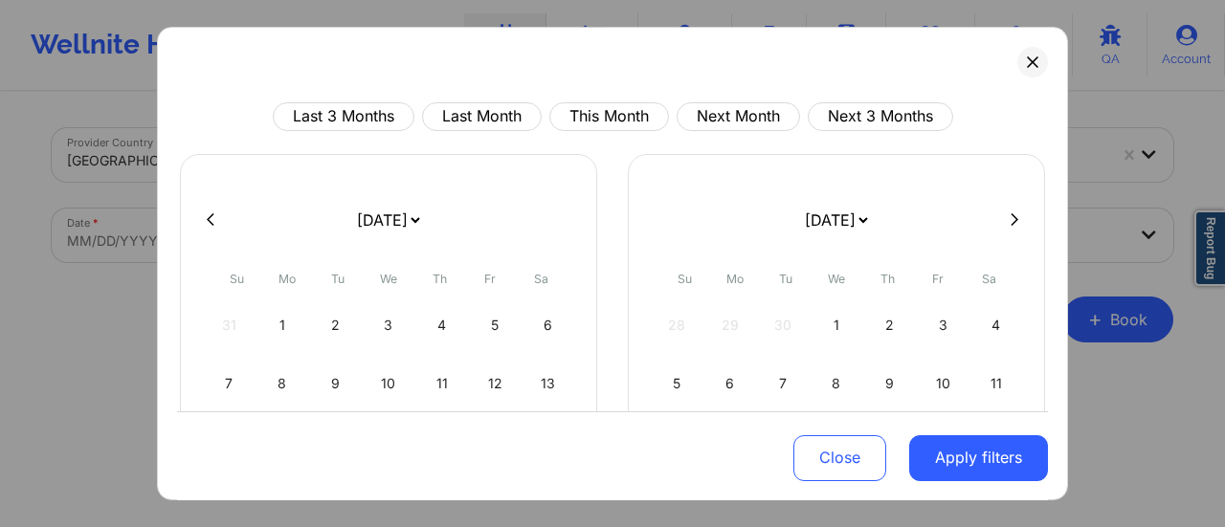
click at [422, 210] on select "[DATE] [DATE] [DATE] [DATE] [DATE] [DATE] [DATE] [DATE] [DATE] [DATE] [DATE] [D…" at bounding box center [388, 220] width 70 height 54
select select "2025-9"
select select "2025-10"
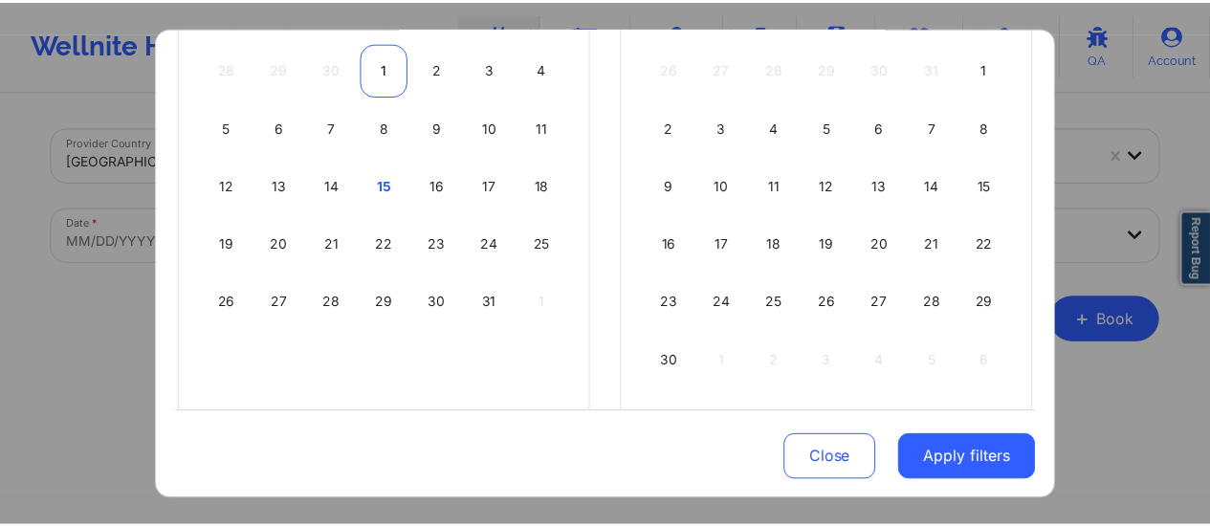
scroll to position [258, 0]
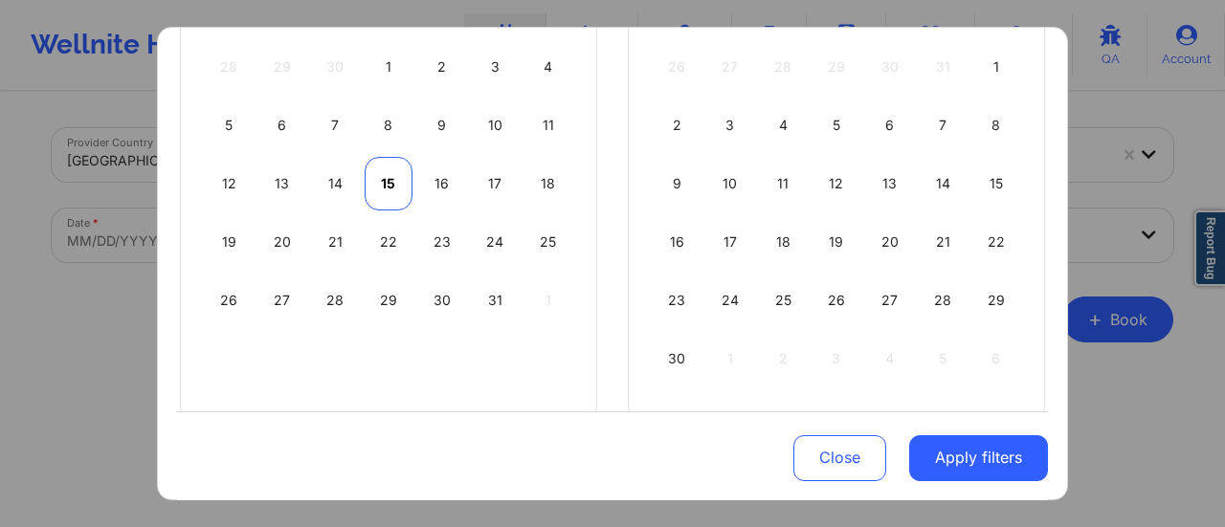
click at [386, 188] on div "15" at bounding box center [388, 184] width 49 height 54
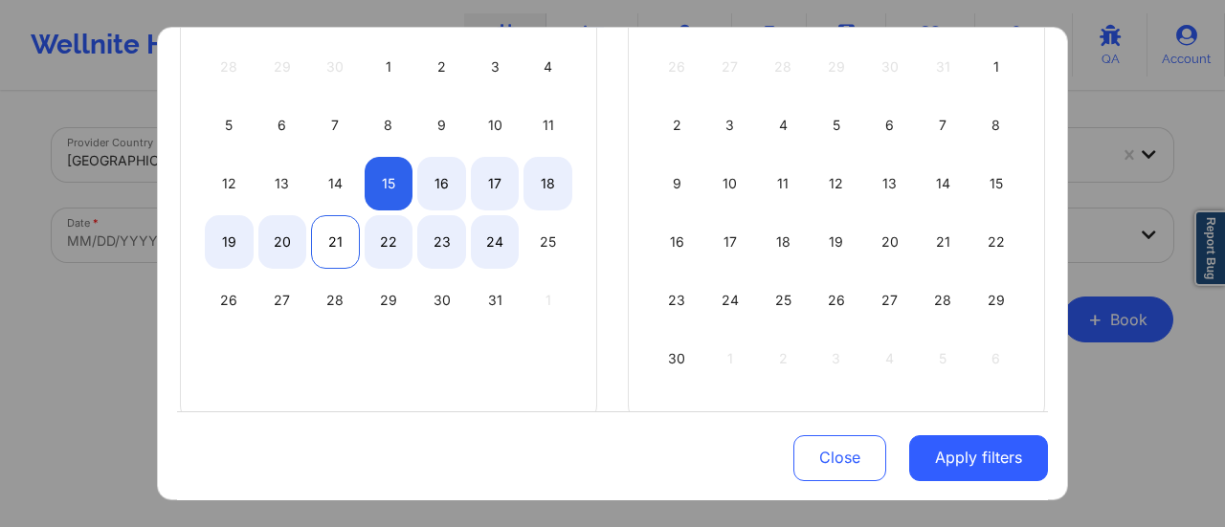
select select "2025-9"
select select "2025-10"
click at [333, 239] on div "21" at bounding box center [335, 242] width 49 height 54
select select "2025-9"
select select "2025-10"
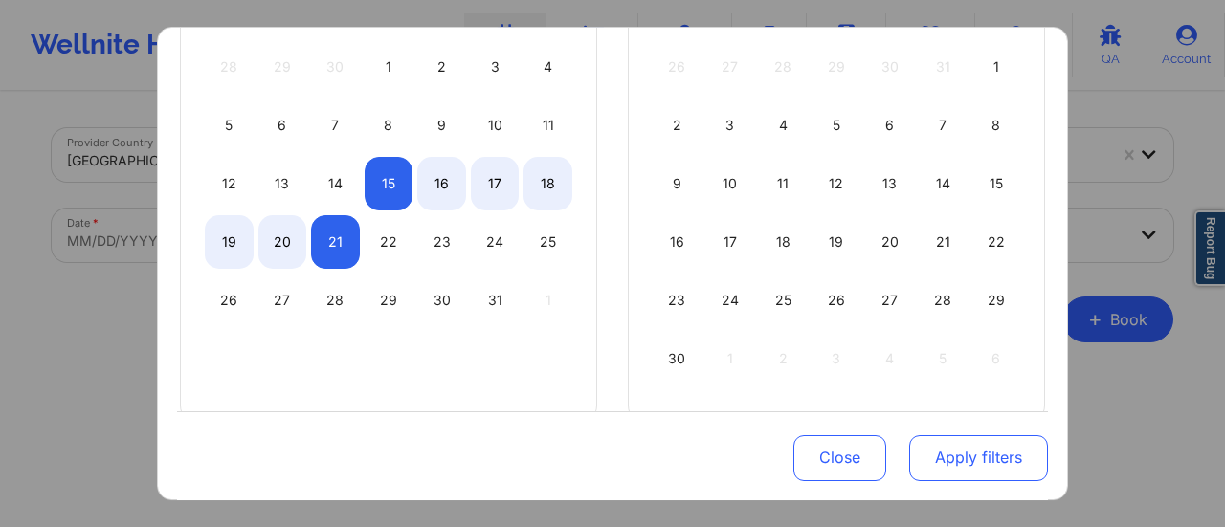
click at [940, 467] on button "Apply filters" at bounding box center [978, 457] width 139 height 46
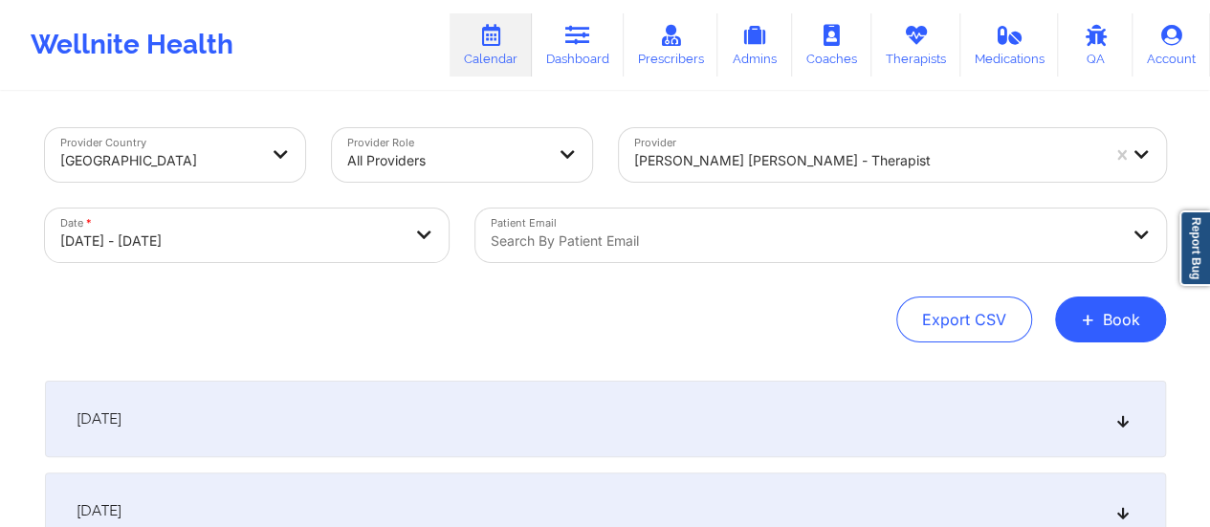
click at [352, 407] on div "[DATE]" at bounding box center [605, 419] width 1121 height 77
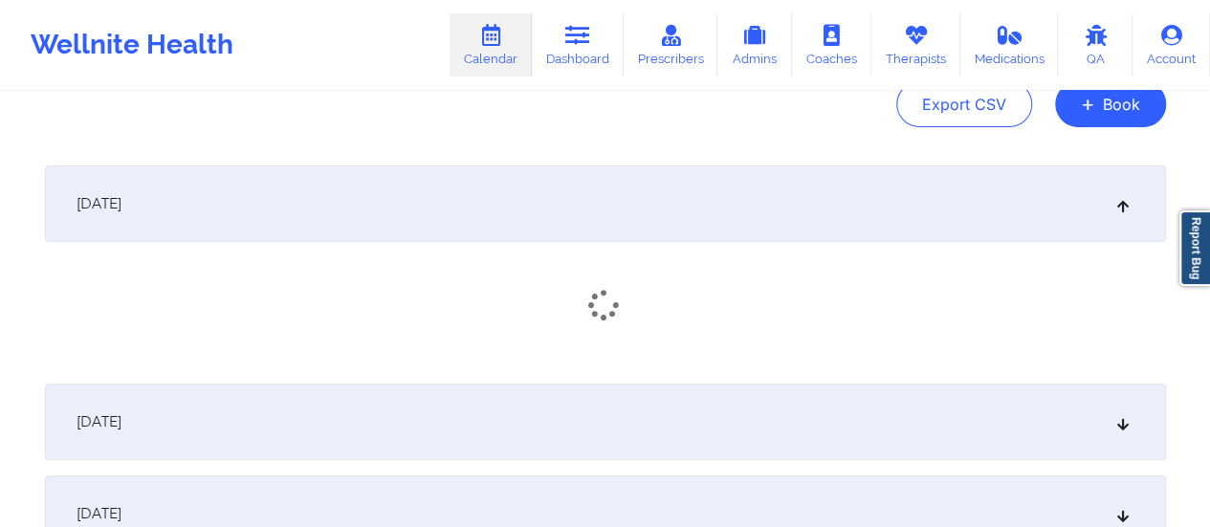
scroll to position [216, 0]
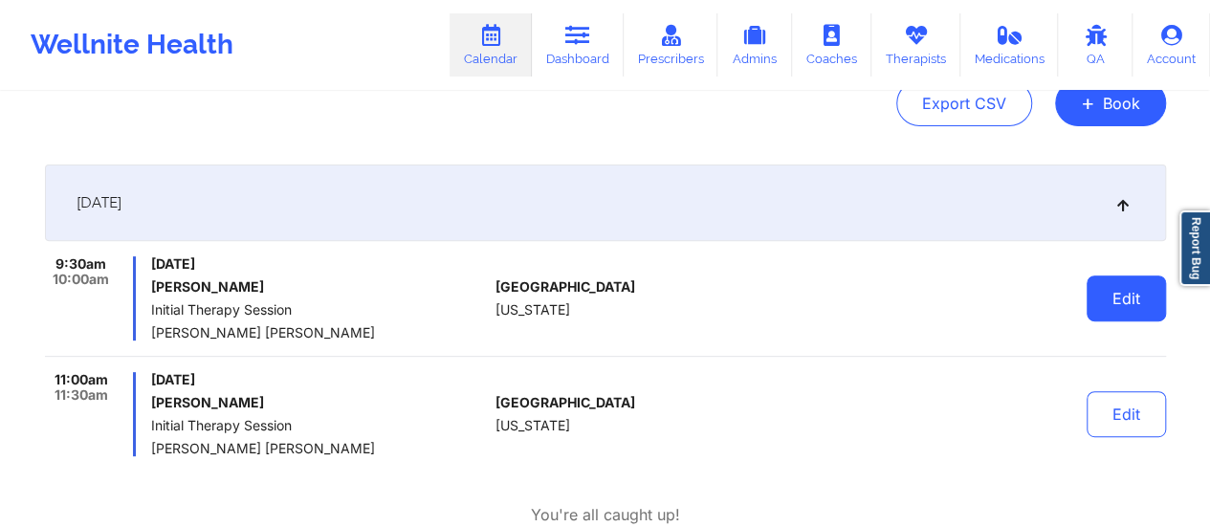
click at [1108, 301] on button "Edit" at bounding box center [1126, 299] width 79 height 46
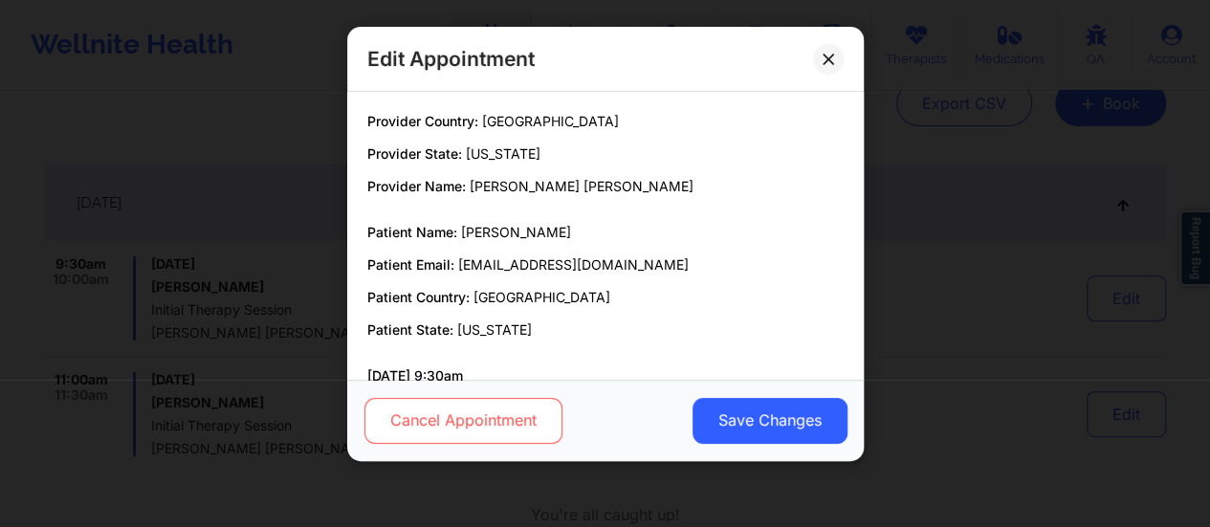
click at [548, 413] on button "Cancel Appointment" at bounding box center [463, 421] width 198 height 46
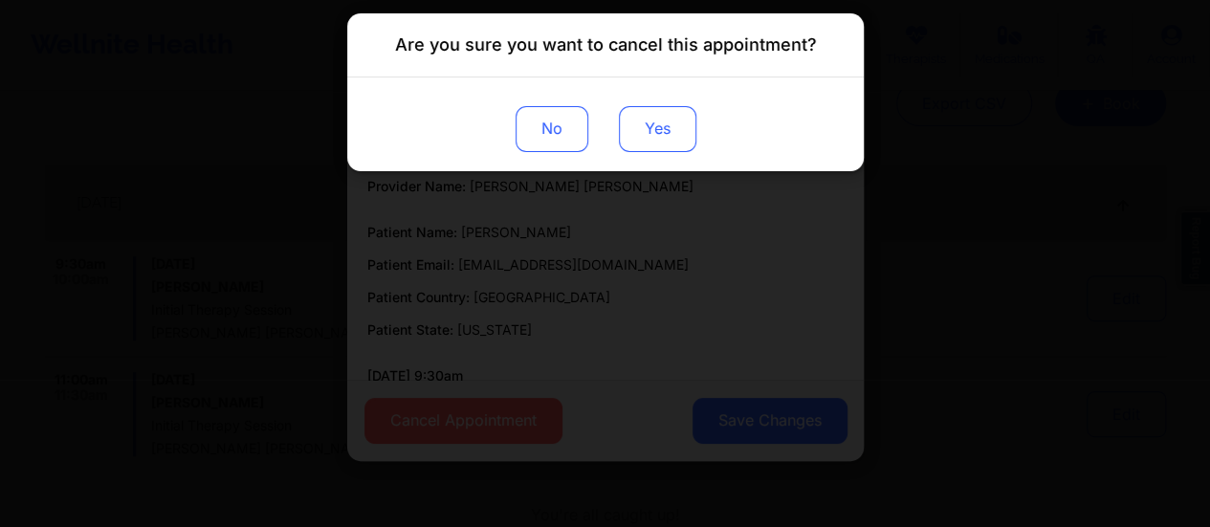
click at [641, 135] on button "Yes" at bounding box center [656, 129] width 77 height 46
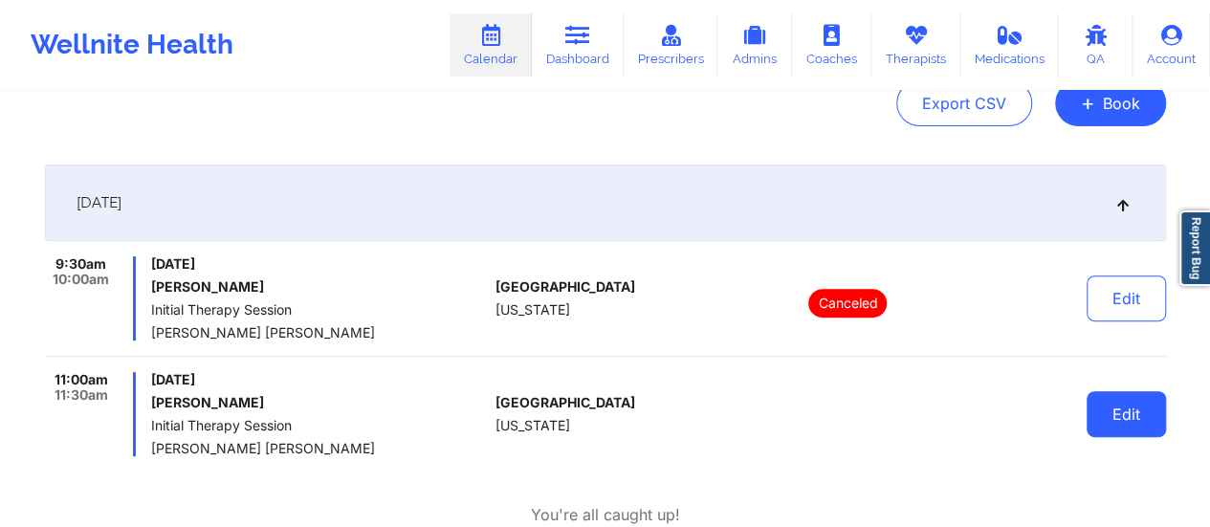
click at [1127, 392] on button "Edit" at bounding box center [1126, 414] width 79 height 46
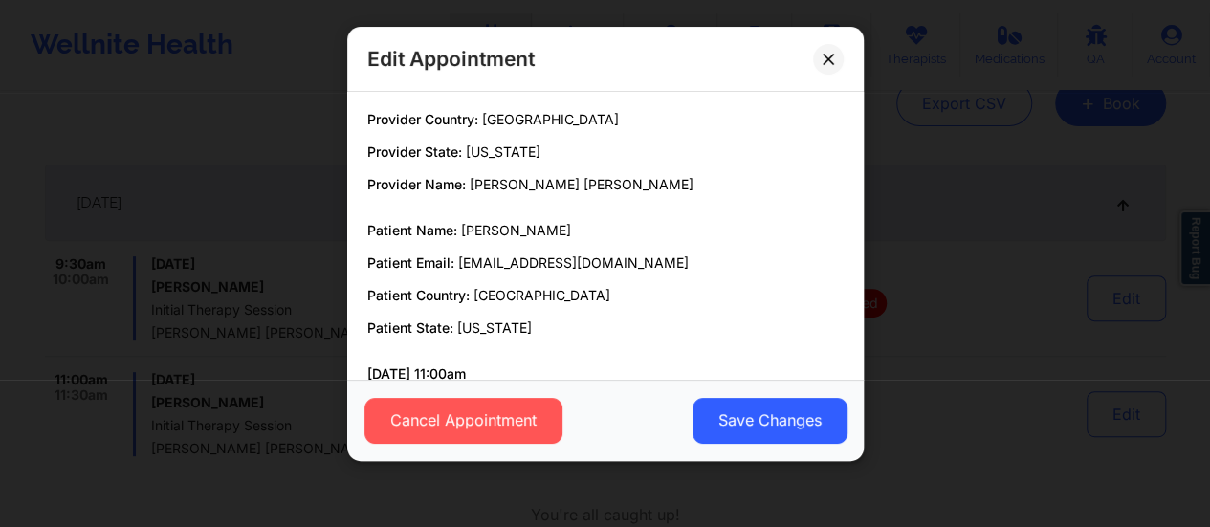
scroll to position [0, 0]
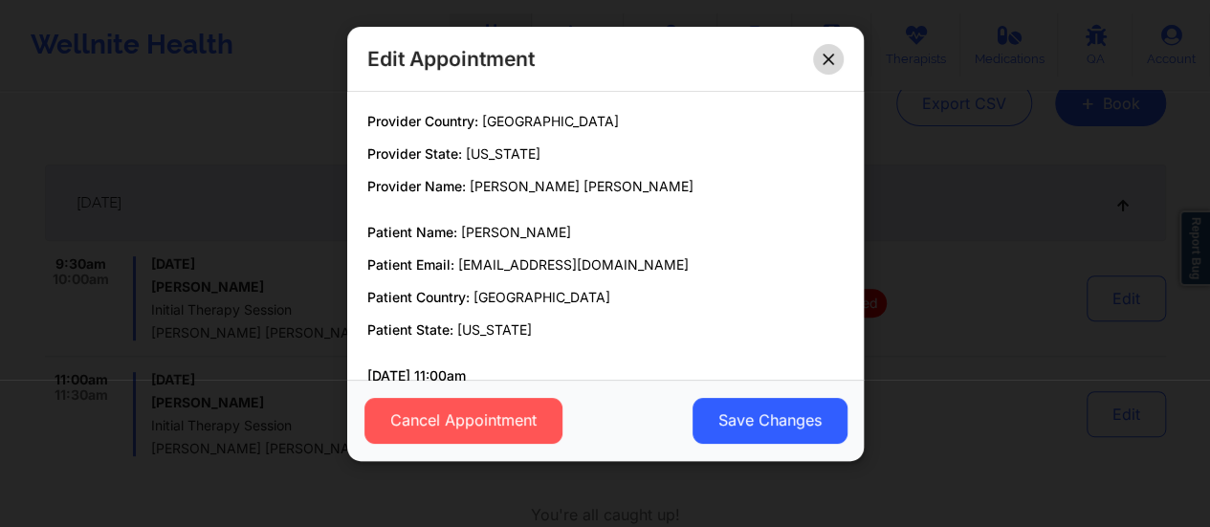
click at [834, 55] on button at bounding box center [828, 59] width 31 height 31
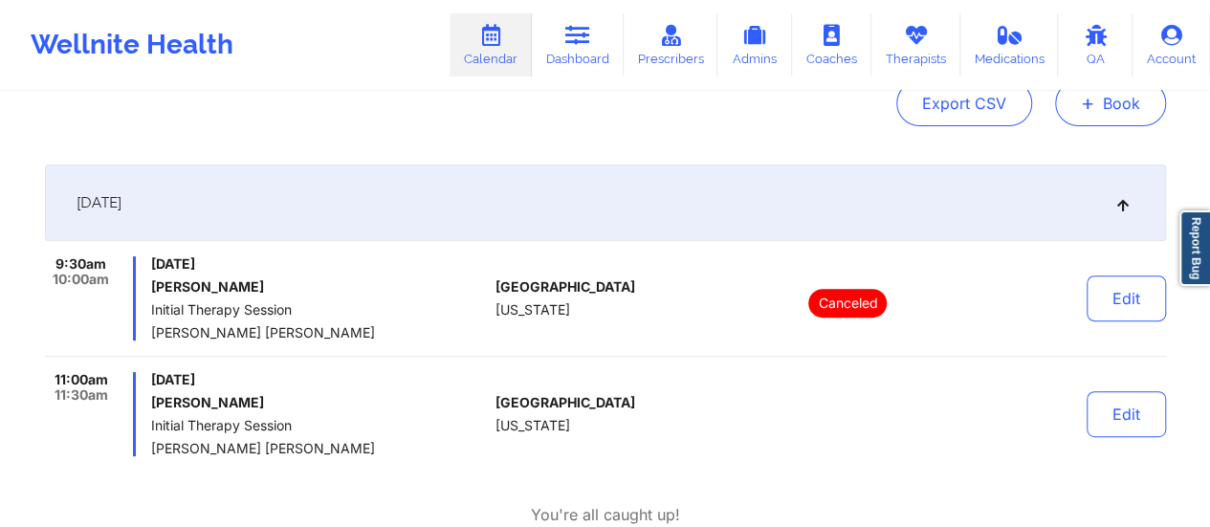
click at [1069, 110] on button "+ Book" at bounding box center [1110, 103] width 111 height 46
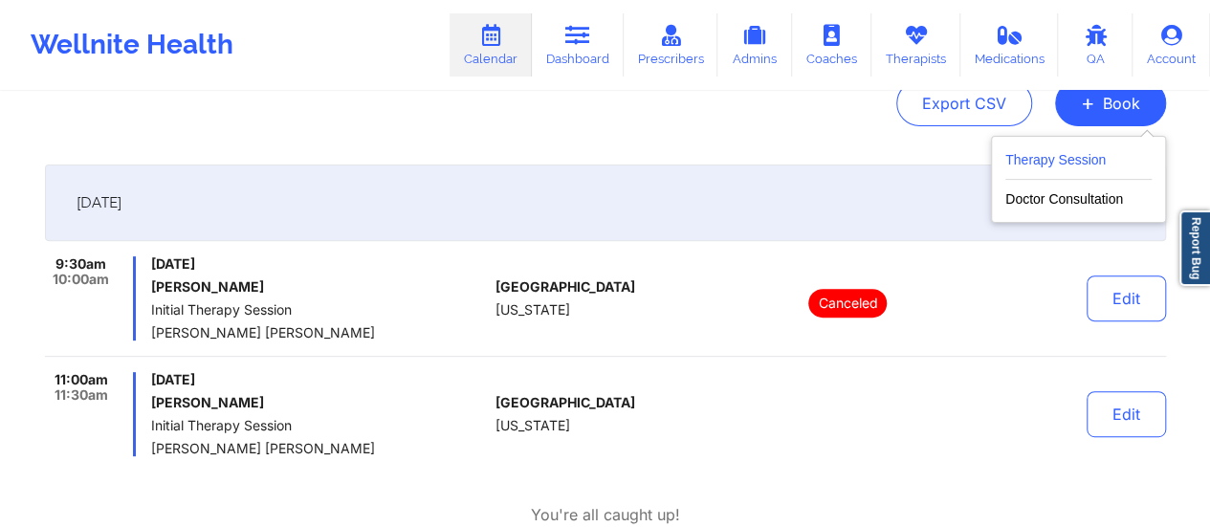
click at [1029, 159] on button "Therapy Session" at bounding box center [1078, 164] width 146 height 32
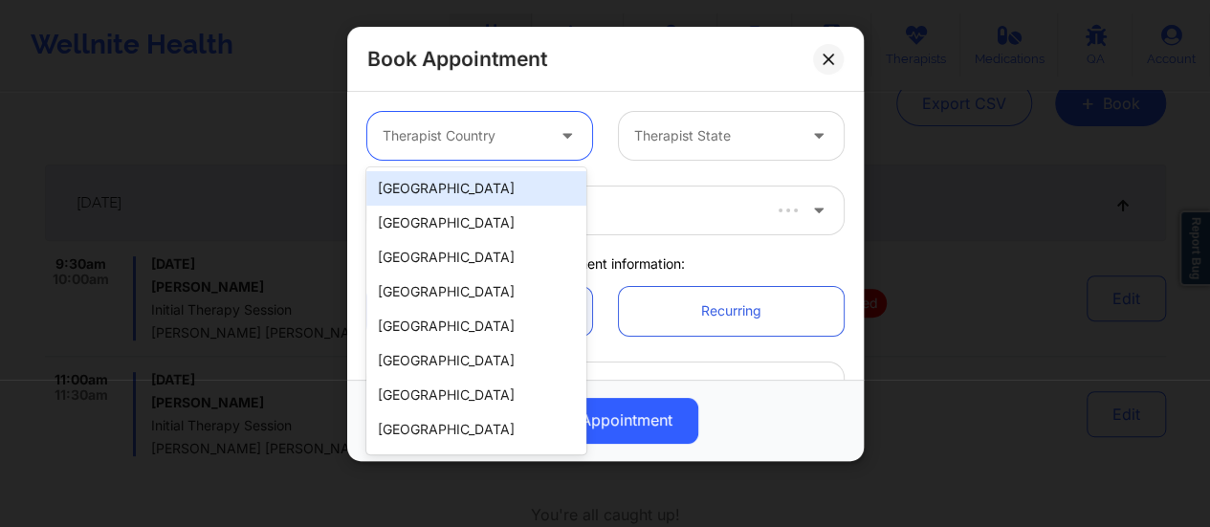
click at [488, 128] on div at bounding box center [464, 135] width 162 height 23
click at [462, 177] on div "[GEOGRAPHIC_DATA]" at bounding box center [476, 188] width 220 height 34
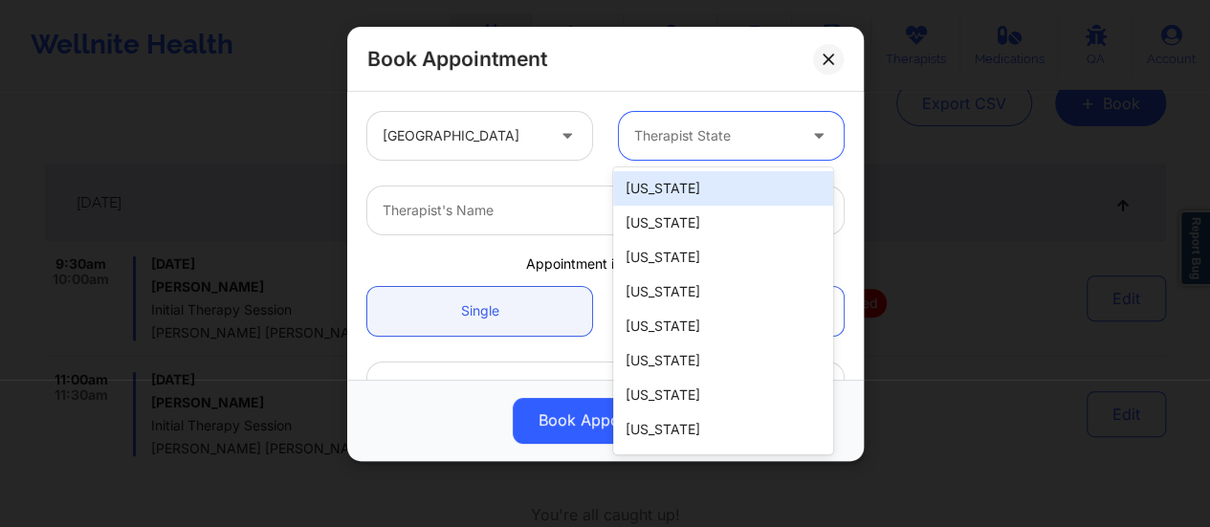
click at [765, 121] on div "Therapist State" at bounding box center [708, 136] width 179 height 48
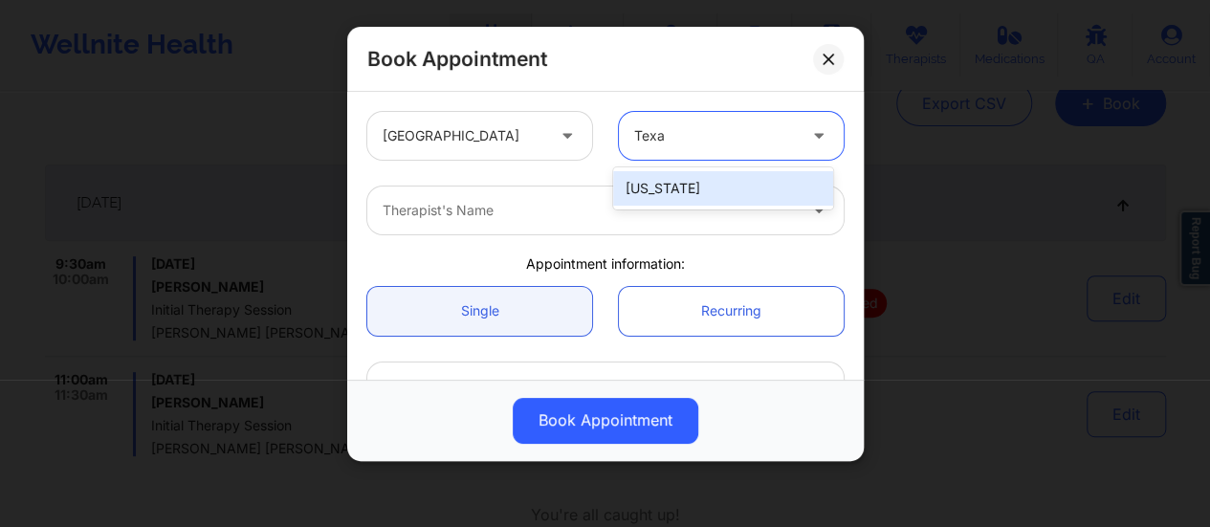
type input "[US_STATE]"
click at [740, 189] on div "[US_STATE]" at bounding box center [723, 188] width 220 height 34
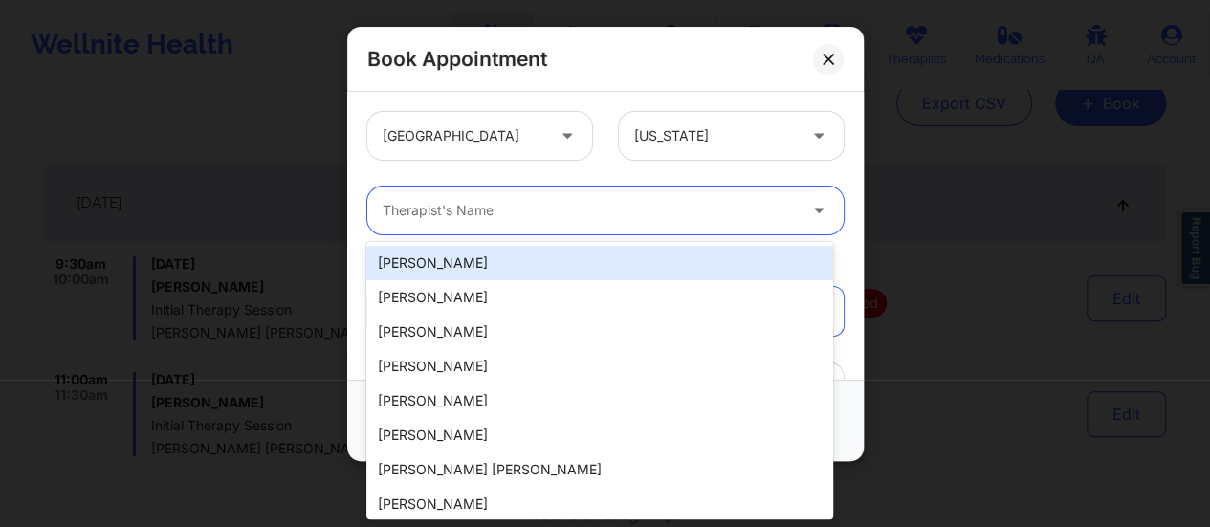
click at [628, 210] on div at bounding box center [589, 210] width 413 height 23
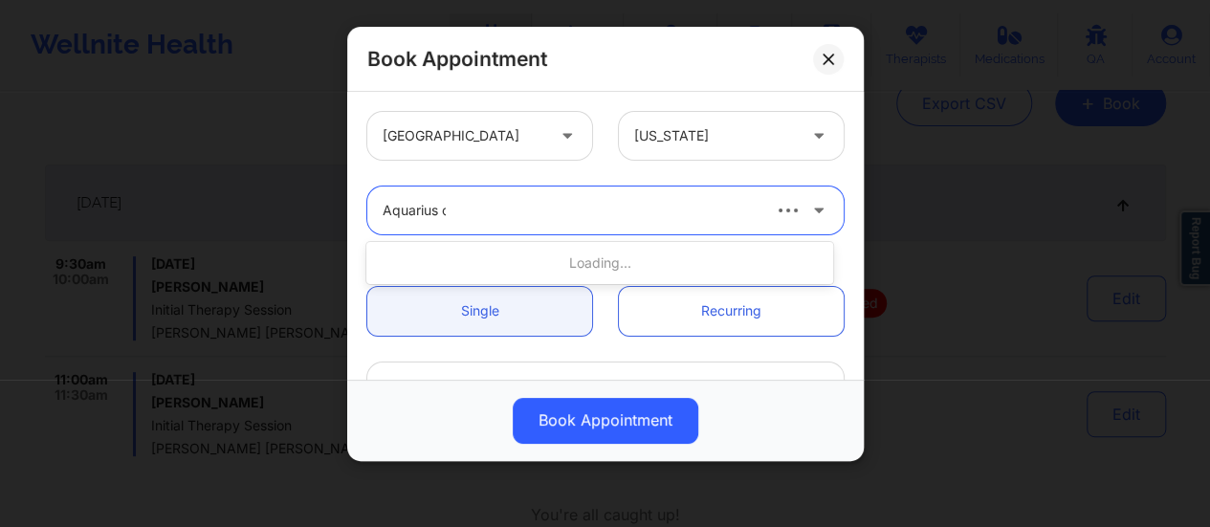
type input "Aquarius co"
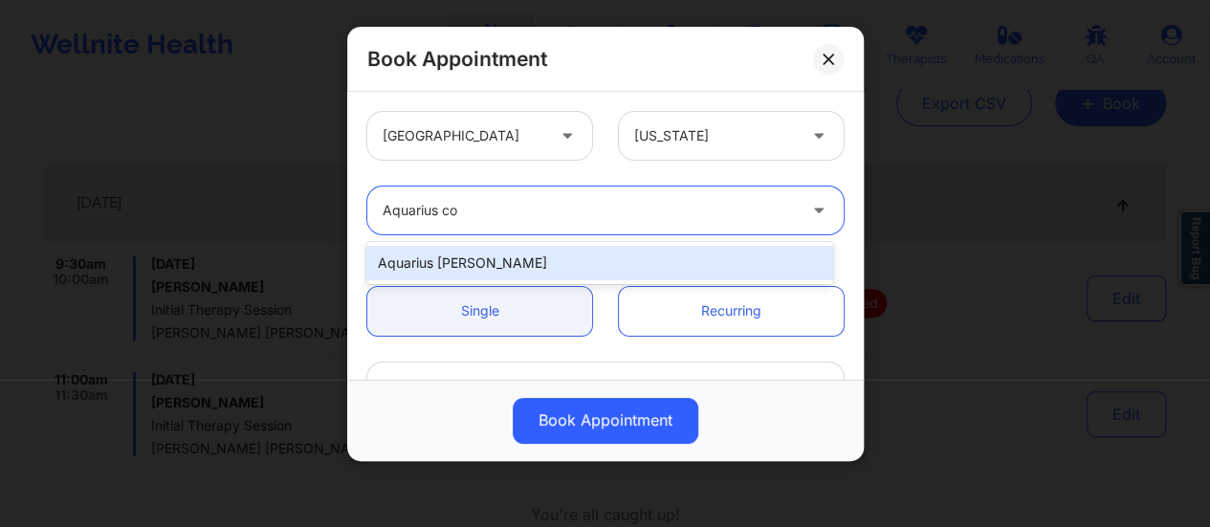
click at [541, 261] on div "Aquarius [PERSON_NAME]" at bounding box center [599, 263] width 467 height 34
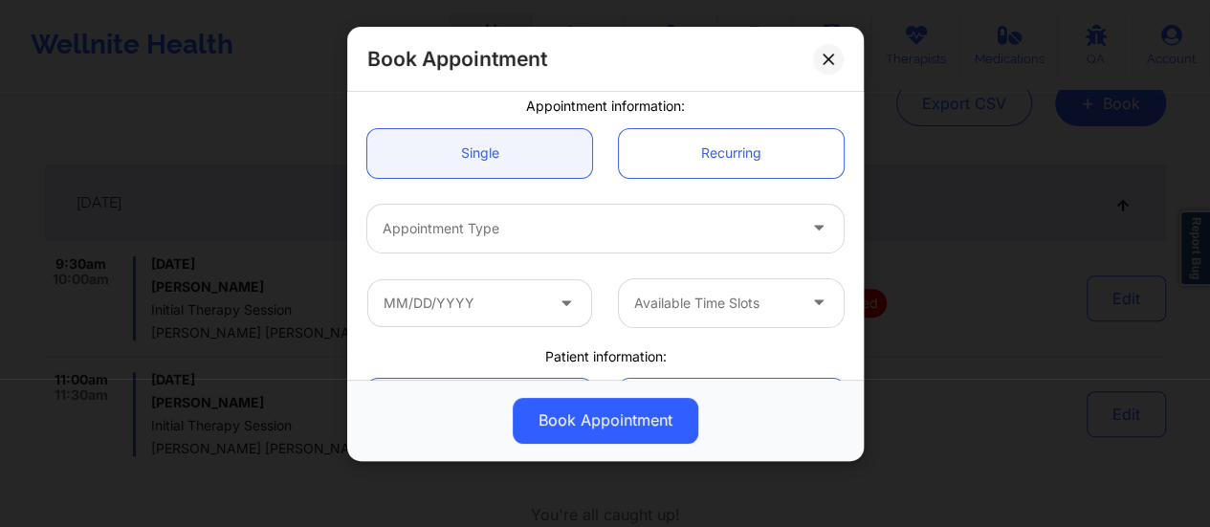
scroll to position [181, 0]
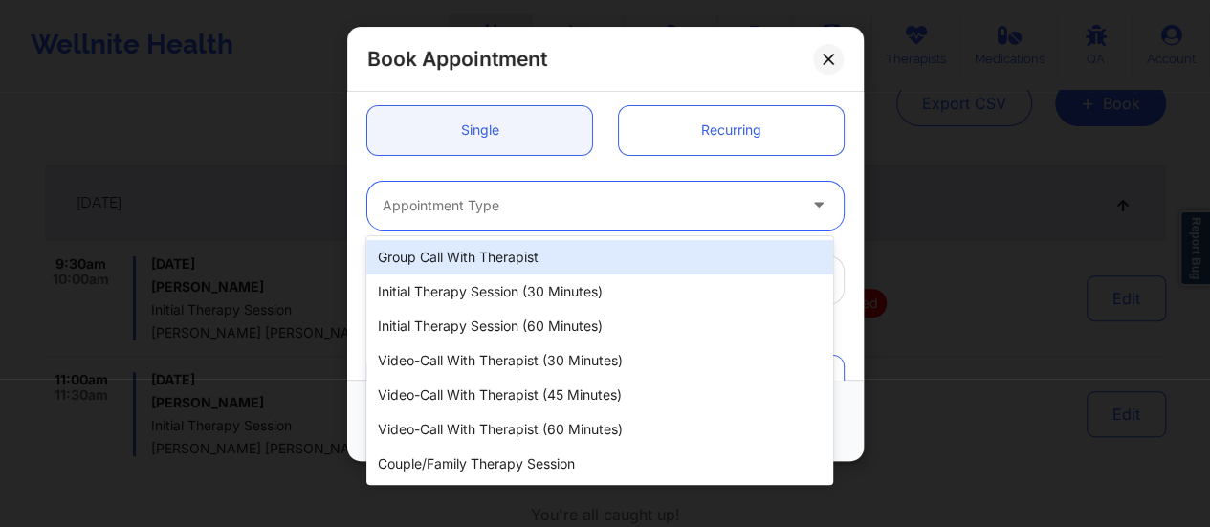
click at [544, 211] on div at bounding box center [589, 205] width 413 height 23
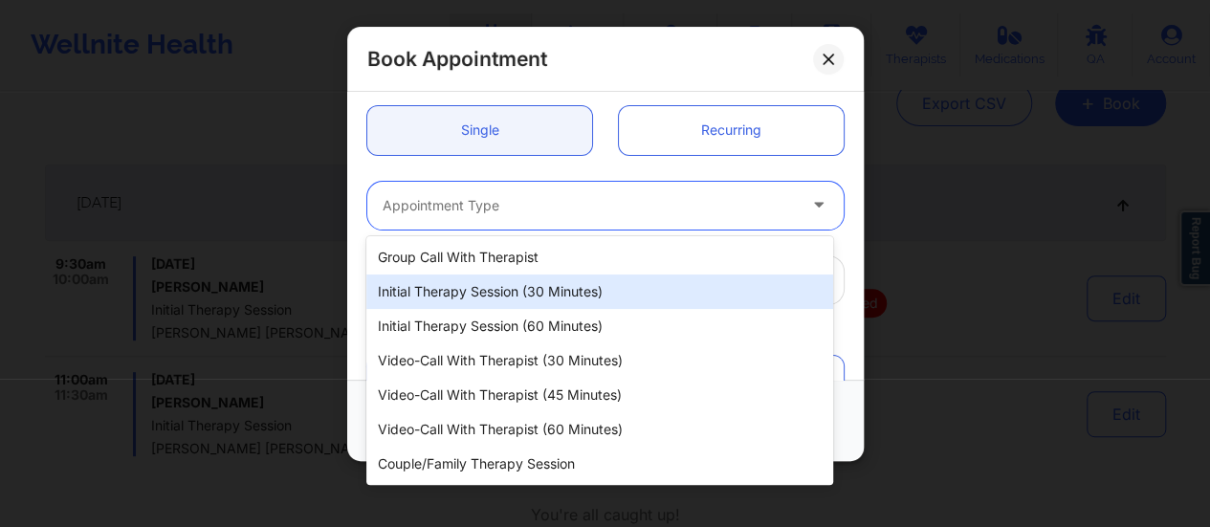
click at [582, 287] on div "Initial Therapy Session (30 minutes)" at bounding box center [599, 292] width 467 height 34
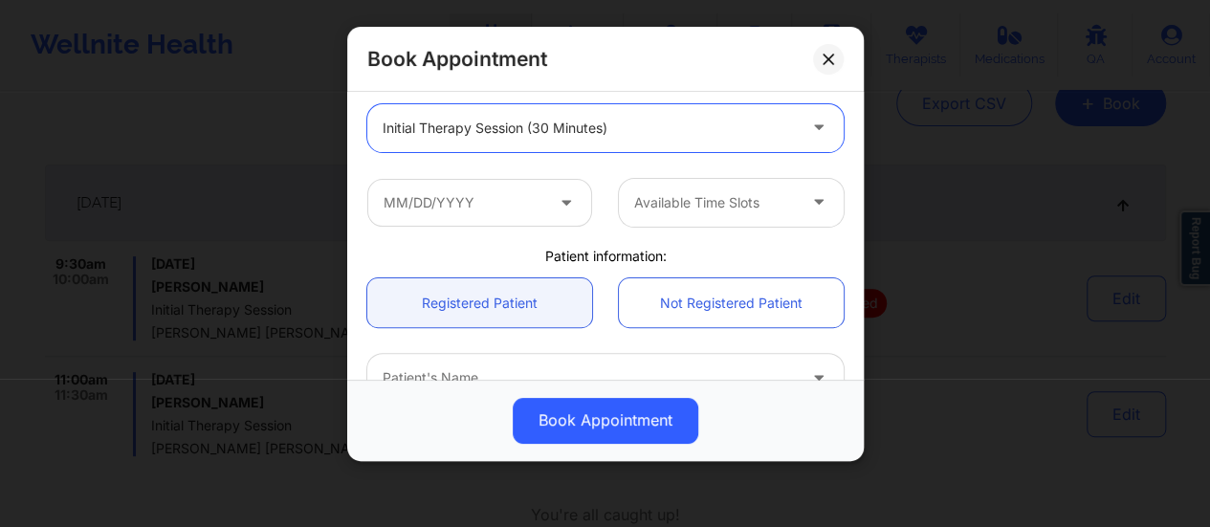
scroll to position [260, 0]
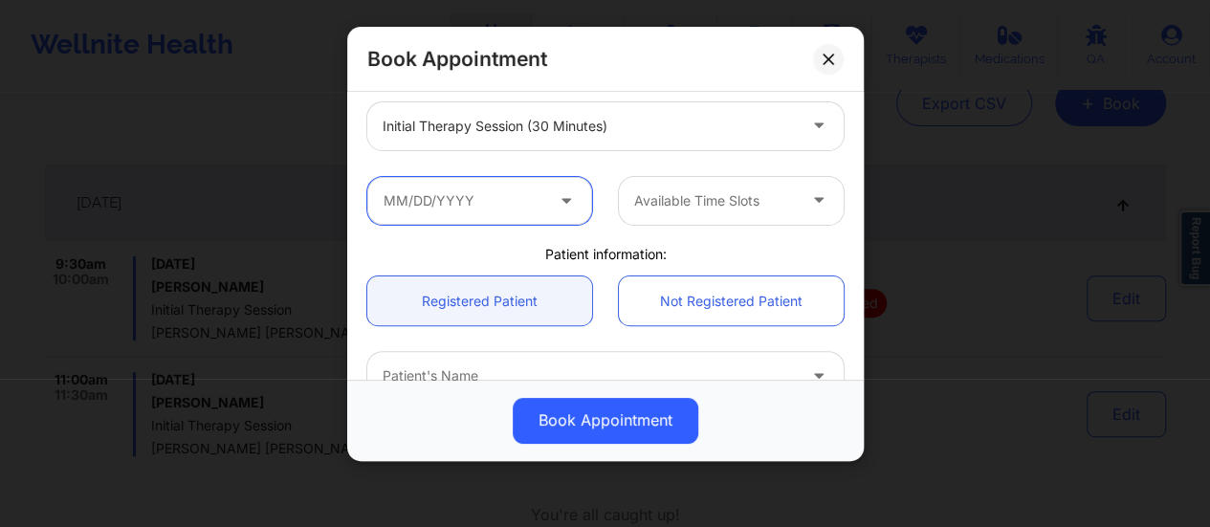
click at [511, 204] on input "text" at bounding box center [479, 201] width 225 height 48
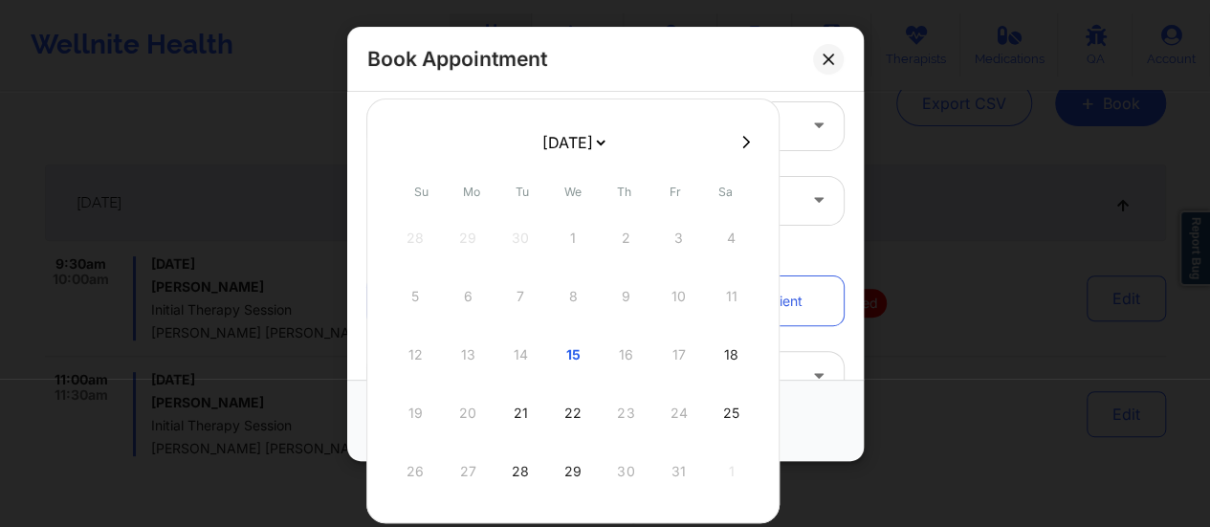
click at [616, 354] on div "12 13 14 15 16 17 18" at bounding box center [573, 355] width 364 height 54
click at [513, 418] on div "21" at bounding box center [521, 413] width 48 height 54
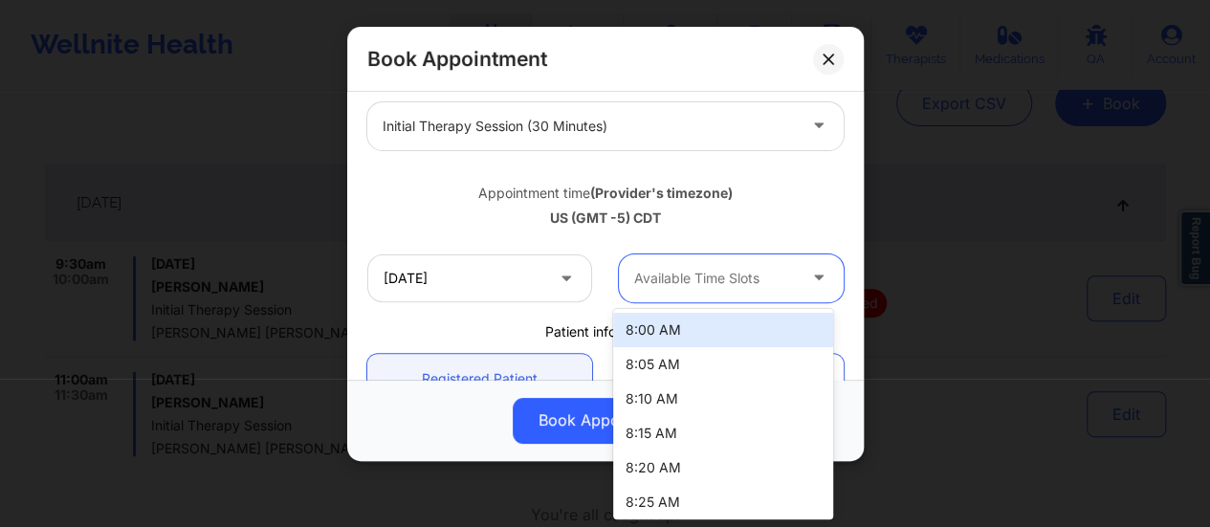
click at [651, 265] on div "Available Time Slots" at bounding box center [708, 278] width 179 height 48
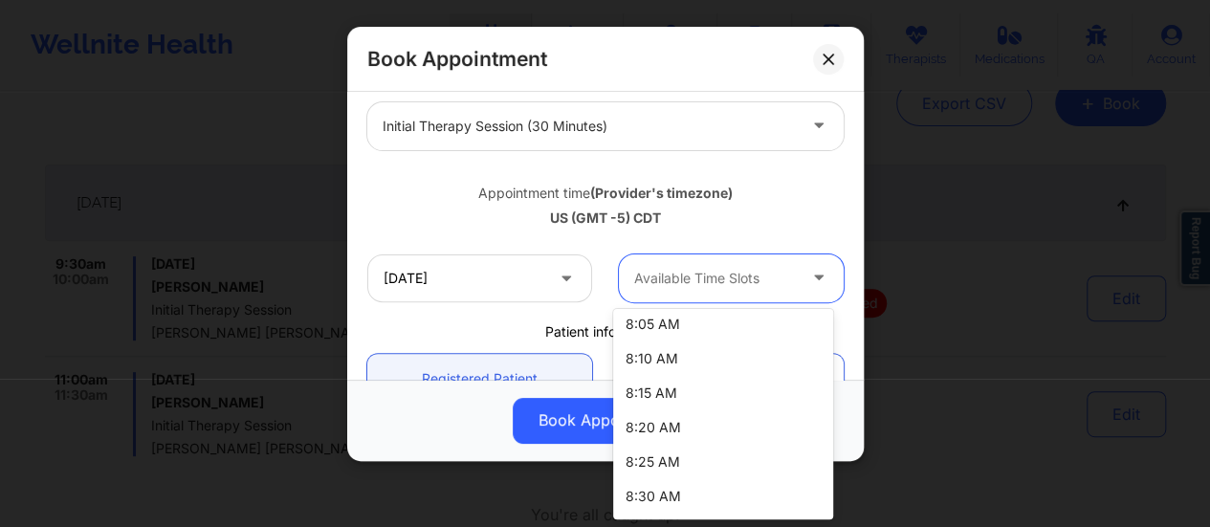
scroll to position [0, 0]
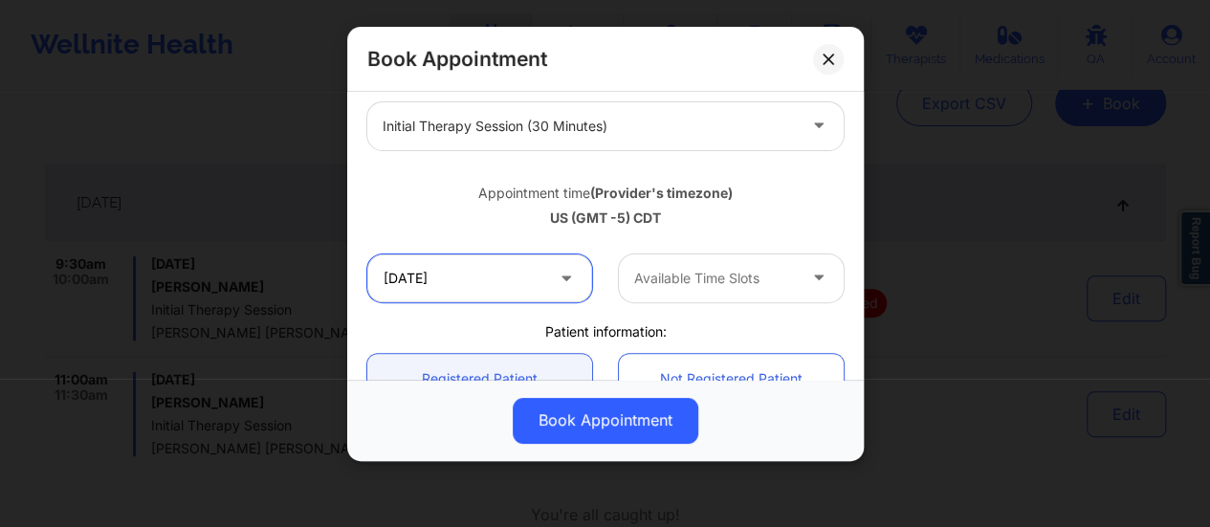
click at [522, 260] on input "[DATE]" at bounding box center [479, 278] width 225 height 48
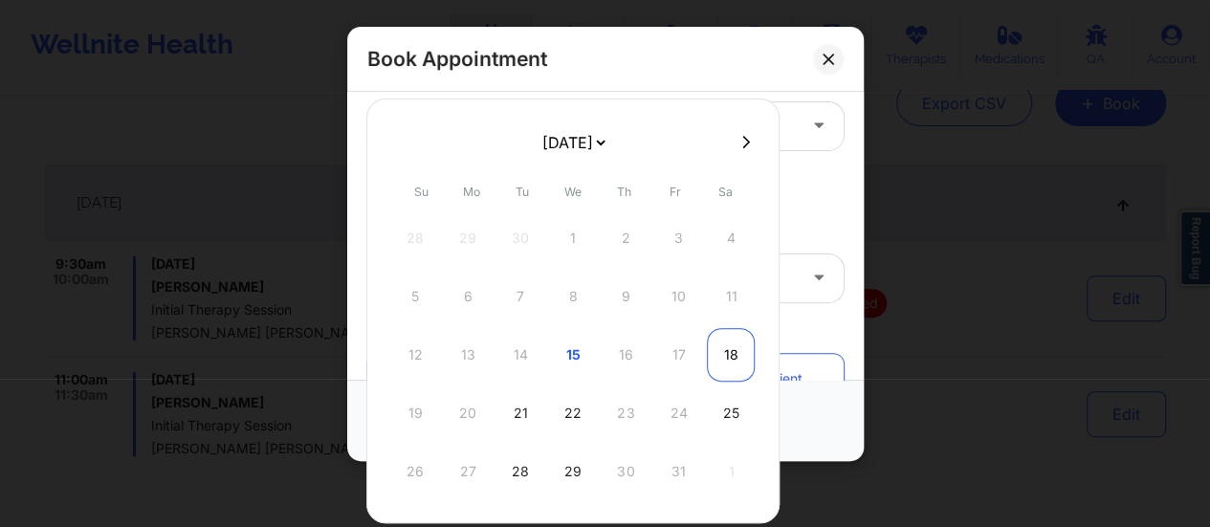
click at [728, 342] on div "18" at bounding box center [731, 355] width 48 height 54
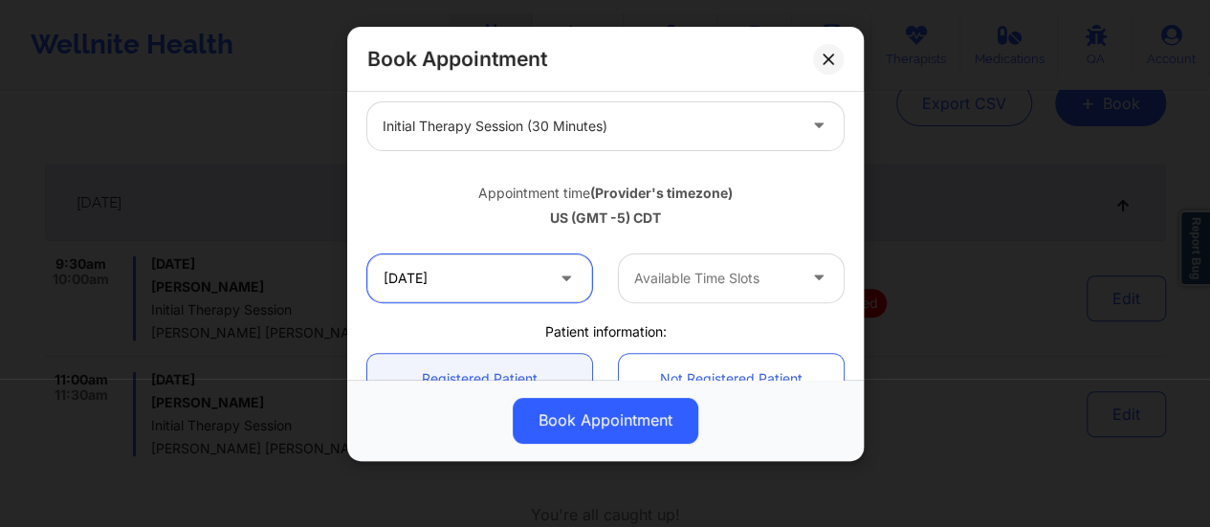
click at [486, 275] on input "10/18/2025" at bounding box center [479, 278] width 225 height 48
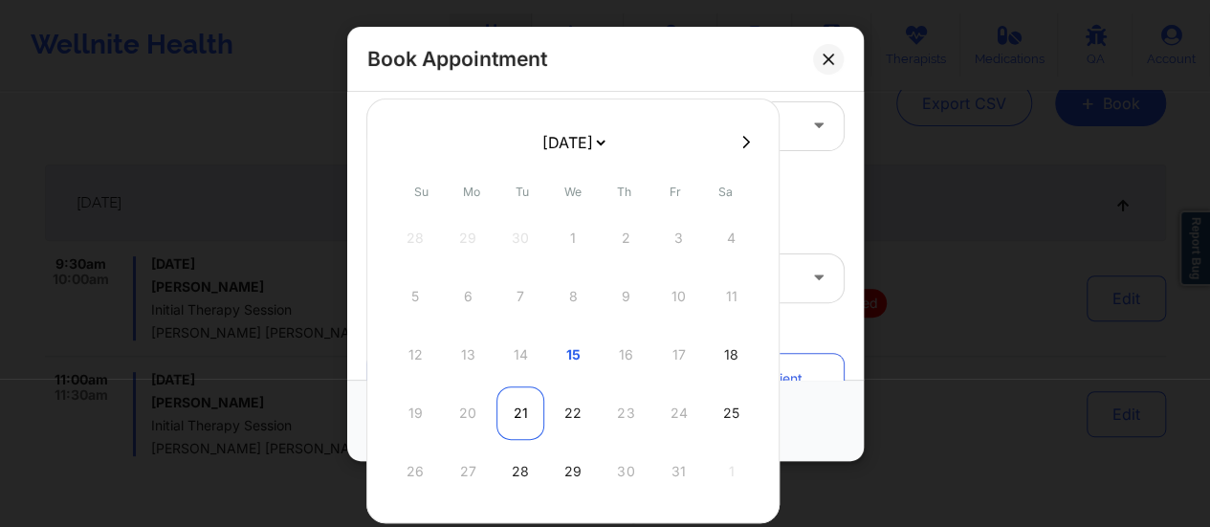
click at [522, 410] on div "21" at bounding box center [521, 413] width 48 height 54
type input "[DATE]"
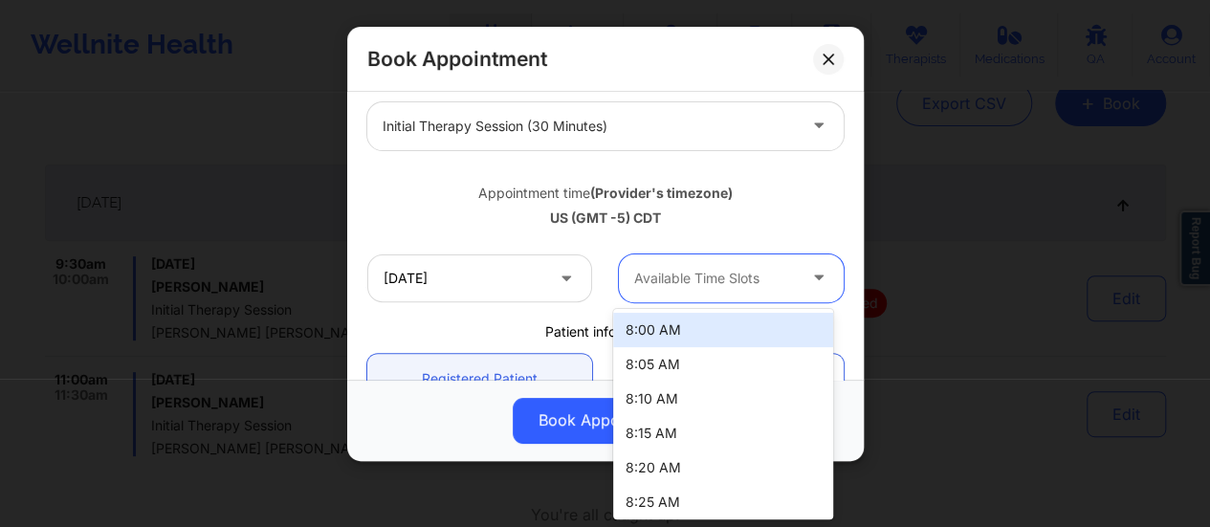
click at [660, 271] on div at bounding box center [715, 278] width 162 height 23
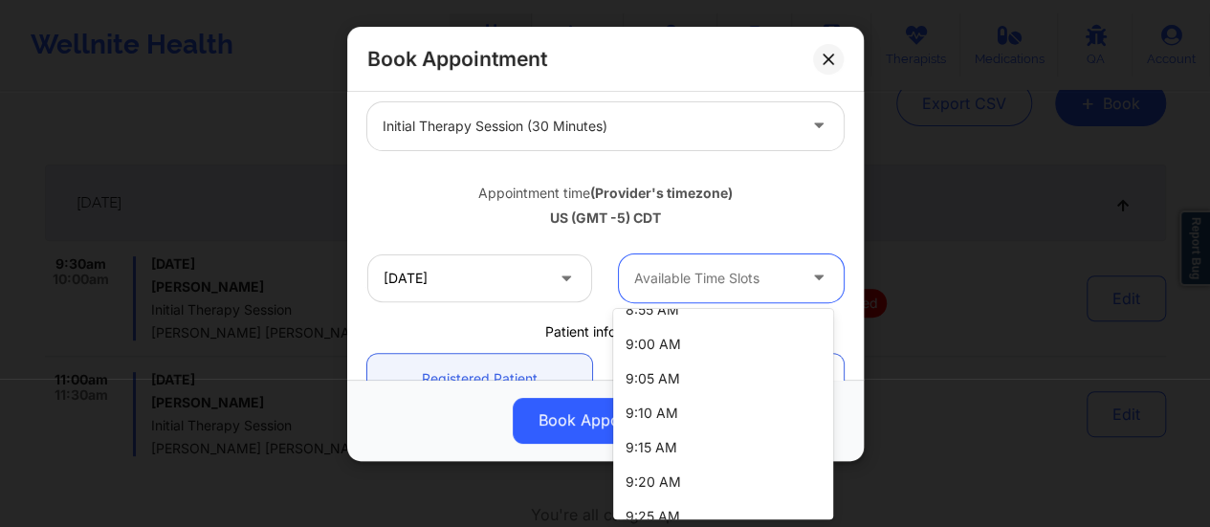
scroll to position [452, 0]
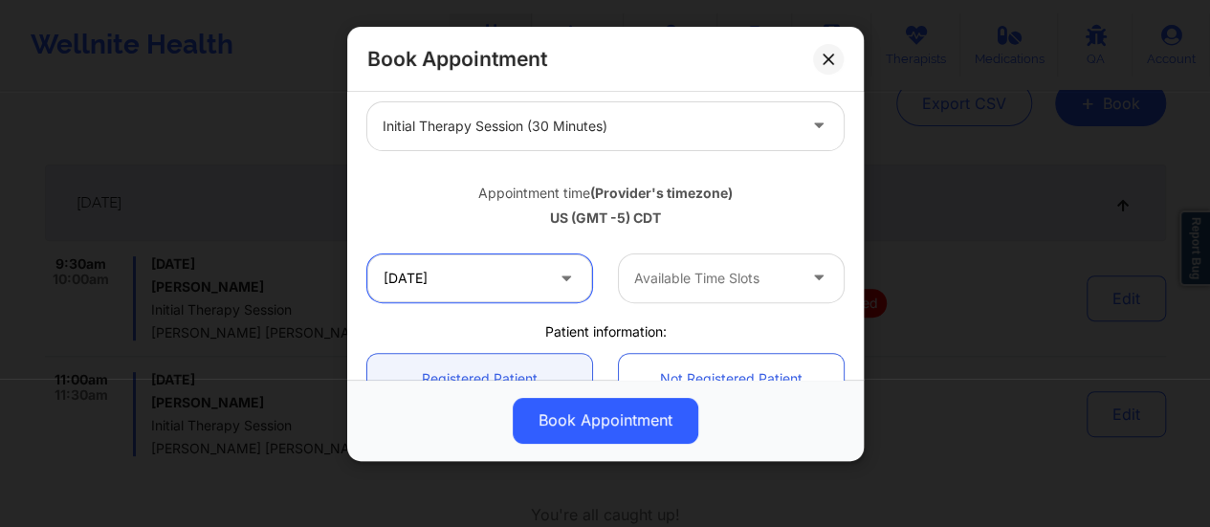
click at [531, 282] on input "[DATE]" at bounding box center [479, 278] width 225 height 48
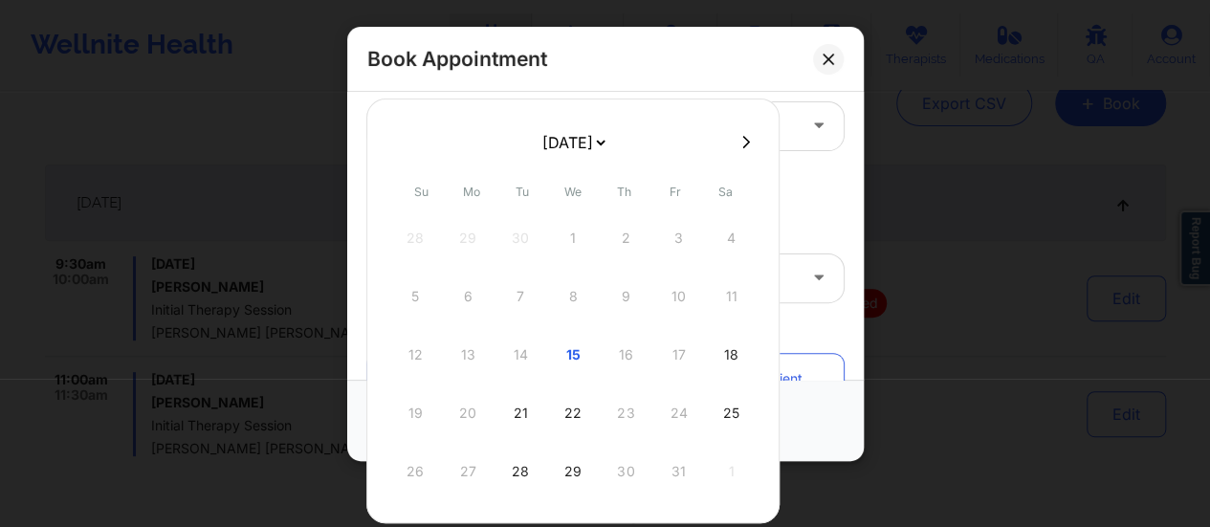
click at [616, 349] on div "12 13 14 15 16 17 18" at bounding box center [573, 355] width 364 height 54
click at [827, 60] on icon at bounding box center [828, 59] width 11 height 11
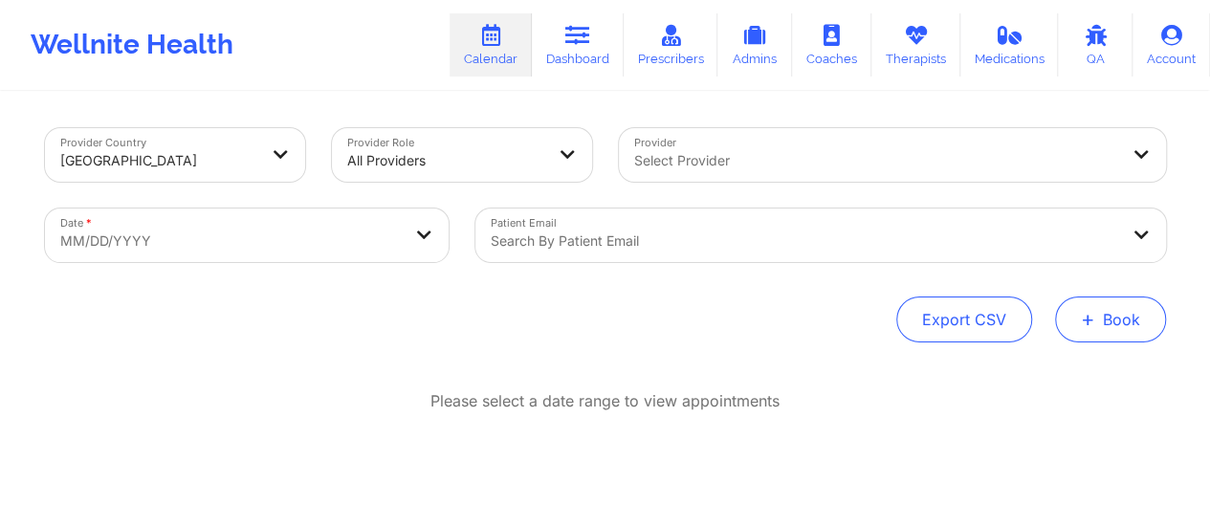
click at [1088, 314] on span "+" at bounding box center [1088, 319] width 14 height 11
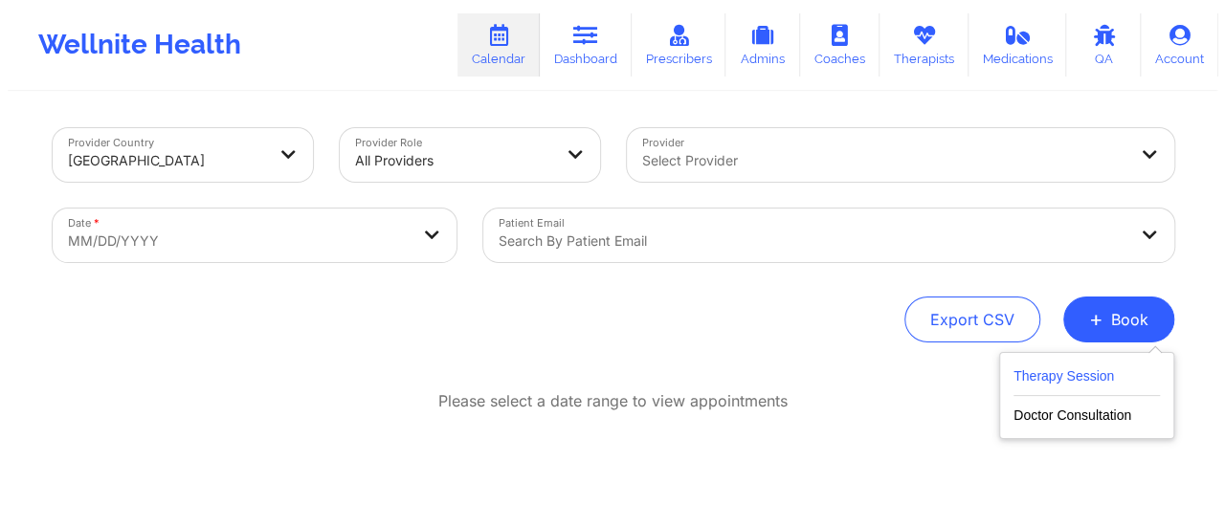
scroll to position [87, 0]
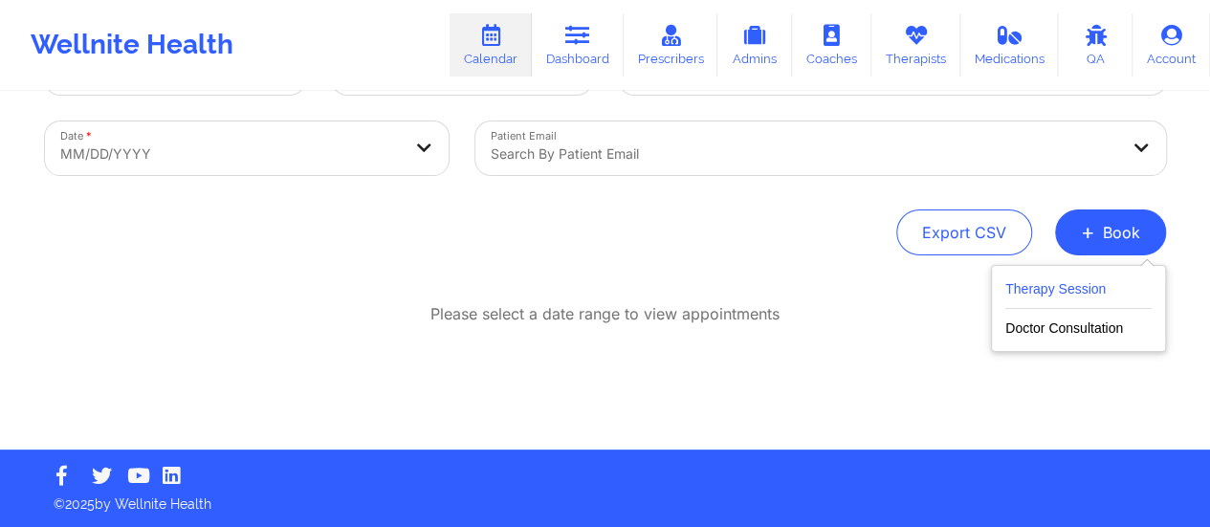
click at [1027, 285] on button "Therapy Session" at bounding box center [1078, 293] width 146 height 32
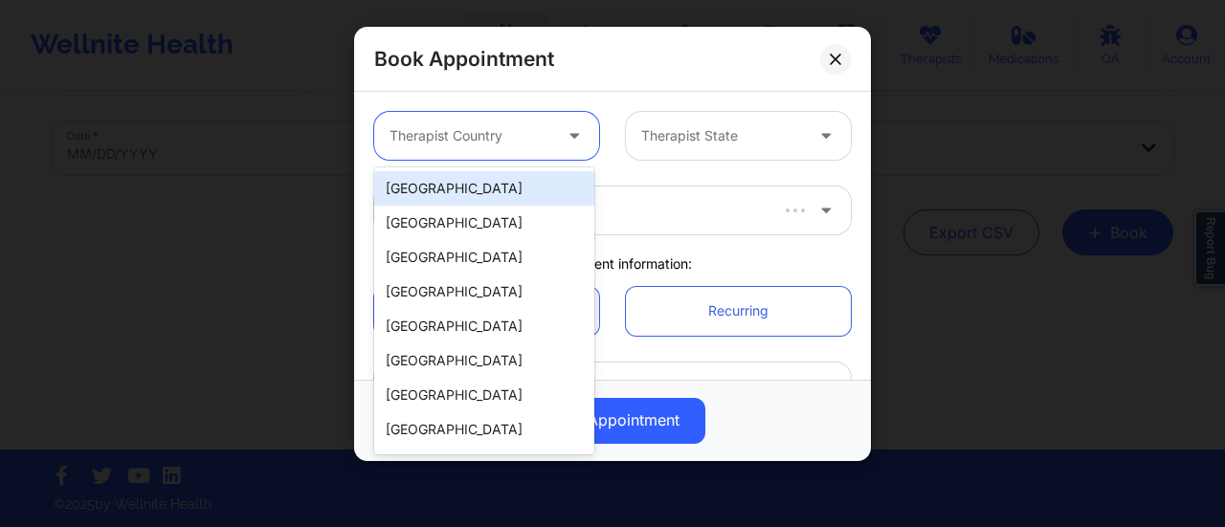
click at [542, 129] on div at bounding box center [470, 135] width 162 height 23
click at [512, 183] on div "[GEOGRAPHIC_DATA]" at bounding box center [484, 188] width 220 height 34
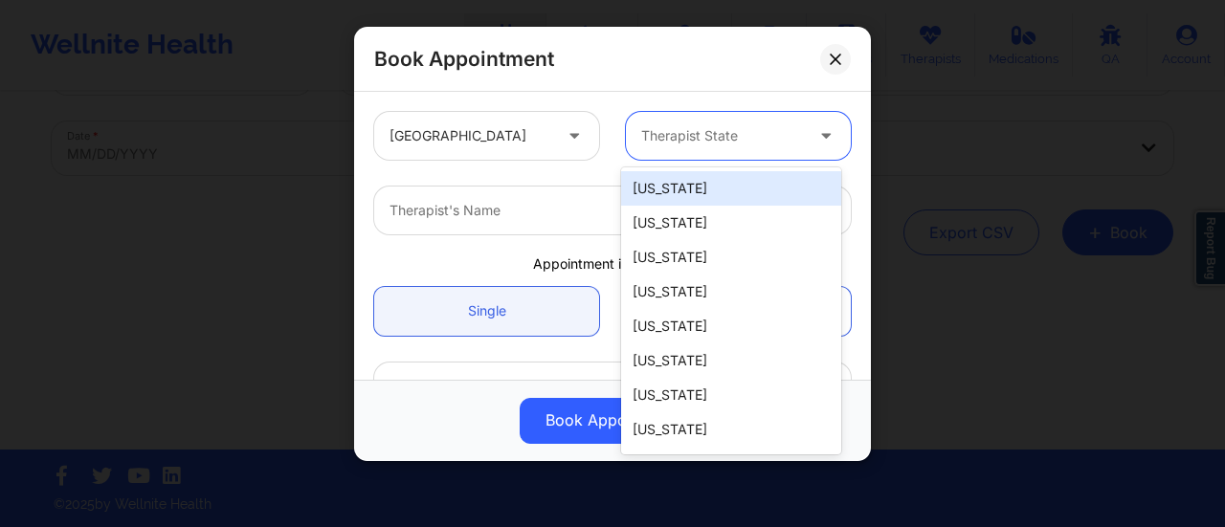
click at [693, 131] on div at bounding box center [722, 135] width 162 height 23
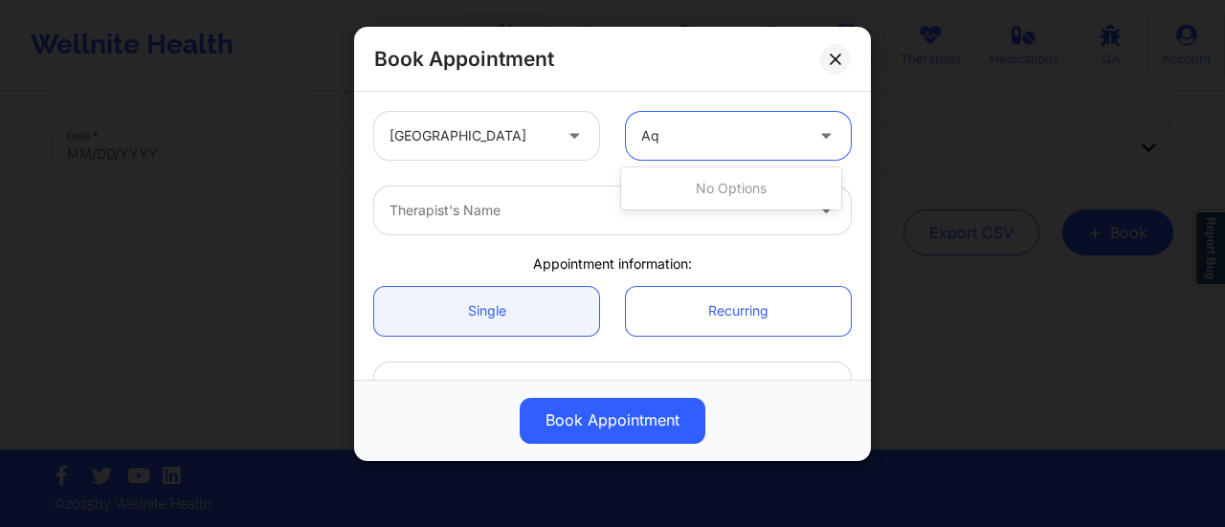
type input "A"
type input "flo"
click at [653, 183] on div "[US_STATE]" at bounding box center [731, 188] width 220 height 34
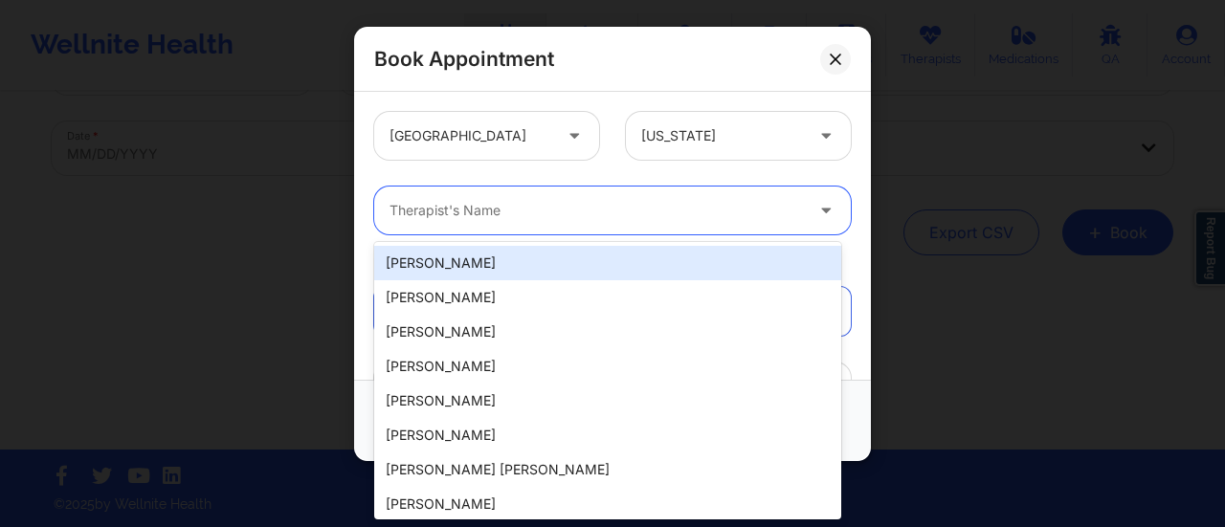
click at [538, 217] on div at bounding box center [595, 210] width 413 height 23
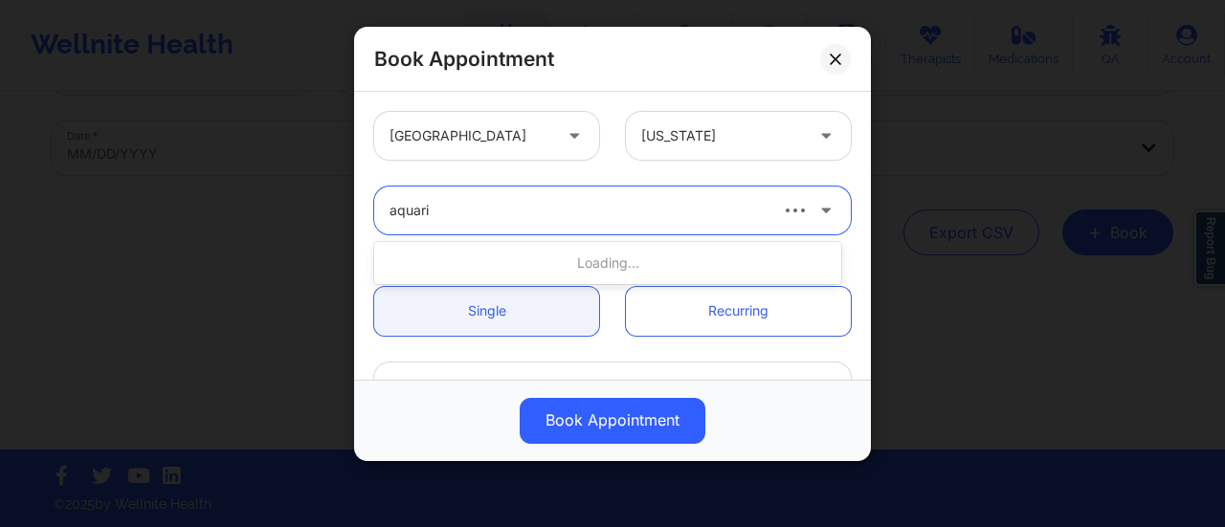
type input "aquariu"
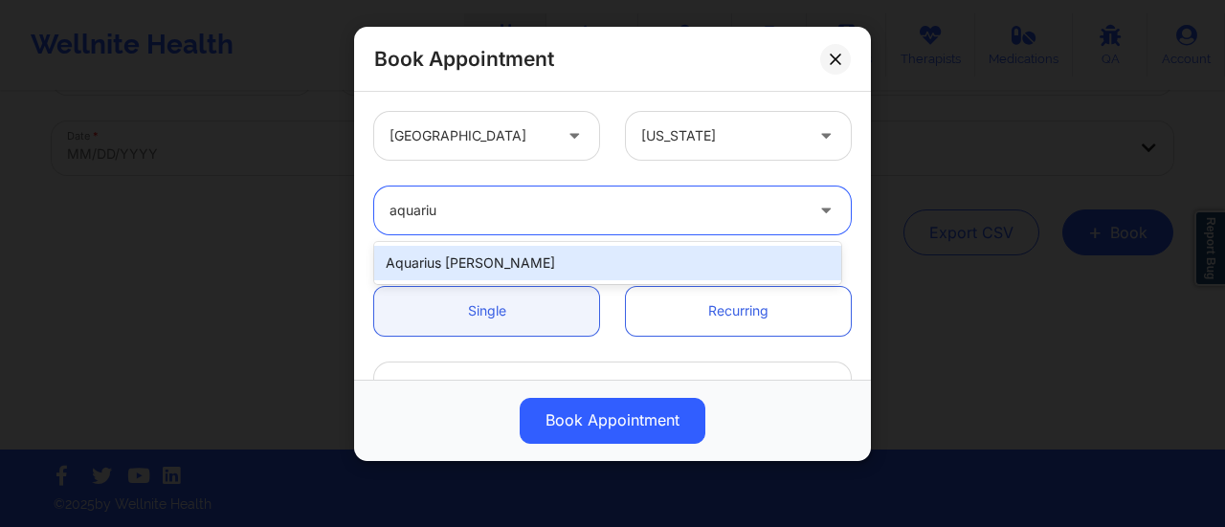
click at [550, 272] on div "Aquarius [PERSON_NAME]" at bounding box center [607, 263] width 467 height 34
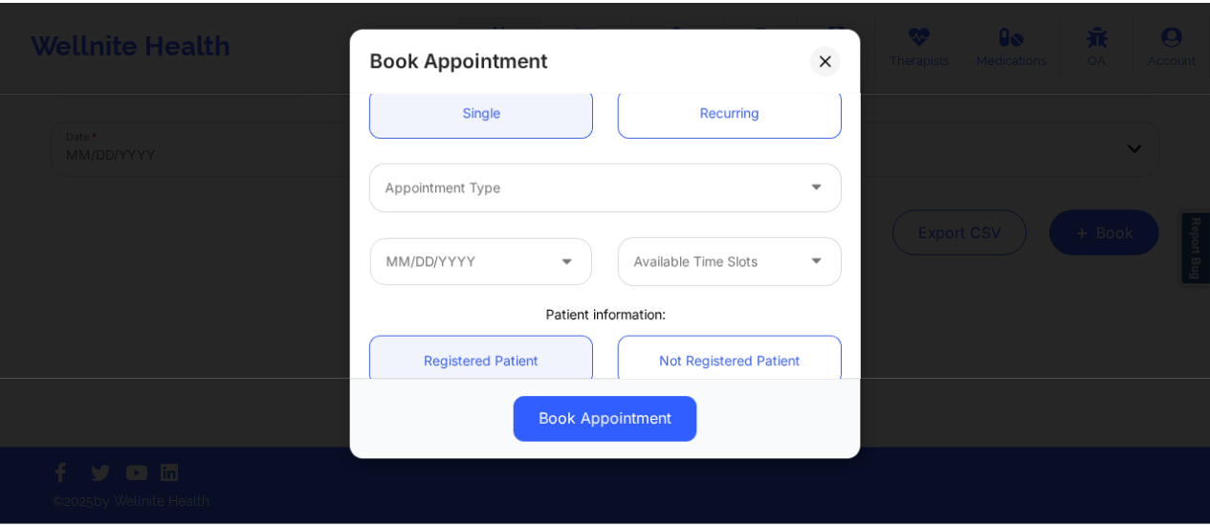
scroll to position [232, 0]
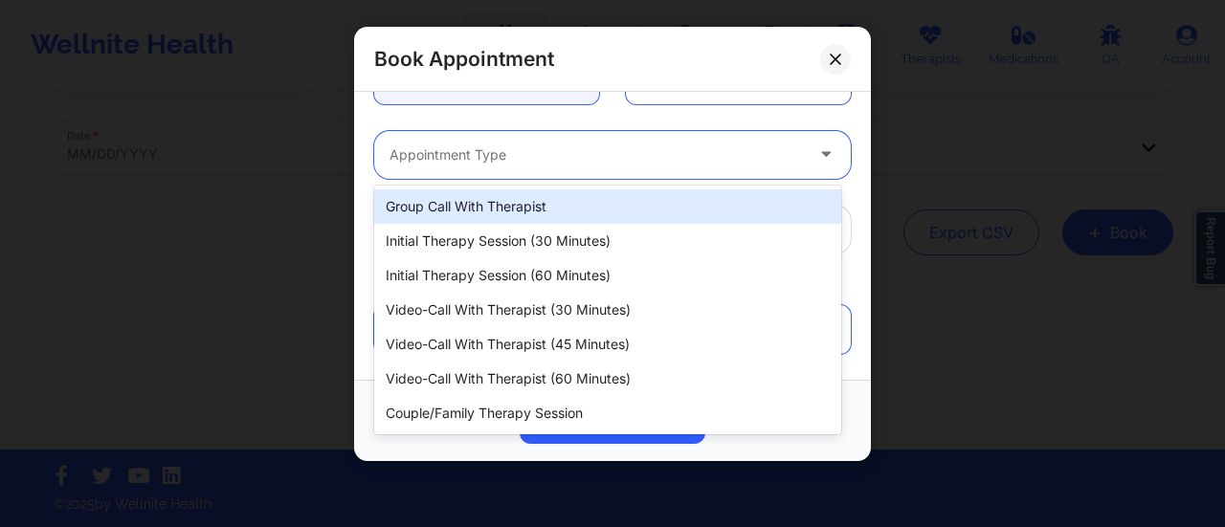
click at [467, 150] on div at bounding box center [595, 155] width 413 height 23
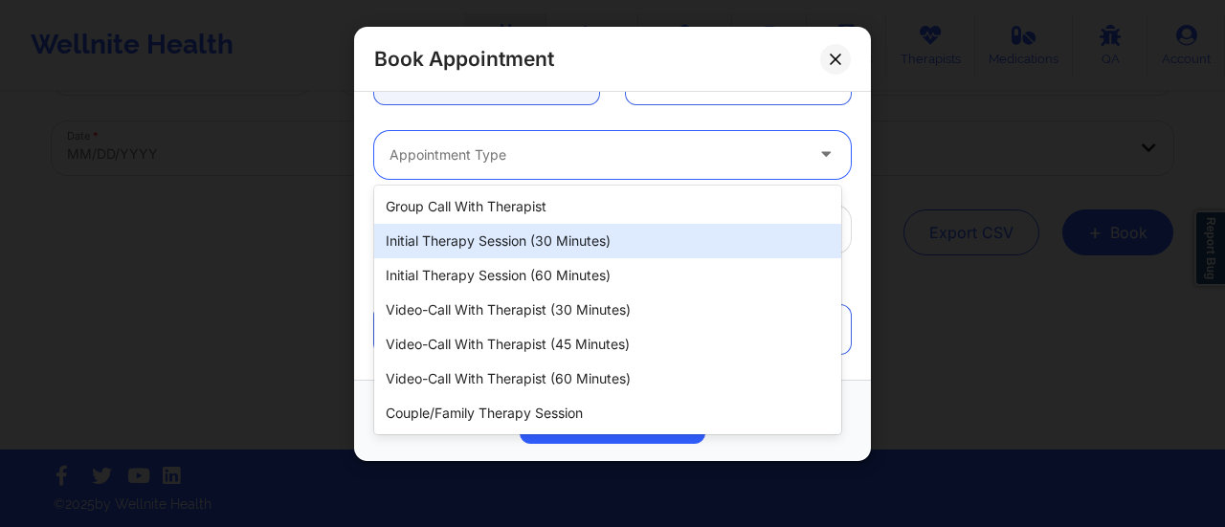
click at [557, 246] on div "Initial Therapy Session (30 minutes)" at bounding box center [607, 241] width 467 height 34
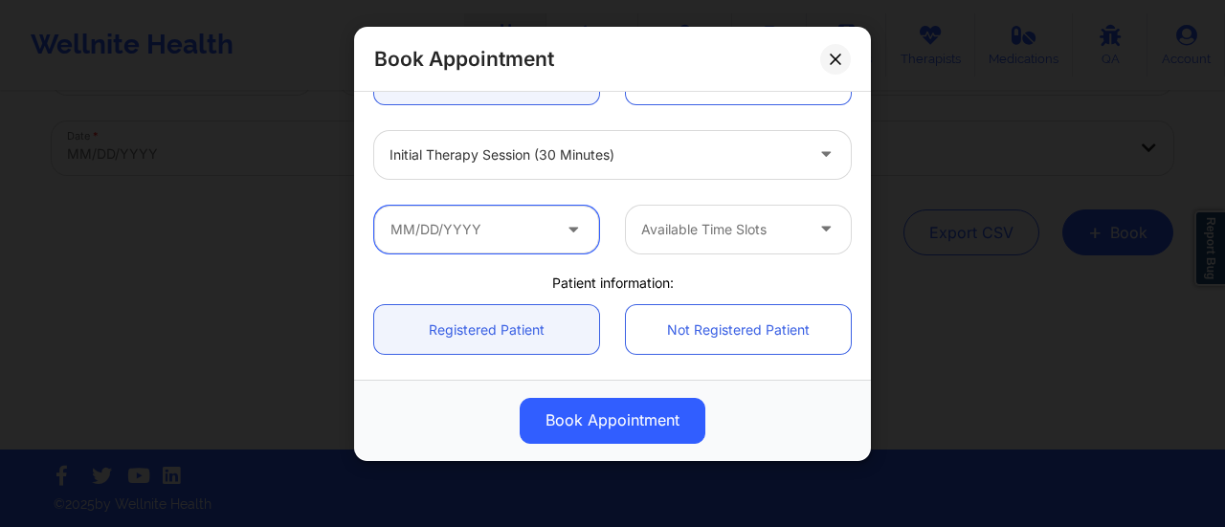
click at [540, 238] on input "text" at bounding box center [486, 230] width 225 height 48
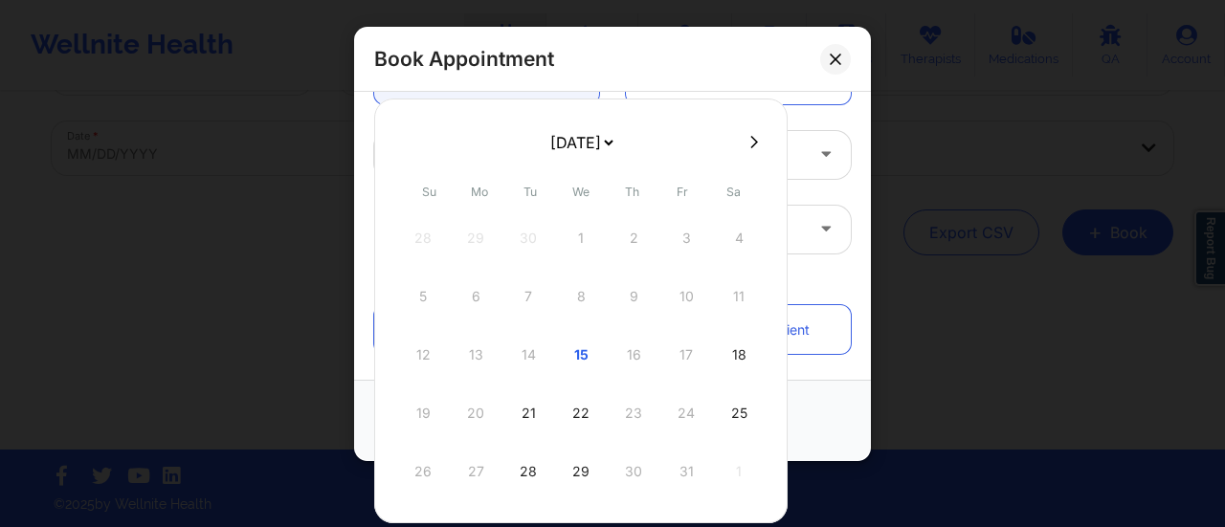
click at [626, 352] on div "12 13 14 15 16 17 18" at bounding box center [581, 355] width 364 height 54
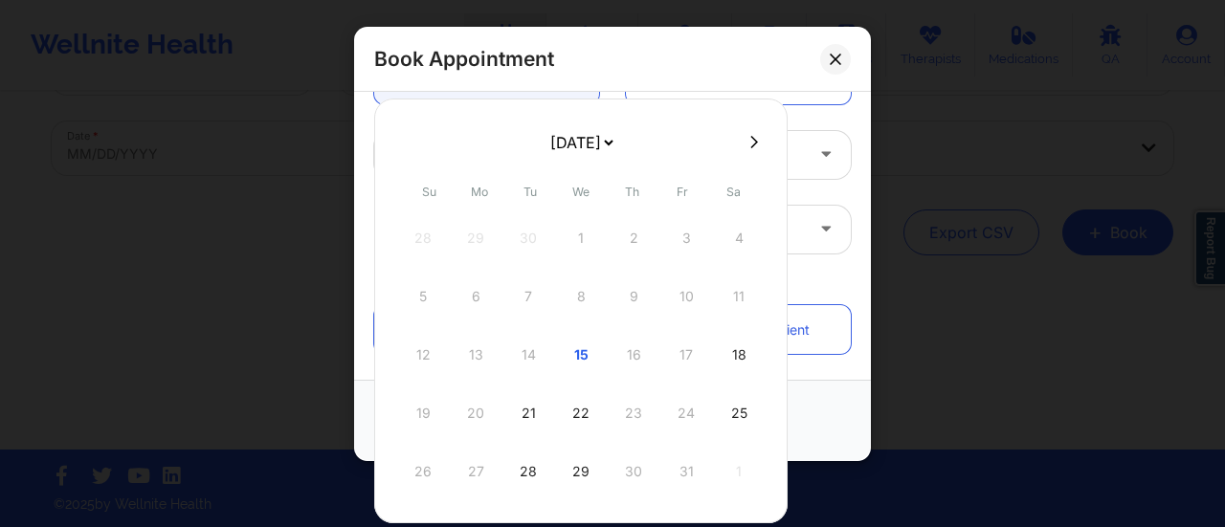
drag, startPoint x: 626, startPoint y: 352, endPoint x: 857, endPoint y: 56, distance: 375.5
click at [857, 56] on body "Wellnite Health Calendar Dashboard Prescribers Admins Coaches Therapists Medica…" at bounding box center [612, 176] width 1225 height 527
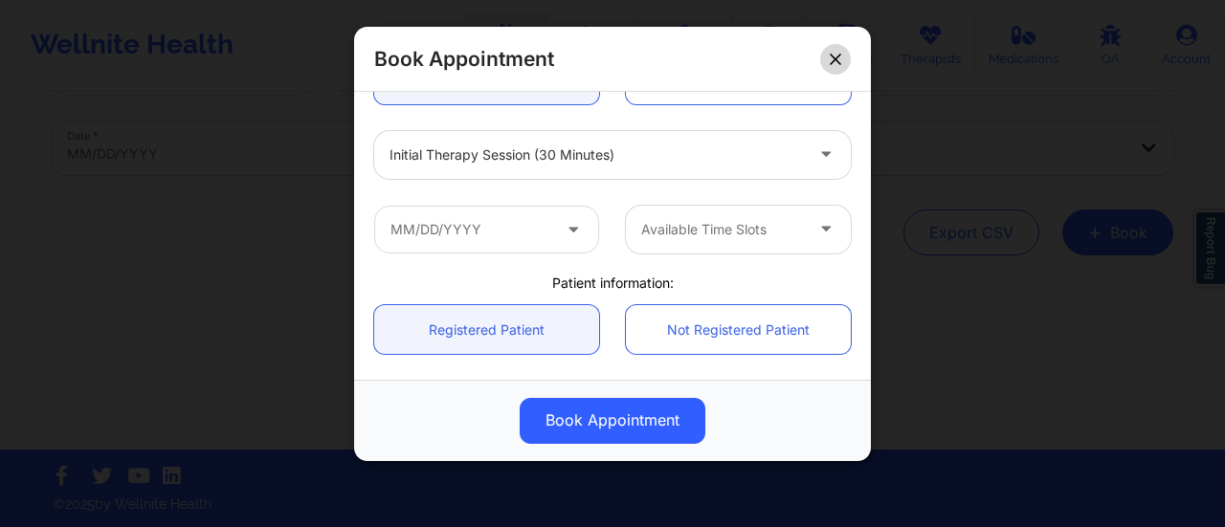
click at [827, 51] on button at bounding box center [835, 59] width 31 height 31
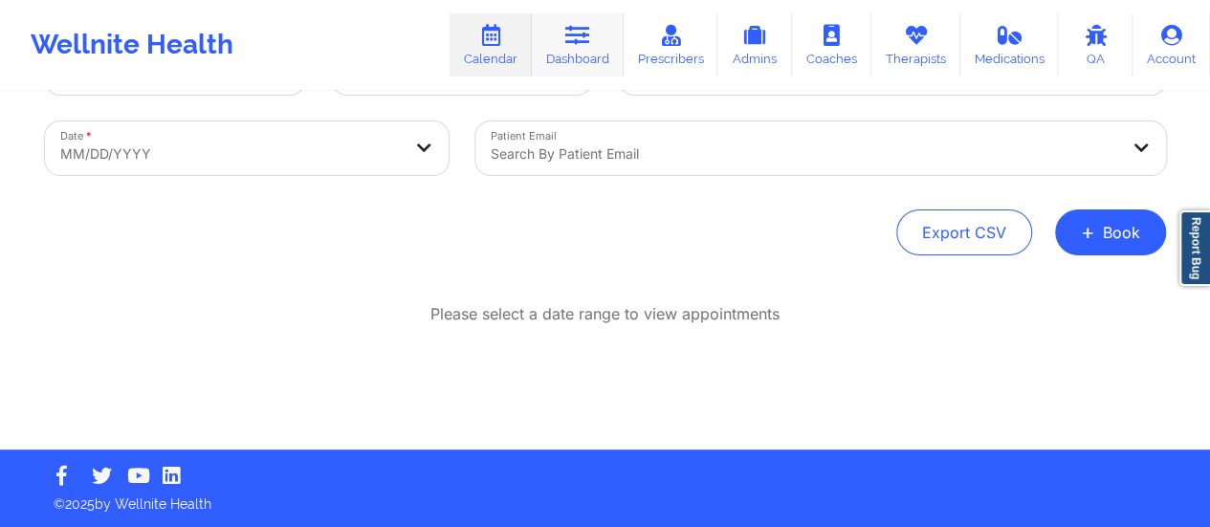
click at [575, 56] on link "Dashboard" at bounding box center [578, 44] width 92 height 63
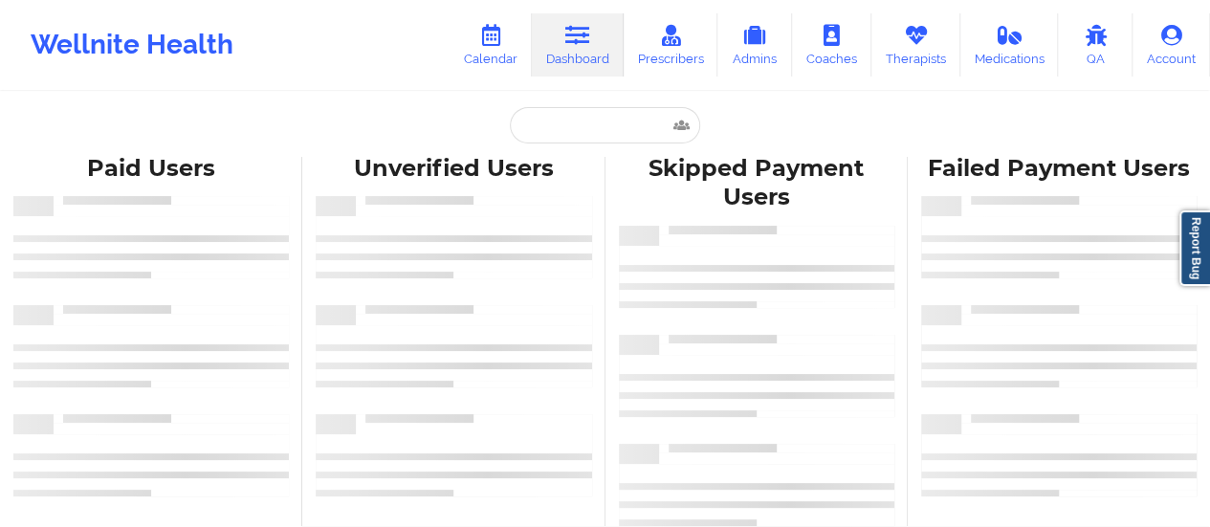
click at [577, 144] on div "Paid Users Unverified Users Skipped Payment Users Failed Payment Users" at bounding box center [605, 342] width 1210 height 396
click at [570, 137] on input "text" at bounding box center [604, 125] width 189 height 36
paste input "[EMAIL_ADDRESS][PERSON_NAME][DOMAIN_NAME]"
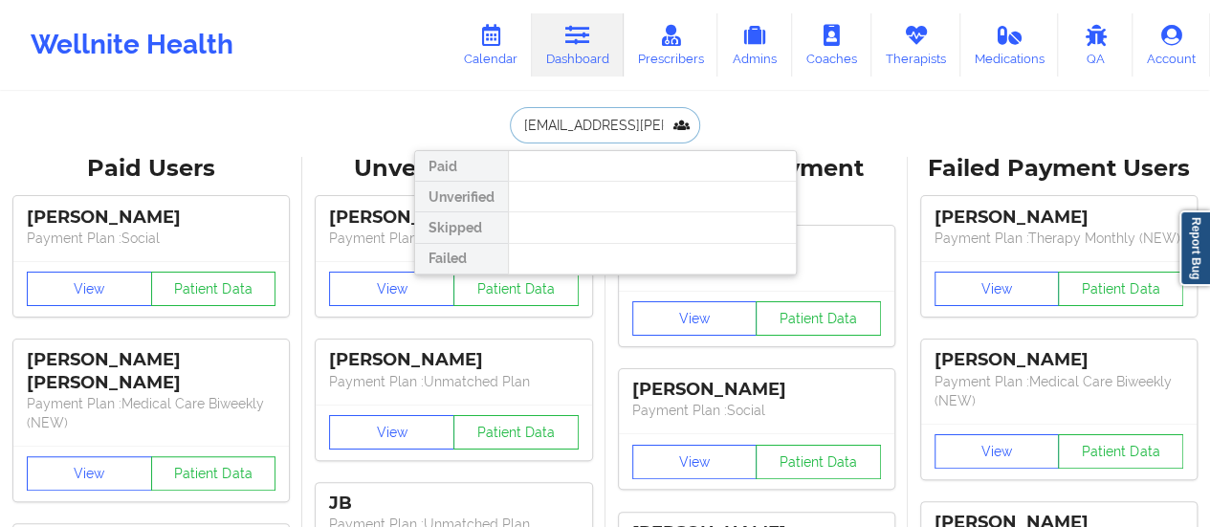
scroll to position [0, 24]
click at [524, 127] on input "[EMAIL_ADDRESS][PERSON_NAME][DOMAIN_NAME]" at bounding box center [604, 125] width 189 height 36
click at [521, 127] on input "[EMAIL_ADDRESS][PERSON_NAME][DOMAIN_NAME]" at bounding box center [604, 125] width 189 height 36
type input "[EMAIL_ADDRESS][PERSON_NAME][DOMAIN_NAME]"
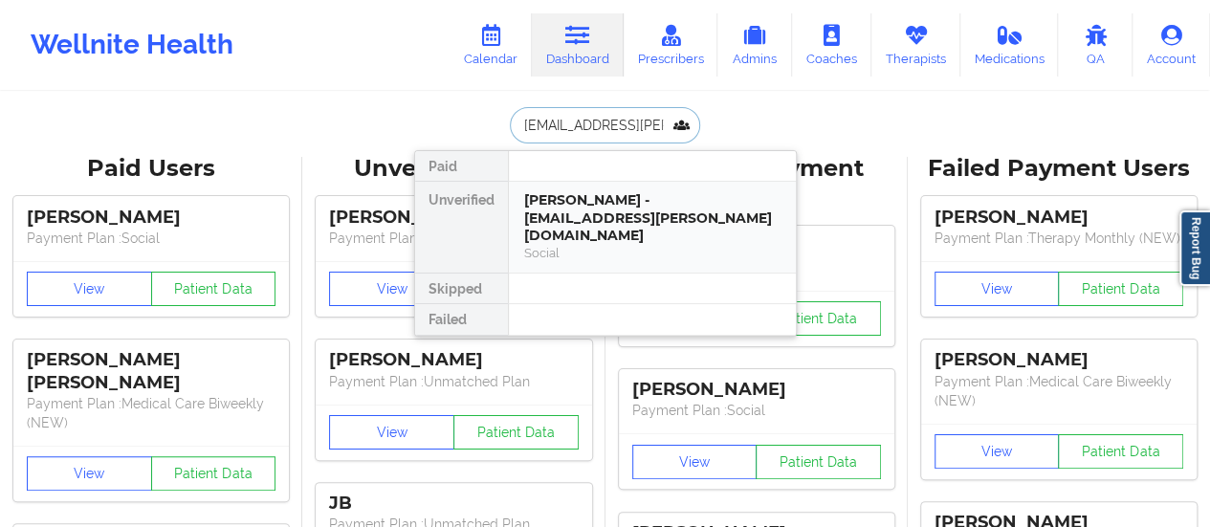
click at [577, 218] on div "[PERSON_NAME] - [EMAIL_ADDRESS][PERSON_NAME][DOMAIN_NAME]" at bounding box center [652, 218] width 256 height 54
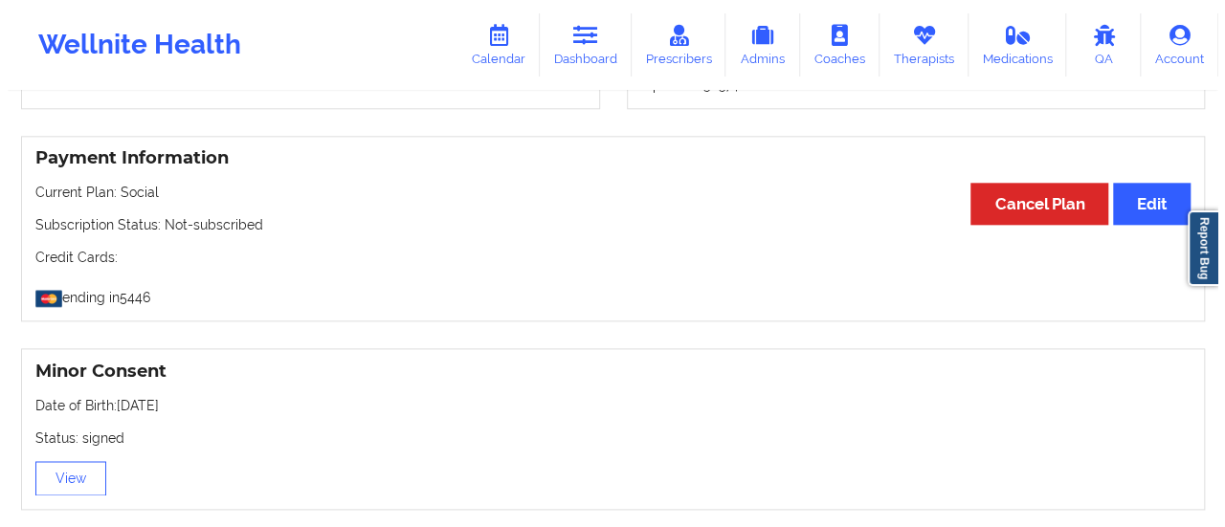
scroll to position [999, 0]
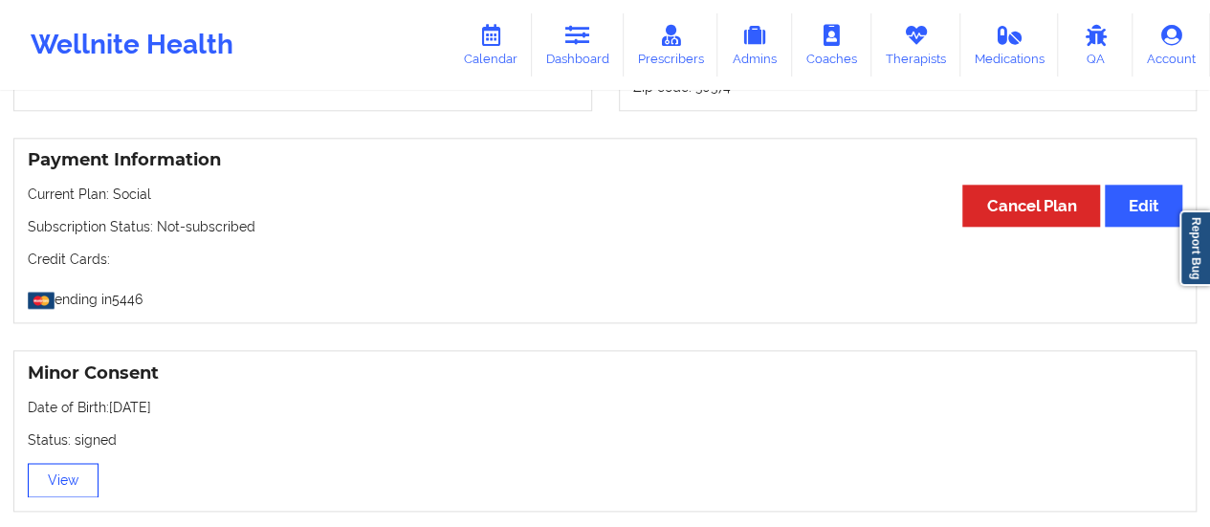
click at [71, 463] on button "View" at bounding box center [63, 480] width 71 height 34
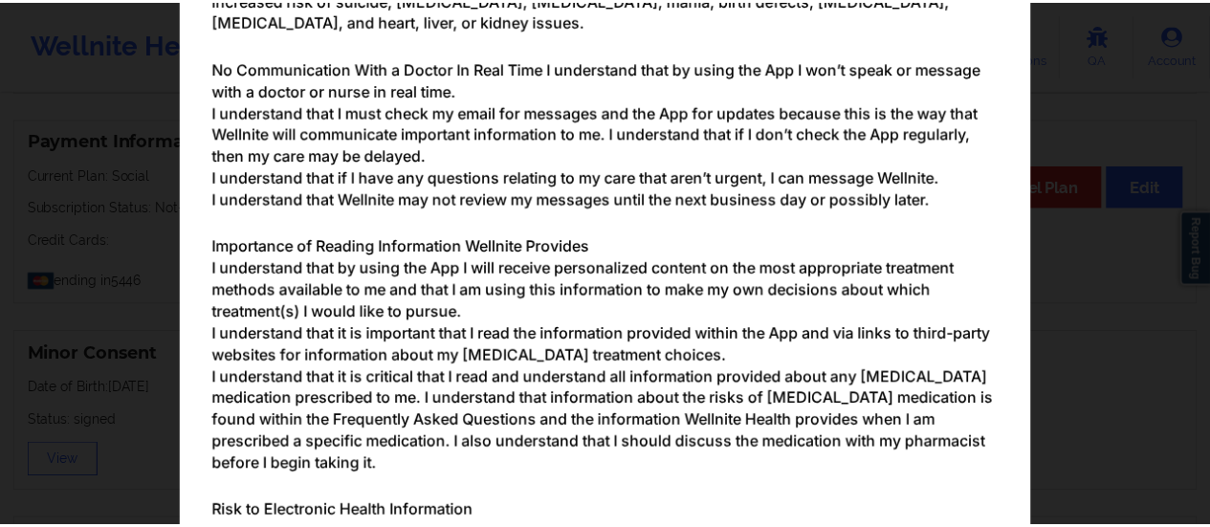
scroll to position [2321, 0]
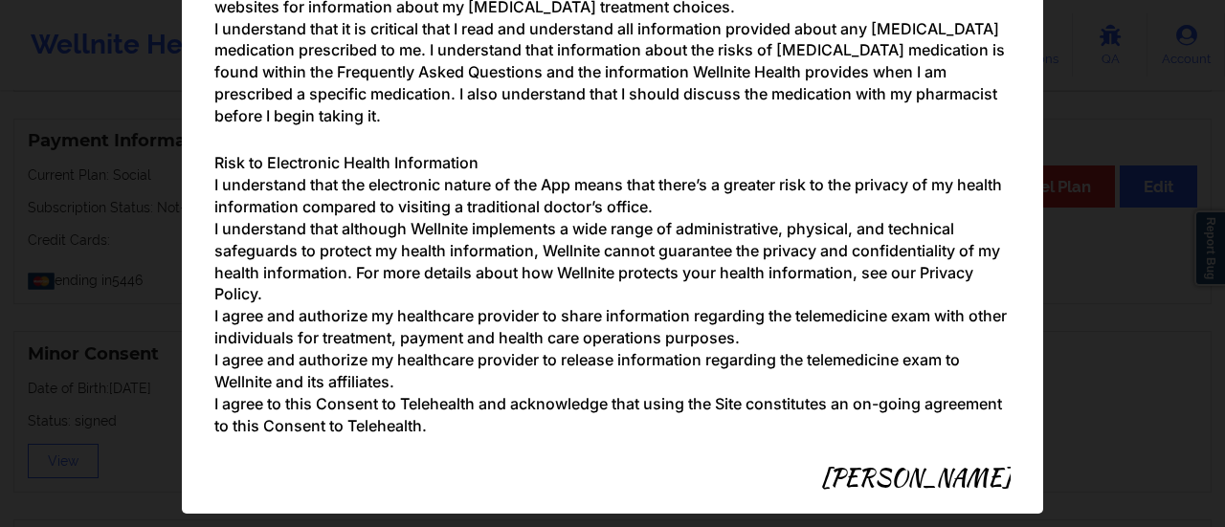
click at [1129, 257] on div "Parental/Guardian Consent form for minors Minor's guardian or custodian is need…" at bounding box center [612, 263] width 1225 height 527
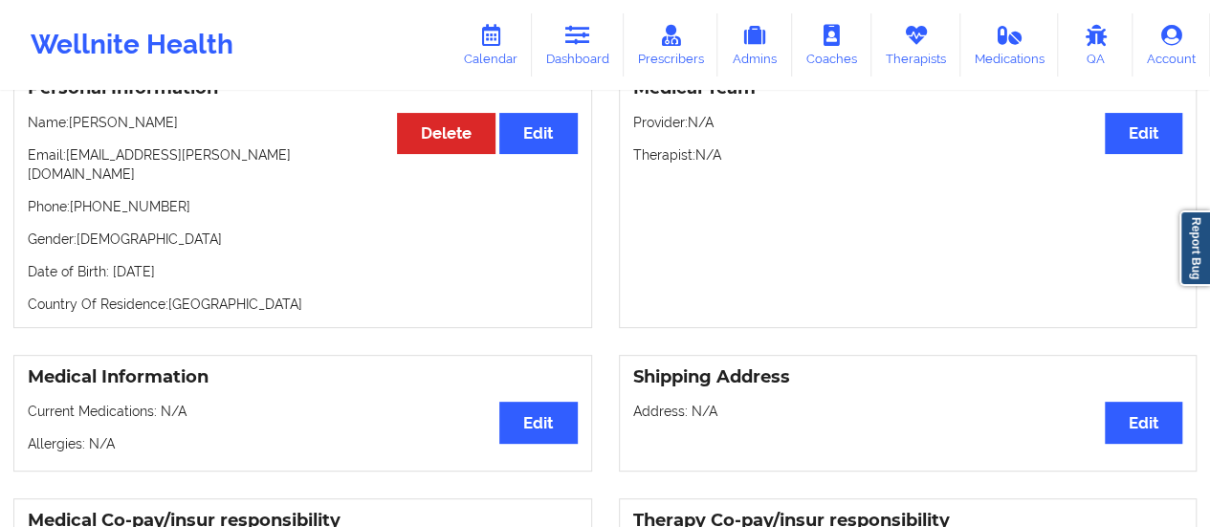
scroll to position [196, 0]
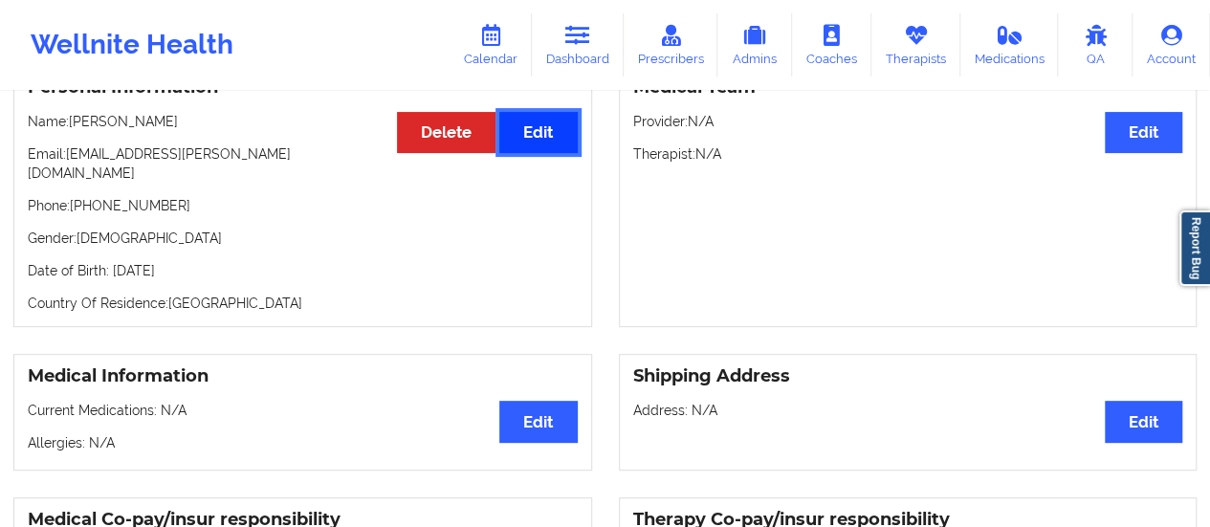
click at [557, 151] on button "Edit" at bounding box center [537, 132] width 77 height 41
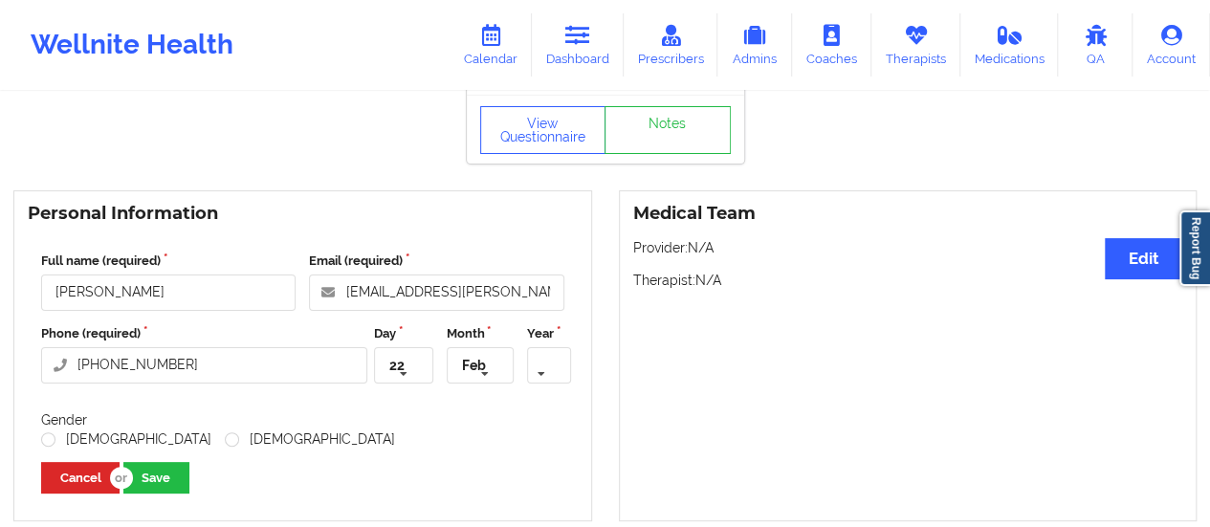
scroll to position [78, 0]
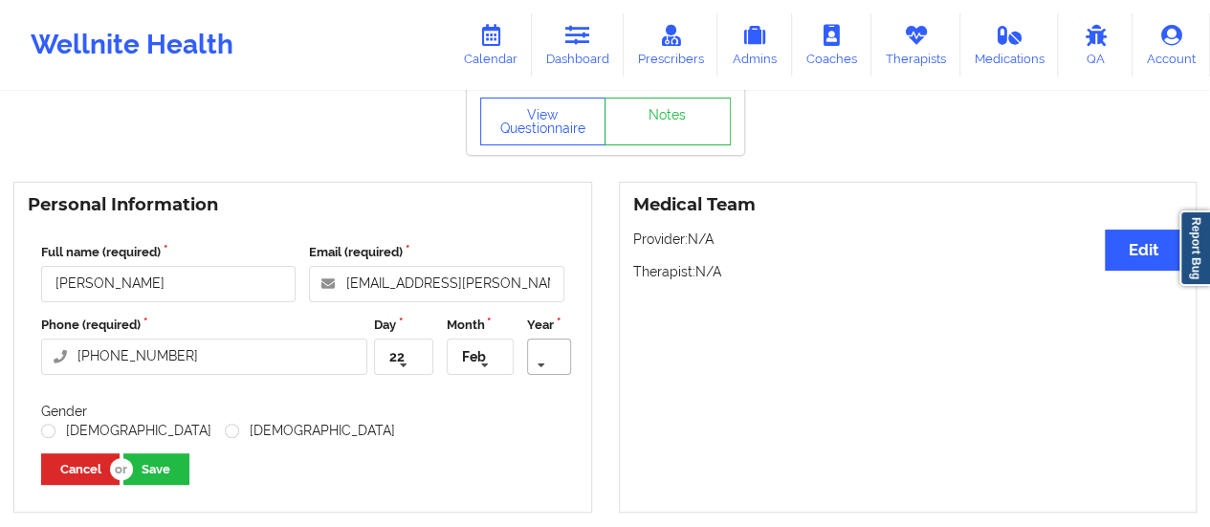
click at [532, 368] on icon at bounding box center [541, 365] width 29 height 35
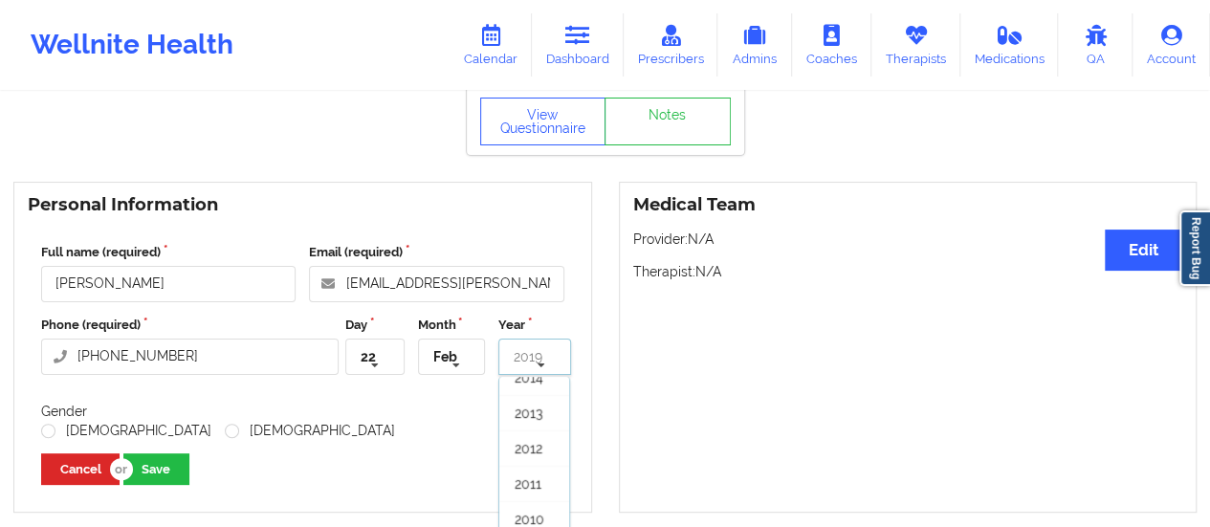
scroll to position [197, 0]
click at [530, 448] on span "2012" at bounding box center [529, 445] width 28 height 15
click at [54, 439] on label "[DEMOGRAPHIC_DATA]" at bounding box center [126, 431] width 170 height 16
click at [54, 439] on input "[DEMOGRAPHIC_DATA]" at bounding box center [49, 431] width 16 height 16
radio input "true"
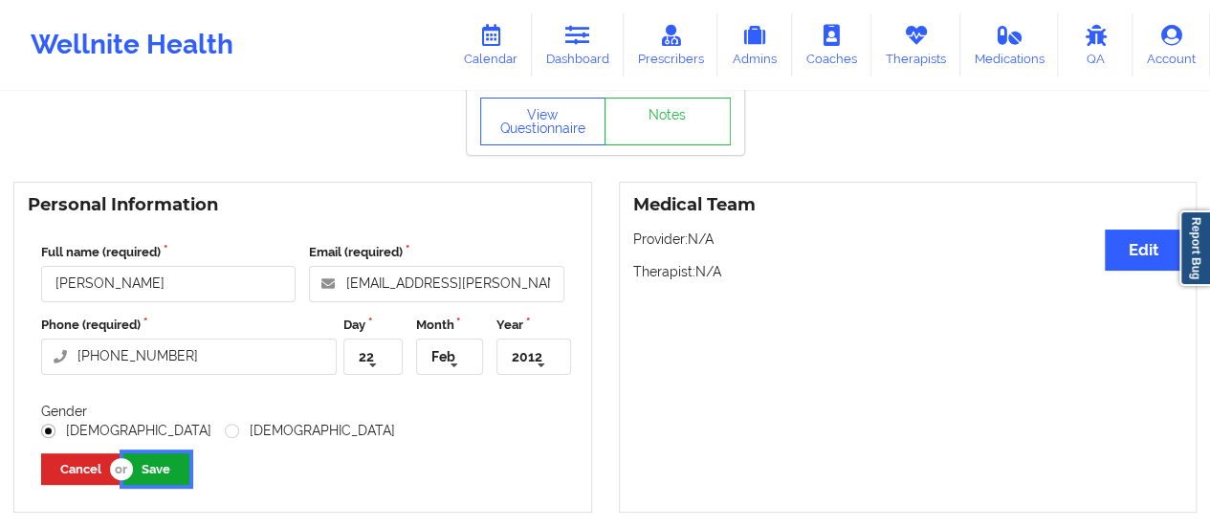
click at [164, 475] on button "Save" at bounding box center [156, 469] width 66 height 32
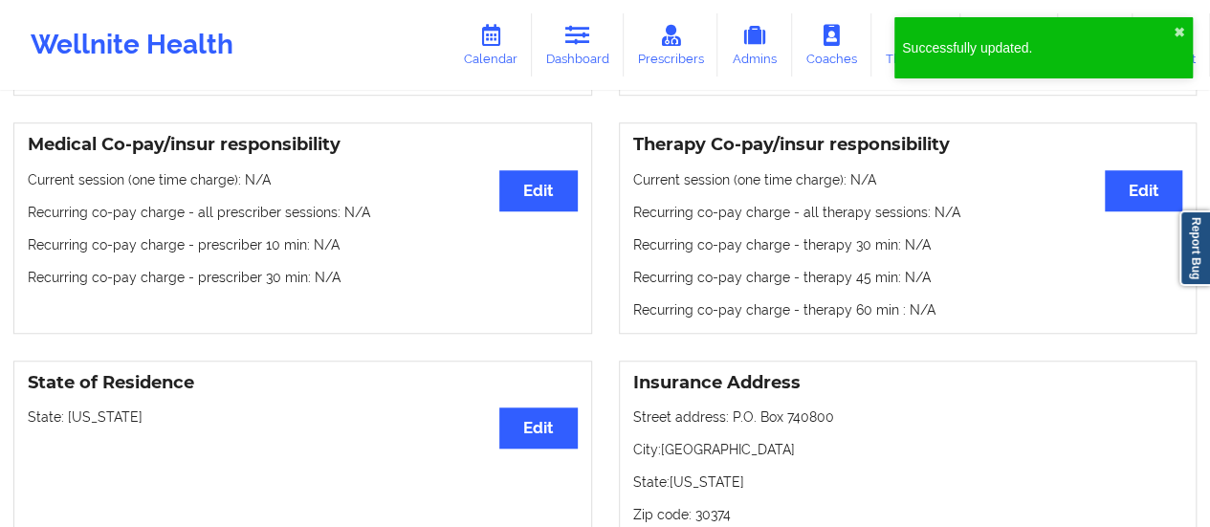
scroll to position [0, 0]
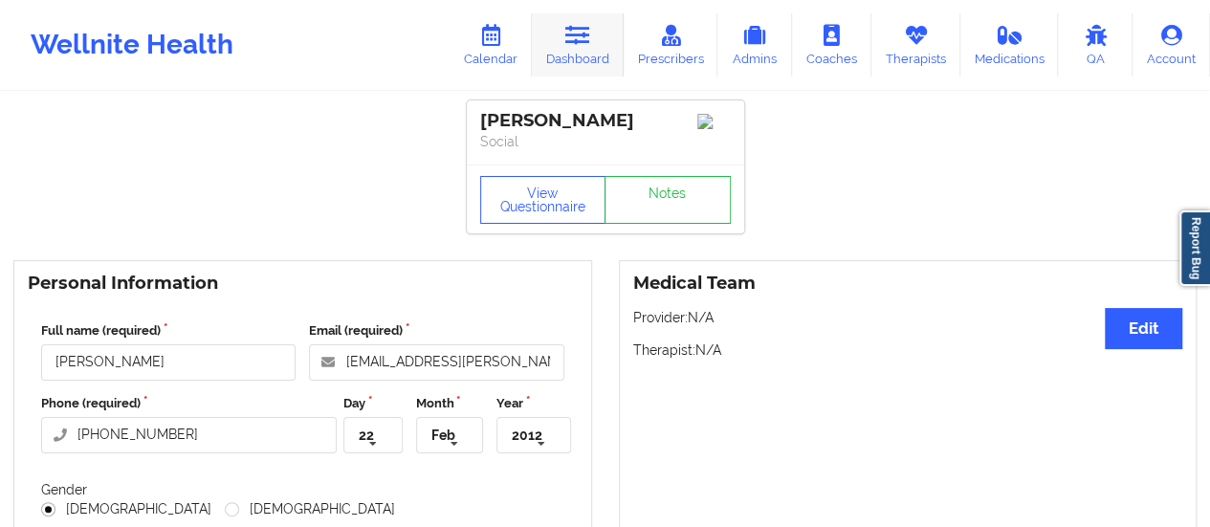
click at [622, 36] on link "Dashboard" at bounding box center [578, 44] width 92 height 63
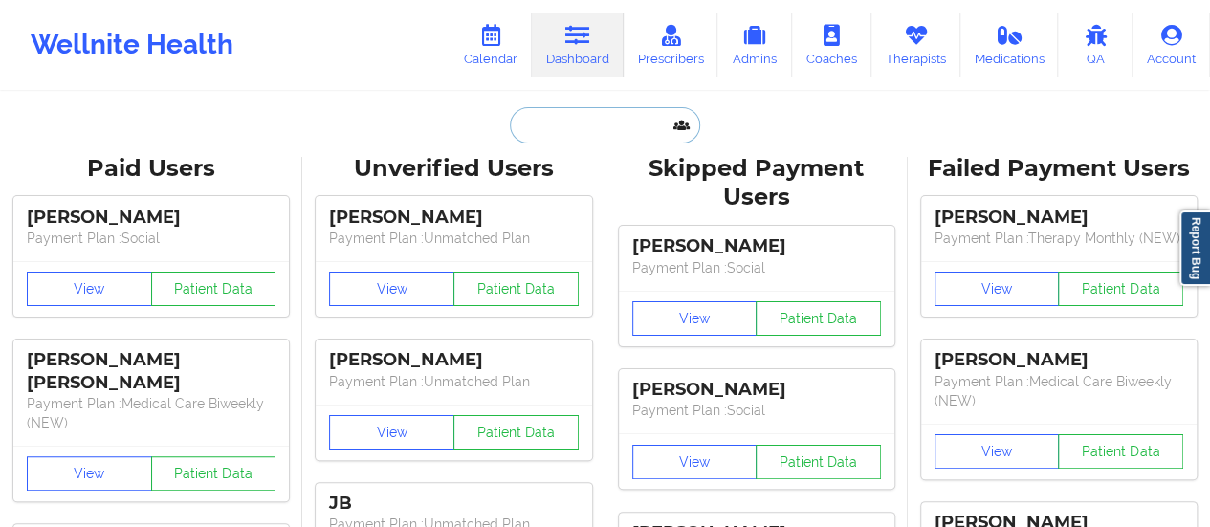
click at [552, 122] on input "text" at bounding box center [604, 125] width 189 height 36
paste input "[EMAIL_ADDRESS][DOMAIN_NAME]"
type input "[EMAIL_ADDRESS][DOMAIN_NAME]"
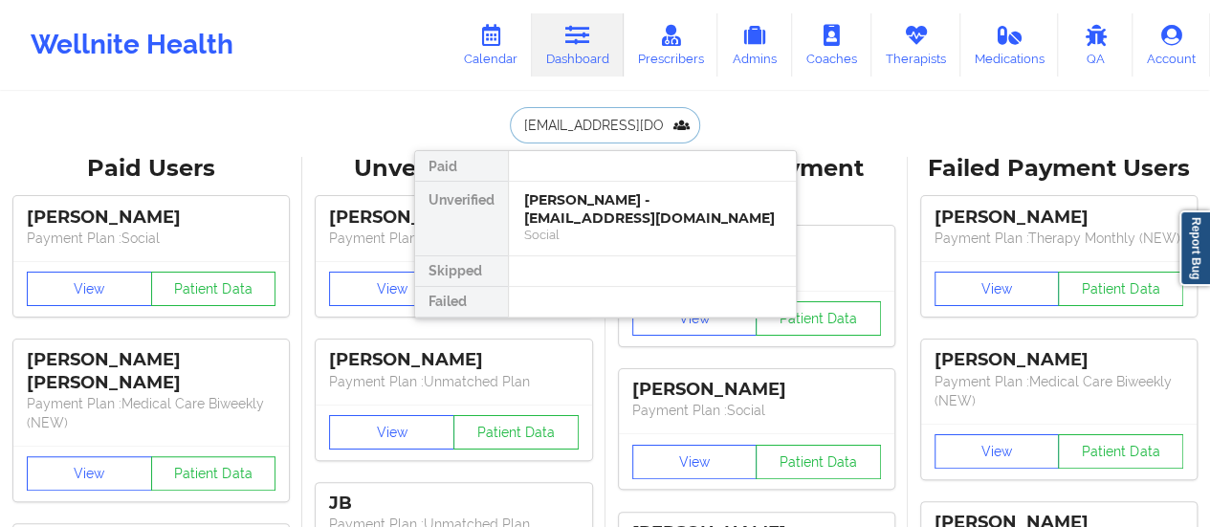
click at [570, 223] on div "[PERSON_NAME] - [EMAIL_ADDRESS][DOMAIN_NAME]" at bounding box center [652, 208] width 256 height 35
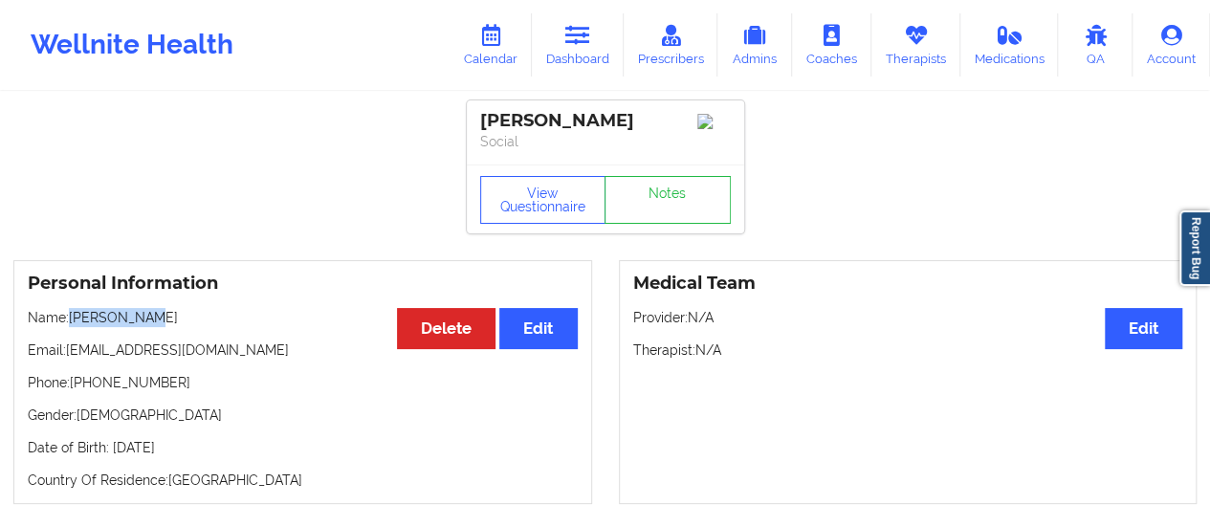
drag, startPoint x: 180, startPoint y: 323, endPoint x: 71, endPoint y: 328, distance: 109.2
click at [71, 327] on p "Name: [PERSON_NAME]" at bounding box center [303, 317] width 550 height 19
copy p "[PERSON_NAME]"
drag, startPoint x: 232, startPoint y: 358, endPoint x: 67, endPoint y: 359, distance: 164.6
click at [67, 359] on p "Email: [EMAIL_ADDRESS][DOMAIN_NAME]" at bounding box center [303, 350] width 550 height 19
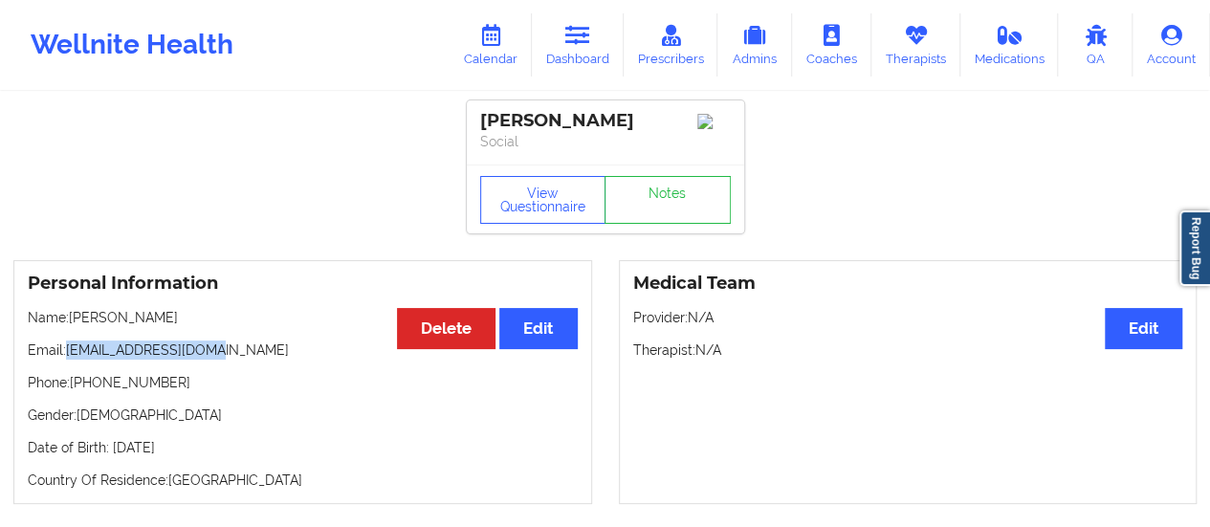
copy p "[EMAIL_ADDRESS][DOMAIN_NAME]"
click at [515, 334] on button "Edit" at bounding box center [537, 328] width 77 height 41
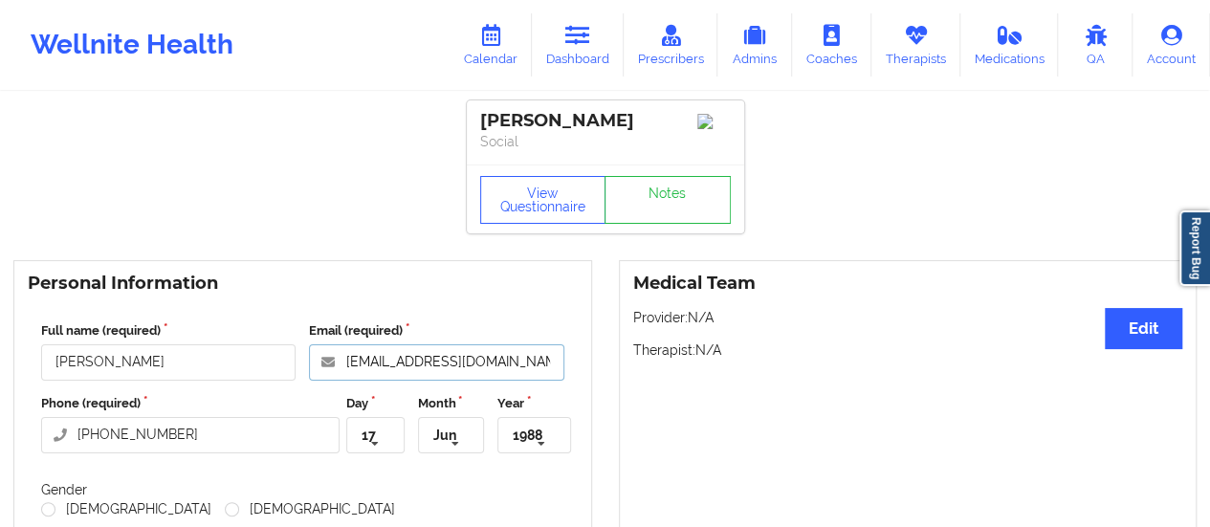
click at [516, 364] on input "[EMAIL_ADDRESS][DOMAIN_NAME]" at bounding box center [436, 362] width 254 height 36
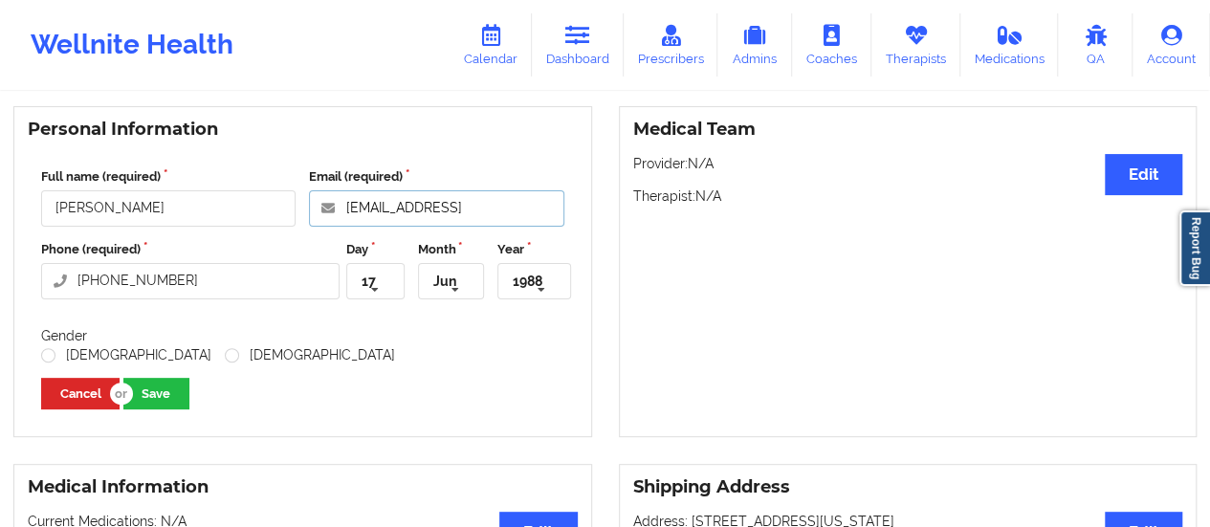
scroll to position [164, 0]
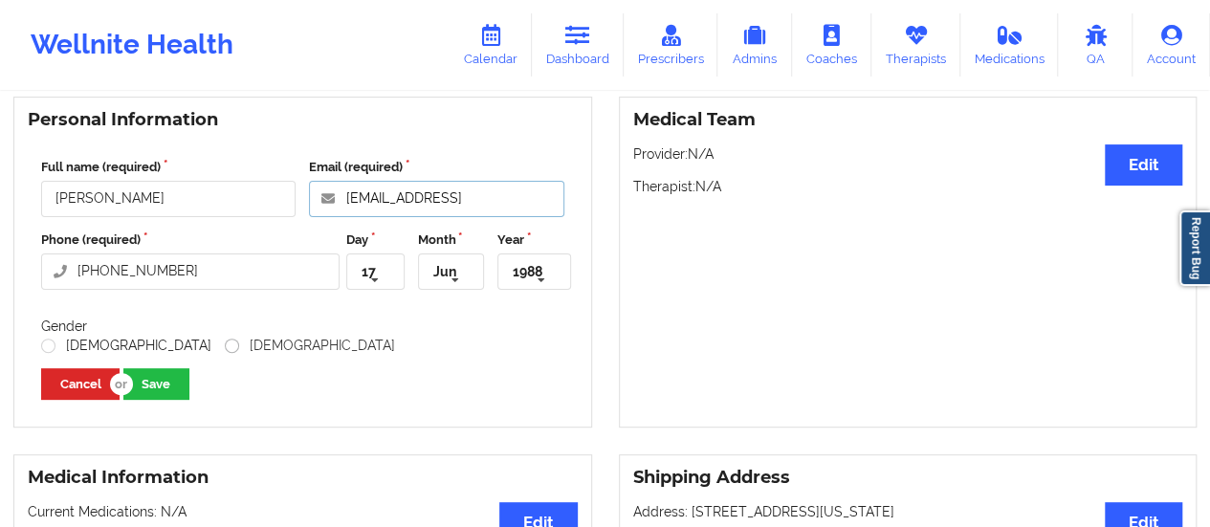
type input "[EMAIL_ADDRESS]"
click at [225, 351] on label "[DEMOGRAPHIC_DATA]" at bounding box center [310, 346] width 170 height 16
click at [225, 351] on input "[DEMOGRAPHIC_DATA]" at bounding box center [233, 346] width 16 height 16
radio input "true"
click at [156, 384] on button "Save" at bounding box center [156, 384] width 66 height 32
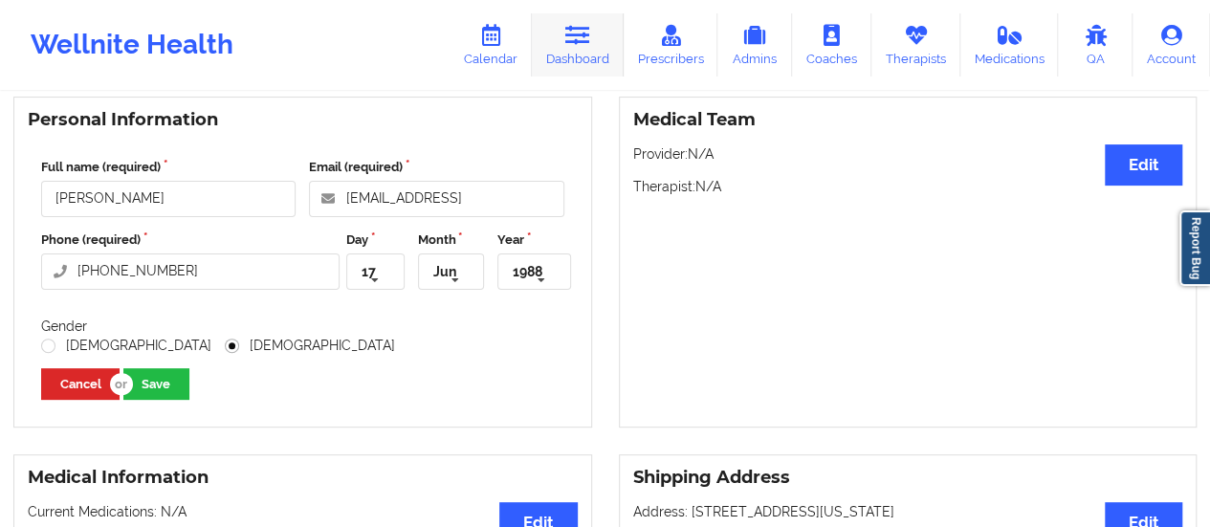
click at [585, 25] on icon at bounding box center [577, 35] width 25 height 21
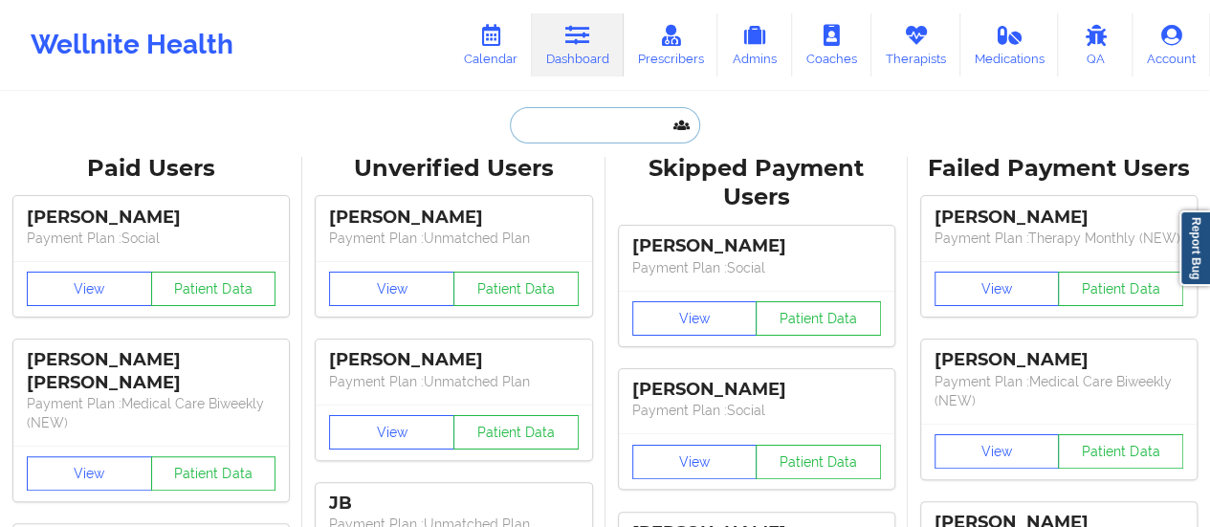
click at [553, 121] on input "text" at bounding box center [604, 125] width 189 height 36
paste input "[EMAIL_ADDRESS][DOMAIN_NAME]"
type input "[EMAIL_ADDRESS][DOMAIN_NAME]"
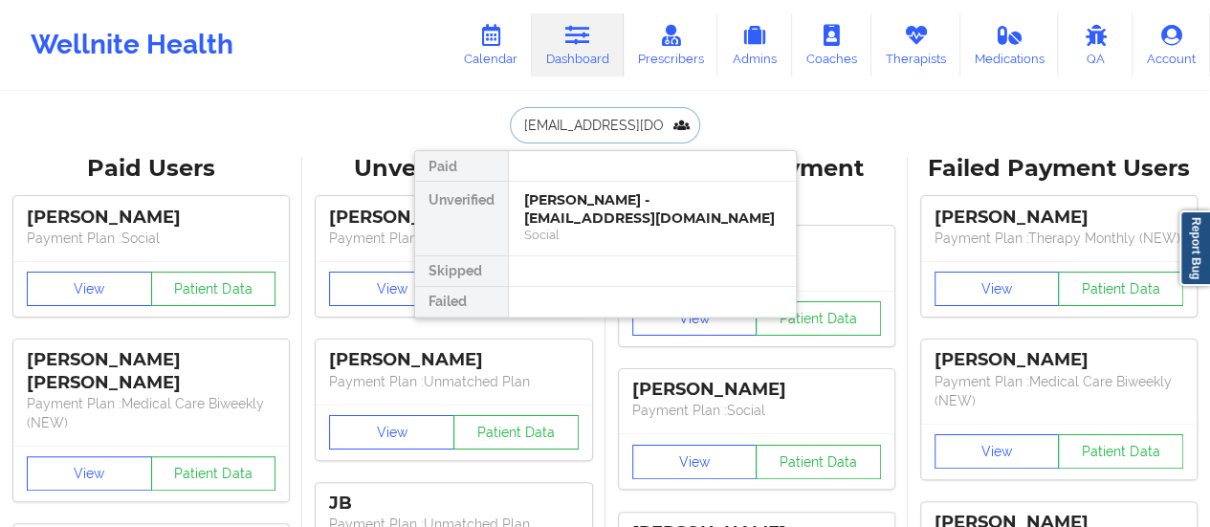
click at [601, 199] on div "[PERSON_NAME] - [EMAIL_ADDRESS][DOMAIN_NAME]" at bounding box center [652, 208] width 256 height 35
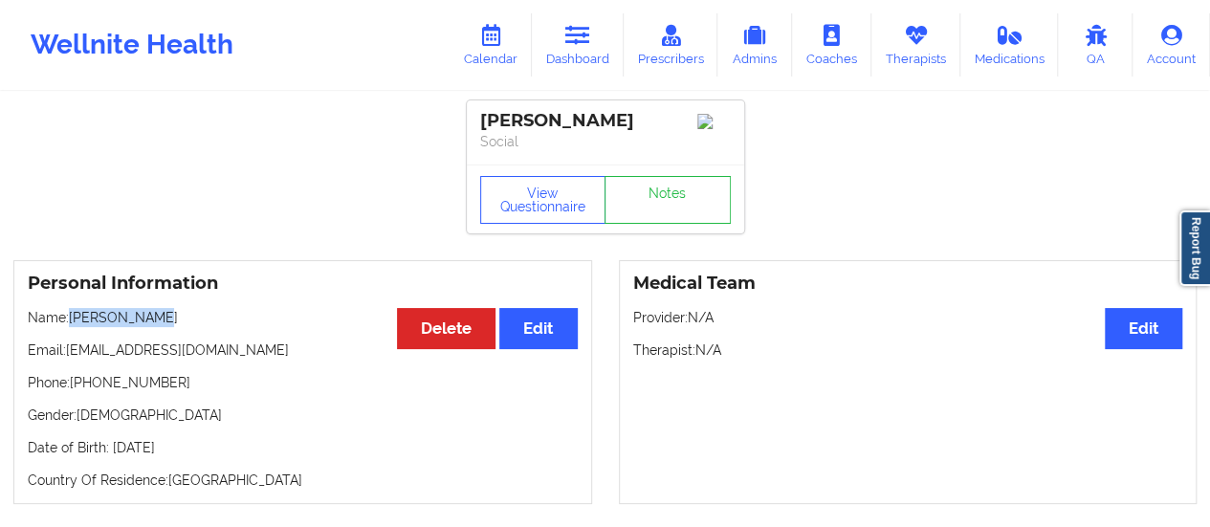
drag, startPoint x: 72, startPoint y: 326, endPoint x: 162, endPoint y: 321, distance: 90.1
click at [162, 321] on p "Name: [PERSON_NAME]" at bounding box center [303, 317] width 550 height 19
copy p "[PERSON_NAME]"
drag, startPoint x: 268, startPoint y: 352, endPoint x: 69, endPoint y: 362, distance: 199.2
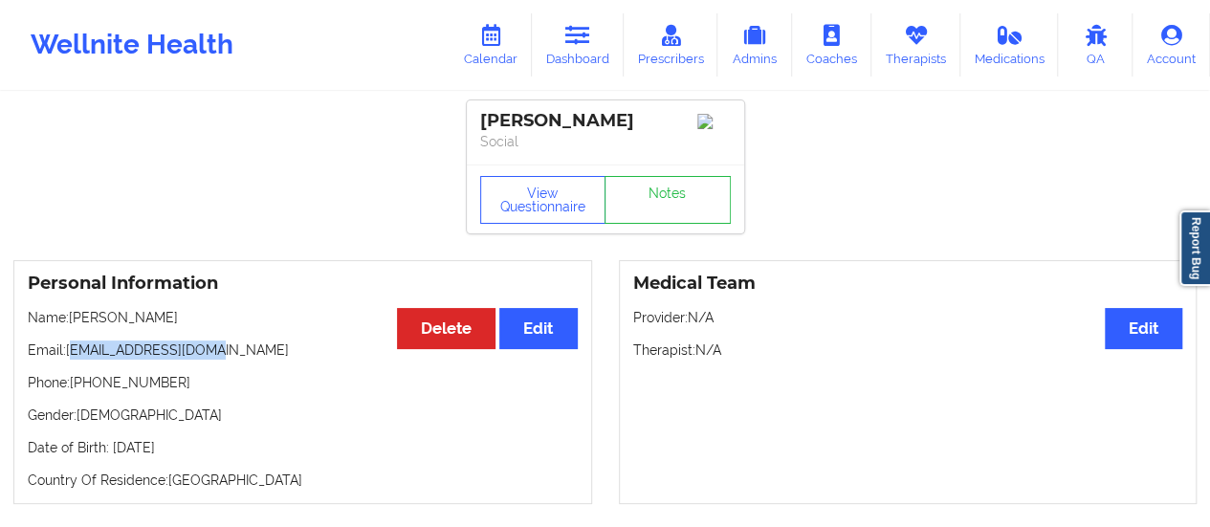
click at [69, 360] on p "Email: [EMAIL_ADDRESS][DOMAIN_NAME]" at bounding box center [303, 350] width 550 height 19
click at [69, 358] on p "Email: [EMAIL_ADDRESS][DOMAIN_NAME]" at bounding box center [303, 350] width 550 height 19
drag, startPoint x: 69, startPoint y: 358, endPoint x: 239, endPoint y: 348, distance: 170.6
click at [239, 348] on p "Email: [EMAIL_ADDRESS][DOMAIN_NAME]" at bounding box center [303, 350] width 550 height 19
copy p "[EMAIL_ADDRESS][DOMAIN_NAME]"
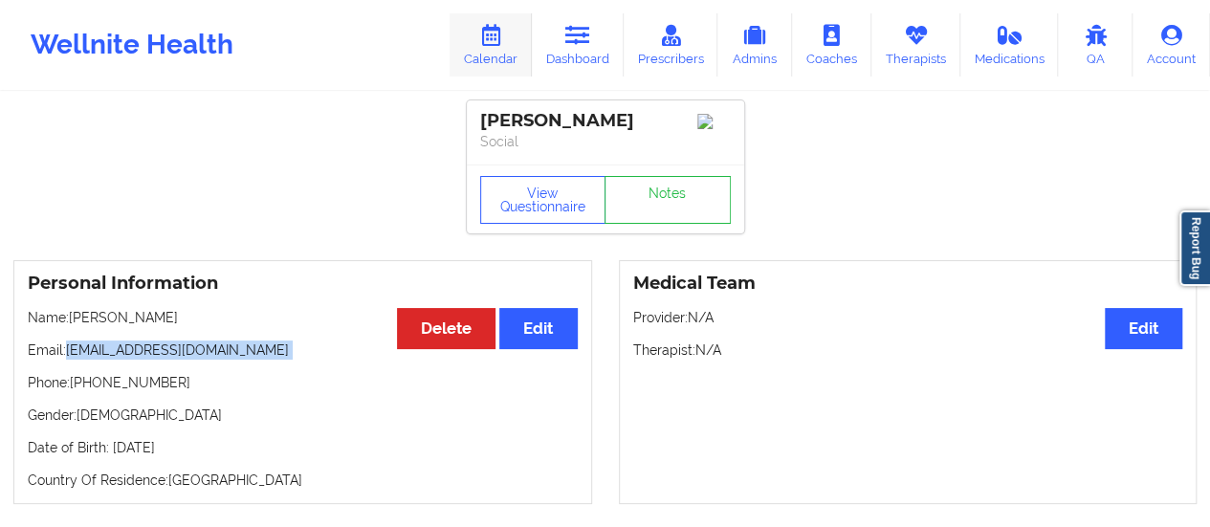
click at [486, 40] on icon at bounding box center [490, 35] width 25 height 21
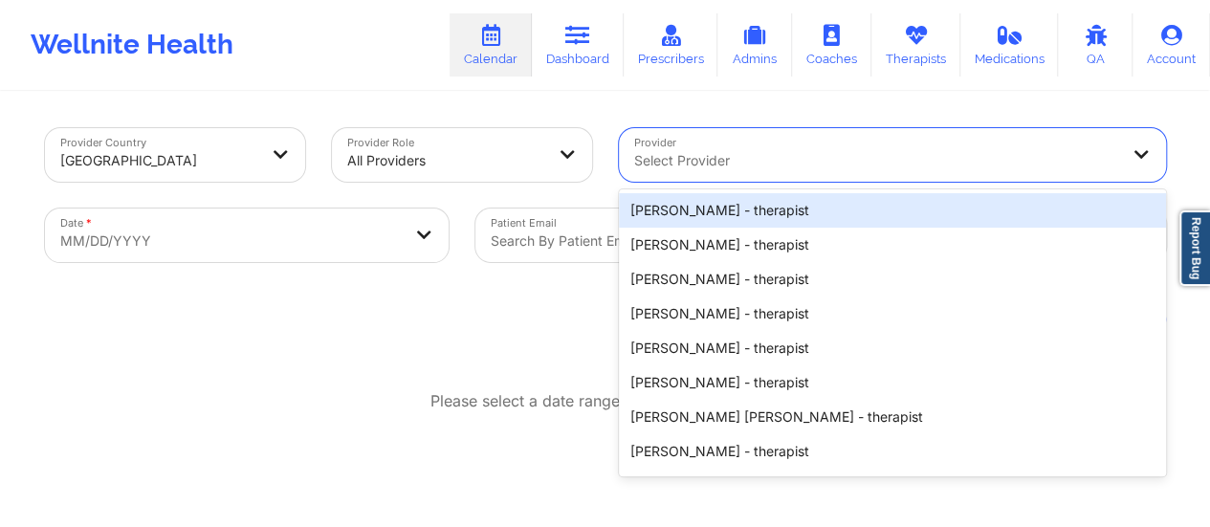
click at [816, 145] on div "Select Provider" at bounding box center [869, 155] width 501 height 54
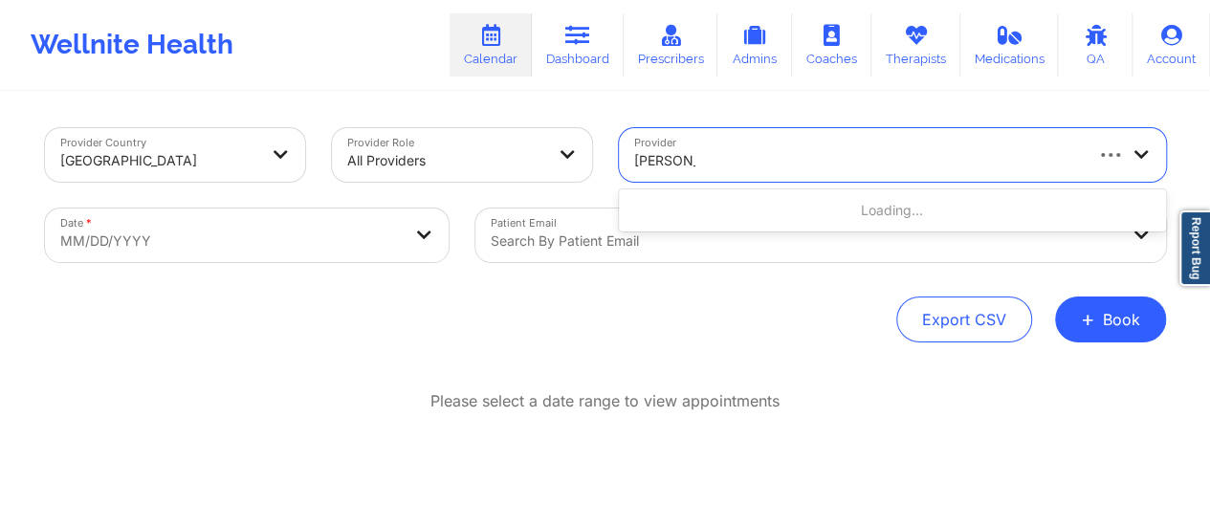
type input "[PERSON_NAME]"
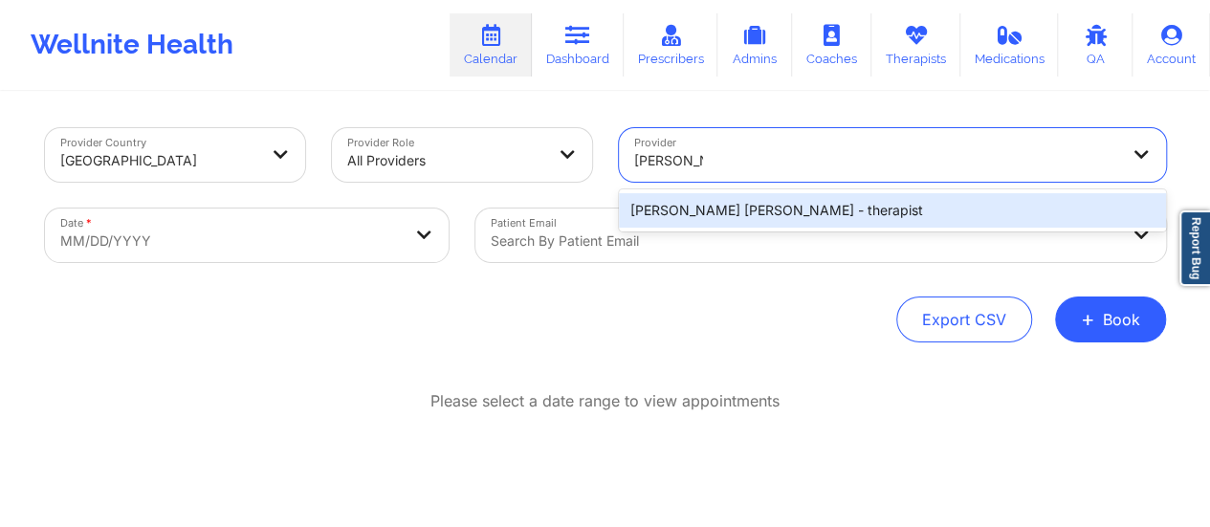
click at [719, 202] on div "[PERSON_NAME] [PERSON_NAME] - therapist" at bounding box center [892, 210] width 547 height 34
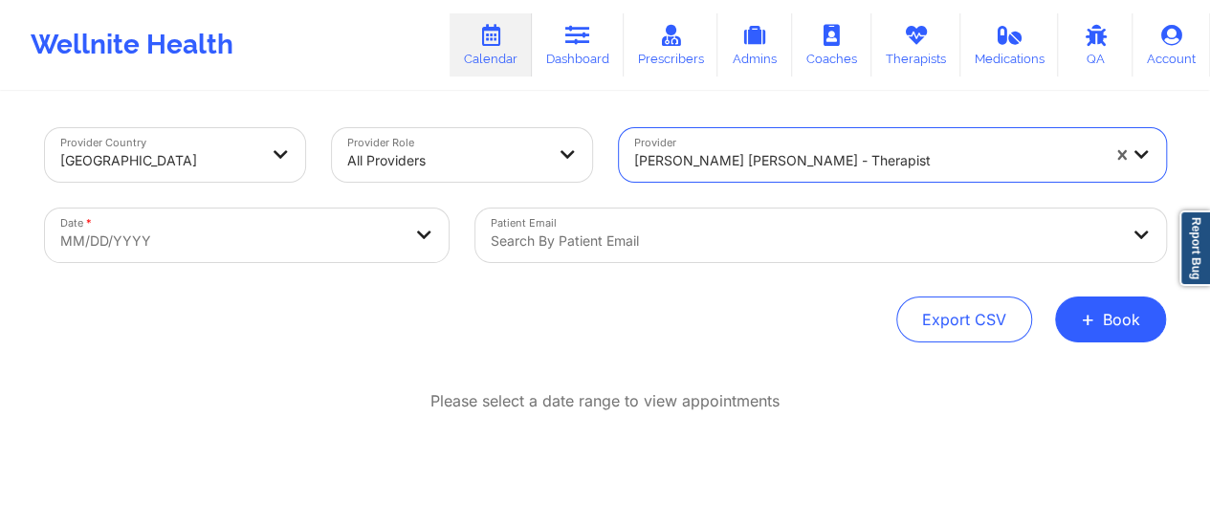
select select "2025-8"
select select "2025-9"
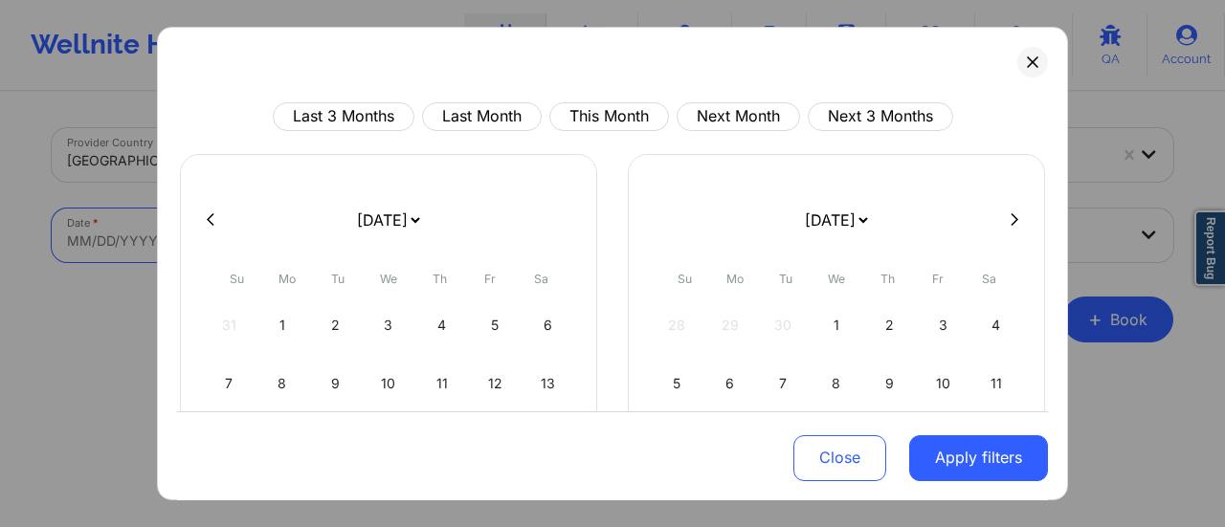
click at [413, 246] on body "Wellnite Health Calendar Dashboard Prescribers Admins Coaches Therapists Medica…" at bounding box center [612, 263] width 1225 height 527
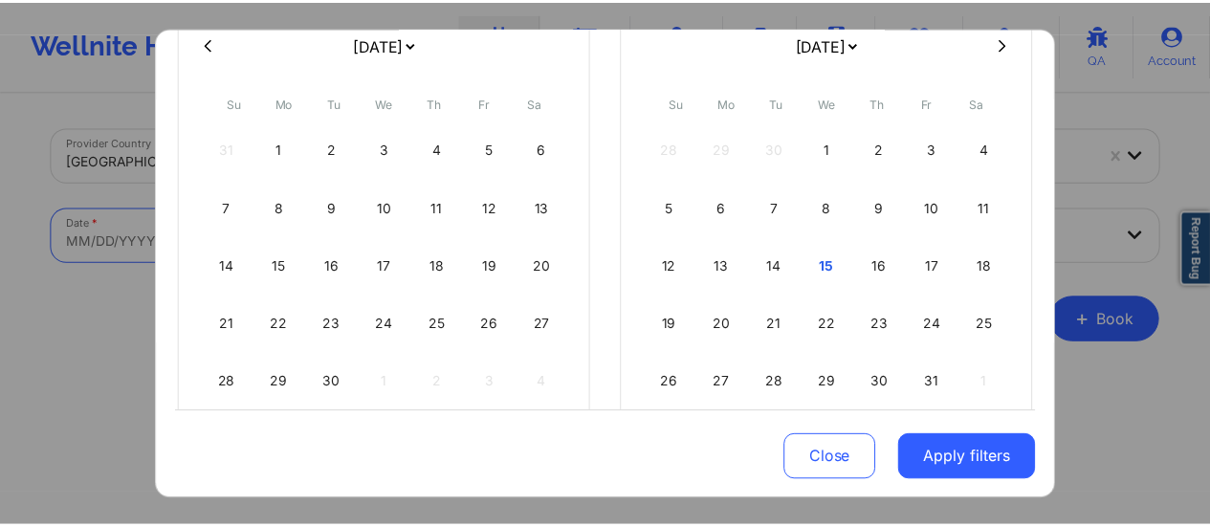
scroll to position [165, 0]
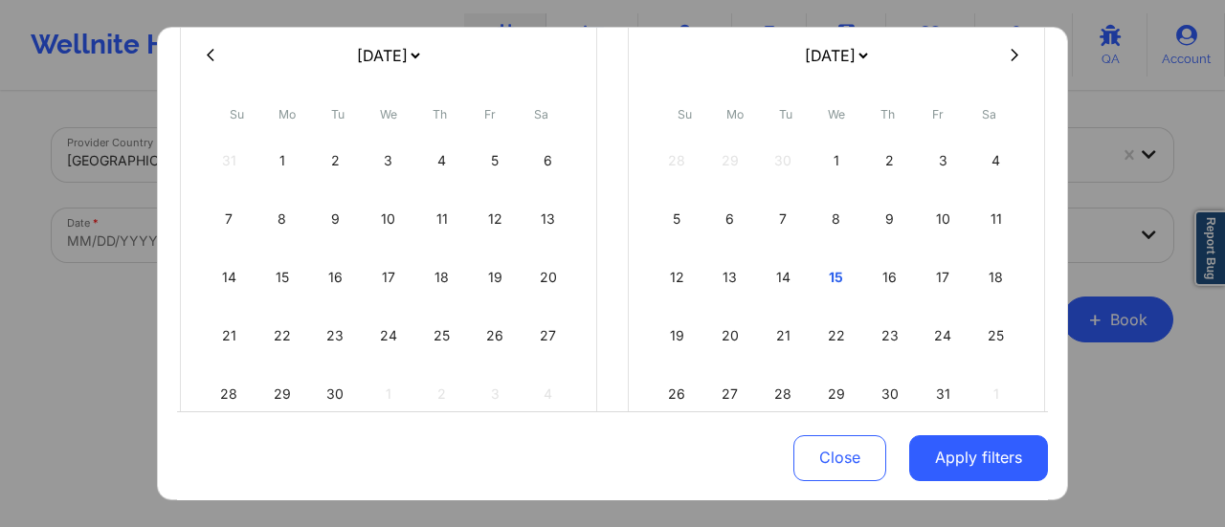
click at [412, 39] on select "[DATE] [DATE] [DATE] [DATE] [DATE] [DATE] [DATE] [DATE] [DATE] [DATE] [DATE] [D…" at bounding box center [388, 56] width 70 height 54
select select "2025-10"
select select "2025-11"
click at [365, 69] on select "[DATE] [DATE] [DATE] [DATE] [DATE] [DATE] [DATE] [DATE] [DATE] [DATE] [DATE] [D…" at bounding box center [388, 56] width 70 height 54
select select "2025-9"
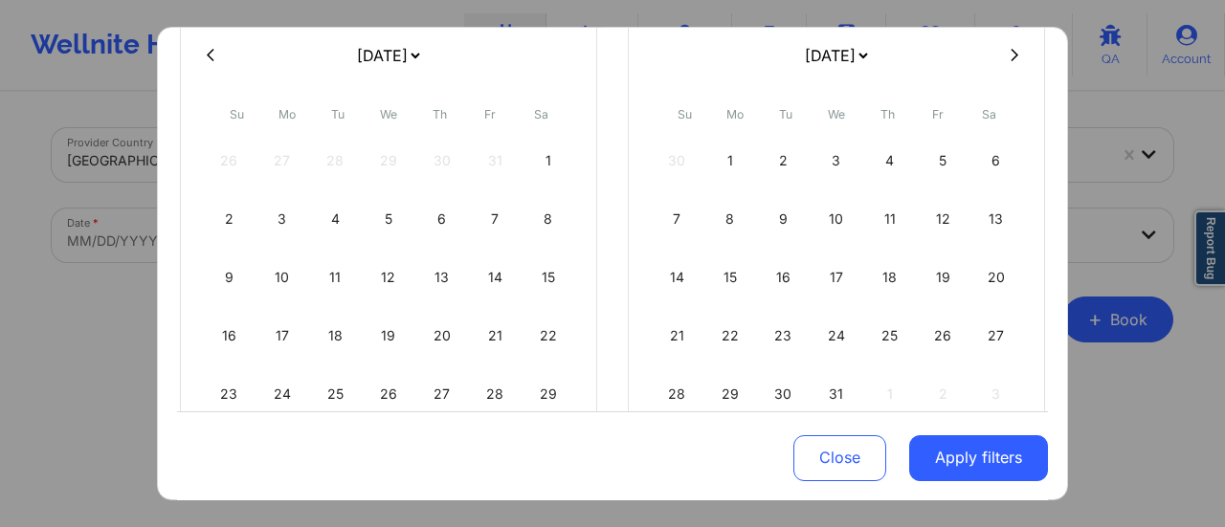
select select "2025-10"
click at [387, 273] on div "15" at bounding box center [388, 278] width 49 height 54
select select "2025-9"
select select "2025-10"
select select "2025-9"
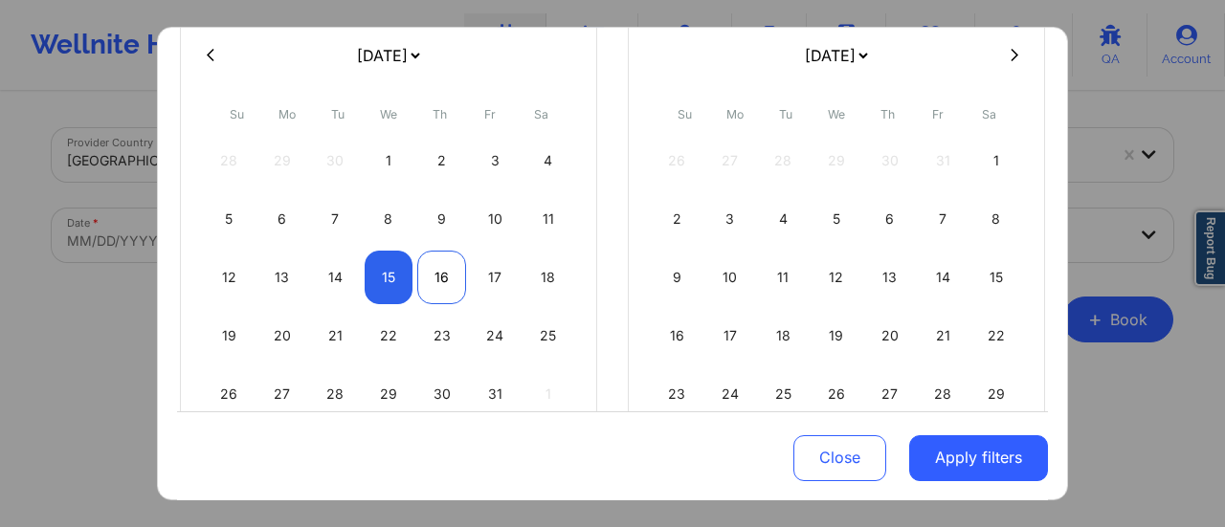
select select "2025-10"
click at [421, 269] on div "16" at bounding box center [441, 278] width 49 height 54
select select "2025-9"
select select "2025-10"
click at [421, 269] on div "16" at bounding box center [441, 278] width 49 height 54
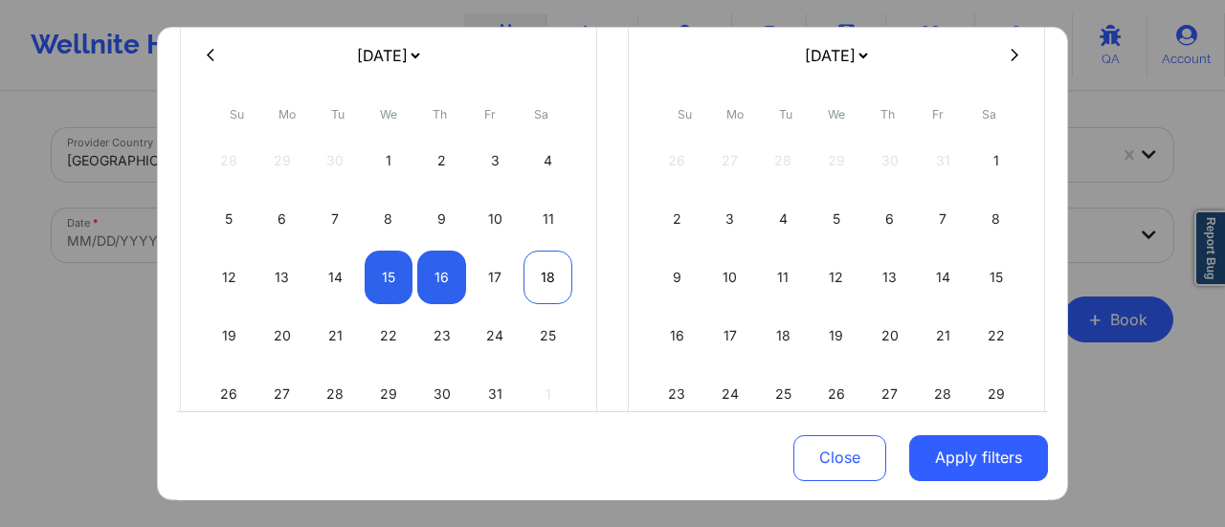
select select "2025-9"
select select "2025-10"
select select "2025-9"
select select "2025-10"
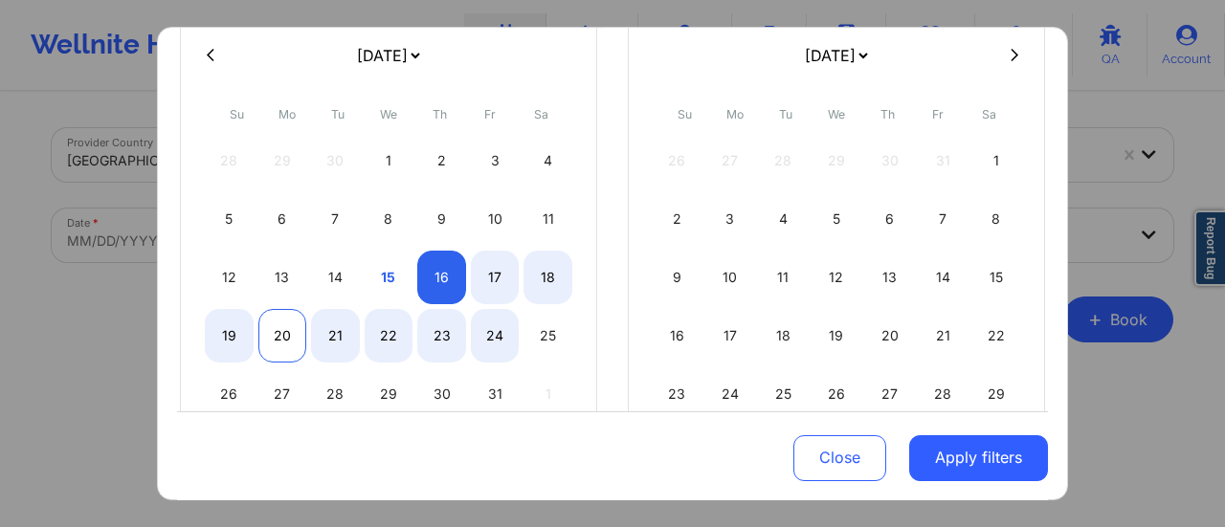
select select "2025-9"
select select "2025-10"
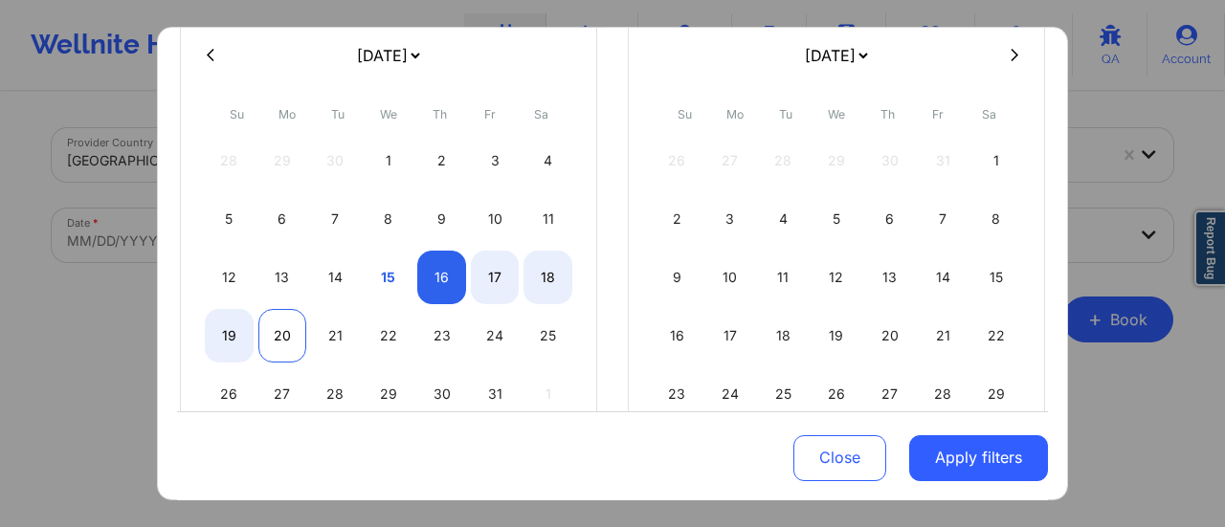
click at [266, 321] on div "20" at bounding box center [282, 336] width 49 height 54
select select "2025-9"
select select "2025-10"
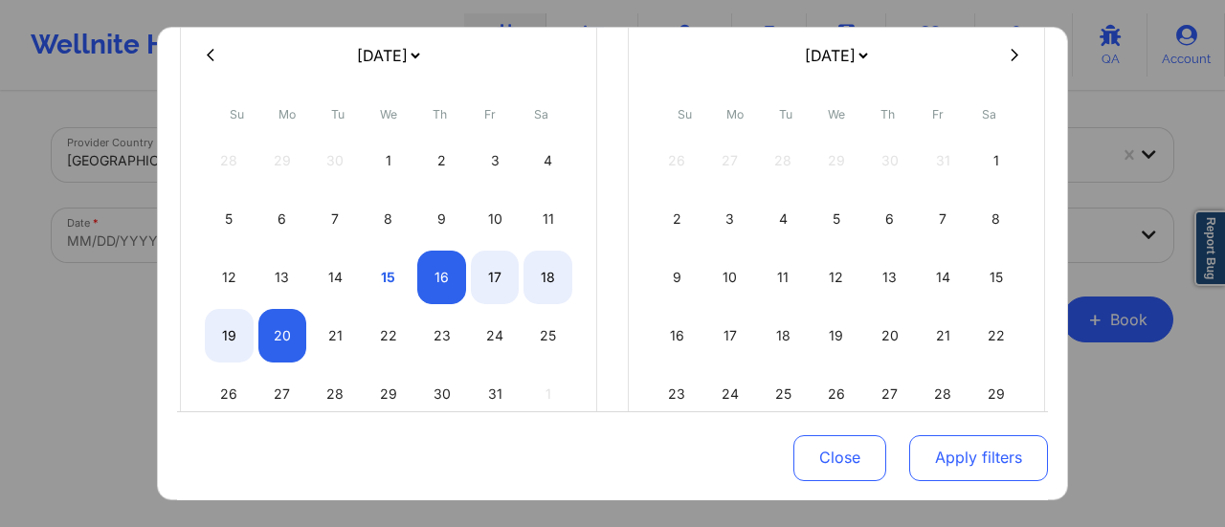
click at [975, 460] on button "Apply filters" at bounding box center [978, 457] width 139 height 46
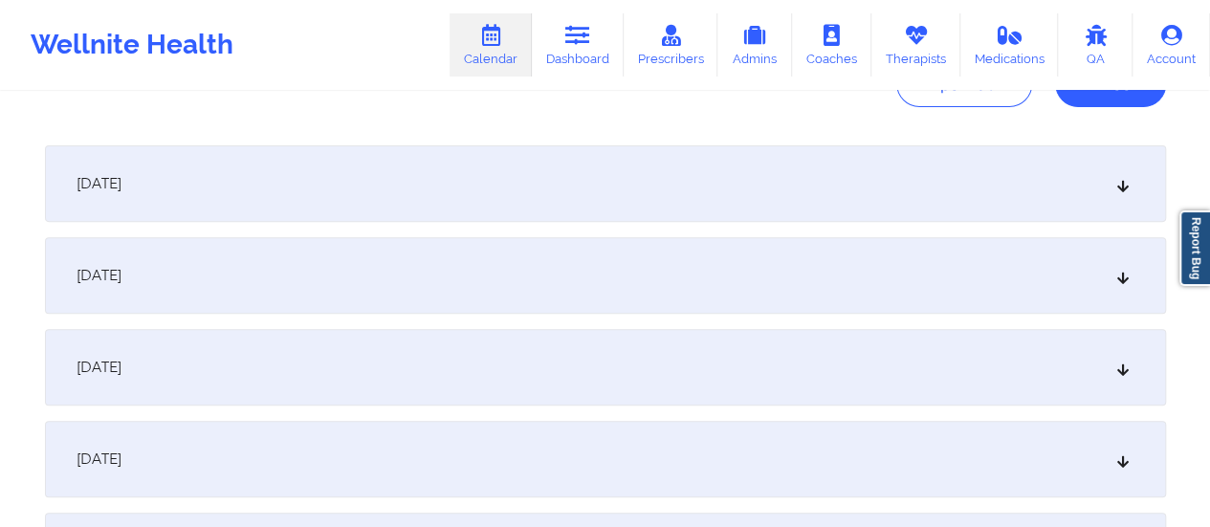
scroll to position [267, 0]
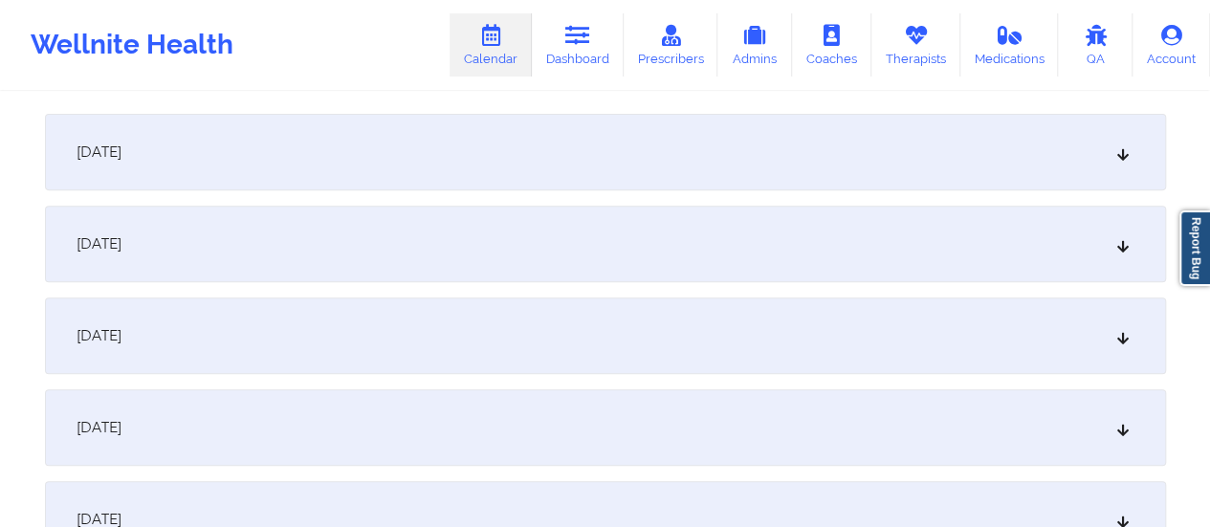
click at [352, 161] on div "[DATE]" at bounding box center [605, 152] width 1121 height 77
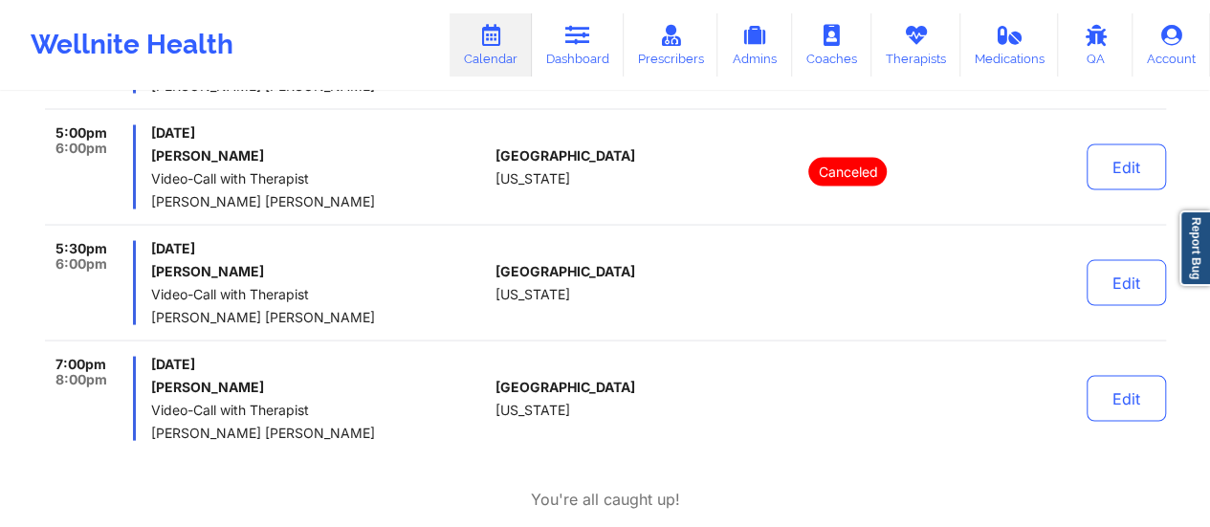
scroll to position [1754, 0]
click at [585, 192] on div "[GEOGRAPHIC_DATA] [US_STATE]" at bounding box center [601, 165] width 212 height 84
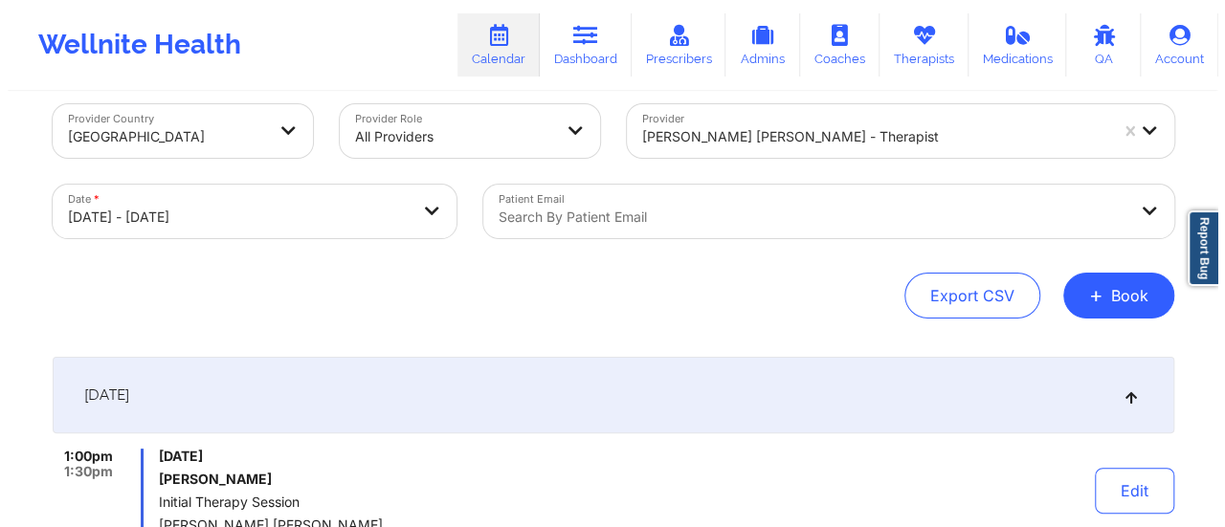
scroll to position [0, 0]
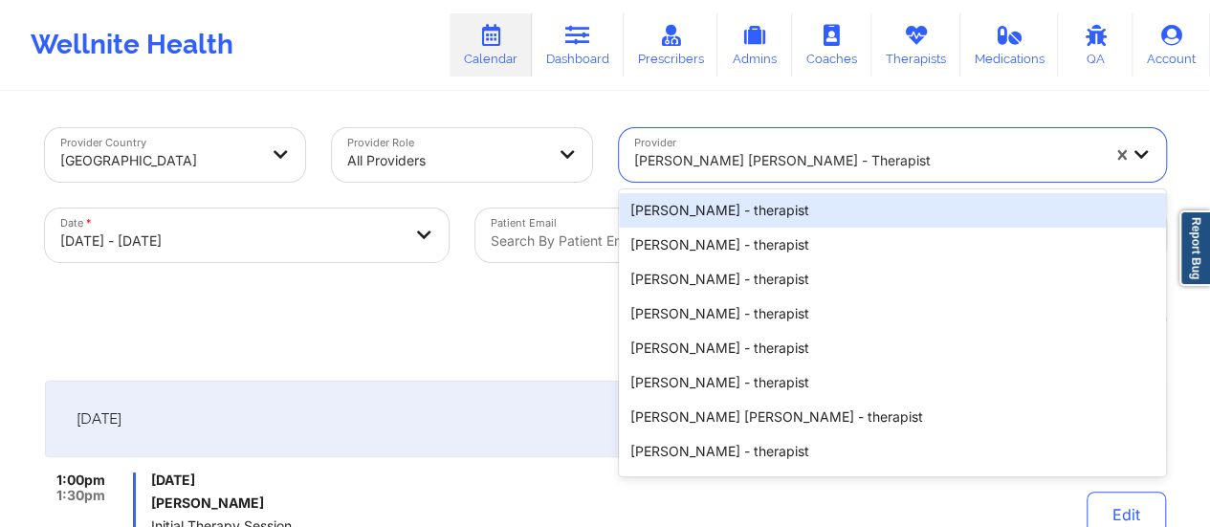
click at [844, 175] on div "[PERSON_NAME] [PERSON_NAME] - therapist" at bounding box center [866, 161] width 465 height 42
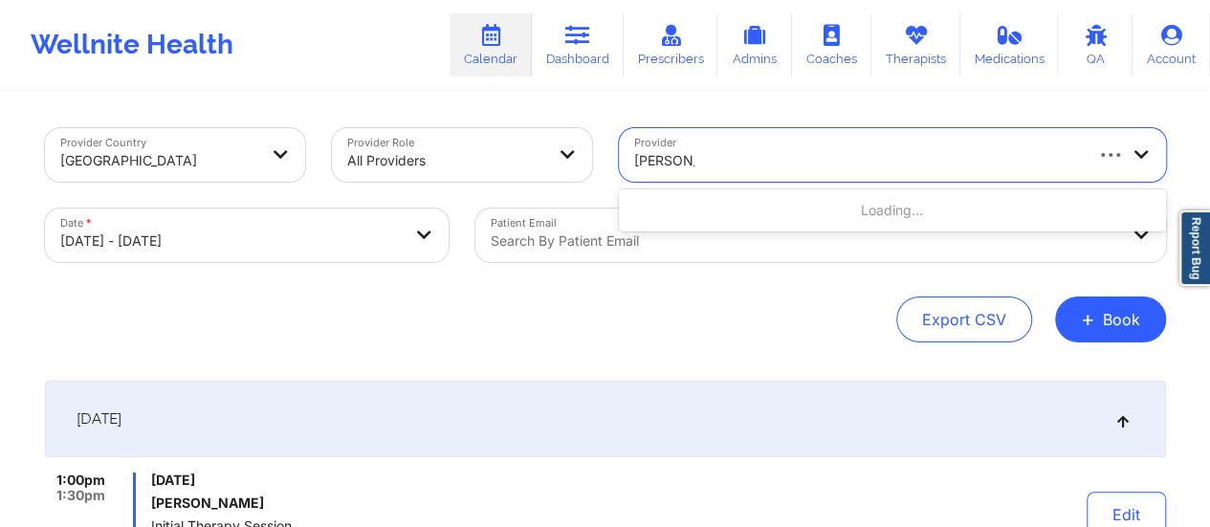
type input "[PERSON_NAME]"
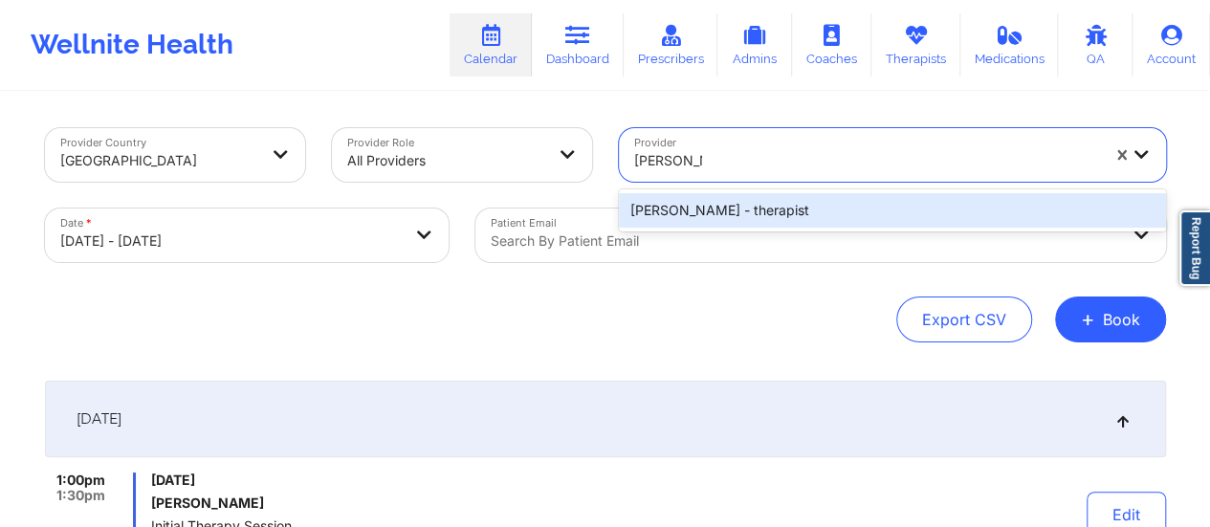
click at [756, 207] on div "[PERSON_NAME] - therapist" at bounding box center [892, 210] width 547 height 34
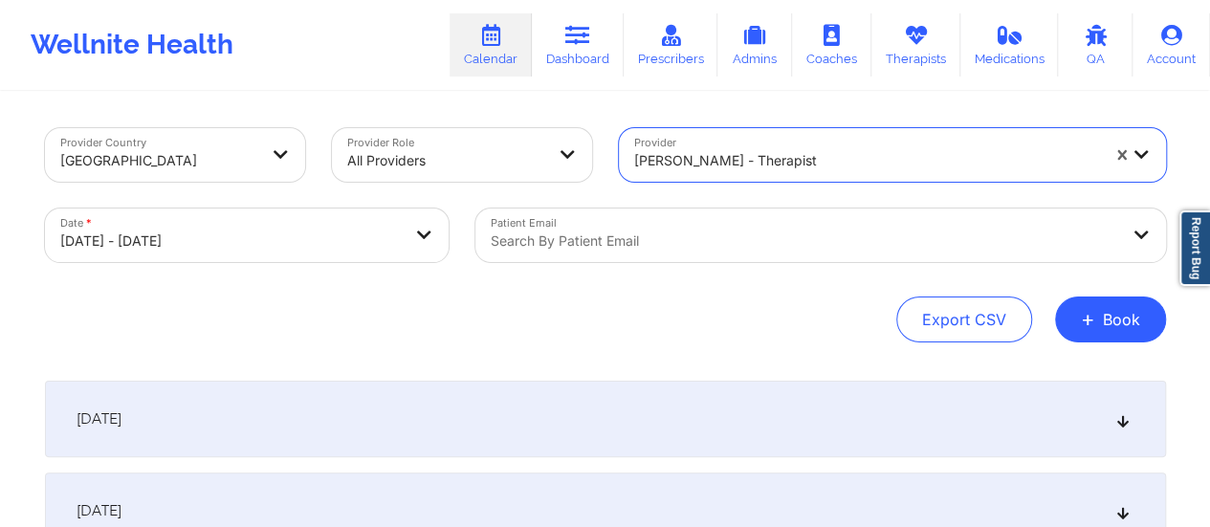
select select "2025-9"
select select "2025-10"
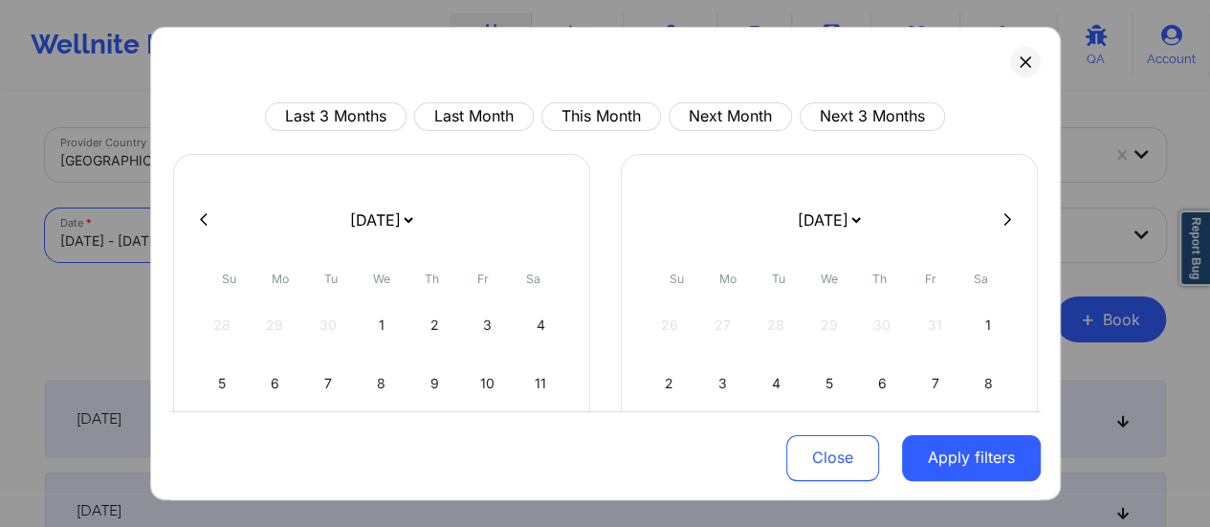
click at [308, 244] on body "Wellnite Health Calendar Dashboard Prescribers Admins Coaches Therapists Medica…" at bounding box center [605, 263] width 1210 height 527
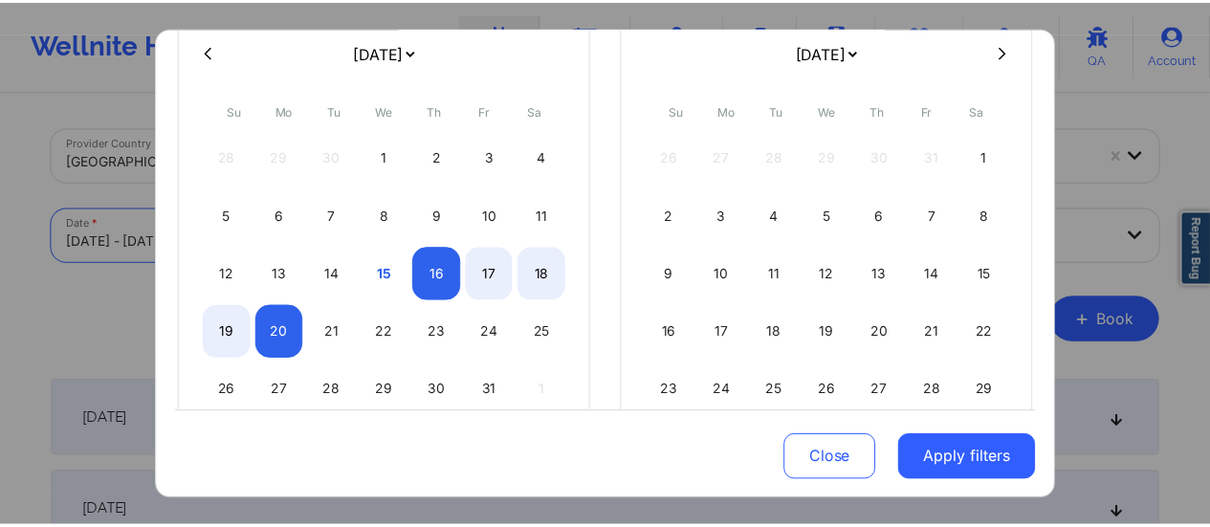
scroll to position [176, 0]
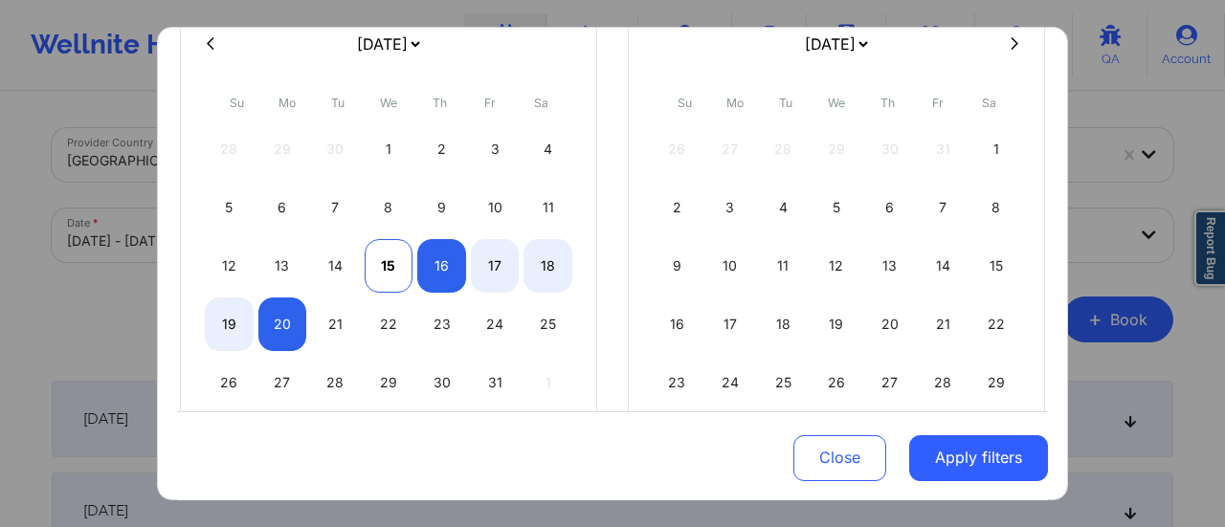
click at [396, 261] on div "15" at bounding box center [388, 266] width 49 height 54
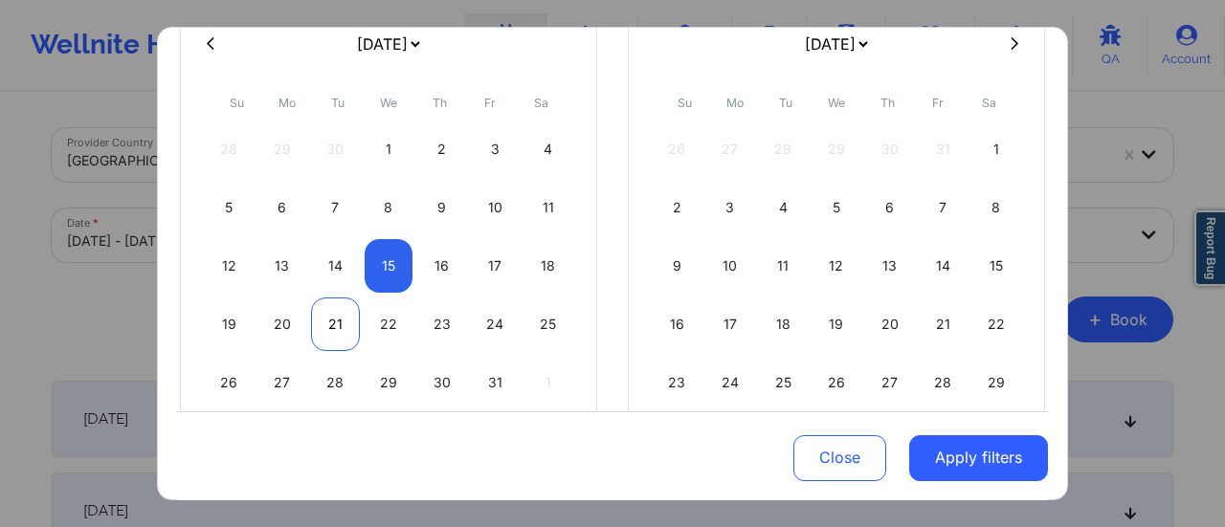
select select "2025-9"
select select "2025-10"
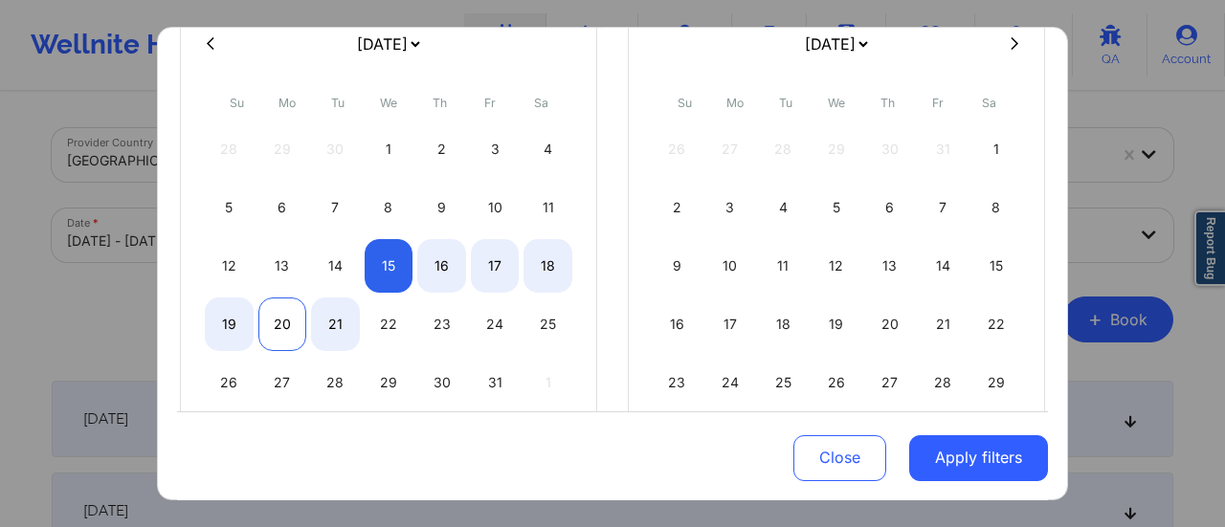
select select "2025-9"
select select "2025-10"
click at [301, 309] on div "20" at bounding box center [282, 325] width 49 height 54
select select "2025-9"
select select "2025-10"
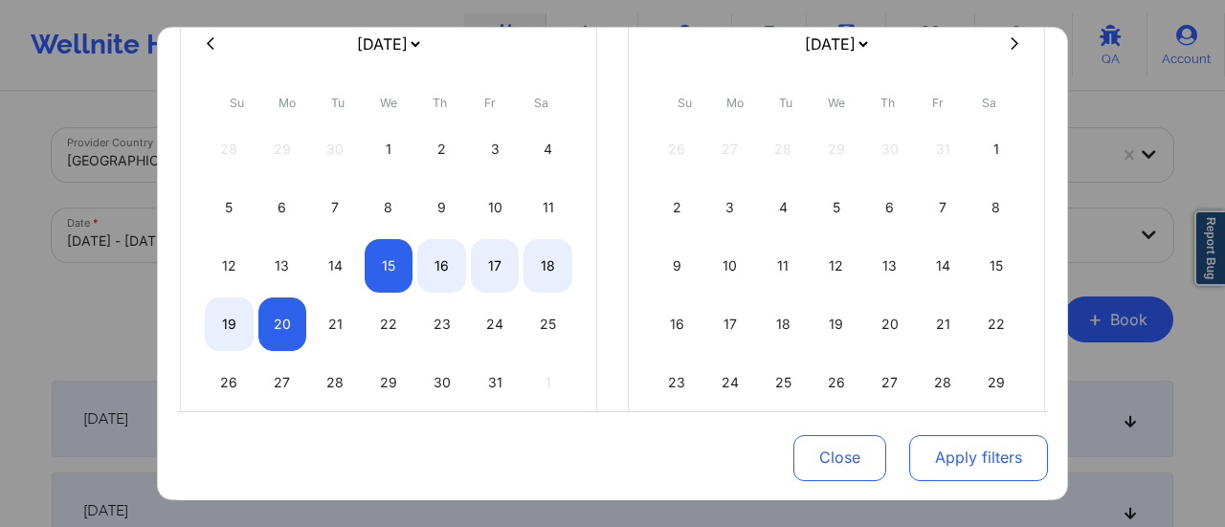
click at [976, 447] on button "Apply filters" at bounding box center [978, 457] width 139 height 46
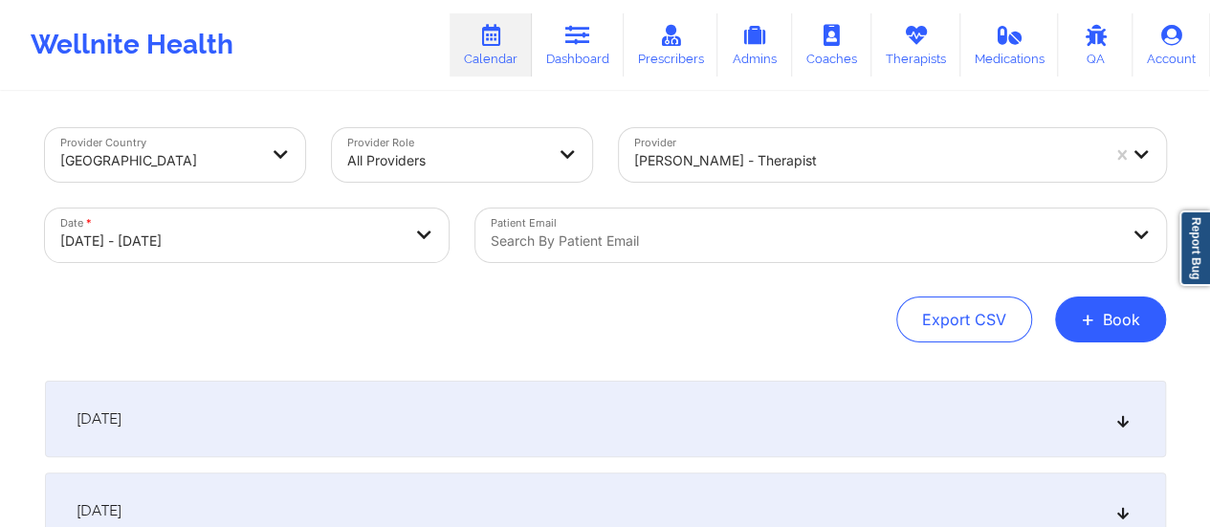
click at [534, 389] on div "[DATE]" at bounding box center [605, 419] width 1121 height 77
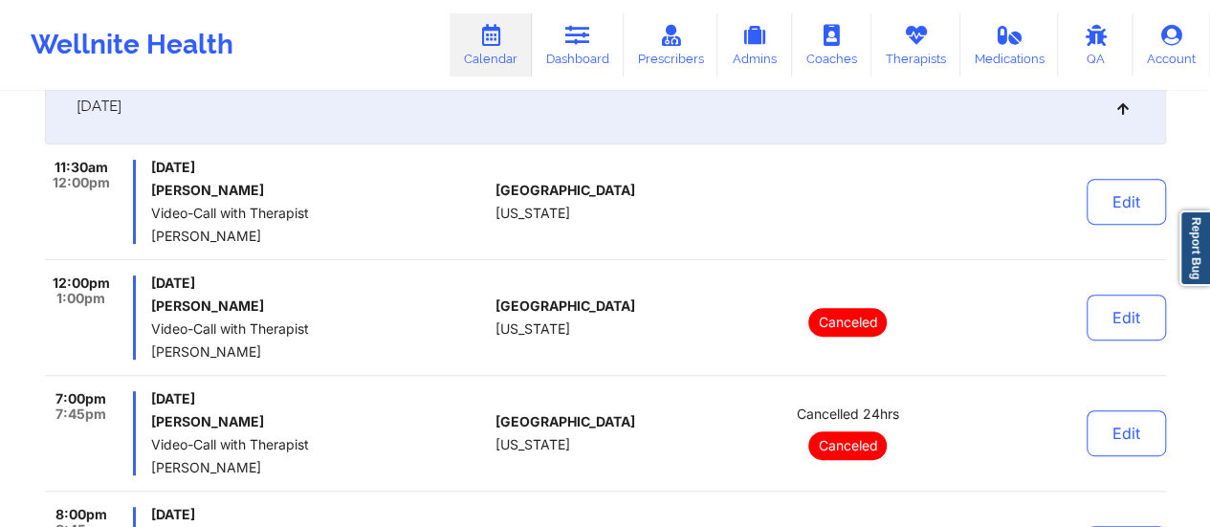
scroll to position [304, 0]
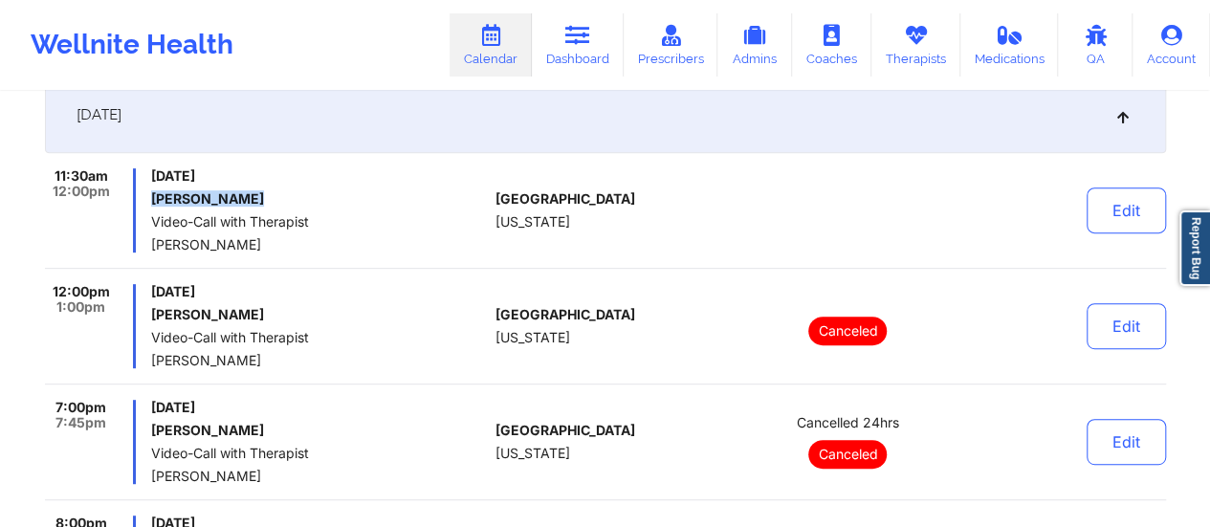
drag, startPoint x: 253, startPoint y: 194, endPoint x: 151, endPoint y: 203, distance: 101.8
click at [151, 203] on h6 "[PERSON_NAME]" at bounding box center [319, 198] width 336 height 15
copy h6 "[PERSON_NAME]"
click at [563, 56] on link "Dashboard" at bounding box center [578, 44] width 92 height 63
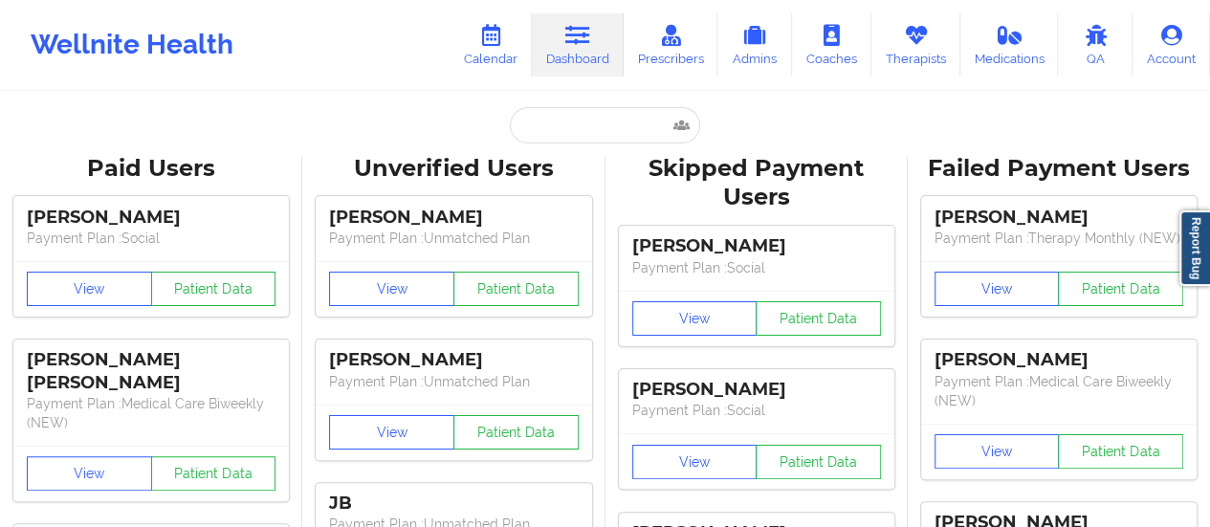
click at [547, 119] on input "text" at bounding box center [604, 125] width 189 height 36
paste input "[PERSON_NAME]"
type input "[PERSON_NAME]"
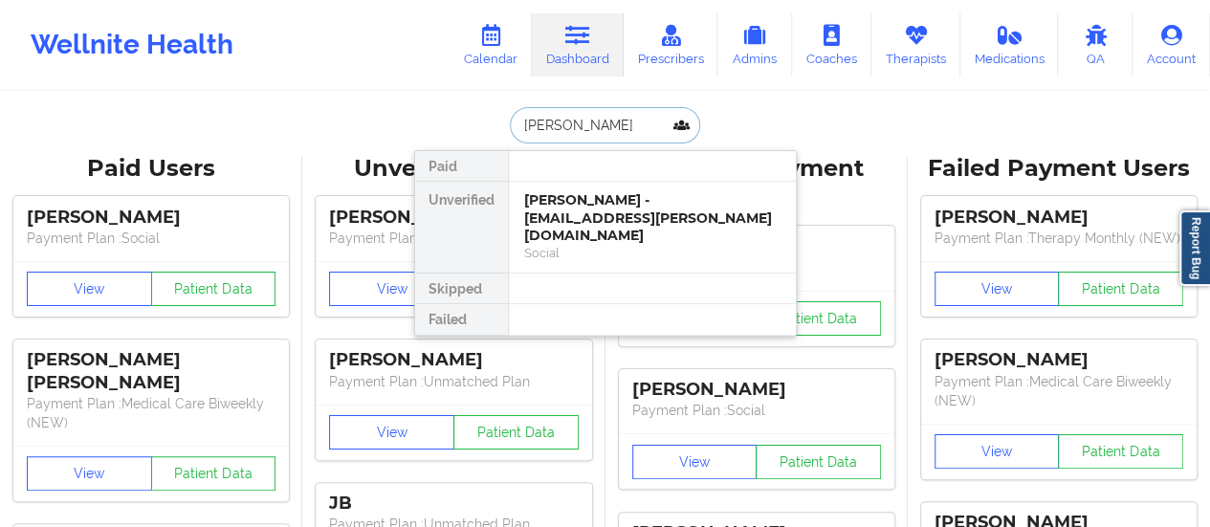
click at [591, 217] on div "[PERSON_NAME] - [EMAIL_ADDRESS][PERSON_NAME][DOMAIN_NAME]" at bounding box center [652, 218] width 256 height 54
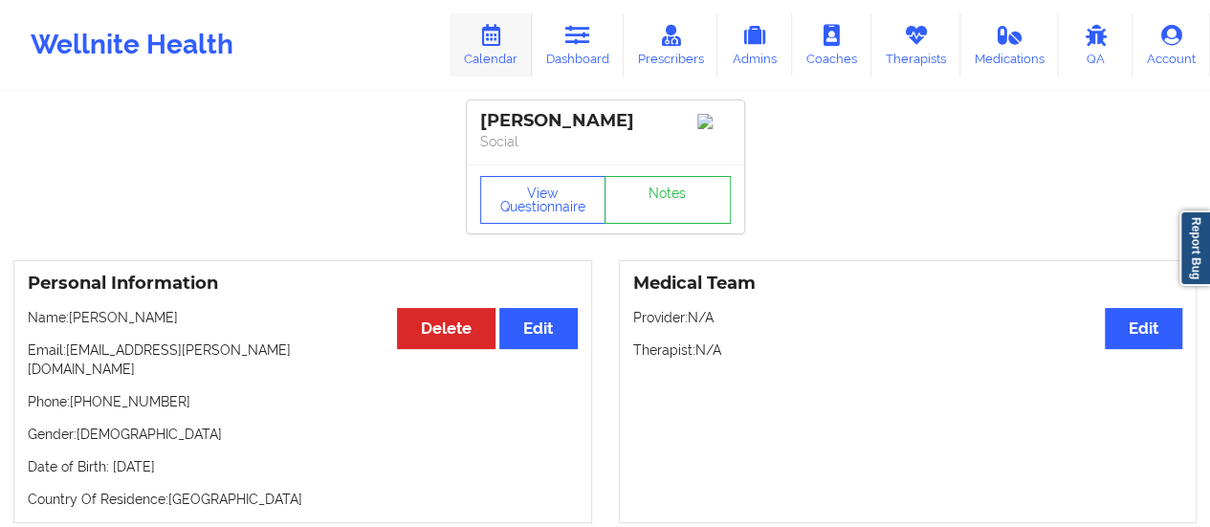
click at [496, 76] on link "Calendar" at bounding box center [491, 44] width 82 height 63
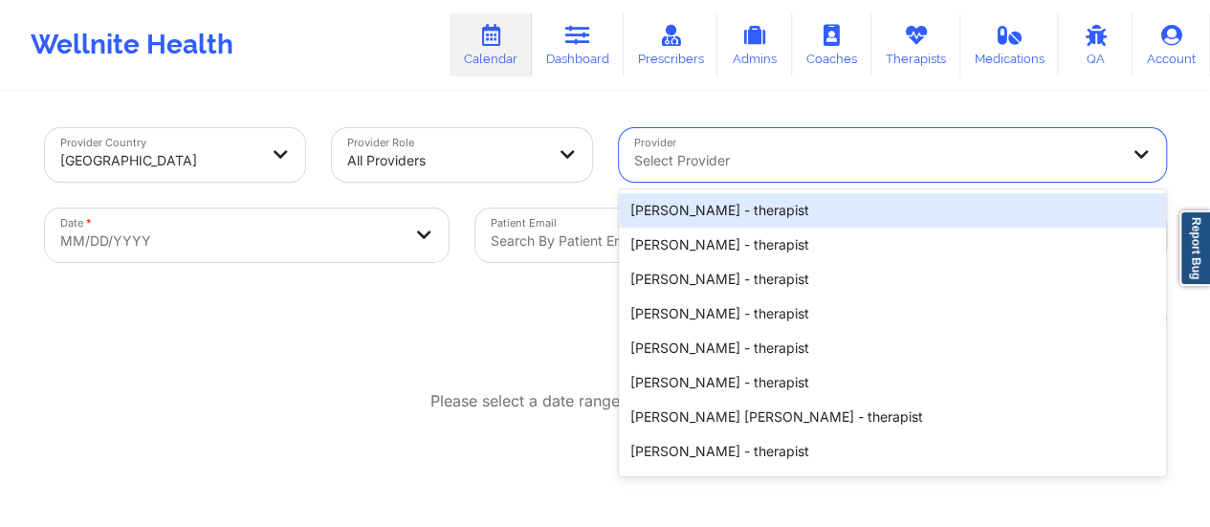
click at [724, 149] on div at bounding box center [876, 160] width 484 height 23
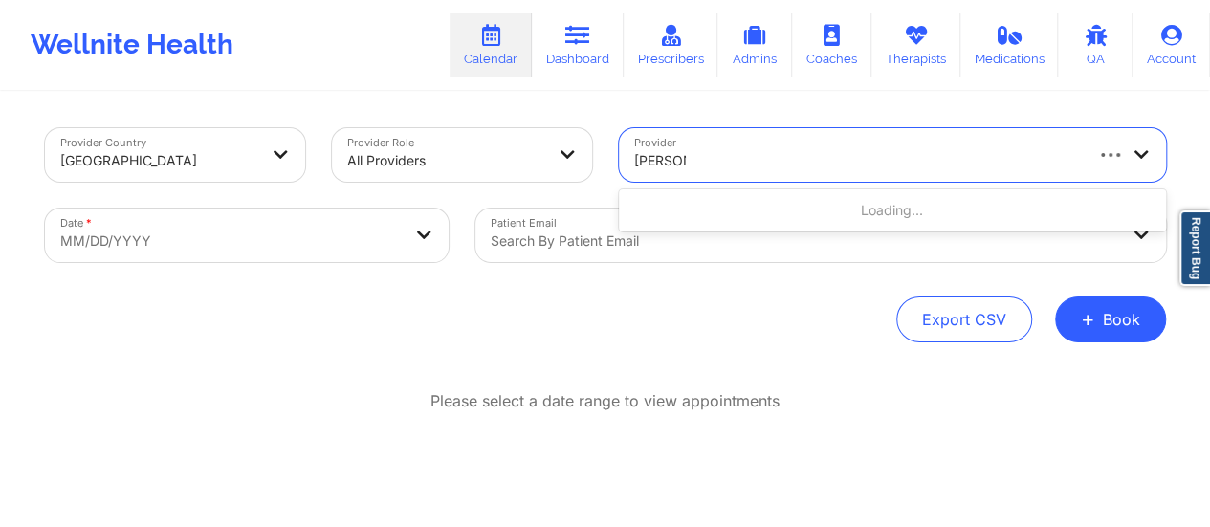
type input "[PERSON_NAME]"
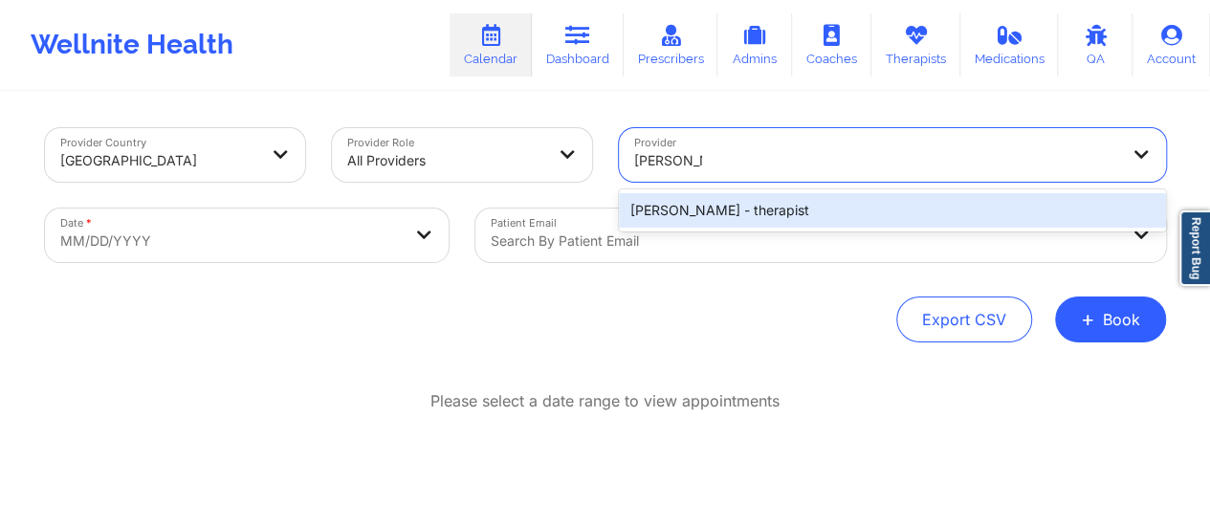
click at [709, 218] on div "[PERSON_NAME] - therapist" at bounding box center [892, 210] width 547 height 34
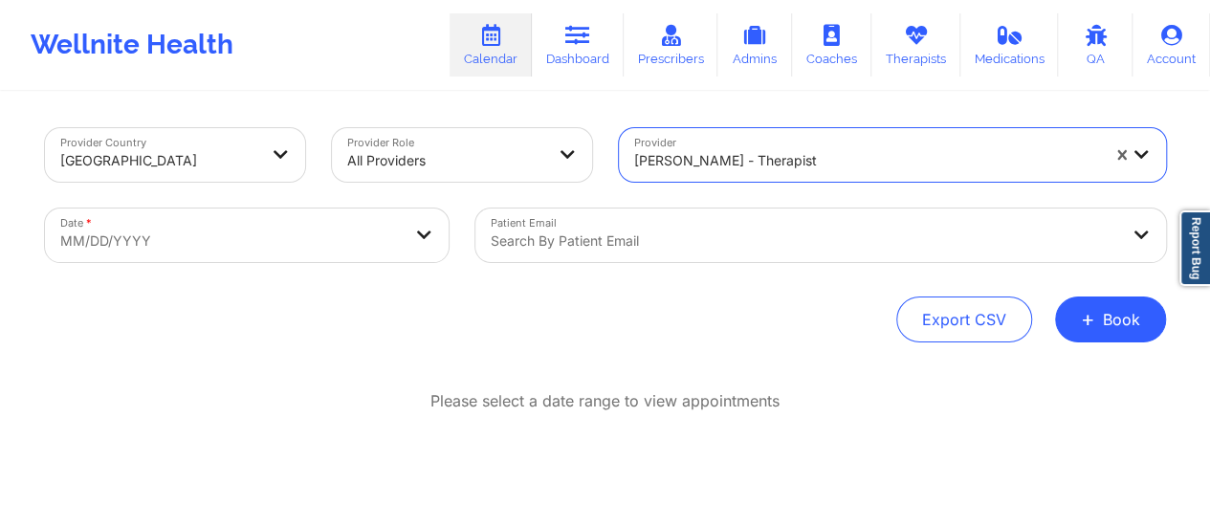
select select "2025-8"
select select "2025-9"
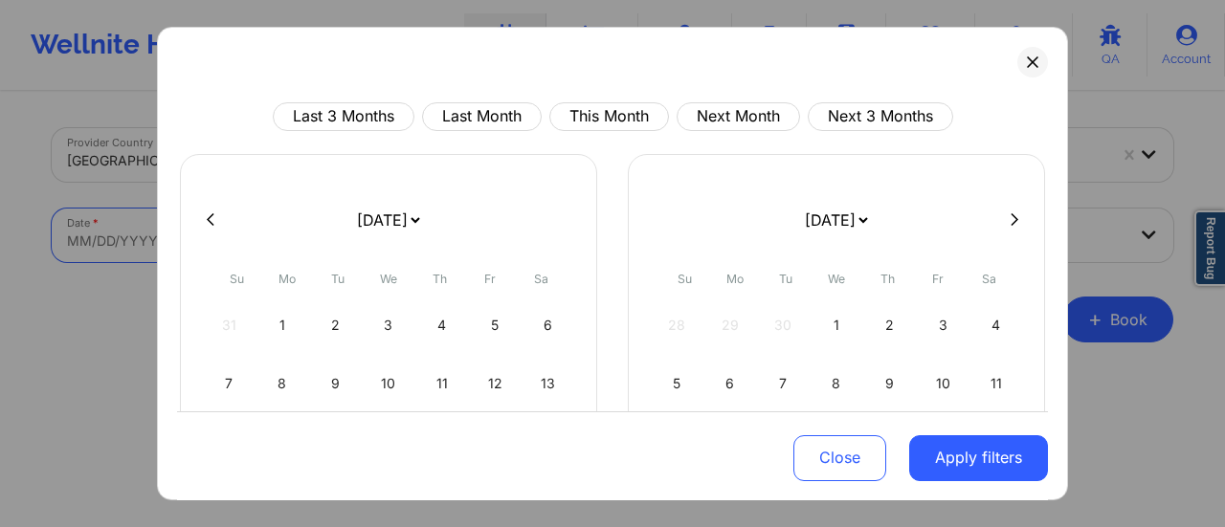
click at [352, 236] on body "Wellnite Health Calendar Dashboard Prescribers Admins Coaches Therapists Medica…" at bounding box center [612, 263] width 1225 height 527
click at [353, 209] on select "[DATE] [DATE] [DATE] [DATE] [DATE] [DATE] [DATE] [DATE] [DATE] [DATE] [DATE] [D…" at bounding box center [388, 220] width 70 height 54
select select "2025-9"
select select "2025-10"
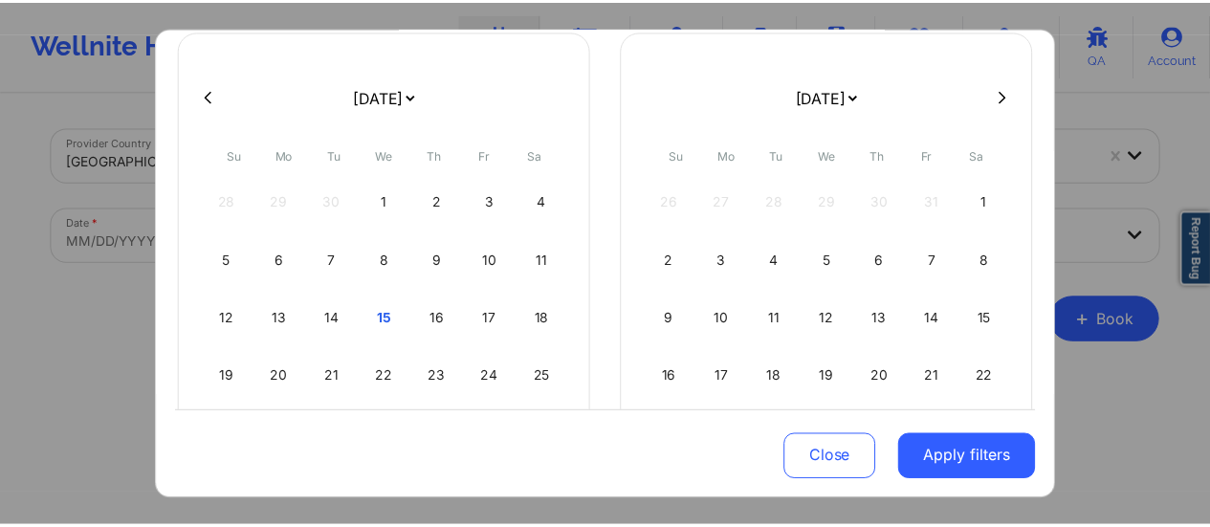
scroll to position [136, 0]
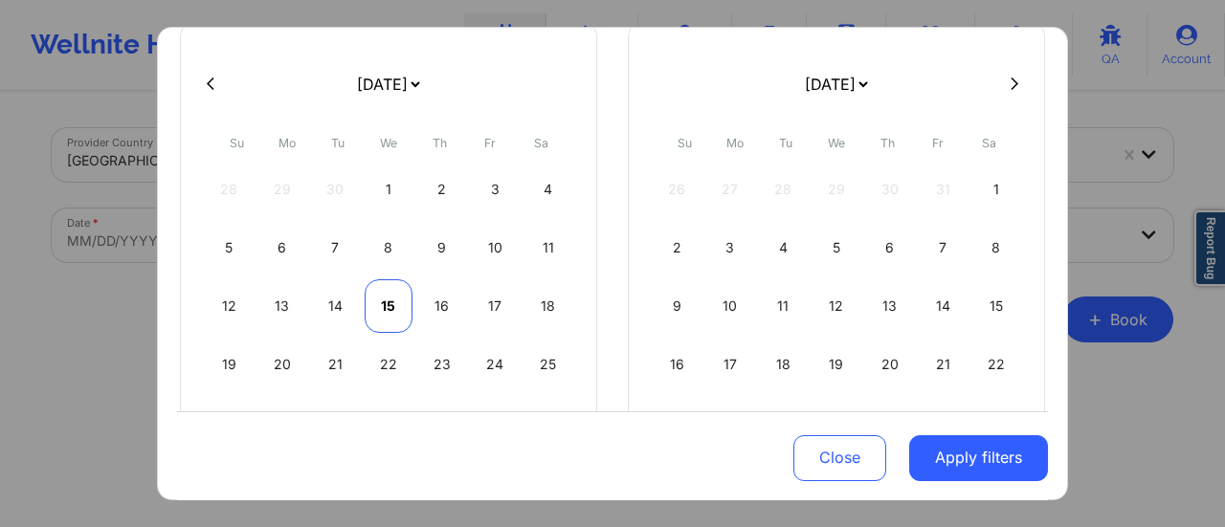
click at [382, 300] on div "15" at bounding box center [388, 306] width 49 height 54
select select "2025-9"
select select "2025-10"
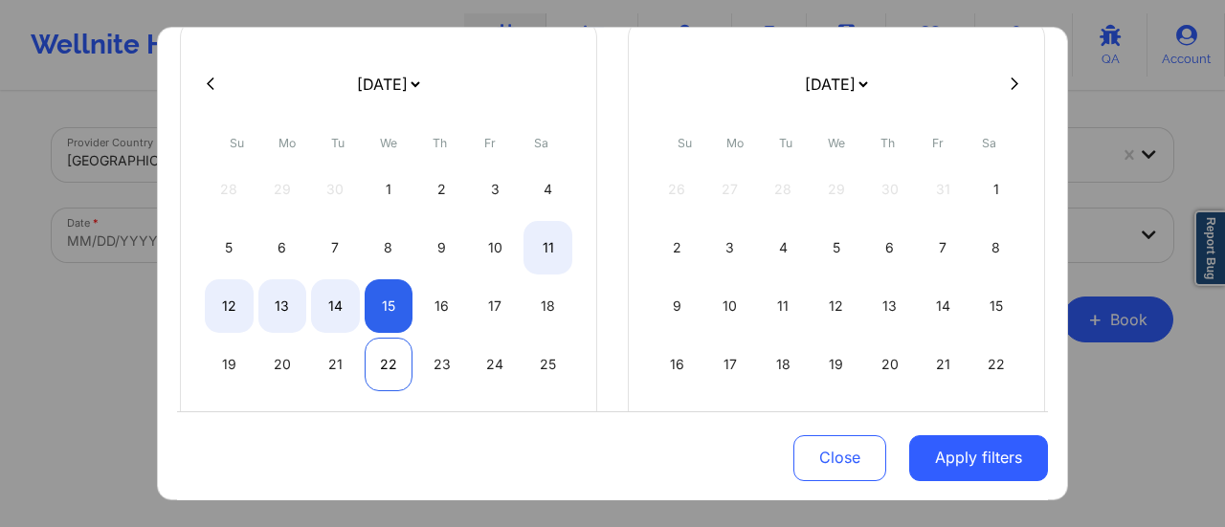
select select "2025-9"
select select "2025-10"
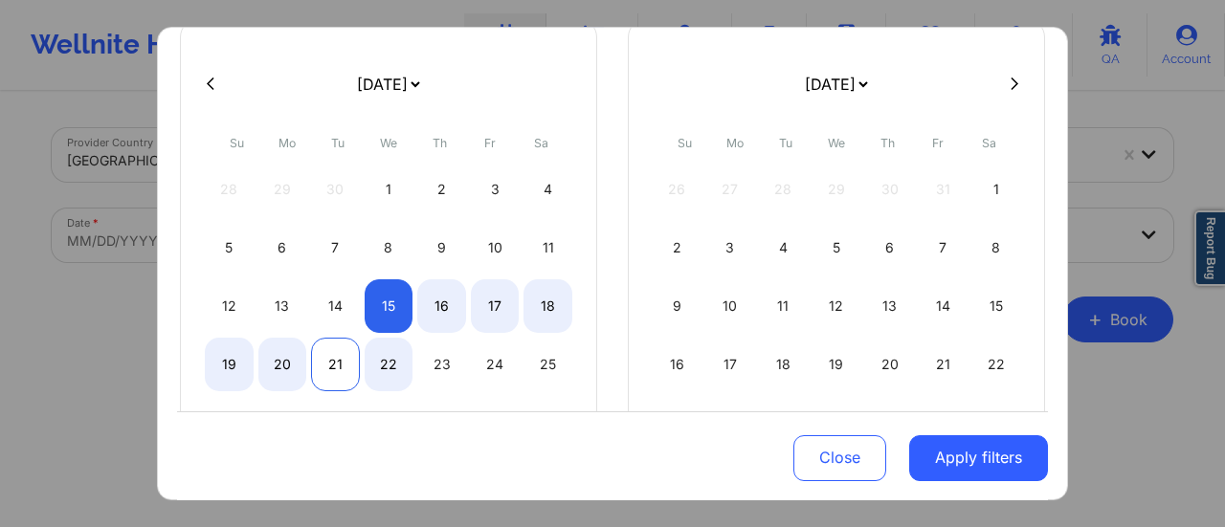
select select "2025-9"
select select "2025-10"
click at [342, 355] on div "21" at bounding box center [335, 365] width 49 height 54
select select "2025-9"
select select "2025-10"
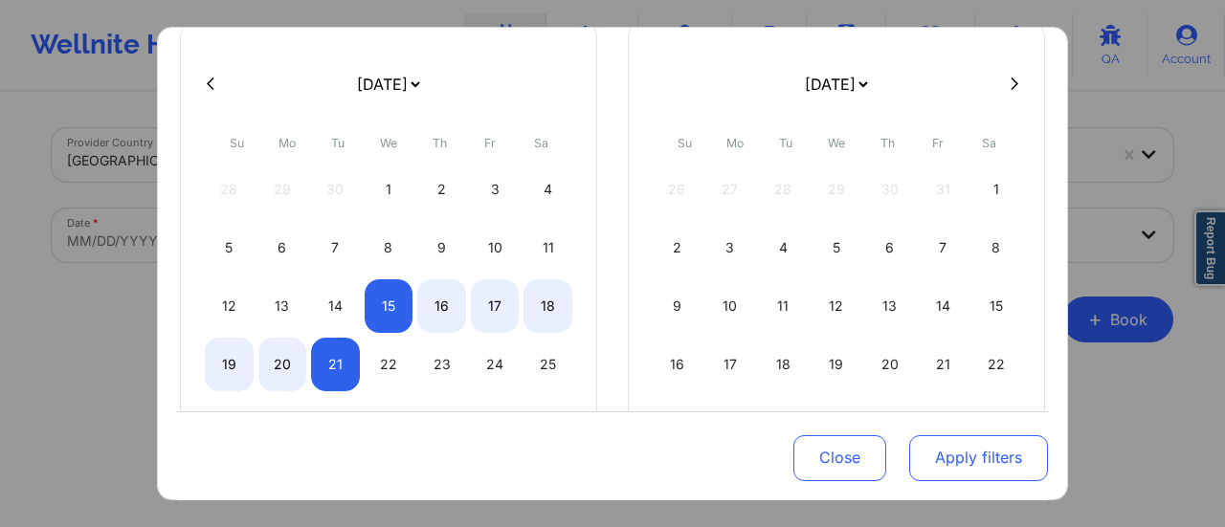
click at [970, 452] on button "Apply filters" at bounding box center [978, 457] width 139 height 46
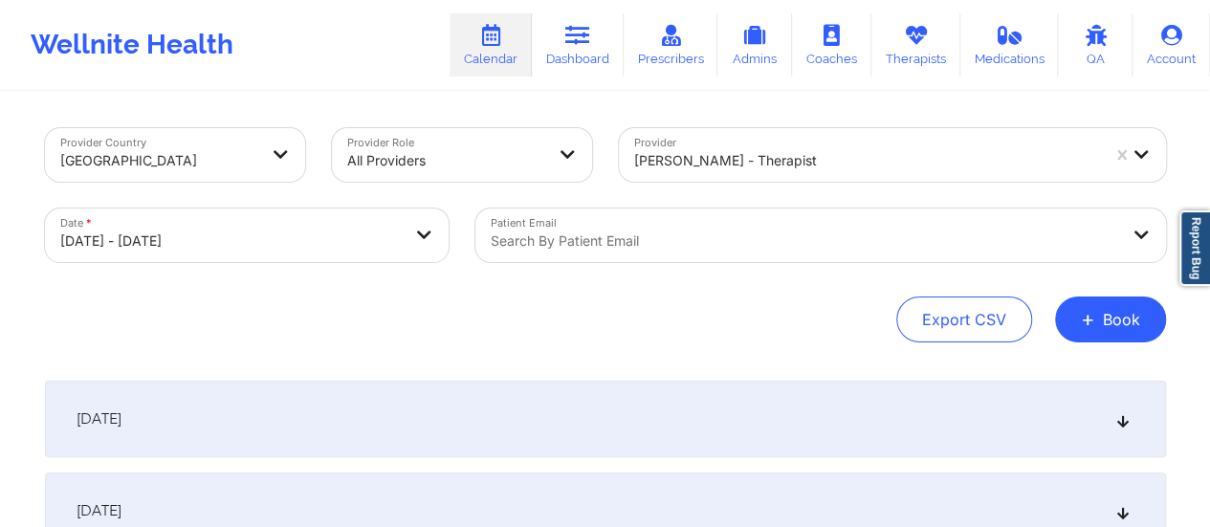
click at [570, 411] on div "[DATE]" at bounding box center [605, 419] width 1121 height 77
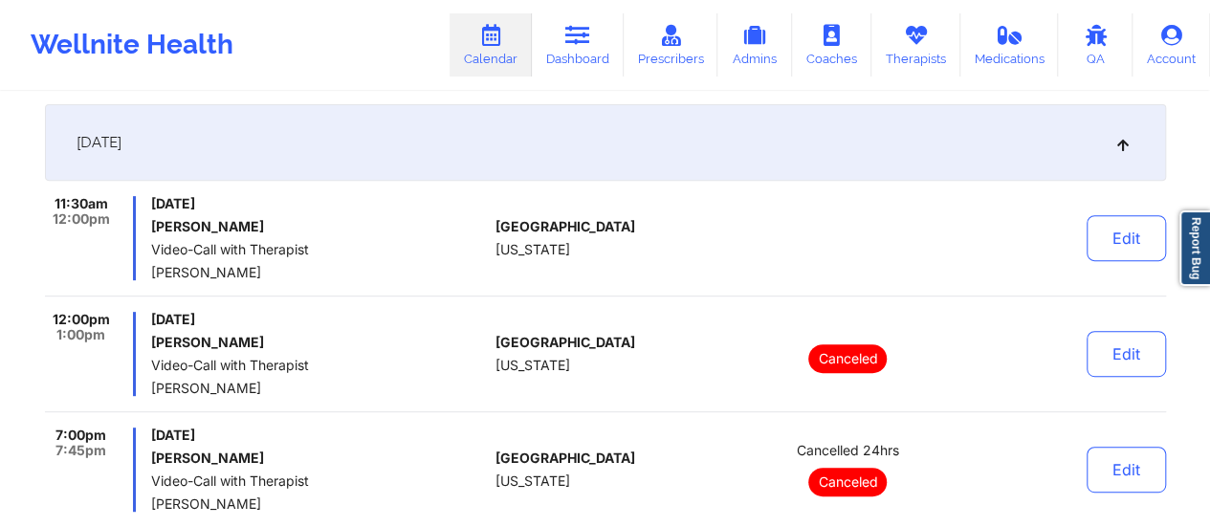
scroll to position [270, 0]
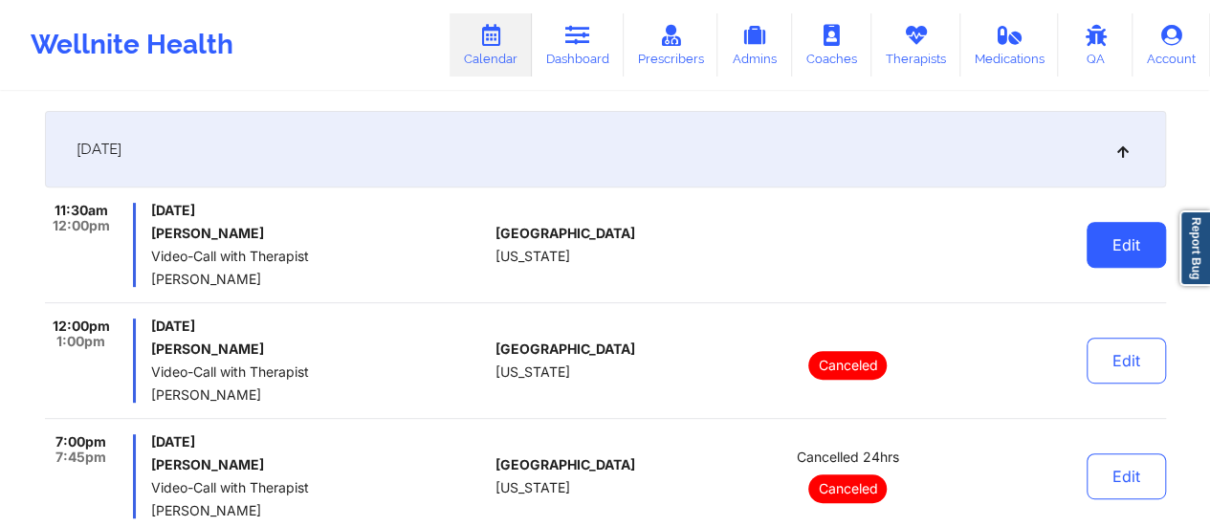
click at [1105, 232] on button "Edit" at bounding box center [1126, 245] width 79 height 46
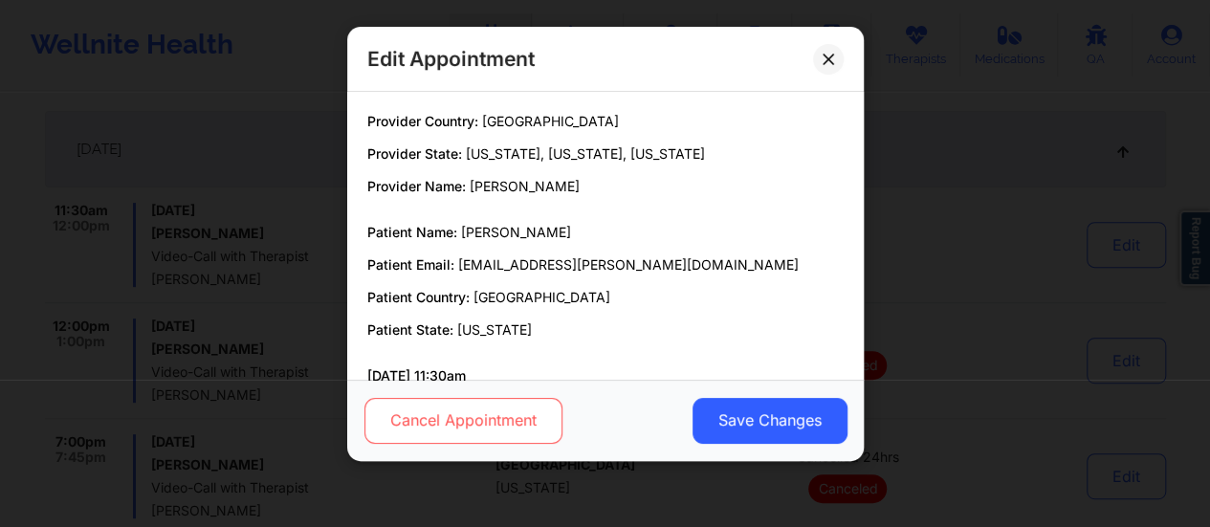
click at [494, 413] on button "Cancel Appointment" at bounding box center [463, 421] width 198 height 46
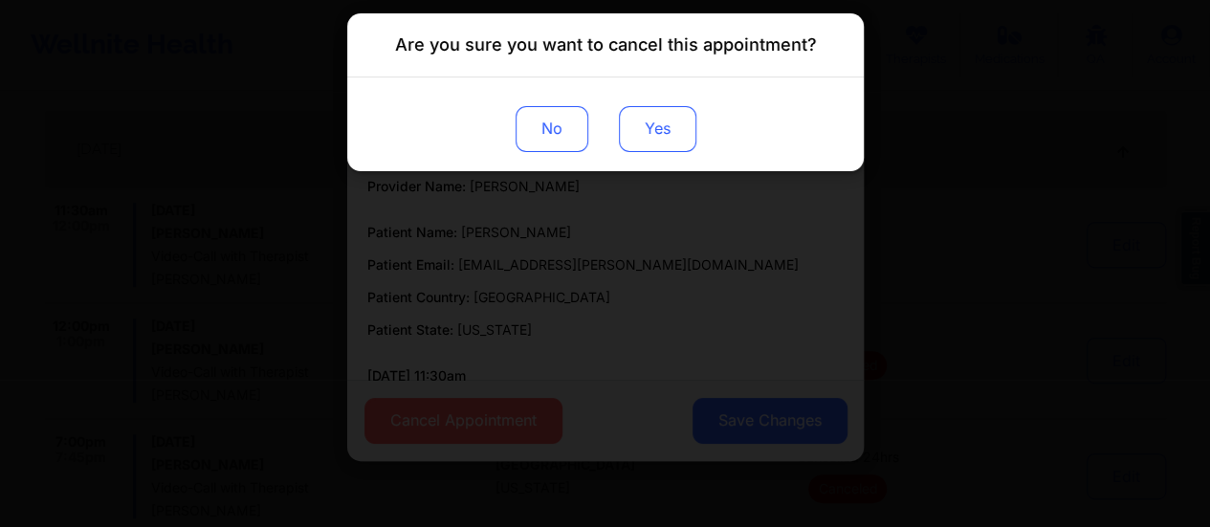
click at [693, 135] on button "Yes" at bounding box center [656, 129] width 77 height 46
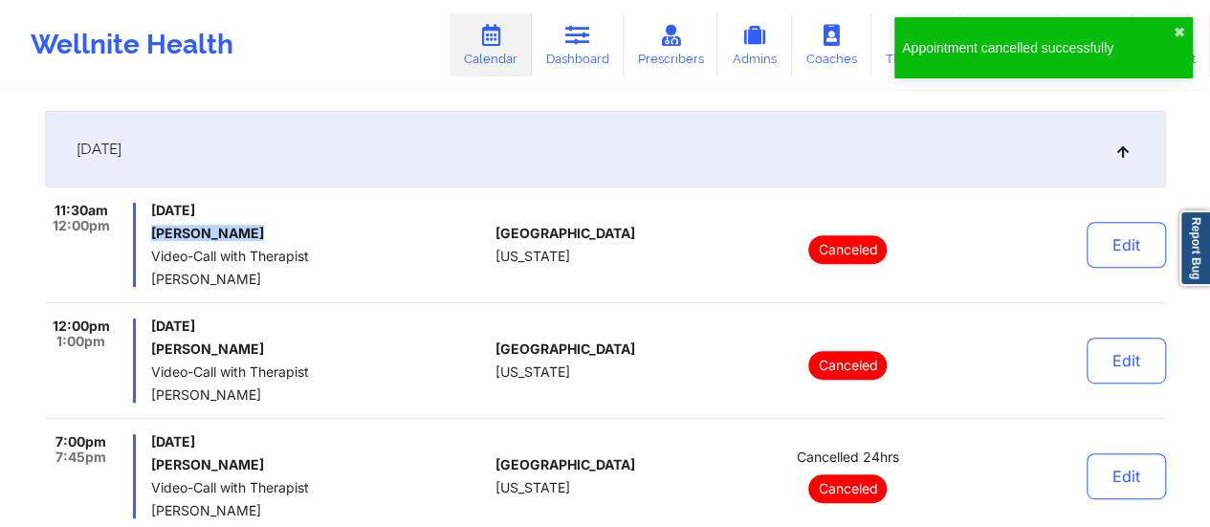
drag, startPoint x: 260, startPoint y: 234, endPoint x: 147, endPoint y: 229, distance: 113.0
click at [147, 229] on div "11:30am 12:00pm [DATE] [PERSON_NAME] Video-Call with Therapist [PERSON_NAME]" at bounding box center [266, 245] width 443 height 84
copy h6 "[PERSON_NAME]"
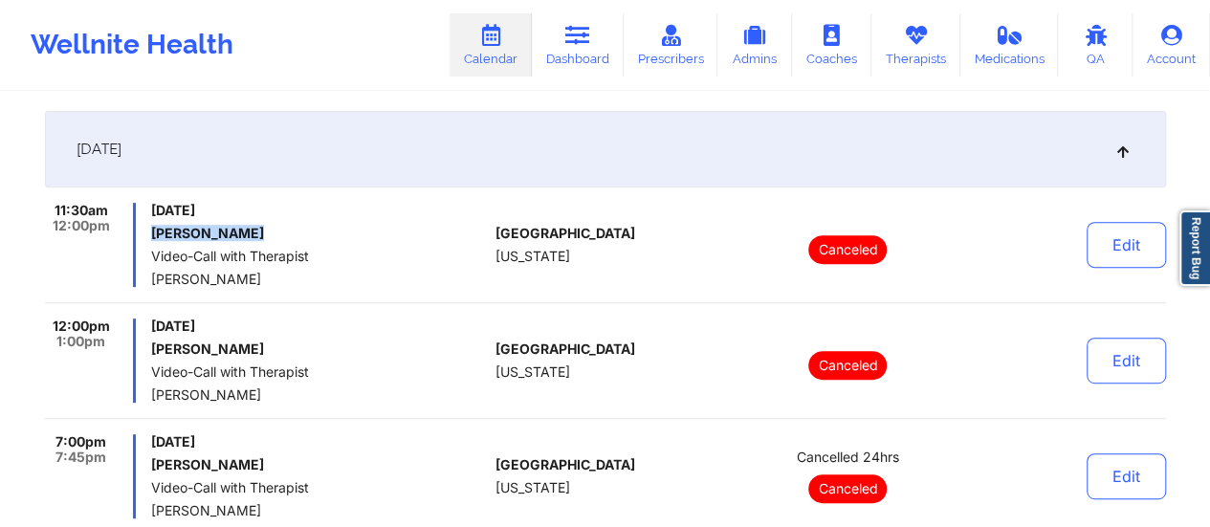
scroll to position [0, 0]
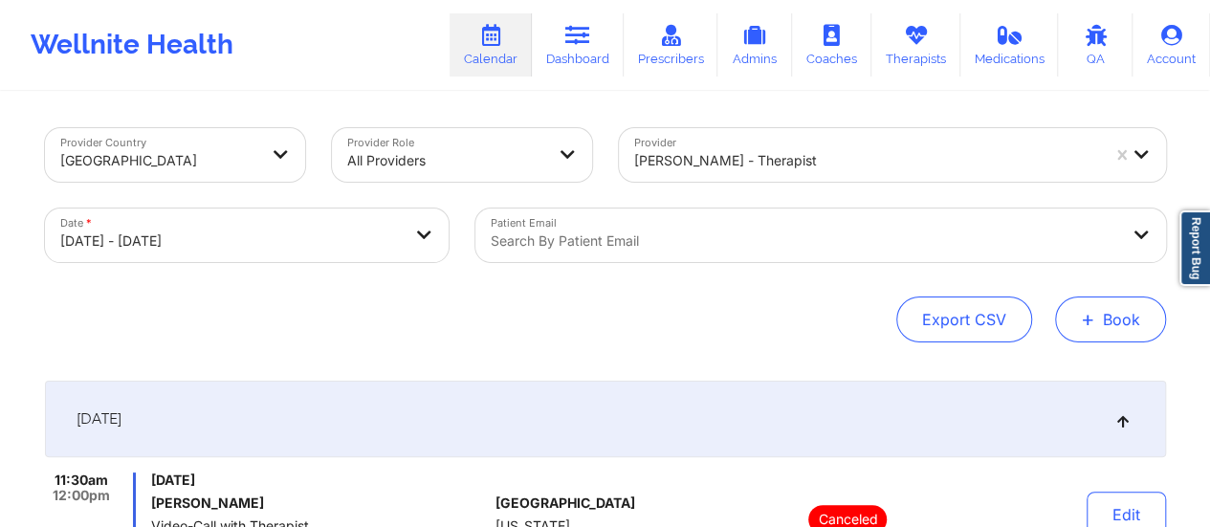
drag, startPoint x: 1071, startPoint y: 294, endPoint x: 1090, endPoint y: 323, distance: 35.3
click at [1090, 323] on div "Provider Country [GEOGRAPHIC_DATA] Provider Role All Providers Provider [PERSON…" at bounding box center [605, 235] width 1121 height 214
click at [1090, 323] on span "+" at bounding box center [1088, 319] width 14 height 11
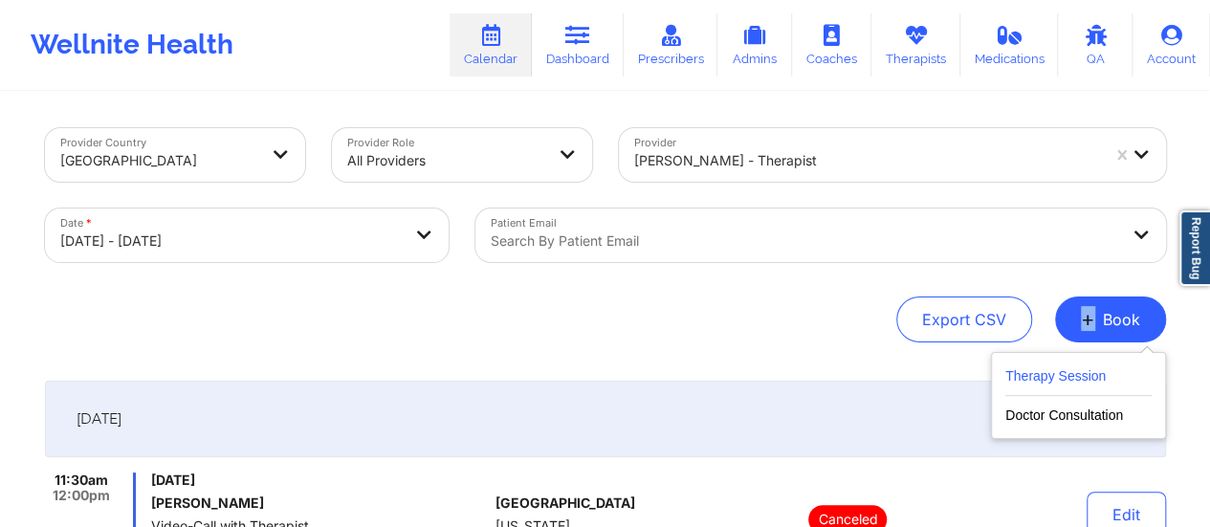
click at [1008, 372] on button "Therapy Session" at bounding box center [1078, 380] width 146 height 32
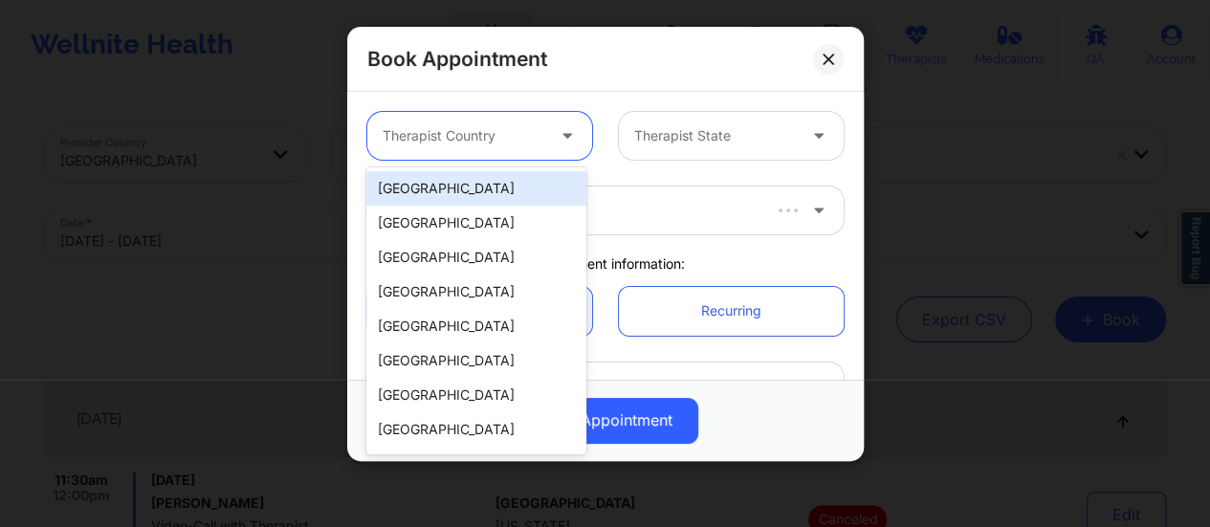
click at [558, 125] on icon at bounding box center [567, 132] width 19 height 16
click at [494, 197] on div "[GEOGRAPHIC_DATA]" at bounding box center [476, 188] width 220 height 34
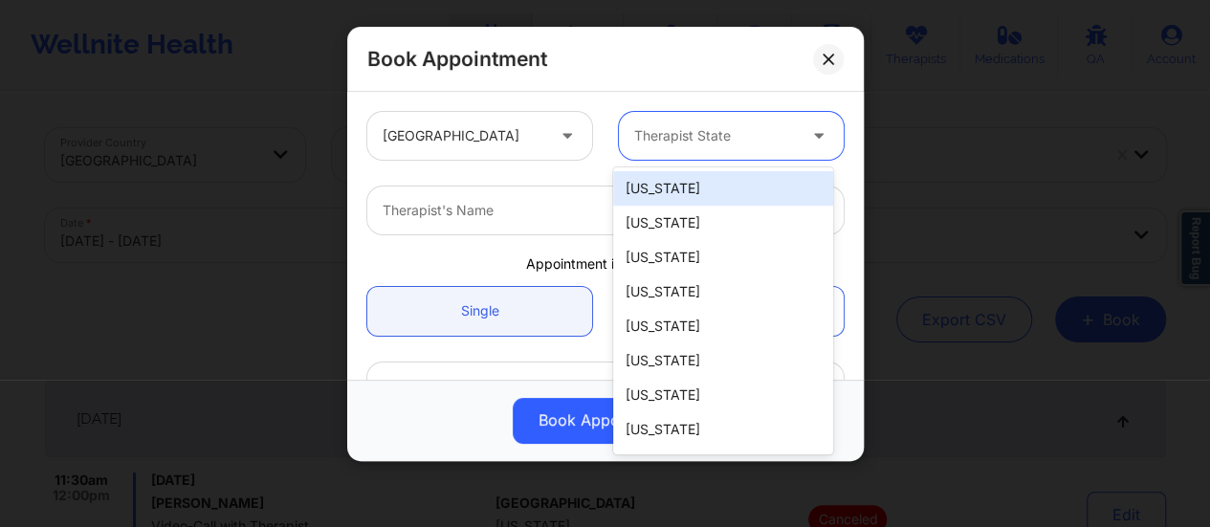
click at [651, 137] on div at bounding box center [715, 135] width 162 height 23
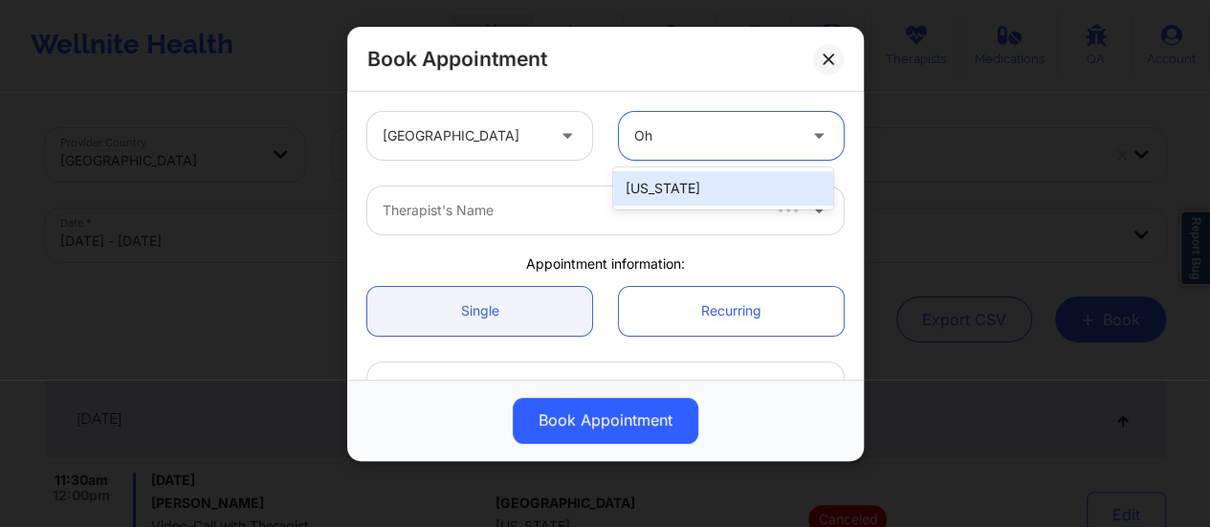
type input "Ohi"
click at [658, 171] on div "[US_STATE]" at bounding box center [723, 188] width 220 height 34
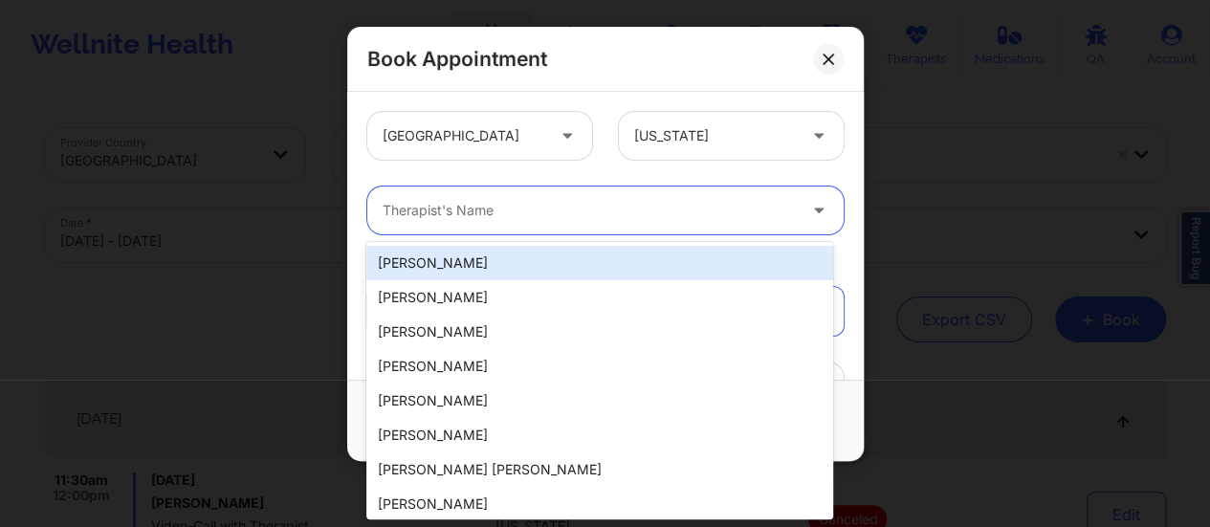
click at [545, 210] on div at bounding box center [589, 210] width 413 height 23
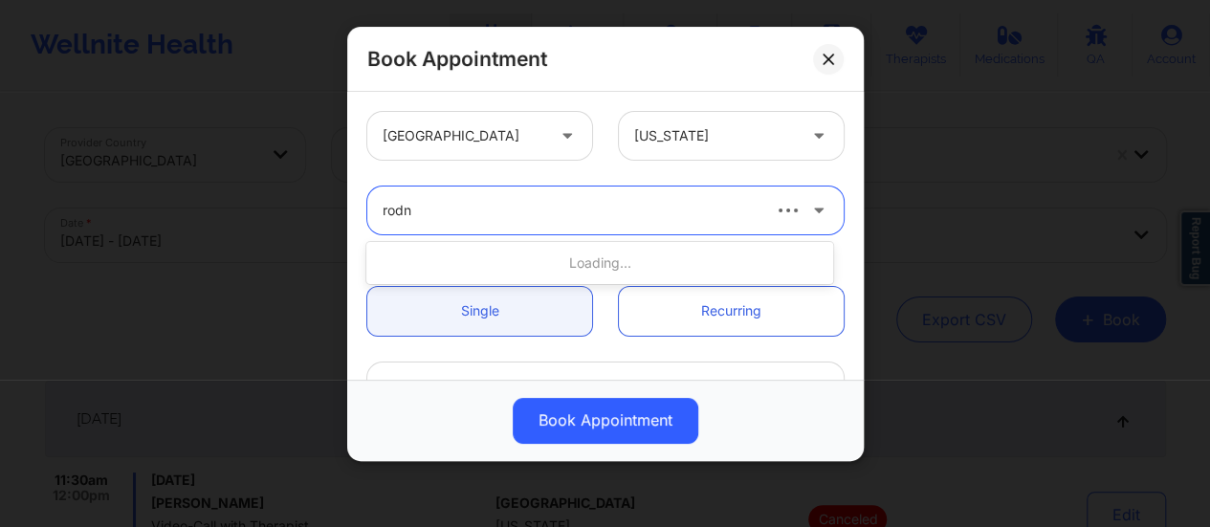
type input "rodne"
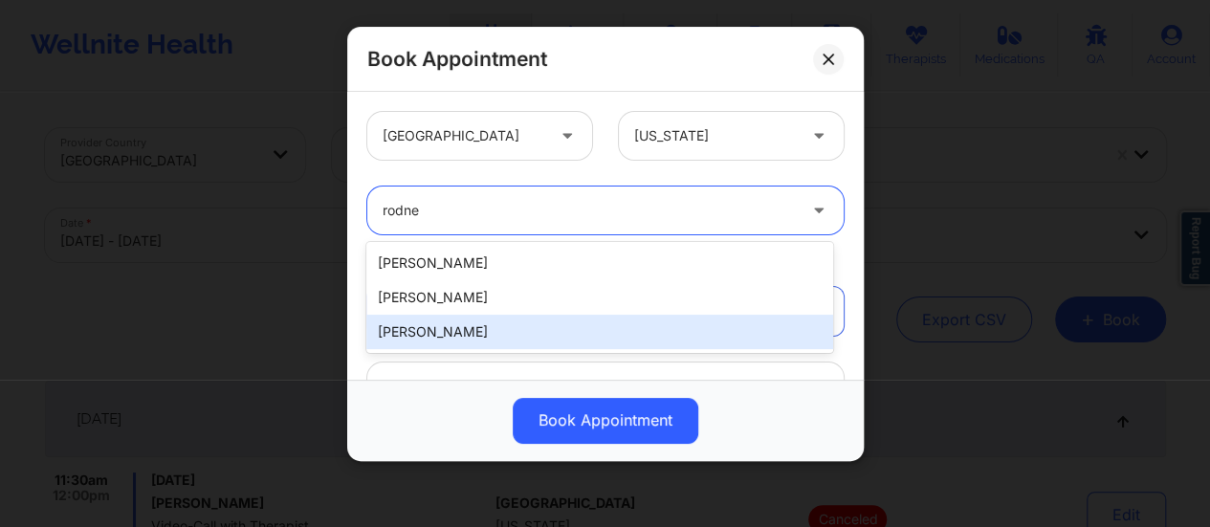
click at [505, 319] on div "[PERSON_NAME]" at bounding box center [599, 332] width 467 height 34
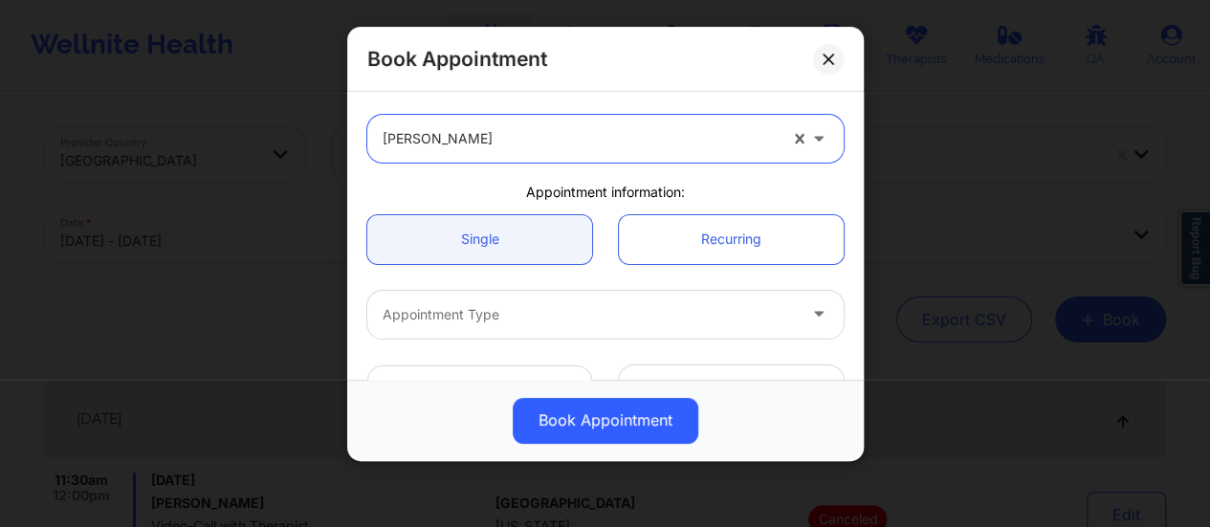
scroll to position [73, 0]
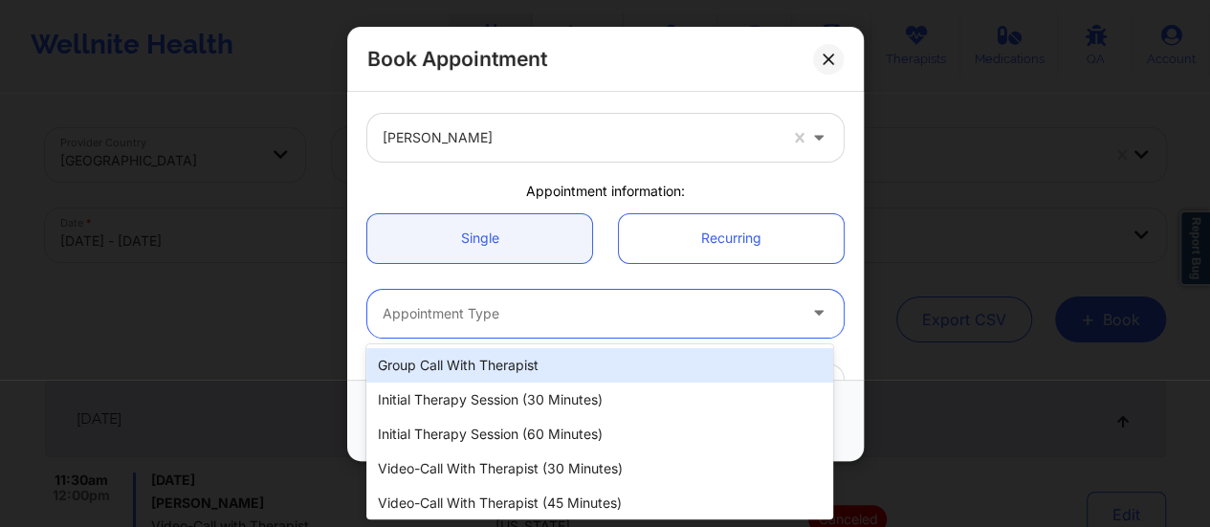
click at [519, 306] on div at bounding box center [589, 313] width 413 height 23
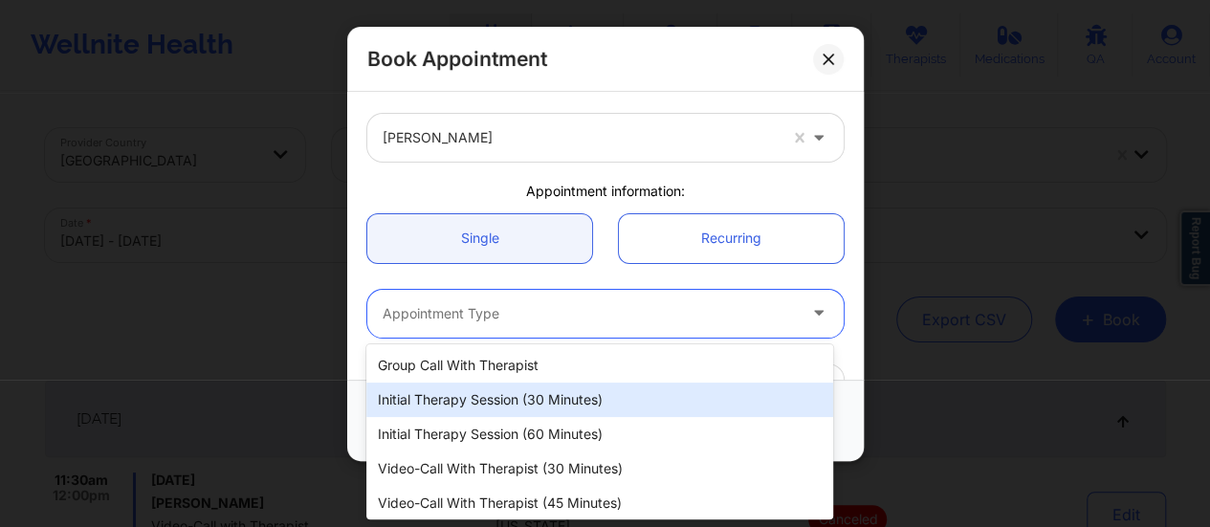
click at [488, 404] on div "Initial Therapy Session (30 minutes)" at bounding box center [599, 400] width 467 height 34
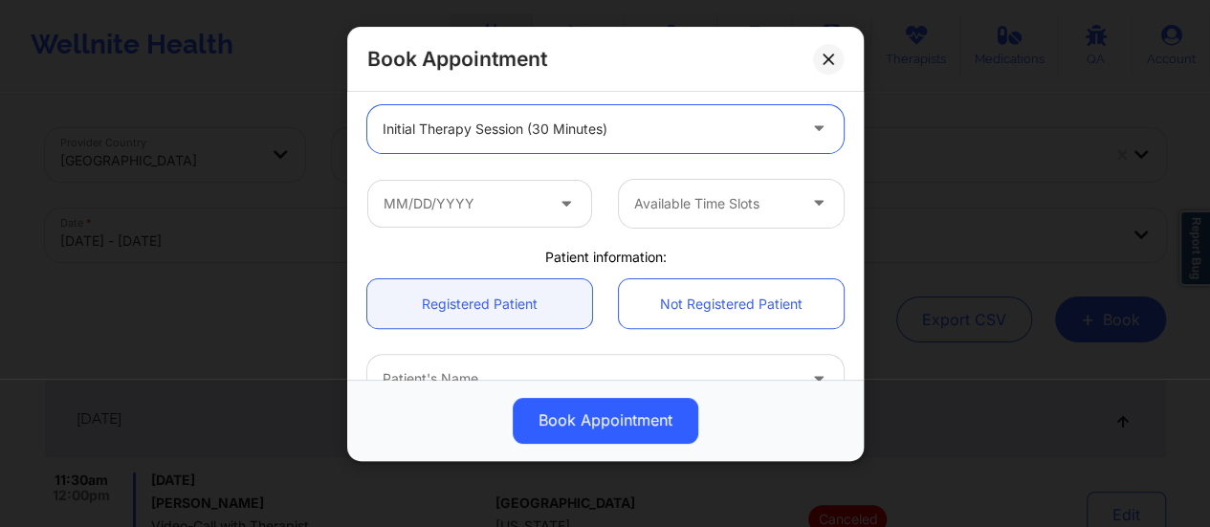
scroll to position [268, 0]
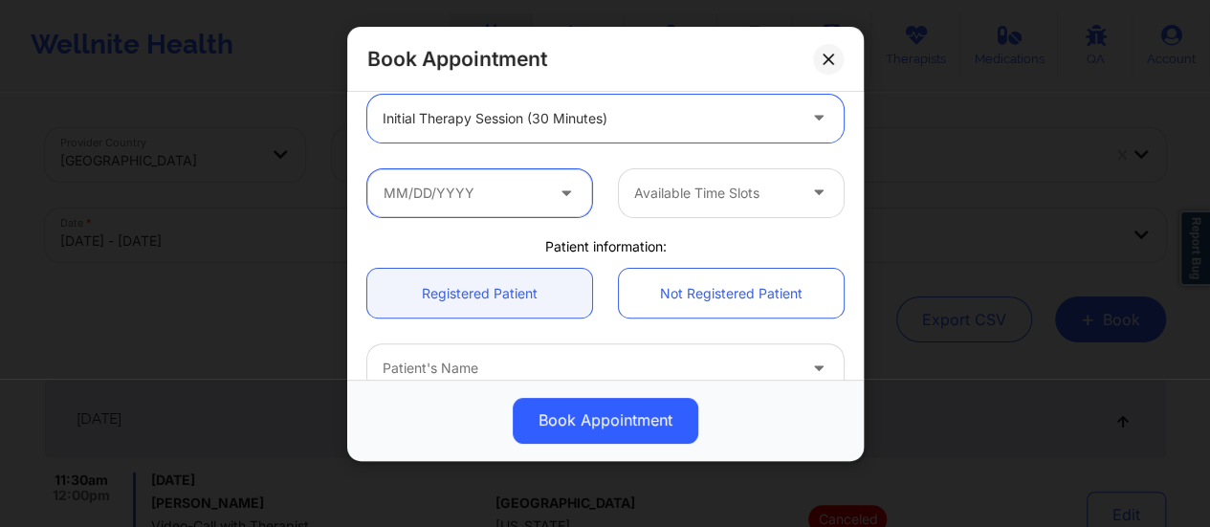
click at [482, 195] on input "text" at bounding box center [479, 193] width 225 height 48
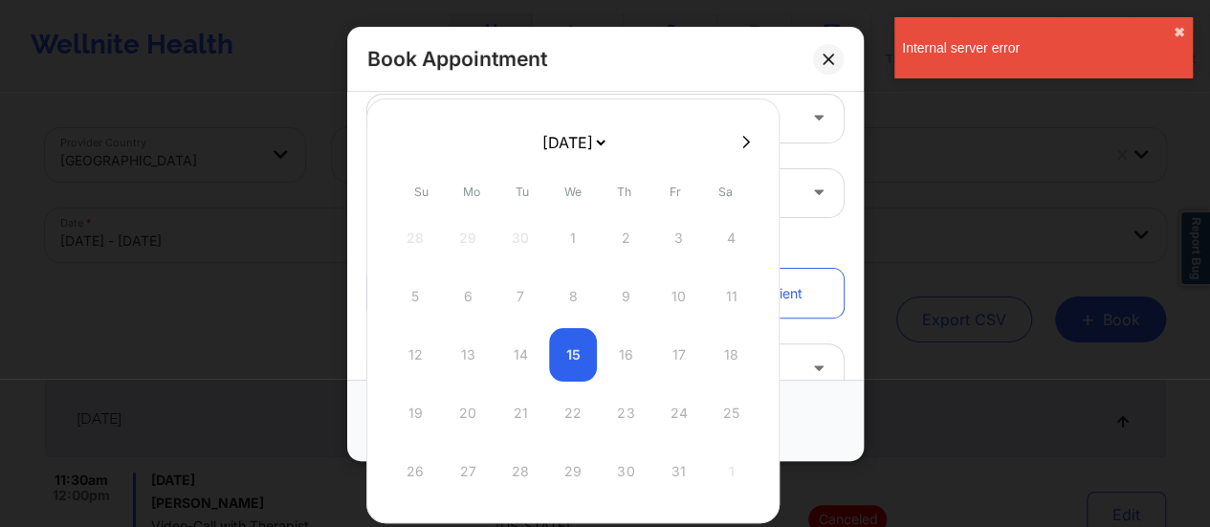
click at [564, 357] on div "12 13 14 15 16 17 18" at bounding box center [573, 355] width 364 height 54
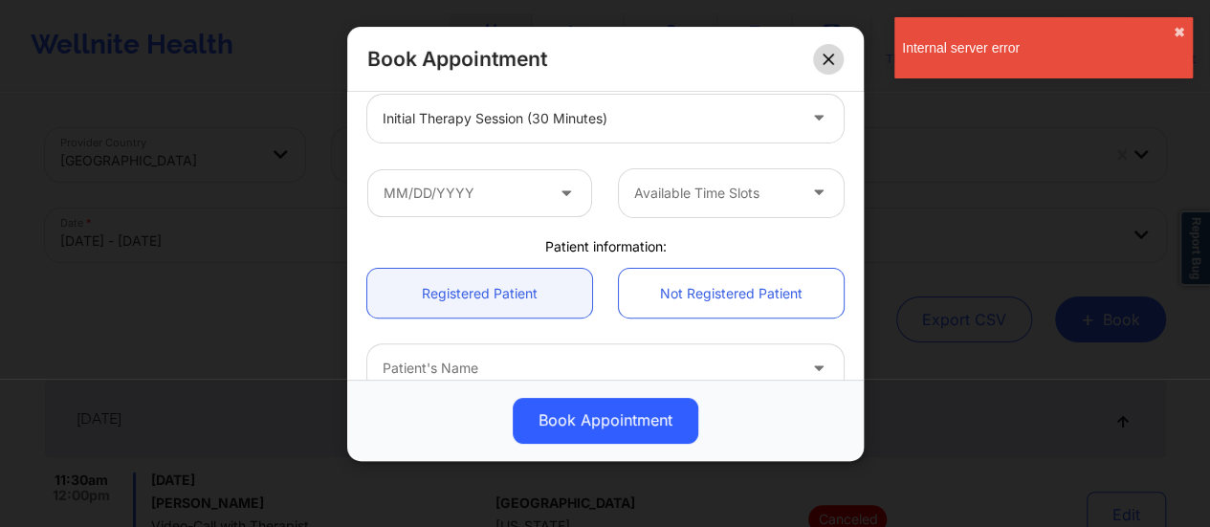
click at [824, 55] on icon at bounding box center [828, 59] width 11 height 11
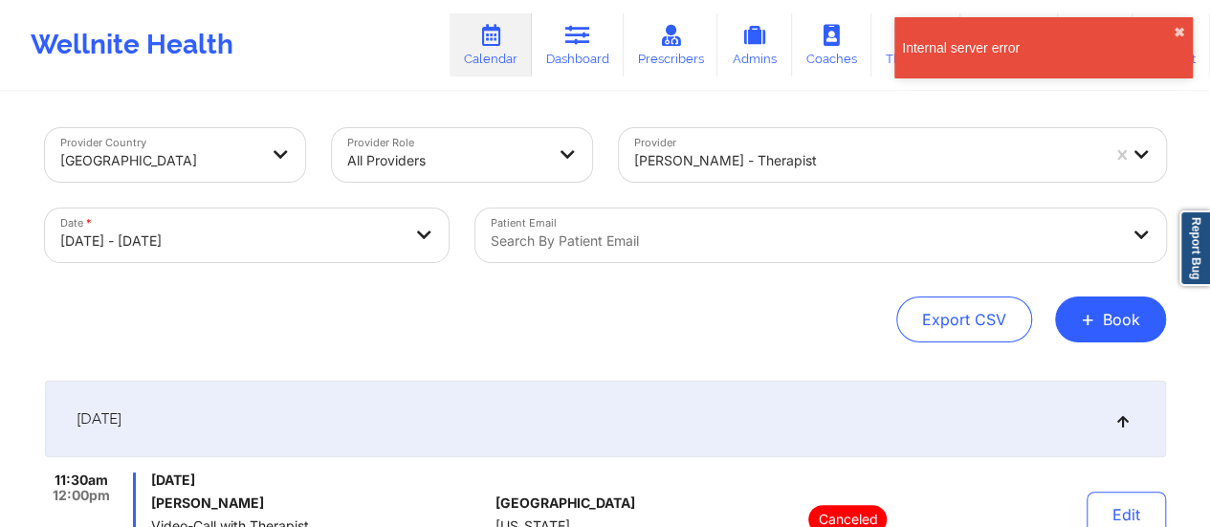
click at [1182, 24] on div "Internal server error ✖︎" at bounding box center [1043, 47] width 298 height 61
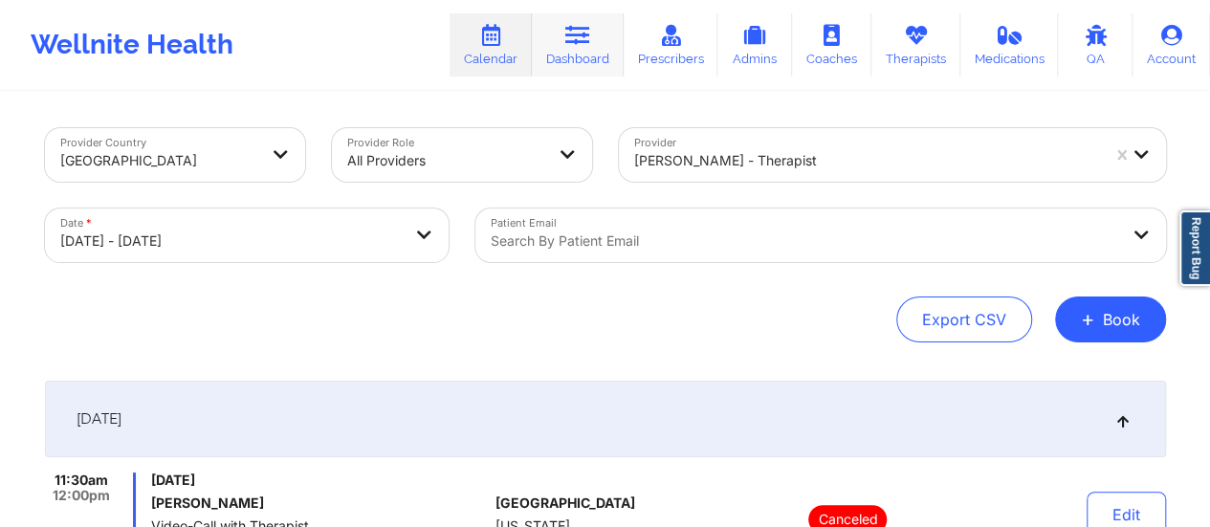
click at [605, 51] on link "Dashboard" at bounding box center [578, 44] width 92 height 63
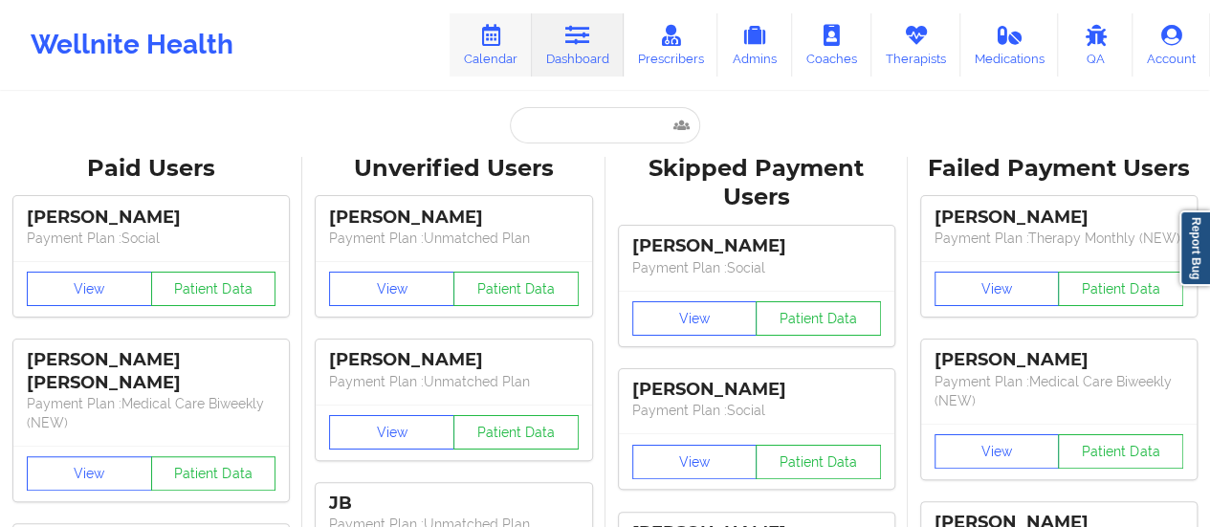
click at [490, 55] on link "Calendar" at bounding box center [491, 44] width 82 height 63
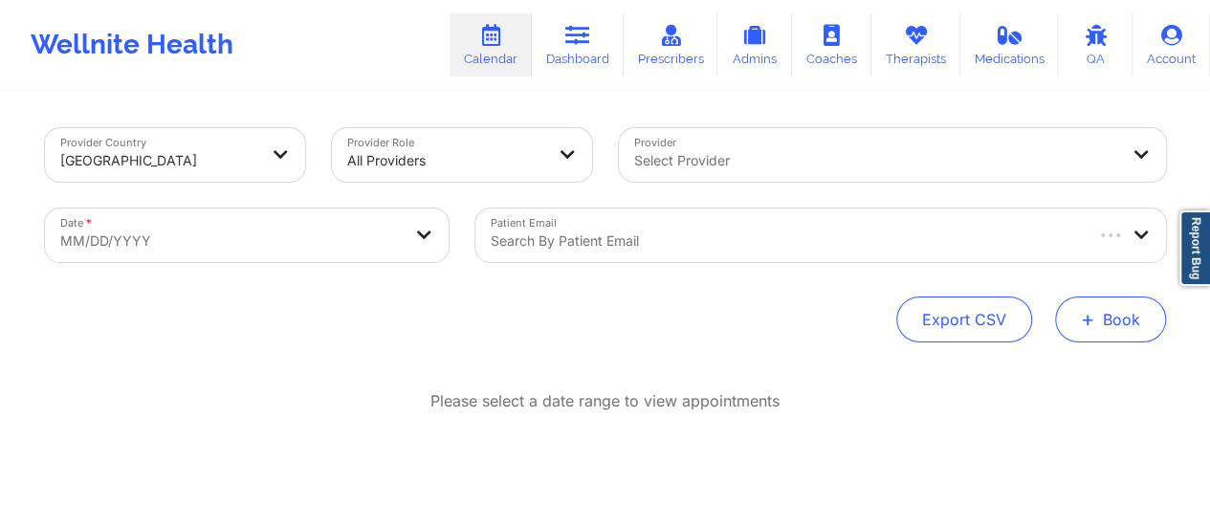
click at [1069, 313] on button "+ Book" at bounding box center [1110, 320] width 111 height 46
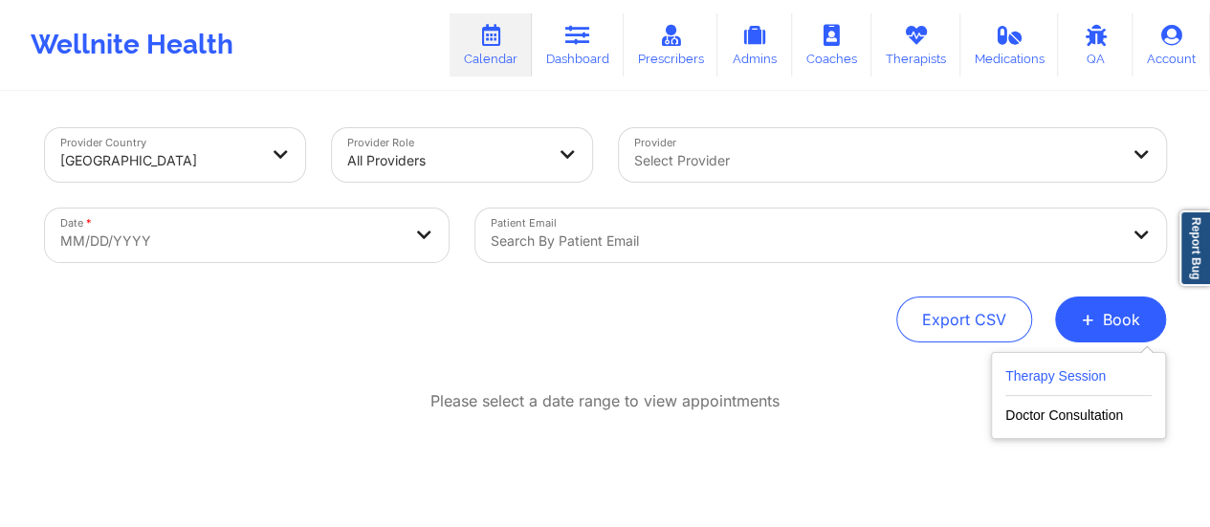
click at [1030, 369] on button "Therapy Session" at bounding box center [1078, 380] width 146 height 32
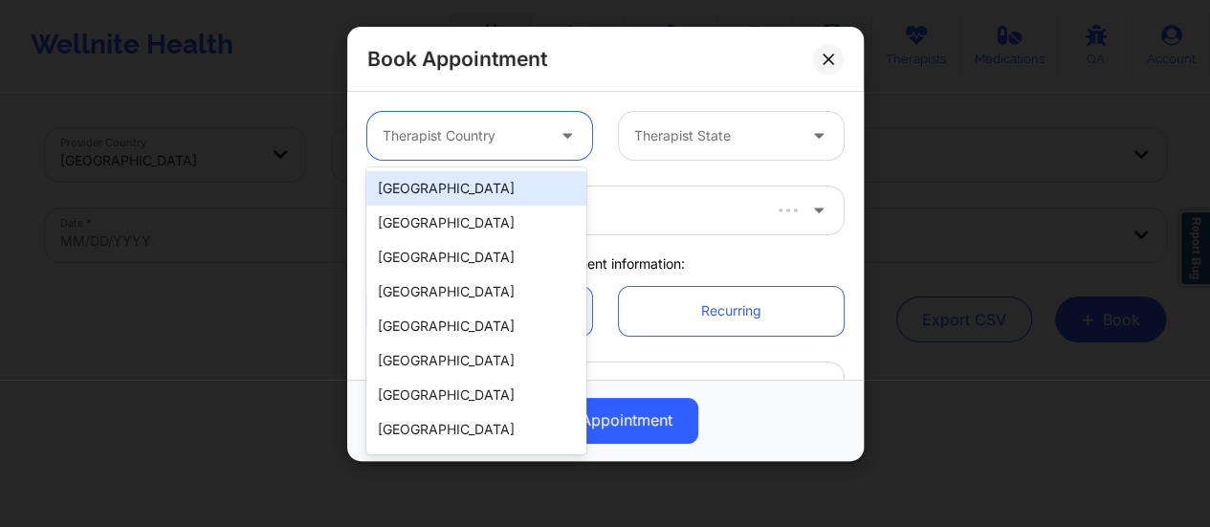
click at [536, 135] on div at bounding box center [464, 135] width 162 height 23
click at [488, 194] on div "[GEOGRAPHIC_DATA]" at bounding box center [476, 188] width 220 height 34
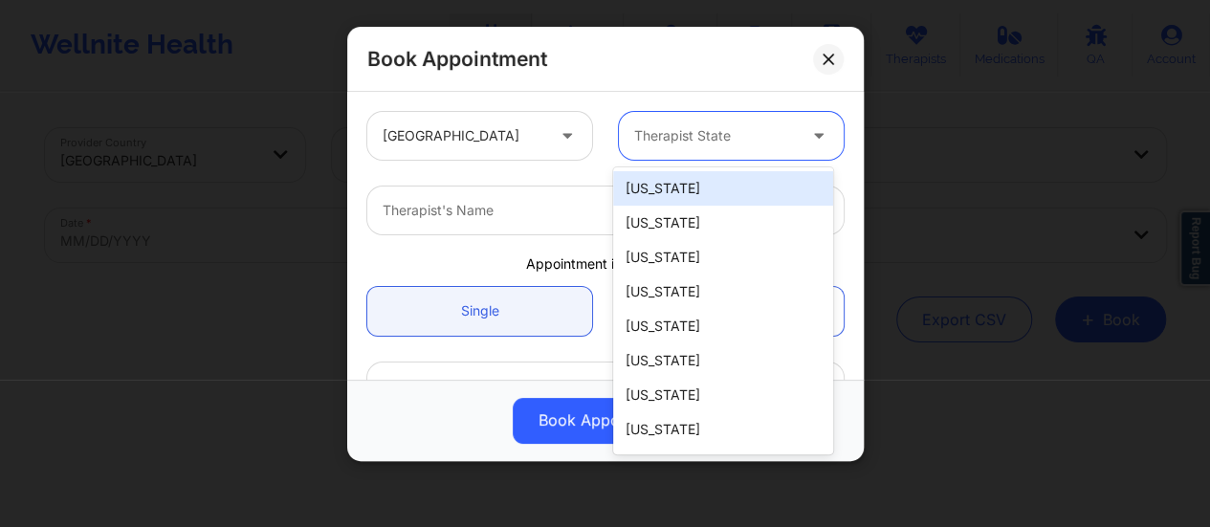
click at [670, 158] on div "Therapist State" at bounding box center [708, 136] width 179 height 48
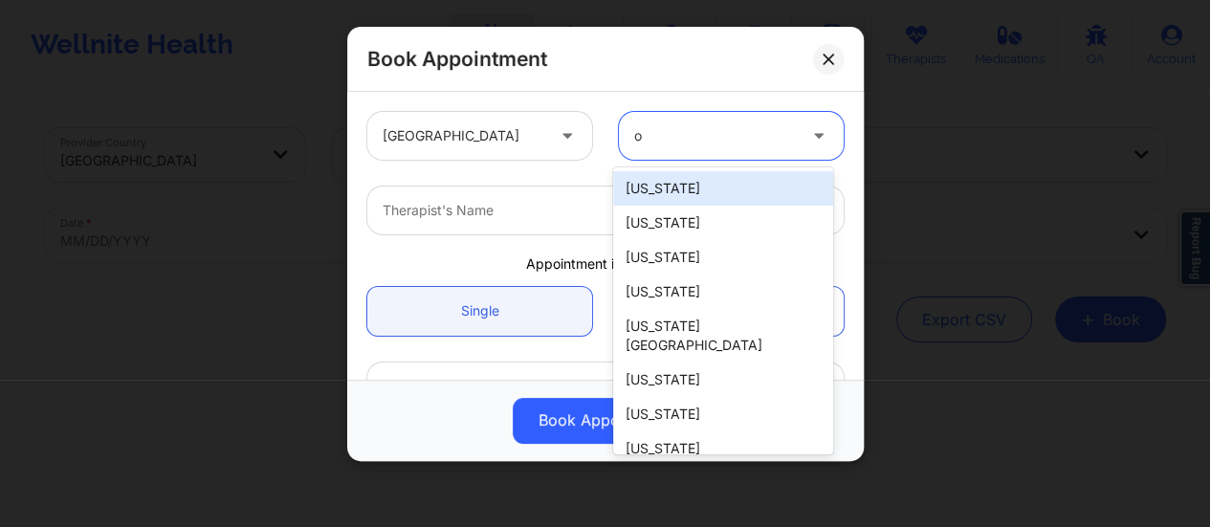
type input "oh"
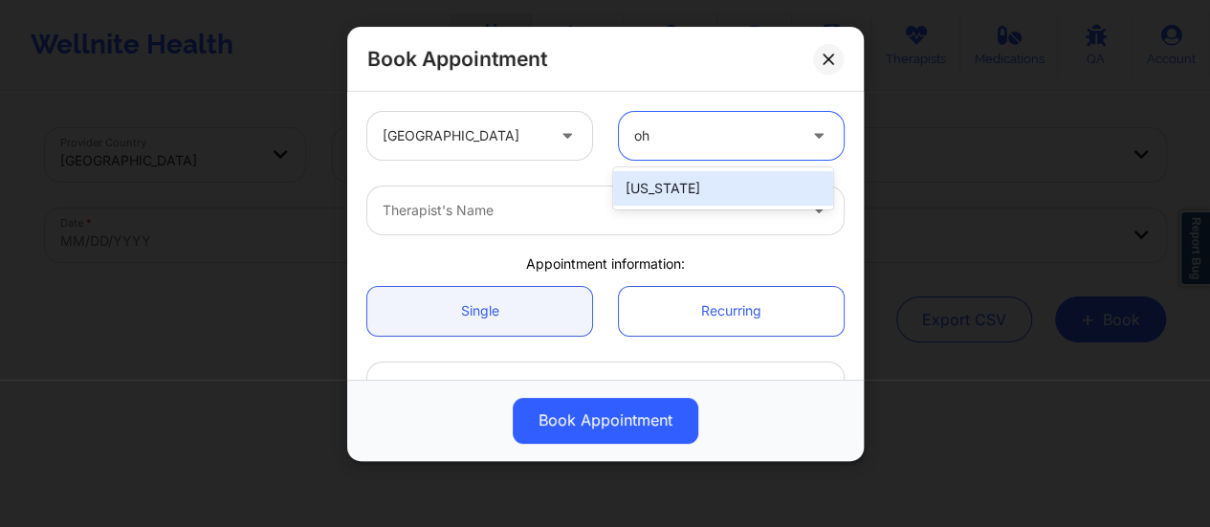
click at [670, 171] on div "[US_STATE]" at bounding box center [723, 188] width 220 height 34
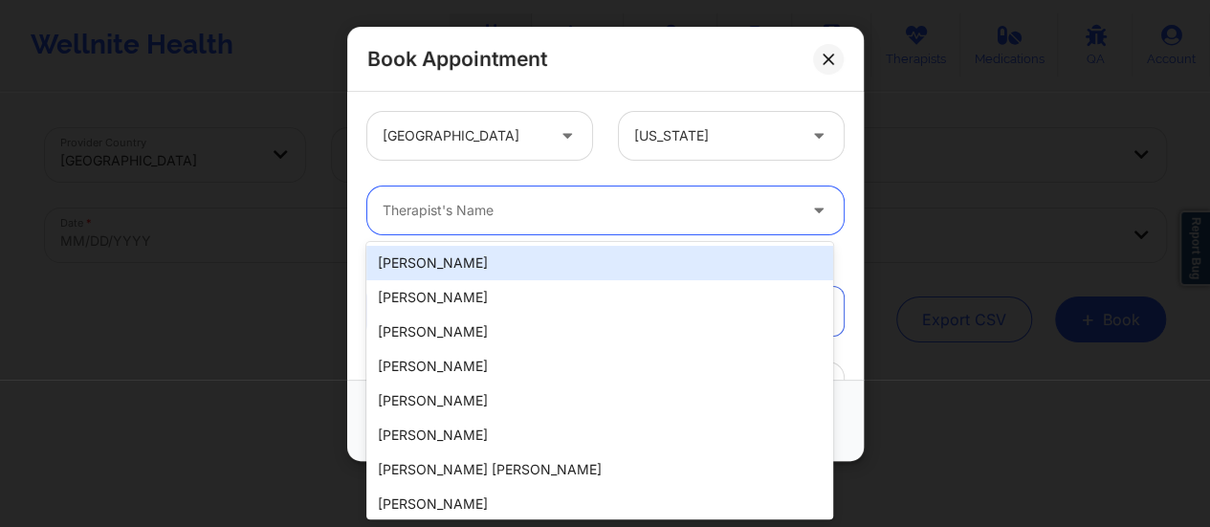
click at [593, 217] on div at bounding box center [589, 210] width 413 height 23
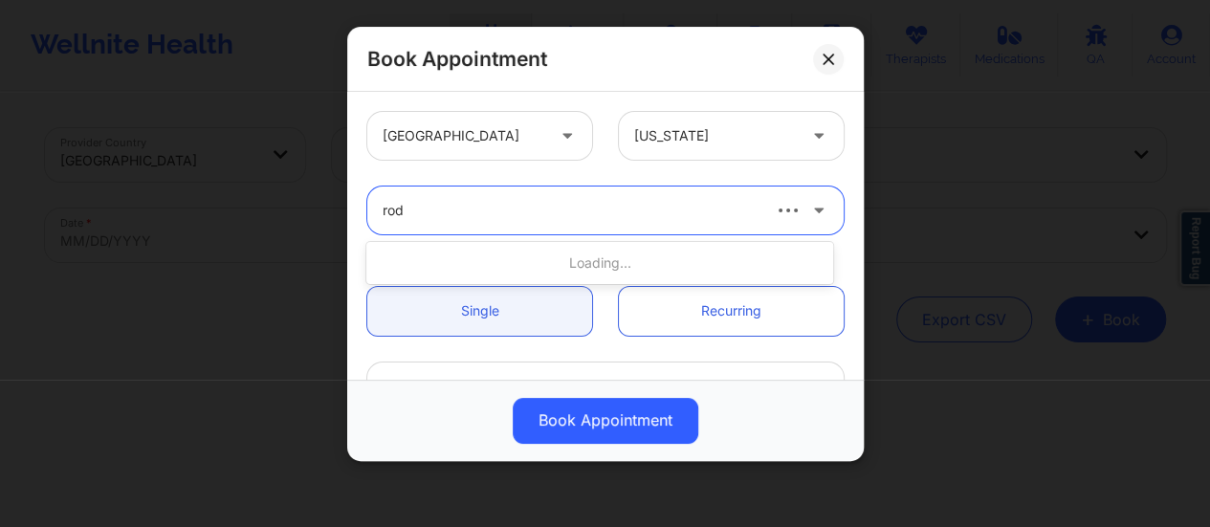
type input "rodn"
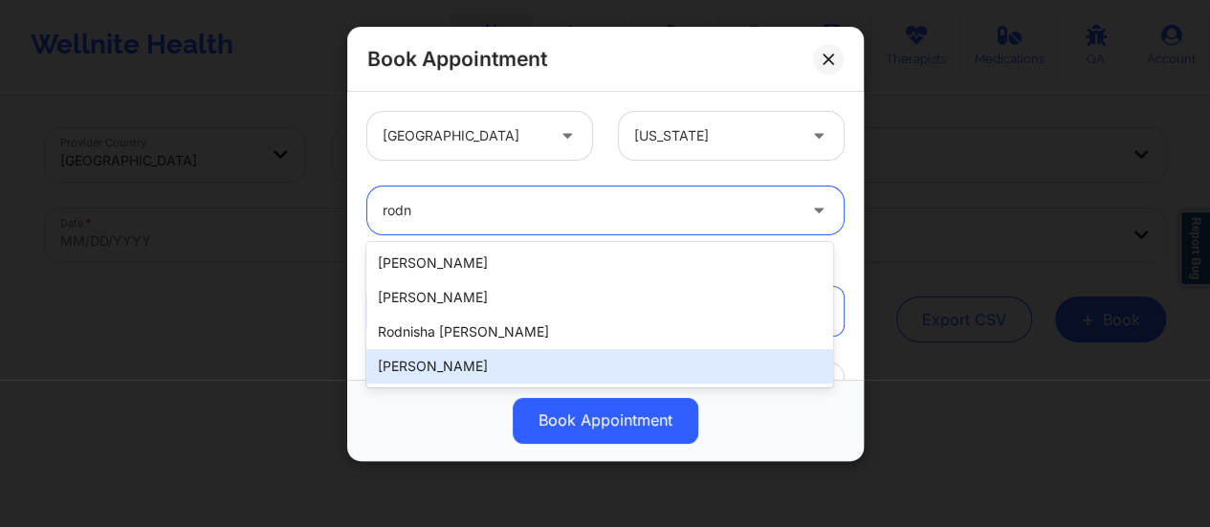
click at [454, 364] on div "[PERSON_NAME]" at bounding box center [599, 366] width 467 height 34
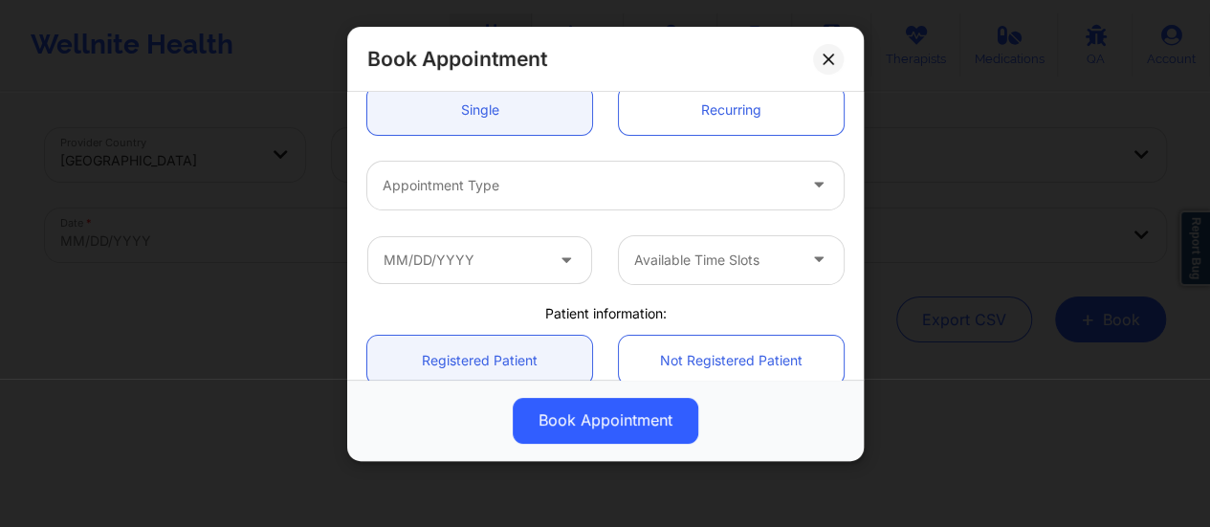
scroll to position [211, 0]
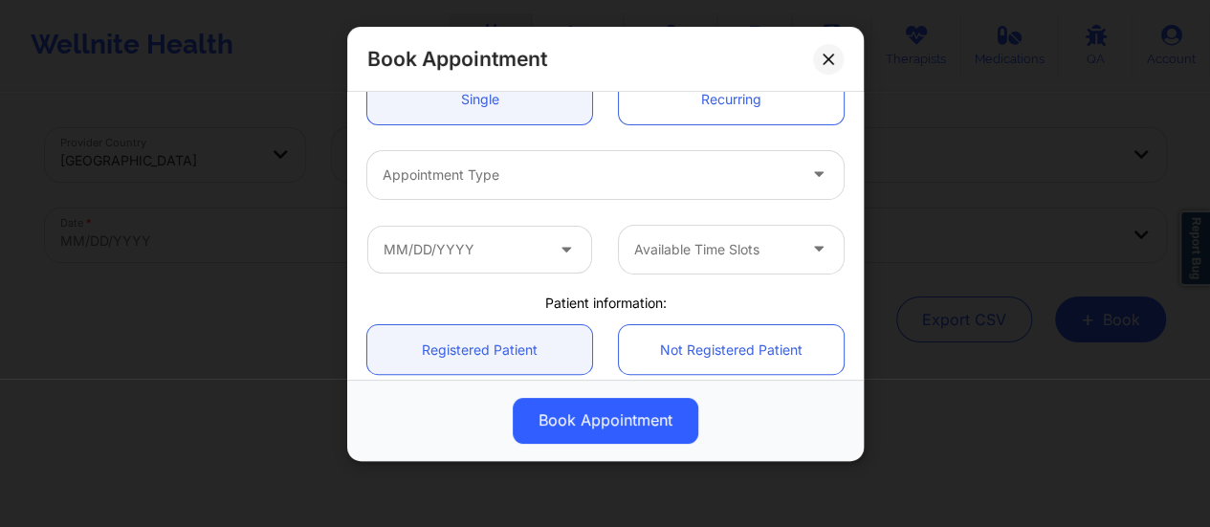
click at [486, 183] on div at bounding box center [589, 175] width 413 height 23
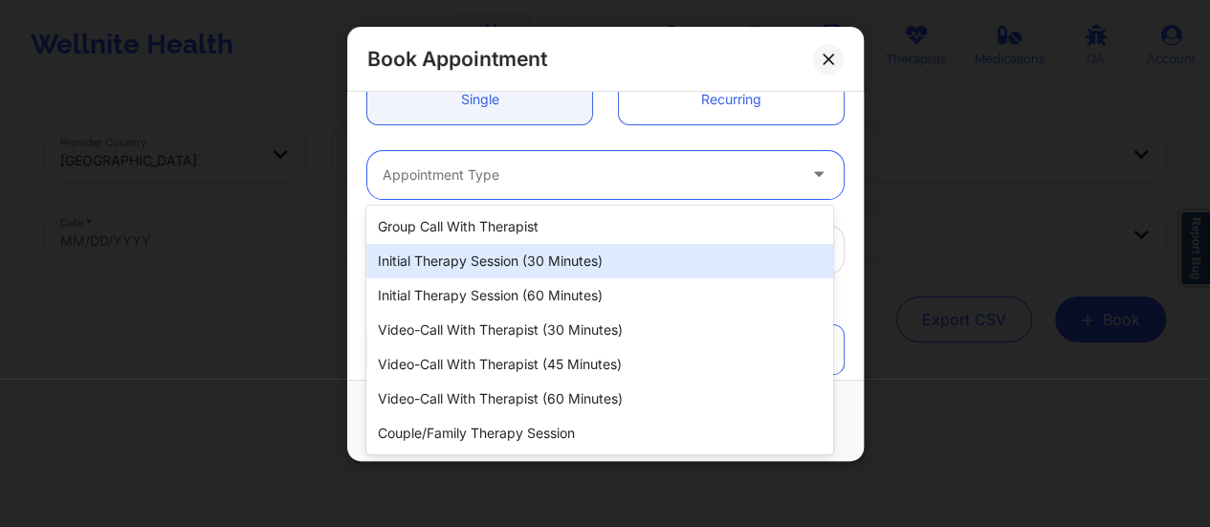
click at [475, 269] on div "Initial Therapy Session (30 minutes)" at bounding box center [599, 261] width 467 height 34
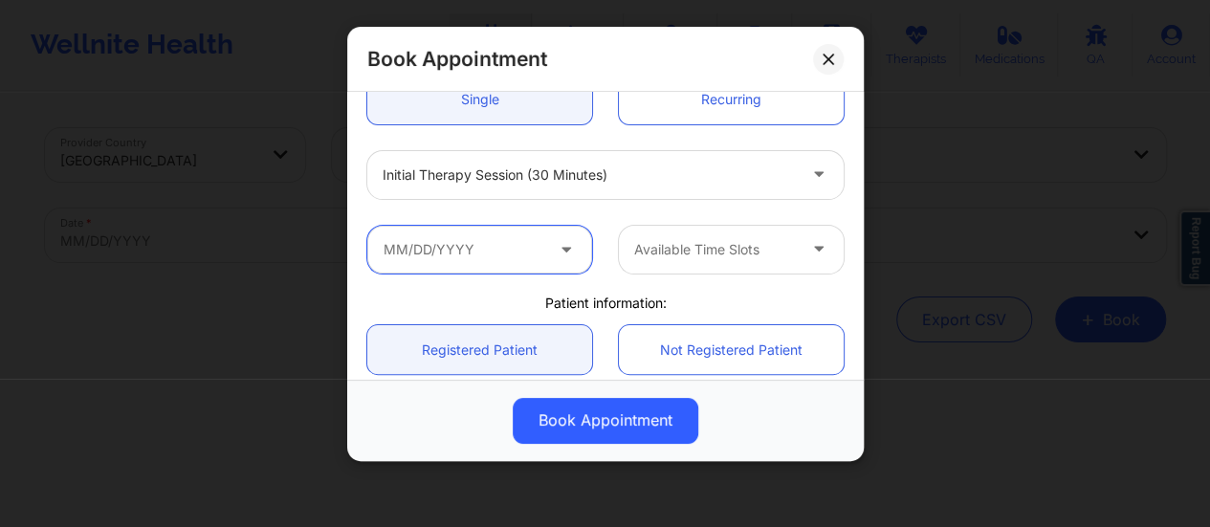
click at [497, 267] on input "text" at bounding box center [479, 250] width 225 height 48
click at [824, 66] on button at bounding box center [828, 59] width 31 height 31
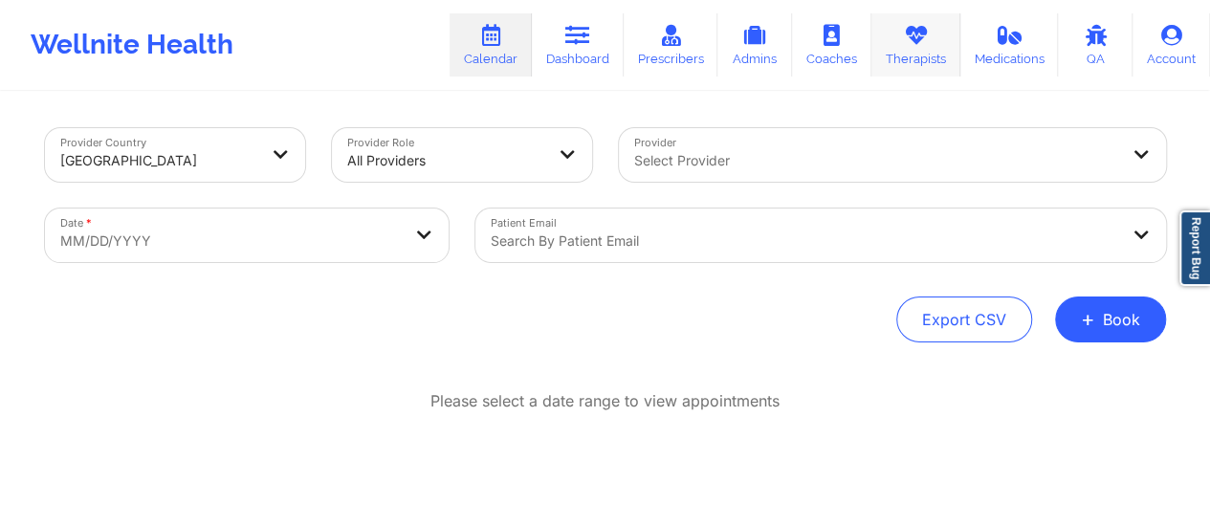
click at [934, 59] on link "Therapists" at bounding box center [916, 44] width 89 height 63
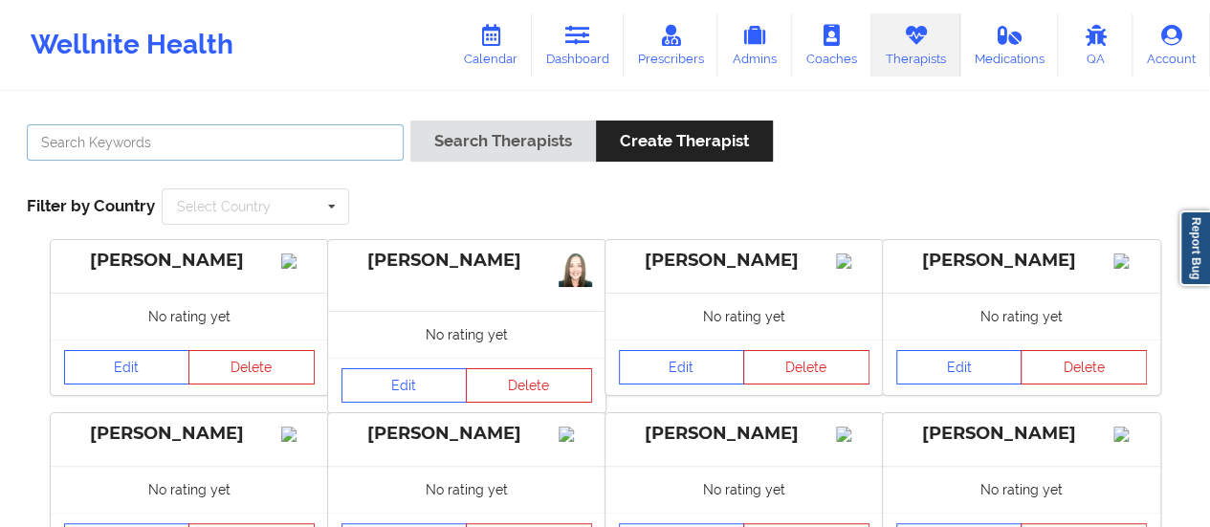
click at [279, 128] on input "text" at bounding box center [215, 142] width 377 height 36
type input "[PERSON_NAME]"
click at [410, 121] on button "Search Therapists" at bounding box center [503, 141] width 186 height 41
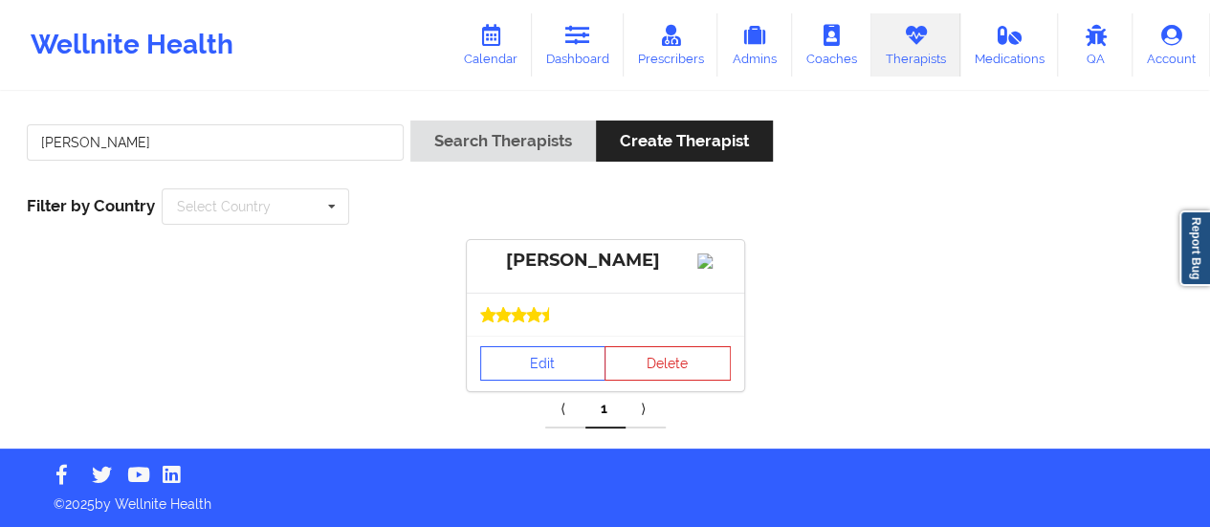
click at [533, 391] on div "Edit Delete" at bounding box center [605, 363] width 277 height 55
click at [527, 381] on link "Edit" at bounding box center [543, 363] width 126 height 34
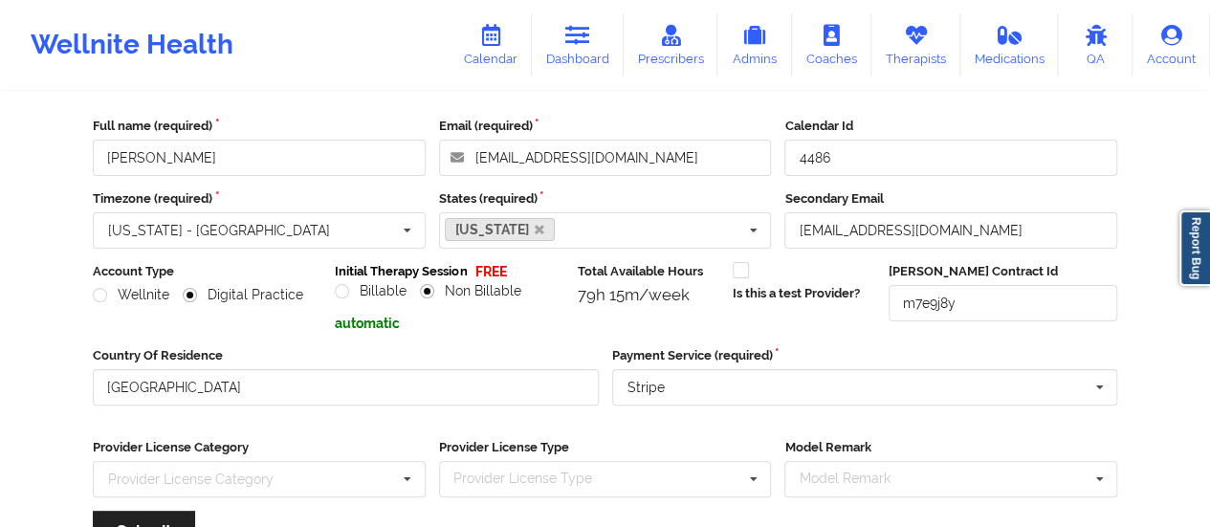
scroll to position [344, 0]
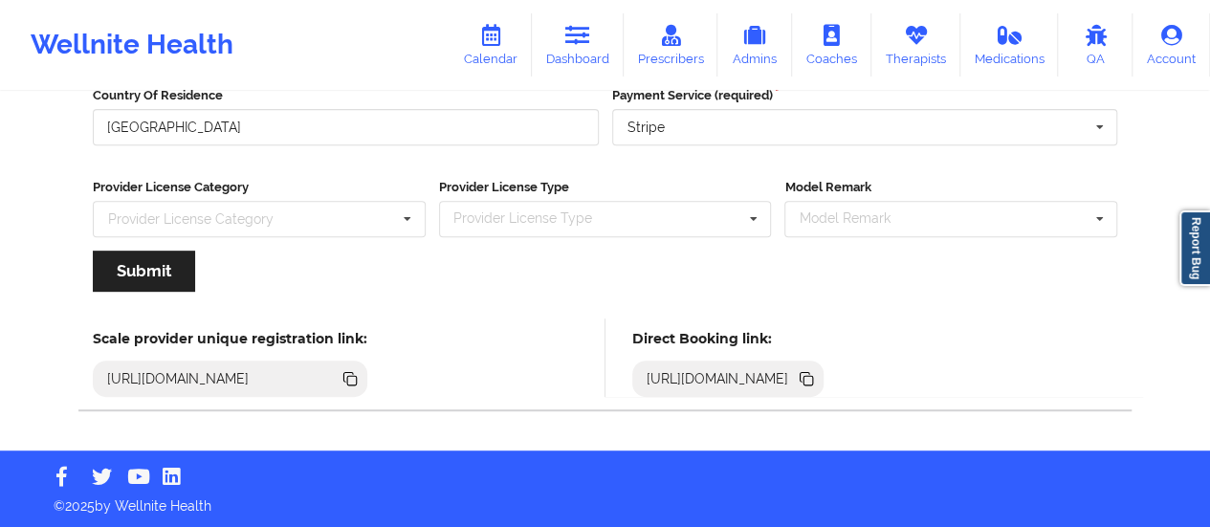
click at [810, 377] on icon at bounding box center [806, 377] width 10 height 10
click at [503, 51] on link "Calendar" at bounding box center [491, 44] width 82 height 63
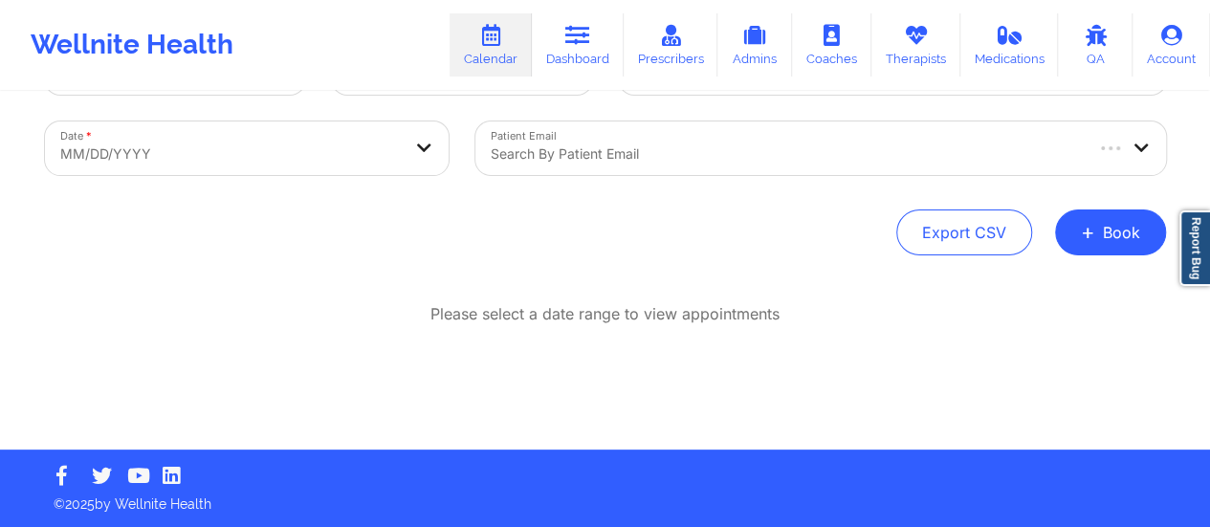
scroll to position [87, 0]
click at [1079, 235] on button "+ Book" at bounding box center [1110, 233] width 111 height 46
drag, startPoint x: 1017, startPoint y: 307, endPoint x: 1011, endPoint y: 298, distance: 11.2
click at [1011, 298] on div "Therapy Session Doctor Consultation" at bounding box center [1078, 308] width 146 height 62
click at [1011, 298] on button "Therapy Session" at bounding box center [1078, 293] width 146 height 32
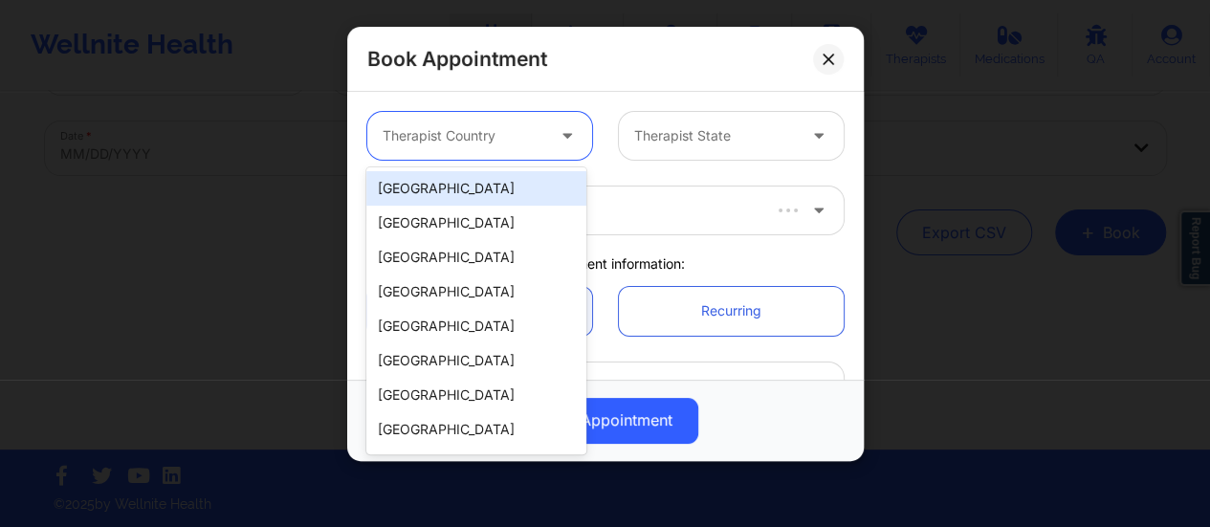
click at [509, 136] on div at bounding box center [464, 135] width 162 height 23
click at [459, 189] on div "[GEOGRAPHIC_DATA]" at bounding box center [476, 188] width 220 height 34
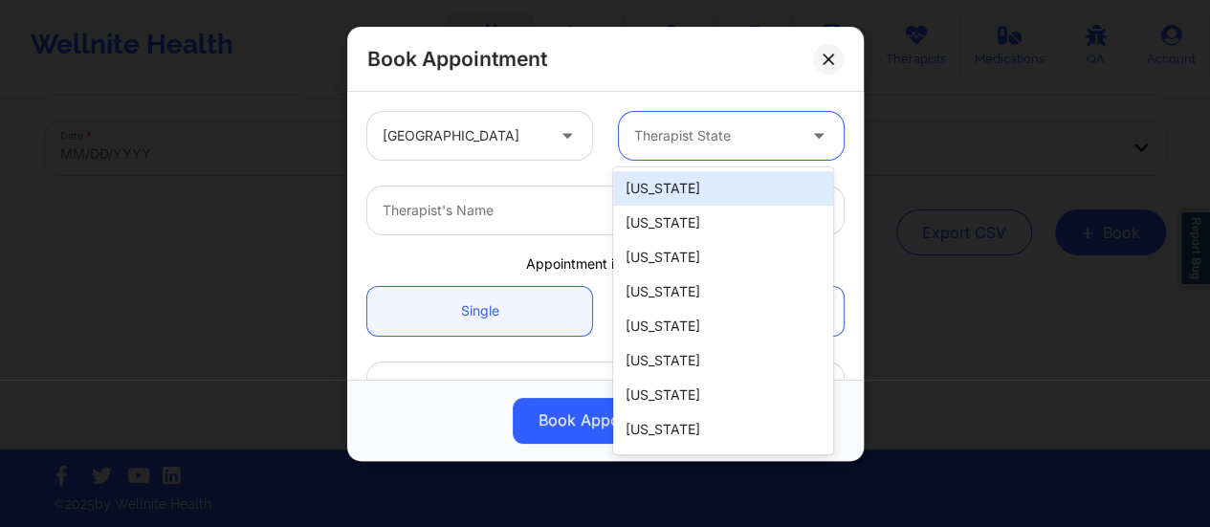
click at [704, 154] on div "Therapist State" at bounding box center [708, 136] width 179 height 48
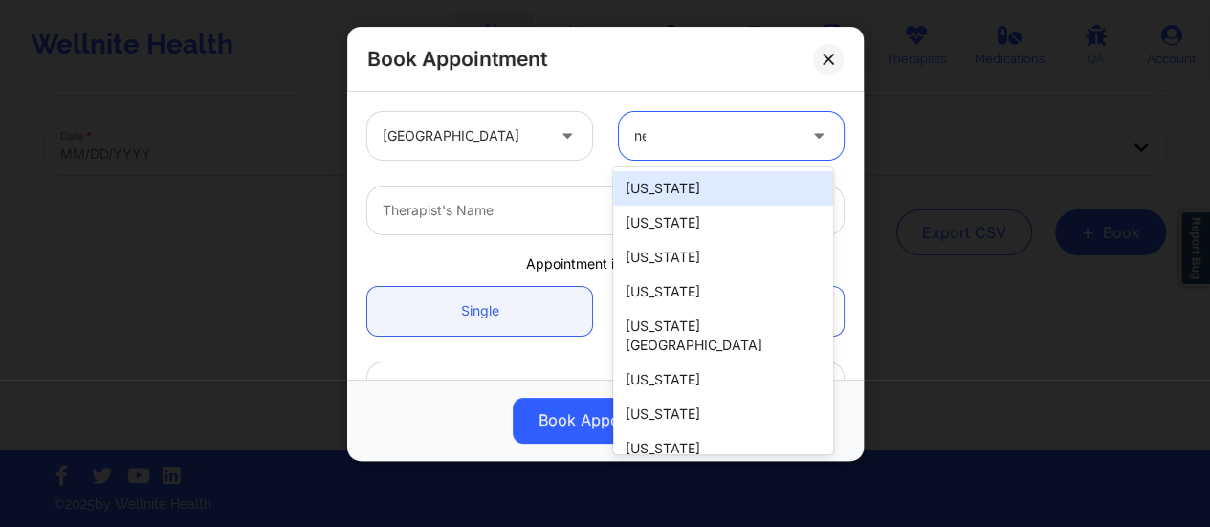
type input "new"
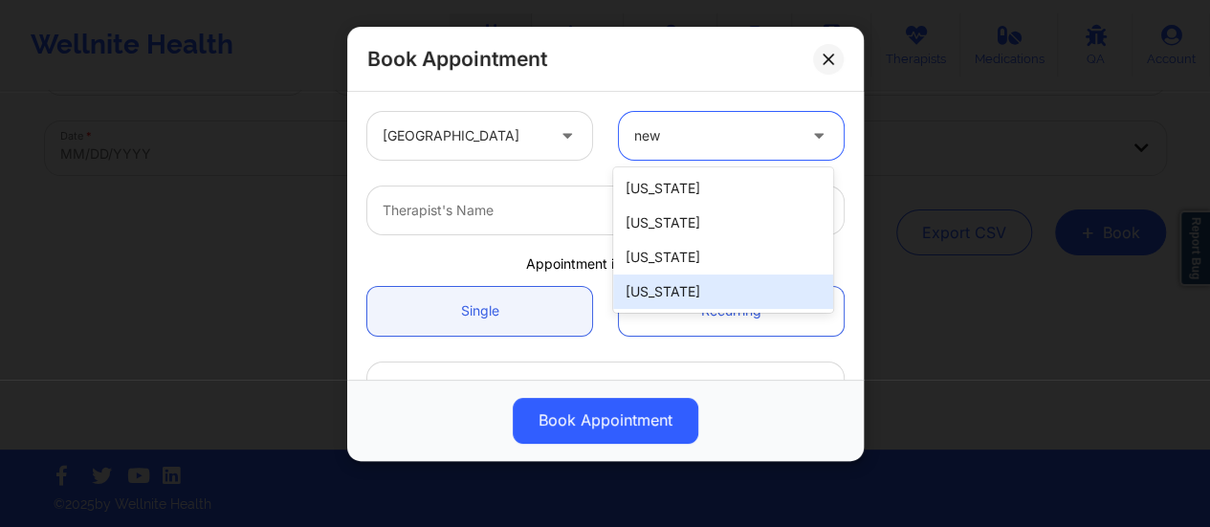
click at [664, 290] on div "[US_STATE]" at bounding box center [723, 292] width 220 height 34
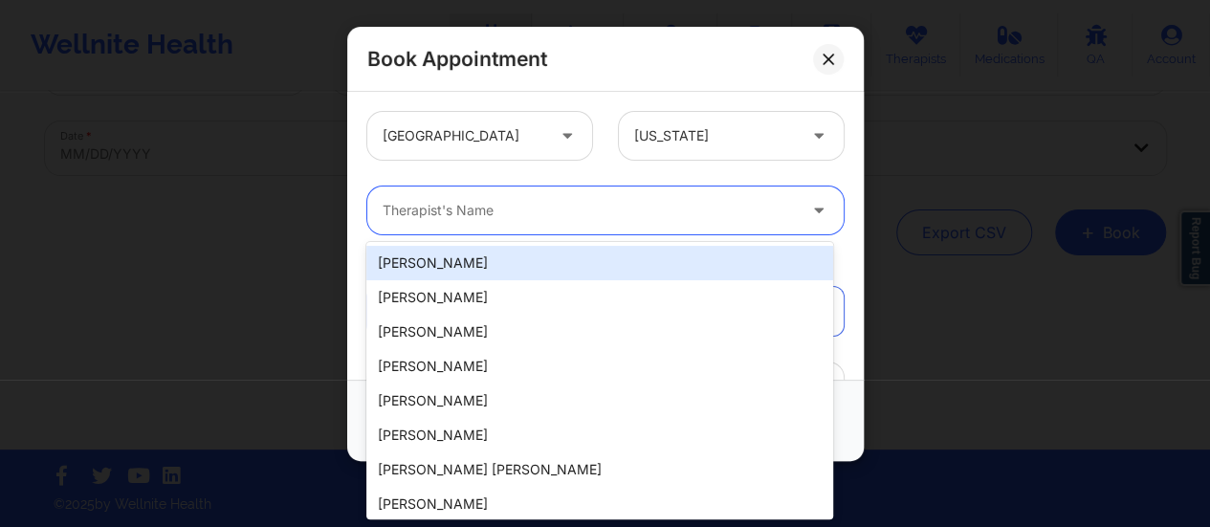
click at [519, 204] on div at bounding box center [589, 210] width 413 height 23
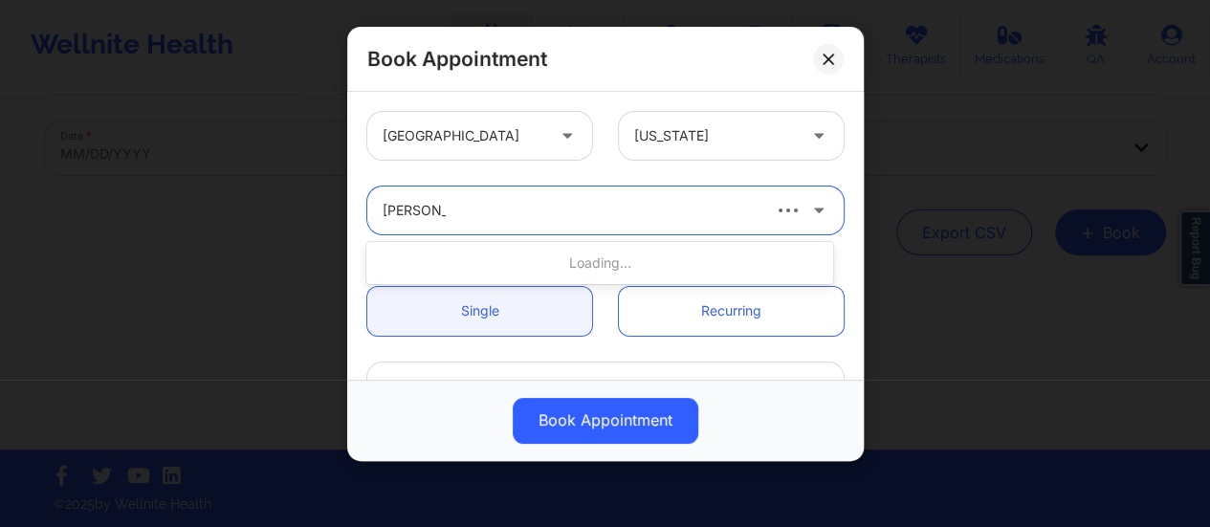
type input "[PERSON_NAME]"
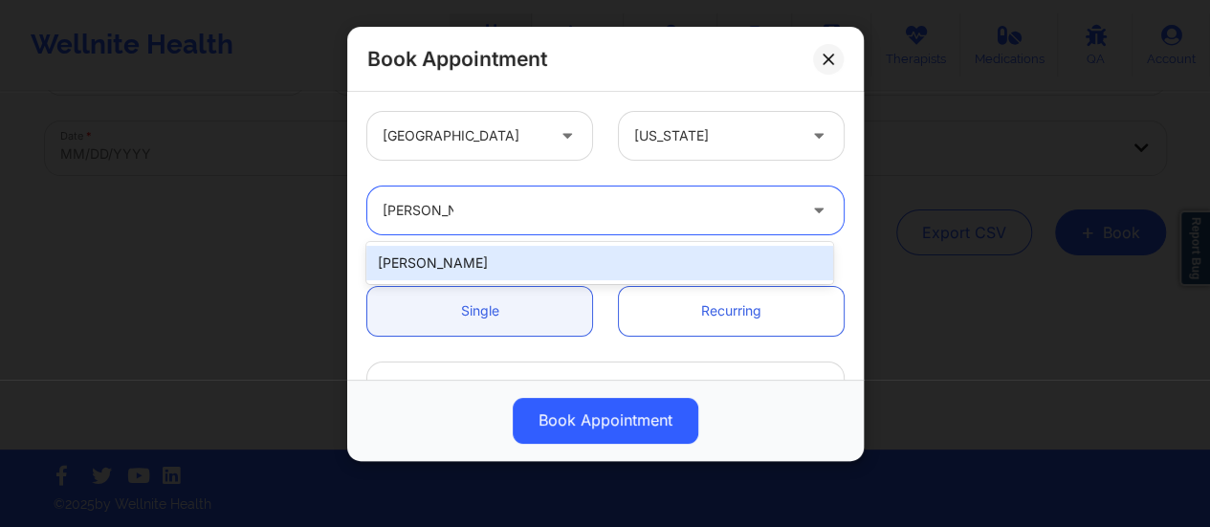
click at [568, 254] on div "[PERSON_NAME]" at bounding box center [599, 263] width 467 height 34
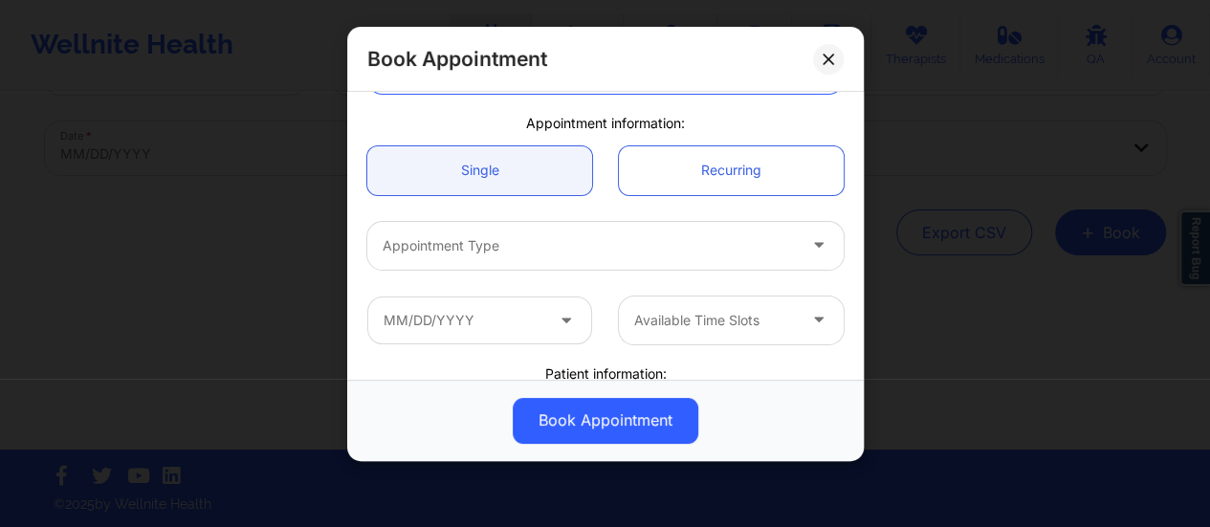
scroll to position [145, 0]
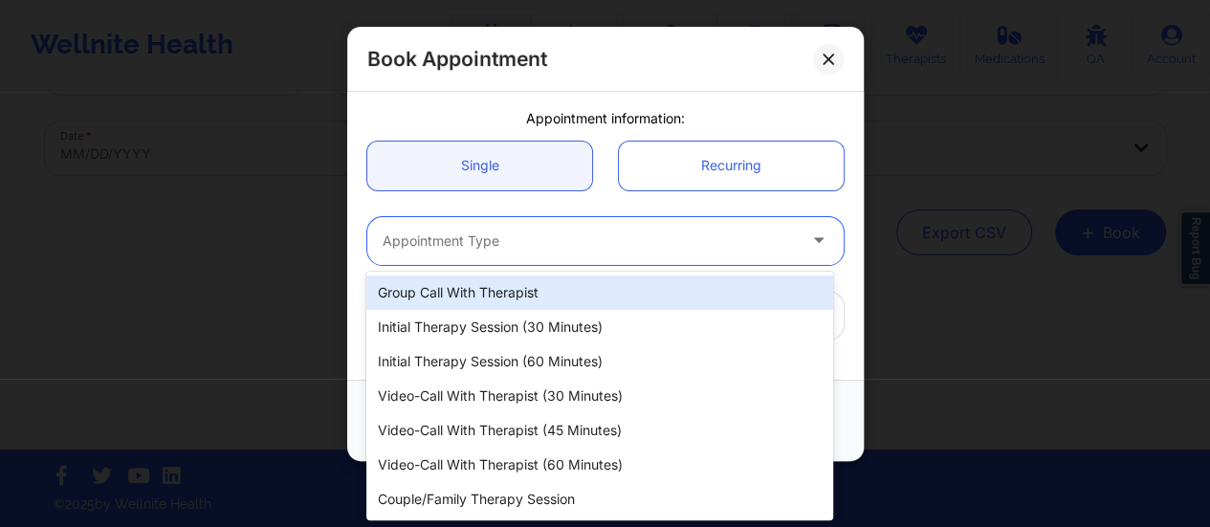
click at [522, 230] on div at bounding box center [589, 241] width 413 height 23
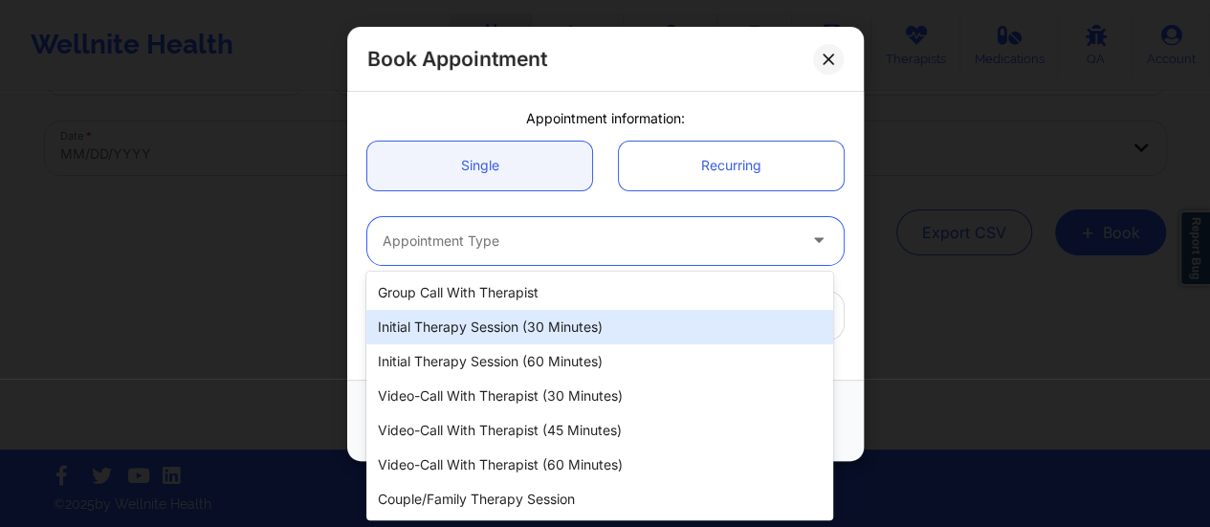
click at [540, 327] on div "Initial Therapy Session (30 minutes)" at bounding box center [599, 327] width 467 height 34
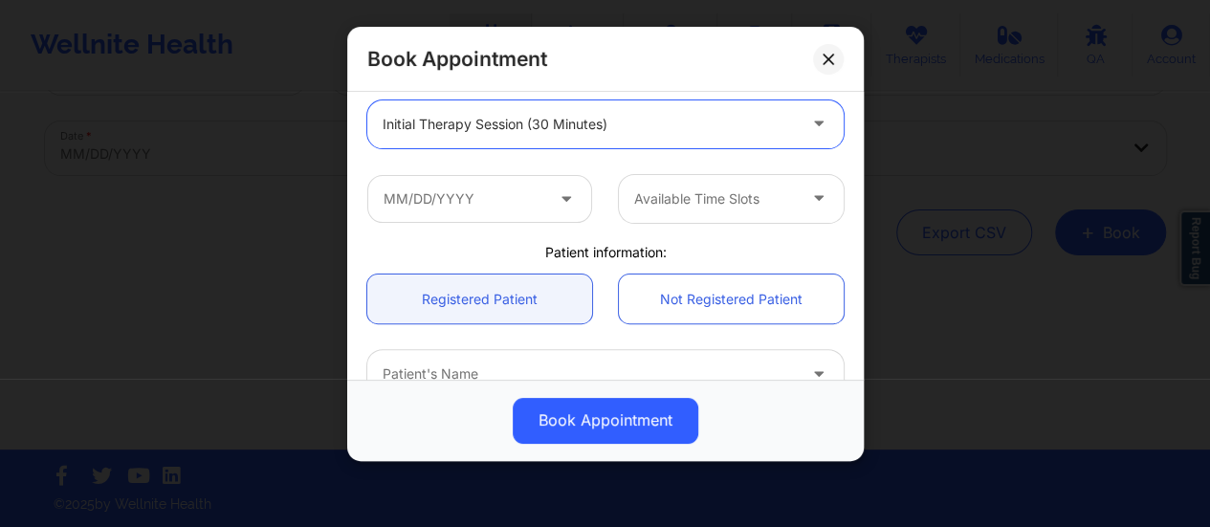
scroll to position [266, 0]
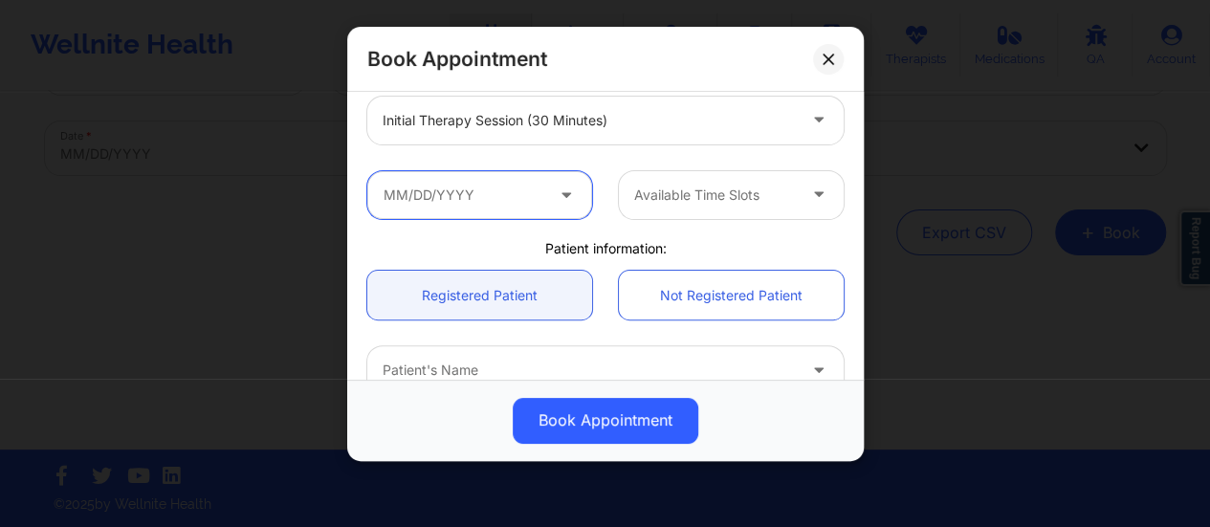
click at [491, 188] on input "text" at bounding box center [479, 195] width 225 height 48
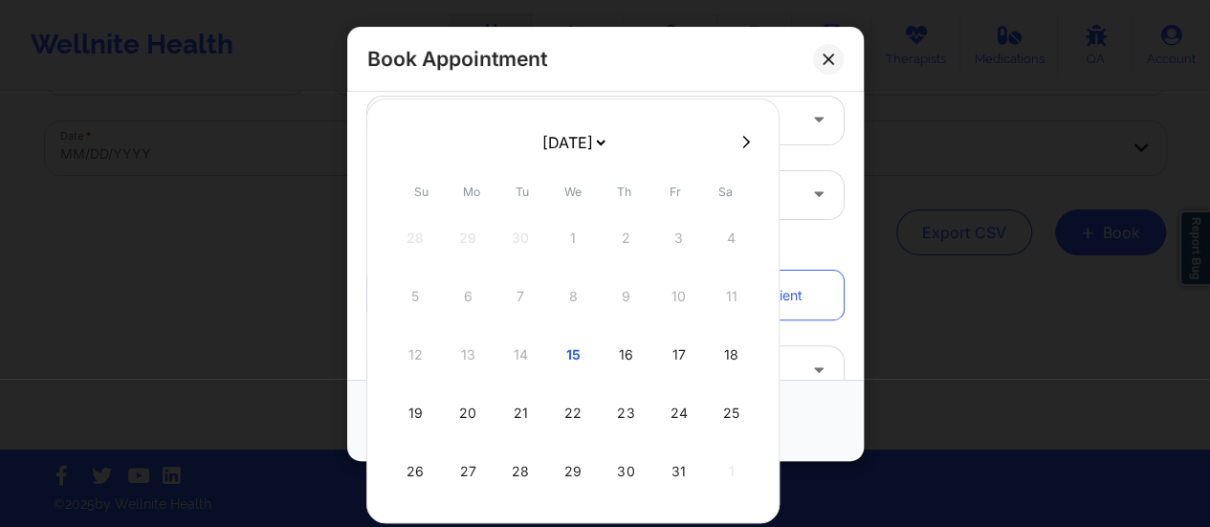
click at [622, 347] on div "16" at bounding box center [626, 355] width 48 height 54
type input "[DATE]"
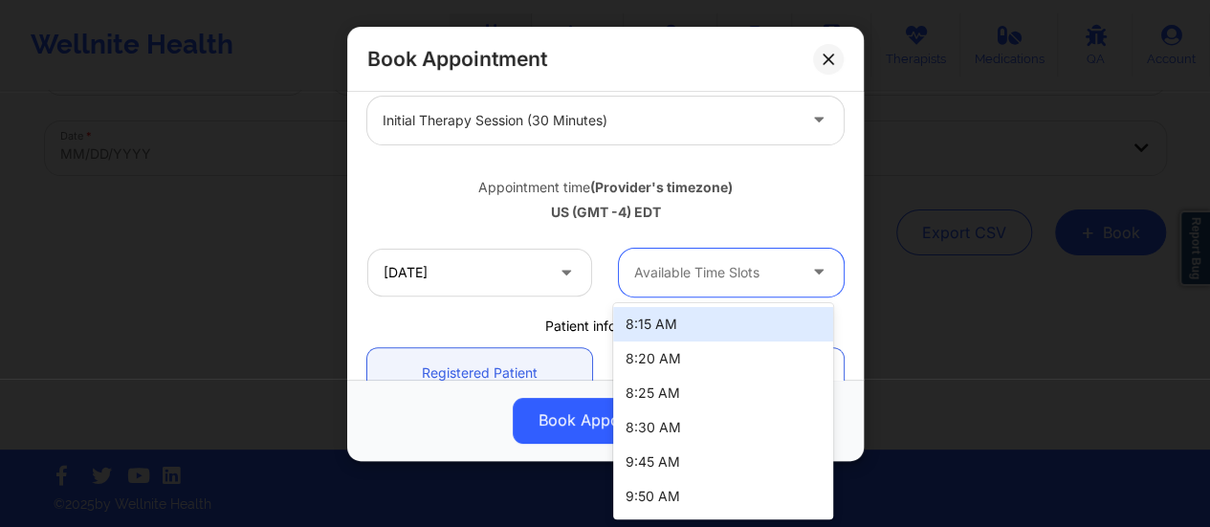
click at [754, 270] on div at bounding box center [715, 272] width 162 height 23
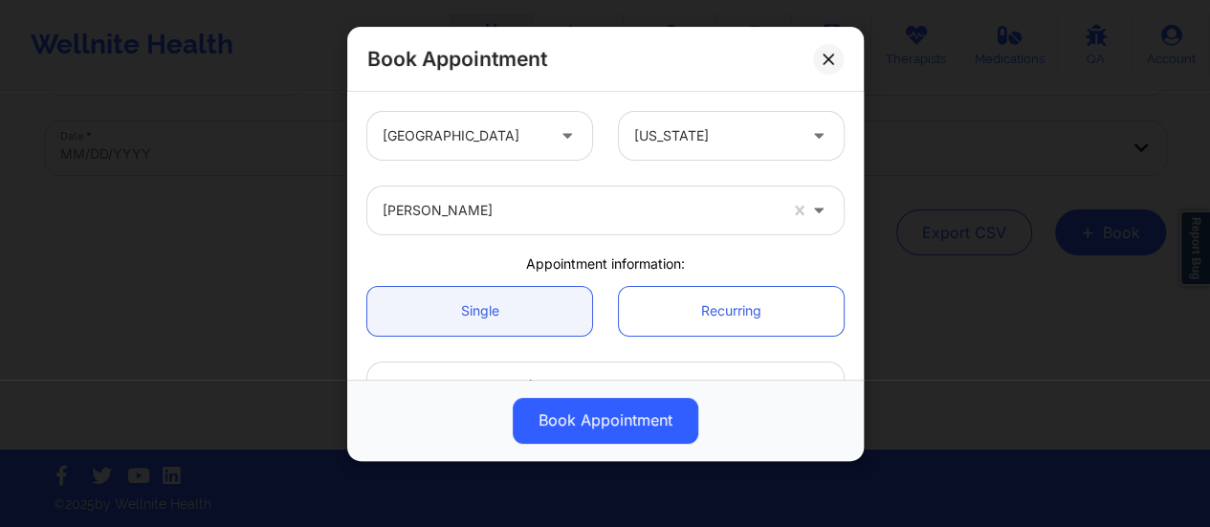
scroll to position [0, 0]
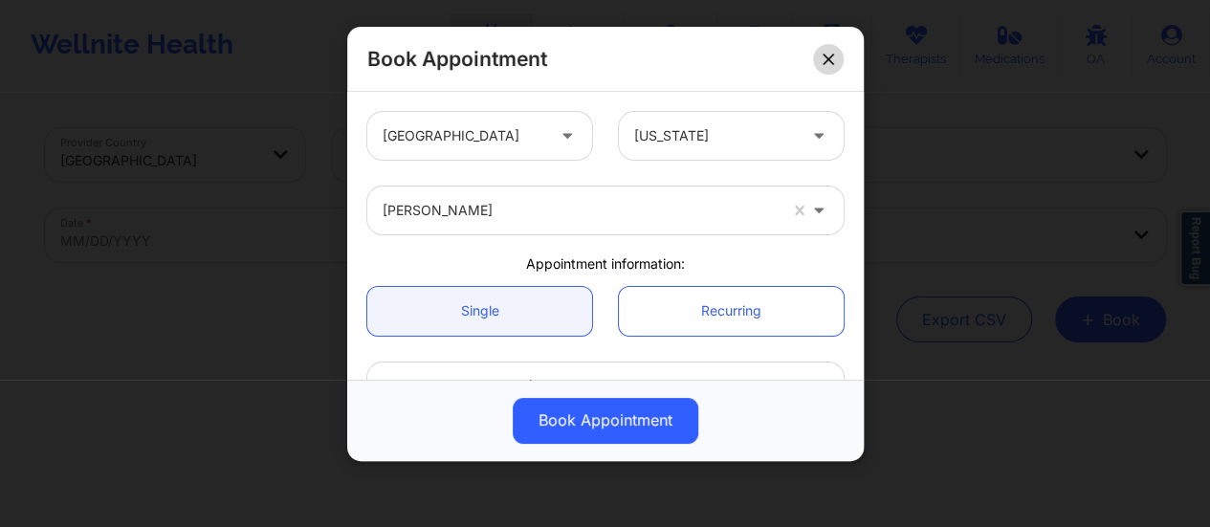
click at [838, 66] on button at bounding box center [828, 59] width 31 height 31
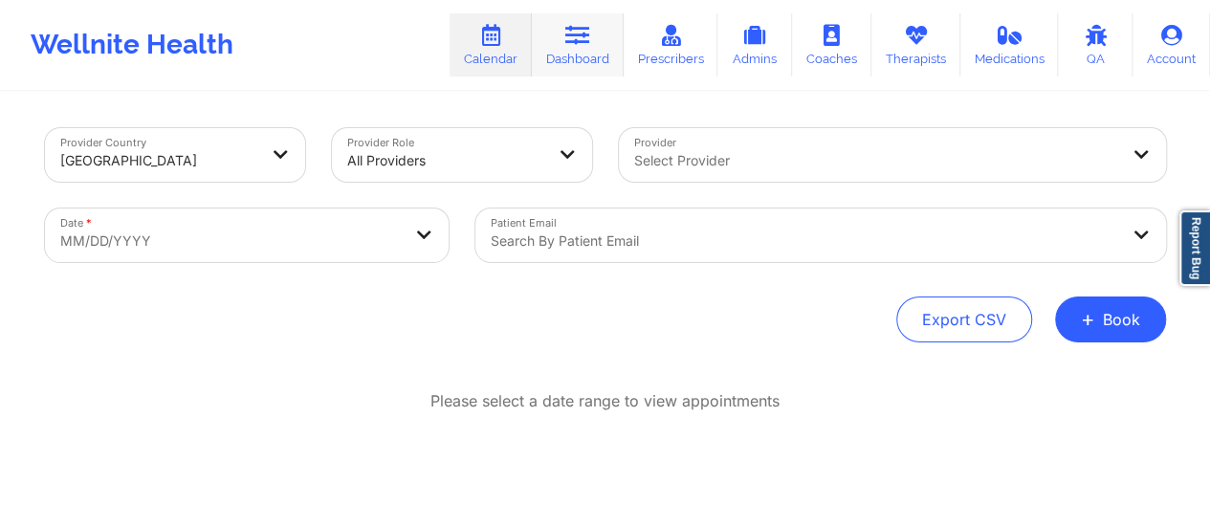
click at [559, 58] on link "Dashboard" at bounding box center [578, 44] width 92 height 63
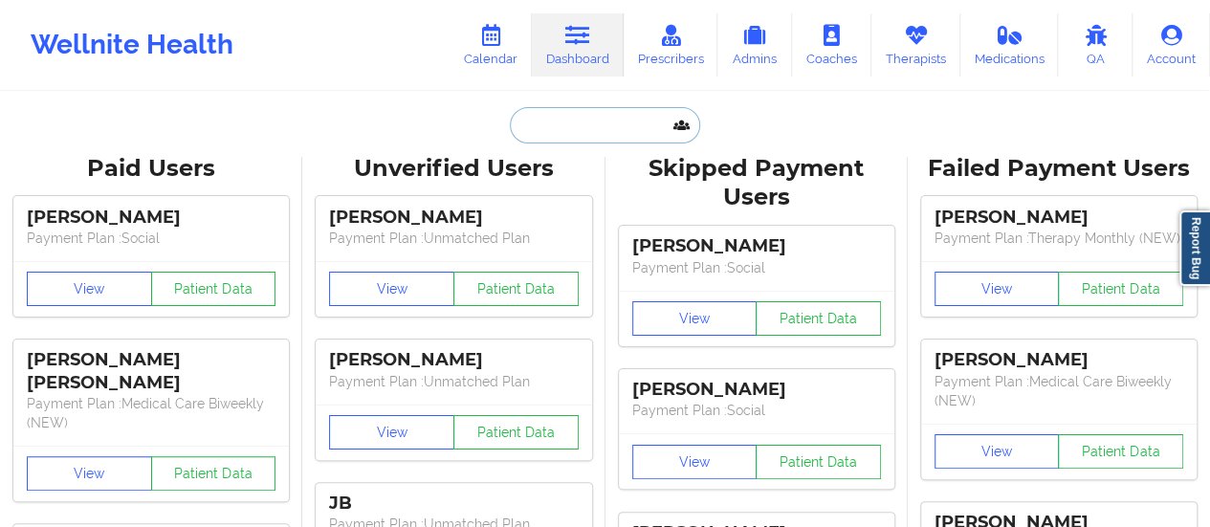
click at [526, 137] on input "text" at bounding box center [604, 125] width 189 height 36
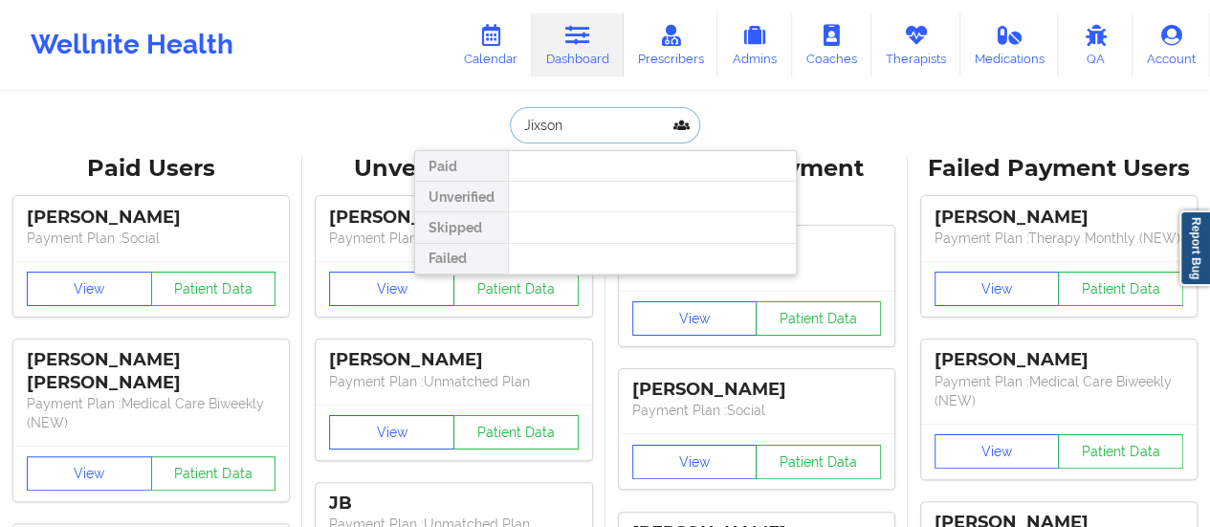
click at [536, 126] on input "Jixson" at bounding box center [604, 125] width 189 height 36
type input "Jaxson"
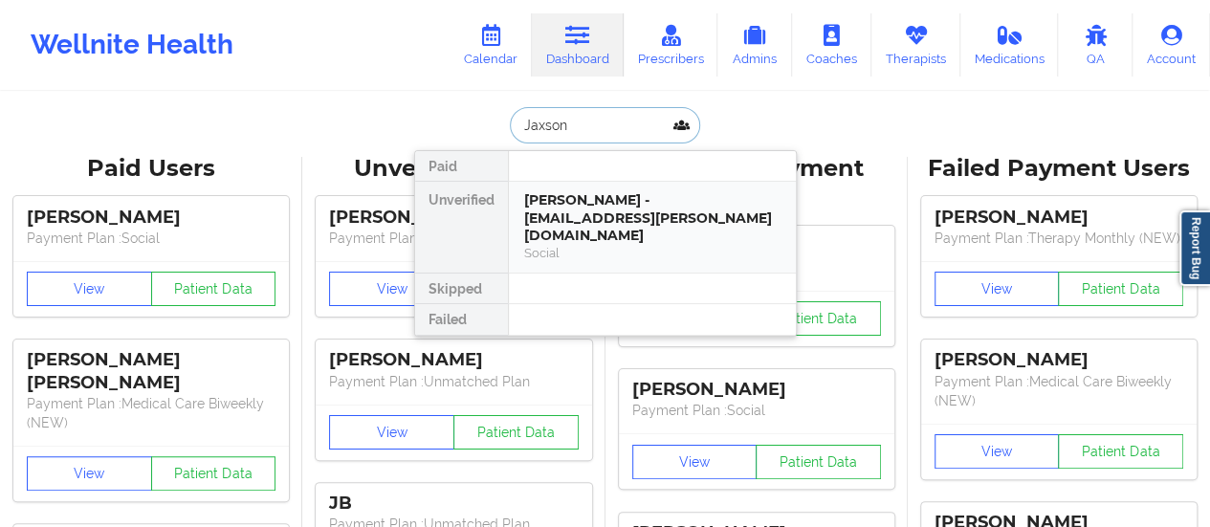
click at [574, 203] on div "[PERSON_NAME] - [EMAIL_ADDRESS][PERSON_NAME][DOMAIN_NAME]" at bounding box center [652, 218] width 256 height 54
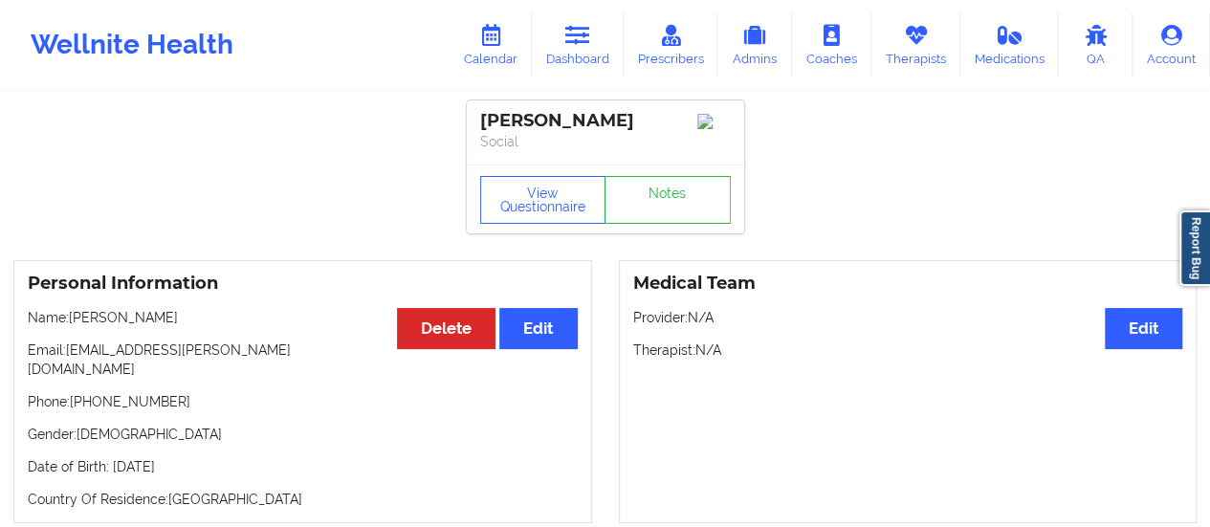
click at [67, 362] on p "Email: [EMAIL_ADDRESS][PERSON_NAME][DOMAIN_NAME]" at bounding box center [303, 360] width 550 height 38
drag, startPoint x: 67, startPoint y: 362, endPoint x: 241, endPoint y: 347, distance: 174.7
click at [241, 347] on p "Email: [EMAIL_ADDRESS][PERSON_NAME][DOMAIN_NAME]" at bounding box center [303, 360] width 550 height 38
copy p "[EMAIL_ADDRESS][PERSON_NAME][DOMAIN_NAME]"
click at [591, 83] on div "Wellnite Health Calendar Dashboard Prescribers Admins Coaches Therapists Medica…" at bounding box center [605, 45] width 1210 height 90
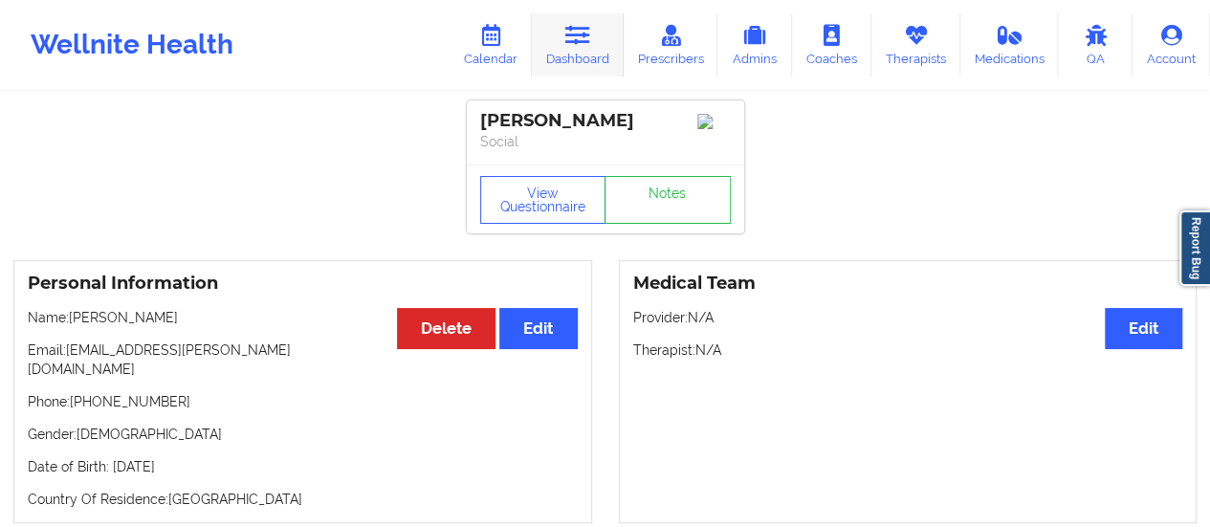
click at [582, 53] on link "Dashboard" at bounding box center [578, 44] width 92 height 63
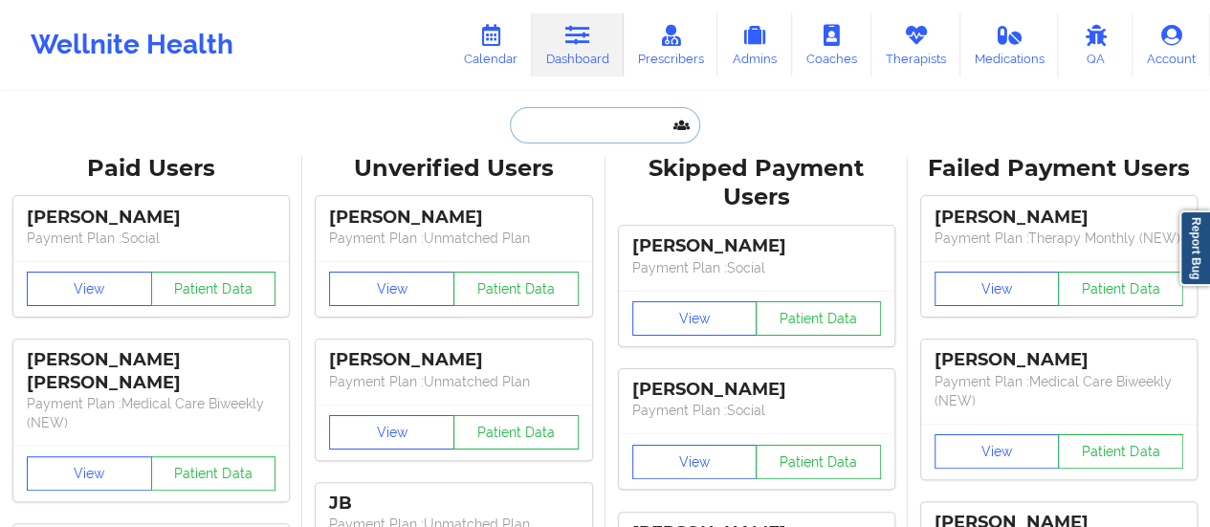
click at [567, 121] on input "text" at bounding box center [604, 125] width 189 height 36
paste input "[EMAIL_ADDRESS][DOMAIN_NAME]"
type input "[EMAIL_ADDRESS][DOMAIN_NAME]"
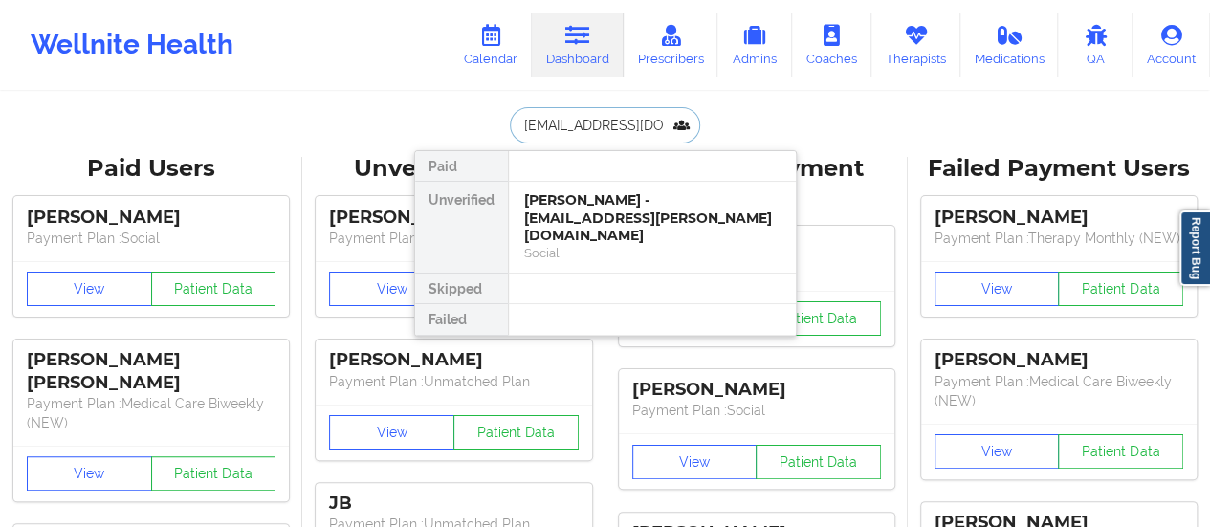
scroll to position [0, 8]
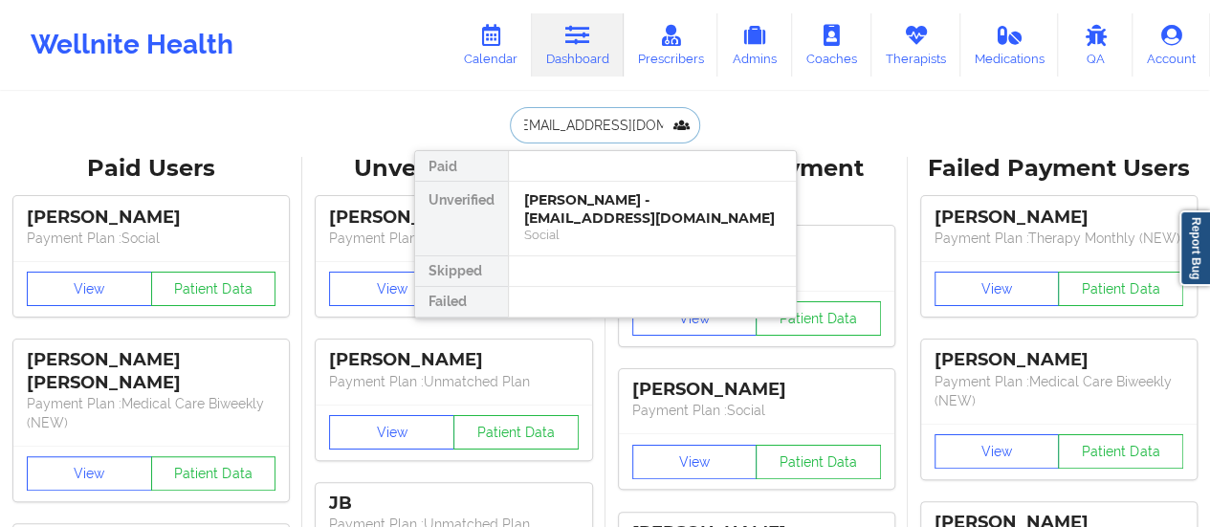
click at [575, 217] on div "[PERSON_NAME] - [EMAIL_ADDRESS][DOMAIN_NAME]" at bounding box center [652, 208] width 256 height 35
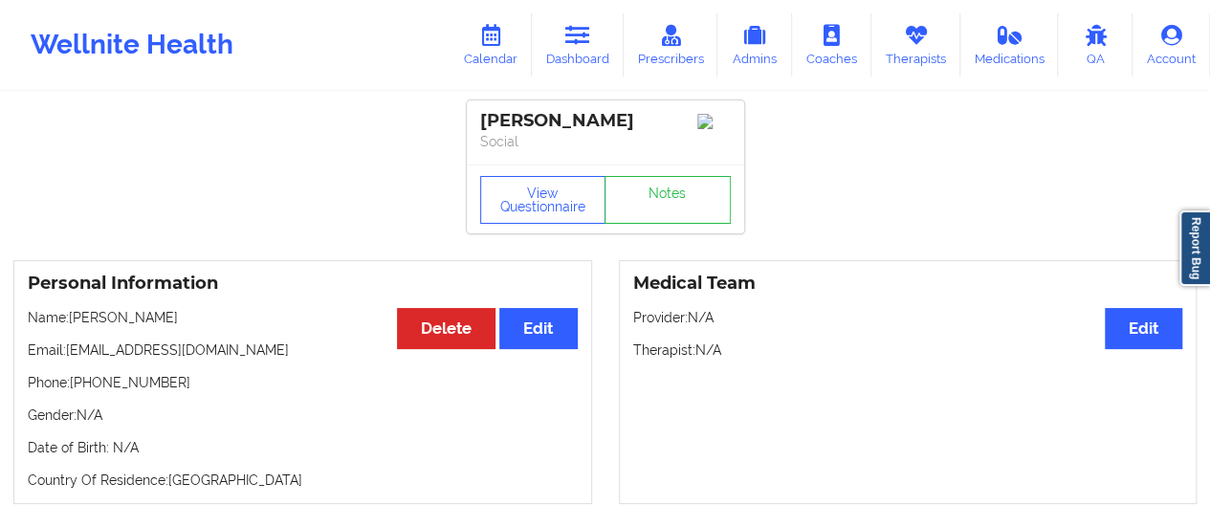
drag, startPoint x: 197, startPoint y: 303, endPoint x: 113, endPoint y: 299, distance: 84.3
click at [113, 295] on h3 "Personal Information" at bounding box center [303, 284] width 550 height 22
click at [576, 43] on icon at bounding box center [577, 35] width 25 height 21
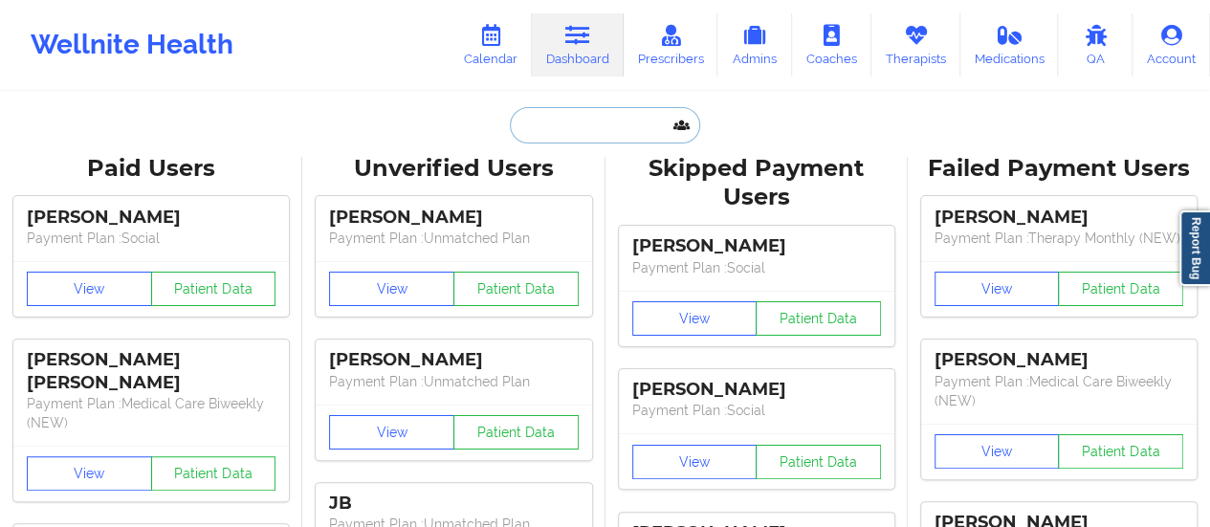
click at [568, 135] on input "text" at bounding box center [604, 125] width 189 height 36
paste input "[EMAIL_ADDRESS][DOMAIN_NAME]"
type input "[EMAIL_ADDRESS][DOMAIN_NAME]"
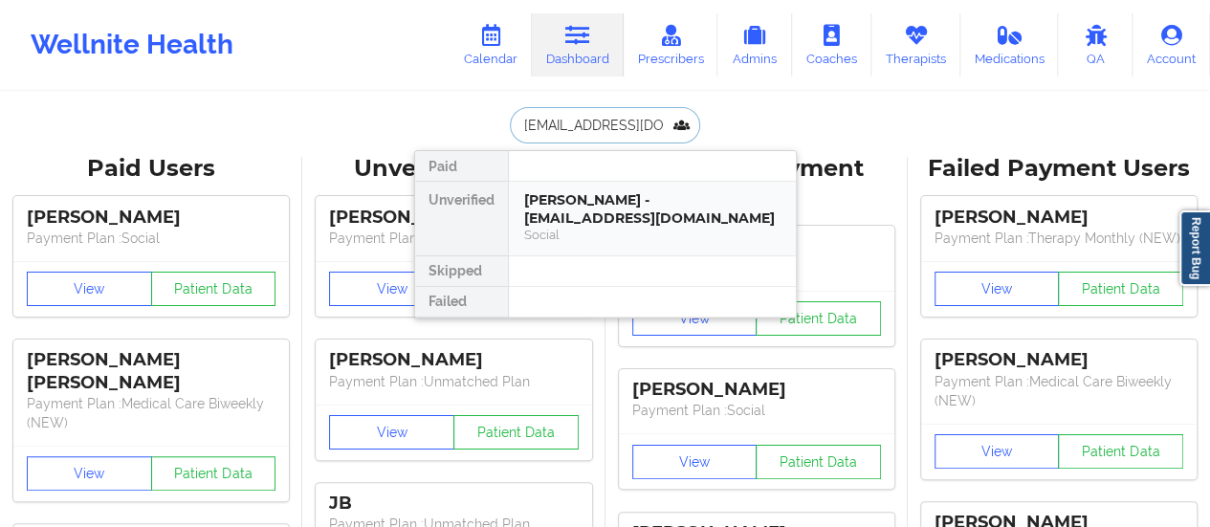
click at [553, 206] on div "[PERSON_NAME] - [EMAIL_ADDRESS][DOMAIN_NAME]" at bounding box center [652, 208] width 256 height 35
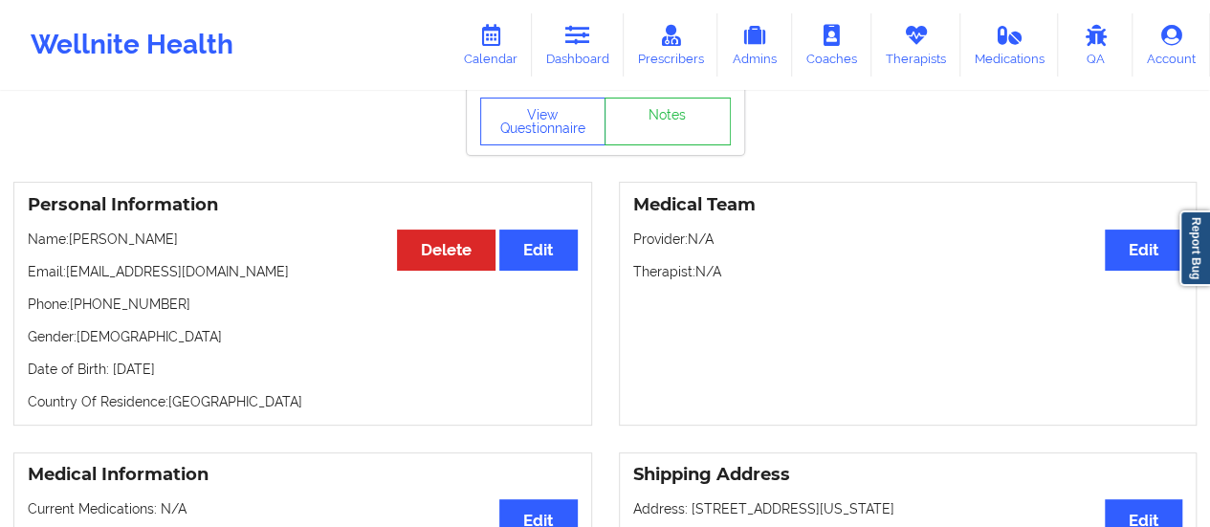
scroll to position [69, 0]
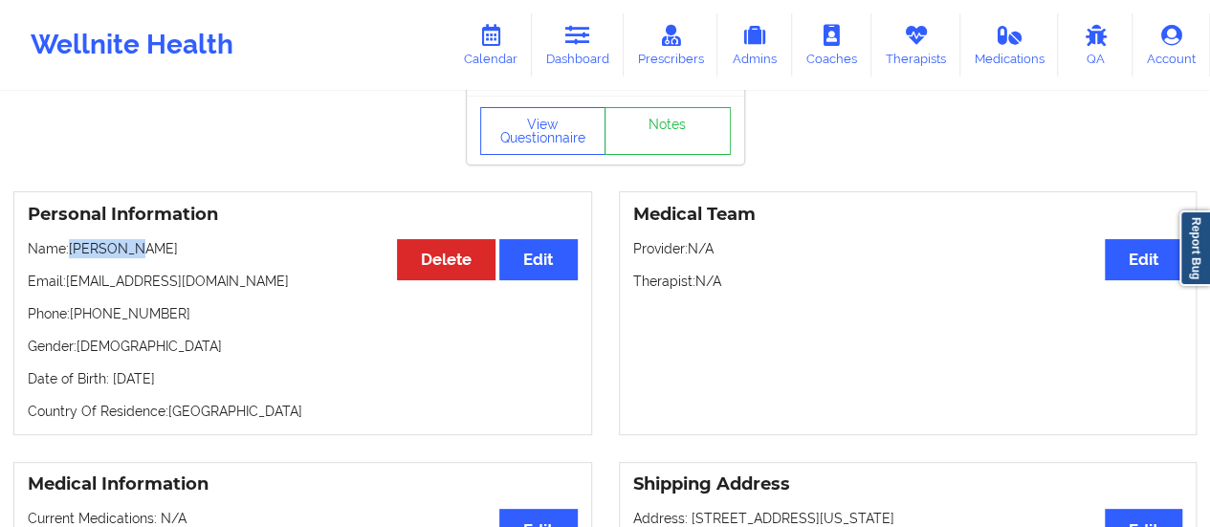
drag, startPoint x: 142, startPoint y: 255, endPoint x: 71, endPoint y: 260, distance: 71.0
click at [71, 258] on p "Name: [PERSON_NAME]" at bounding box center [303, 248] width 550 height 19
copy p "[PERSON_NAME]"
click at [497, 38] on icon at bounding box center [490, 35] width 25 height 21
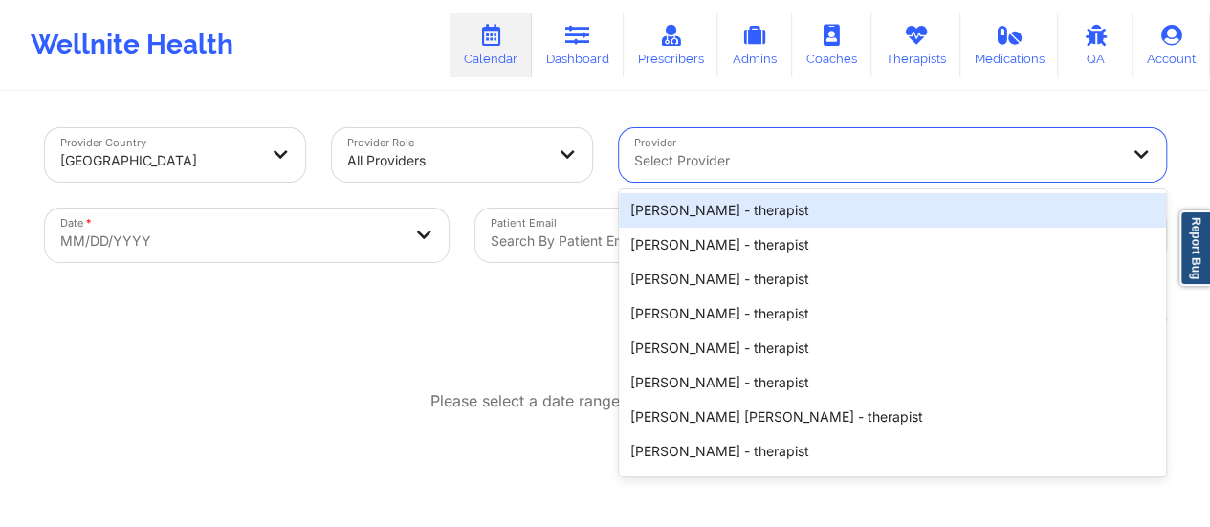
click at [921, 136] on div "Select Provider" at bounding box center [869, 155] width 501 height 54
paste input "[PERSON_NAME]"
type input "[PERSON_NAME]"
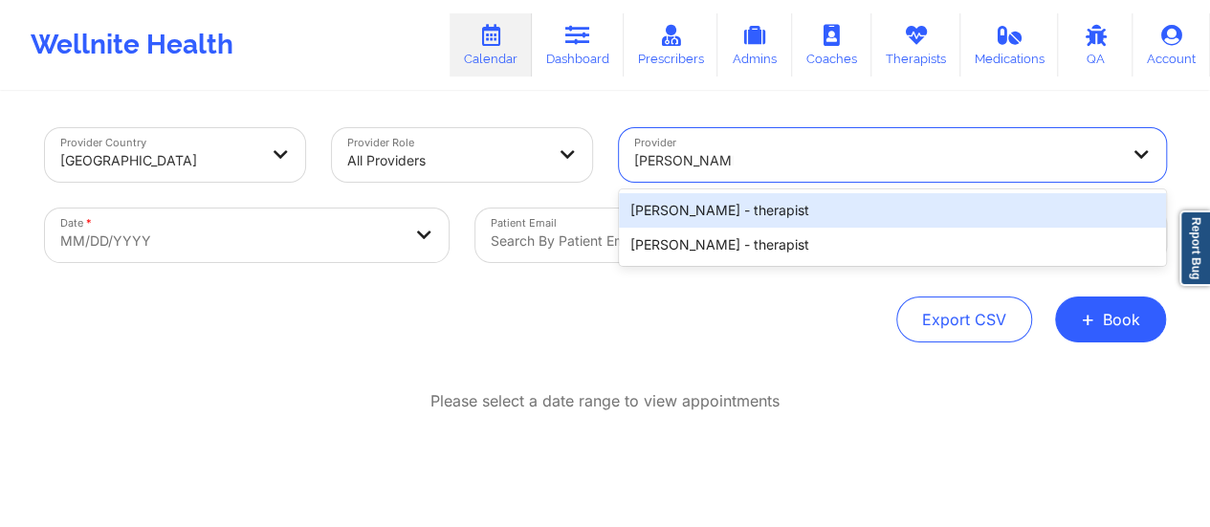
click at [753, 215] on div "[PERSON_NAME] - therapist" at bounding box center [892, 210] width 547 height 34
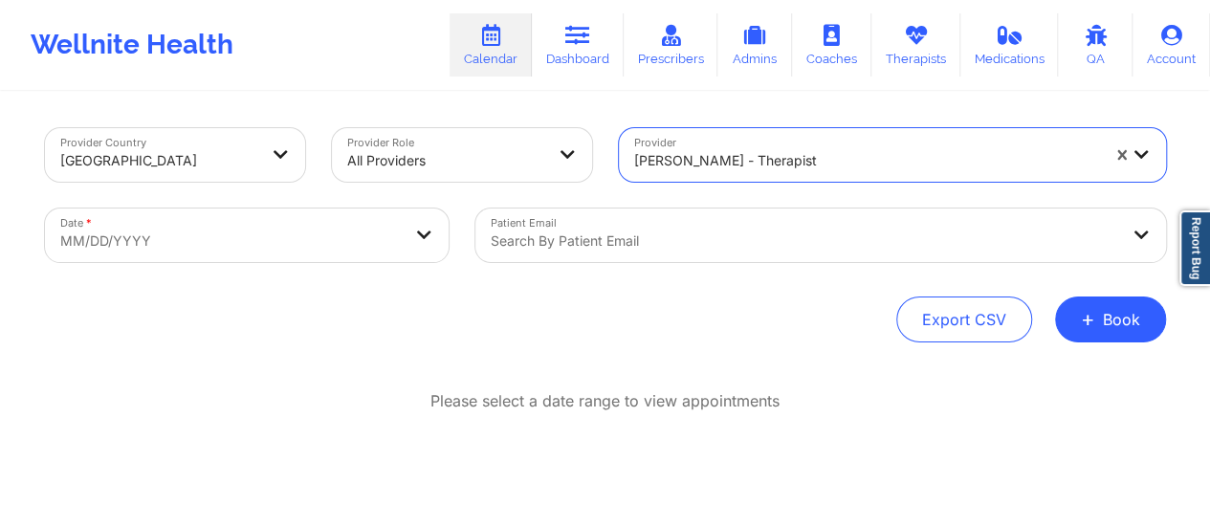
select select "2025-8"
select select "2025-9"
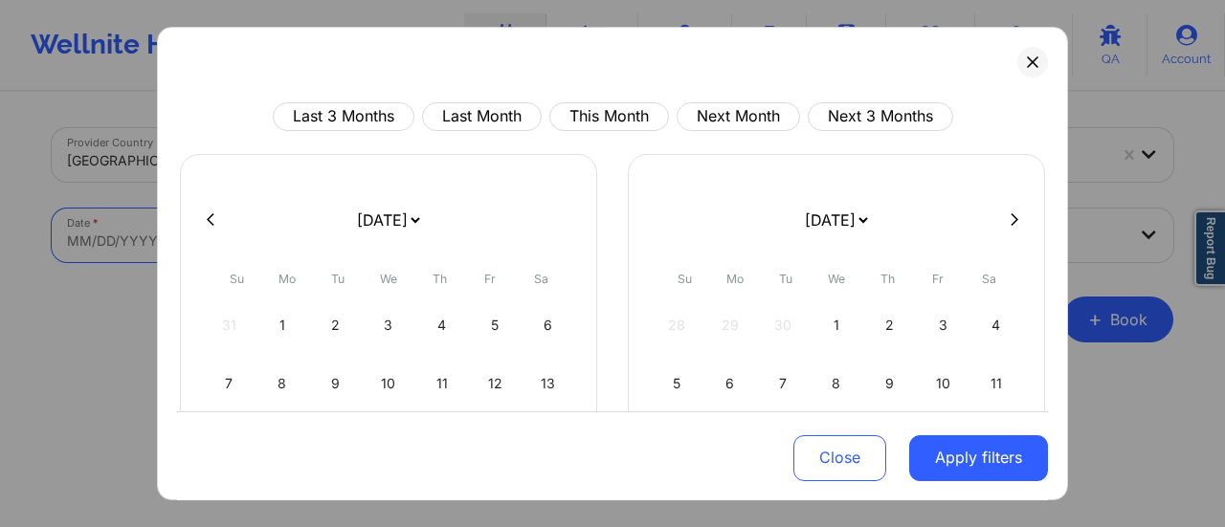
click at [349, 242] on body "Wellnite Health Calendar Dashboard Prescribers Admins Coaches Therapists Medica…" at bounding box center [612, 263] width 1225 height 527
click at [364, 232] on select "[DATE] [DATE] [DATE] [DATE] [DATE] [DATE] [DATE] [DATE] [DATE] [DATE] [DATE] [D…" at bounding box center [388, 220] width 70 height 54
select select "2025-9"
select select "2025-10"
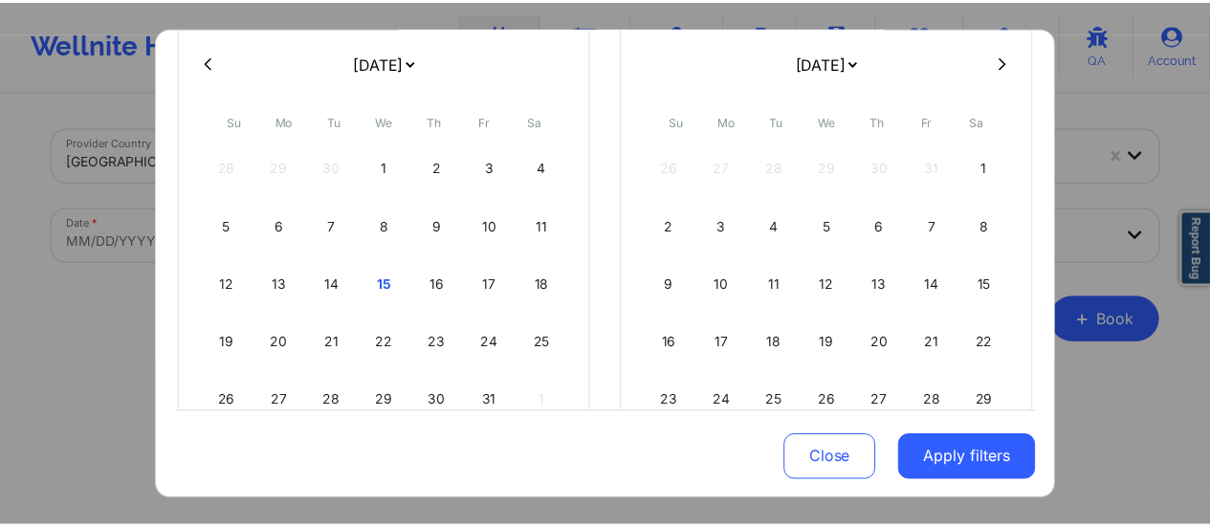
scroll to position [159, 0]
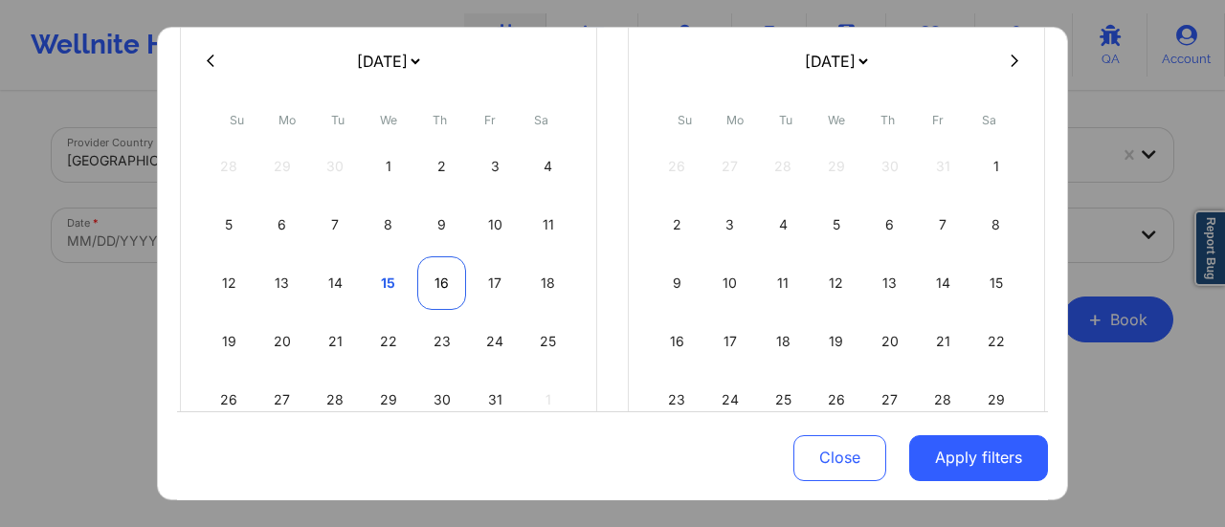
click at [450, 276] on div "16" at bounding box center [441, 283] width 49 height 54
select select "2025-9"
select select "2025-10"
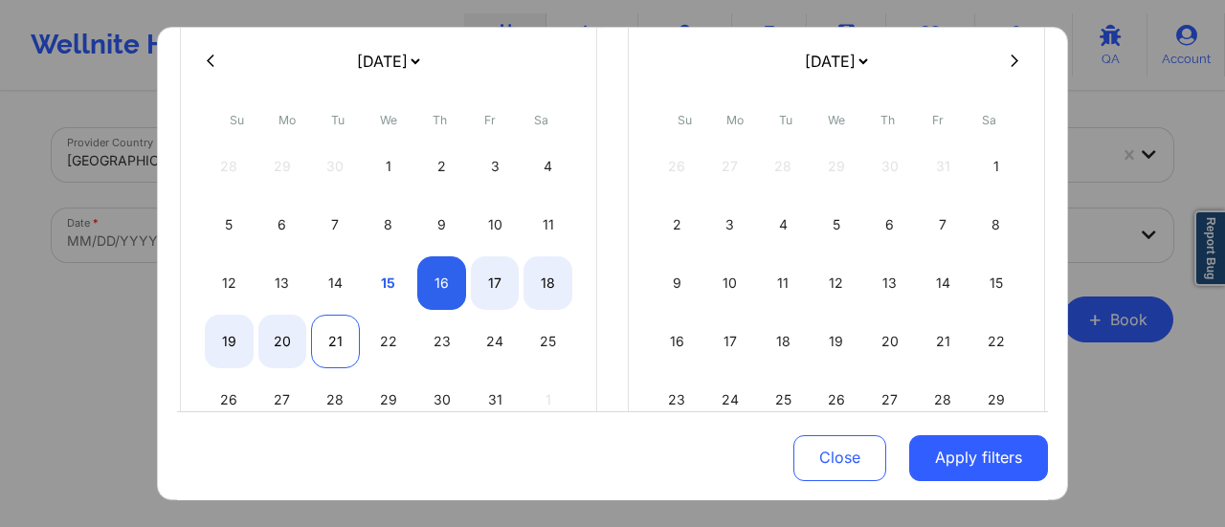
click at [331, 342] on div "21" at bounding box center [335, 342] width 49 height 54
select select "2025-9"
select select "2025-10"
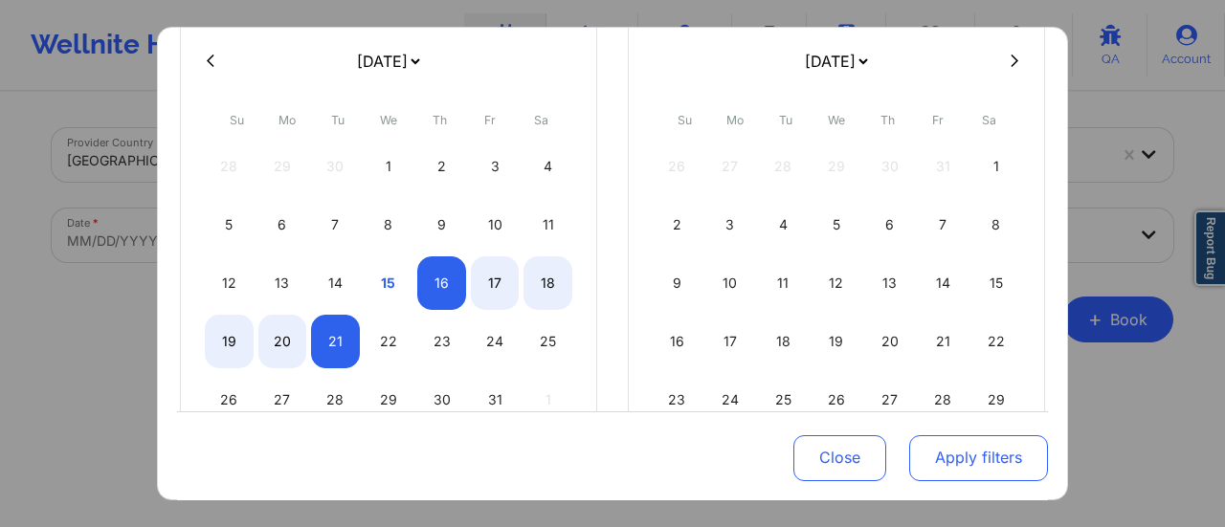
click at [920, 471] on button "Apply filters" at bounding box center [978, 457] width 139 height 46
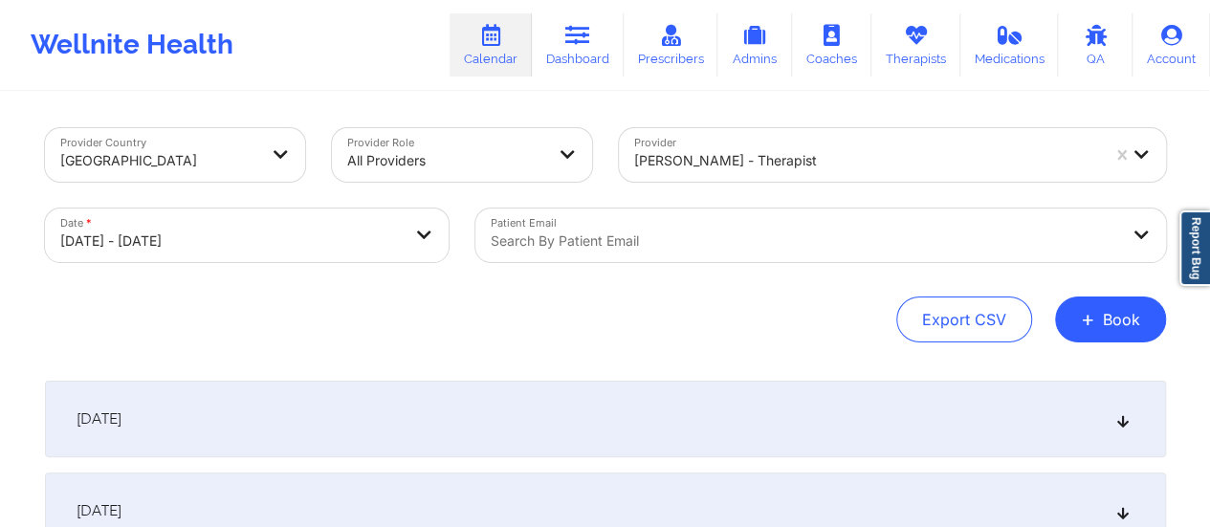
click at [509, 394] on div "[DATE]" at bounding box center [605, 419] width 1121 height 77
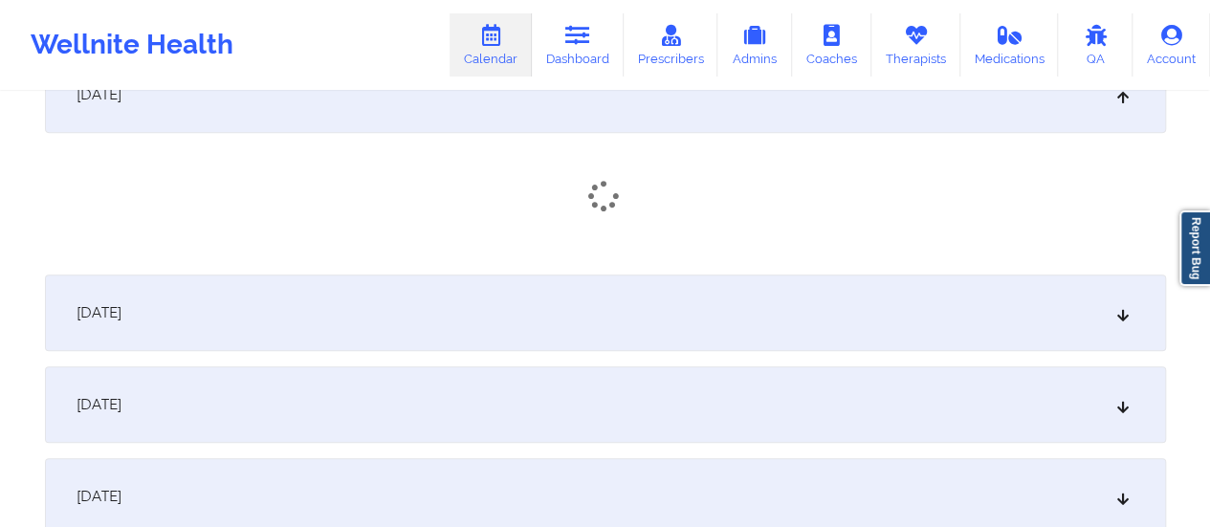
scroll to position [325, 0]
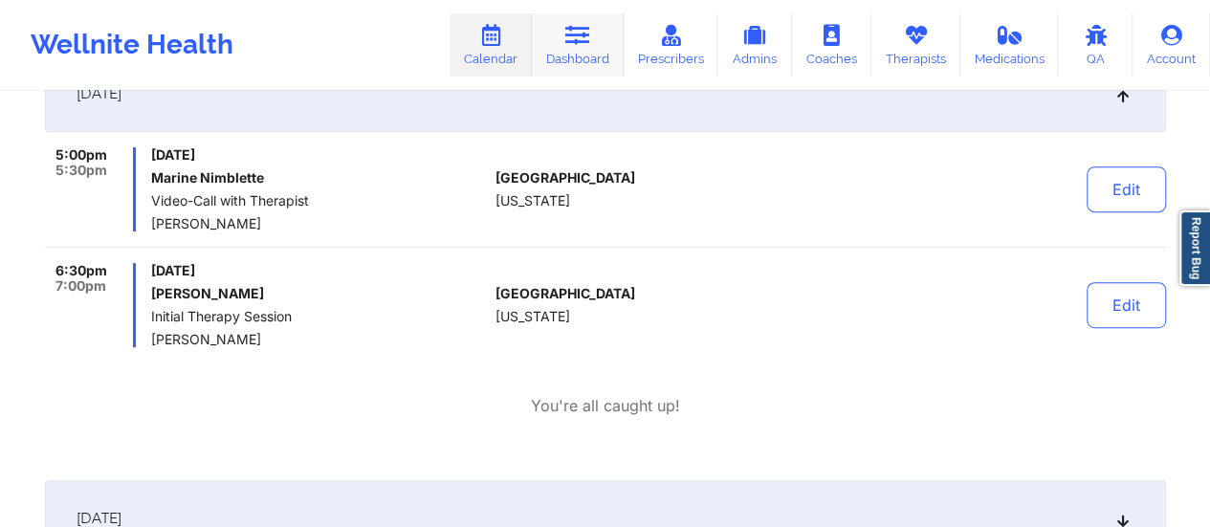
click at [587, 55] on link "Dashboard" at bounding box center [578, 44] width 92 height 63
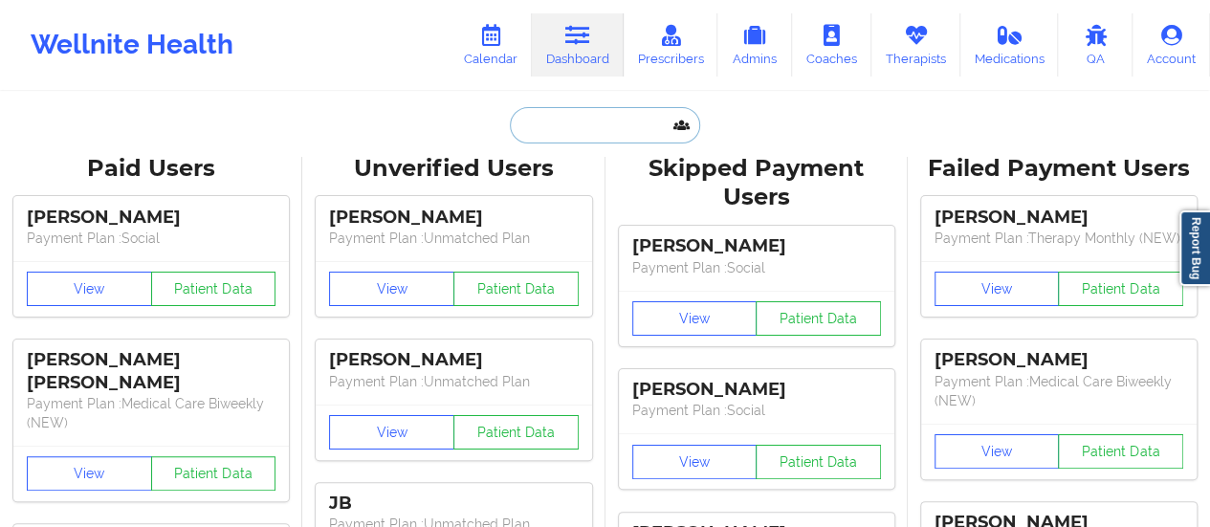
click at [572, 117] on input "text" at bounding box center [604, 125] width 189 height 36
paste input "[EMAIL_ADDRESS][DOMAIN_NAME]"
type input "[EMAIL_ADDRESS][DOMAIN_NAME]"
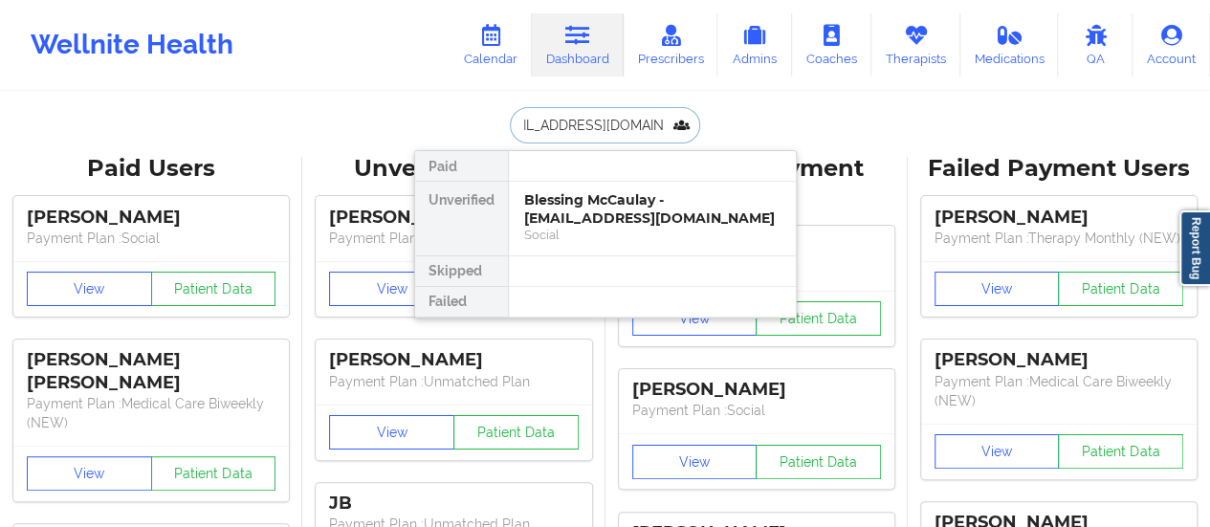
click at [574, 200] on div "Blessing McCaulay - [EMAIL_ADDRESS][DOMAIN_NAME]" at bounding box center [652, 208] width 256 height 35
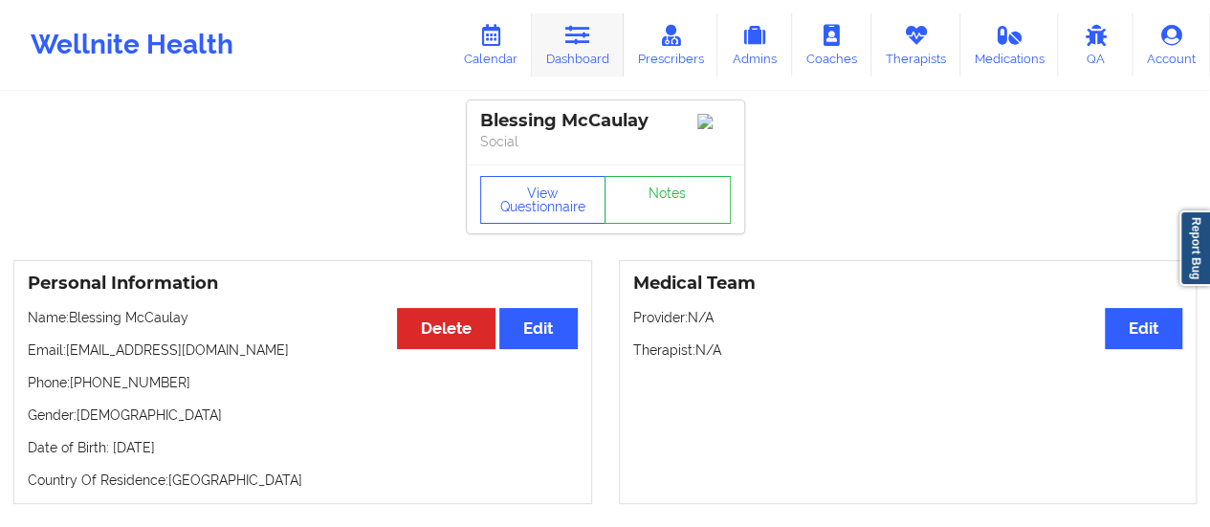
click at [592, 61] on link "Dashboard" at bounding box center [578, 44] width 92 height 63
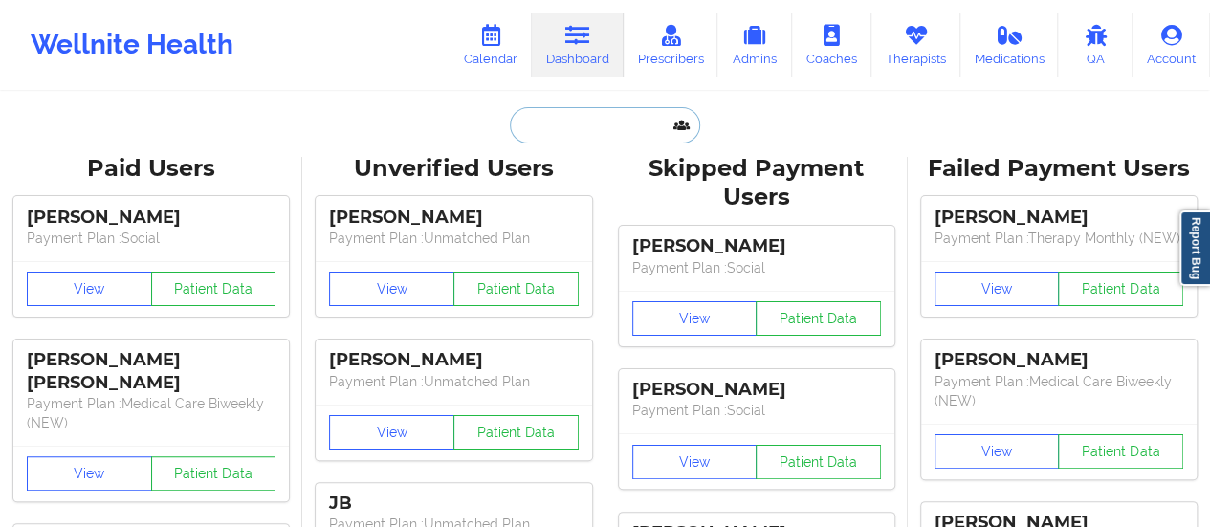
click at [566, 128] on input "text" at bounding box center [604, 125] width 189 height 36
paste input "[EMAIL_ADDRESS][DOMAIN_NAME]"
type input "[EMAIL_ADDRESS][DOMAIN_NAME]"
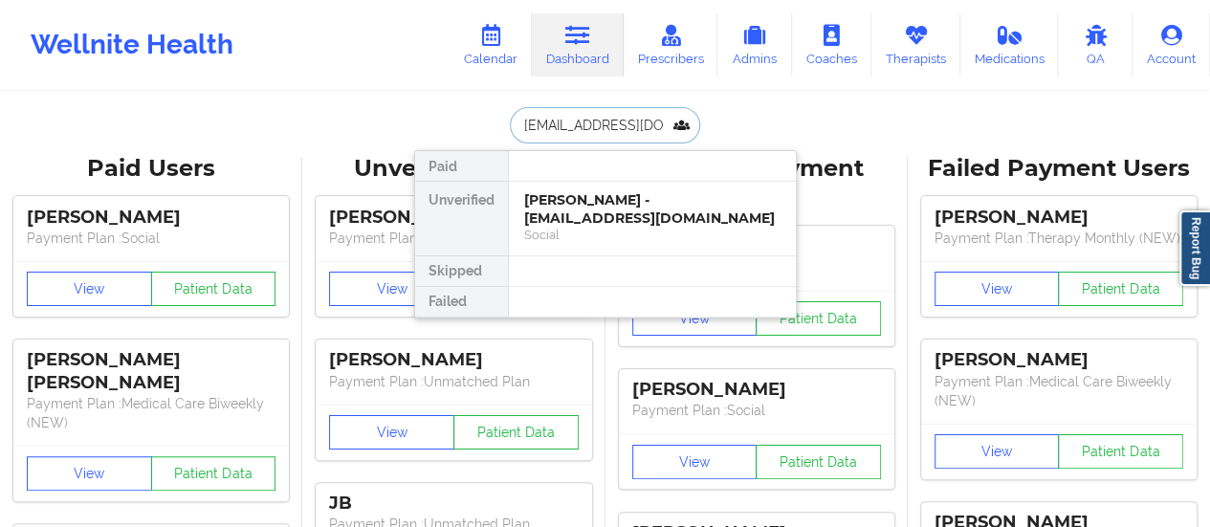
click at [591, 206] on div "[PERSON_NAME] - [EMAIL_ADDRESS][DOMAIN_NAME]" at bounding box center [652, 208] width 256 height 35
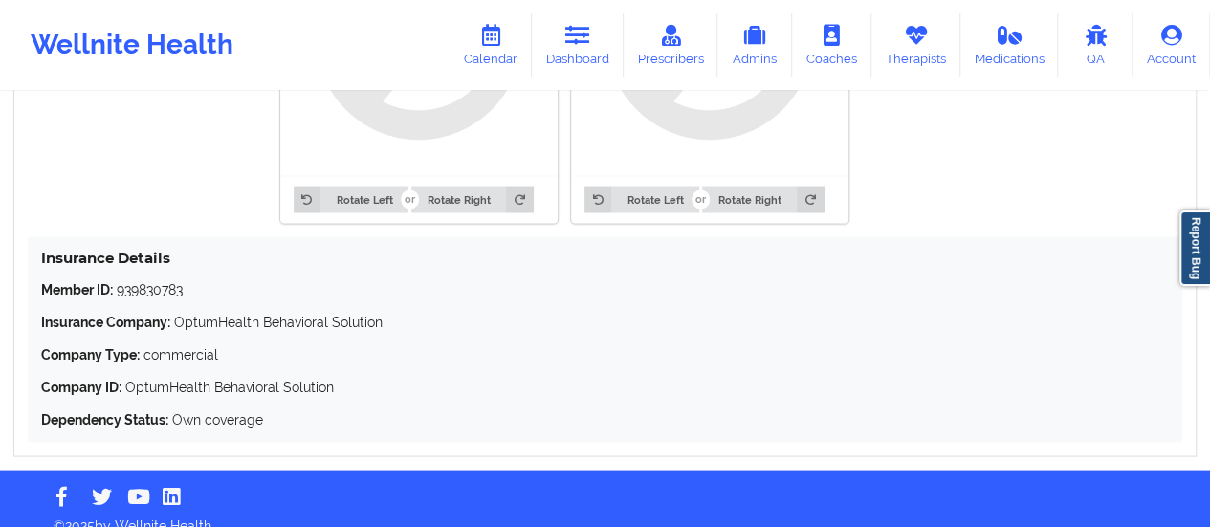
scroll to position [1689, 0]
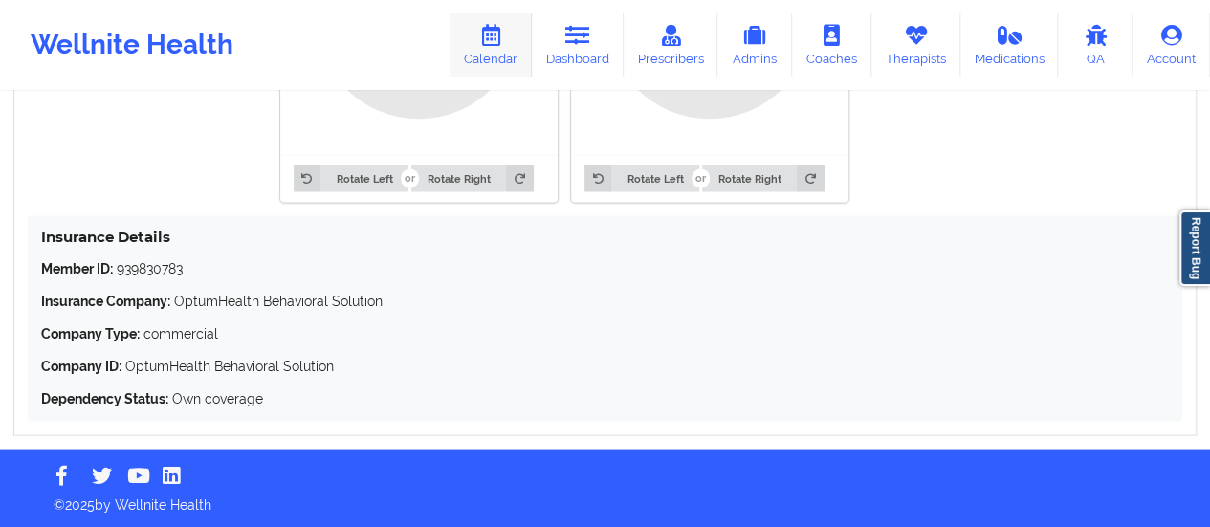
click at [499, 55] on link "Calendar" at bounding box center [491, 44] width 82 height 63
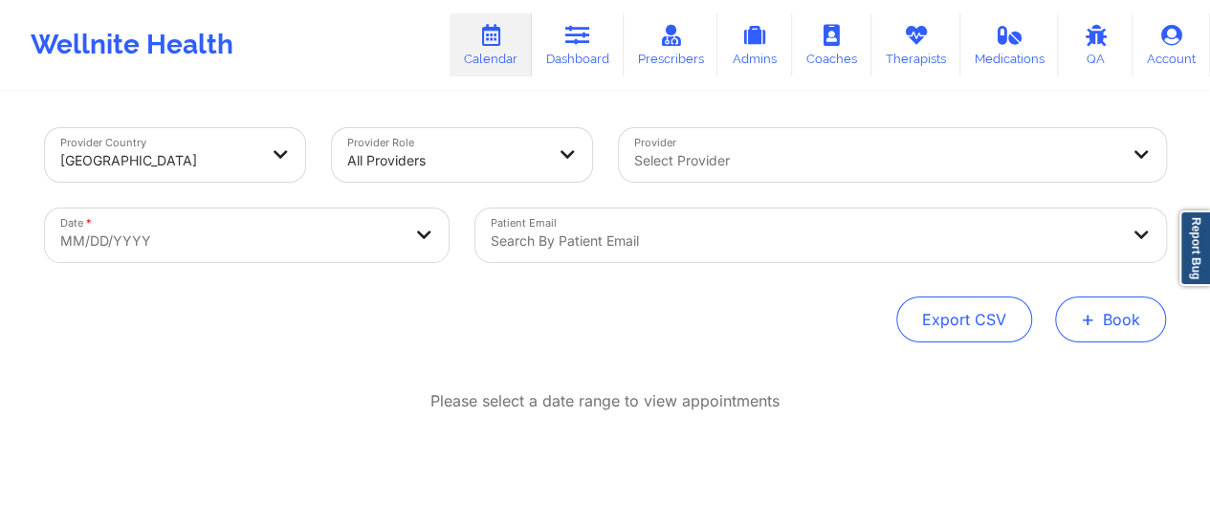
click at [1118, 315] on button "+ Book" at bounding box center [1110, 320] width 111 height 46
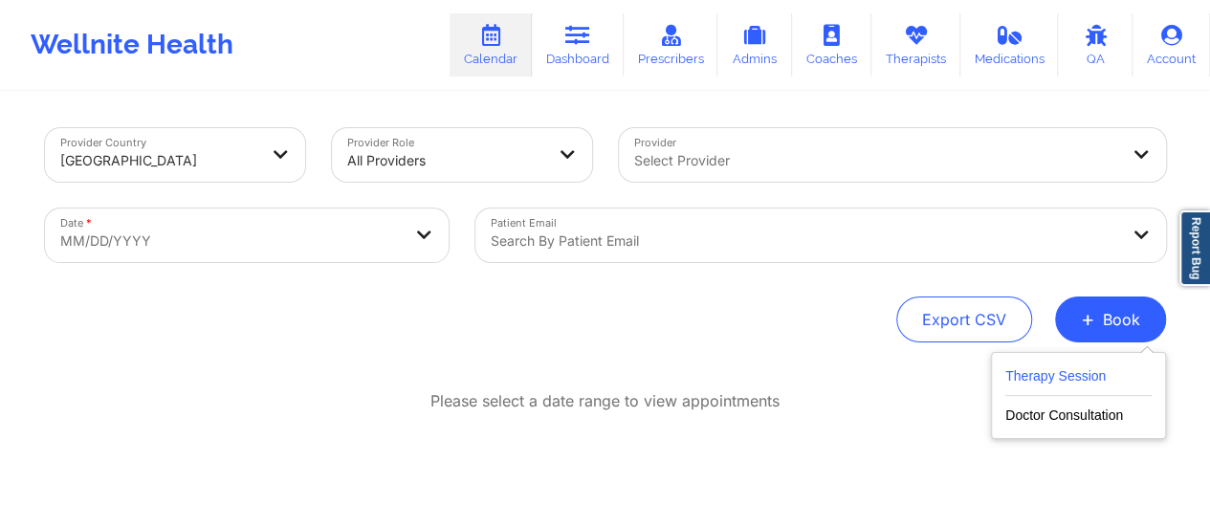
click at [1088, 389] on button "Therapy Session" at bounding box center [1078, 380] width 146 height 32
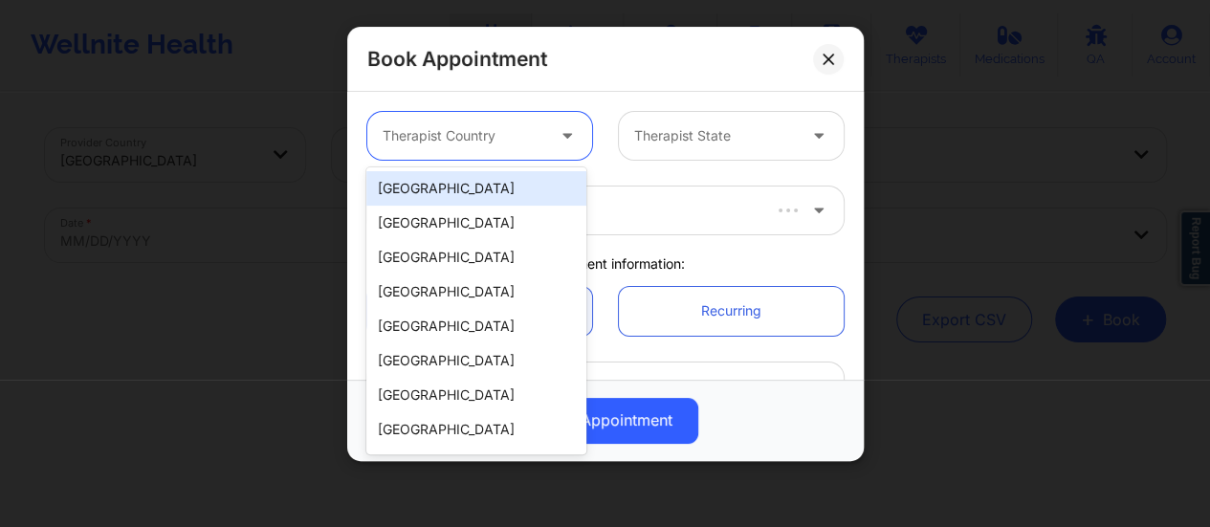
click at [453, 131] on div at bounding box center [464, 135] width 162 height 23
click at [463, 173] on div "[GEOGRAPHIC_DATA]" at bounding box center [476, 188] width 220 height 34
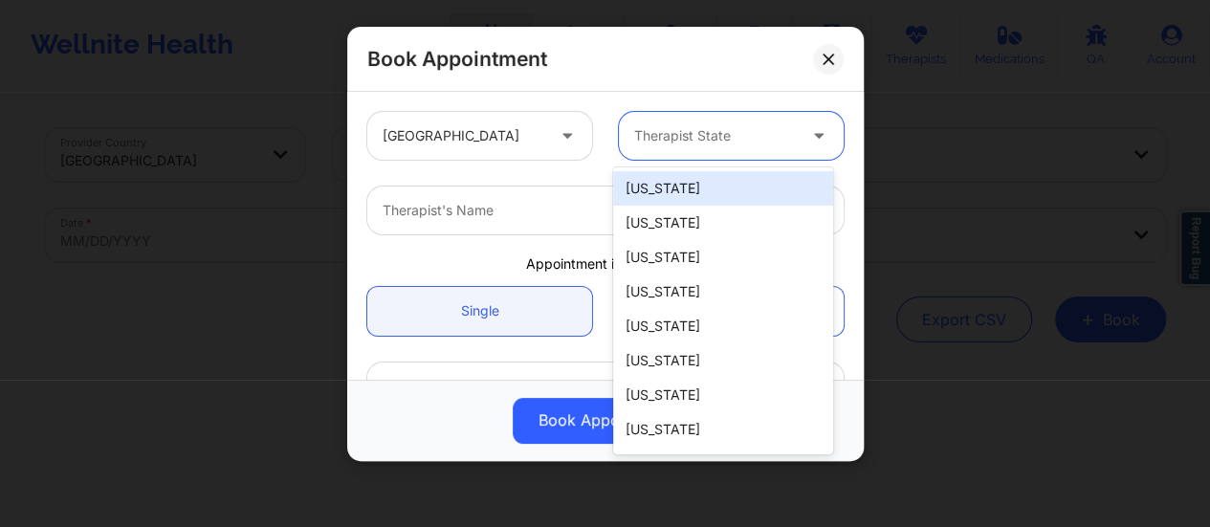
click at [673, 152] on div "Therapist State" at bounding box center [708, 136] width 179 height 48
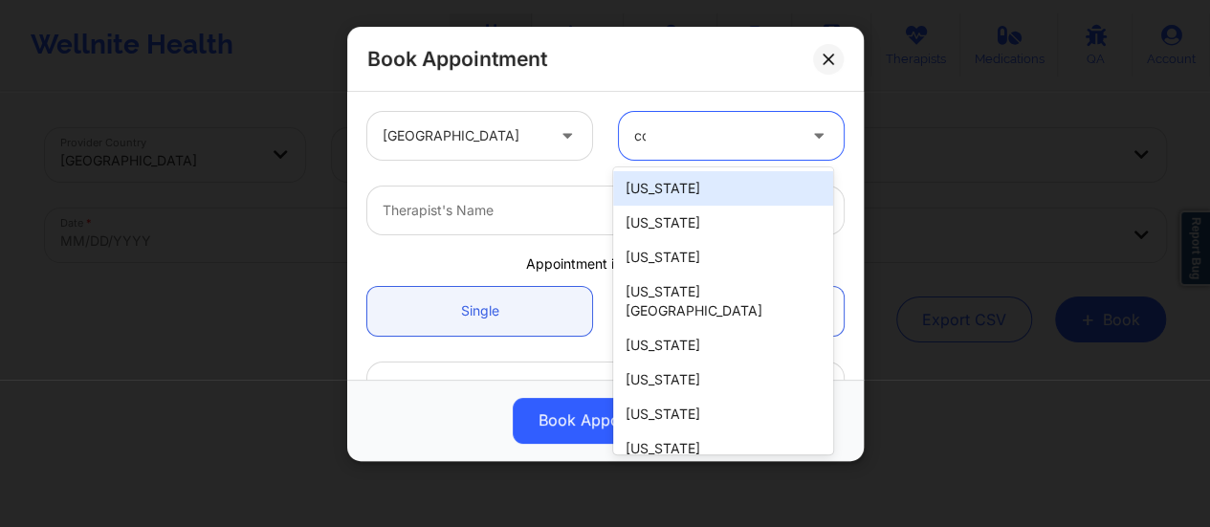
type input "col"
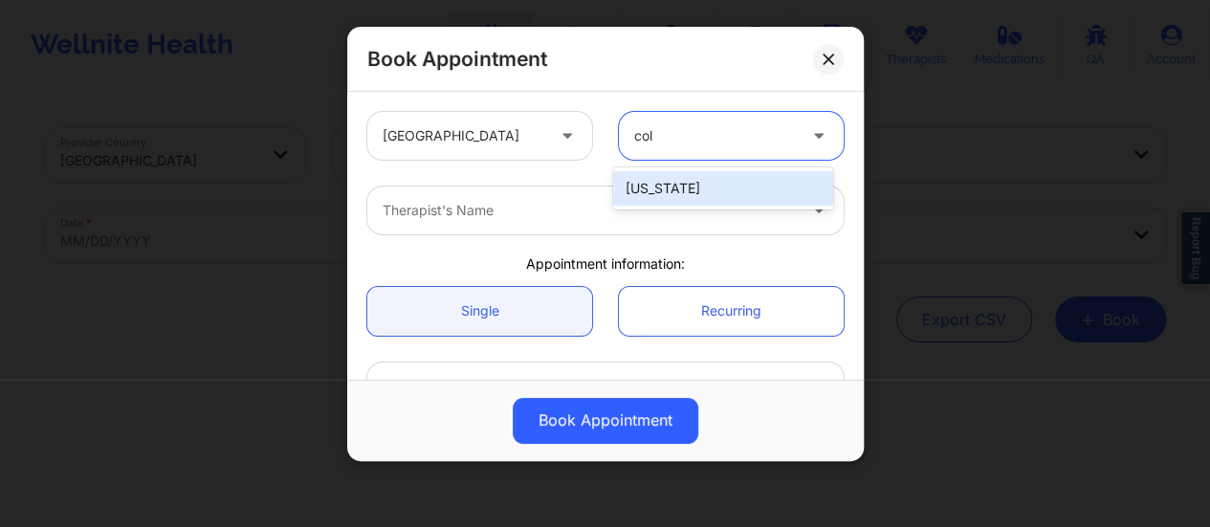
click at [676, 168] on div "[US_STATE]" at bounding box center [723, 188] width 220 height 42
click at [673, 177] on div "[US_STATE]" at bounding box center [723, 188] width 220 height 34
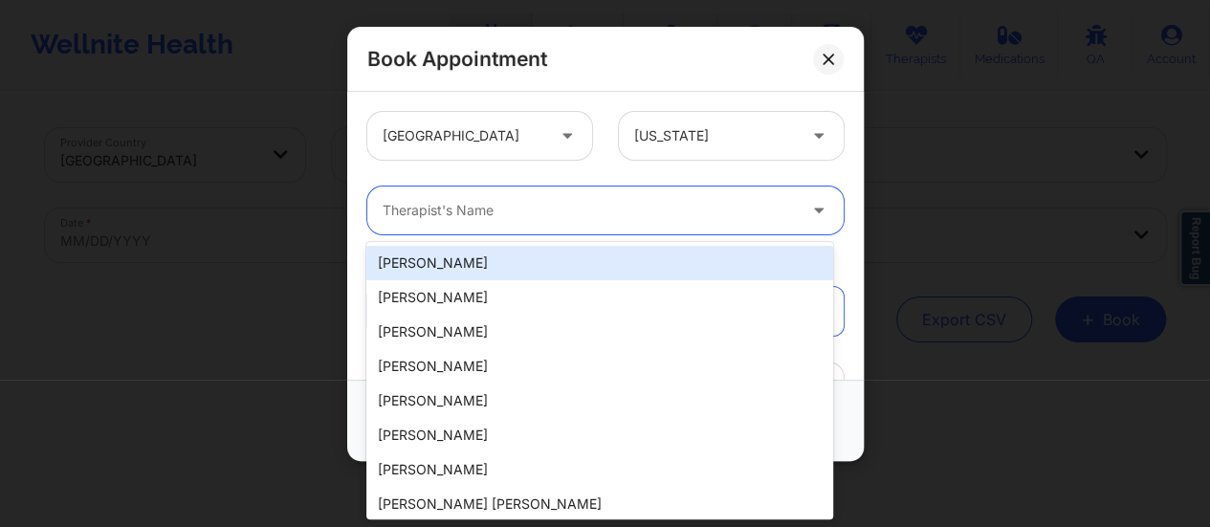
click at [522, 204] on div at bounding box center [589, 210] width 413 height 23
paste input "[PERSON_NAME]"
type input "[PERSON_NAME]"
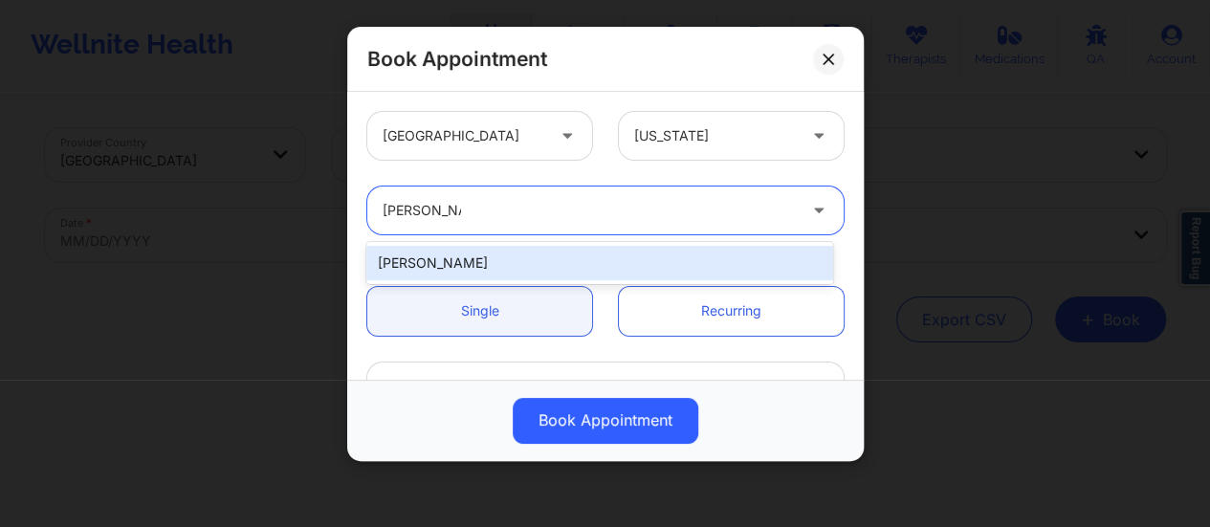
click at [519, 253] on div "[PERSON_NAME]" at bounding box center [599, 263] width 467 height 34
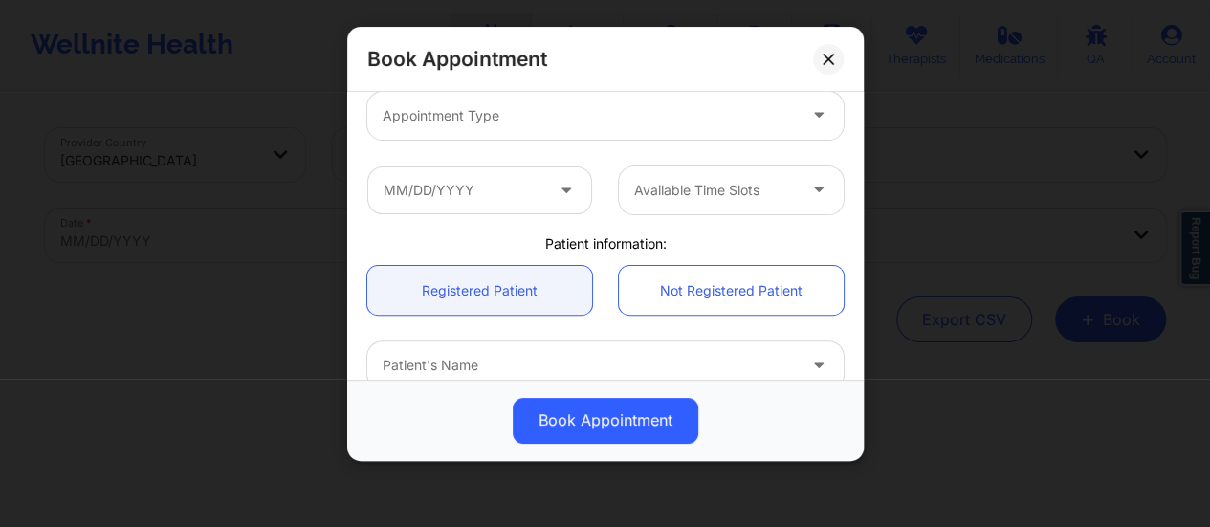
scroll to position [283, 0]
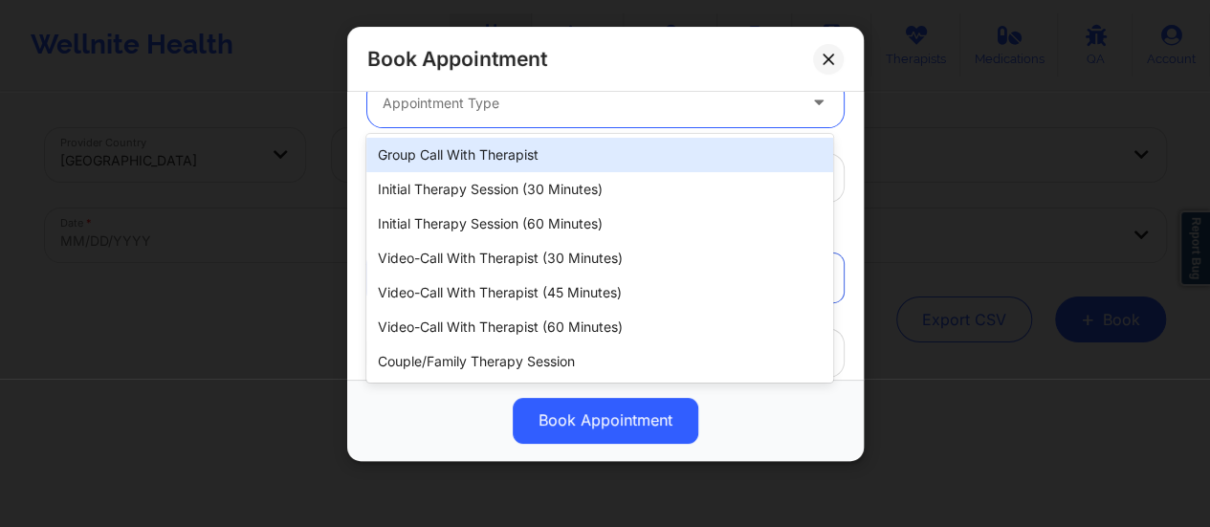
click at [531, 121] on div "Appointment Type" at bounding box center [582, 103] width 431 height 48
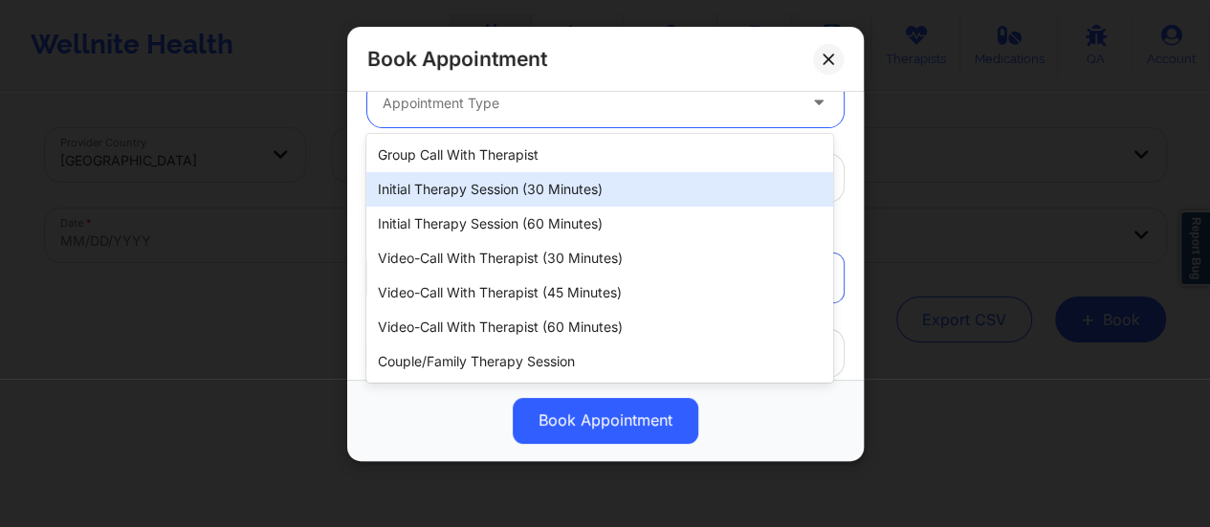
click at [517, 184] on div "Initial Therapy Session (30 minutes)" at bounding box center [599, 189] width 467 height 34
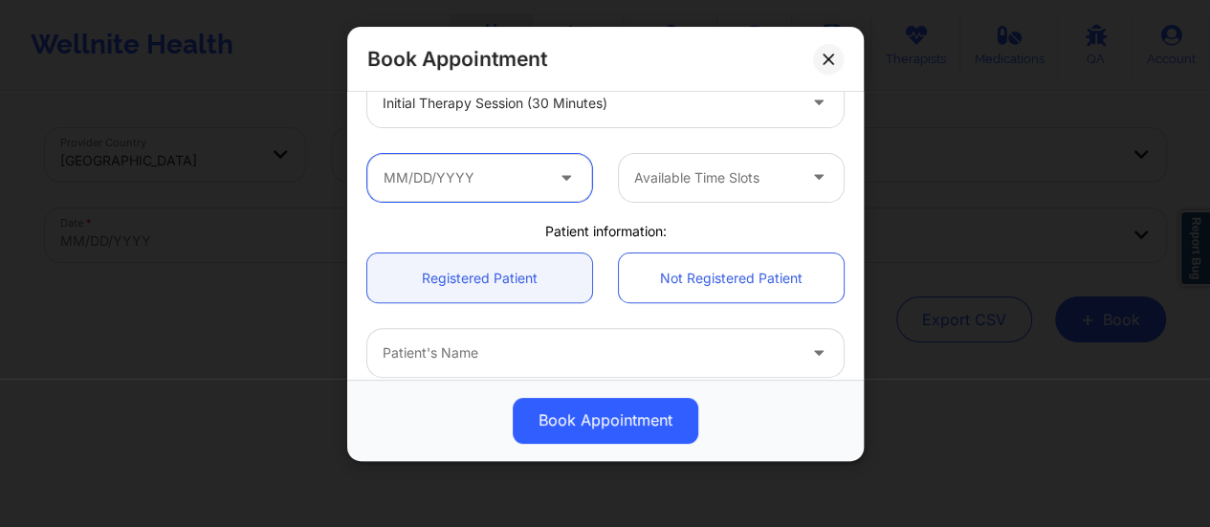
click at [492, 180] on input "text" at bounding box center [479, 178] width 225 height 48
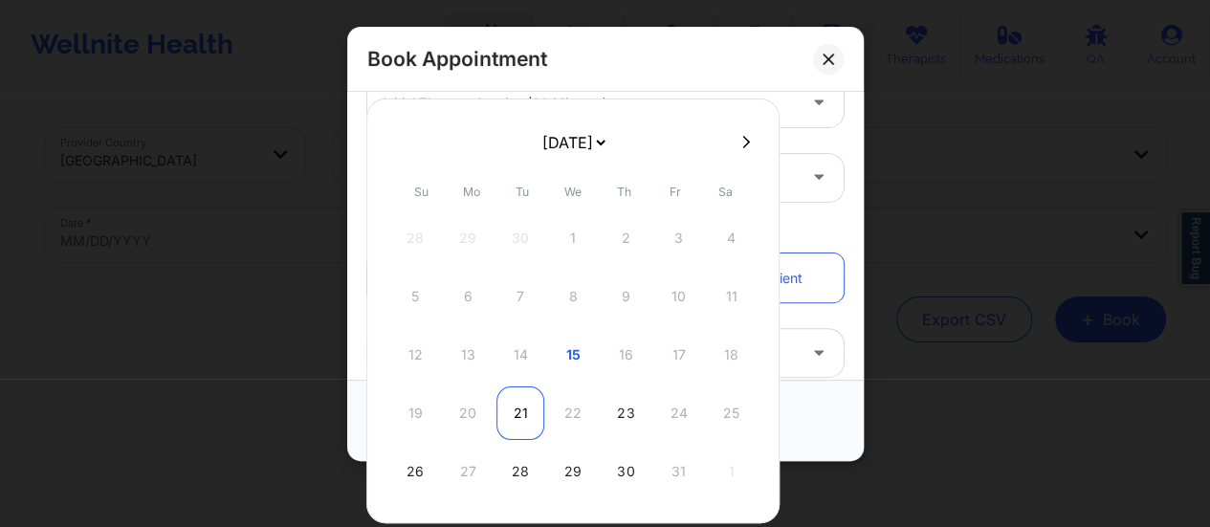
click at [522, 405] on div "21" at bounding box center [521, 413] width 48 height 54
type input "[DATE]"
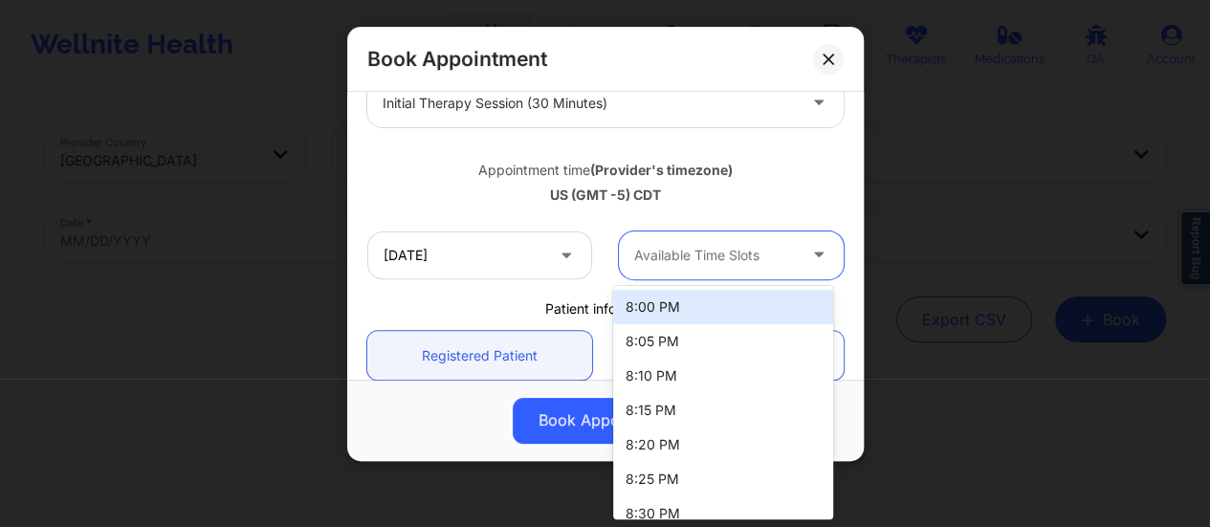
click at [734, 252] on div at bounding box center [715, 255] width 162 height 23
click at [677, 305] on div "8:00 PM" at bounding box center [723, 307] width 220 height 34
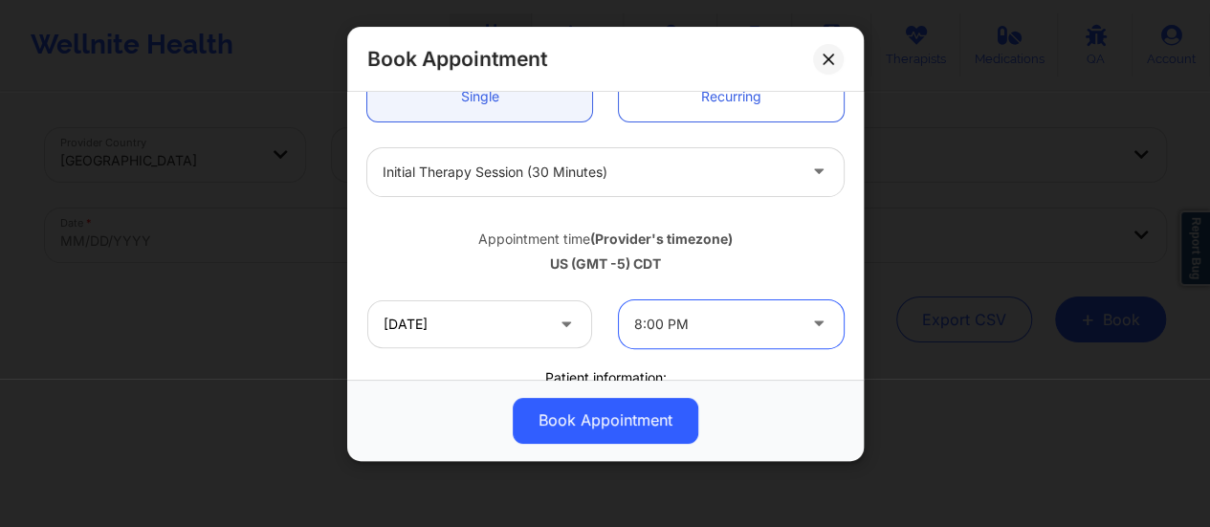
scroll to position [202, 0]
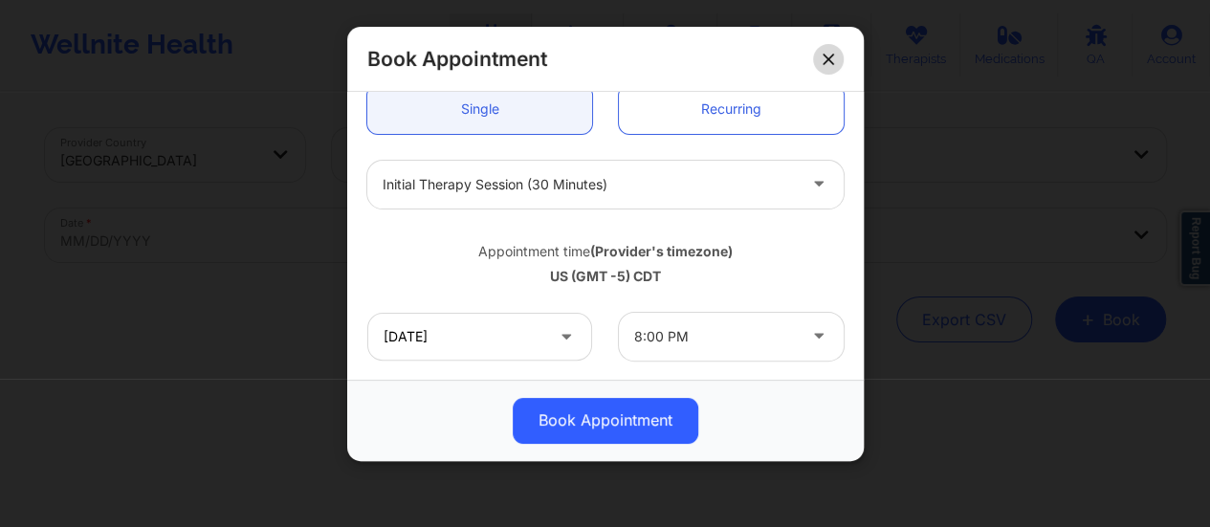
click at [821, 57] on button at bounding box center [828, 59] width 31 height 31
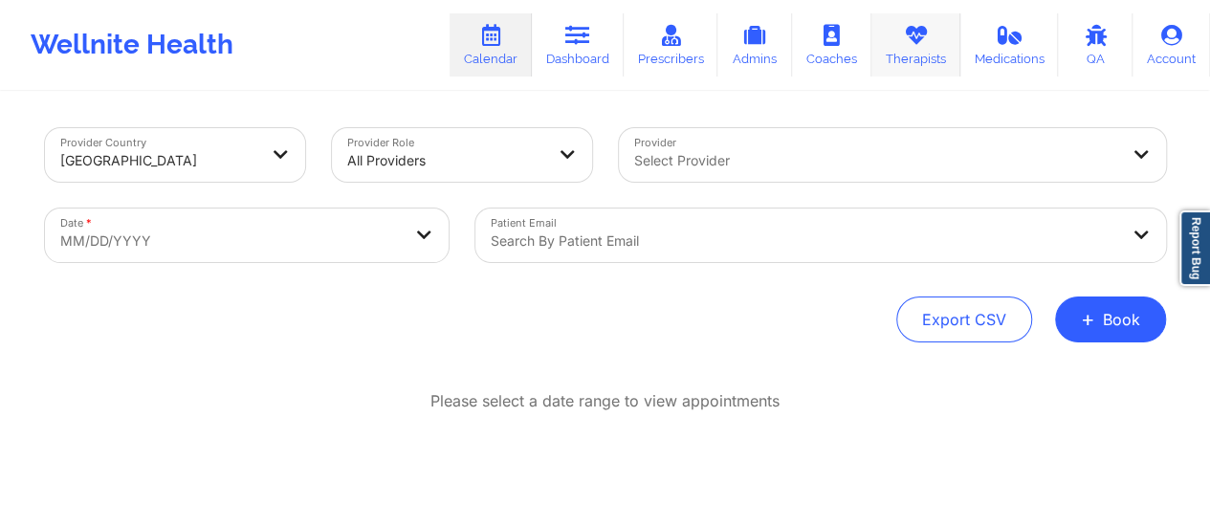
click at [928, 56] on link "Therapists" at bounding box center [916, 44] width 89 height 63
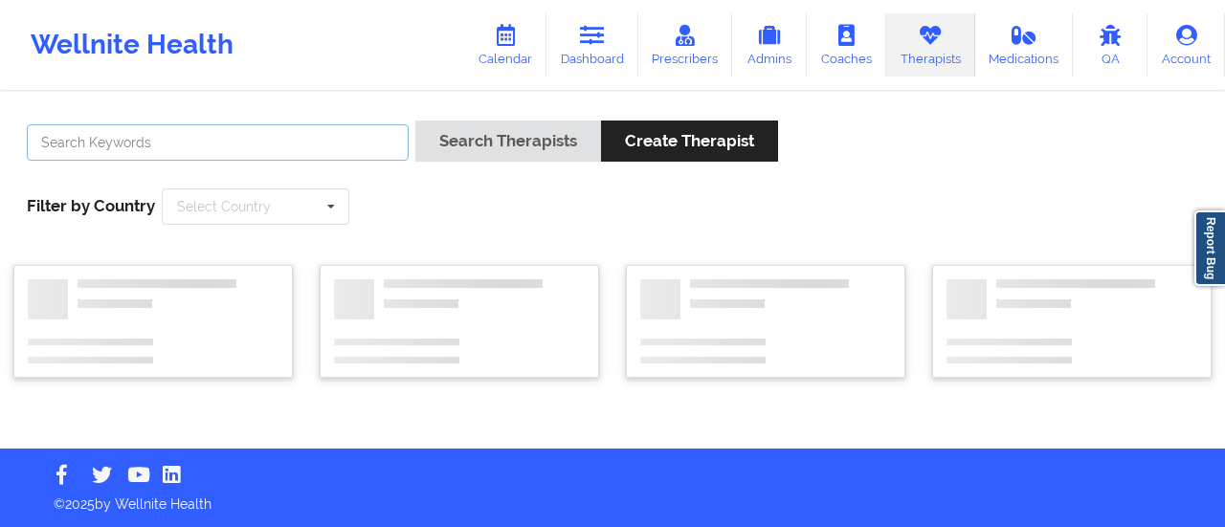
click at [389, 144] on input "text" at bounding box center [218, 142] width 382 height 36
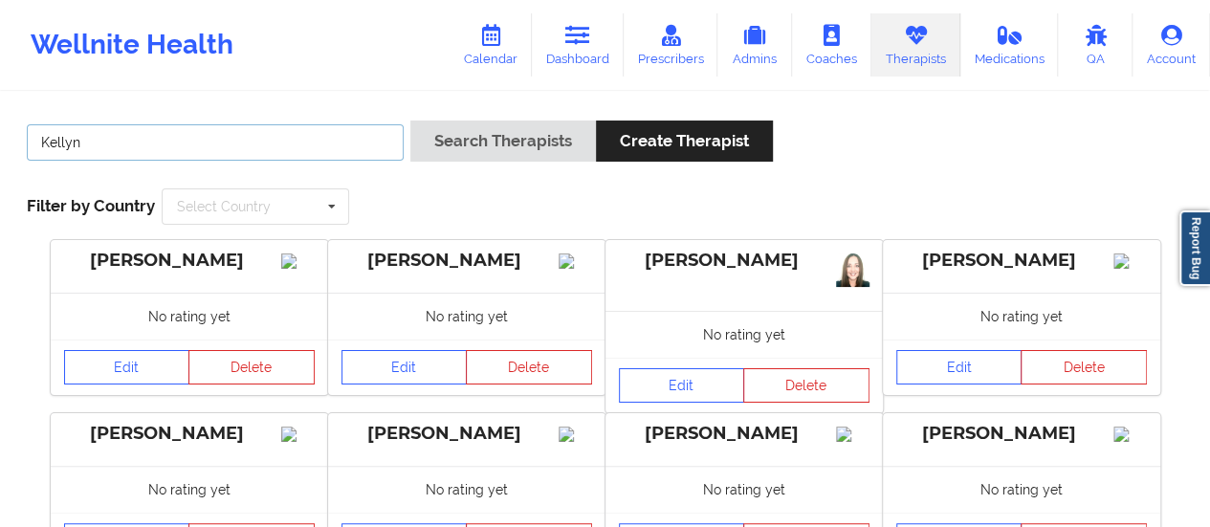
type input "[PERSON_NAME]"
click at [410, 121] on button "Search Therapists" at bounding box center [503, 141] width 186 height 41
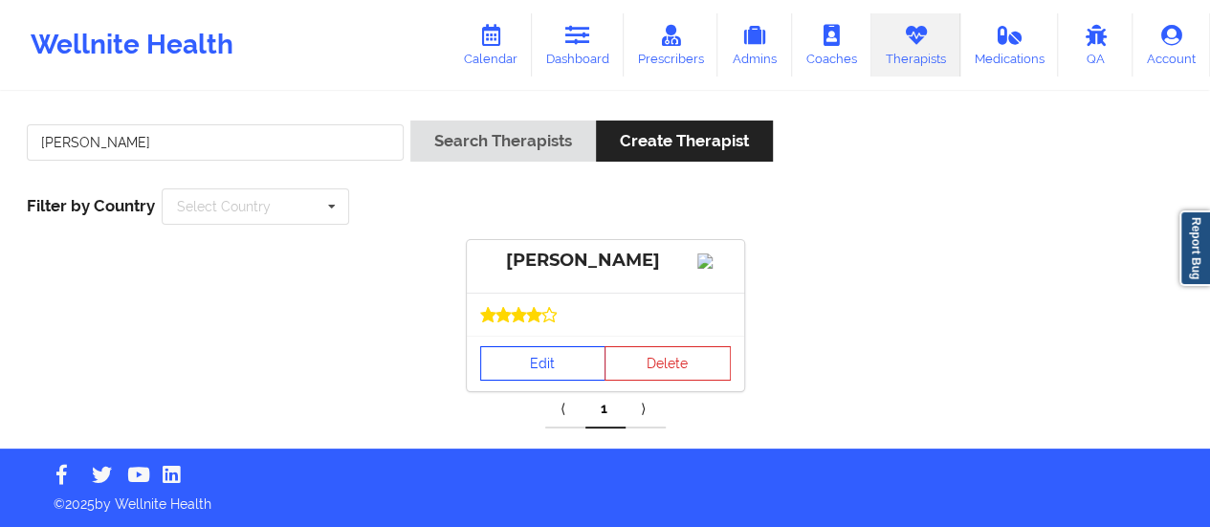
click at [515, 378] on link "Edit" at bounding box center [543, 363] width 126 height 34
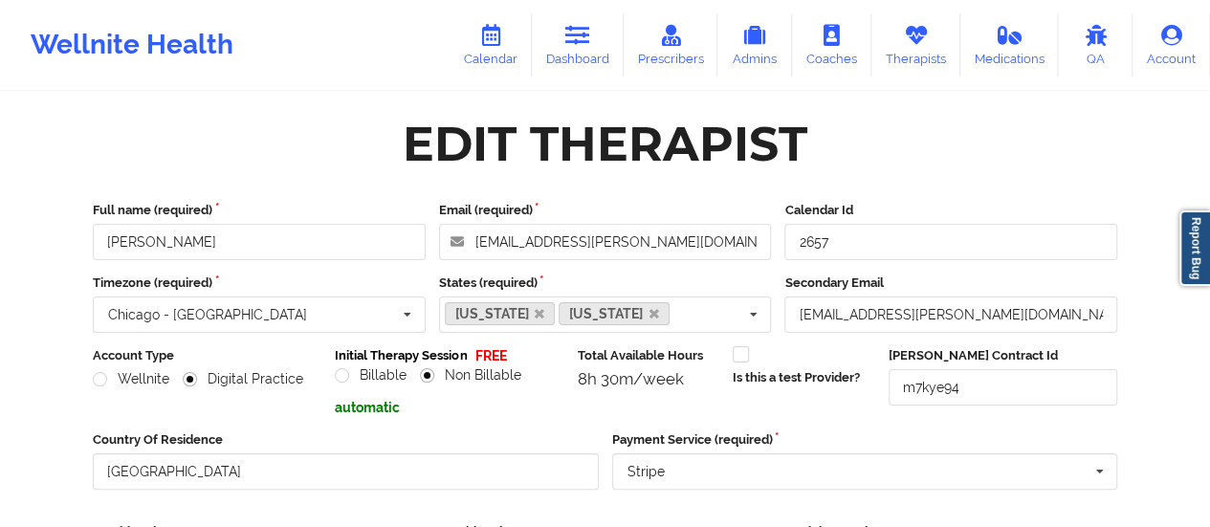
scroll to position [344, 0]
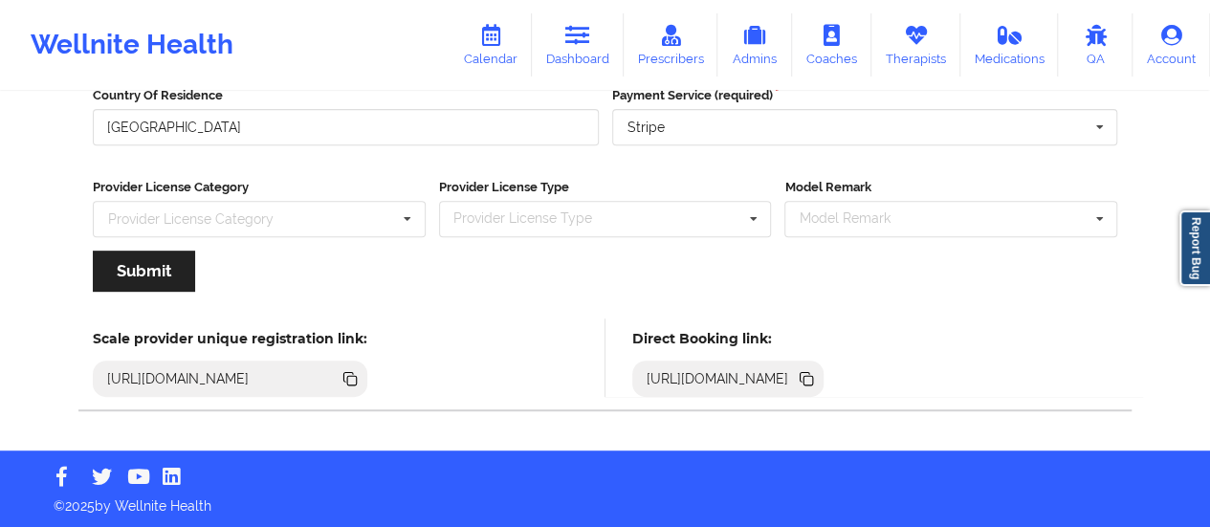
click at [813, 378] on icon at bounding box center [809, 381] width 10 height 10
click at [493, 62] on link "Calendar" at bounding box center [491, 44] width 82 height 63
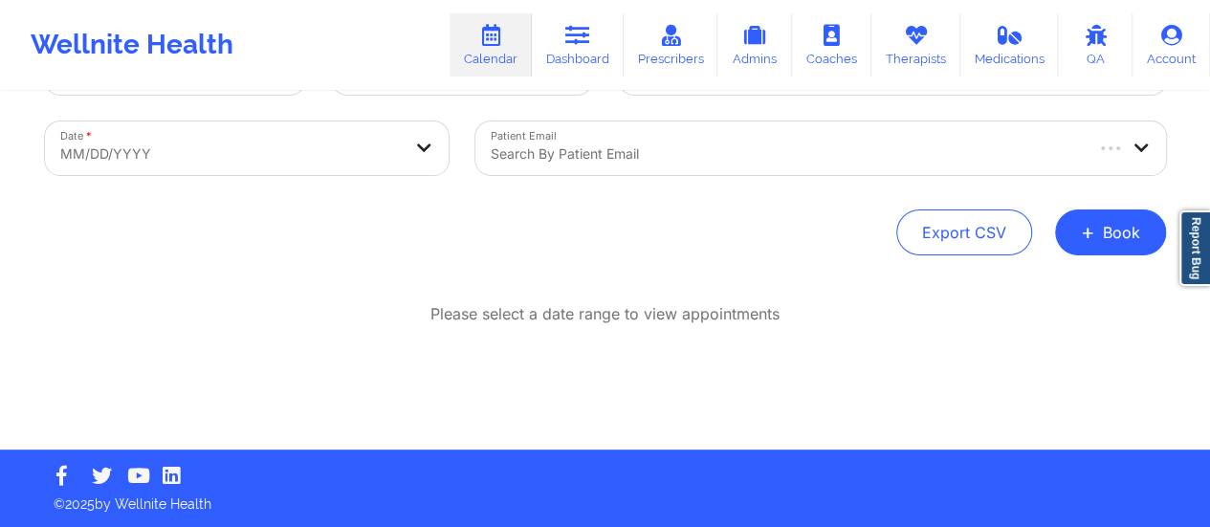
scroll to position [87, 0]
click at [1079, 230] on button "+ Book" at bounding box center [1110, 233] width 111 height 46
click at [1018, 286] on button "Therapy Session" at bounding box center [1078, 293] width 146 height 32
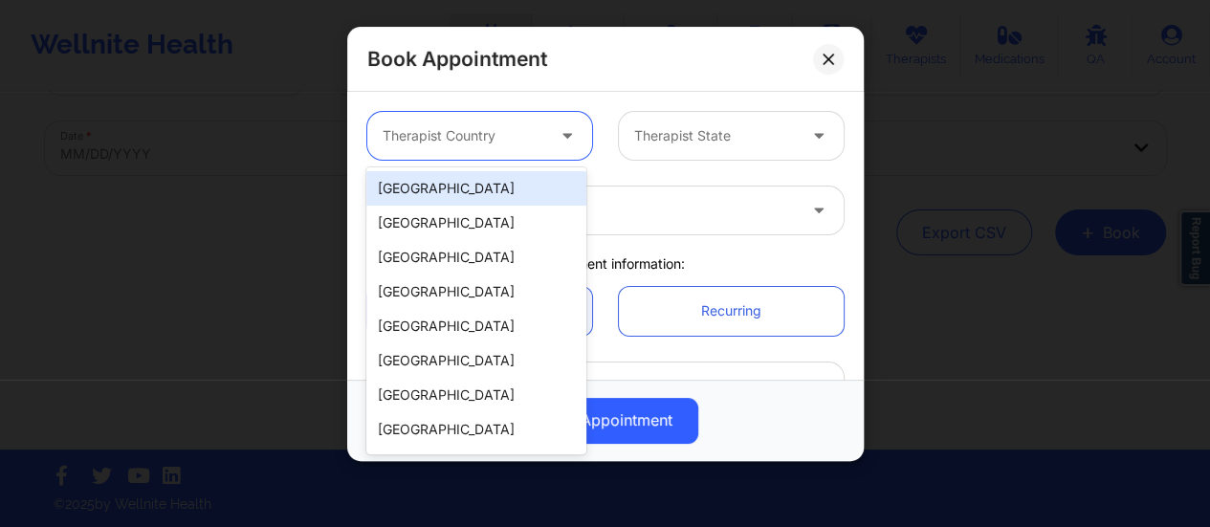
click at [525, 144] on div at bounding box center [464, 135] width 162 height 23
click at [494, 185] on div "[GEOGRAPHIC_DATA]" at bounding box center [476, 188] width 220 height 34
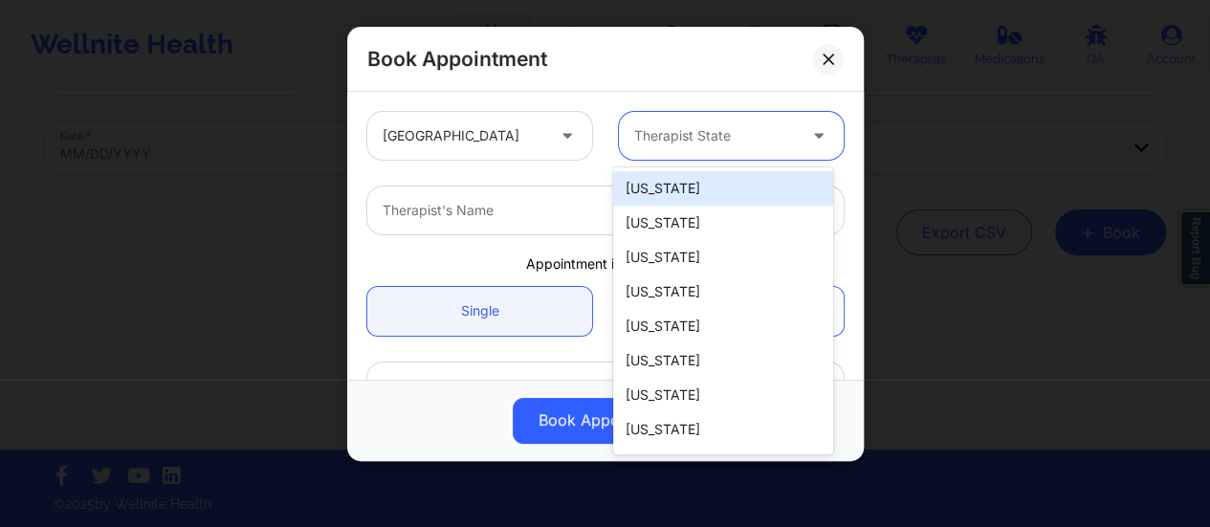
click at [673, 139] on div at bounding box center [715, 135] width 162 height 23
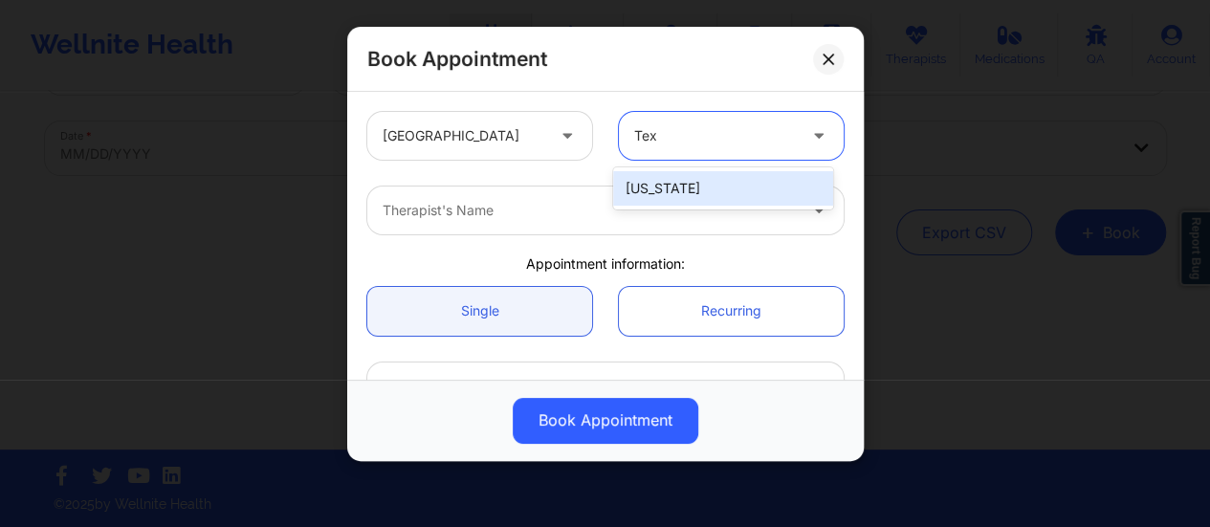
type input "Texa"
click at [672, 185] on div "[US_STATE]" at bounding box center [723, 188] width 220 height 34
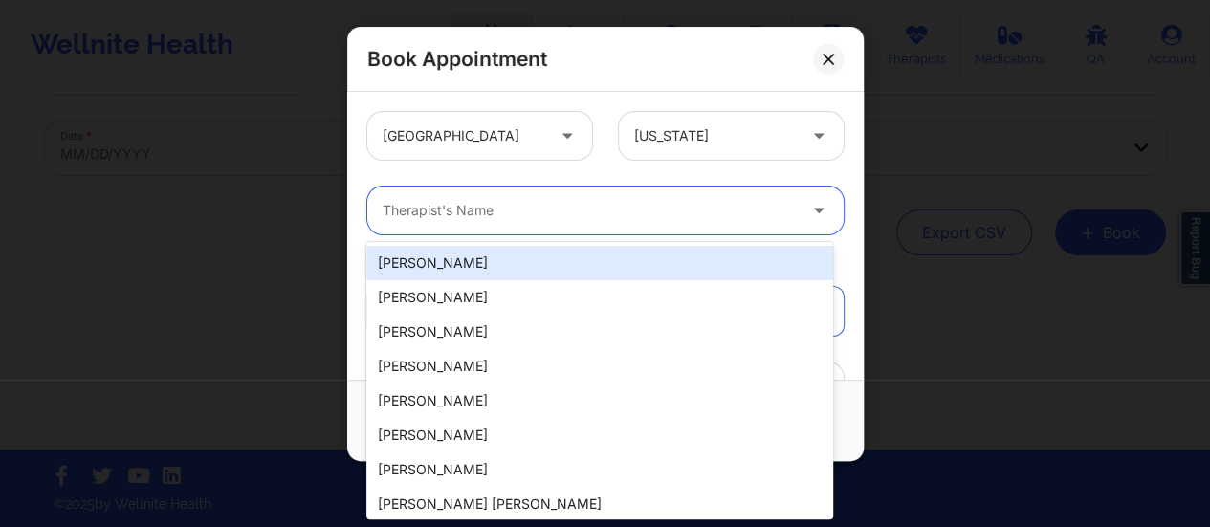
click at [576, 200] on div at bounding box center [589, 210] width 413 height 23
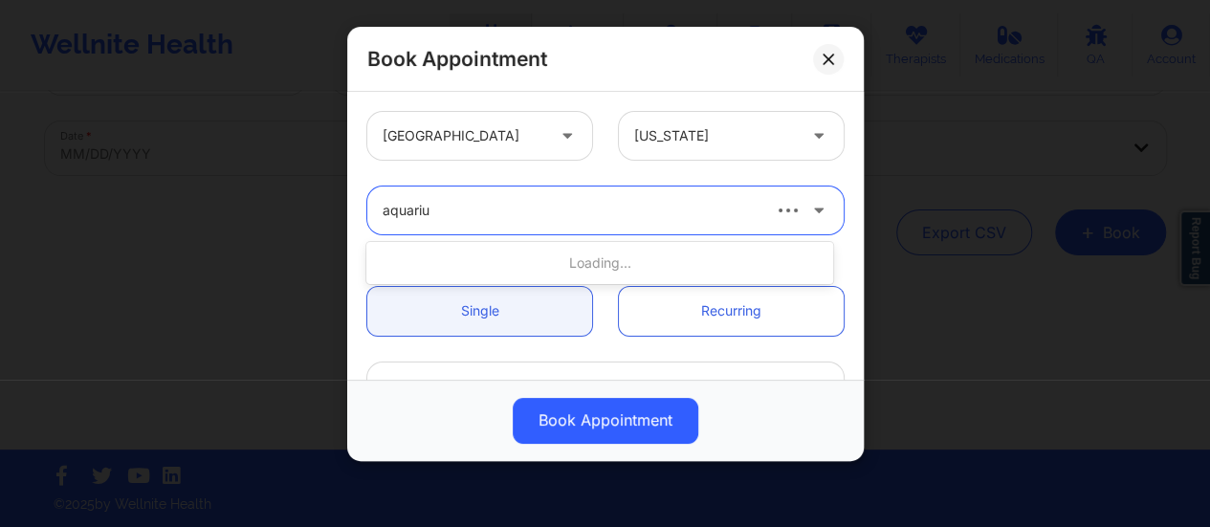
type input "aquarius"
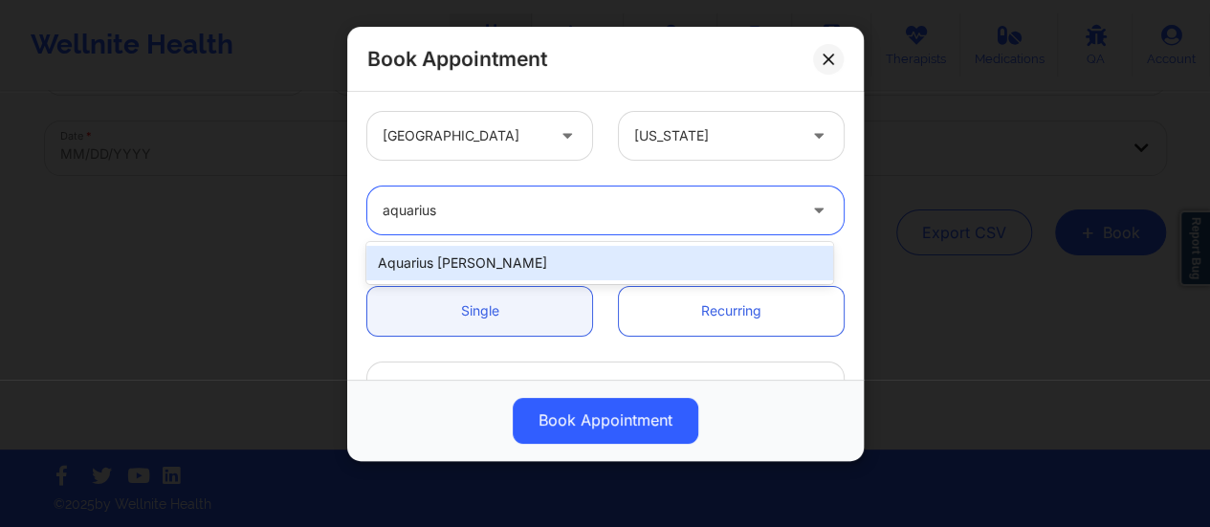
click at [582, 270] on div "Aquarius [PERSON_NAME]" at bounding box center [599, 263] width 467 height 34
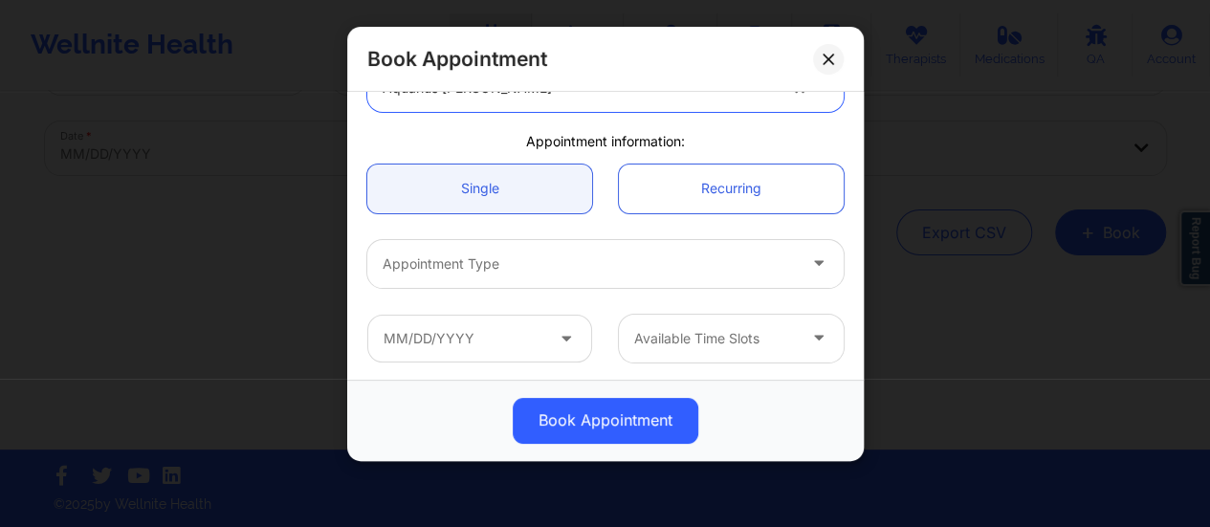
scroll to position [124, 0]
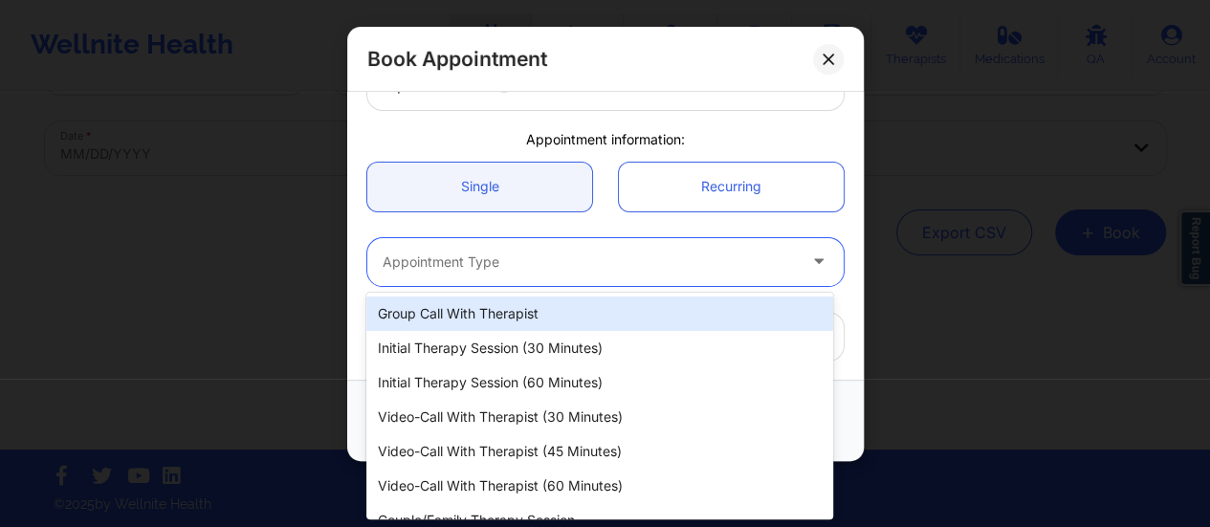
click at [536, 254] on div at bounding box center [589, 262] width 413 height 23
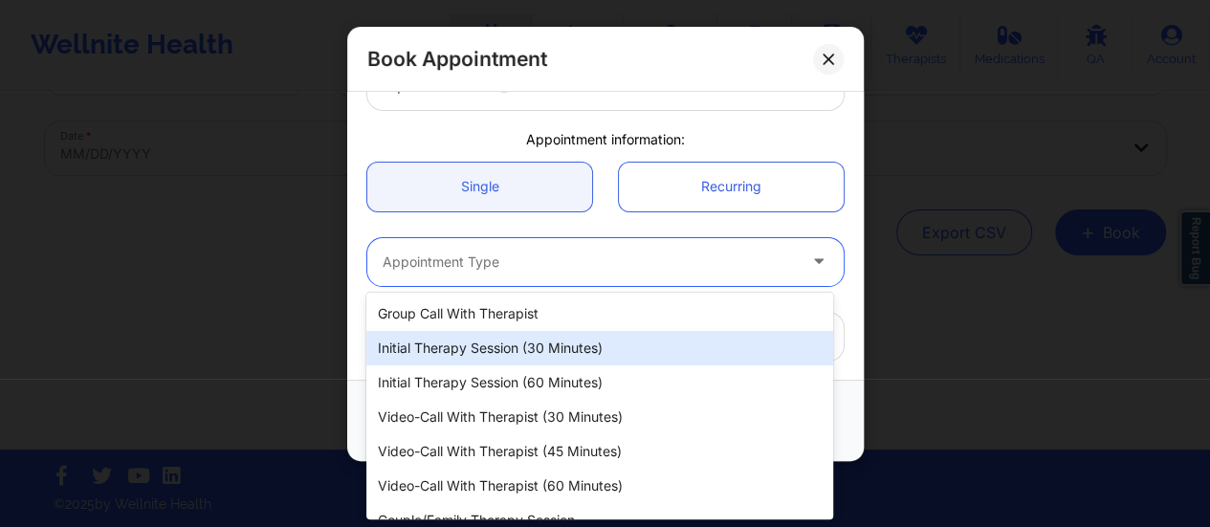
click at [522, 342] on div "Initial Therapy Session (30 minutes)" at bounding box center [599, 348] width 467 height 34
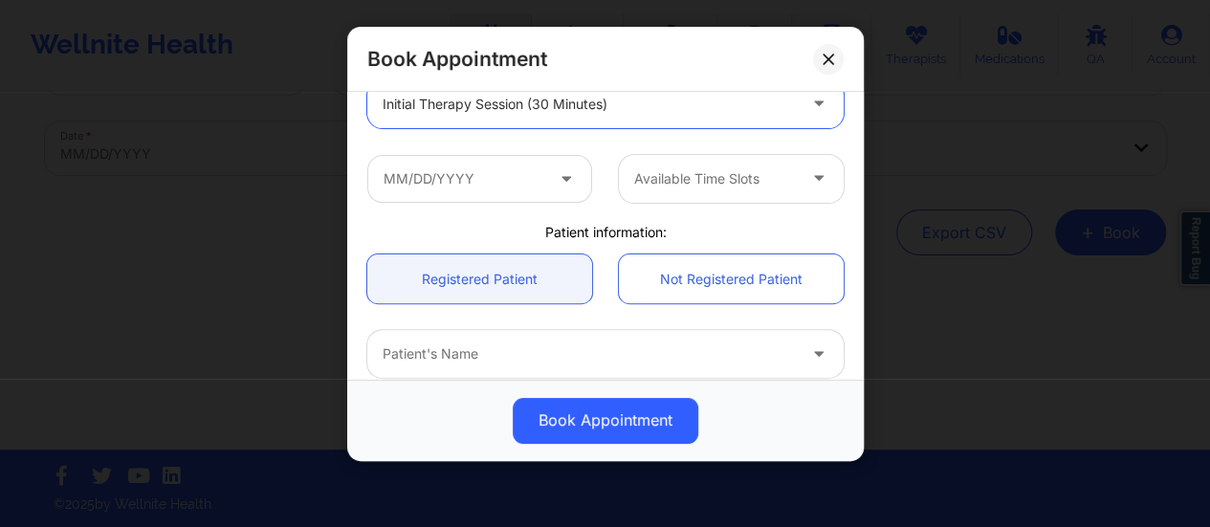
scroll to position [297, 0]
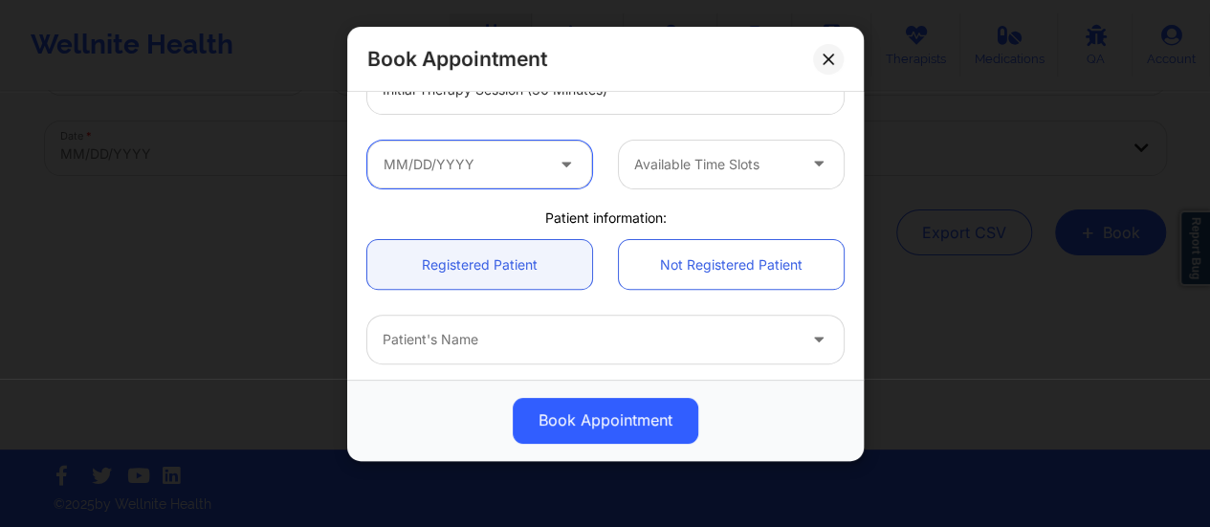
click at [497, 156] on input "text" at bounding box center [479, 165] width 225 height 48
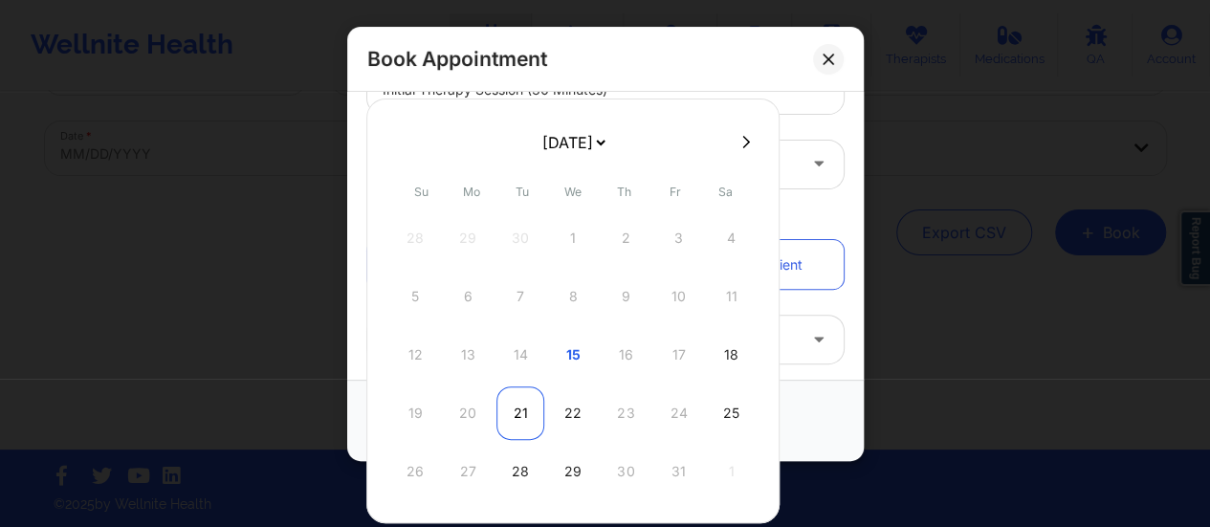
click at [514, 410] on div "21" at bounding box center [521, 413] width 48 height 54
type input "[DATE]"
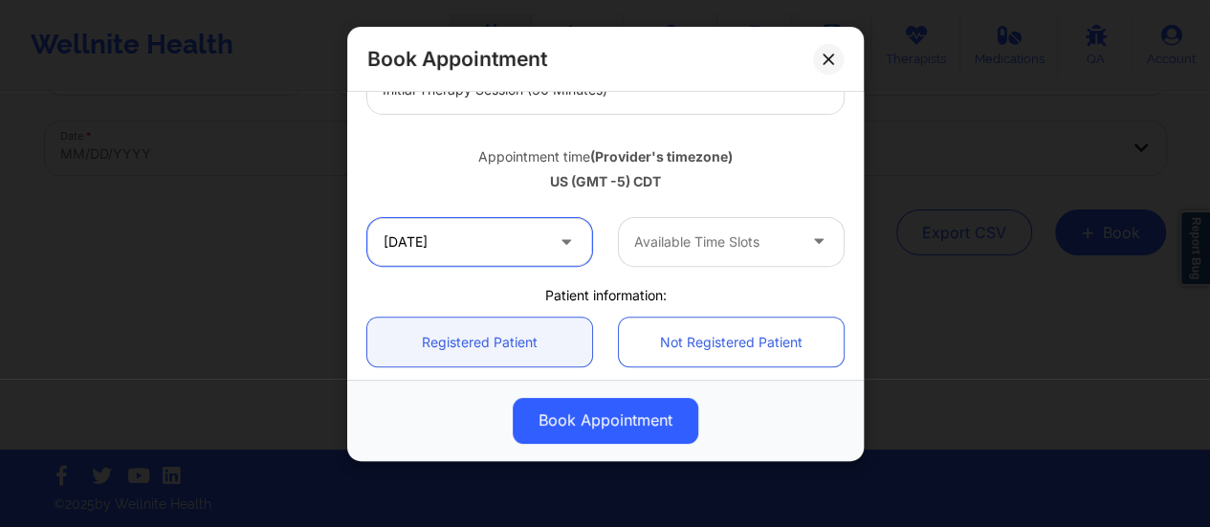
click at [504, 218] on input "[DATE]" at bounding box center [479, 242] width 225 height 48
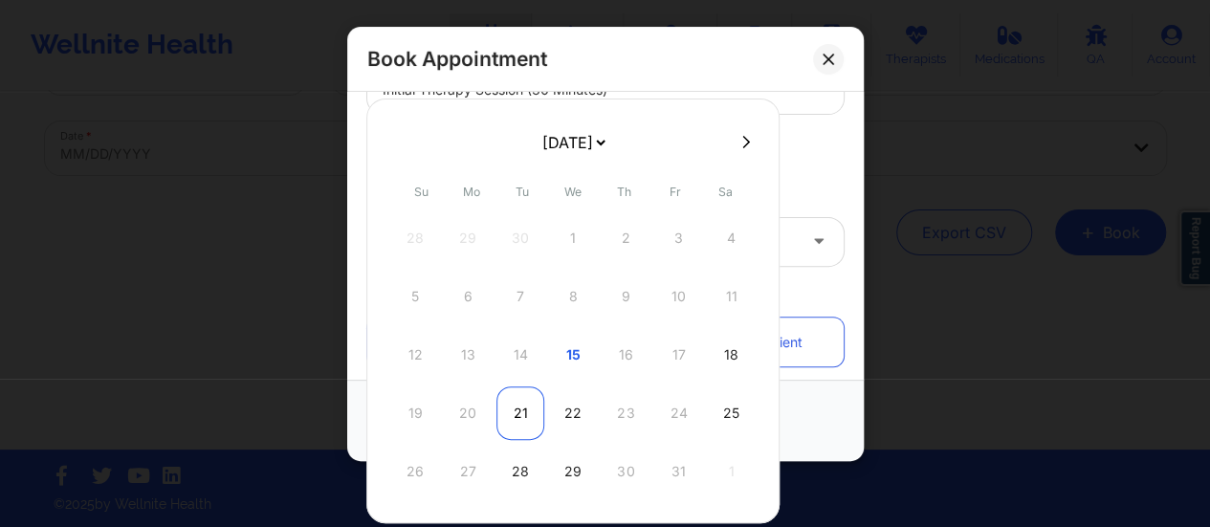
click at [532, 405] on div "21" at bounding box center [521, 413] width 48 height 54
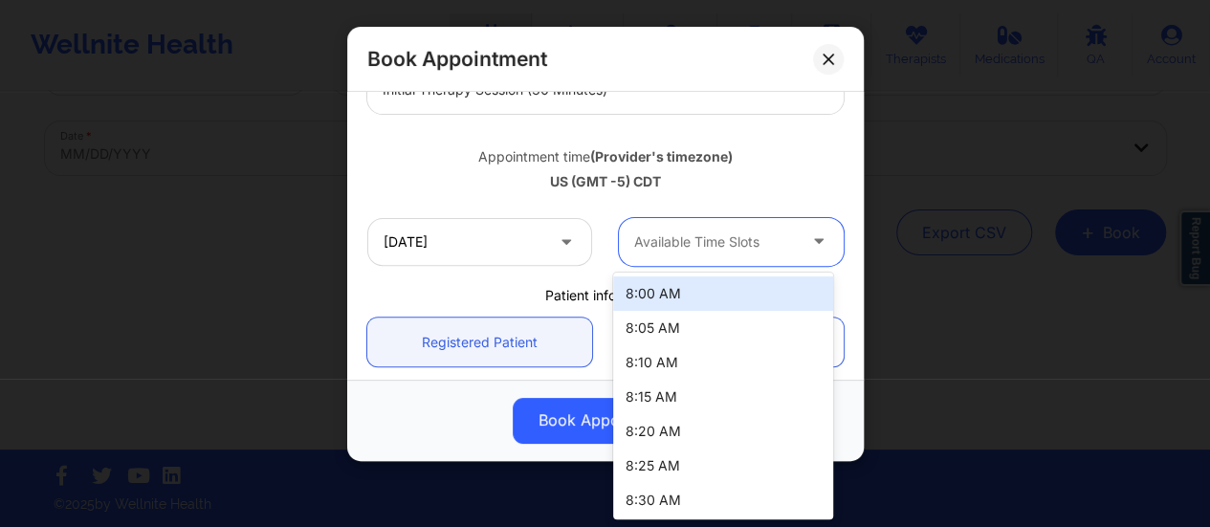
click at [710, 257] on div "Available Time Slots" at bounding box center [708, 242] width 179 height 48
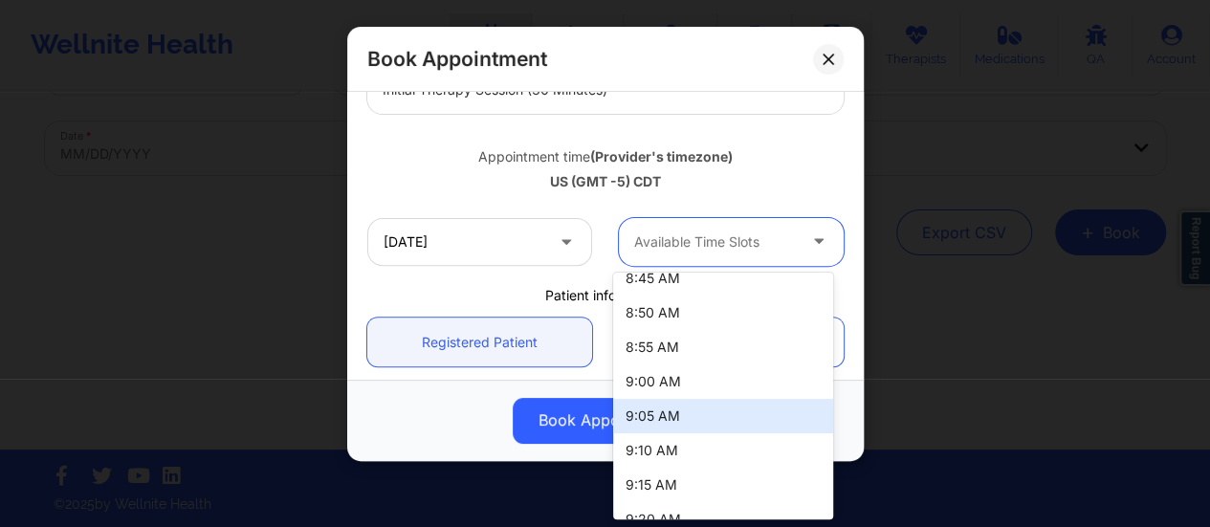
scroll to position [415, 0]
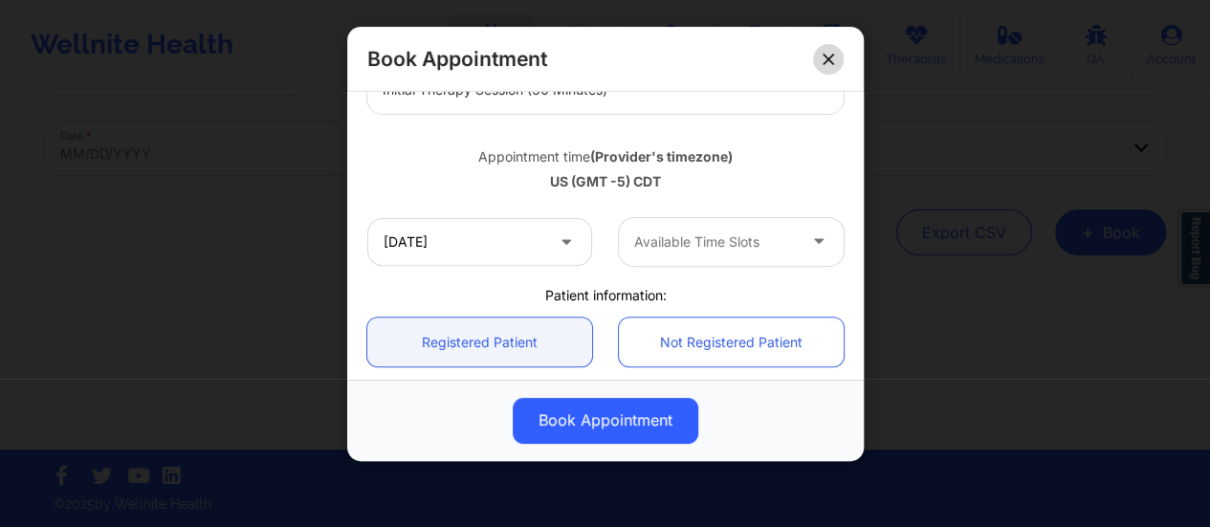
click at [825, 66] on button at bounding box center [828, 59] width 31 height 31
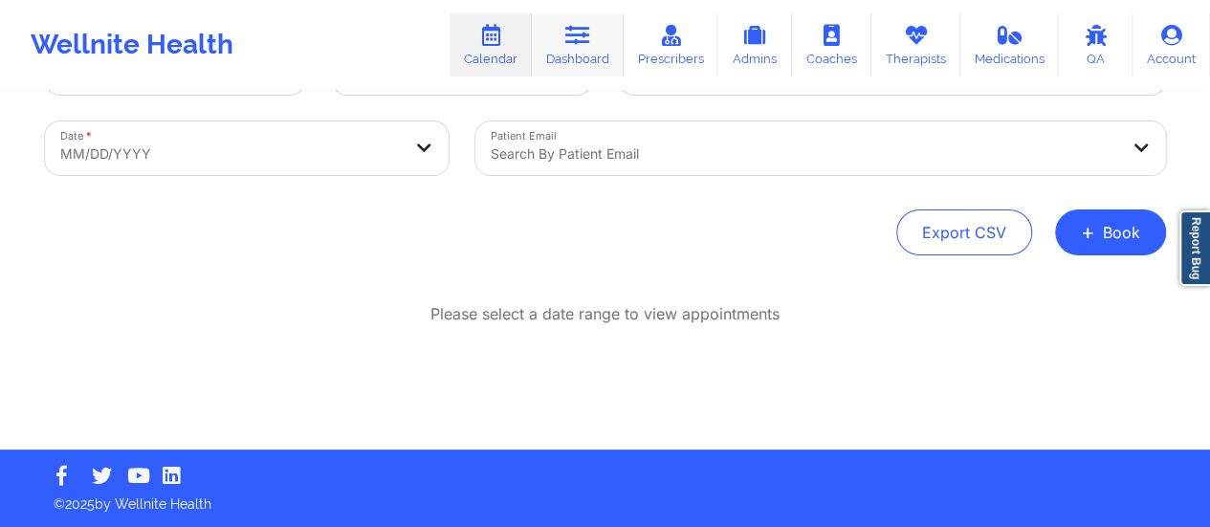
click at [603, 66] on link "Dashboard" at bounding box center [578, 44] width 92 height 63
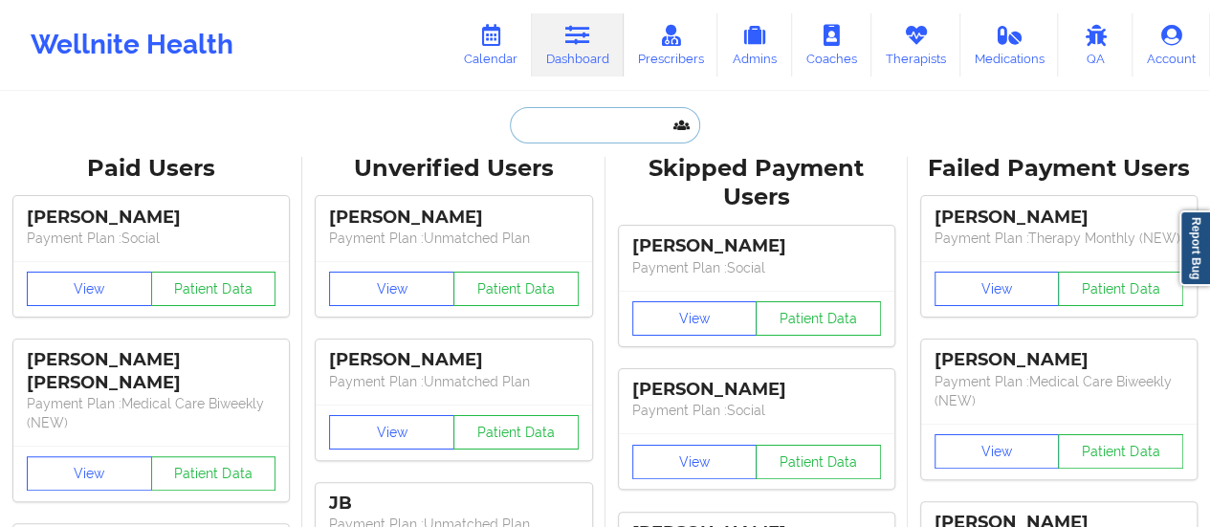
click at [566, 121] on input "text" at bounding box center [604, 125] width 189 height 36
paste input "[EMAIL_ADDRESS][DOMAIN_NAME]"
type input "[EMAIL_ADDRESS][DOMAIN_NAME]"
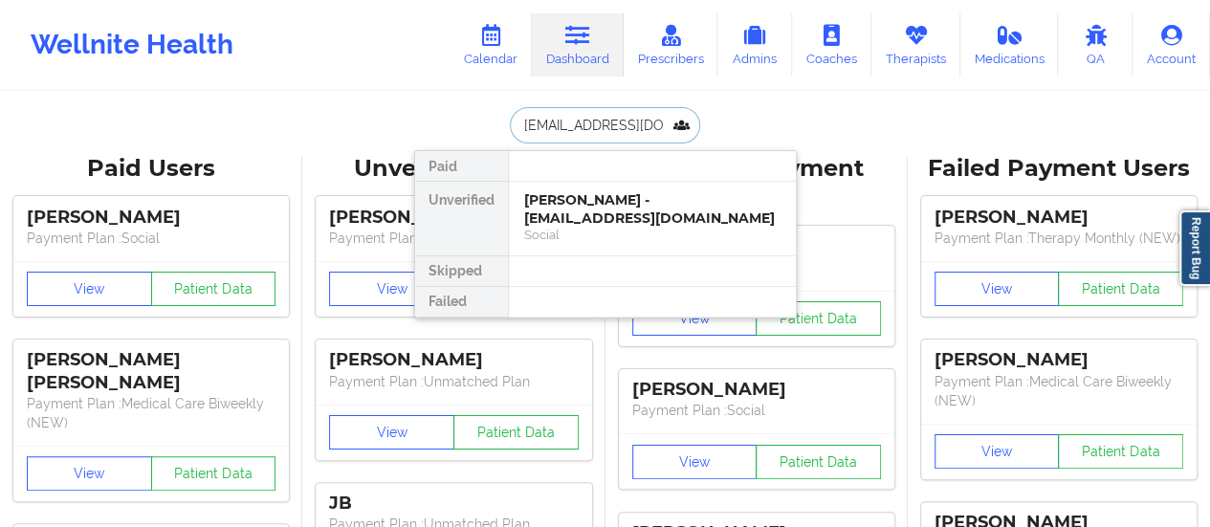
scroll to position [0, 26]
click at [574, 212] on div "[PERSON_NAME] - [EMAIL_ADDRESS][DOMAIN_NAME]" at bounding box center [652, 208] width 256 height 35
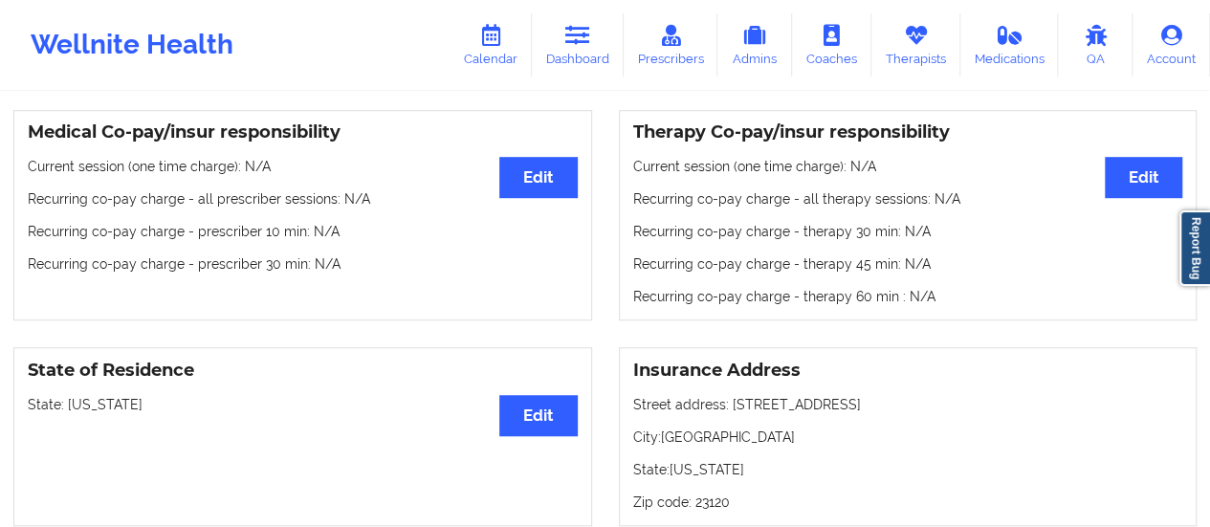
scroll to position [564, 0]
click at [904, 32] on icon at bounding box center [915, 35] width 25 height 21
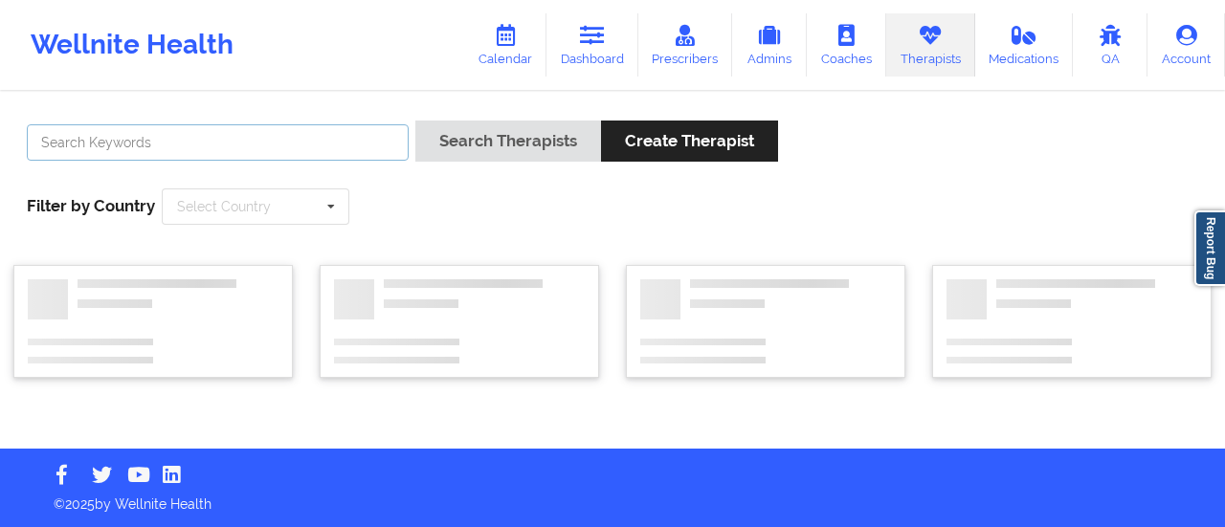
click at [291, 158] on input "text" at bounding box center [218, 142] width 382 height 36
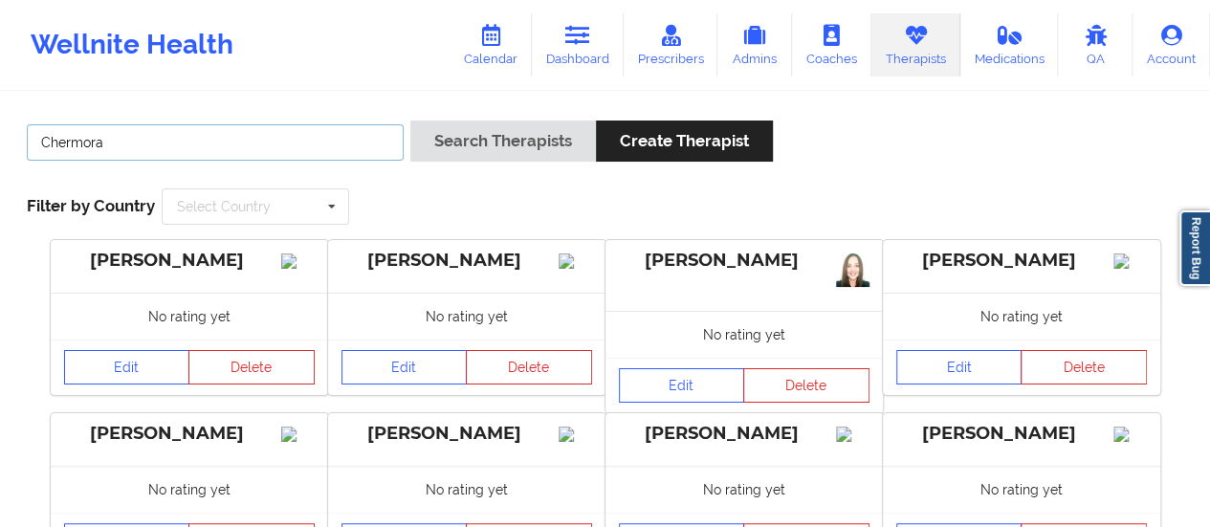
type input "Chermora"
click at [410, 121] on button "Search Therapists" at bounding box center [503, 141] width 186 height 41
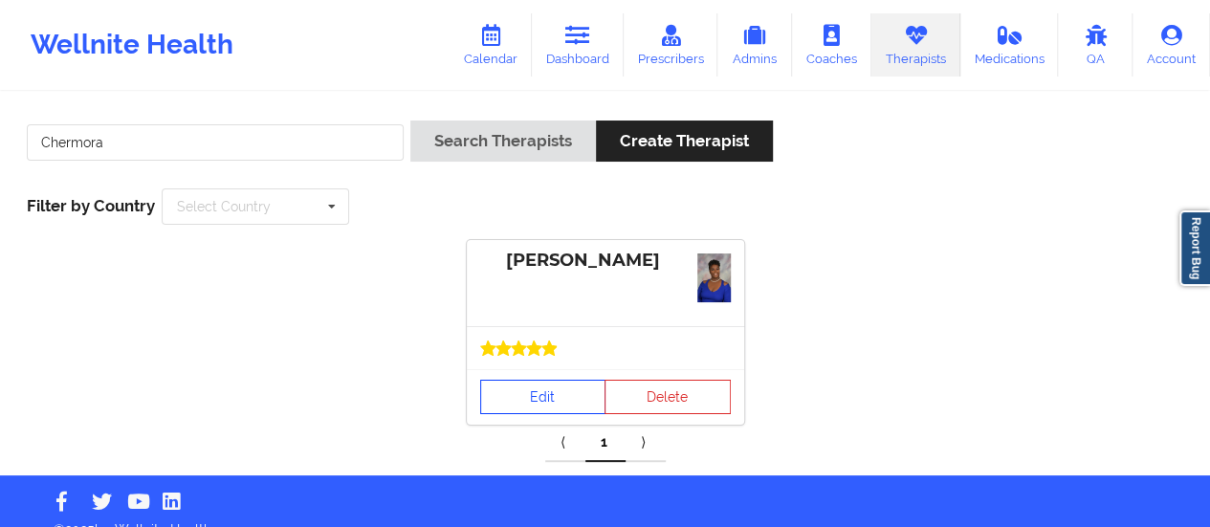
click at [566, 398] on link "Edit" at bounding box center [543, 397] width 126 height 34
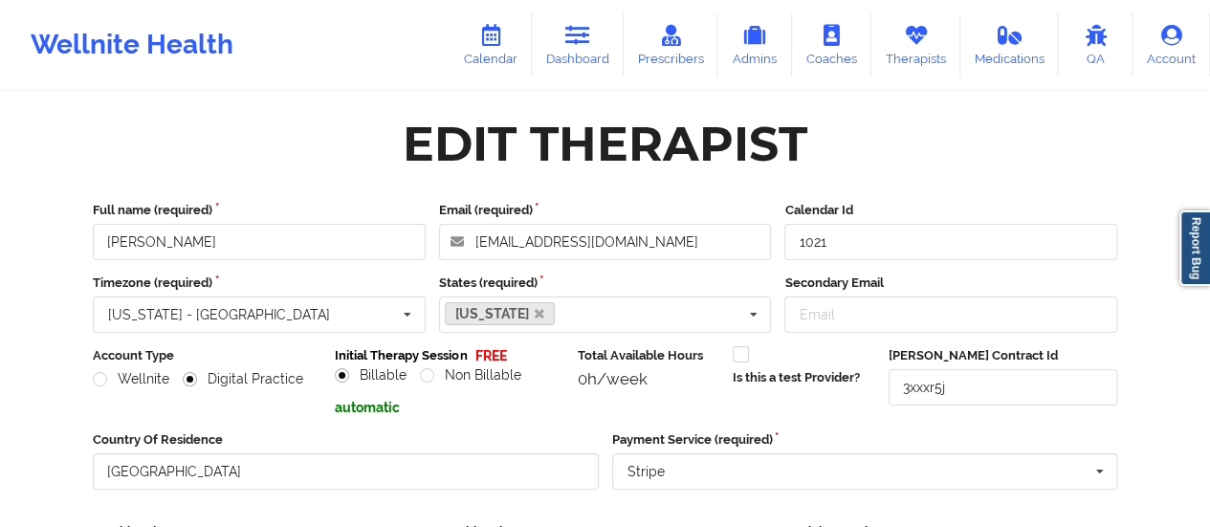
scroll to position [344, 0]
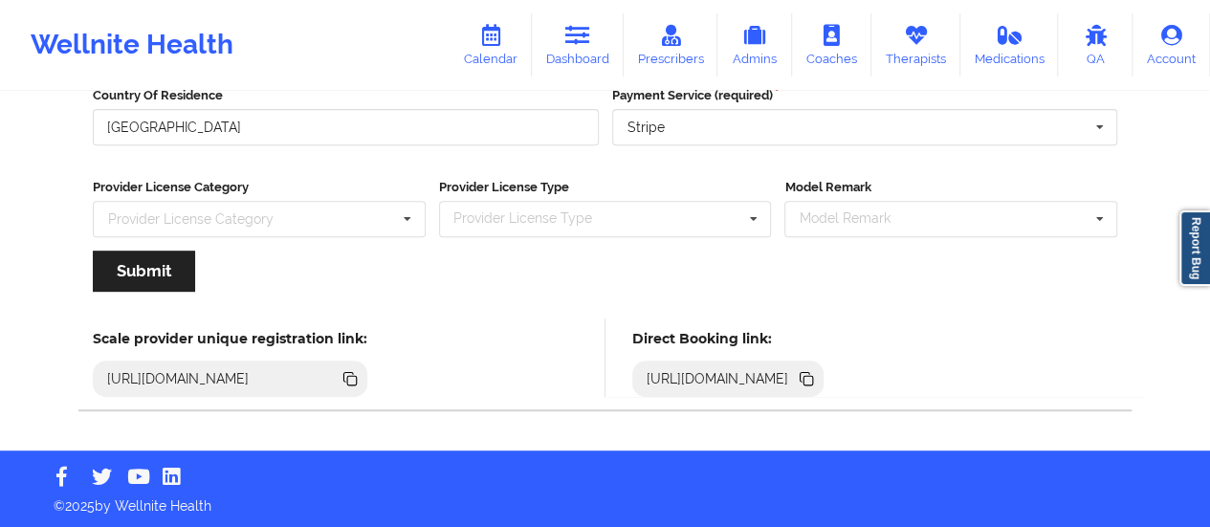
click at [817, 380] on icon at bounding box center [806, 378] width 21 height 21
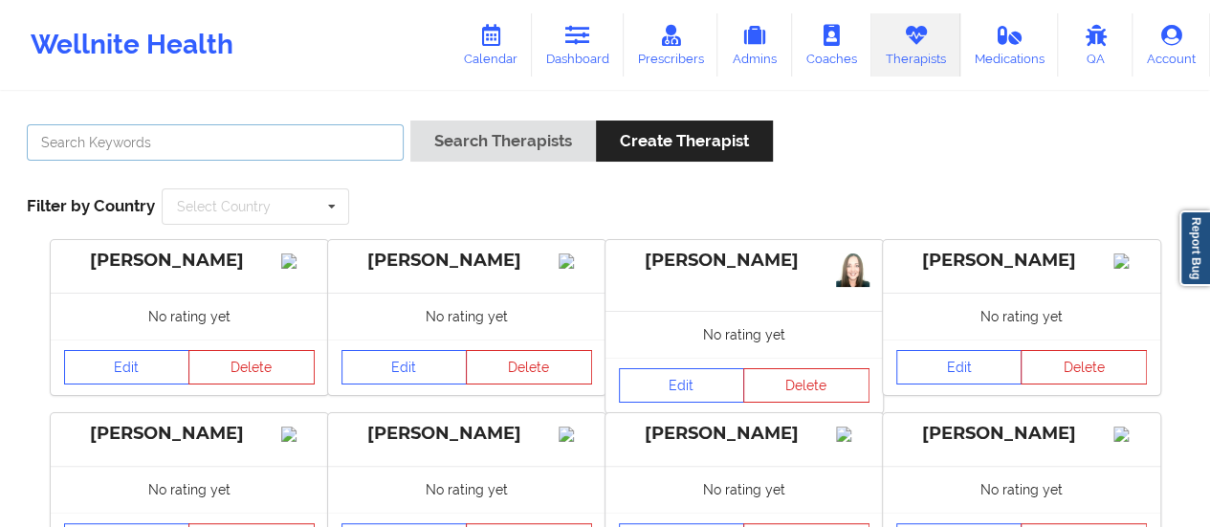
click at [207, 148] on input "text" at bounding box center [215, 142] width 377 height 36
type input "[PERSON_NAME]"
click at [410, 121] on button "Search Therapists" at bounding box center [503, 141] width 186 height 41
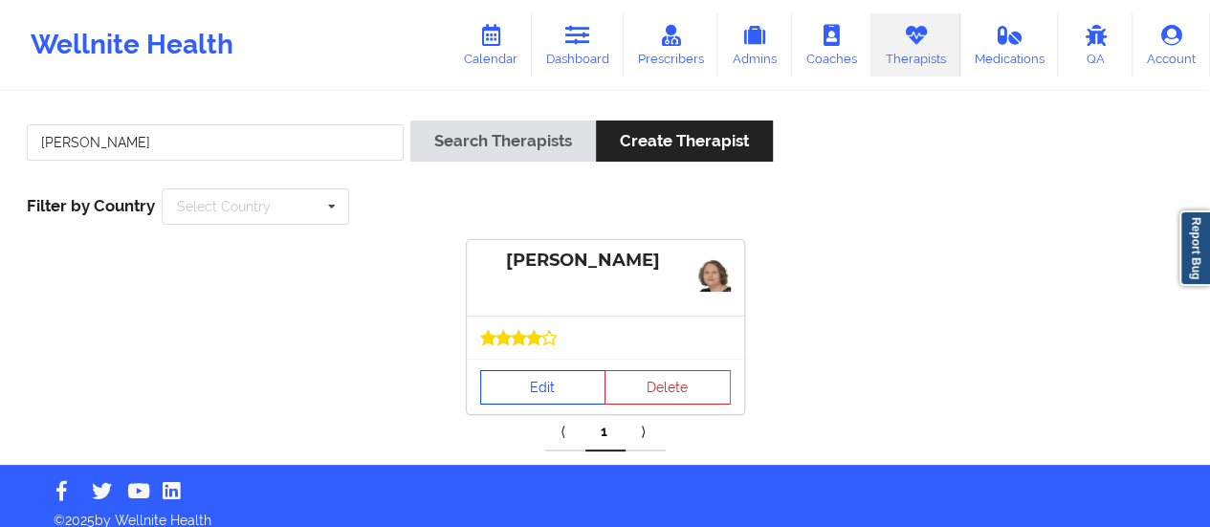
click at [540, 382] on link "Edit" at bounding box center [543, 387] width 126 height 34
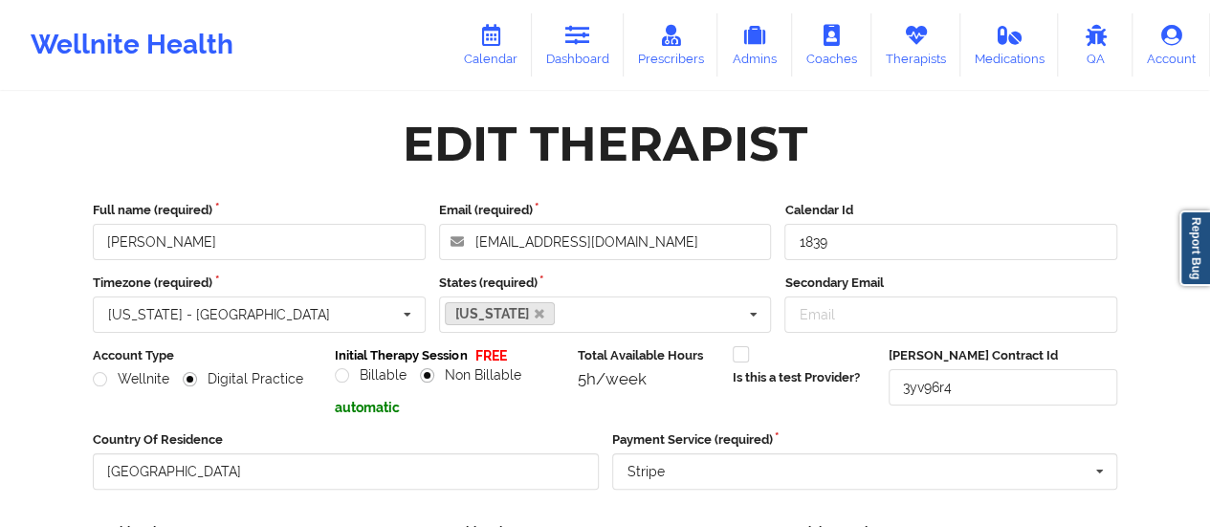
scroll to position [344, 0]
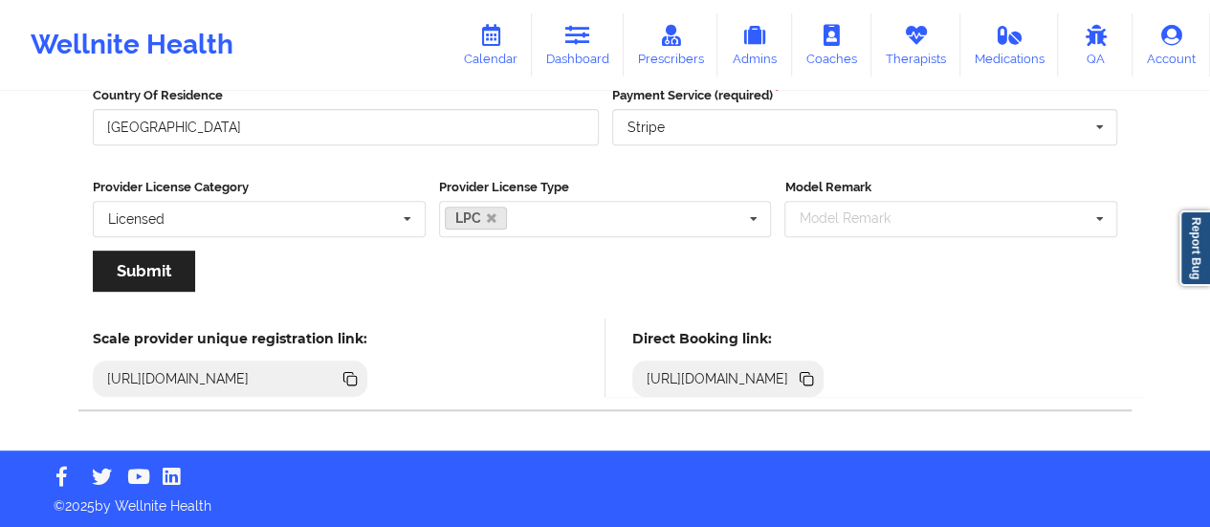
click at [817, 387] on icon at bounding box center [806, 378] width 21 height 21
click at [561, 46] on link "Dashboard" at bounding box center [578, 44] width 92 height 63
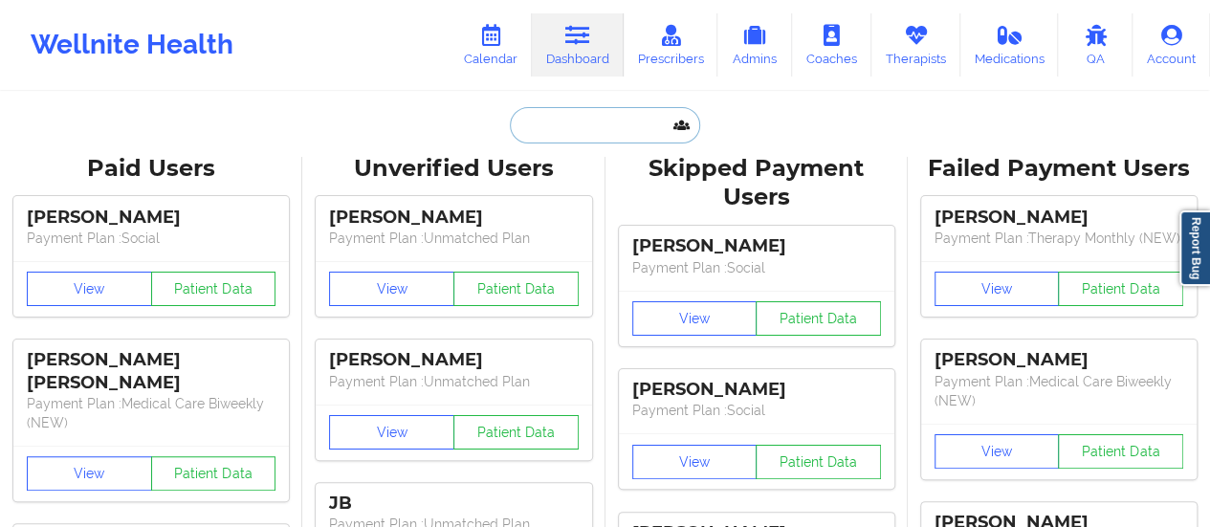
click at [563, 128] on input "text" at bounding box center [604, 125] width 189 height 36
type input "v"
paste input "[EMAIL_ADDRESS][DOMAIN_NAME]"
type input "[EMAIL_ADDRESS][DOMAIN_NAME]"
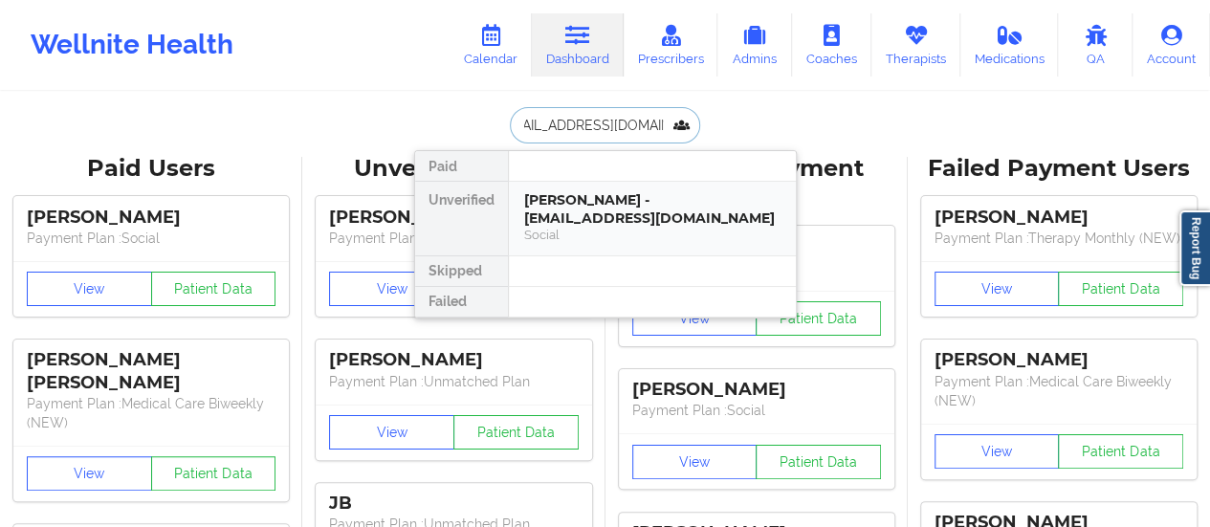
click at [593, 196] on div "[PERSON_NAME] - [EMAIL_ADDRESS][DOMAIN_NAME]" at bounding box center [652, 208] width 256 height 35
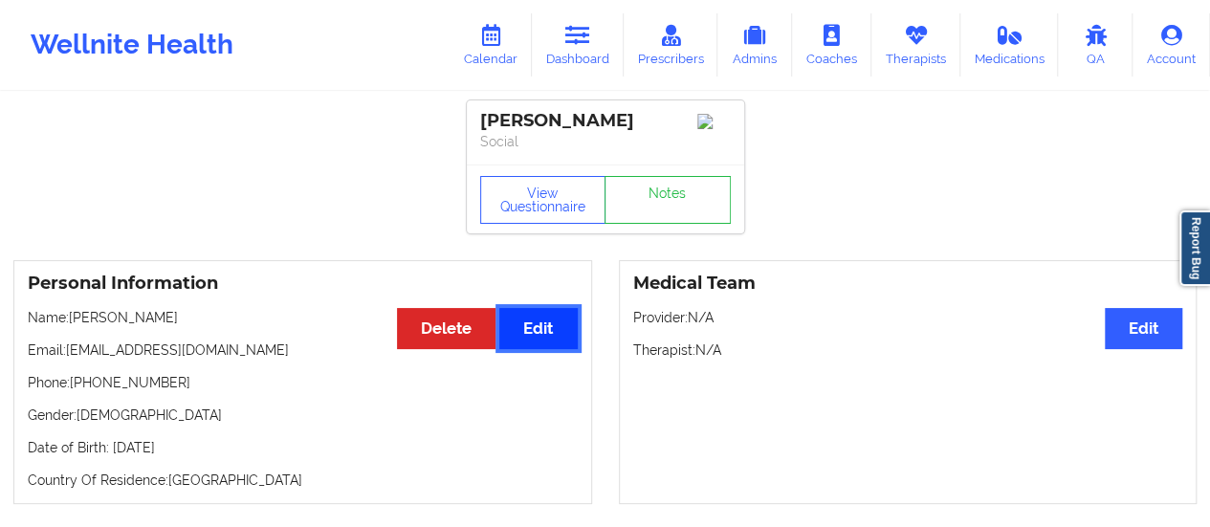
click at [545, 315] on button "Edit" at bounding box center [537, 328] width 77 height 41
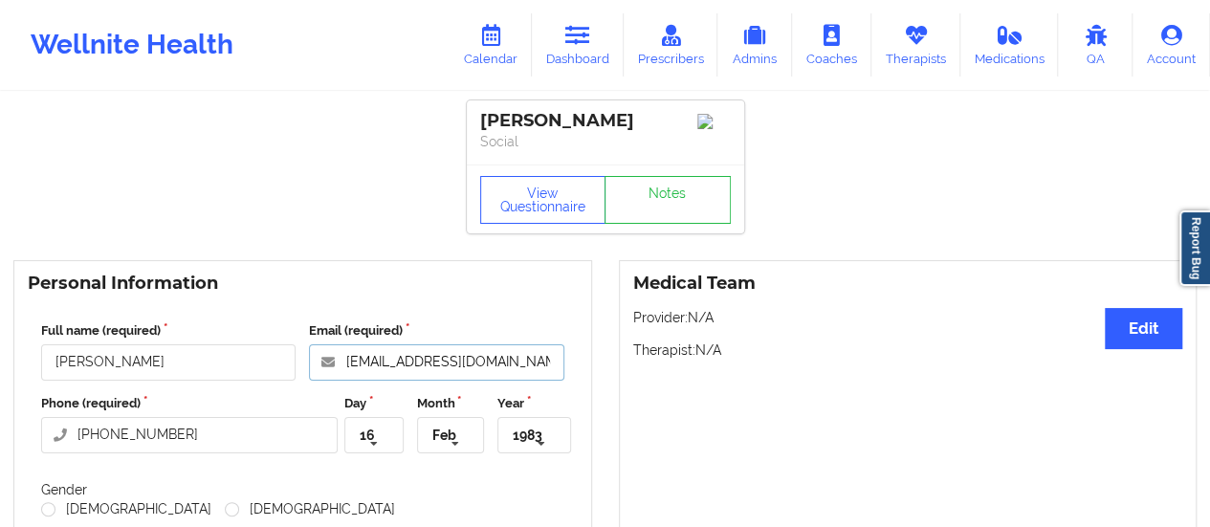
click at [553, 367] on input "[EMAIL_ADDRESS][DOMAIN_NAME]" at bounding box center [436, 362] width 254 height 36
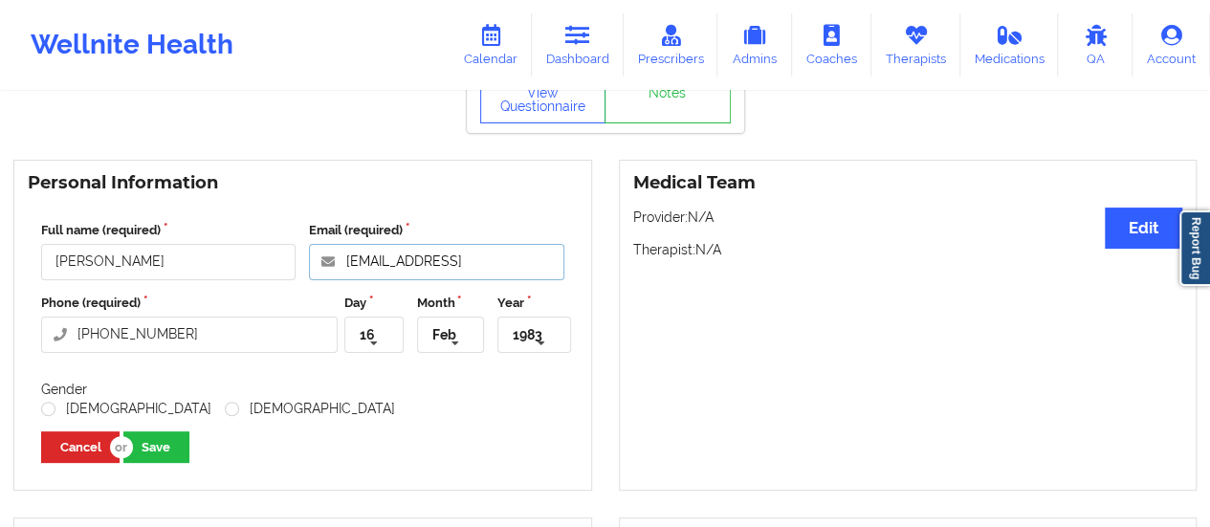
scroll to position [103, 0]
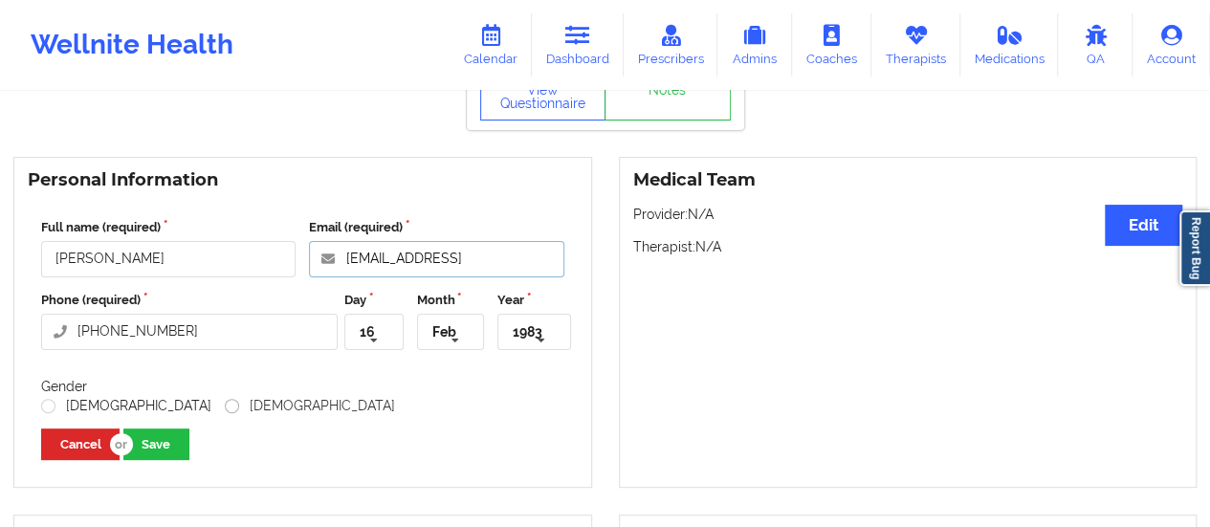
type input "[EMAIL_ADDRESS]"
click at [225, 410] on label "[DEMOGRAPHIC_DATA]" at bounding box center [310, 406] width 170 height 16
click at [225, 410] on input "[DEMOGRAPHIC_DATA]" at bounding box center [233, 406] width 16 height 16
radio input "true"
click at [156, 453] on button "Save" at bounding box center [156, 445] width 66 height 32
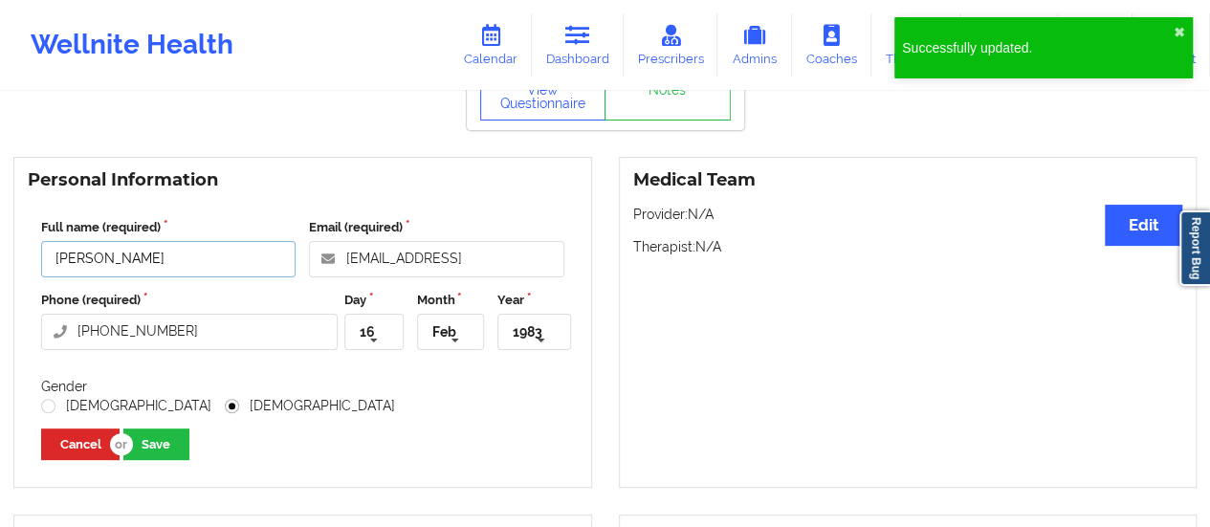
click at [152, 263] on input "[PERSON_NAME]" at bounding box center [168, 259] width 254 height 36
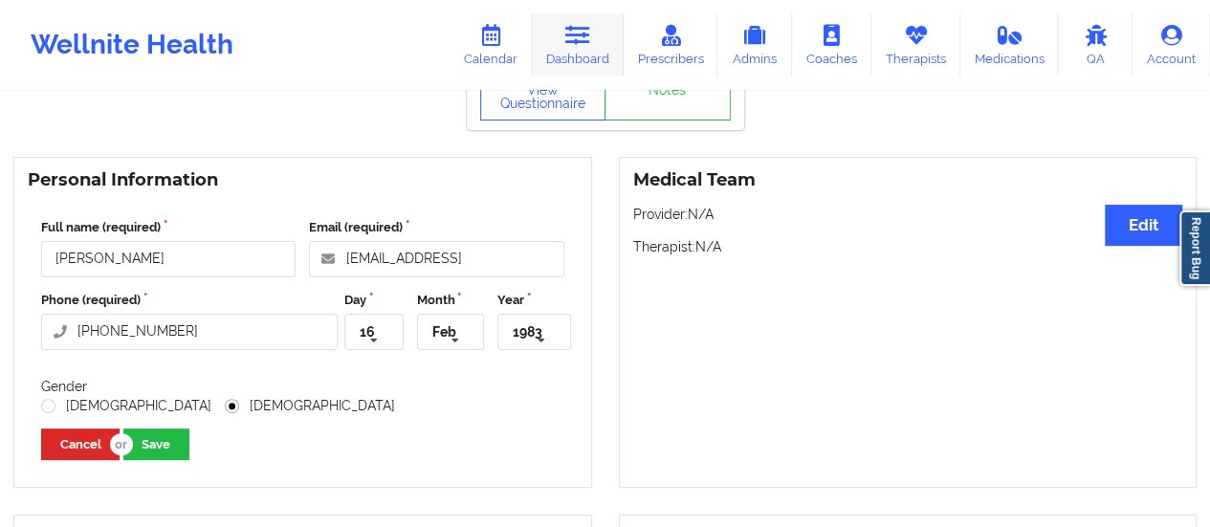
click at [585, 53] on link "Dashboard" at bounding box center [578, 44] width 92 height 63
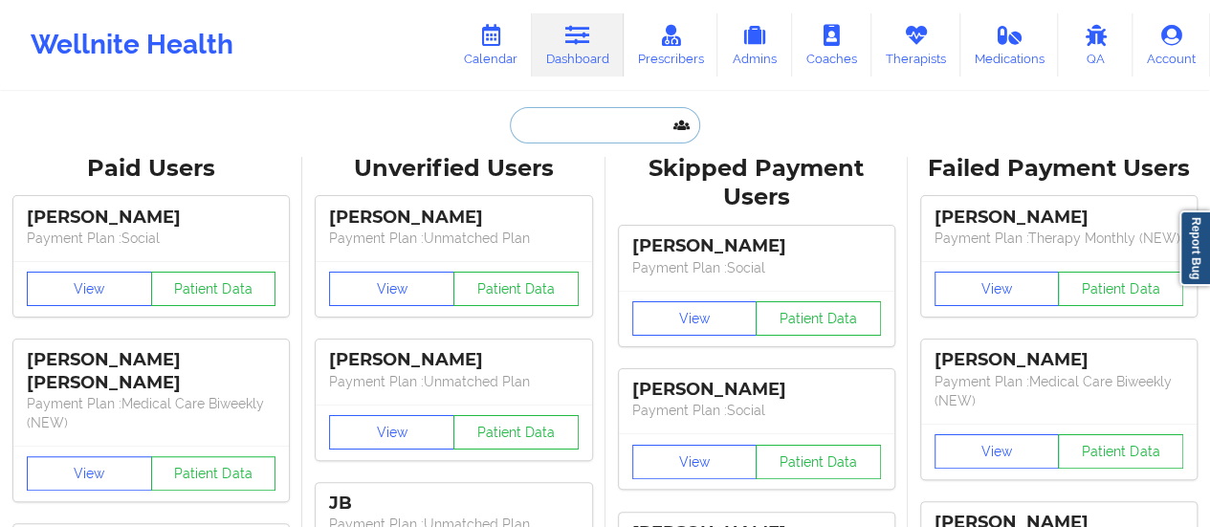
click at [593, 118] on input "text" at bounding box center [604, 125] width 189 height 36
paste input "[EMAIL_ADDRESS][DOMAIN_NAME]"
type input "[EMAIL_ADDRESS][DOMAIN_NAME]"
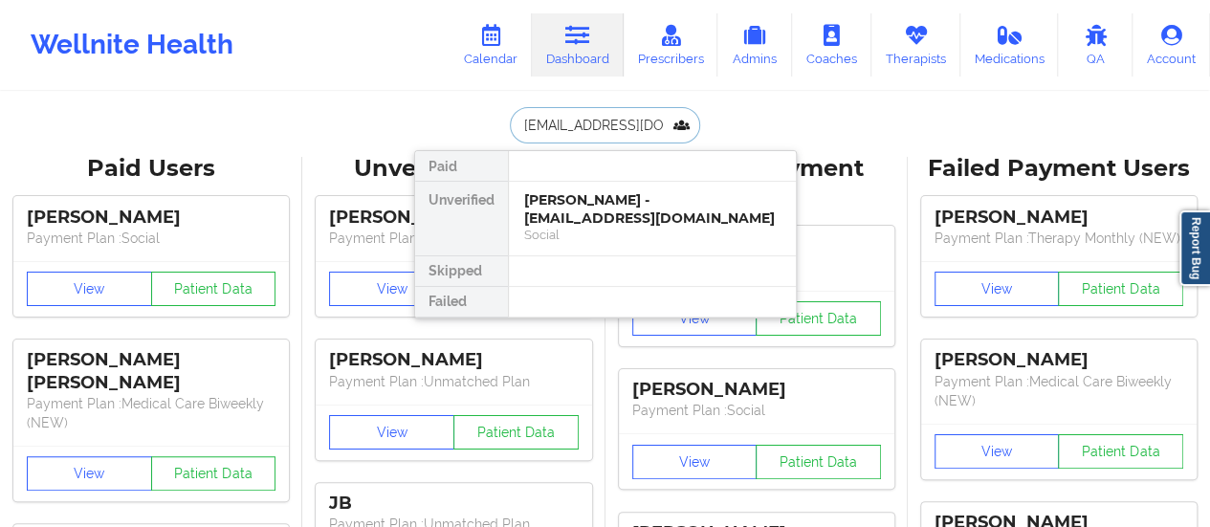
scroll to position [0, 8]
click at [588, 201] on div "[PERSON_NAME] - [PERSON_NAME][EMAIL_ADDRESS][DOMAIN_NAME]" at bounding box center [652, 208] width 256 height 35
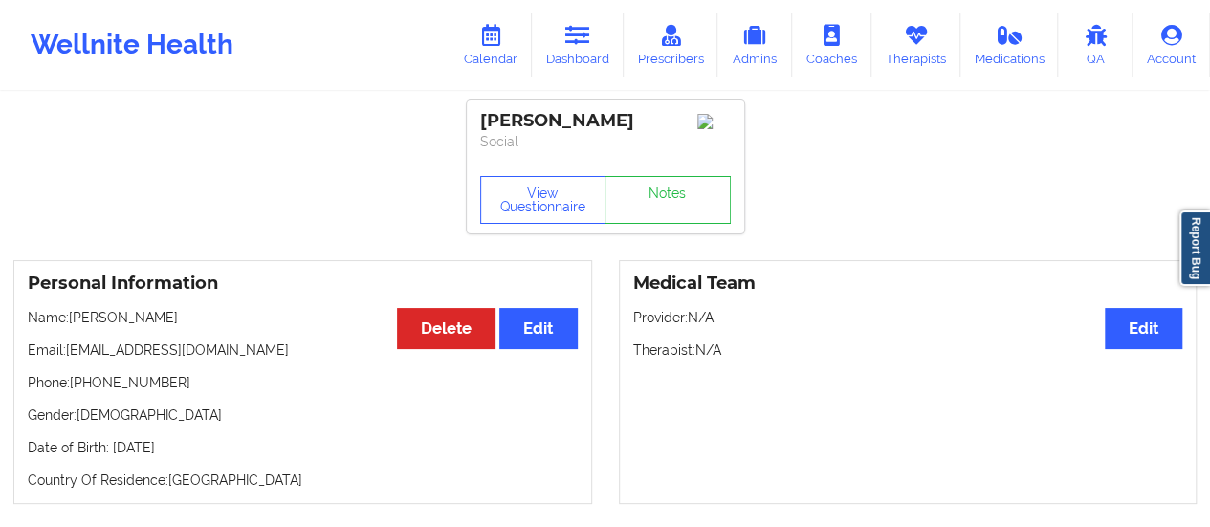
drag, startPoint x: 187, startPoint y: 320, endPoint x: 71, endPoint y: 326, distance: 115.9
click at [71, 326] on p "Name: [PERSON_NAME]" at bounding box center [303, 317] width 550 height 19
click at [587, 65] on link "Dashboard" at bounding box center [578, 44] width 92 height 63
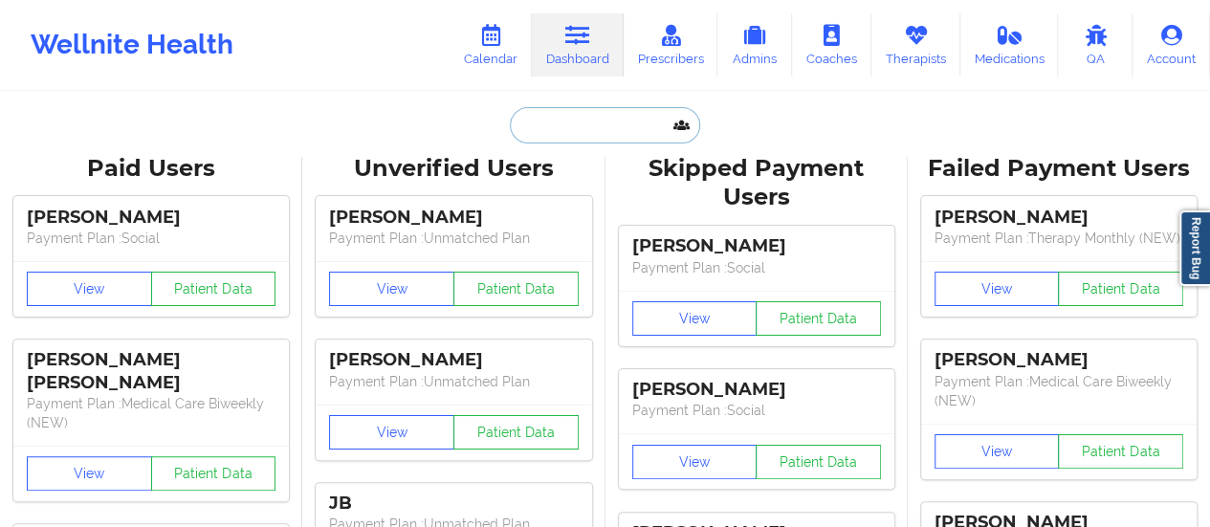
click at [563, 114] on input "text" at bounding box center [604, 125] width 189 height 36
paste input "[EMAIL_ADDRESS][DOMAIN_NAME]"
type input "[EMAIL_ADDRESS][DOMAIN_NAME]"
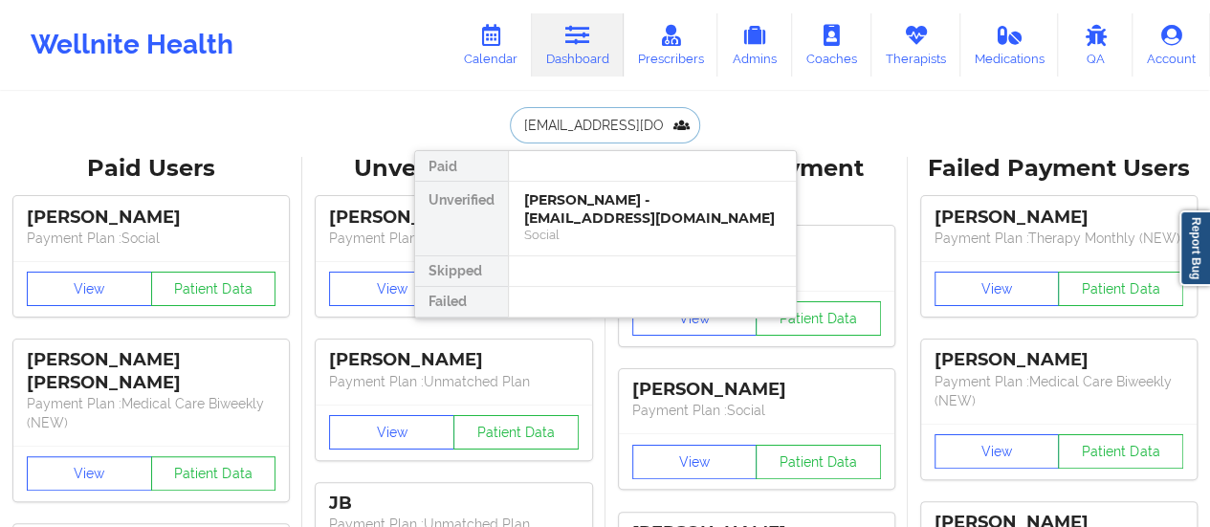
click at [581, 198] on div "[PERSON_NAME] - [EMAIL_ADDRESS][DOMAIN_NAME]" at bounding box center [652, 208] width 256 height 35
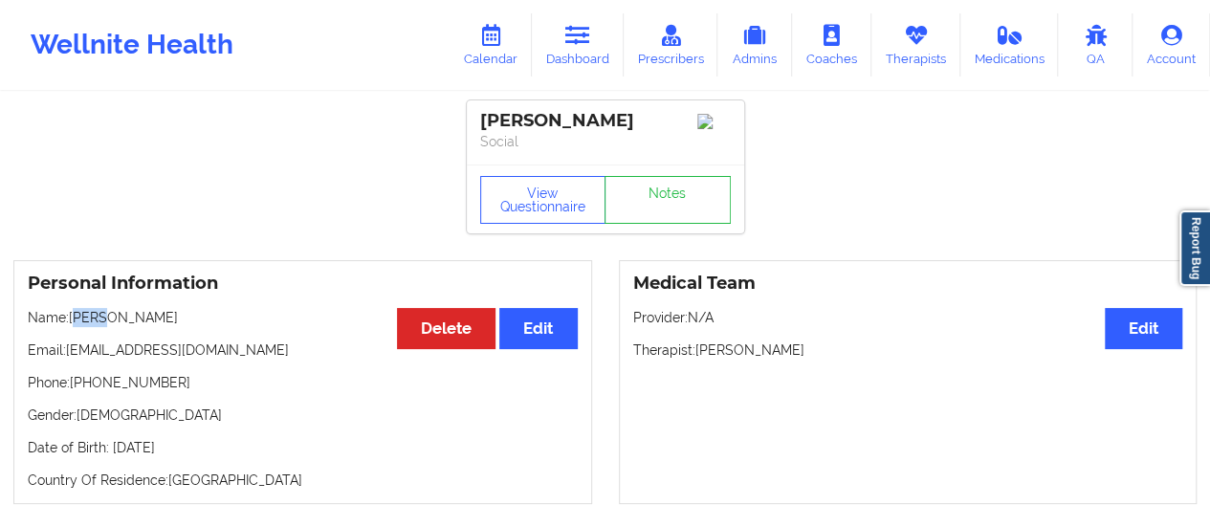
drag, startPoint x: 76, startPoint y: 323, endPoint x: 110, endPoint y: 322, distance: 34.5
click at [110, 322] on p "Name: [PERSON_NAME]" at bounding box center [303, 317] width 550 height 19
drag, startPoint x: 159, startPoint y: 325, endPoint x: 75, endPoint y: 322, distance: 84.2
click at [75, 322] on p "Name: [PERSON_NAME]" at bounding box center [303, 317] width 550 height 19
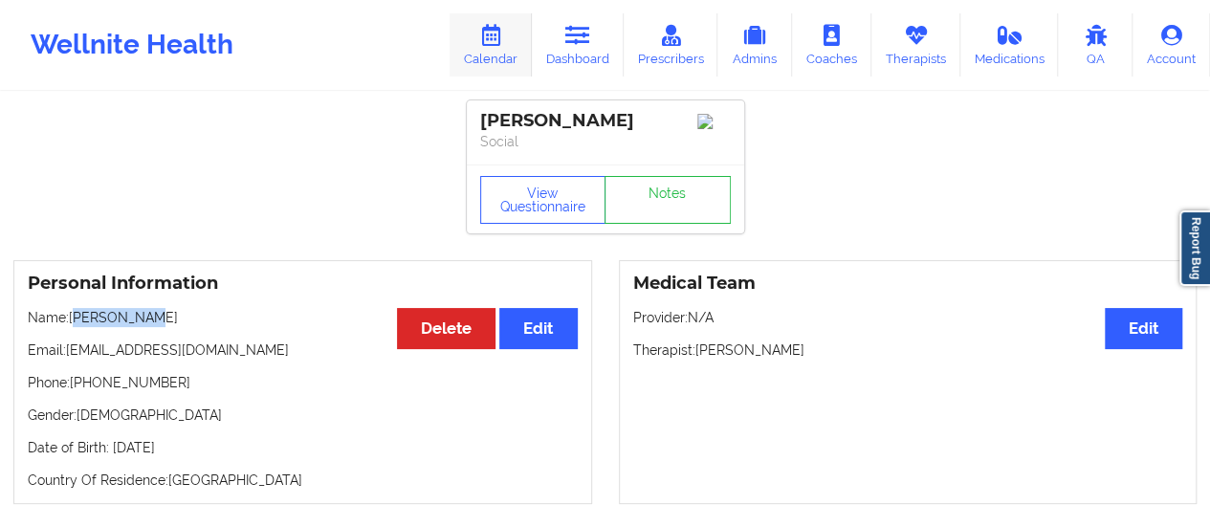
click at [494, 28] on icon at bounding box center [490, 35] width 25 height 21
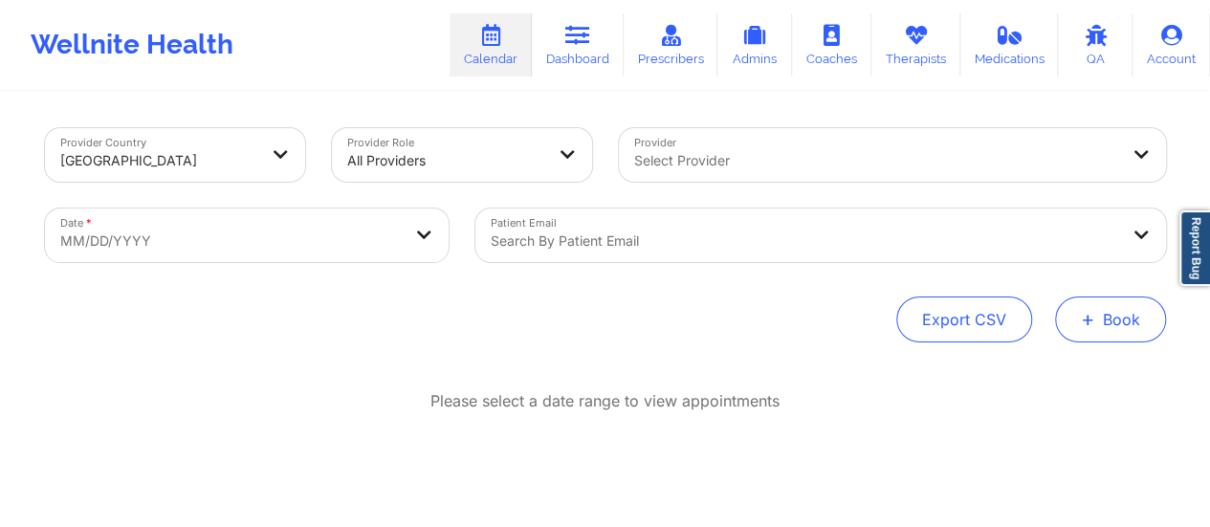
click at [1129, 342] on button "+ Book" at bounding box center [1110, 320] width 111 height 46
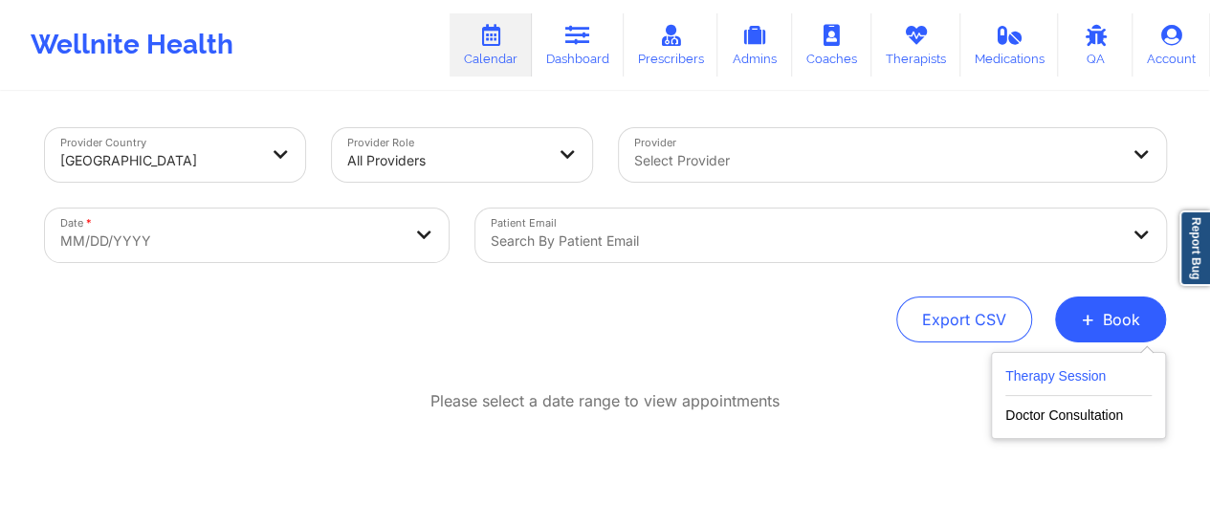
click at [1027, 382] on button "Therapy Session" at bounding box center [1078, 380] width 146 height 32
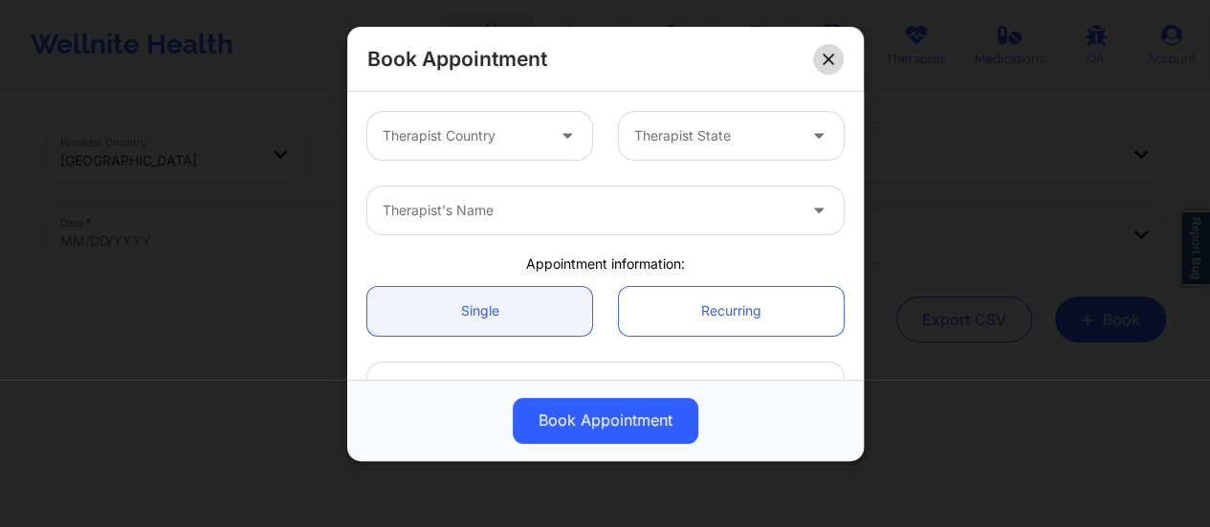
click at [824, 50] on button at bounding box center [828, 59] width 31 height 31
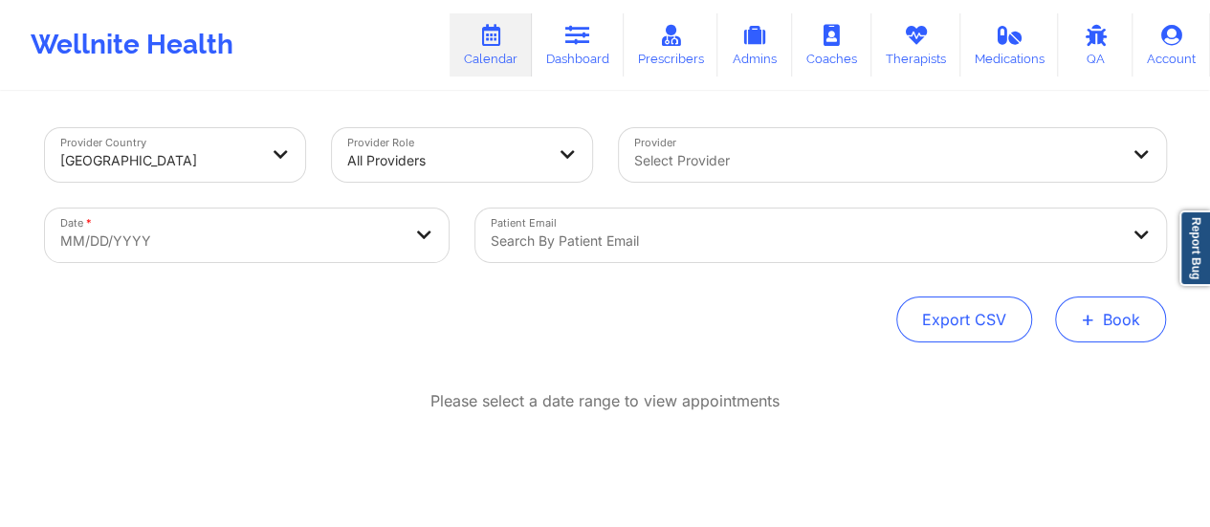
click at [1117, 326] on button "+ Book" at bounding box center [1110, 320] width 111 height 46
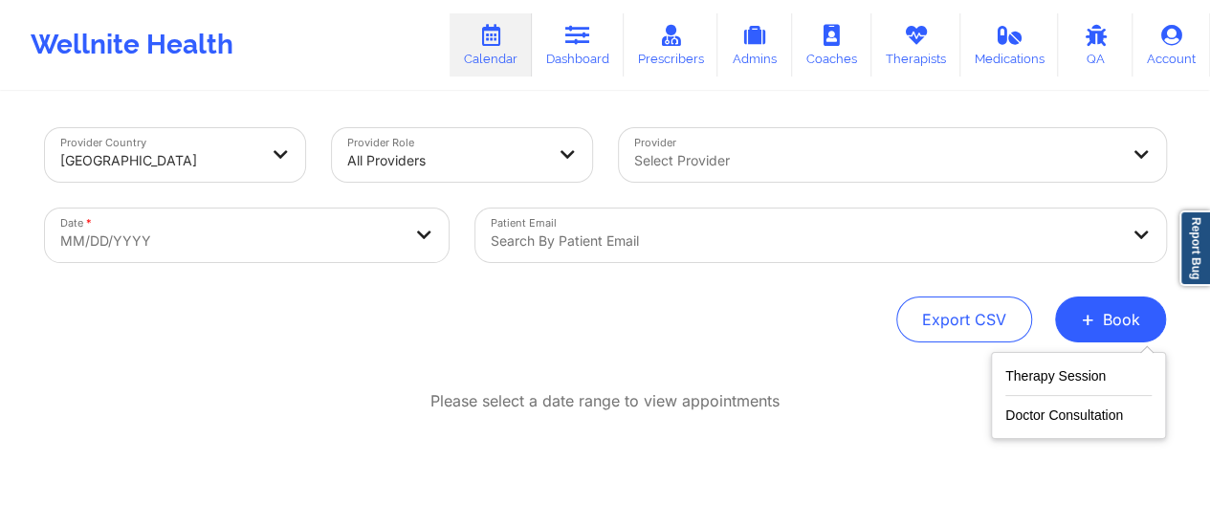
click at [1018, 426] on div "Therapy Session Doctor Consultation" at bounding box center [1078, 395] width 175 height 87
click at [1016, 412] on button "Doctor Consultation" at bounding box center [1078, 411] width 146 height 31
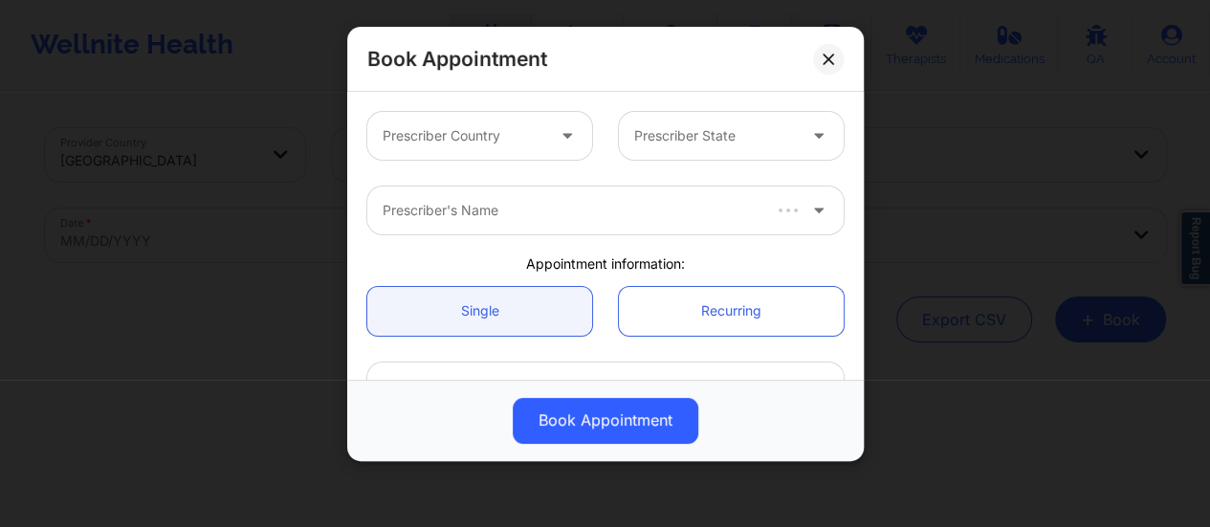
click at [463, 147] on div "Prescriber Country" at bounding box center [456, 136] width 179 height 48
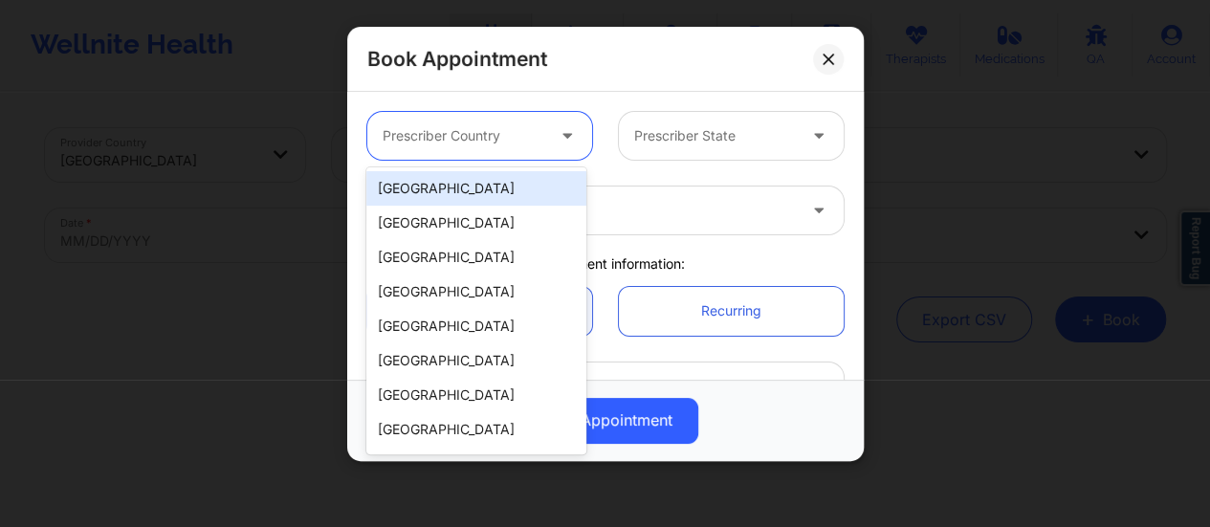
click at [463, 174] on div "[GEOGRAPHIC_DATA]" at bounding box center [476, 188] width 220 height 34
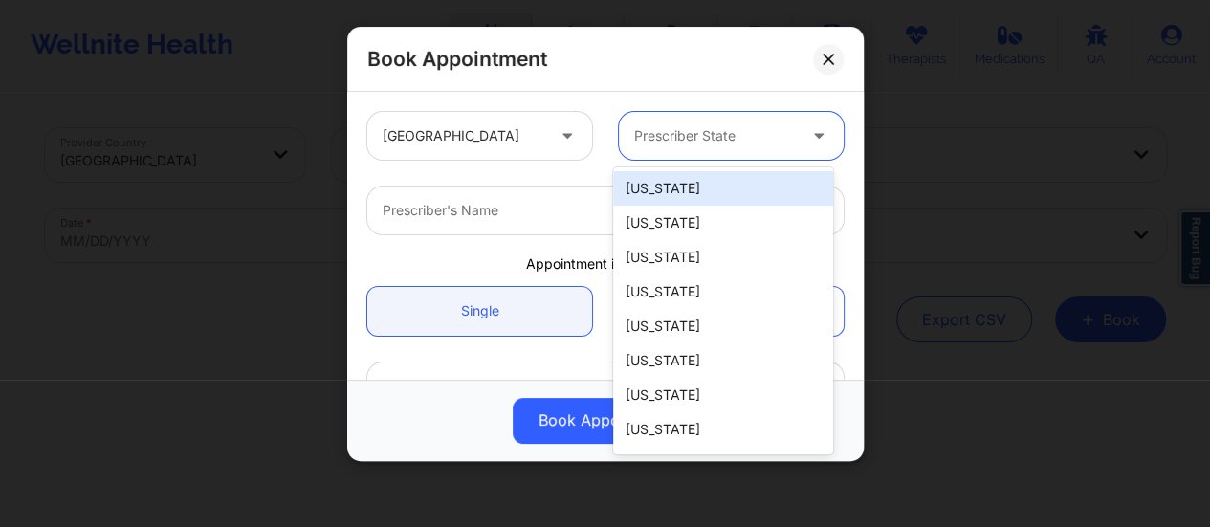
click at [685, 127] on div at bounding box center [715, 135] width 162 height 23
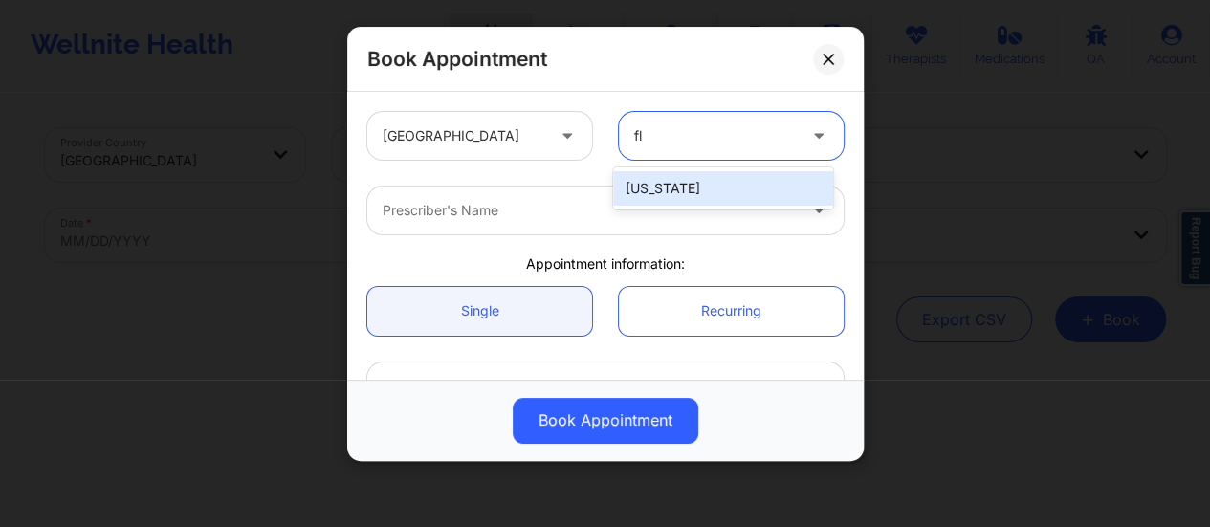
type input "flo"
click at [689, 184] on div "[US_STATE]" at bounding box center [723, 188] width 220 height 34
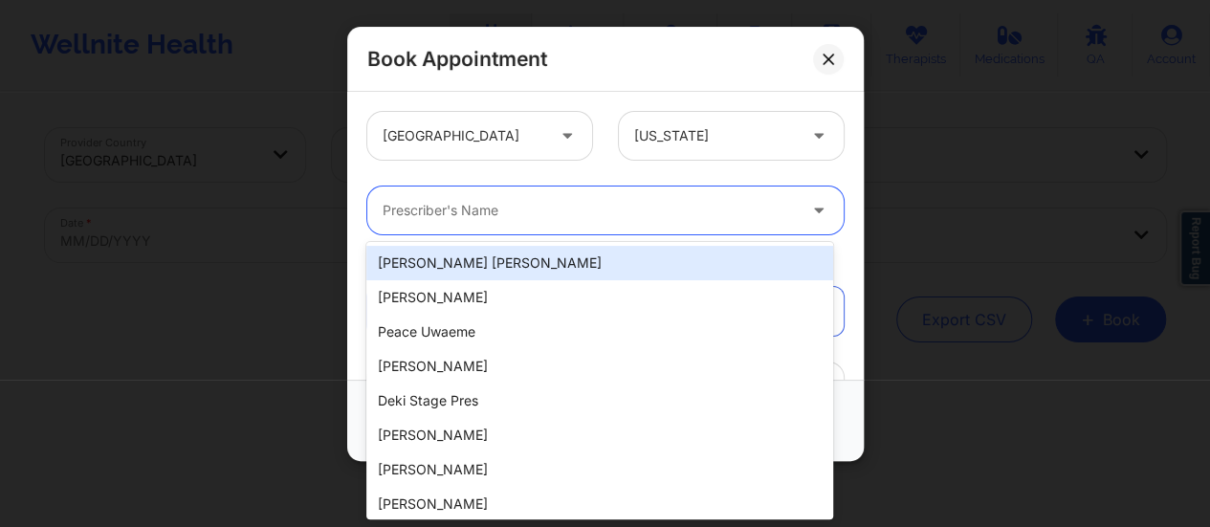
click at [641, 196] on div "Prescriber's Name" at bounding box center [582, 211] width 431 height 48
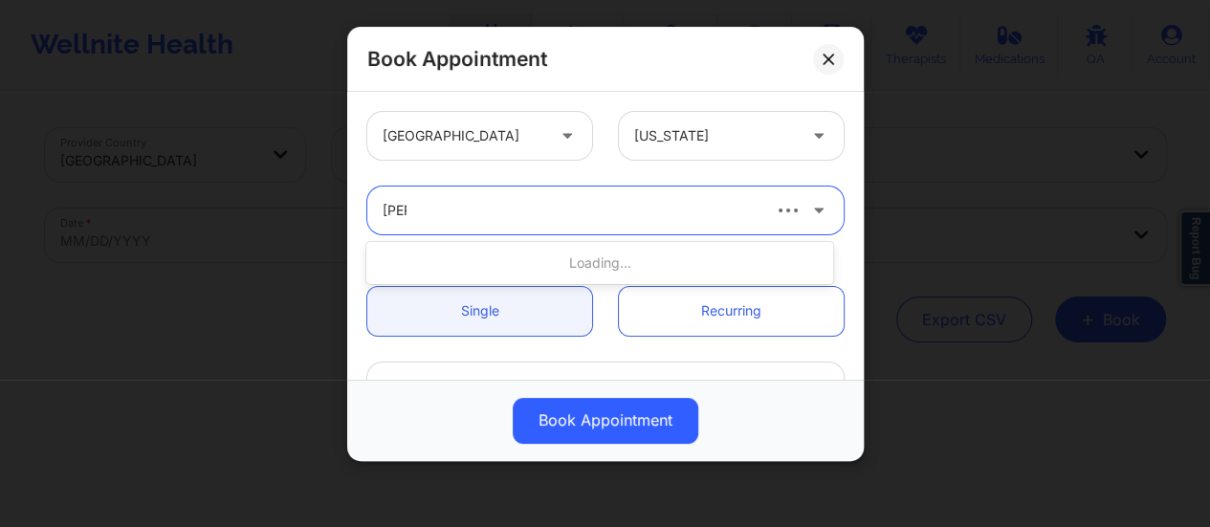
type input "[PERSON_NAME]"
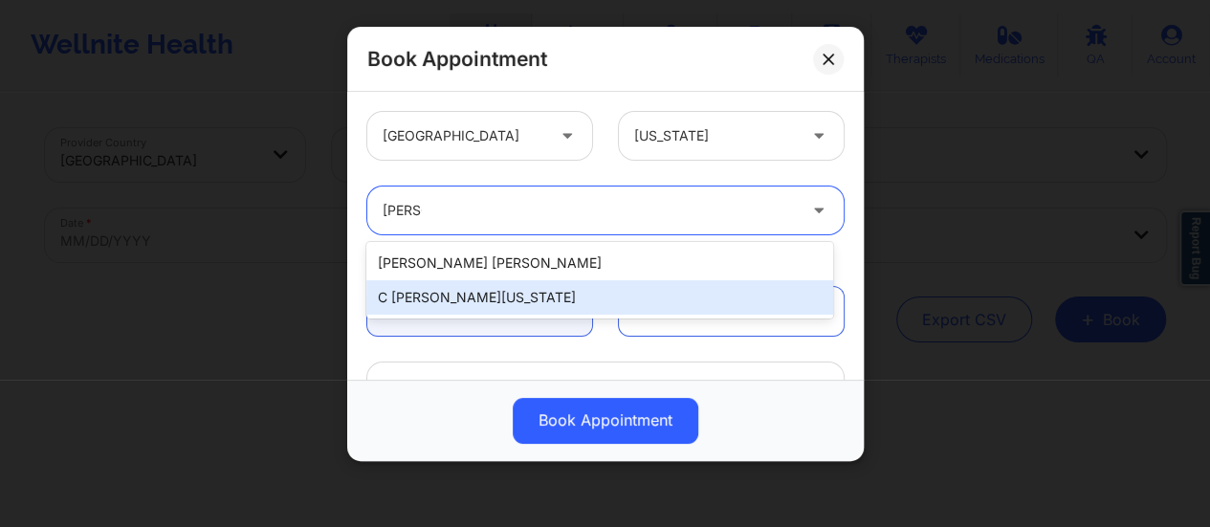
click at [532, 284] on div "C [PERSON_NAME][US_STATE]" at bounding box center [599, 297] width 467 height 34
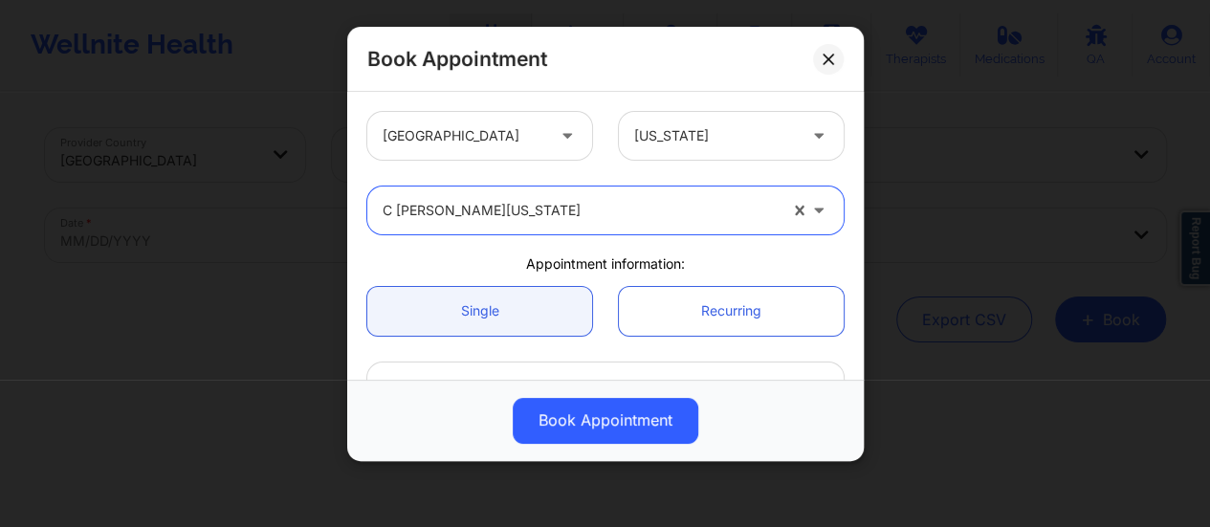
scroll to position [121, 0]
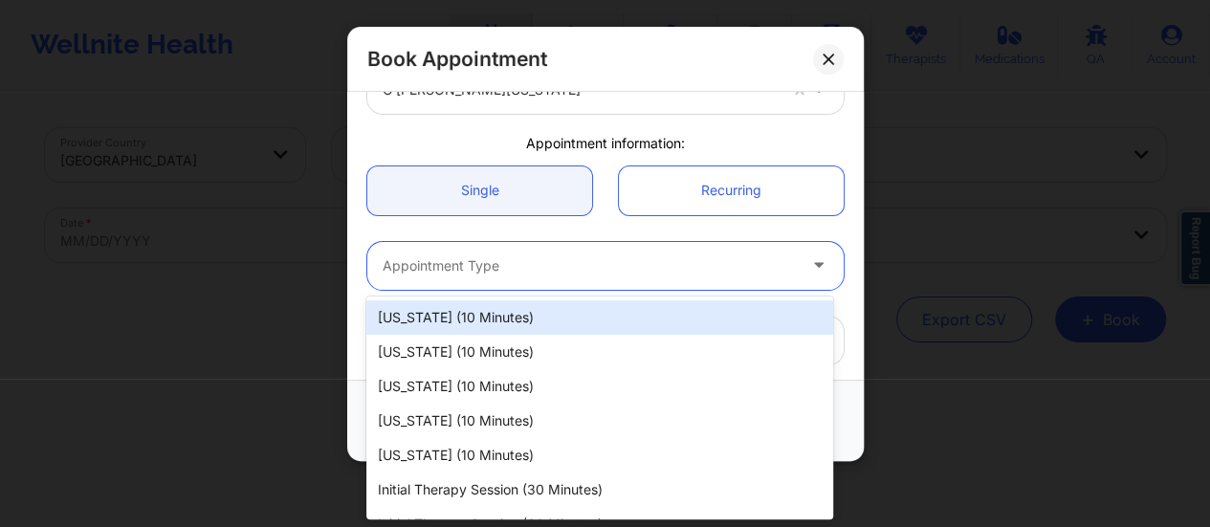
click at [561, 255] on div at bounding box center [589, 265] width 413 height 23
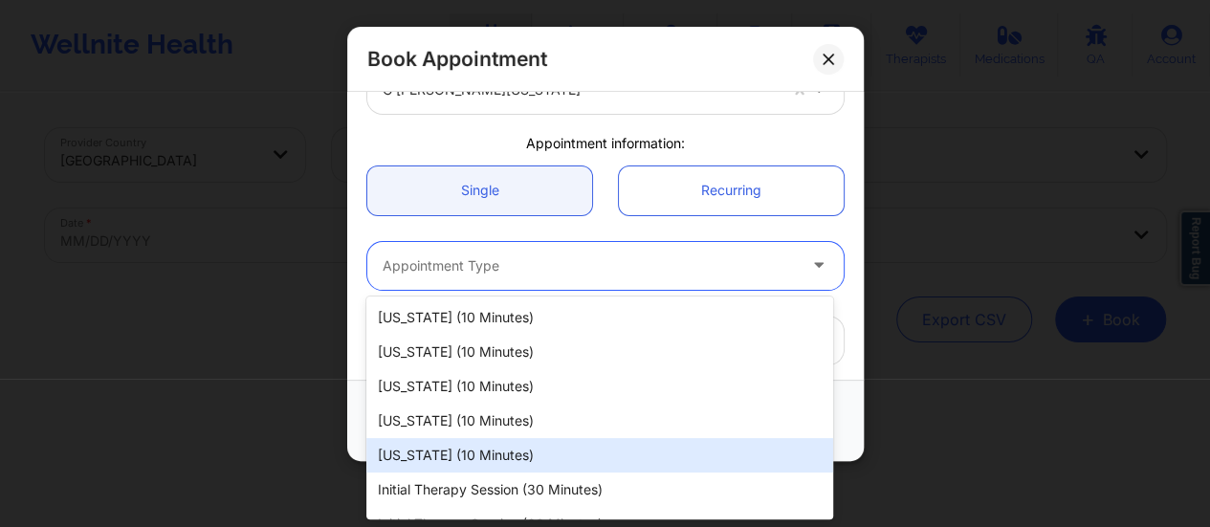
scroll to position [60, 0]
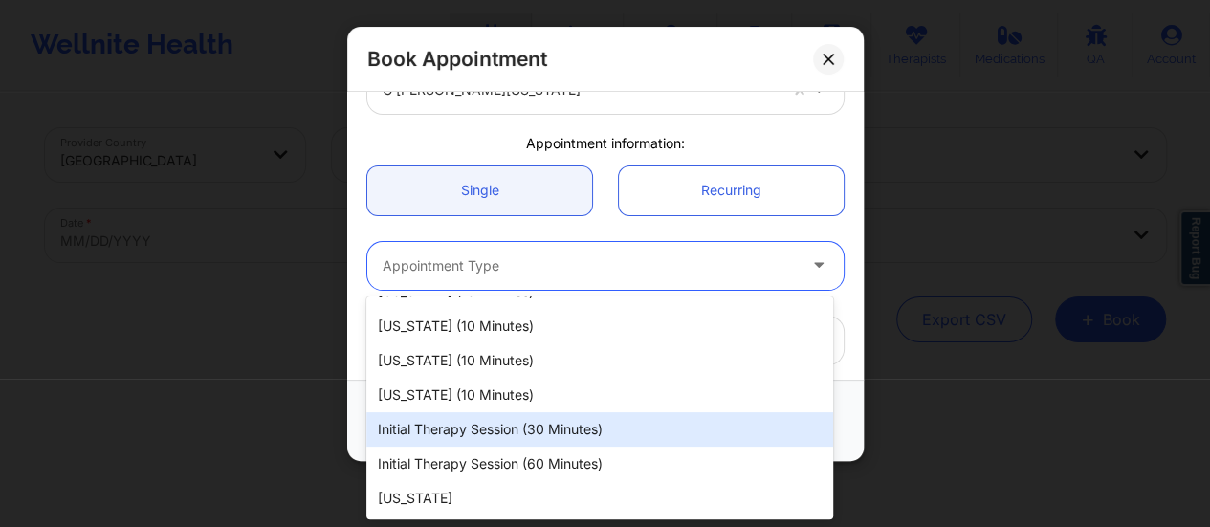
click at [471, 431] on div "Initial Therapy Session (30 minutes)" at bounding box center [599, 429] width 467 height 34
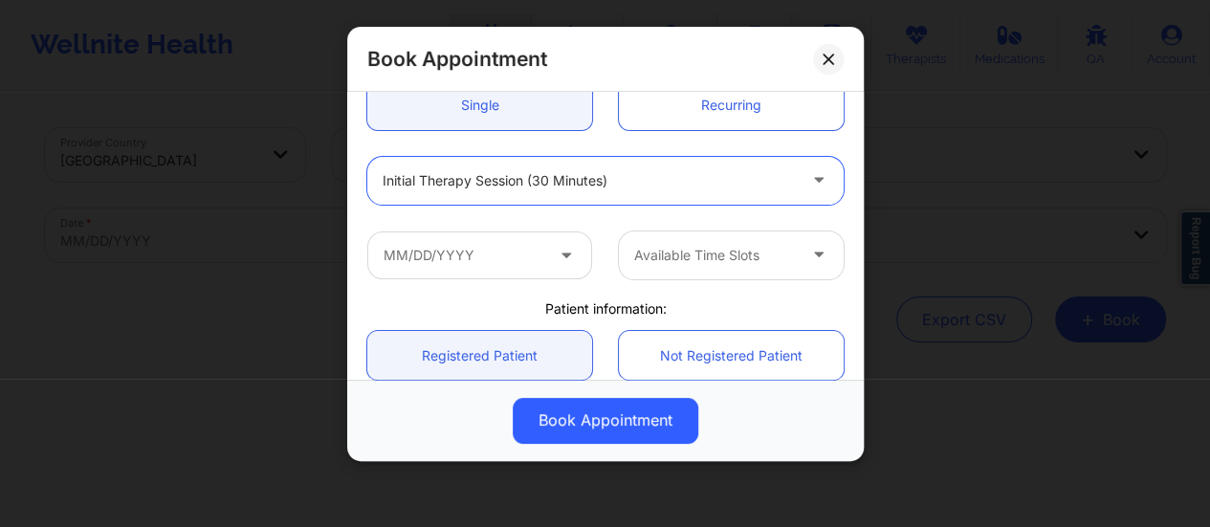
scroll to position [207, 0]
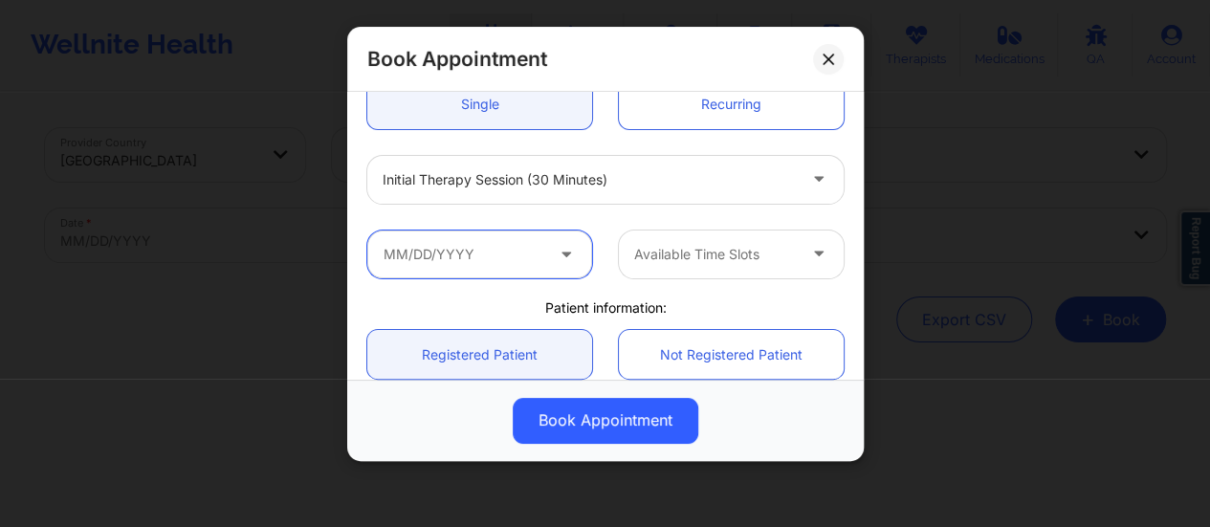
click at [480, 257] on input "text" at bounding box center [479, 255] width 225 height 48
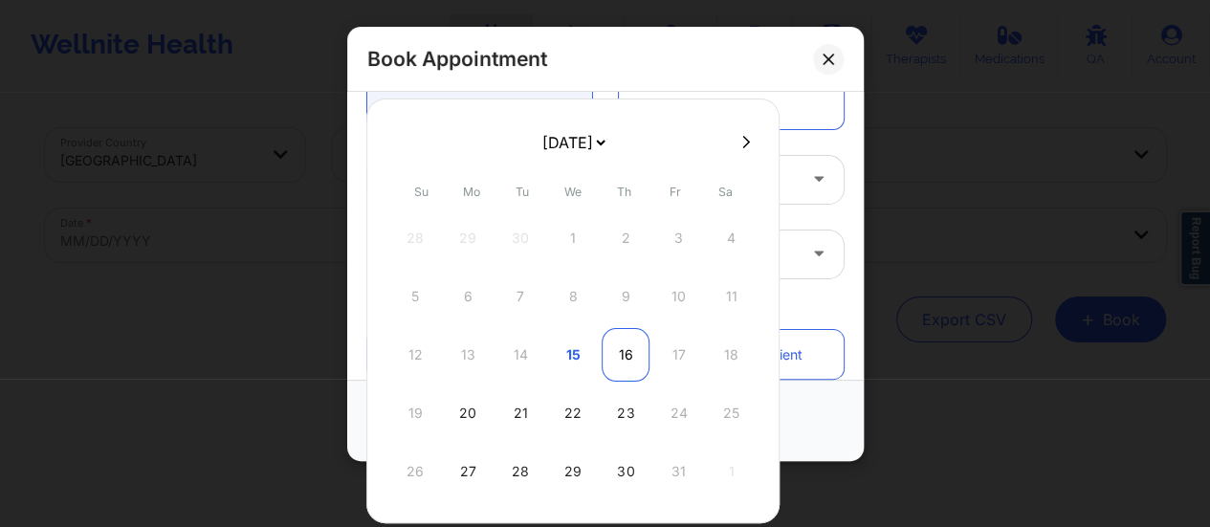
click at [611, 347] on div "16" at bounding box center [626, 355] width 48 height 54
type input "[DATE]"
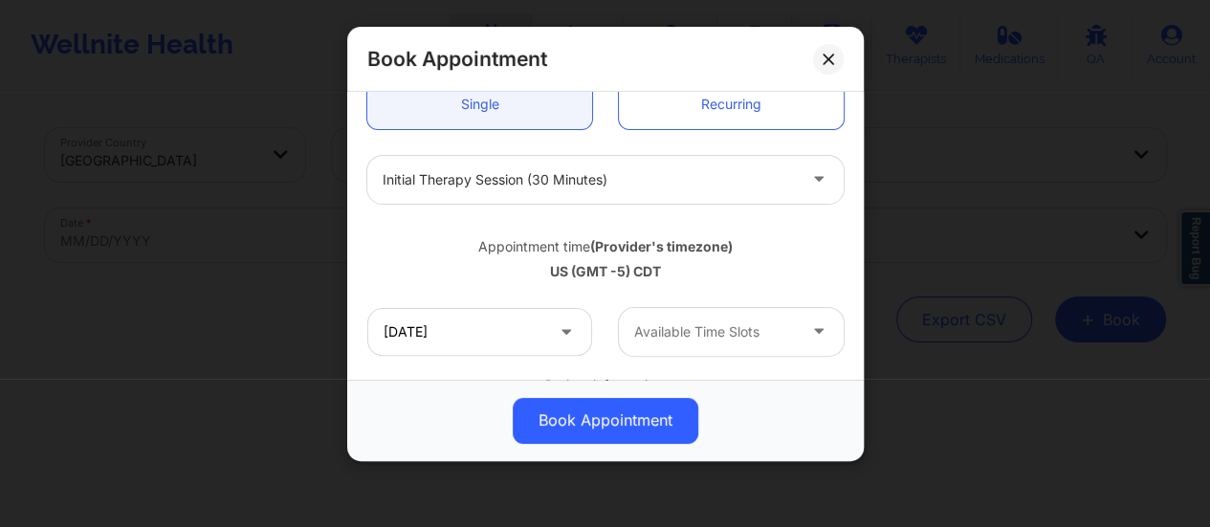
click at [709, 316] on div "Available Time Slots" at bounding box center [708, 332] width 179 height 48
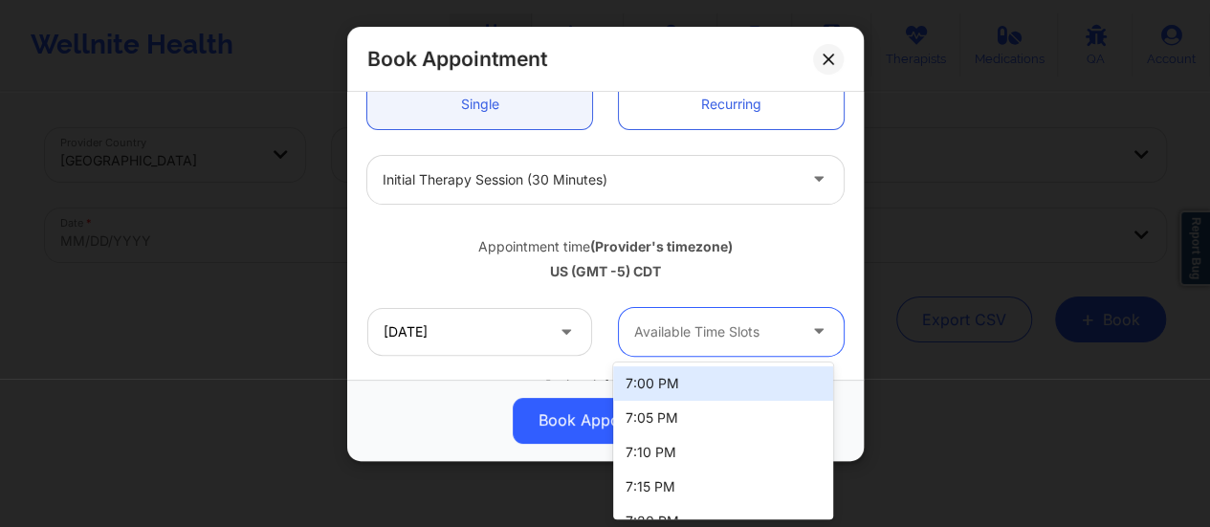
click at [692, 368] on div "7:00 PM" at bounding box center [723, 383] width 220 height 34
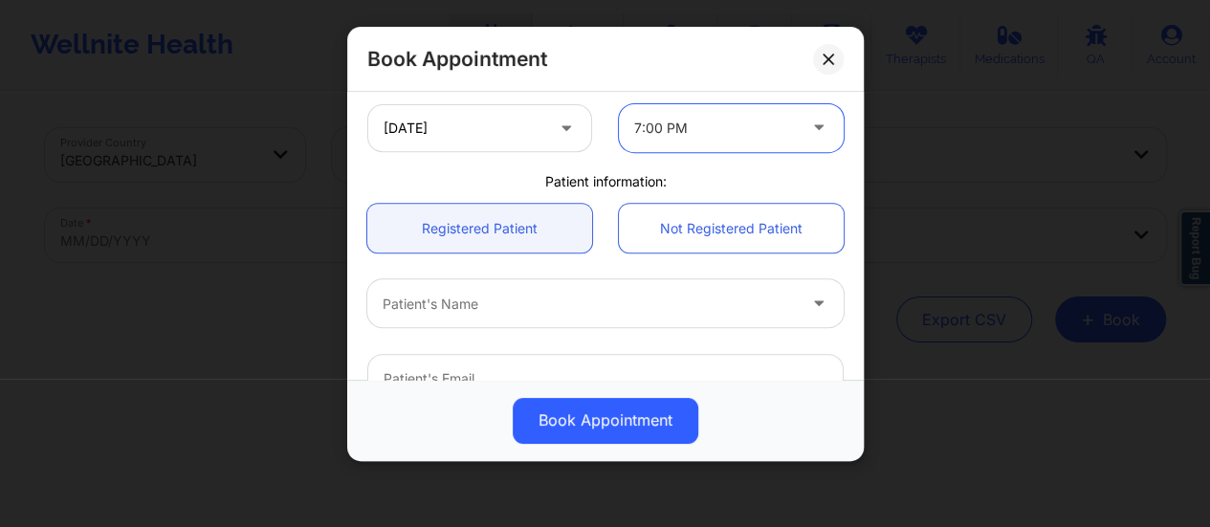
scroll to position [438, 0]
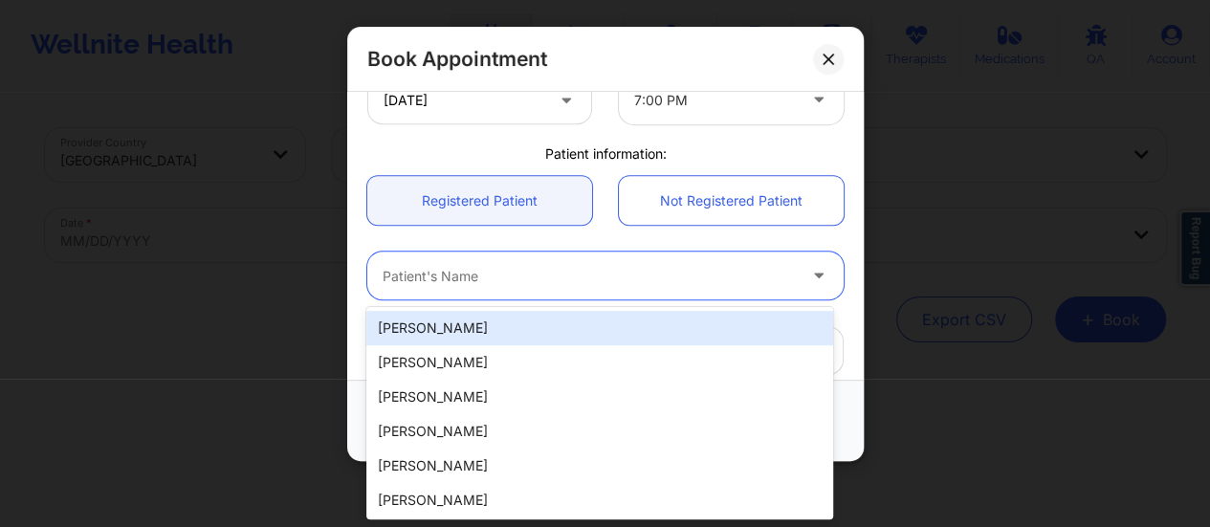
click at [517, 270] on div at bounding box center [589, 276] width 413 height 23
paste input "unke Jiang"
type input "unke Jiang"
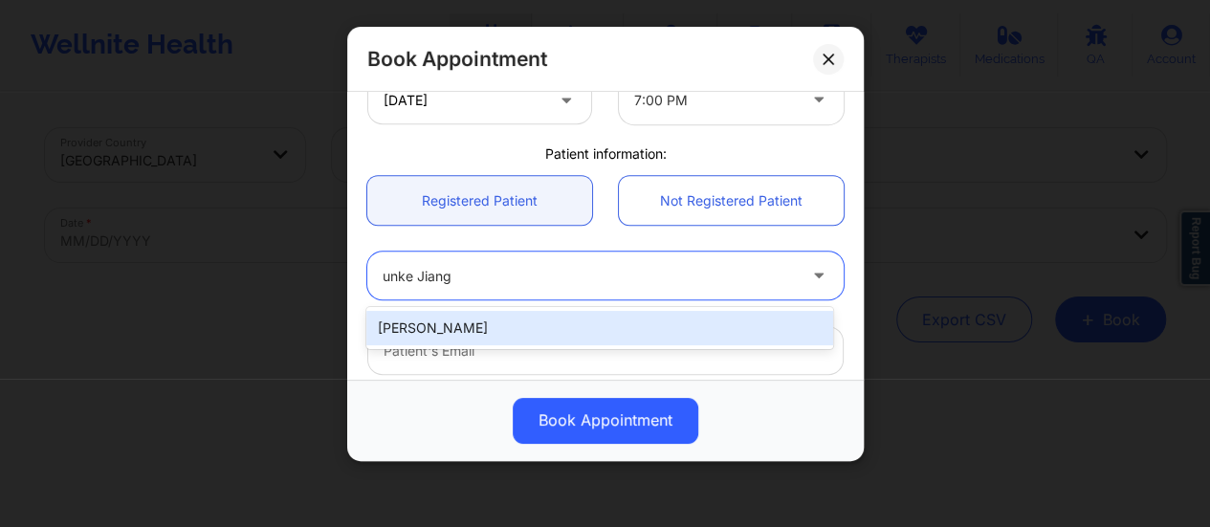
click at [393, 321] on div "[PERSON_NAME]" at bounding box center [599, 328] width 467 height 34
type input "[EMAIL_ADDRESS][DOMAIN_NAME]"
type input "[PHONE_NUMBER]"
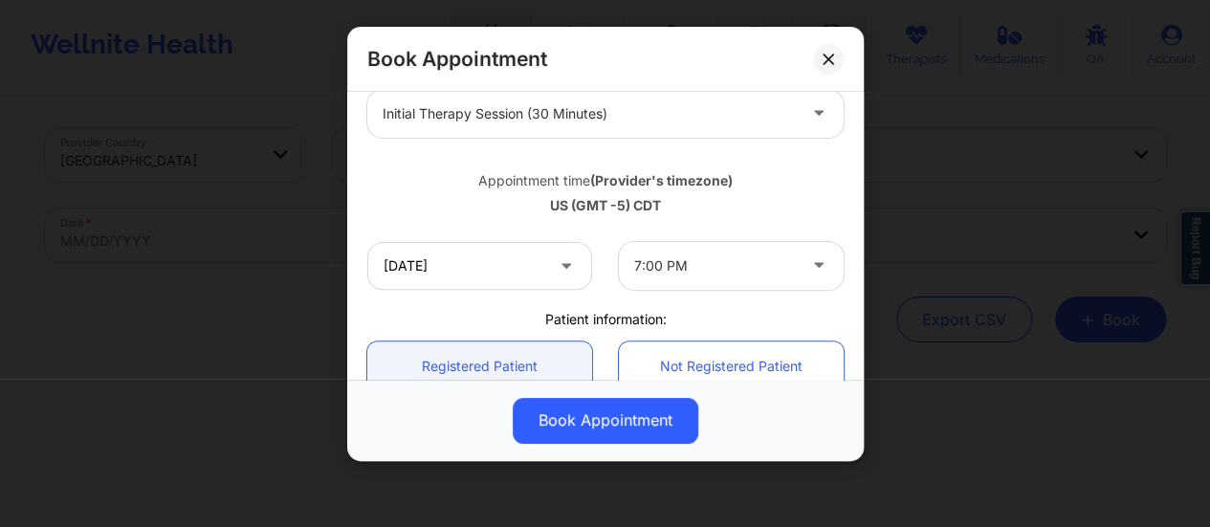
scroll to position [271, 0]
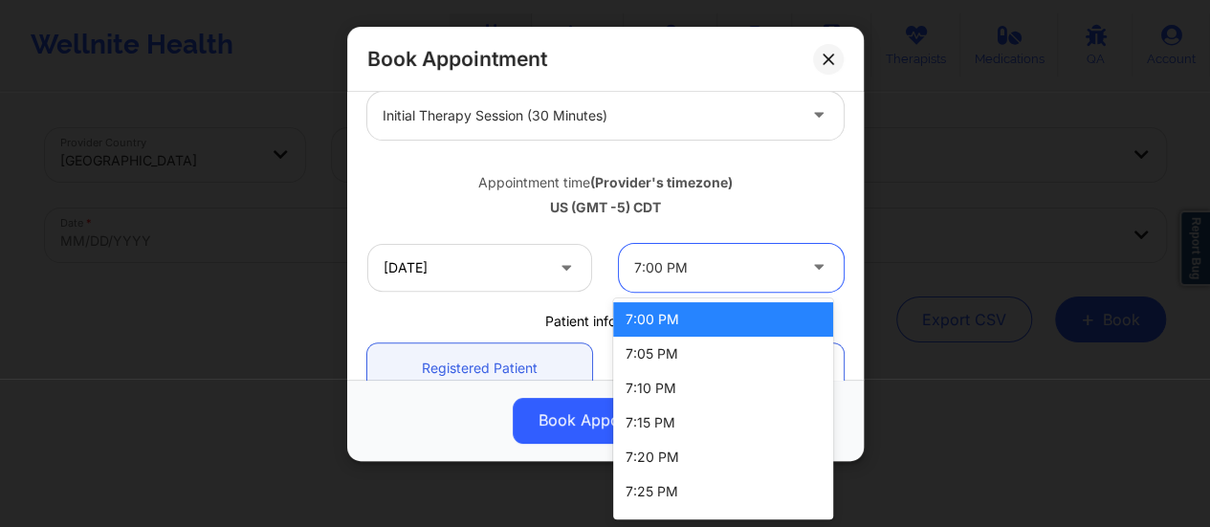
click at [683, 252] on div "7:00 PM" at bounding box center [715, 268] width 162 height 48
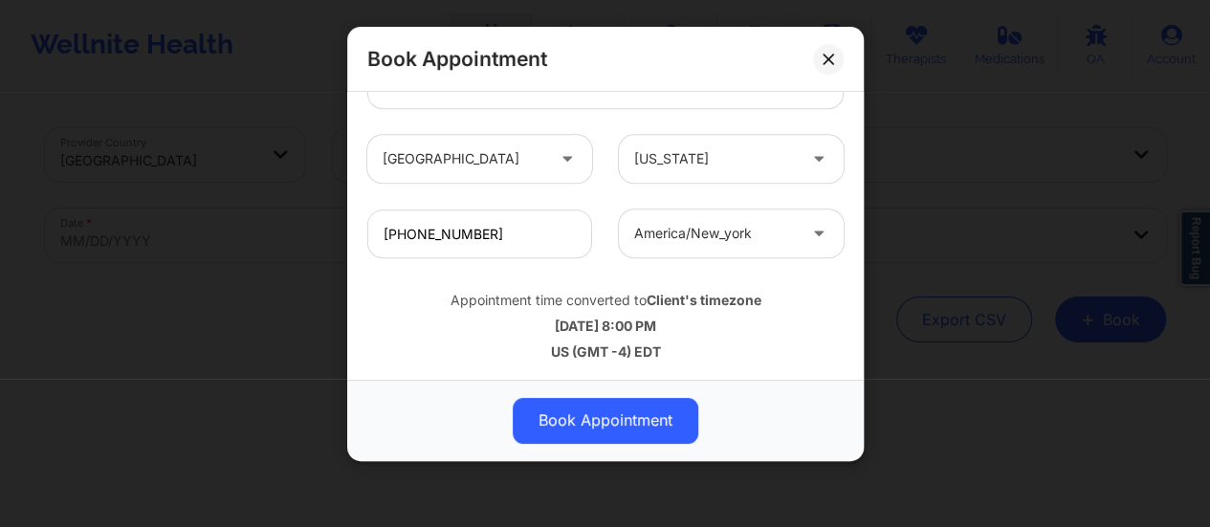
click at [610, 274] on div "Appointment time converted to Client's timezone [DATE] 8:00 PM US (GMT -4) EDT" at bounding box center [605, 322] width 503 height 103
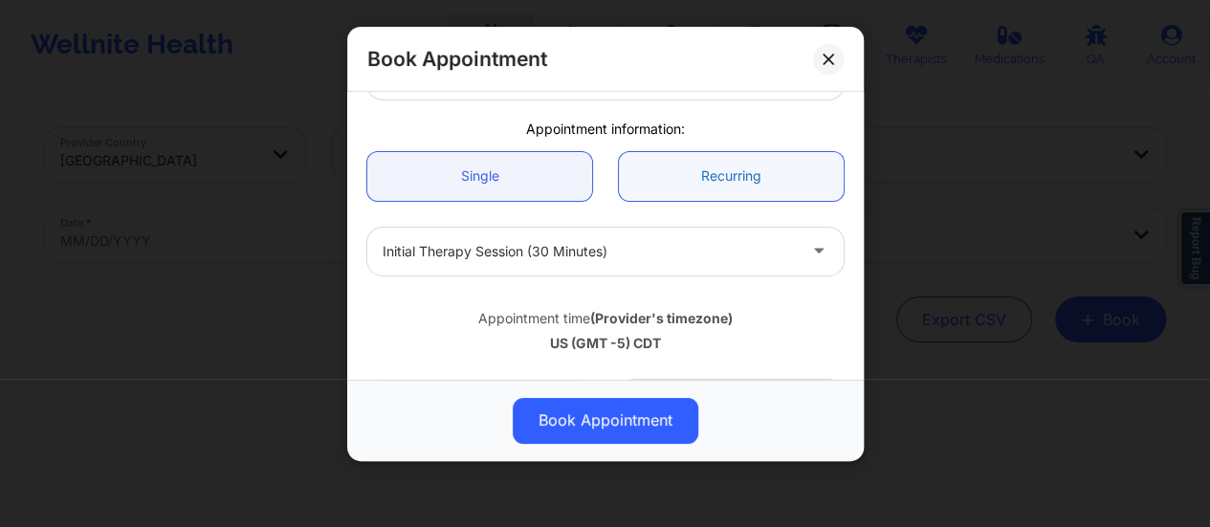
scroll to position [0, 0]
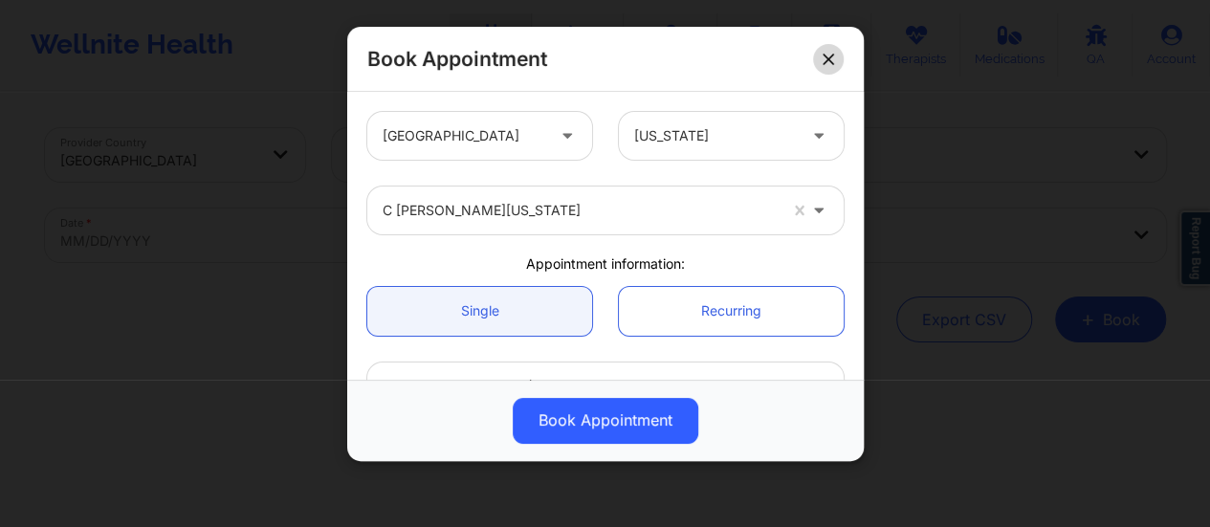
click at [823, 44] on button at bounding box center [828, 59] width 31 height 31
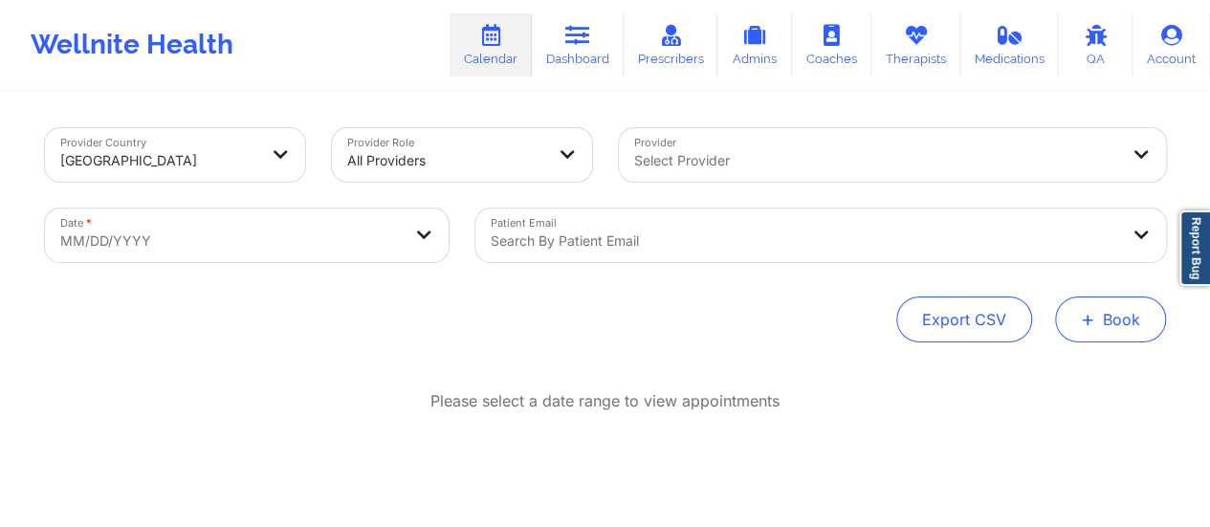
click at [1152, 327] on button "+ Book" at bounding box center [1110, 320] width 111 height 46
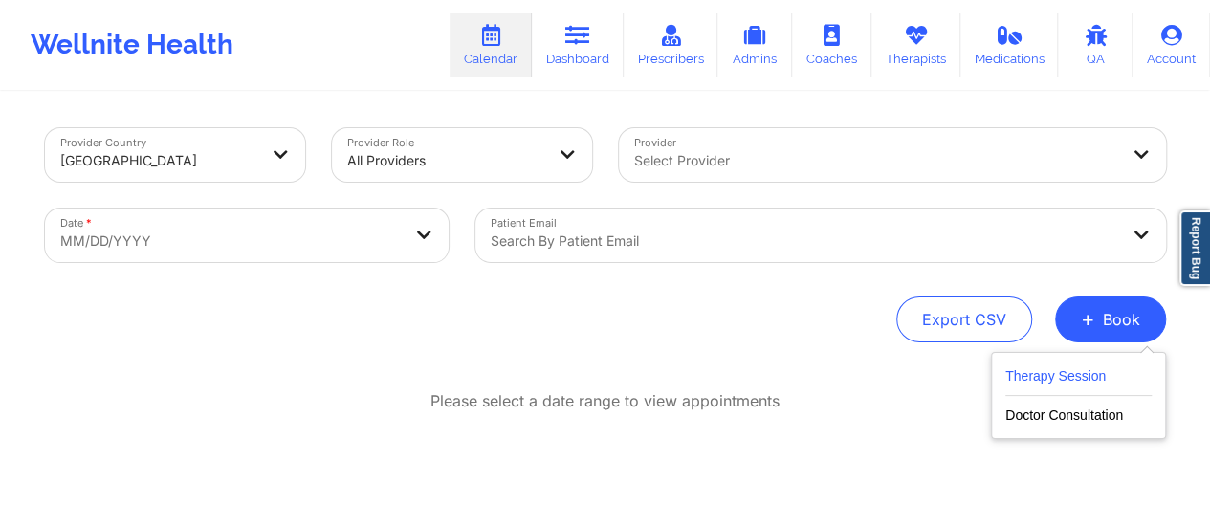
click at [1051, 370] on button "Therapy Session" at bounding box center [1078, 380] width 146 height 32
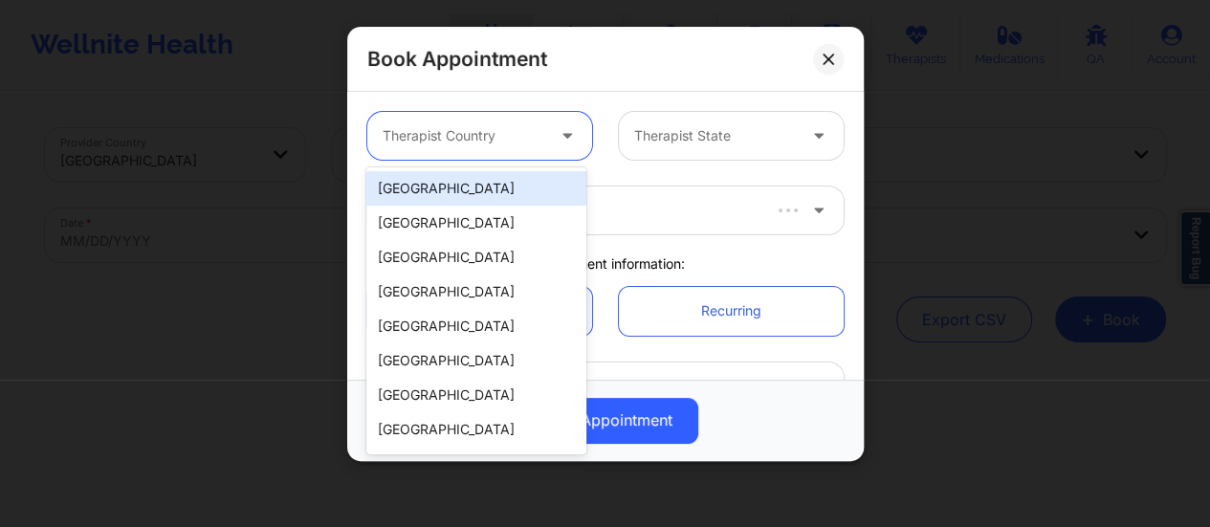
click at [520, 127] on div at bounding box center [464, 135] width 162 height 23
click at [473, 190] on div "[GEOGRAPHIC_DATA]" at bounding box center [476, 188] width 220 height 34
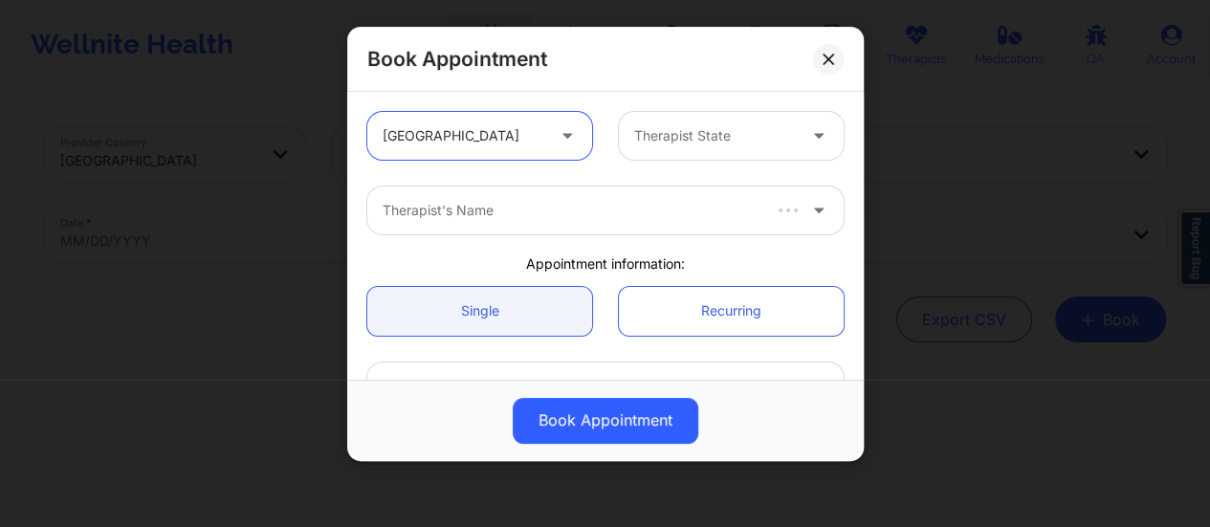
click at [685, 144] on div at bounding box center [715, 135] width 162 height 23
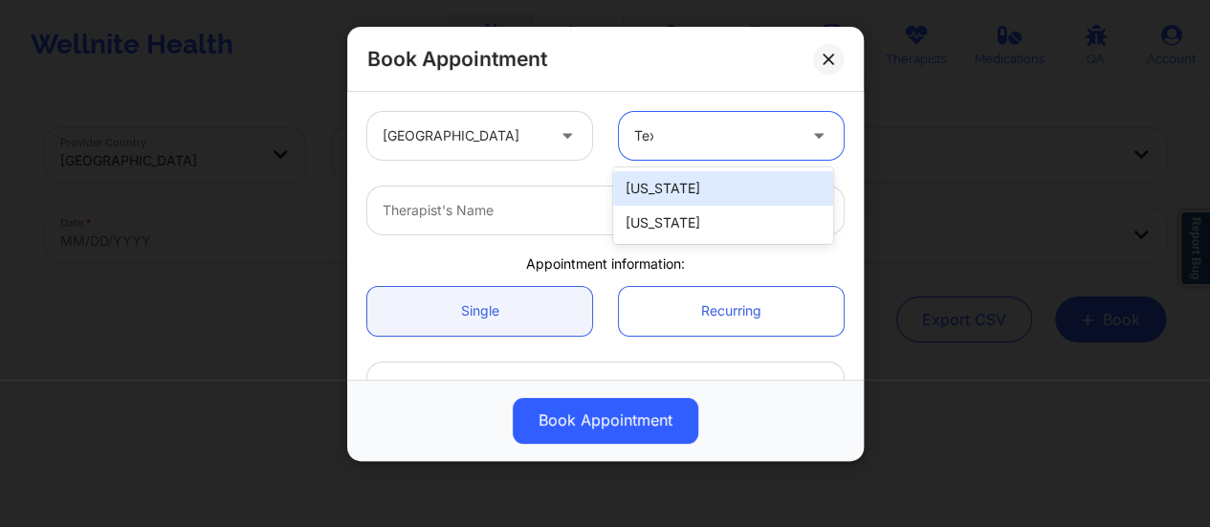
type input "Texa"
click at [669, 190] on div "[US_STATE]" at bounding box center [723, 188] width 220 height 34
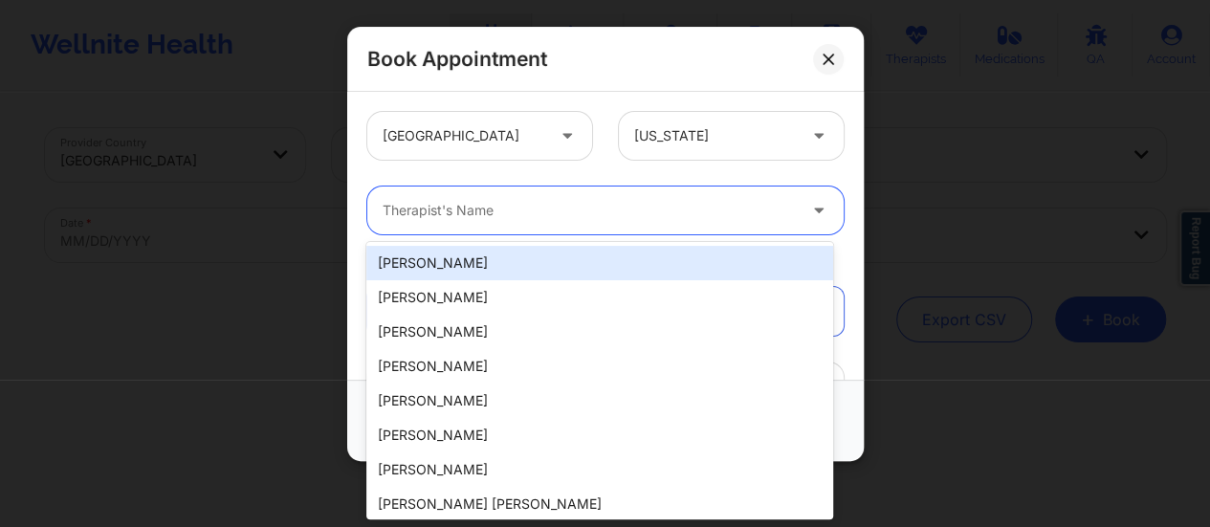
click at [569, 206] on div at bounding box center [589, 210] width 413 height 23
type input "Q"
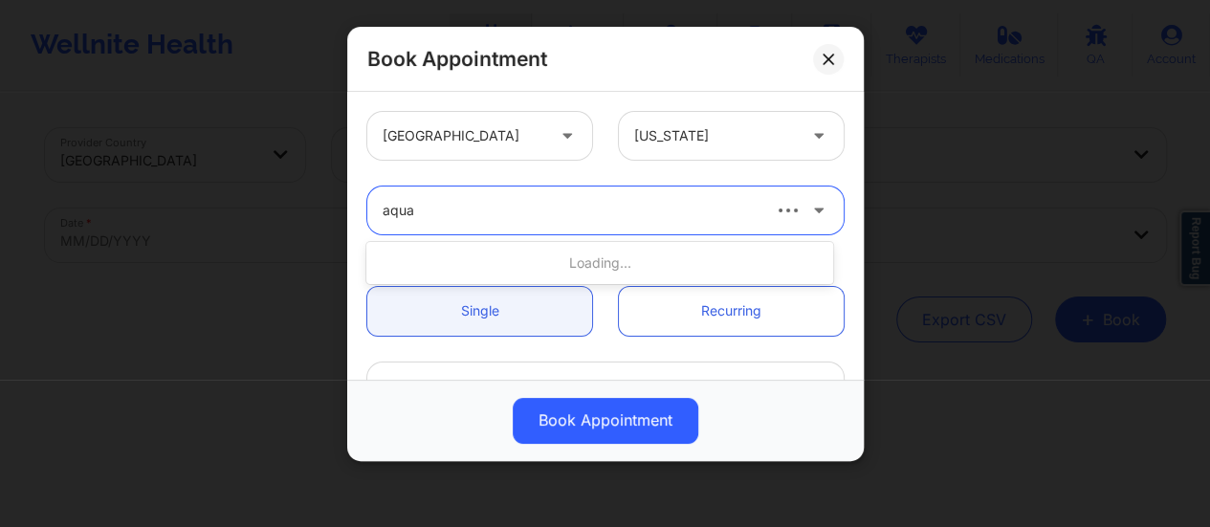
type input "aquar"
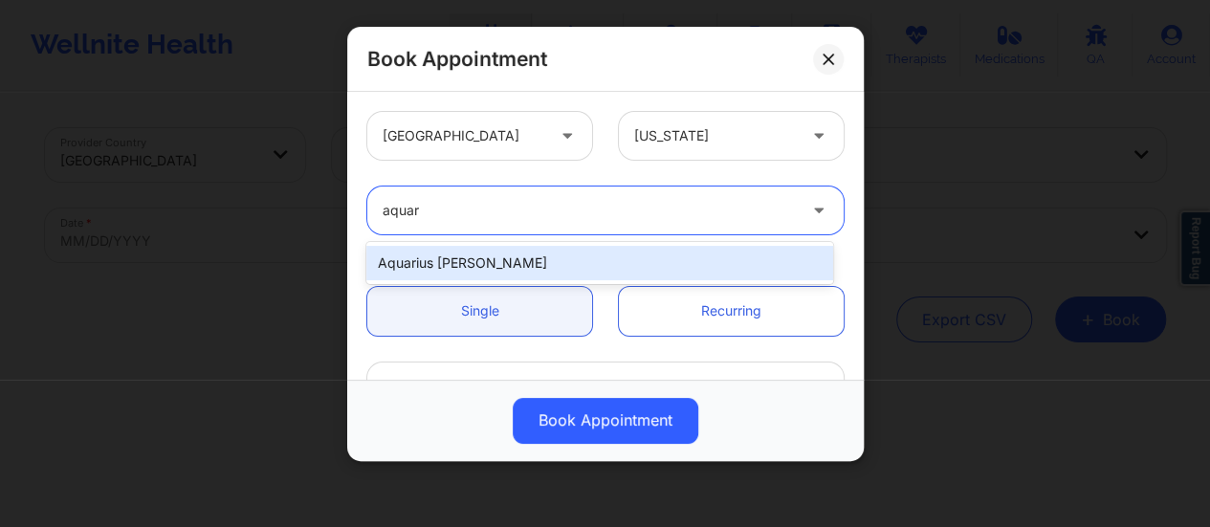
click at [553, 267] on div "Aquarius [PERSON_NAME]" at bounding box center [599, 263] width 467 height 34
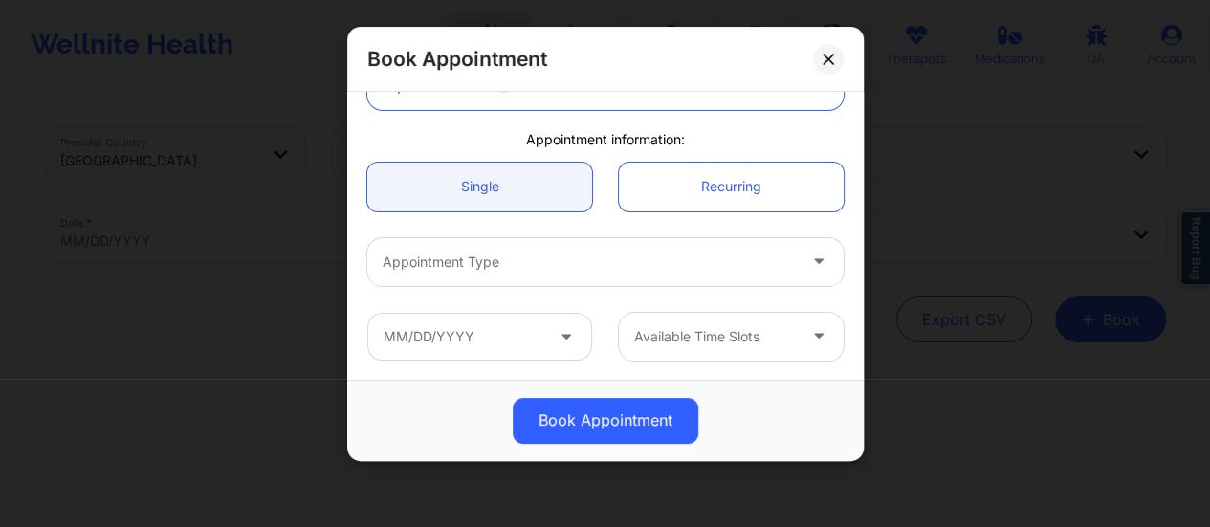
scroll to position [131, 0]
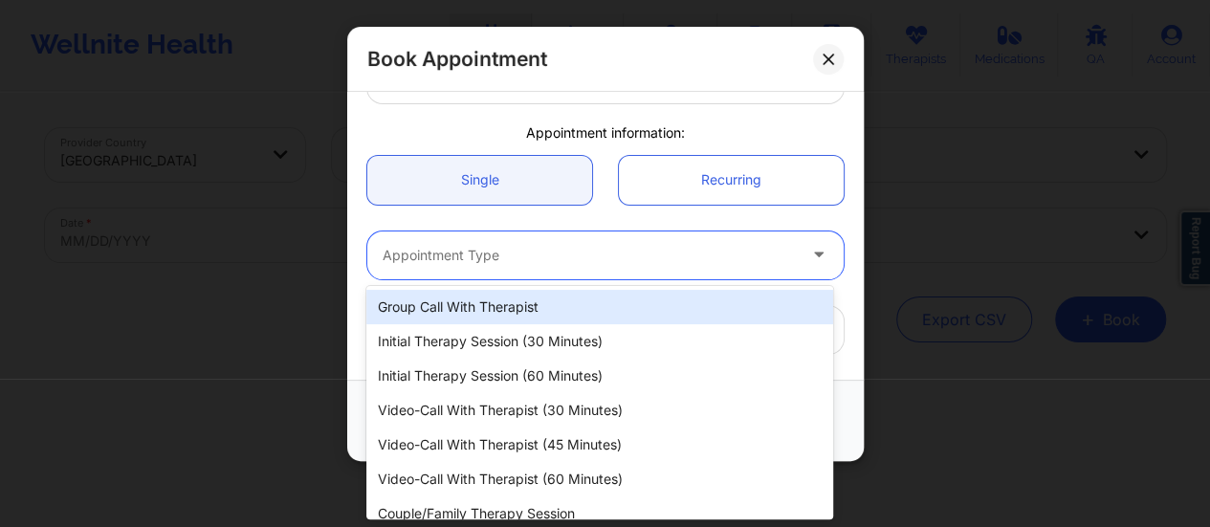
click at [541, 232] on div "Appointment Type" at bounding box center [582, 256] width 431 height 48
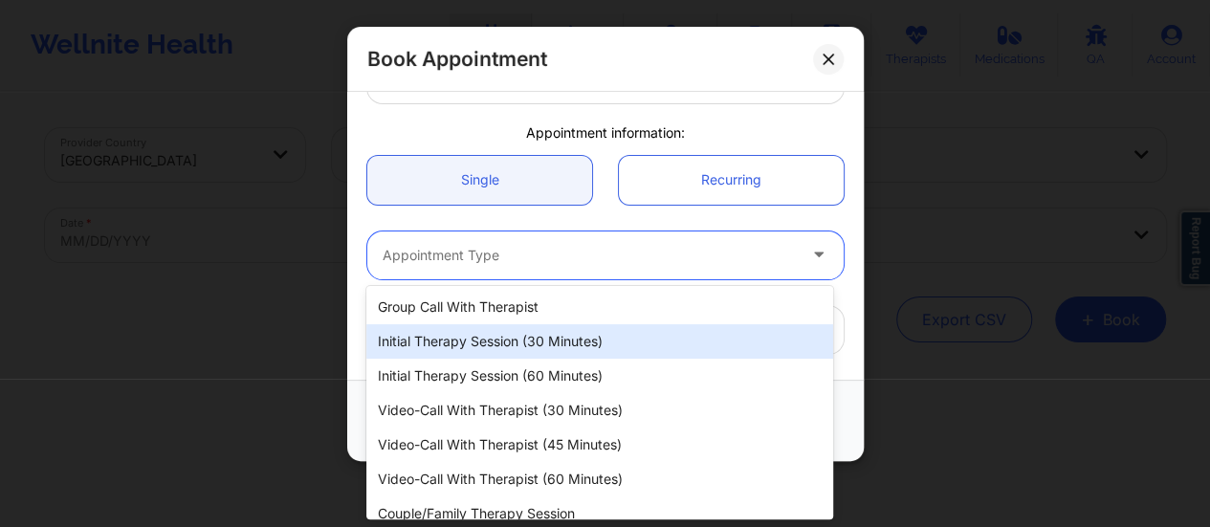
click at [501, 340] on div "Initial Therapy Session (30 minutes)" at bounding box center [599, 341] width 467 height 34
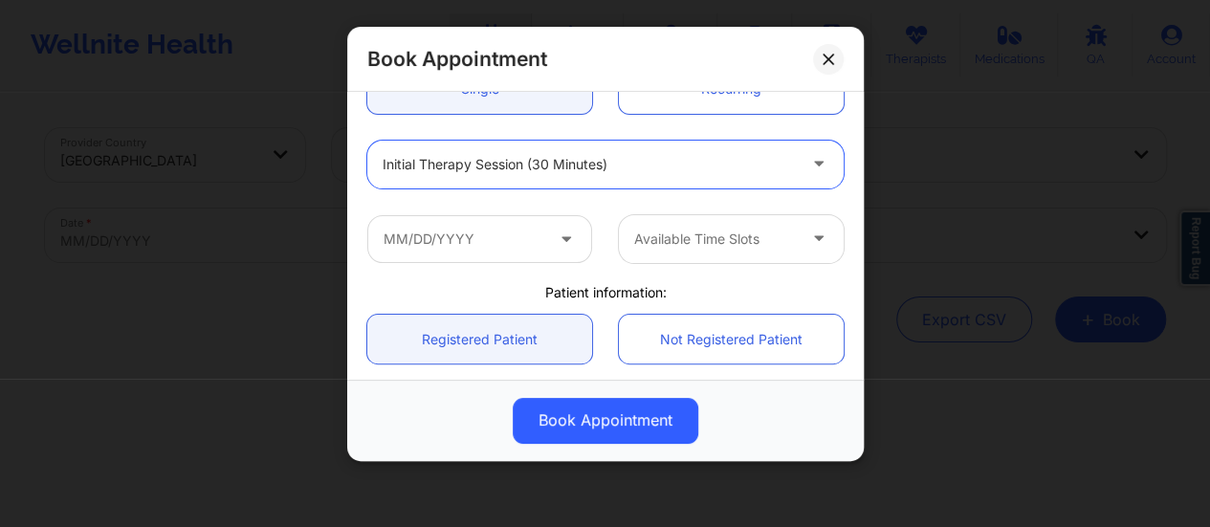
scroll to position [226, 0]
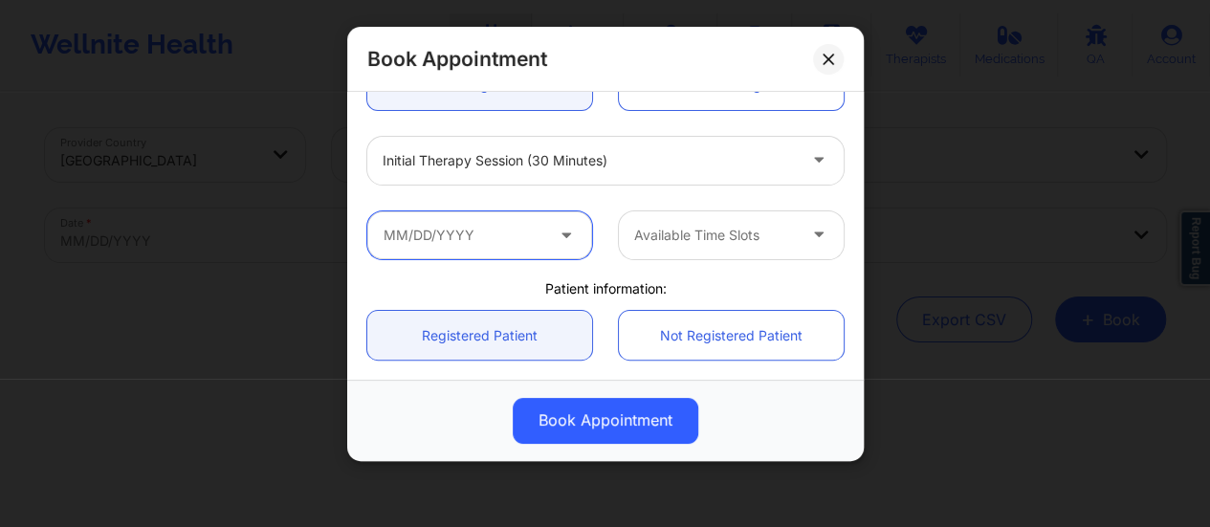
click at [487, 240] on input "text" at bounding box center [479, 235] width 225 height 48
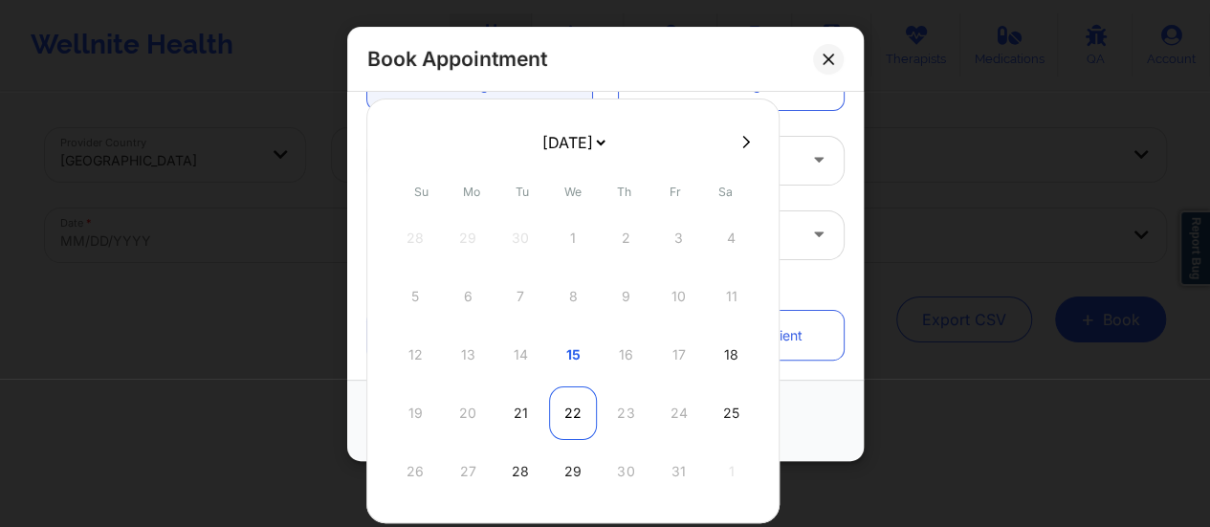
click at [564, 399] on div "22" at bounding box center [573, 413] width 48 height 54
type input "[DATE]"
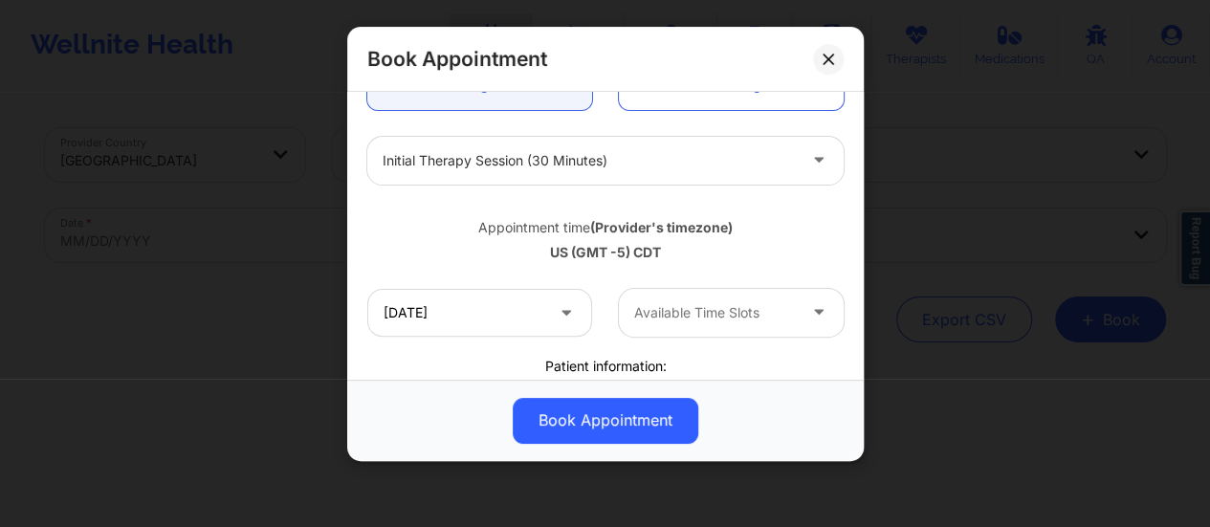
click at [714, 326] on div "Available Time Slots" at bounding box center [708, 313] width 179 height 48
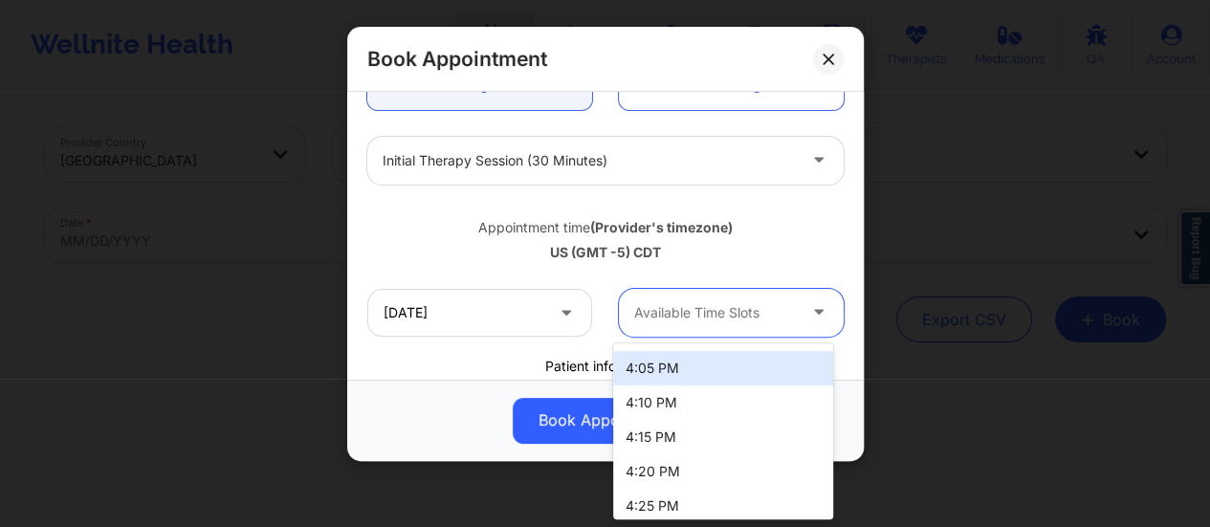
scroll to position [0, 0]
click at [775, 298] on div "Available Time Slots" at bounding box center [708, 313] width 179 height 48
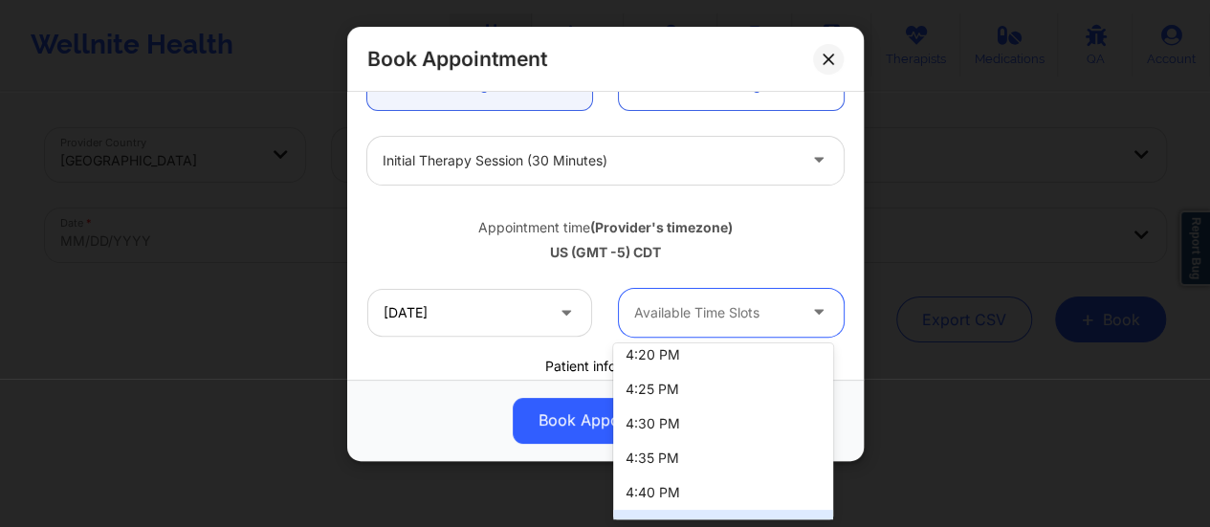
scroll to position [136, 0]
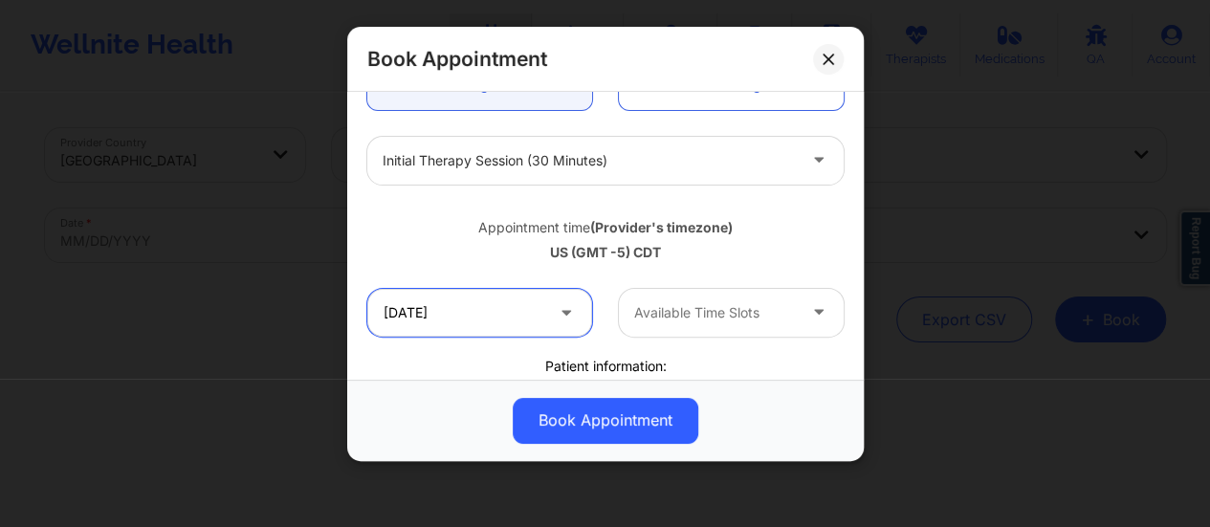
click at [511, 306] on input "[DATE]" at bounding box center [479, 313] width 225 height 48
click at [826, 67] on button at bounding box center [828, 59] width 31 height 31
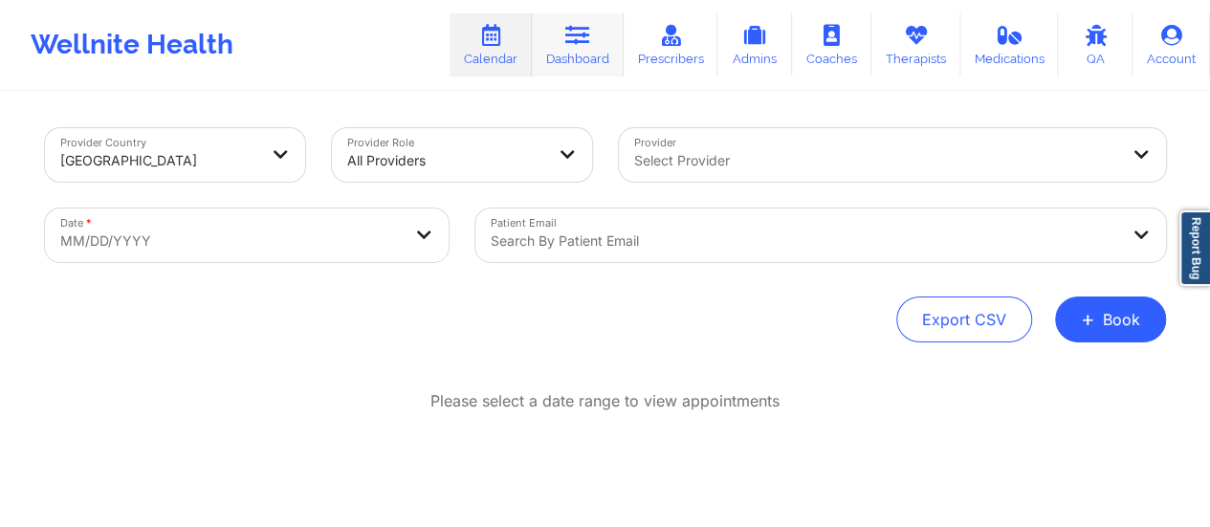
click at [610, 58] on link "Dashboard" at bounding box center [578, 44] width 92 height 63
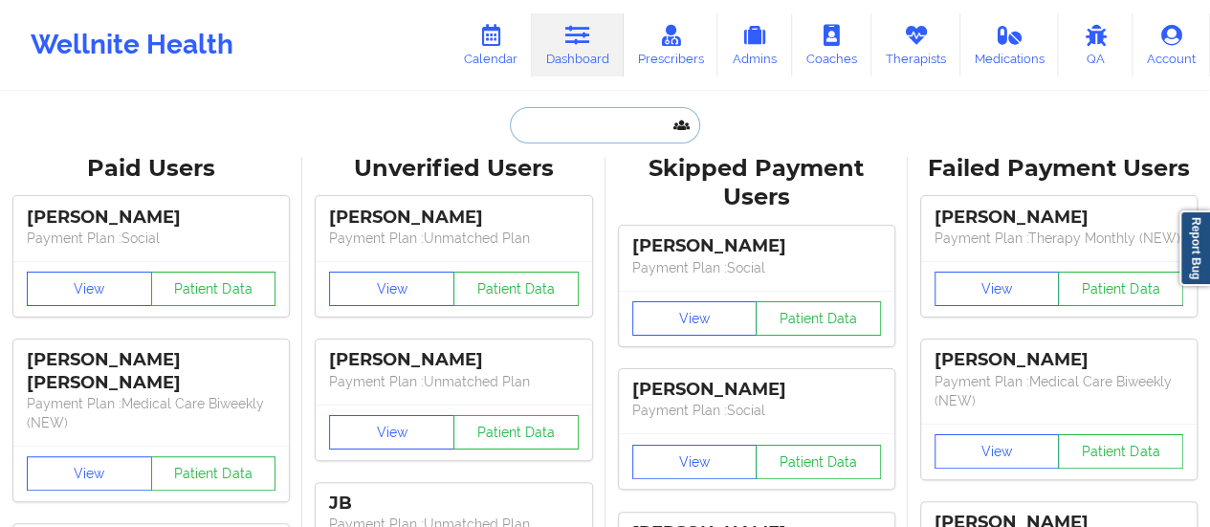
click at [590, 129] on input "text" at bounding box center [604, 125] width 189 height 36
paste input "[PERSON_NAME][EMAIL_ADDRESS][PERSON_NAME][DOMAIN_NAME]"
type input "[PERSON_NAME][EMAIL_ADDRESS][PERSON_NAME][DOMAIN_NAME]"
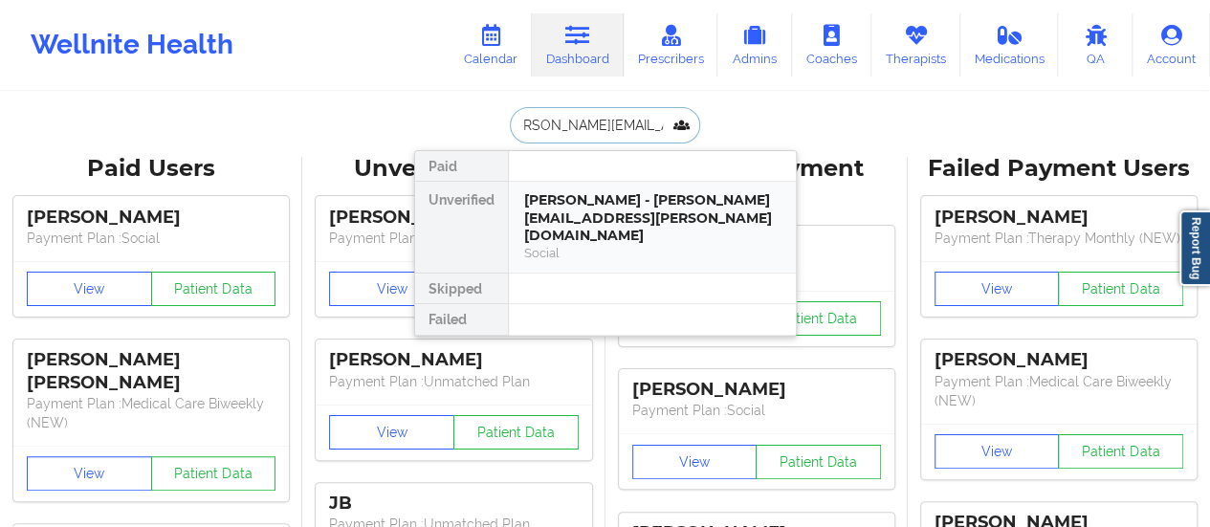
click at [560, 211] on div "[PERSON_NAME] - [PERSON_NAME][EMAIL_ADDRESS][PERSON_NAME][DOMAIN_NAME]" at bounding box center [652, 218] width 256 height 54
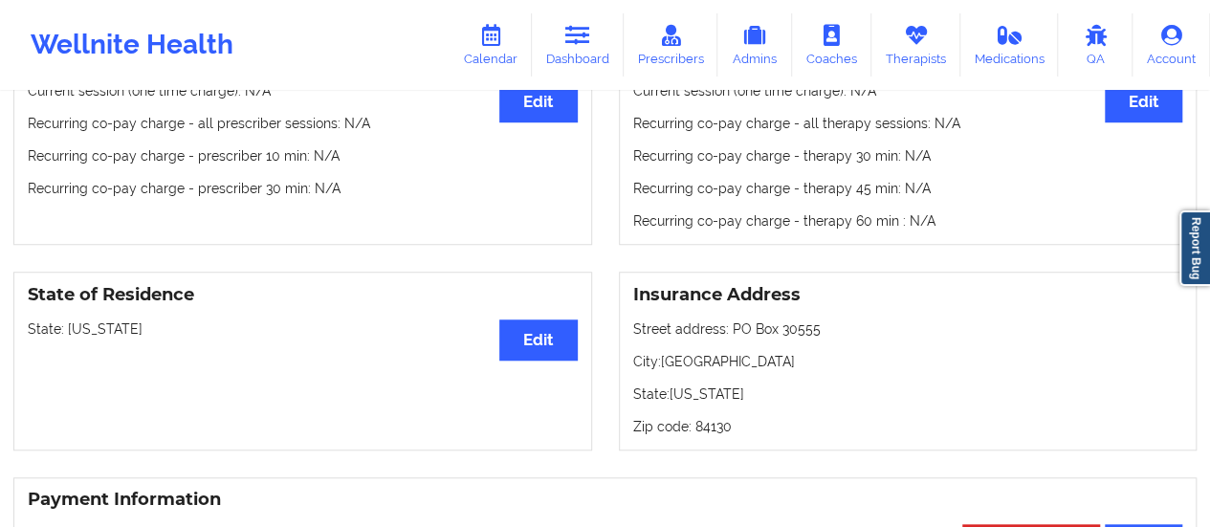
scroll to position [657, 0]
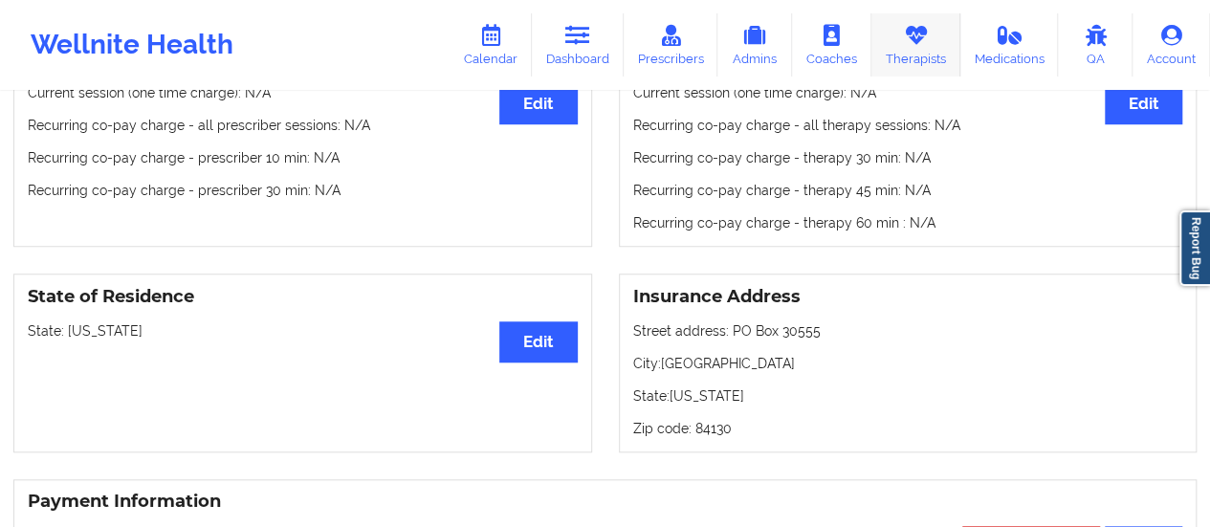
click at [936, 55] on link "Therapists" at bounding box center [916, 44] width 89 height 63
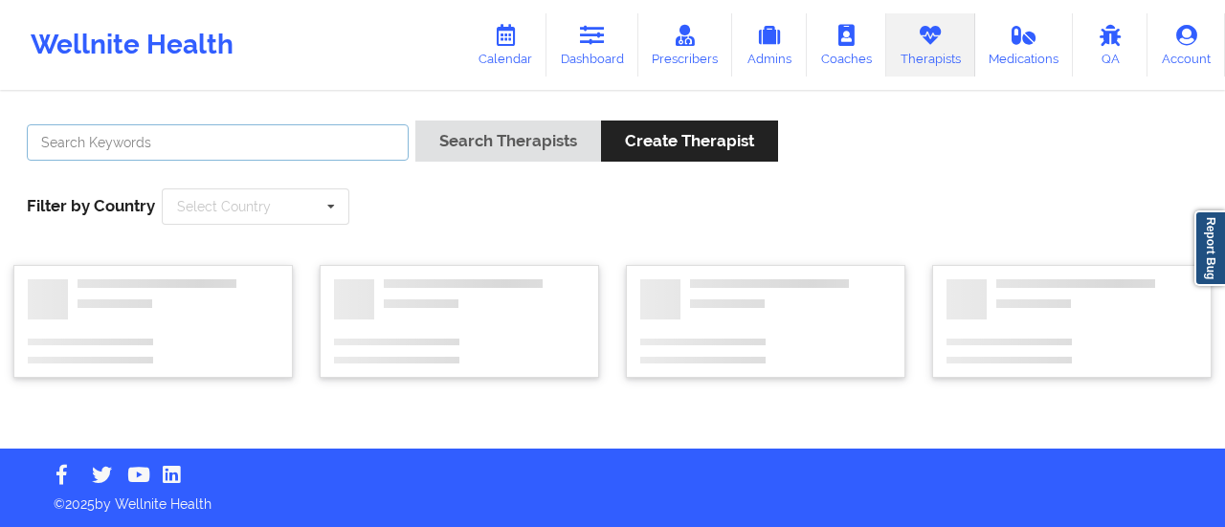
click at [275, 137] on input "text" at bounding box center [218, 142] width 382 height 36
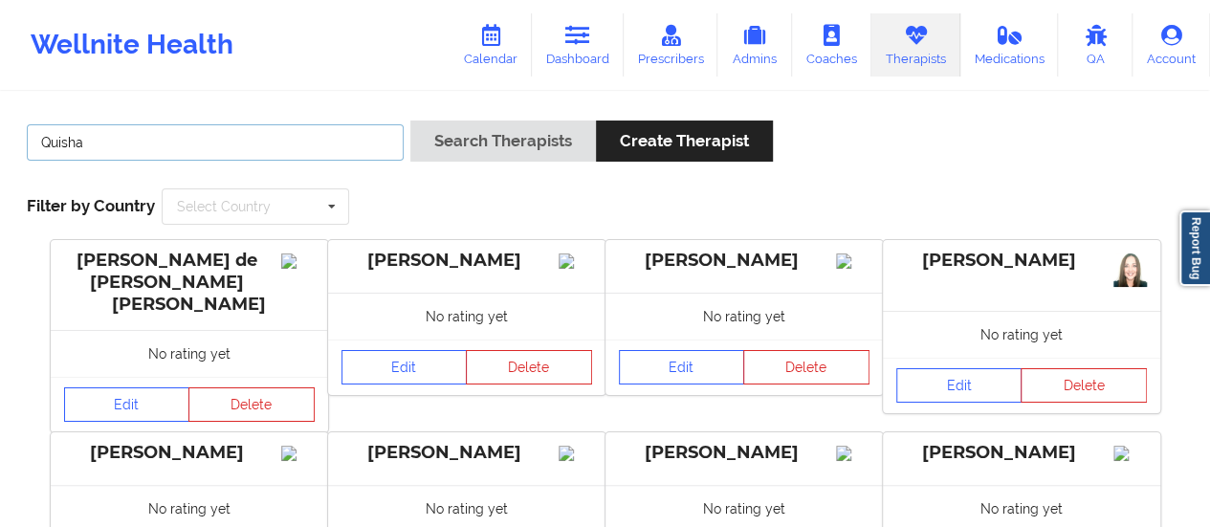
type input "Quisha Mo"
click at [410, 121] on button "Search Therapists" at bounding box center [503, 141] width 186 height 41
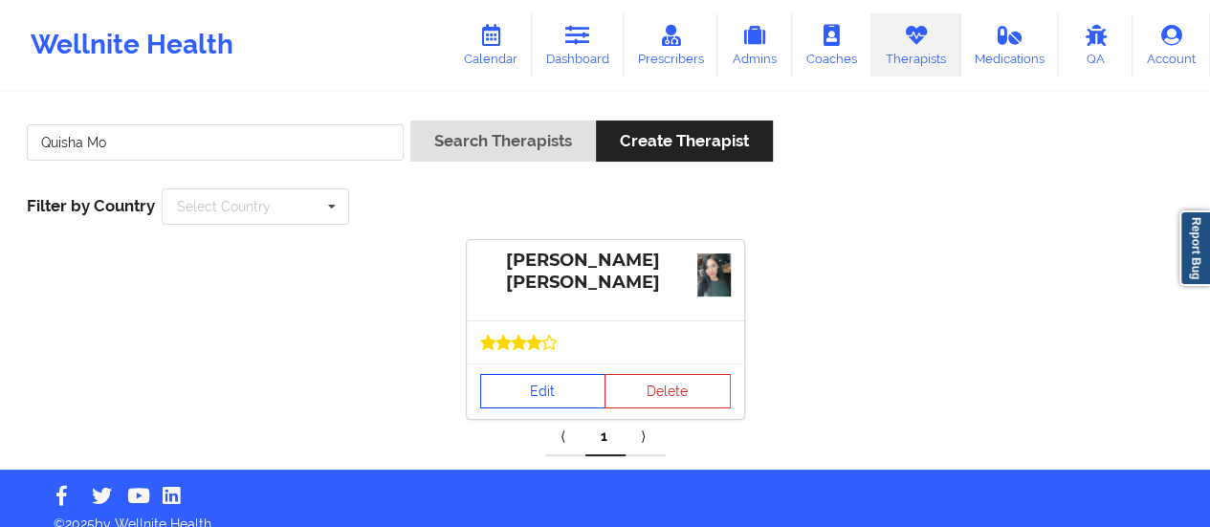
click at [539, 401] on link "Edit" at bounding box center [543, 391] width 126 height 34
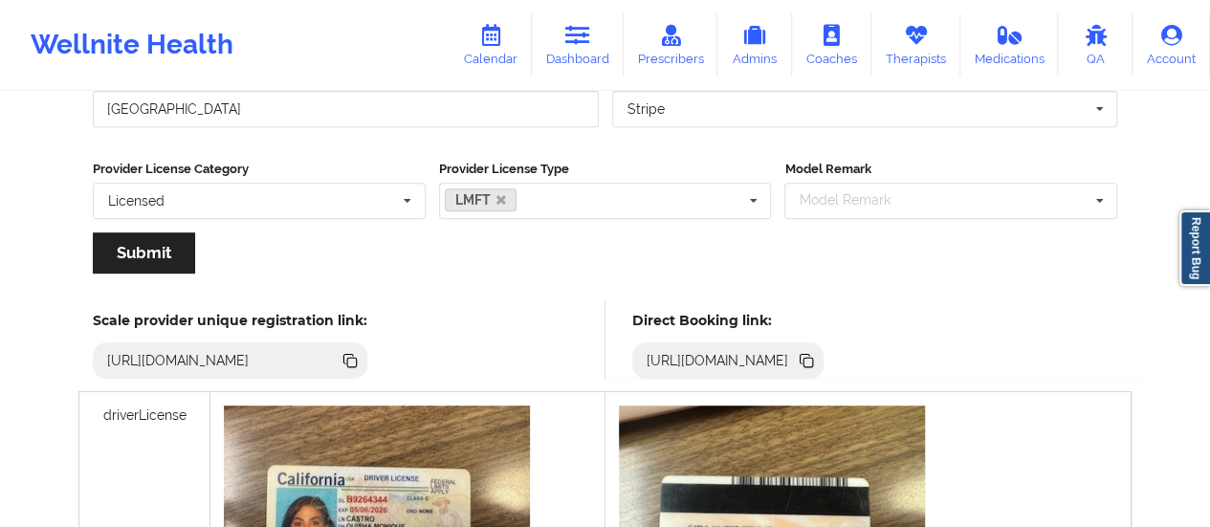
scroll to position [341, 0]
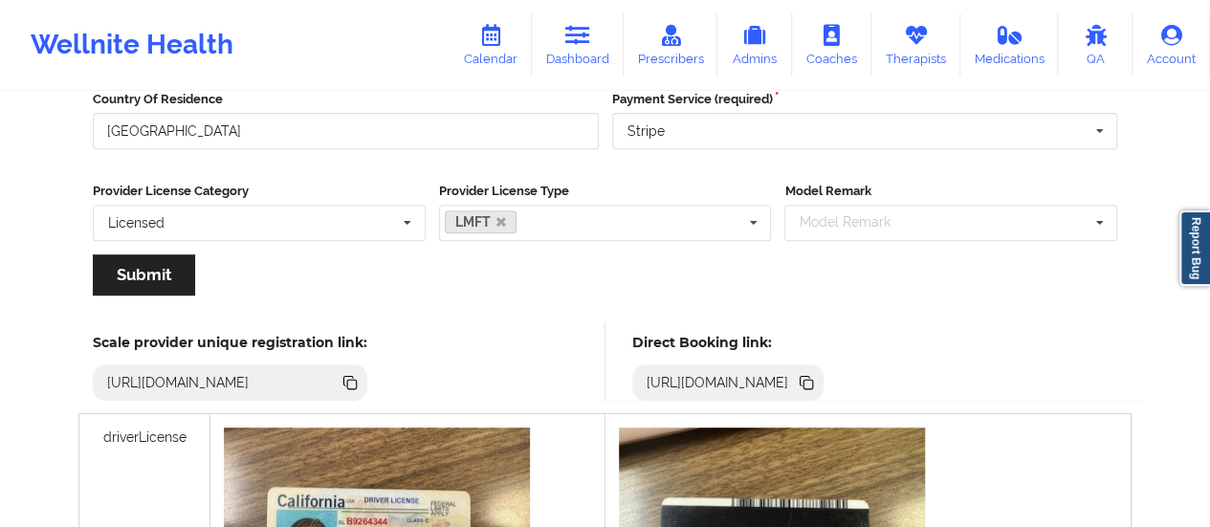
click at [797, 381] on div "[URL][DOMAIN_NAME]" at bounding box center [718, 382] width 158 height 19
click at [817, 381] on icon at bounding box center [806, 382] width 21 height 21
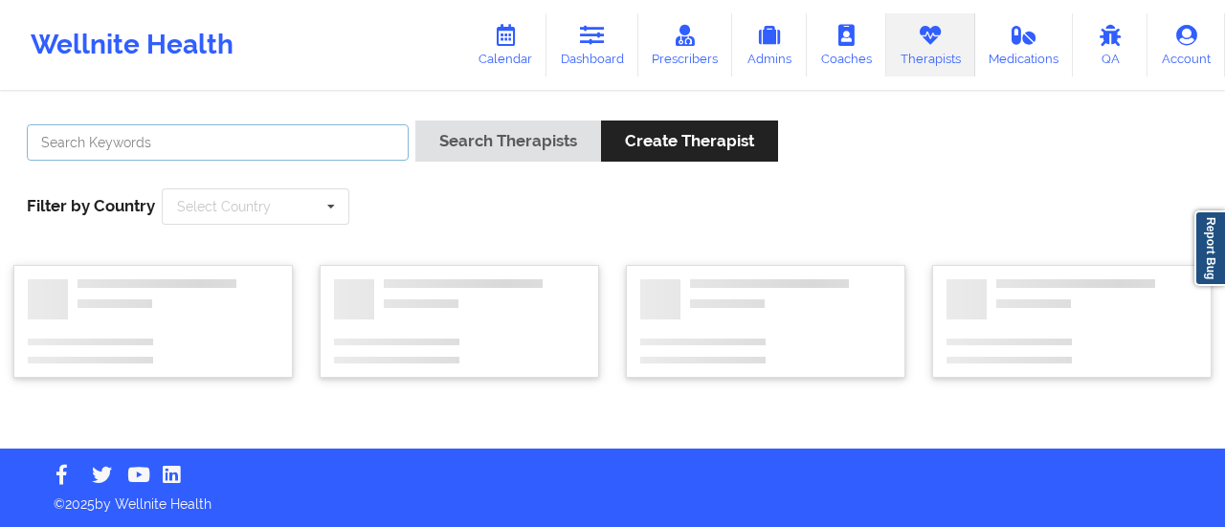
click at [189, 156] on input "text" at bounding box center [218, 142] width 382 height 36
type input "f"
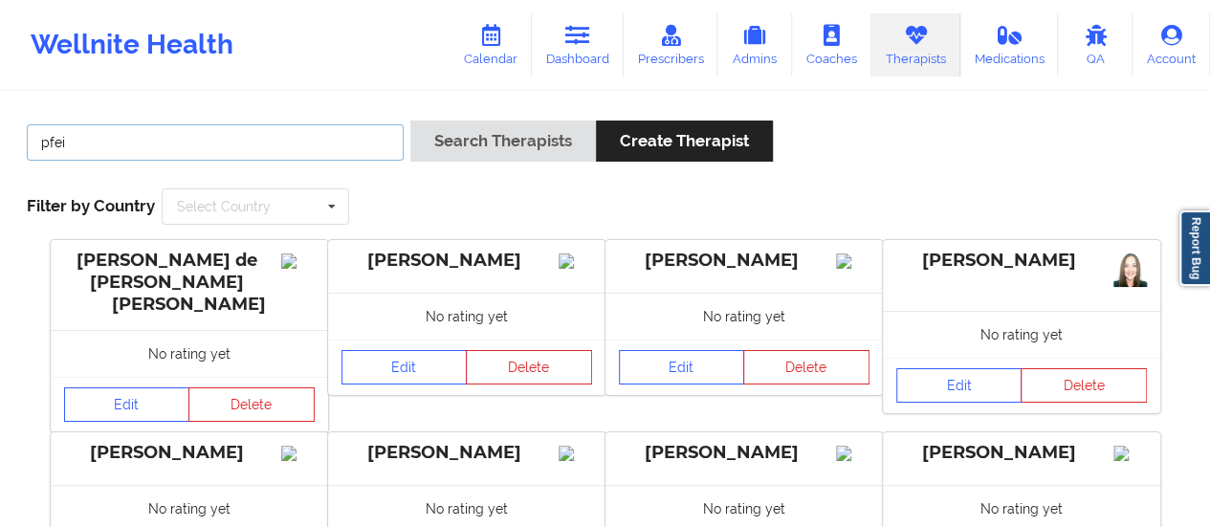
type input "[PERSON_NAME]"
click at [410, 121] on button "Search Therapists" at bounding box center [503, 141] width 186 height 41
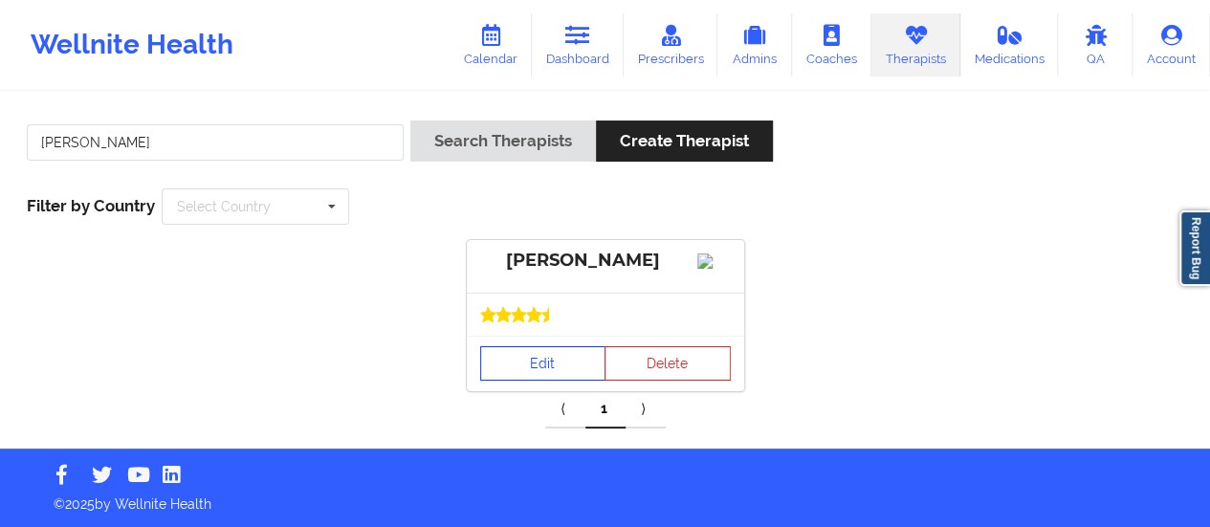
click at [509, 381] on link "Edit" at bounding box center [543, 363] width 126 height 34
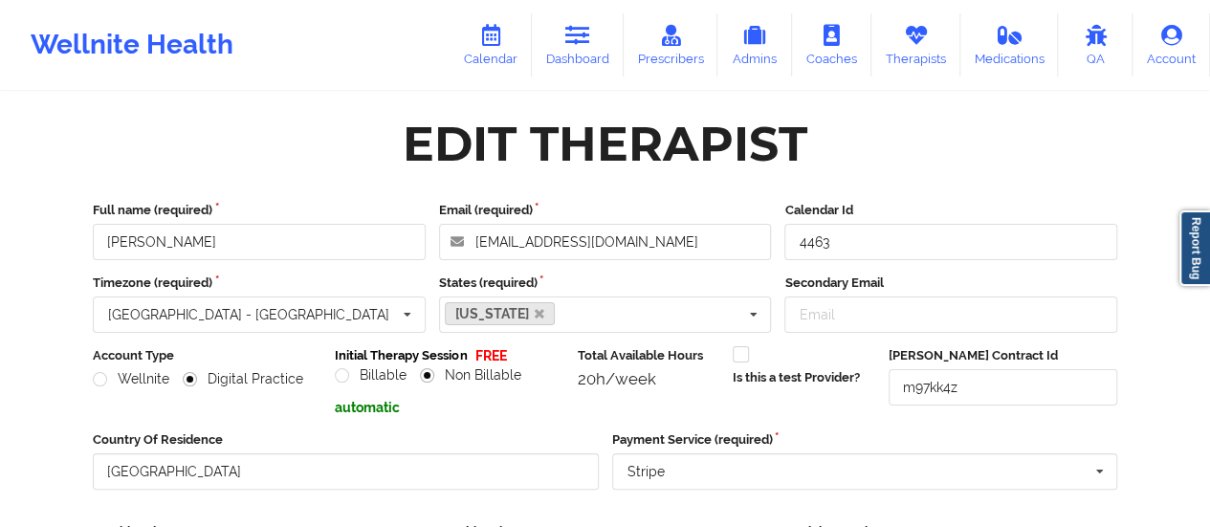
scroll to position [344, 0]
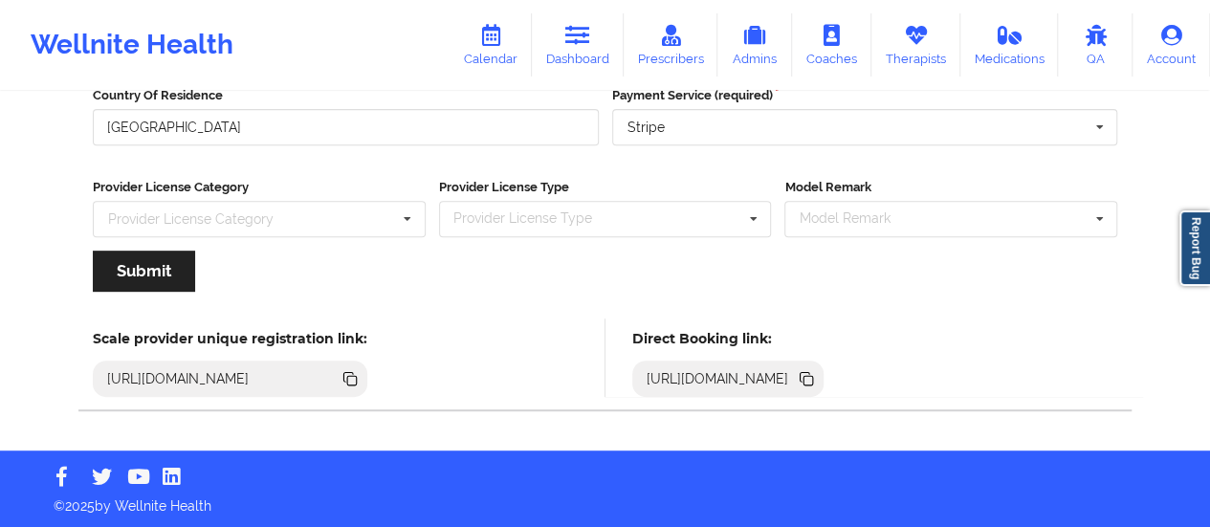
click at [810, 376] on icon at bounding box center [806, 377] width 10 height 10
drag, startPoint x: 569, startPoint y: 91, endPoint x: 576, endPoint y: 52, distance: 39.8
click at [576, 52] on div "Wellnite Health Calendar Dashboard Prescribers Admins Coaches Therapists Medica…" at bounding box center [605, 53] width 1210 height 795
click at [576, 52] on link "Dashboard" at bounding box center [578, 44] width 92 height 63
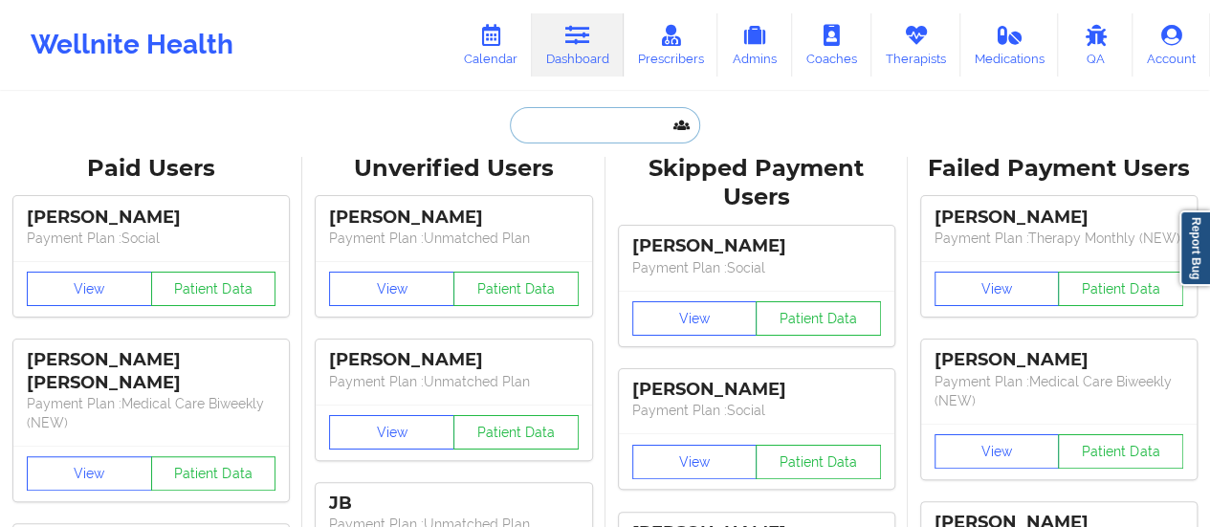
click at [550, 119] on input "text" at bounding box center [604, 125] width 189 height 36
paste input "[PERSON_NAME][EMAIL_ADDRESS][PERSON_NAME][DOMAIN_NAME]"
type input "[PERSON_NAME][EMAIL_ADDRESS][PERSON_NAME][DOMAIN_NAME]"
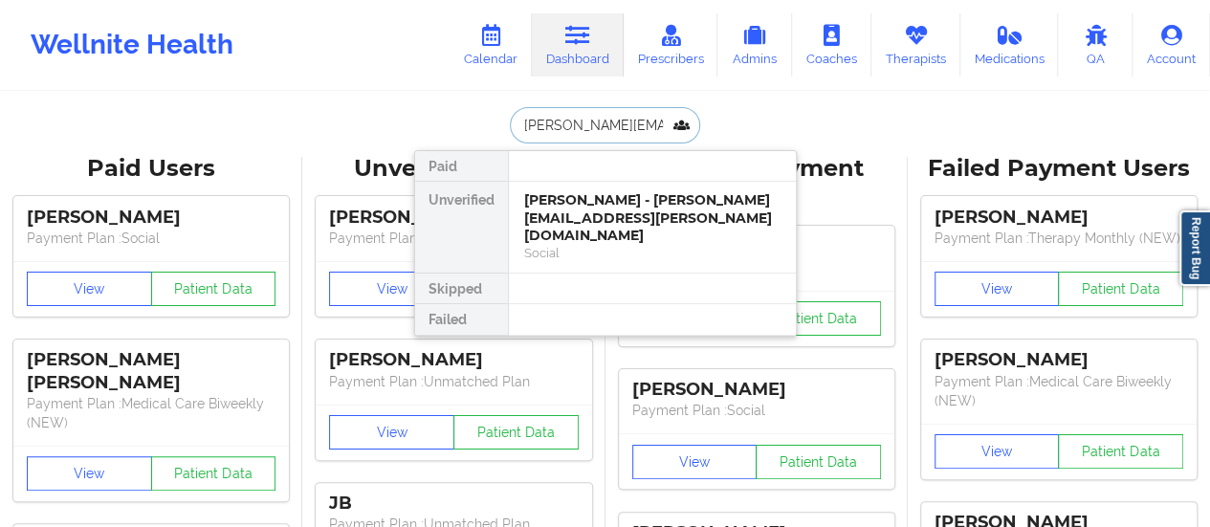
scroll to position [0, 22]
click at [584, 194] on div "[PERSON_NAME] - [PERSON_NAME][EMAIL_ADDRESS][PERSON_NAME][DOMAIN_NAME]" at bounding box center [652, 218] width 256 height 54
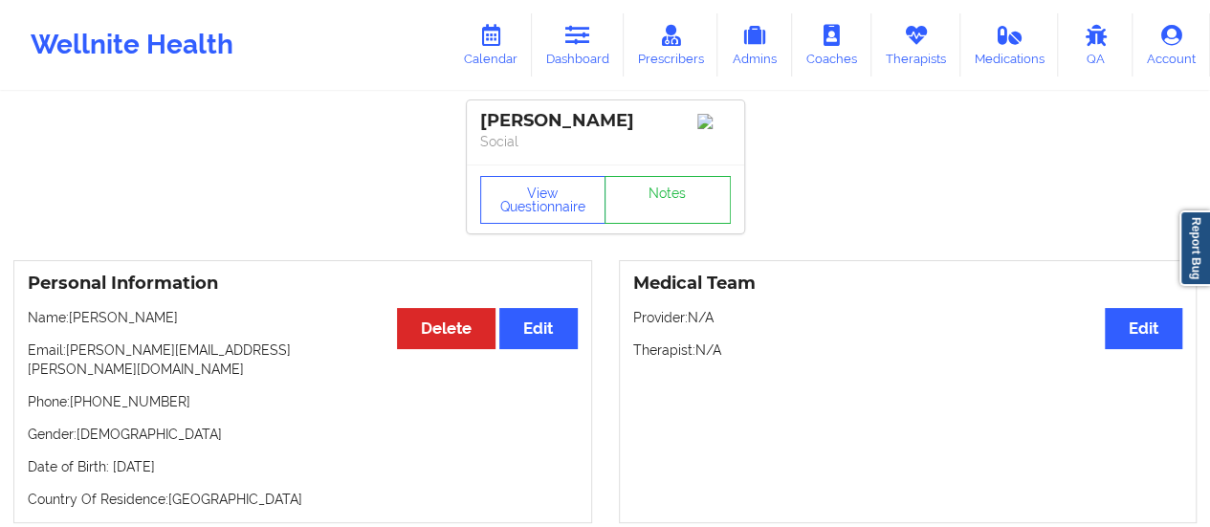
drag, startPoint x: 73, startPoint y: 326, endPoint x: 208, endPoint y: 314, distance: 135.5
click at [208, 314] on p "Name: [PERSON_NAME]" at bounding box center [303, 317] width 550 height 19
click at [574, 51] on link "Dashboard" at bounding box center [578, 44] width 92 height 63
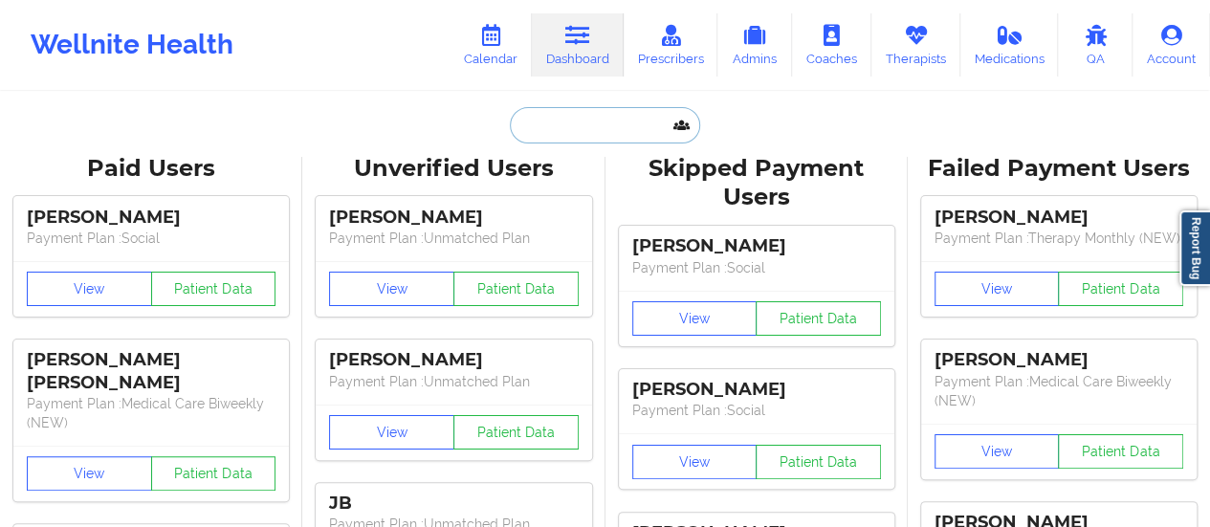
click at [557, 124] on input "text" at bounding box center [604, 125] width 189 height 36
paste input "[EMAIL_ADDRESS][DOMAIN_NAME]"
type input "[EMAIL_ADDRESS][DOMAIN_NAME]"
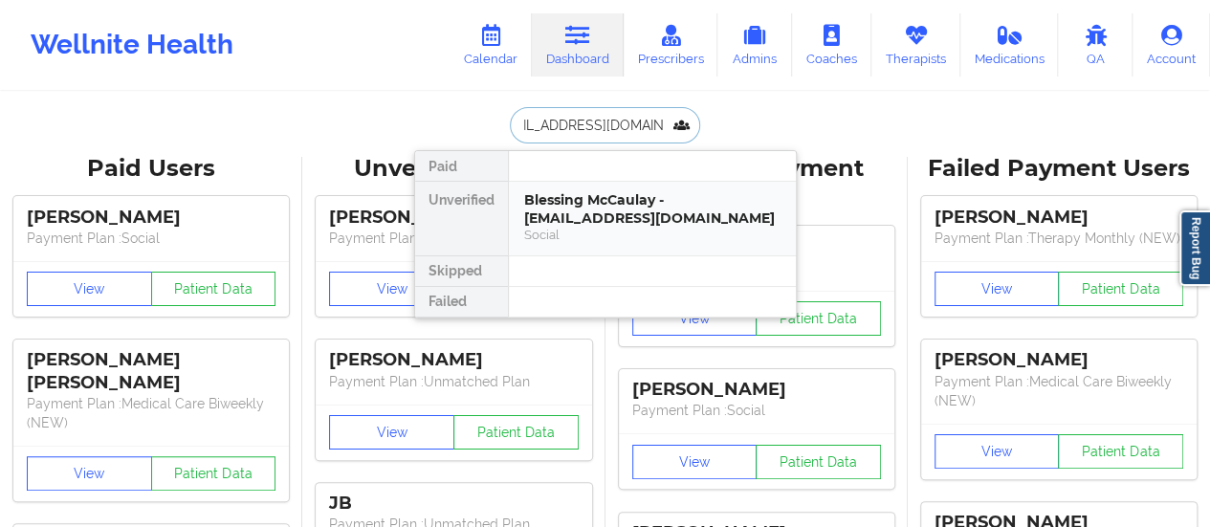
click at [607, 223] on div "Blessing McCaulay - [EMAIL_ADDRESS][DOMAIN_NAME]" at bounding box center [652, 208] width 256 height 35
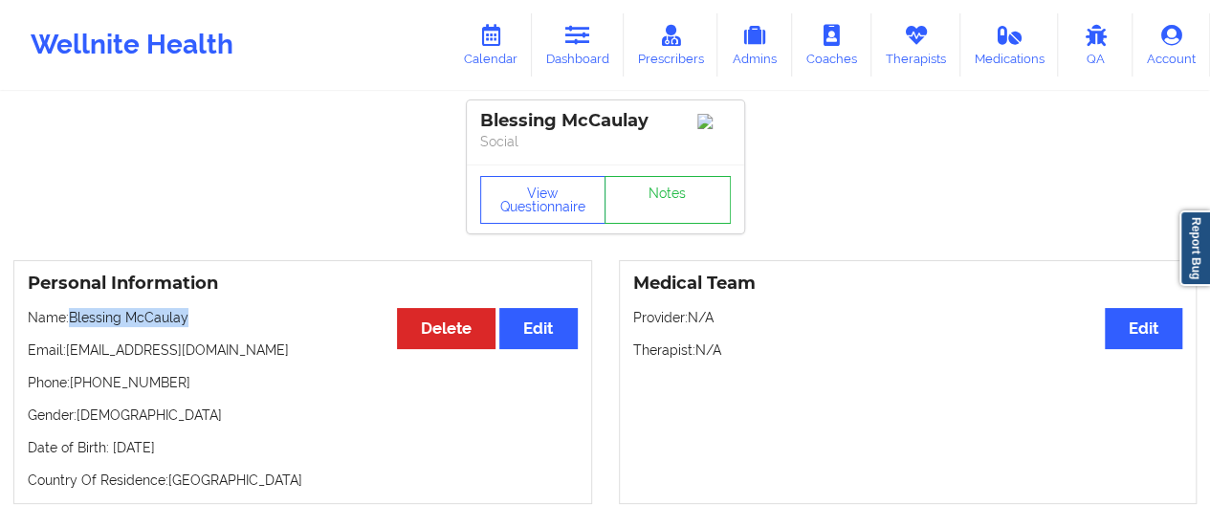
drag, startPoint x: 71, startPoint y: 322, endPoint x: 201, endPoint y: 325, distance: 130.1
click at [201, 325] on p "Name: Blessing McCaulay" at bounding box center [303, 317] width 550 height 19
click at [485, 56] on link "Calendar" at bounding box center [491, 44] width 82 height 63
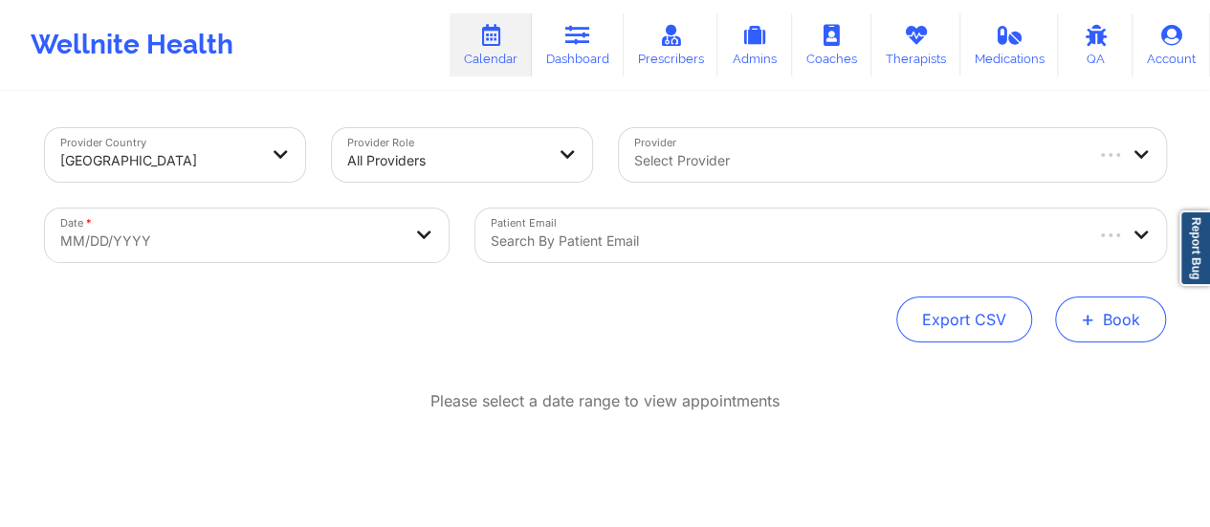
click at [1081, 314] on span "+" at bounding box center [1088, 319] width 14 height 11
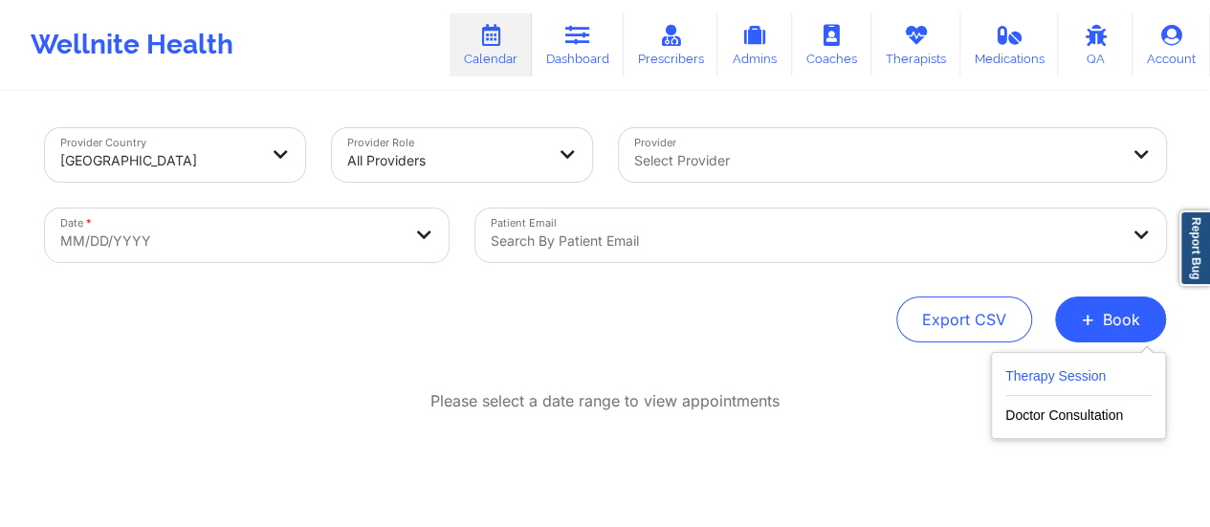
click at [1052, 364] on div "Therapy Session Doctor Consultation" at bounding box center [1078, 395] width 175 height 87
click at [1052, 364] on button "Therapy Session" at bounding box center [1078, 380] width 146 height 32
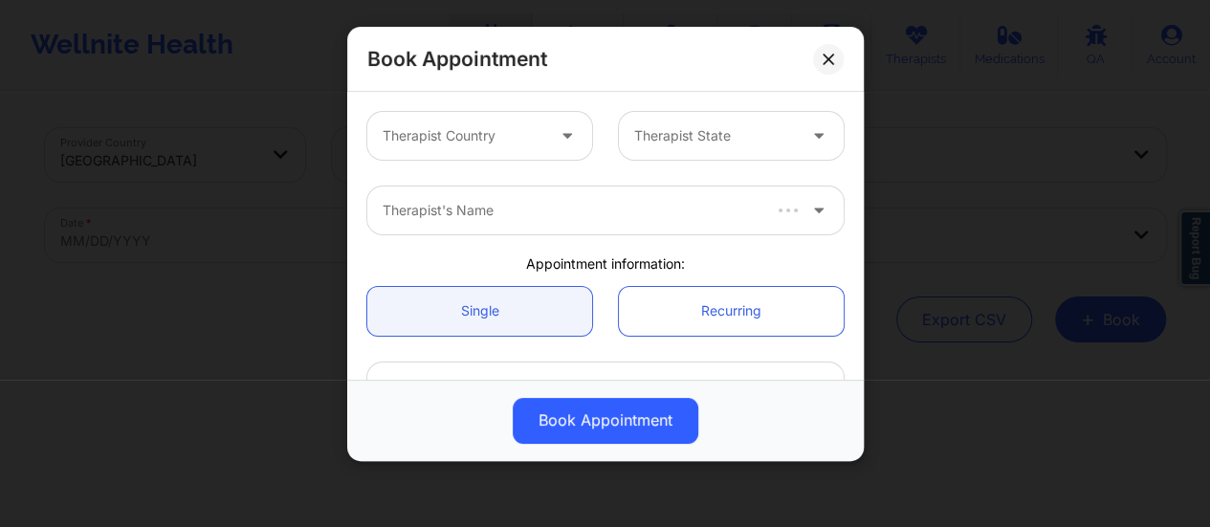
click at [559, 105] on div "Therapist Country Therapist State" at bounding box center [605, 136] width 503 height 75
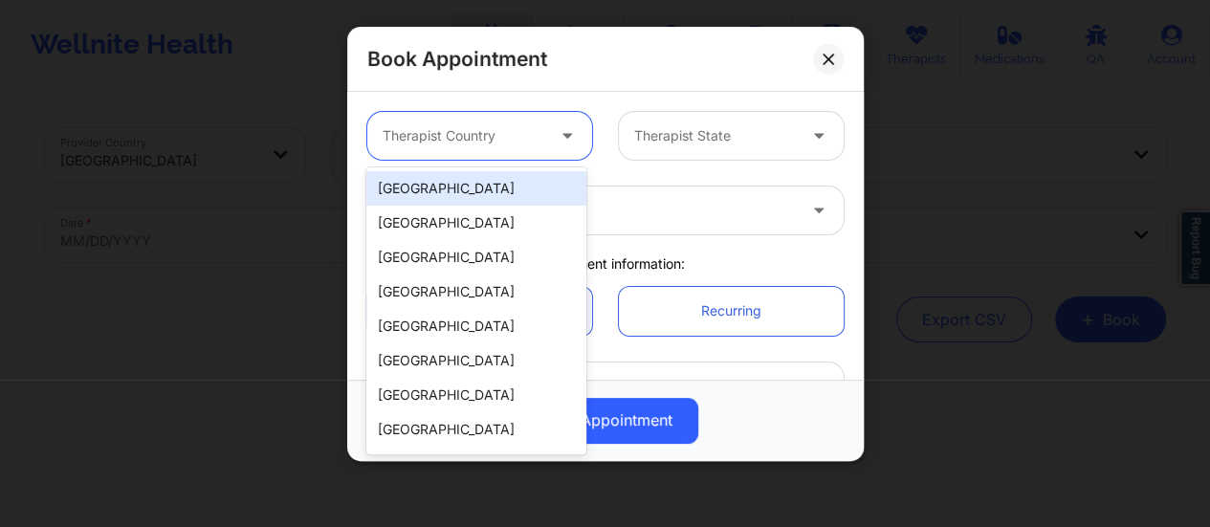
click at [492, 135] on div at bounding box center [464, 135] width 162 height 23
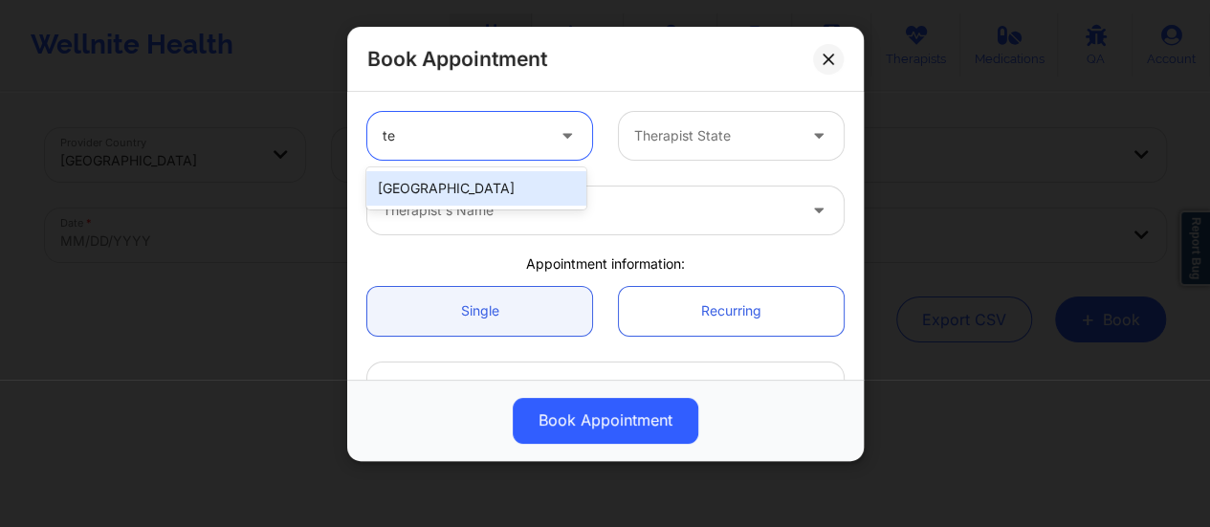
type input "t"
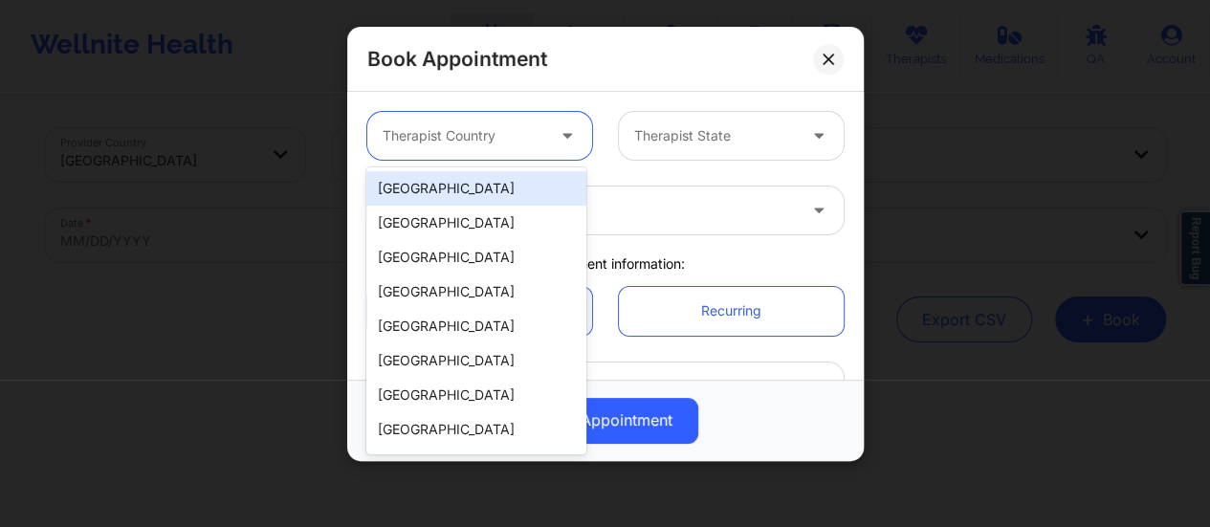
click at [494, 188] on div "[GEOGRAPHIC_DATA]" at bounding box center [476, 188] width 220 height 34
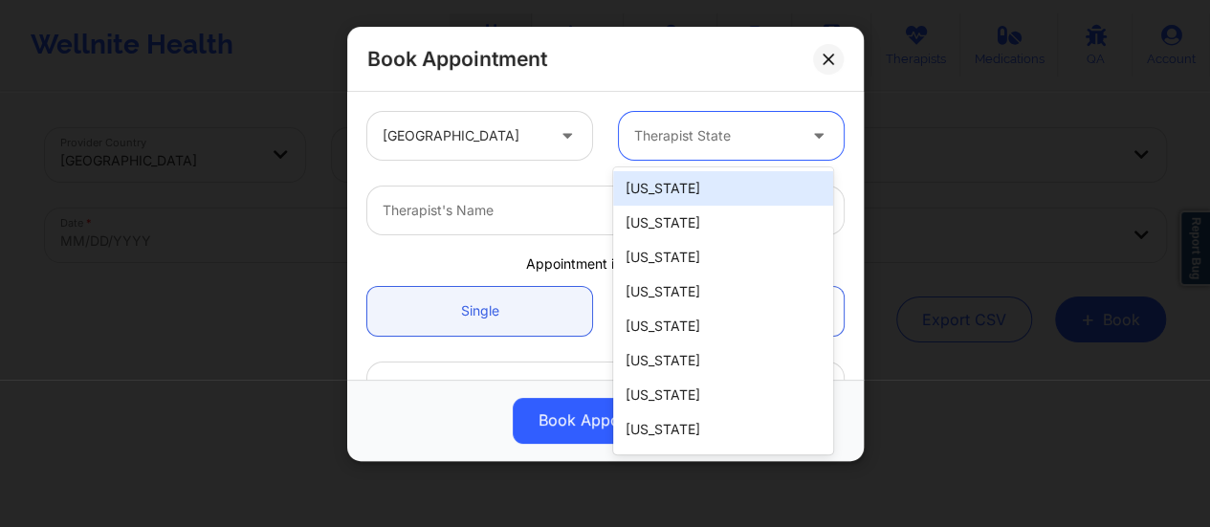
click at [717, 127] on div at bounding box center [715, 135] width 162 height 23
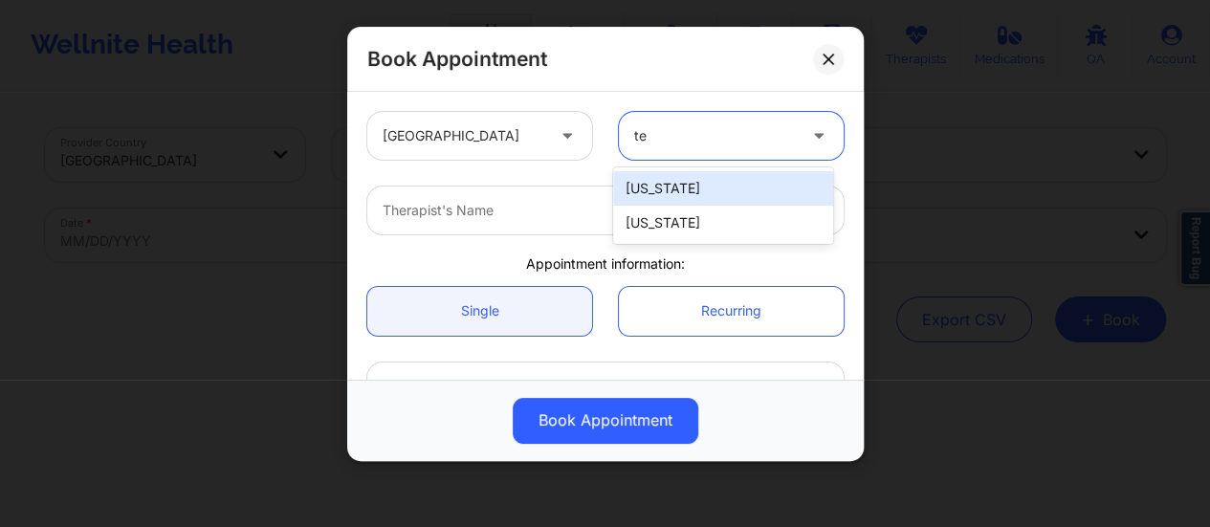
type input "tex"
click at [678, 187] on div "[US_STATE]" at bounding box center [723, 188] width 220 height 34
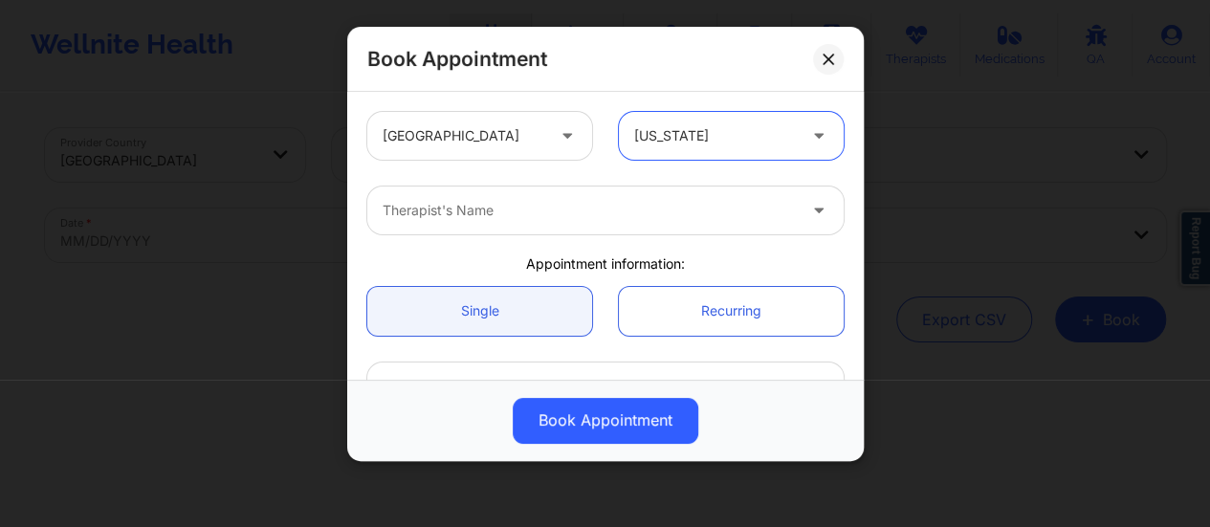
click at [592, 220] on div at bounding box center [589, 210] width 413 height 23
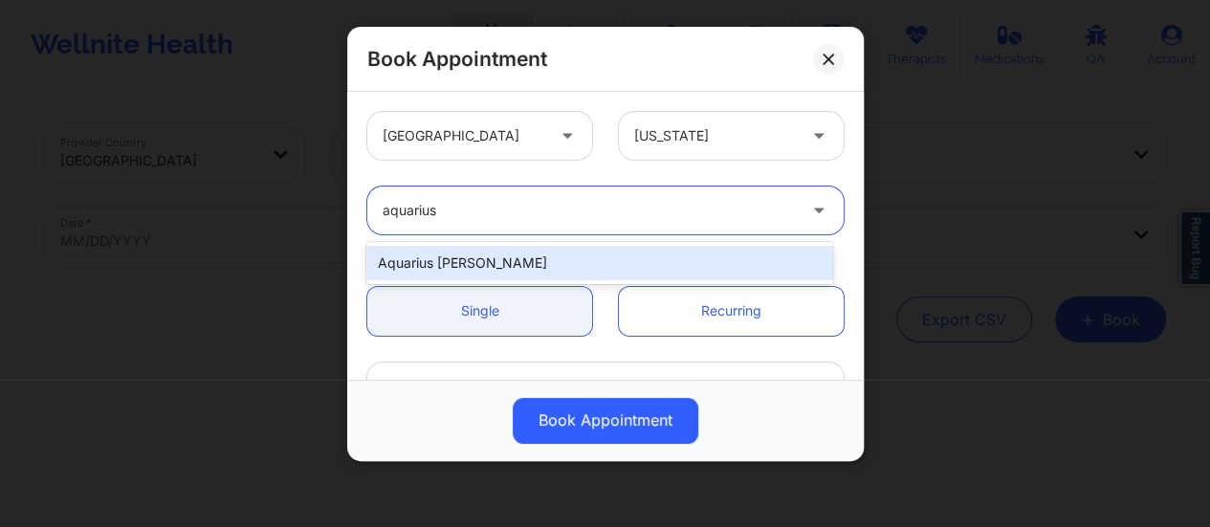
type input "aquarius"
click at [493, 259] on div "Aquarius [PERSON_NAME]" at bounding box center [599, 263] width 467 height 34
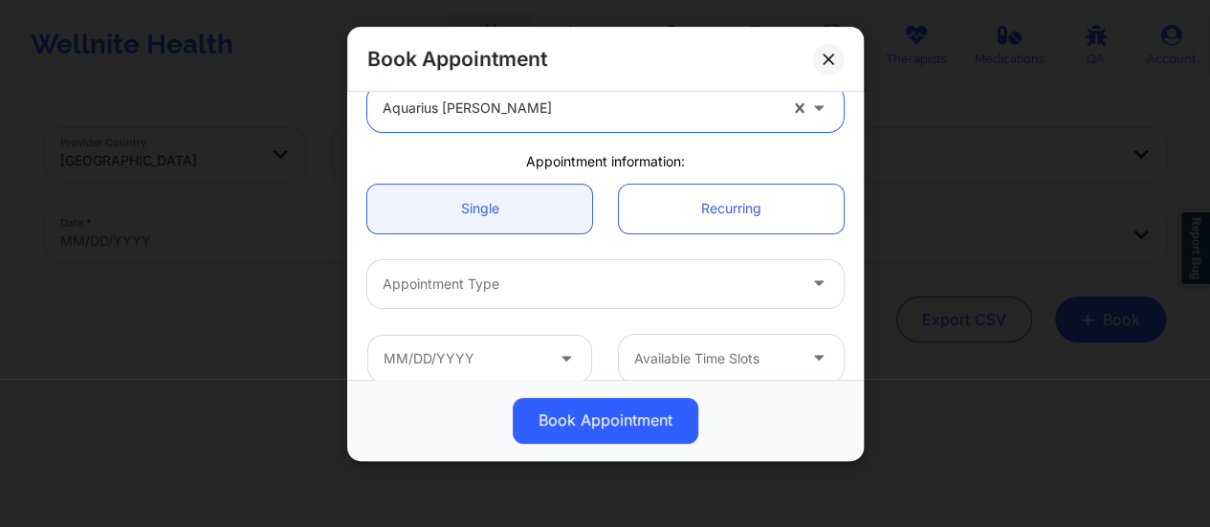
scroll to position [103, 0]
click at [493, 299] on div "Appointment Type" at bounding box center [582, 283] width 431 height 48
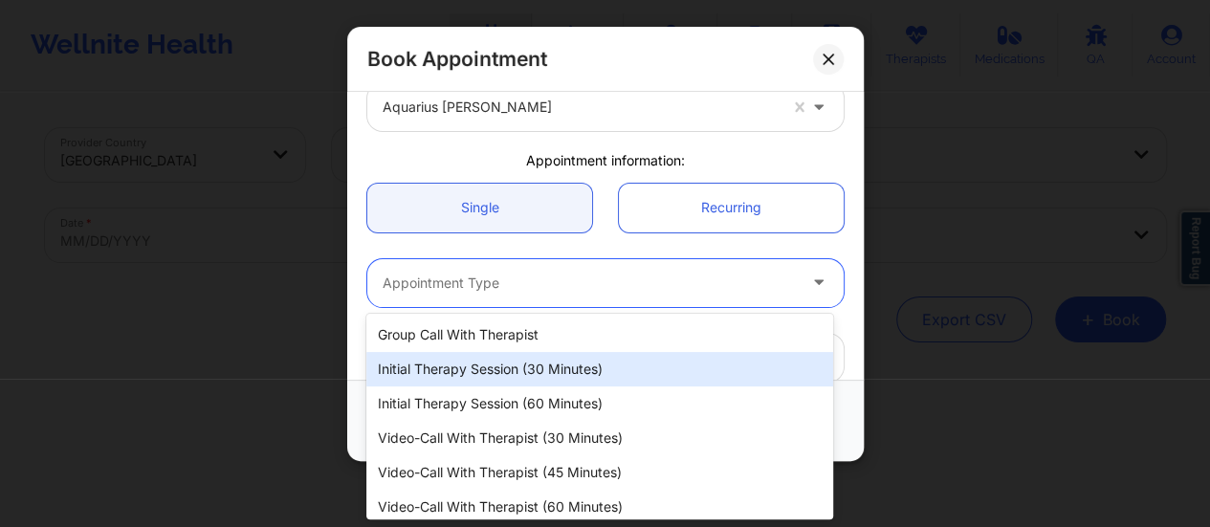
click at [549, 362] on div "Initial Therapy Session (30 minutes)" at bounding box center [599, 369] width 467 height 34
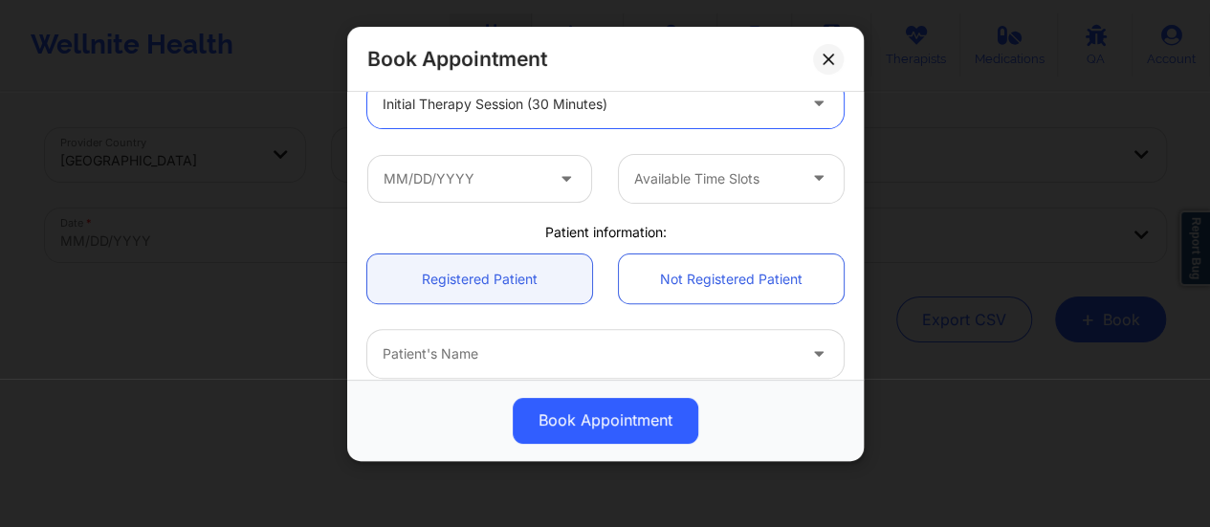
scroll to position [295, 0]
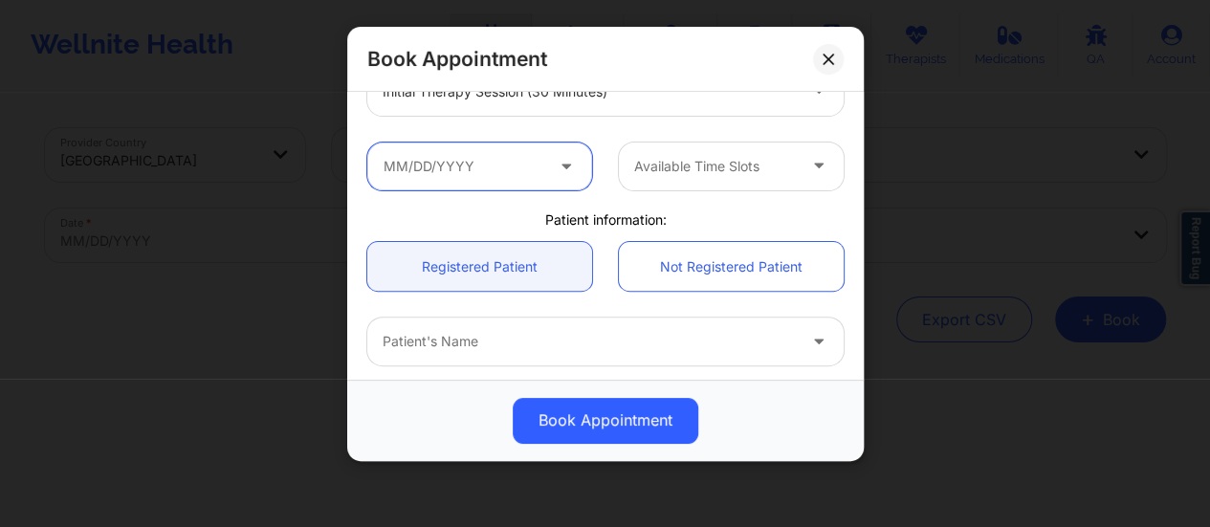
click at [508, 162] on input "text" at bounding box center [479, 167] width 225 height 48
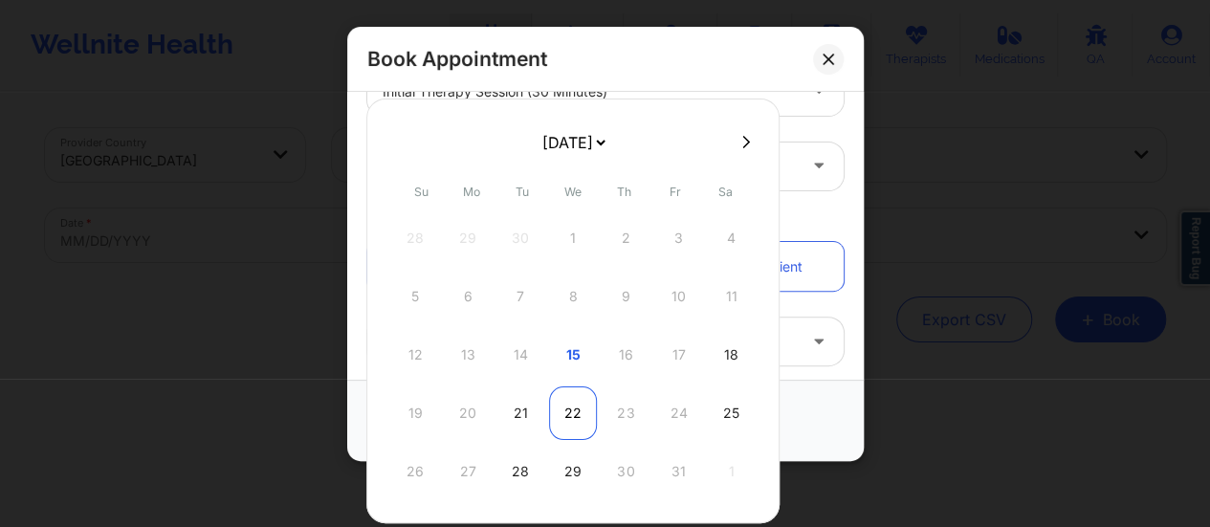
click at [561, 395] on div "22" at bounding box center [573, 413] width 48 height 54
type input "[DATE]"
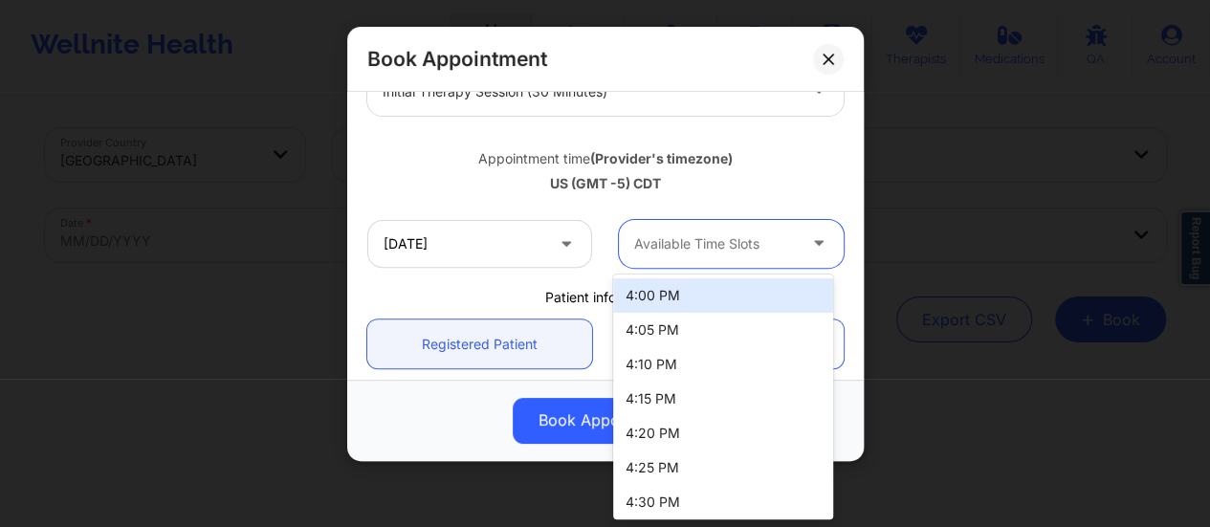
click at [743, 253] on div at bounding box center [715, 243] width 162 height 23
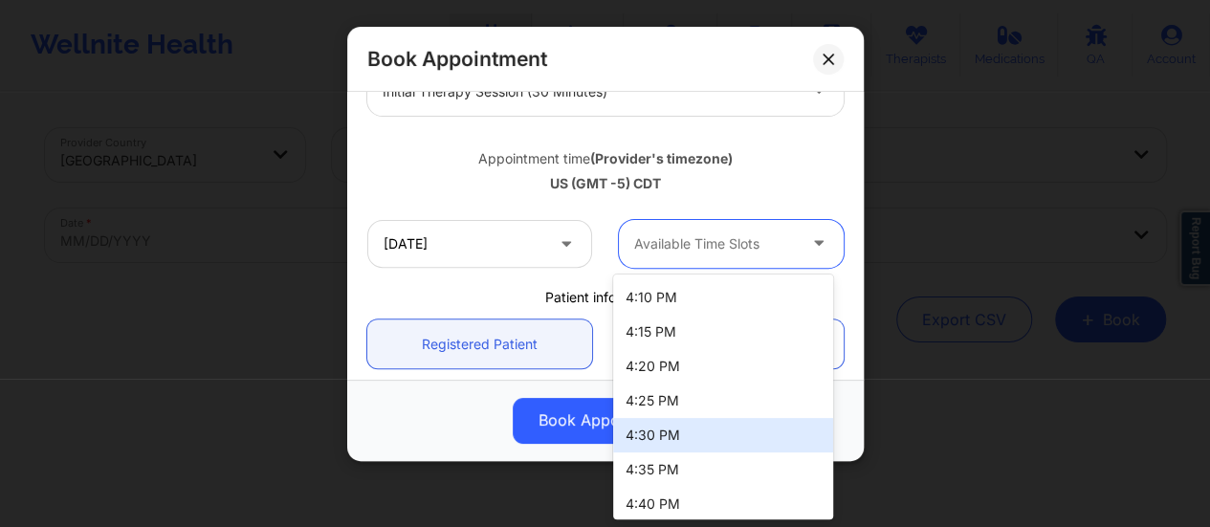
scroll to position [68, 0]
click at [667, 430] on div "4:30 PM" at bounding box center [723, 434] width 220 height 34
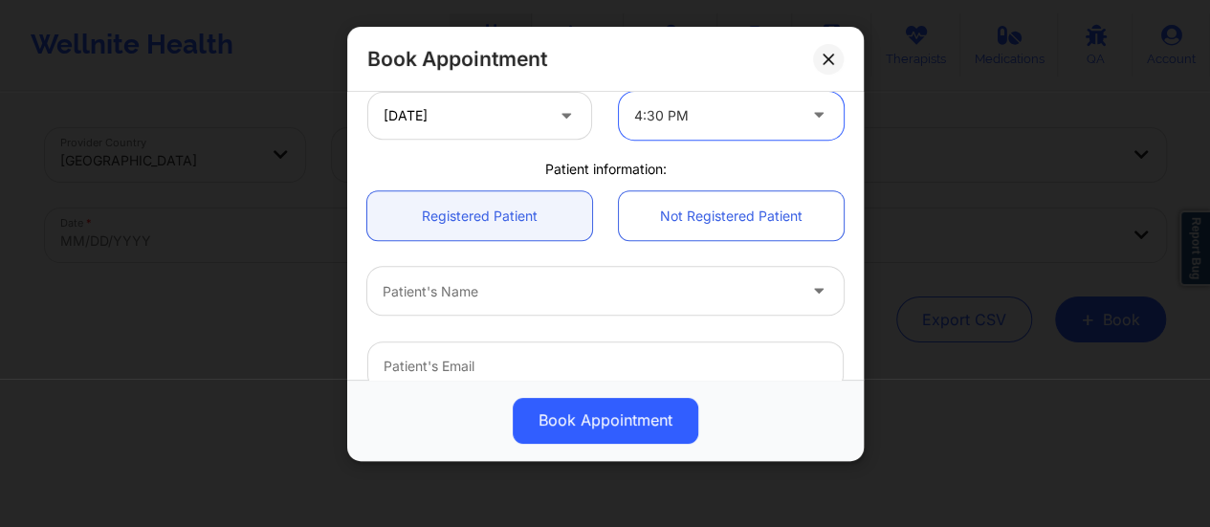
scroll to position [426, 0]
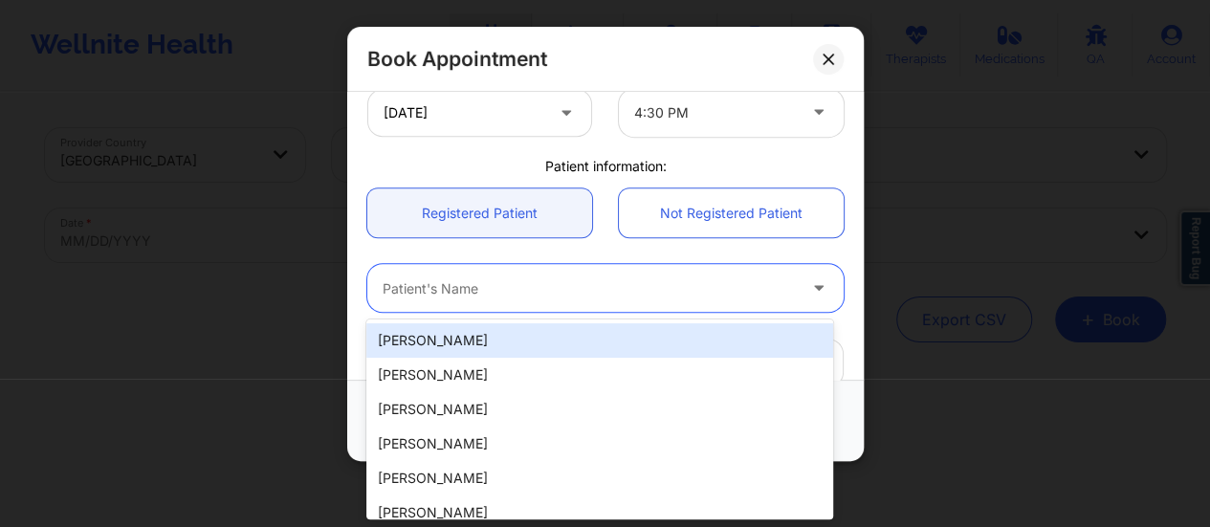
click at [561, 280] on div at bounding box center [589, 288] width 413 height 23
paste input "Blessing McCaulay"
type input "Blessing McCaulay"
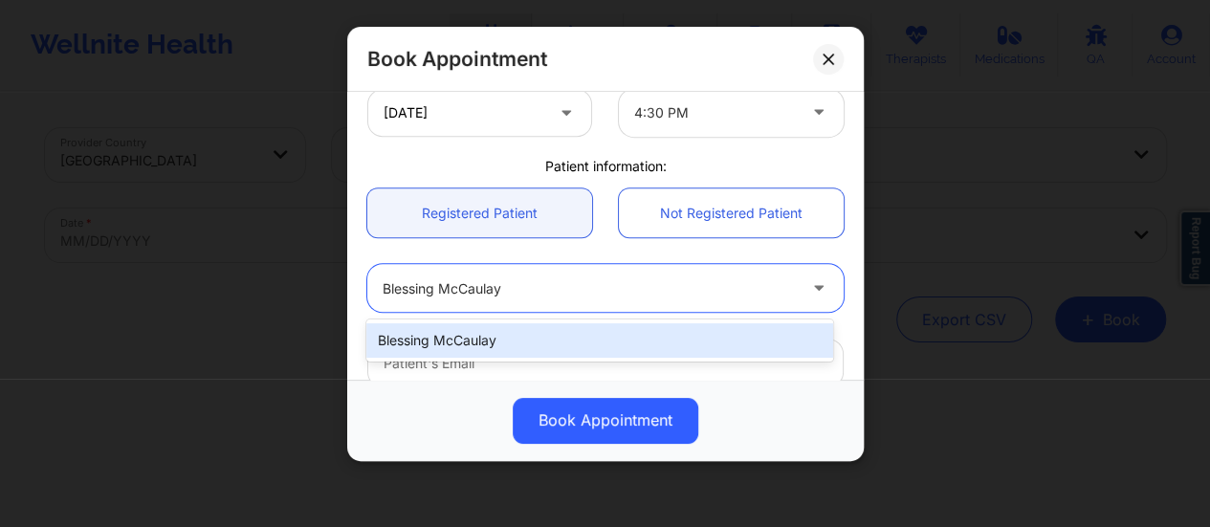
click at [515, 328] on div "Blessing McCaulay" at bounding box center [599, 340] width 467 height 34
type input "[EMAIL_ADDRESS][DOMAIN_NAME]"
type input "[PHONE_NUMBER]"
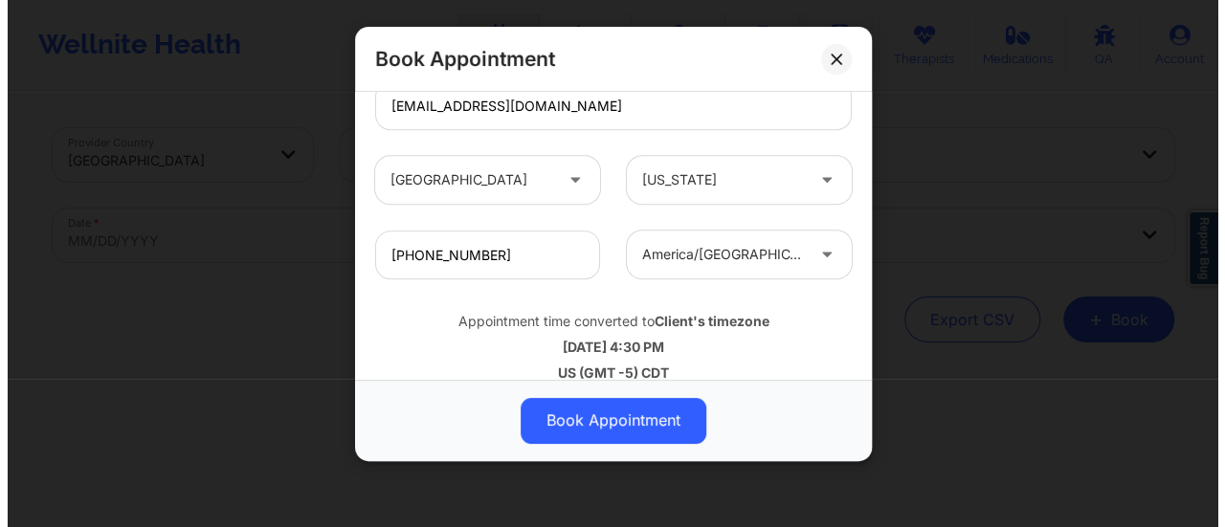
scroll to position [704, 0]
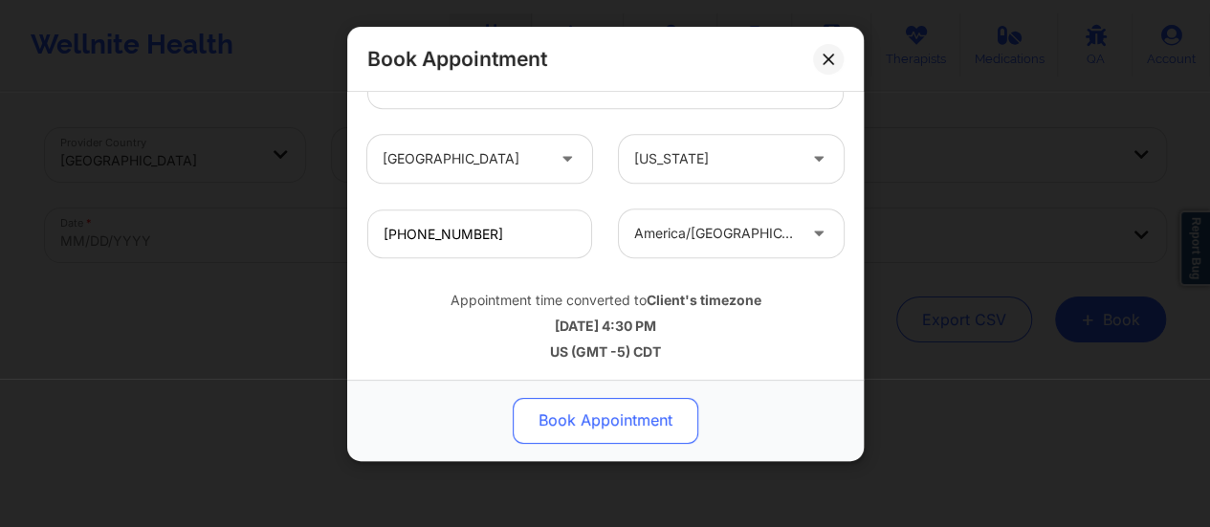
click at [614, 407] on button "Book Appointment" at bounding box center [606, 421] width 186 height 46
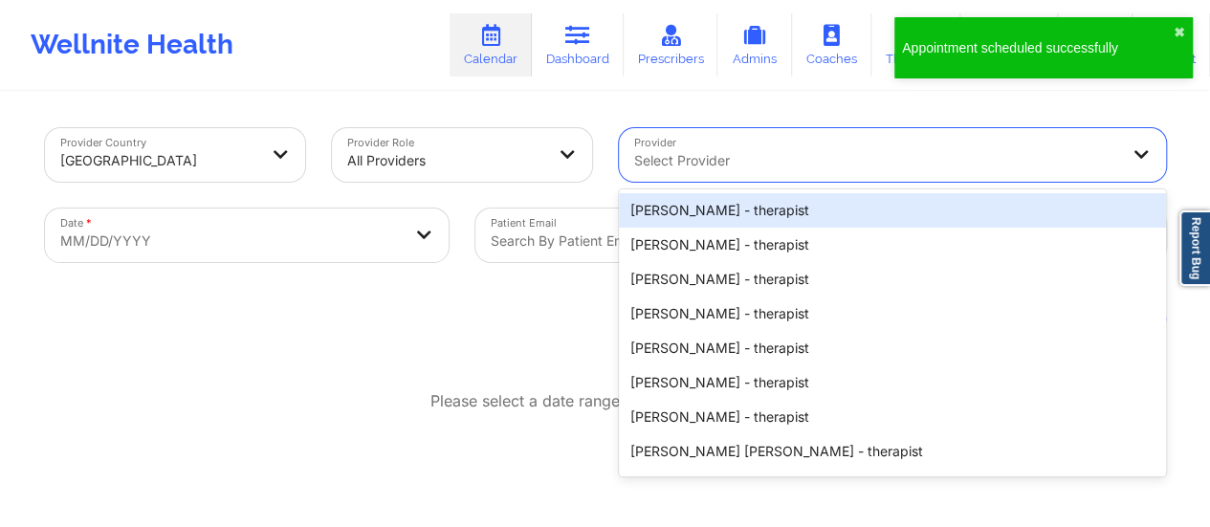
click at [686, 168] on div at bounding box center [876, 160] width 484 height 23
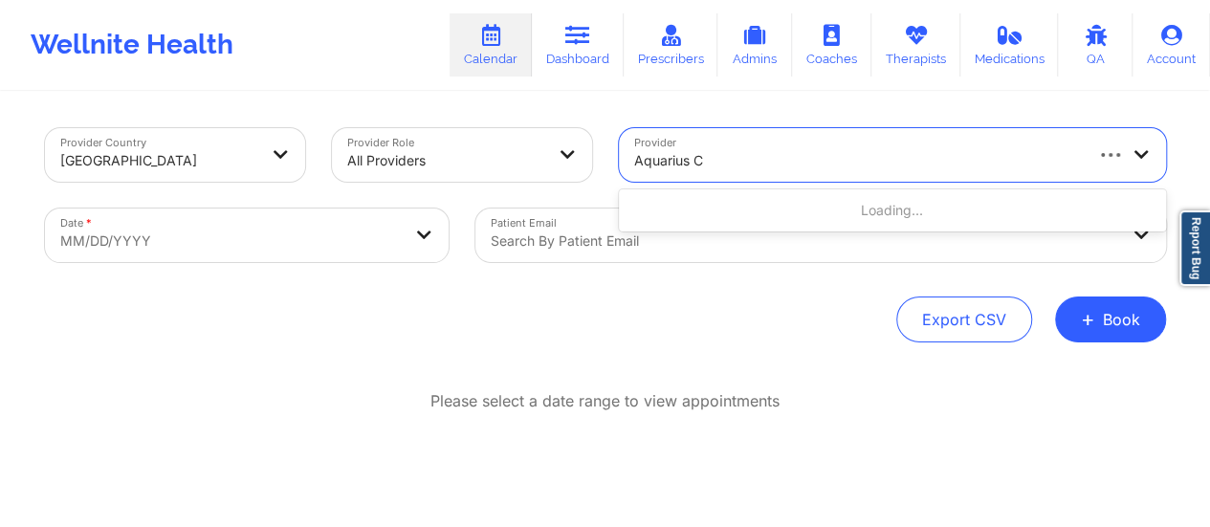
type input "Aquarius Co"
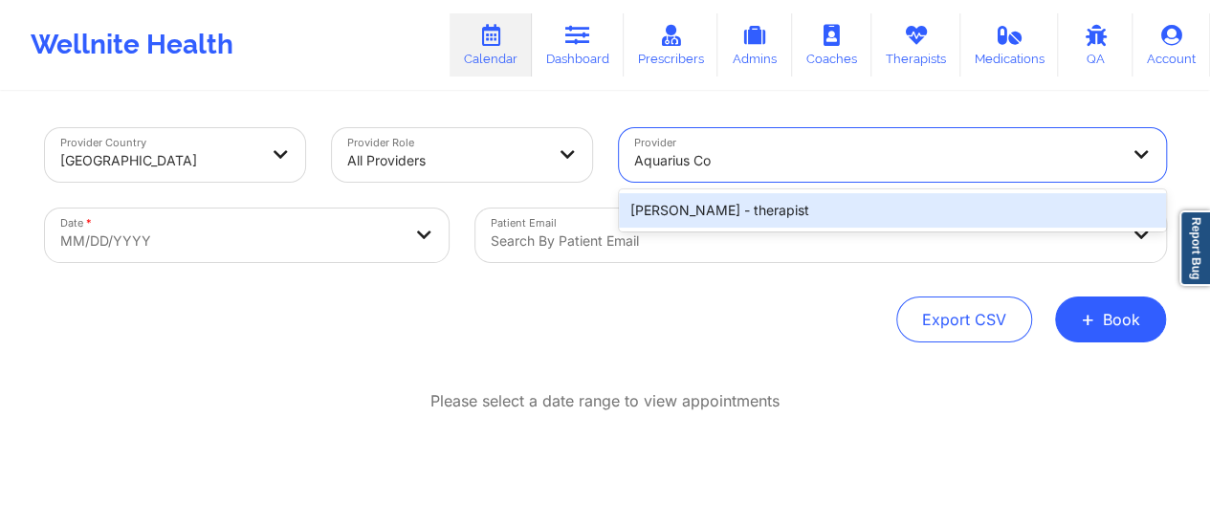
click at [750, 200] on div "[PERSON_NAME] - therapist" at bounding box center [892, 210] width 547 height 34
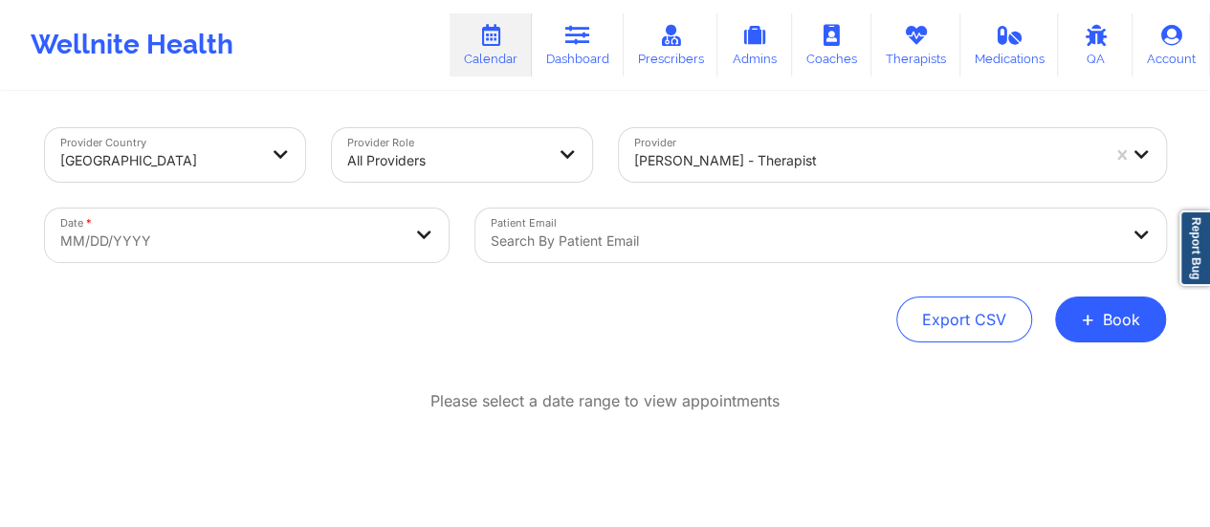
click at [307, 270] on div "Date * MM/DD/YYYY" at bounding box center [247, 235] width 431 height 80
select select "2025-8"
select select "2025-9"
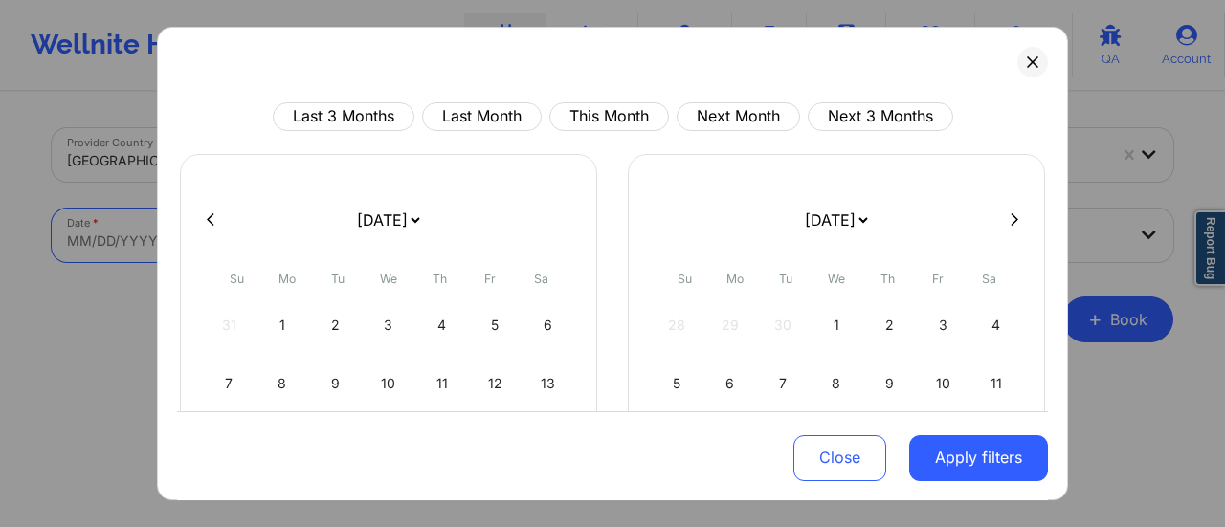
click at [299, 232] on body "Wellnite Health Calendar Dashboard Prescribers Admins Coaches Therapists Medica…" at bounding box center [612, 263] width 1225 height 527
click at [355, 225] on select "[DATE] [DATE] [DATE] [DATE] [DATE] [DATE] [DATE] [DATE] [DATE] [DATE] [DATE] [D…" at bounding box center [388, 220] width 70 height 54
select select "2025-9"
select select "2025-10"
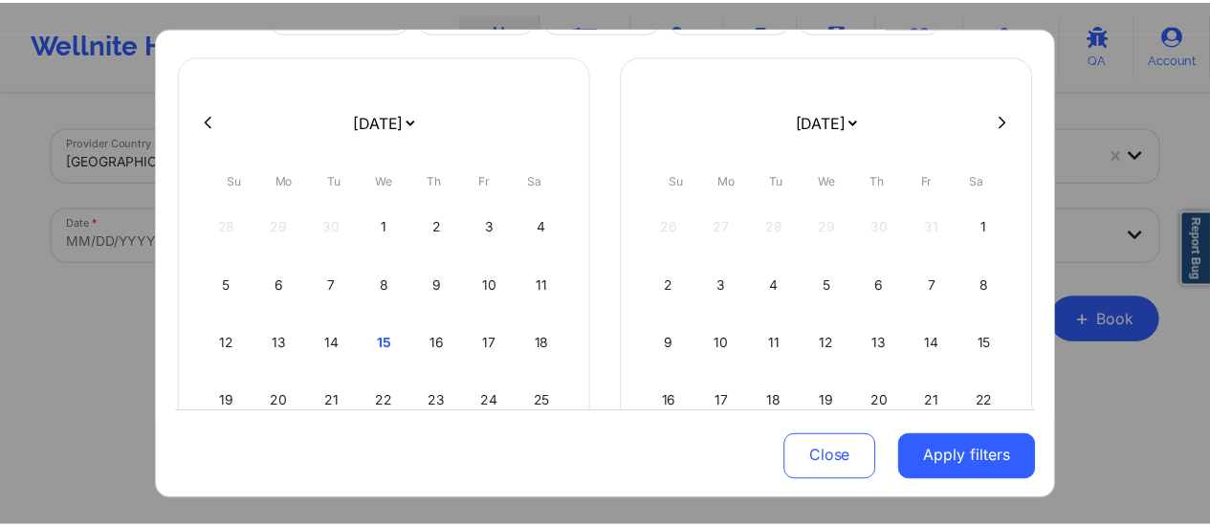
scroll to position [101, 0]
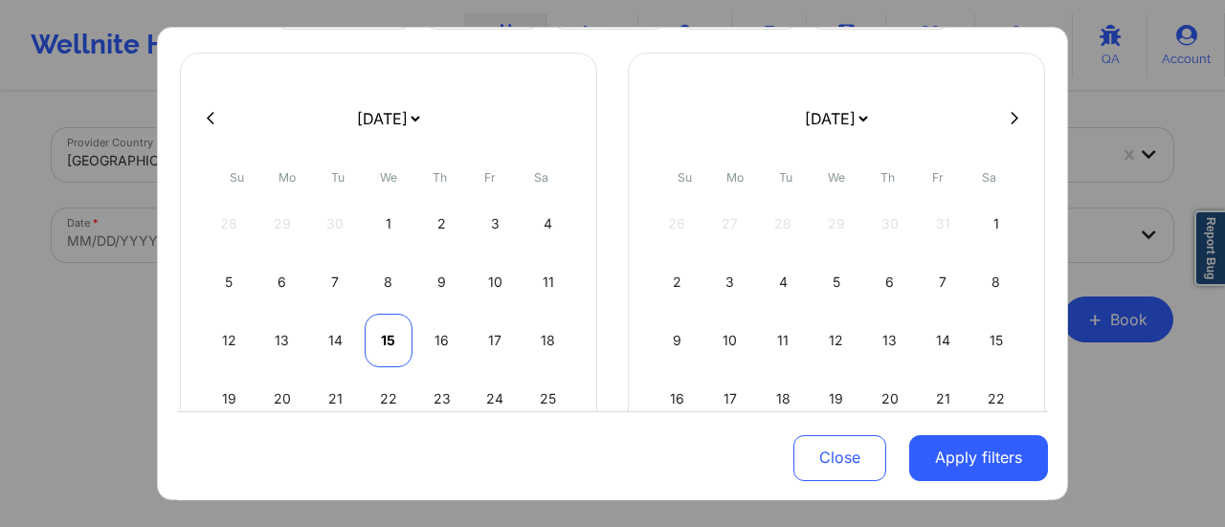
click at [373, 332] on div "15" at bounding box center [388, 341] width 49 height 54
select select "2025-9"
select select "2025-10"
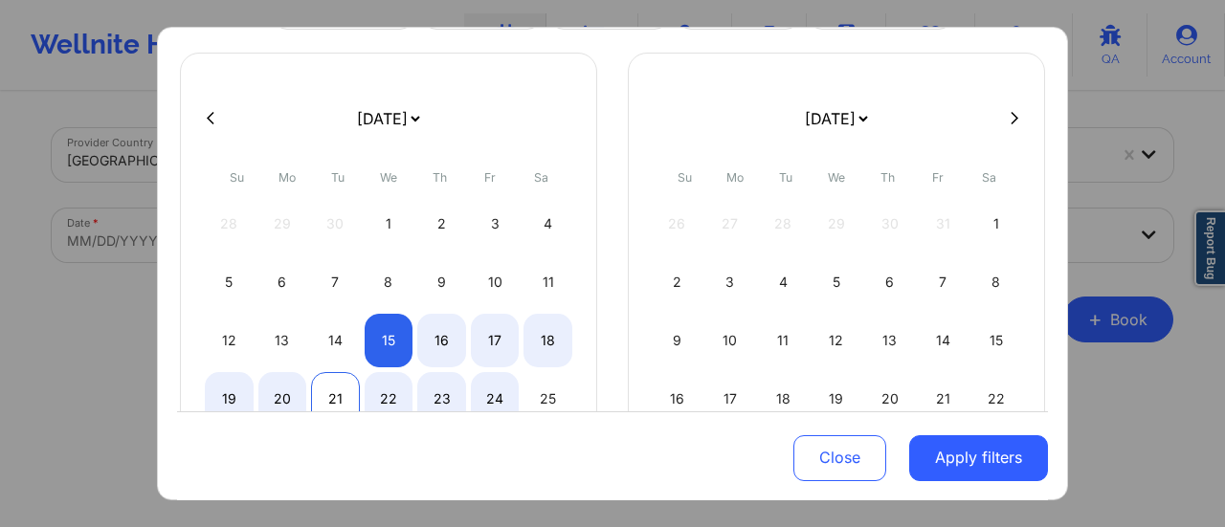
select select "2025-9"
select select "2025-10"
select select "2025-9"
select select "2025-10"
click at [293, 391] on div "20" at bounding box center [282, 399] width 49 height 54
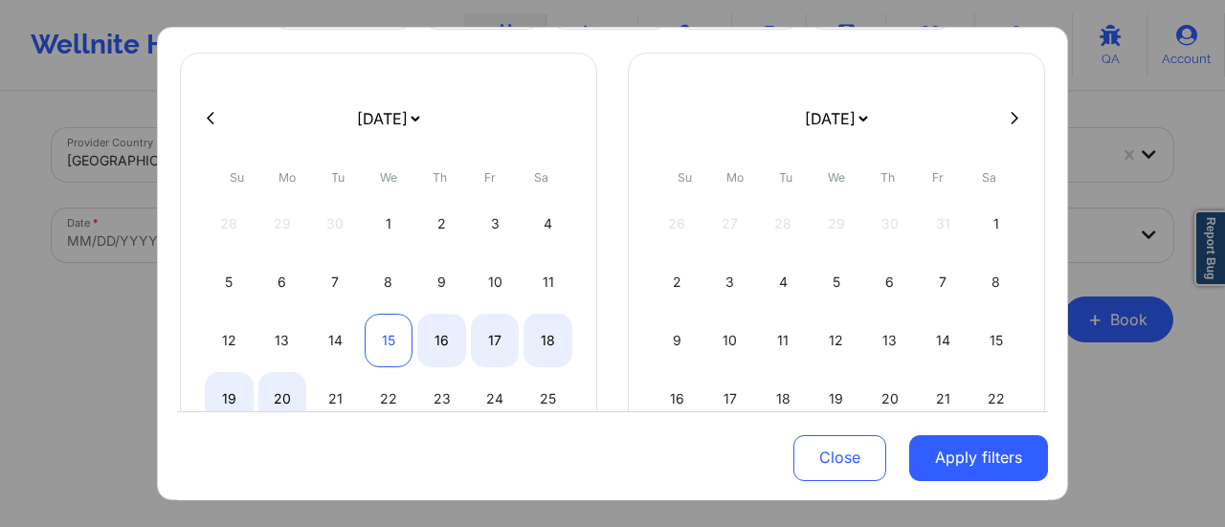
select select "2025-9"
select select "2025-10"
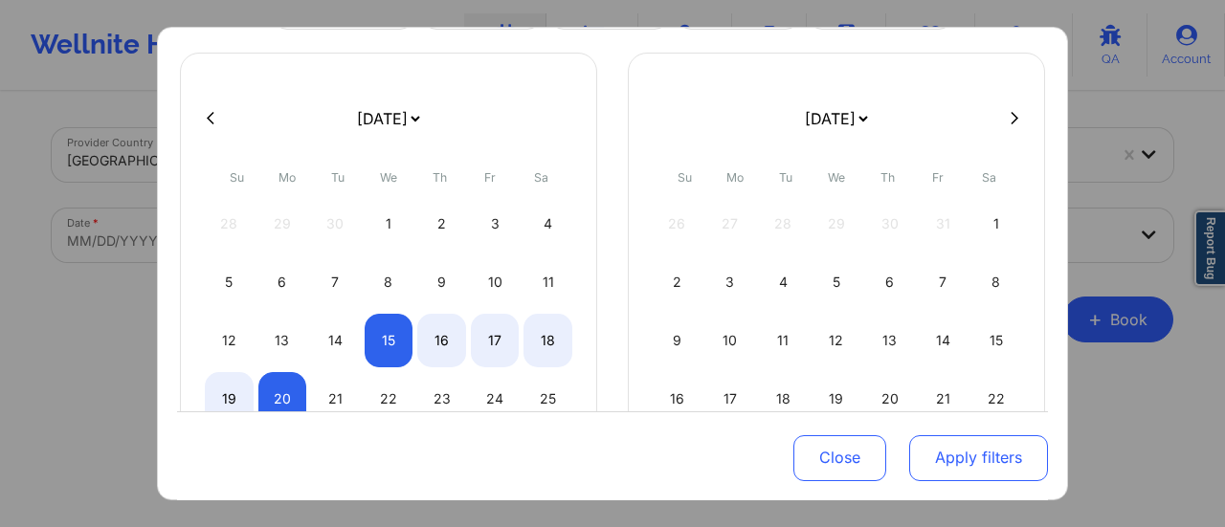
click at [947, 458] on button "Apply filters" at bounding box center [978, 457] width 139 height 46
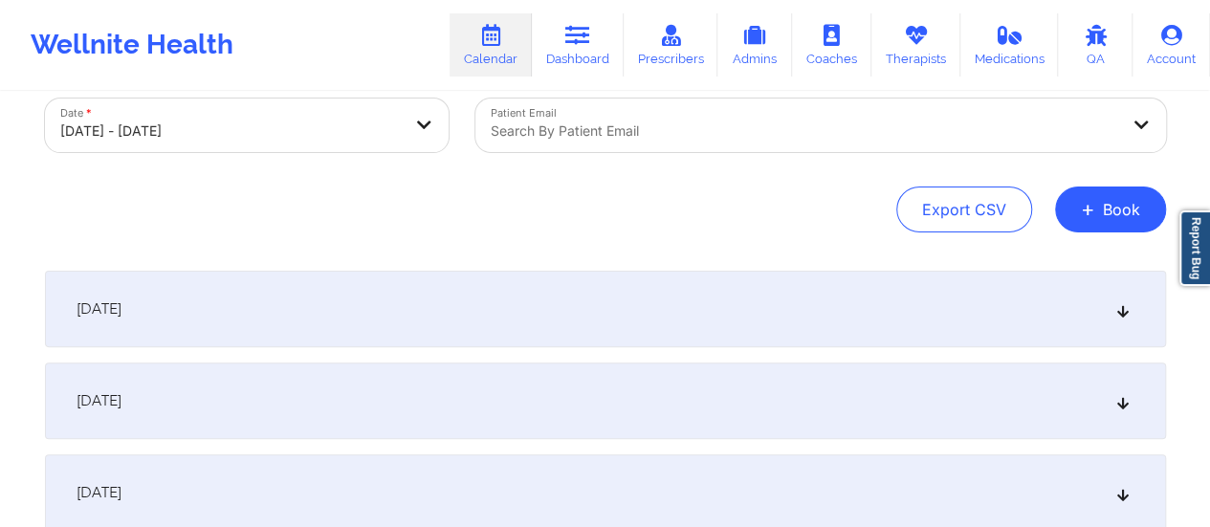
scroll to position [111, 0]
click at [628, 292] on div "[DATE]" at bounding box center [605, 308] width 1121 height 77
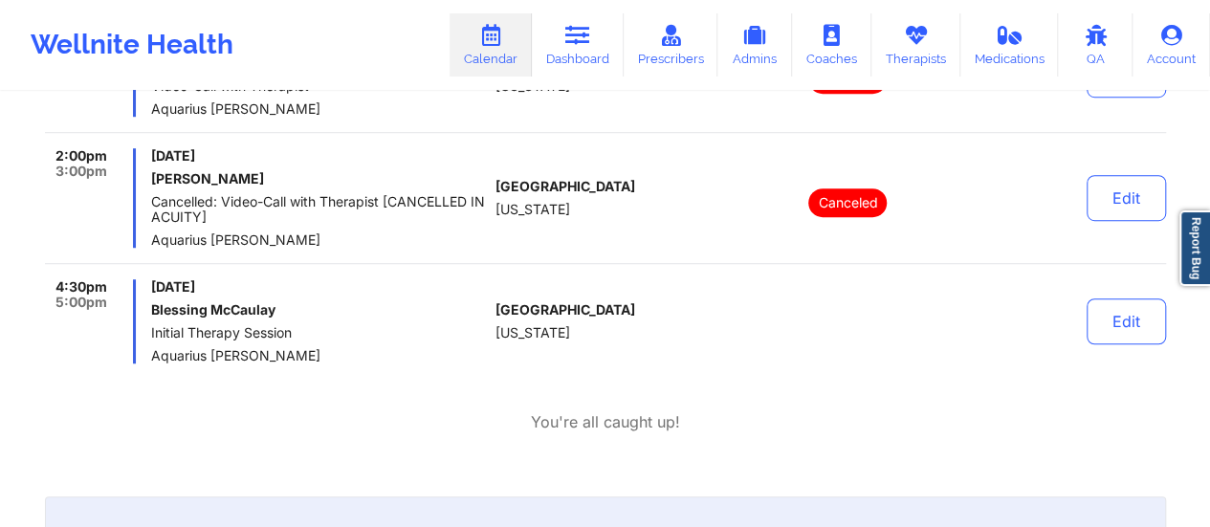
scroll to position [588, 0]
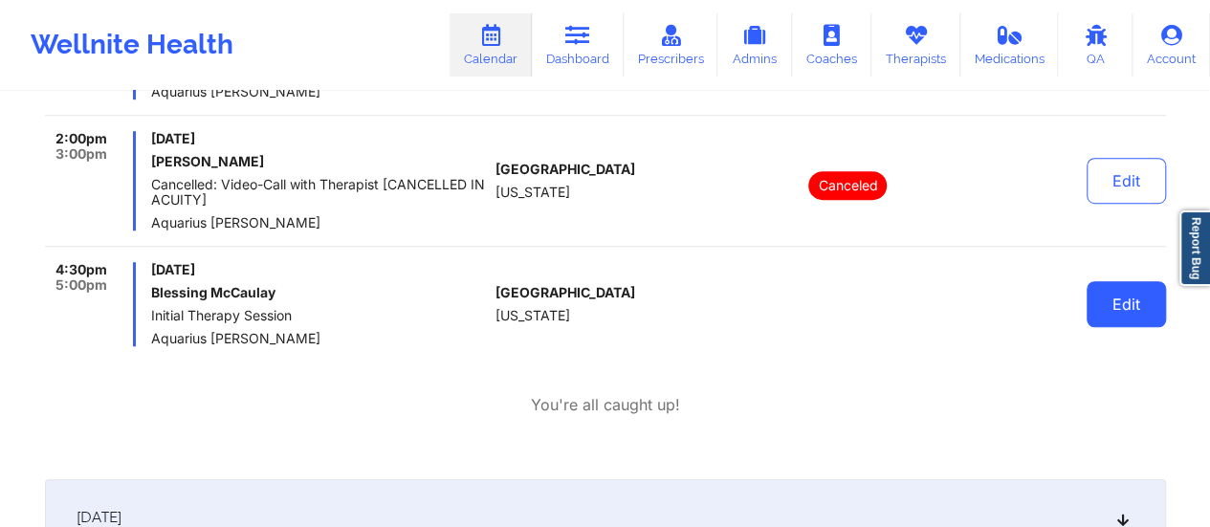
click at [1138, 307] on button "Edit" at bounding box center [1126, 304] width 79 height 46
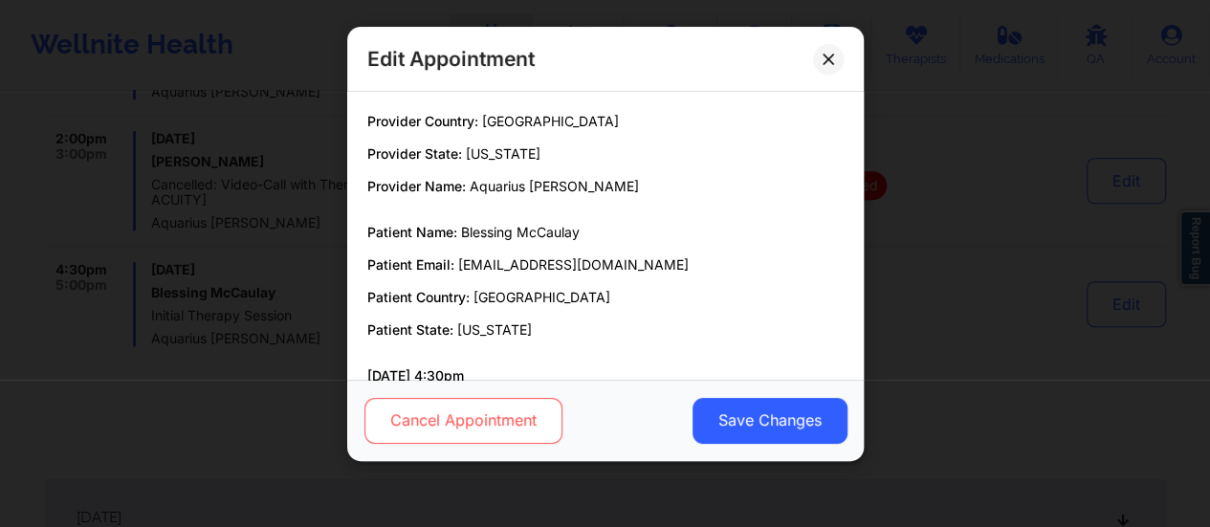
click at [498, 421] on button "Cancel Appointment" at bounding box center [463, 421] width 198 height 46
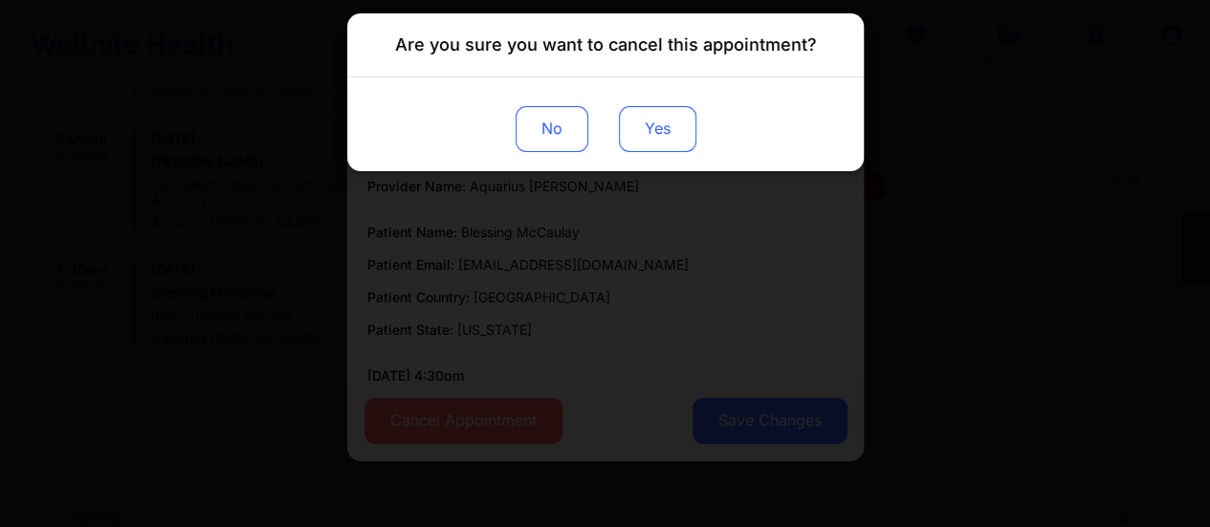
click at [637, 131] on button "Yes" at bounding box center [656, 129] width 77 height 46
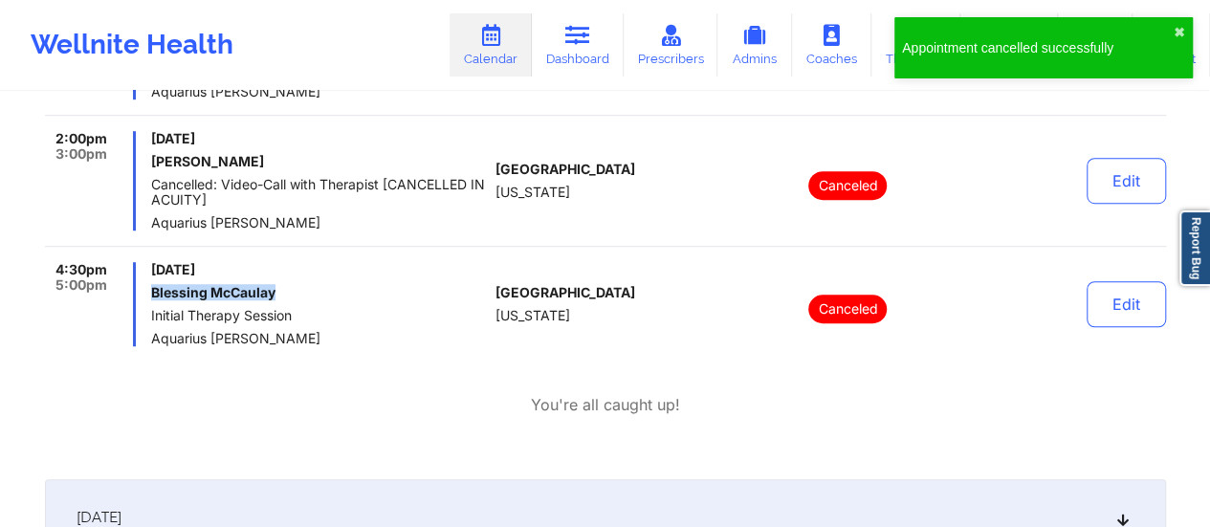
drag, startPoint x: 280, startPoint y: 287, endPoint x: 147, endPoint y: 294, distance: 133.1
click at [147, 294] on div "4:30pm 5:00pm [DATE] Blessing McCaulay Initial Therapy Session Aquarius [PERSON…" at bounding box center [266, 304] width 443 height 84
